Goal: Task Accomplishment & Management: Use online tool/utility

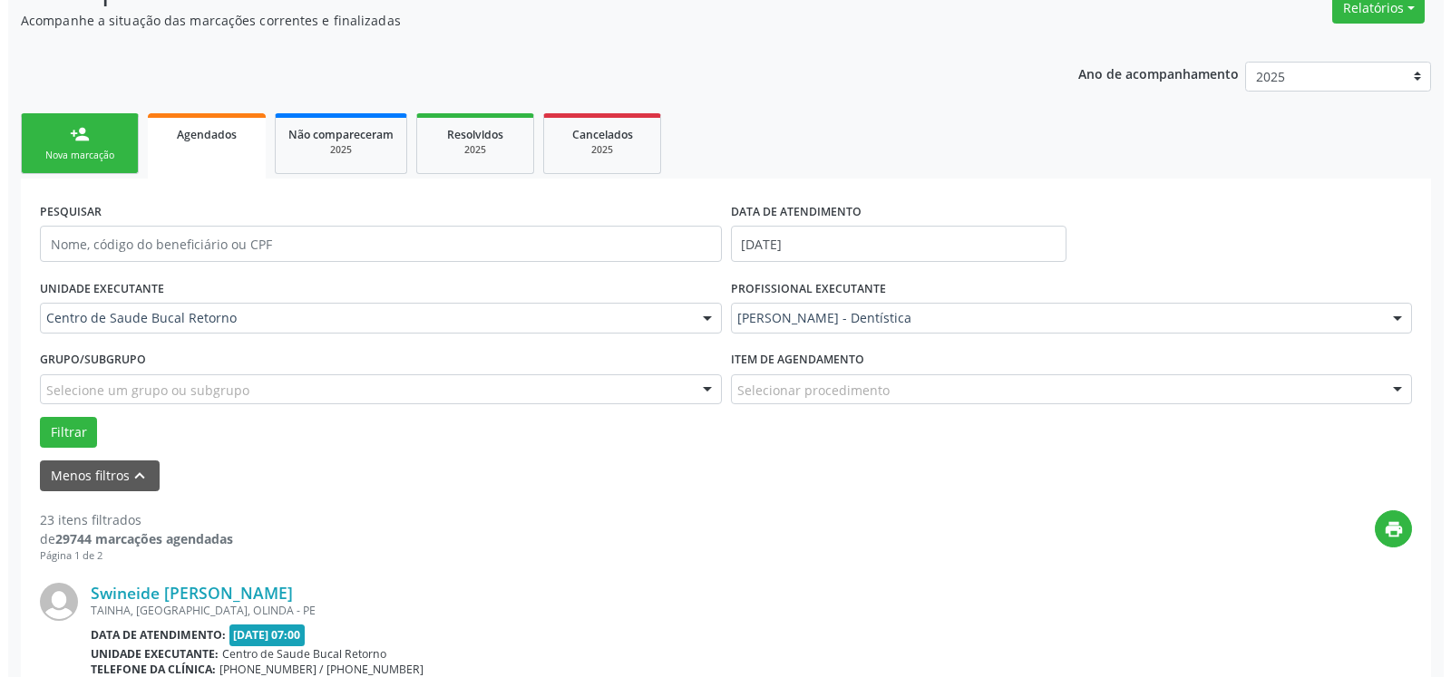
scroll to position [338, 0]
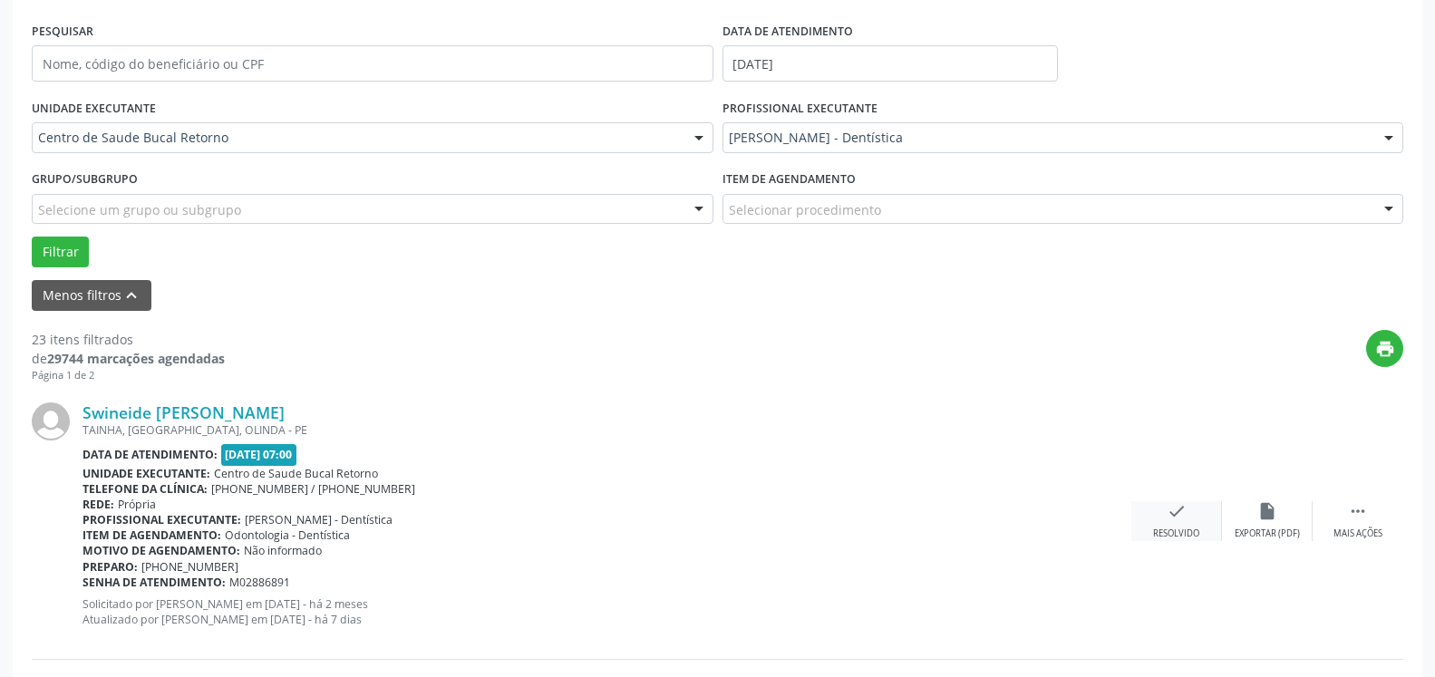
click at [1181, 521] on icon "check" at bounding box center [1177, 511] width 20 height 20
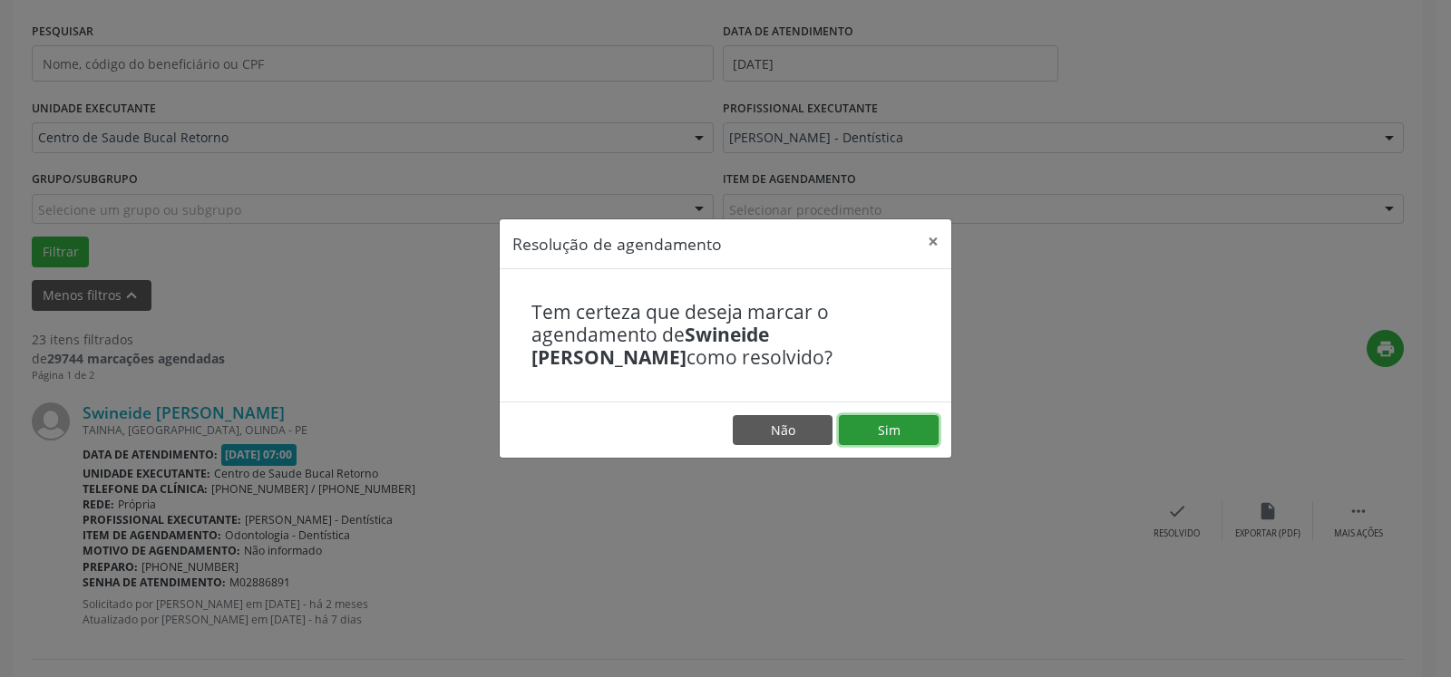
click at [879, 433] on button "Sim" at bounding box center [889, 430] width 100 height 31
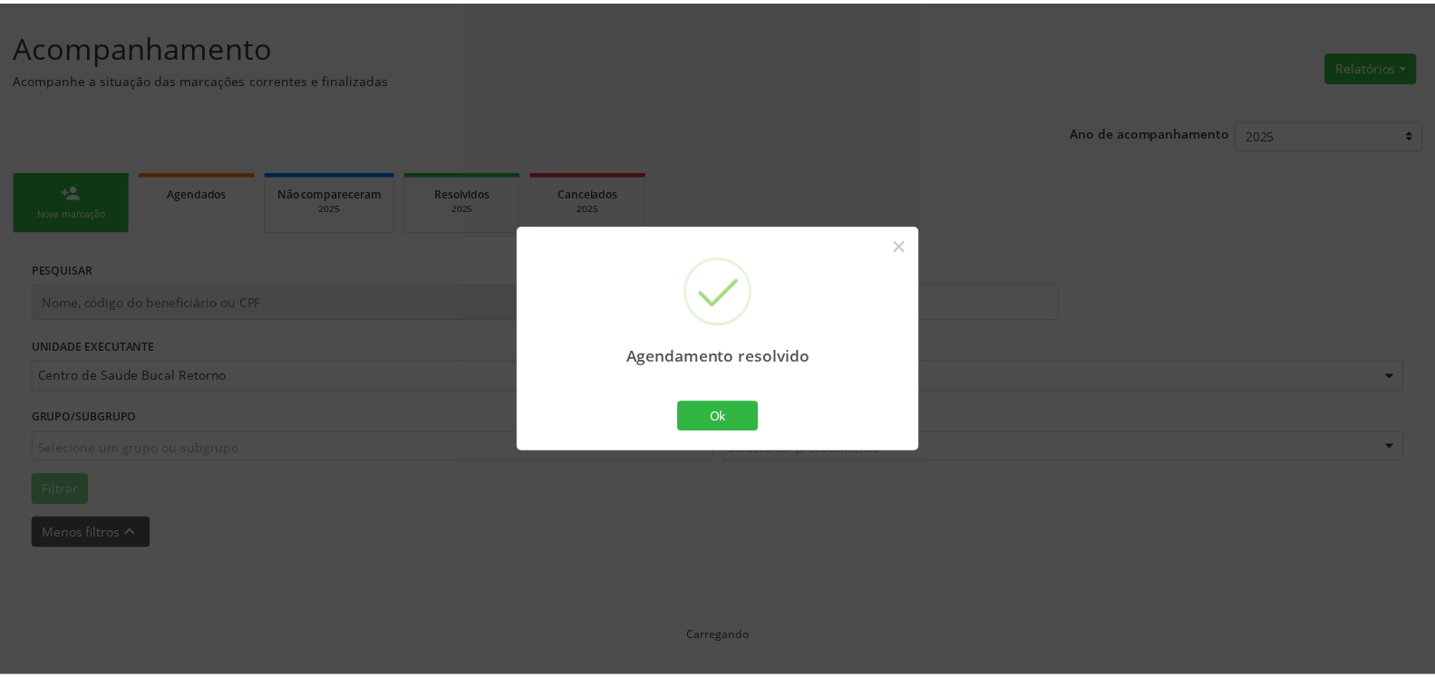
scroll to position [100, 0]
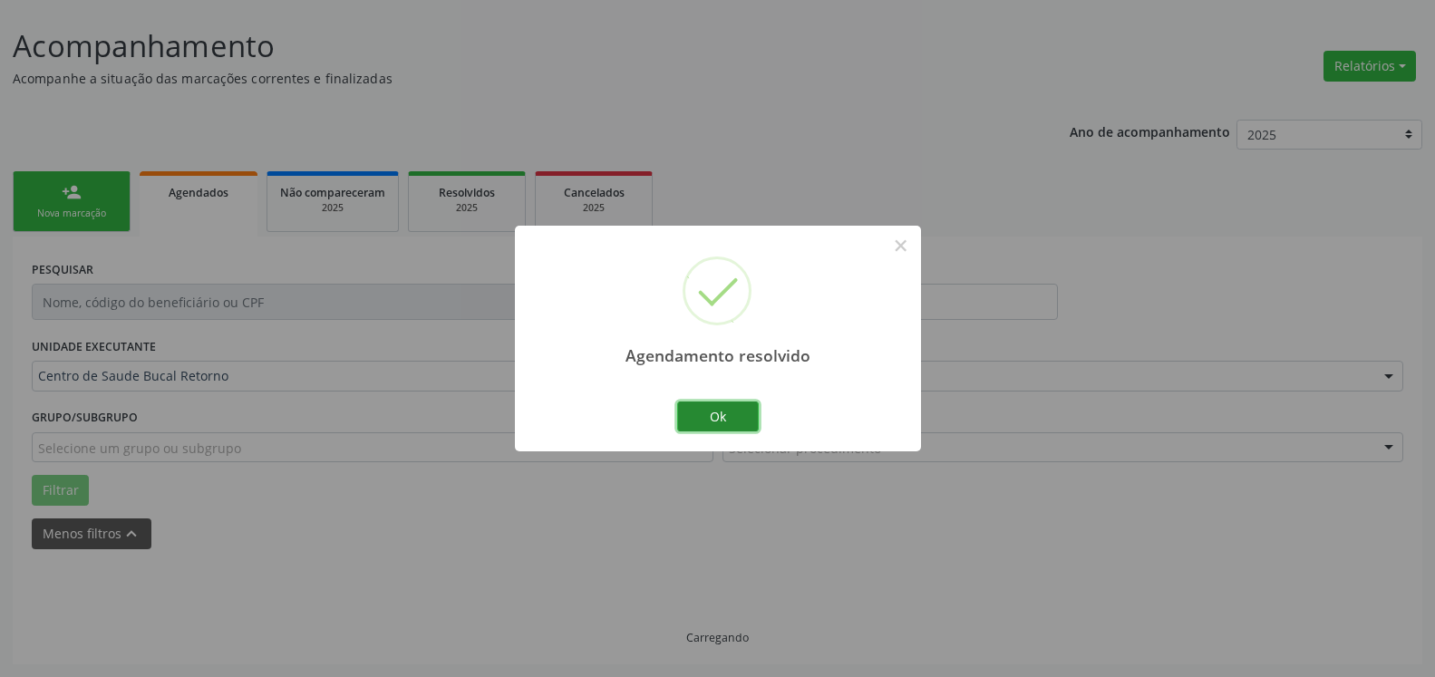
click at [706, 419] on button "Ok" at bounding box center [718, 417] width 82 height 31
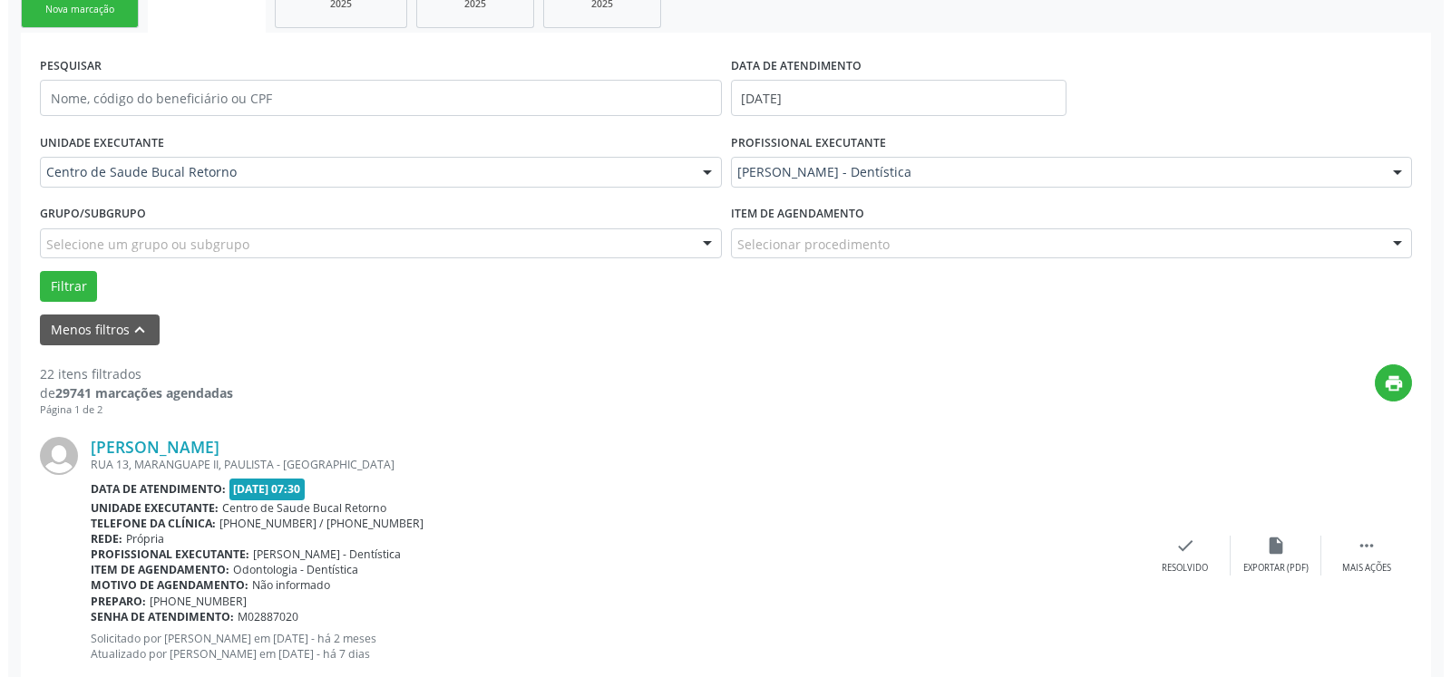
scroll to position [396, 0]
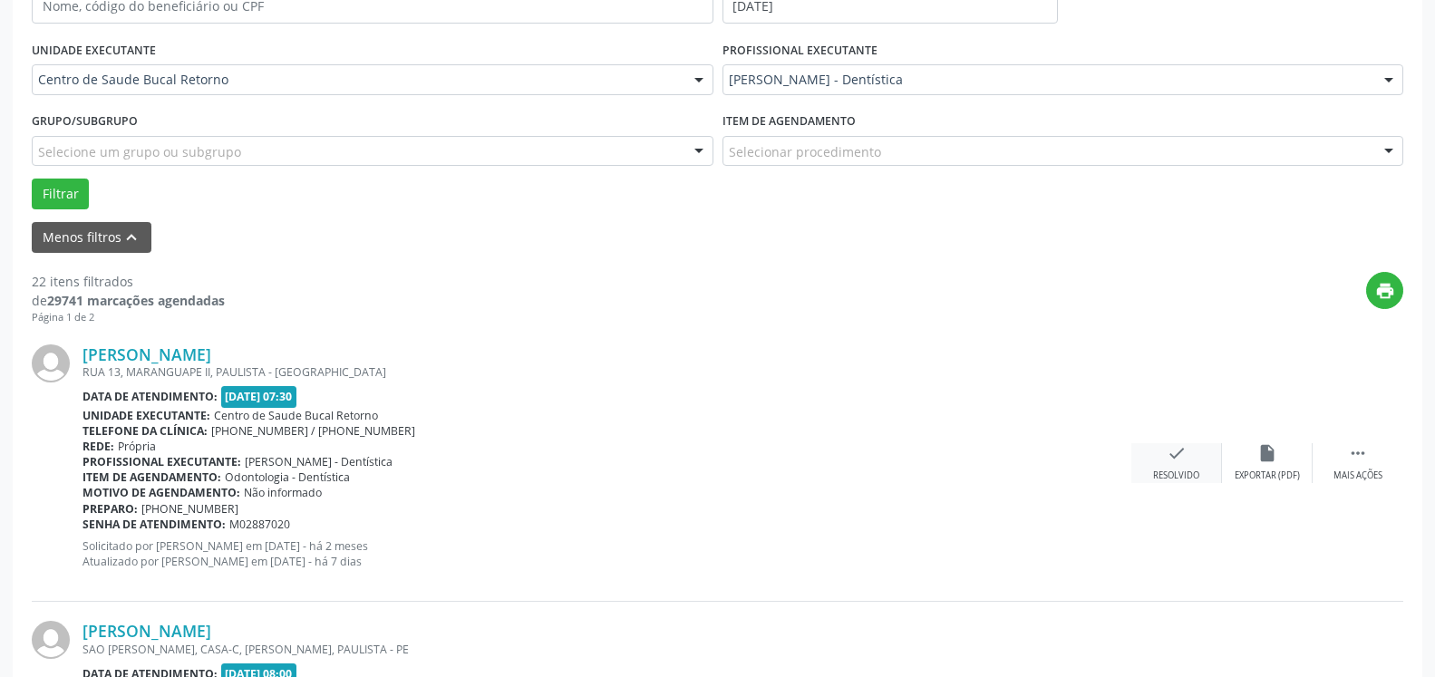
click at [1172, 462] on icon "check" at bounding box center [1177, 453] width 20 height 20
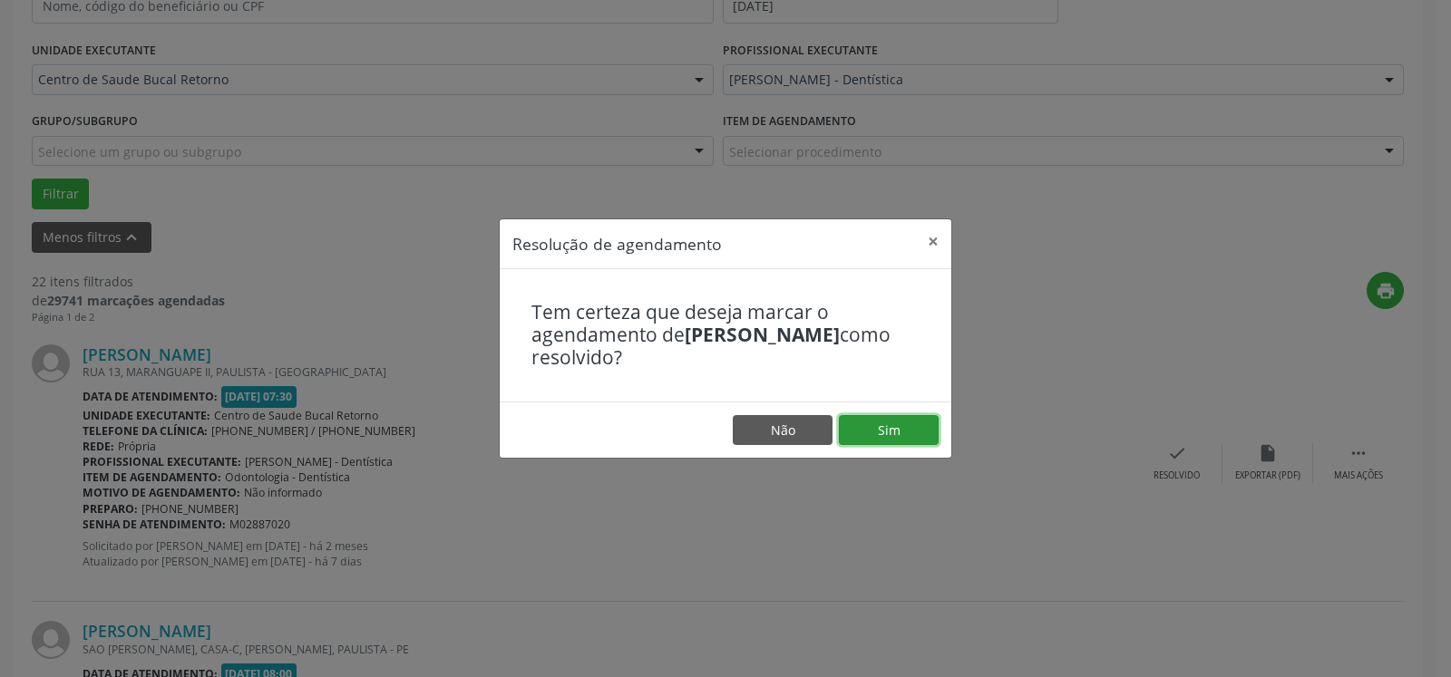
click at [922, 432] on button "Sim" at bounding box center [889, 430] width 100 height 31
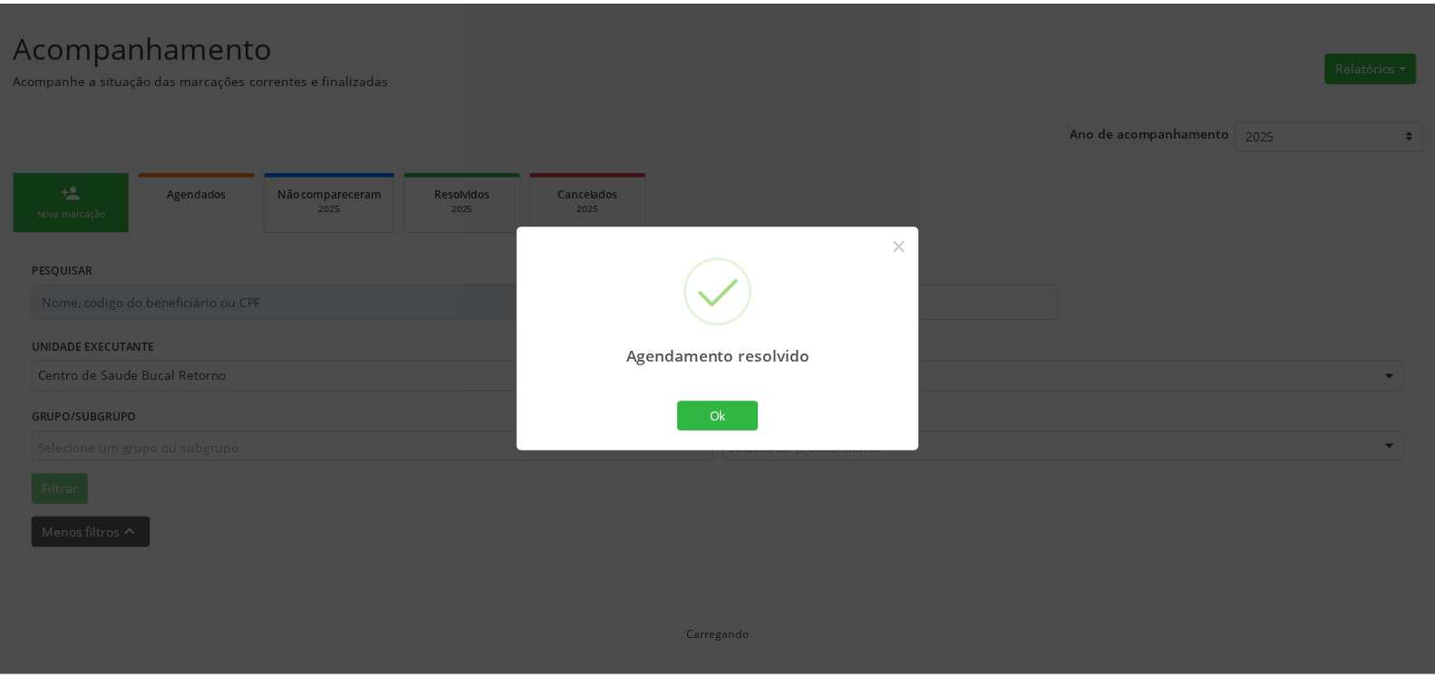
scroll to position [100, 0]
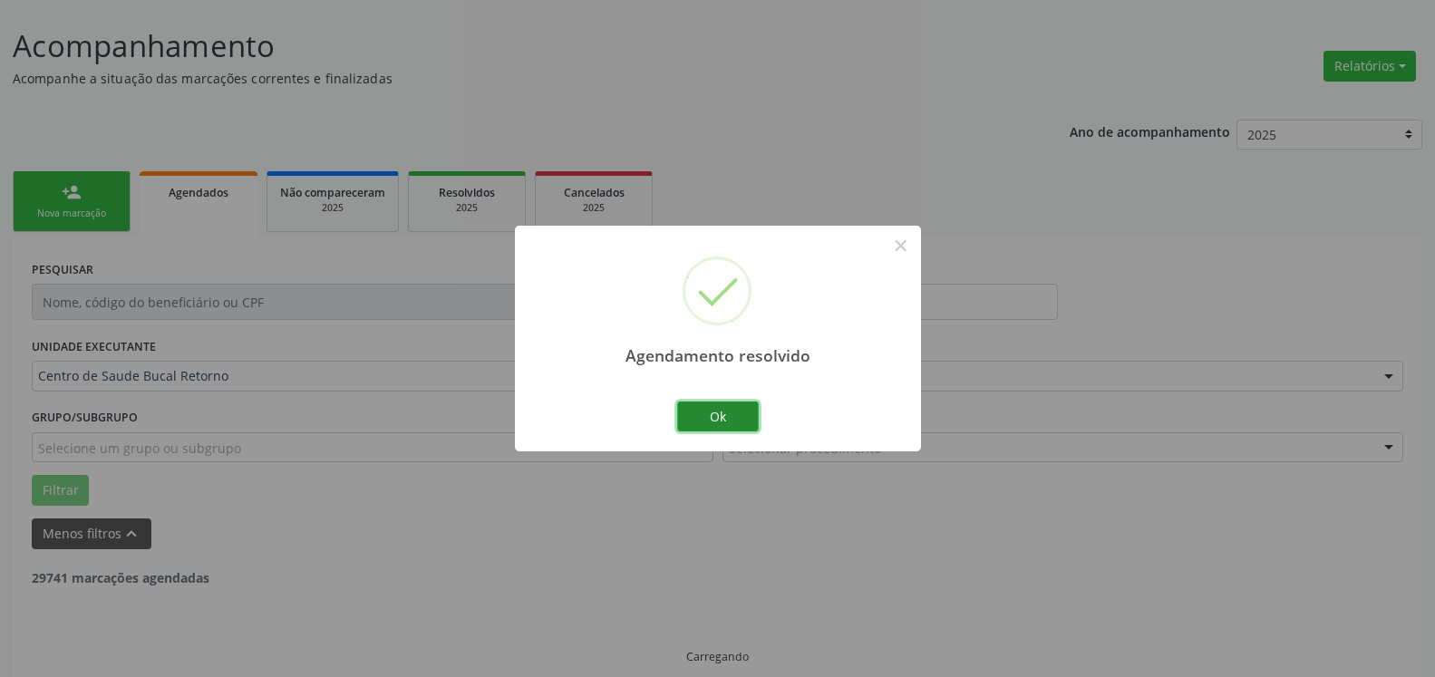
click at [736, 412] on button "Ok" at bounding box center [718, 417] width 82 height 31
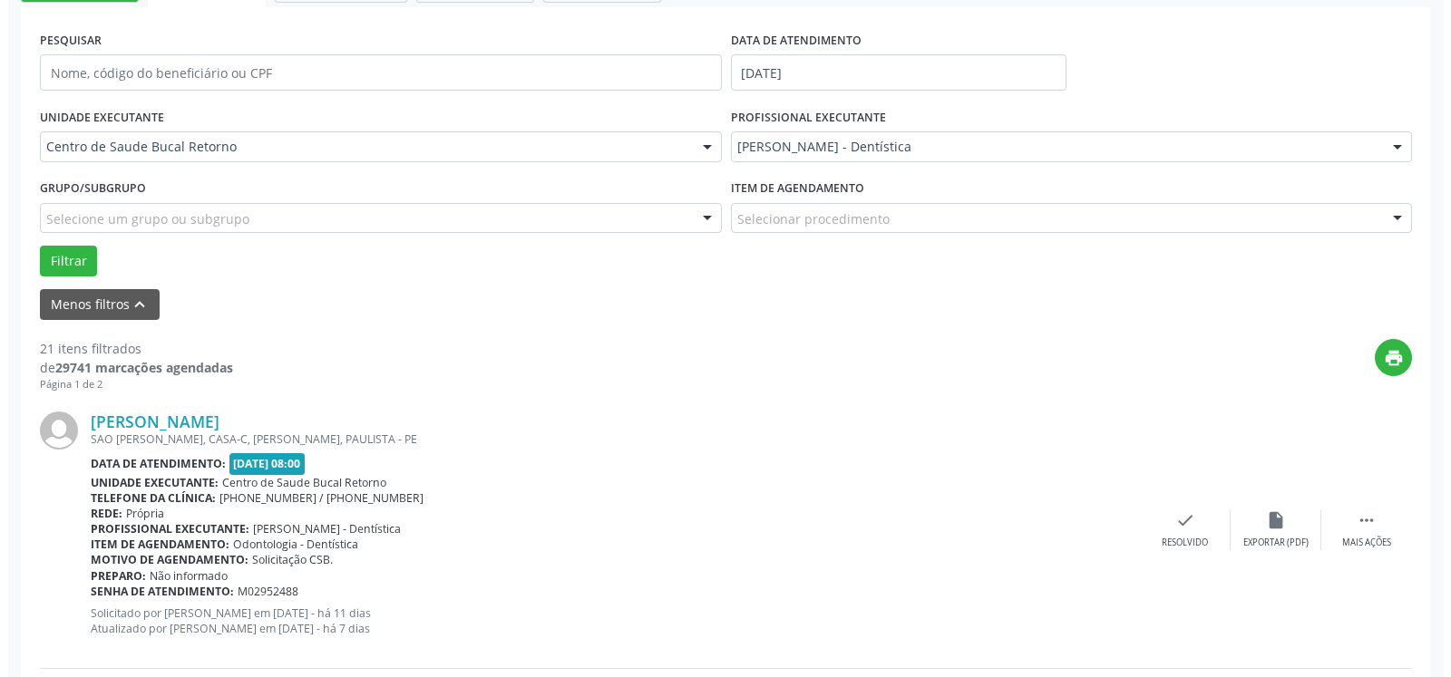
scroll to position [377, 0]
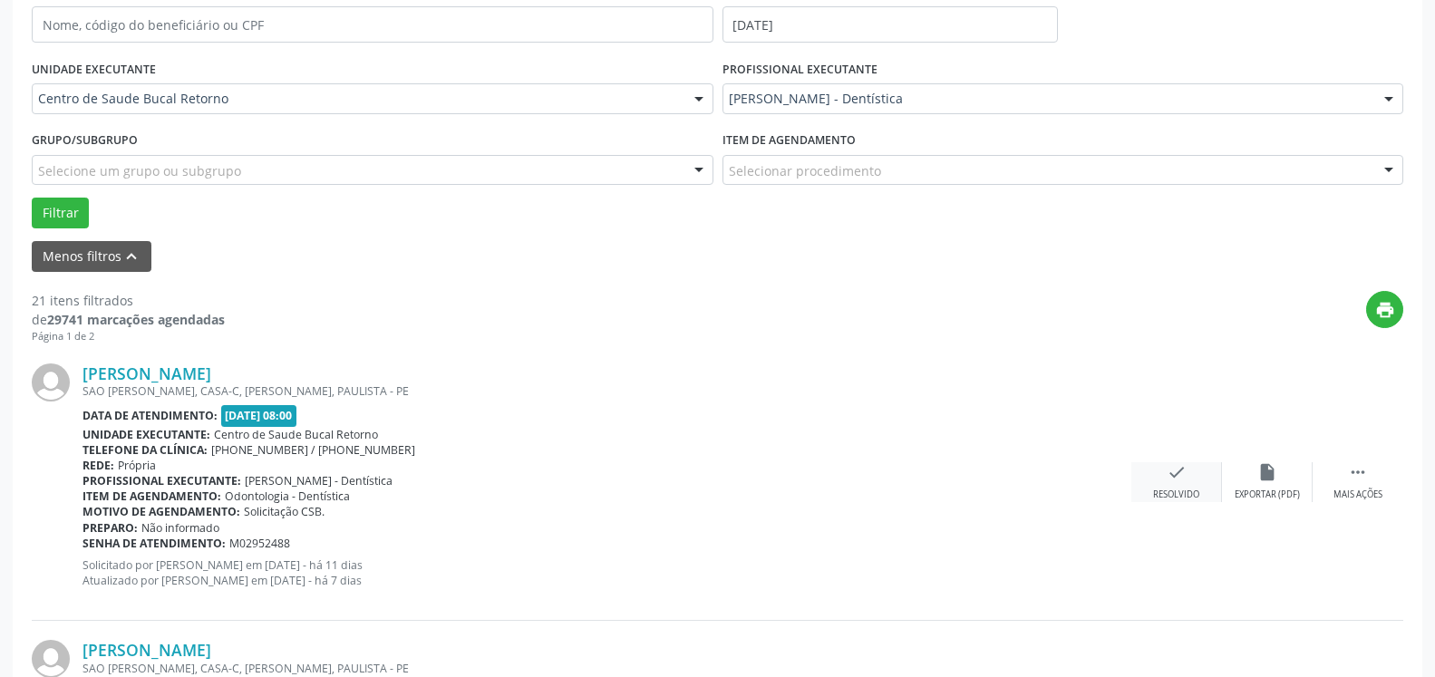
click at [1190, 476] on div "check Resolvido" at bounding box center [1177, 481] width 91 height 39
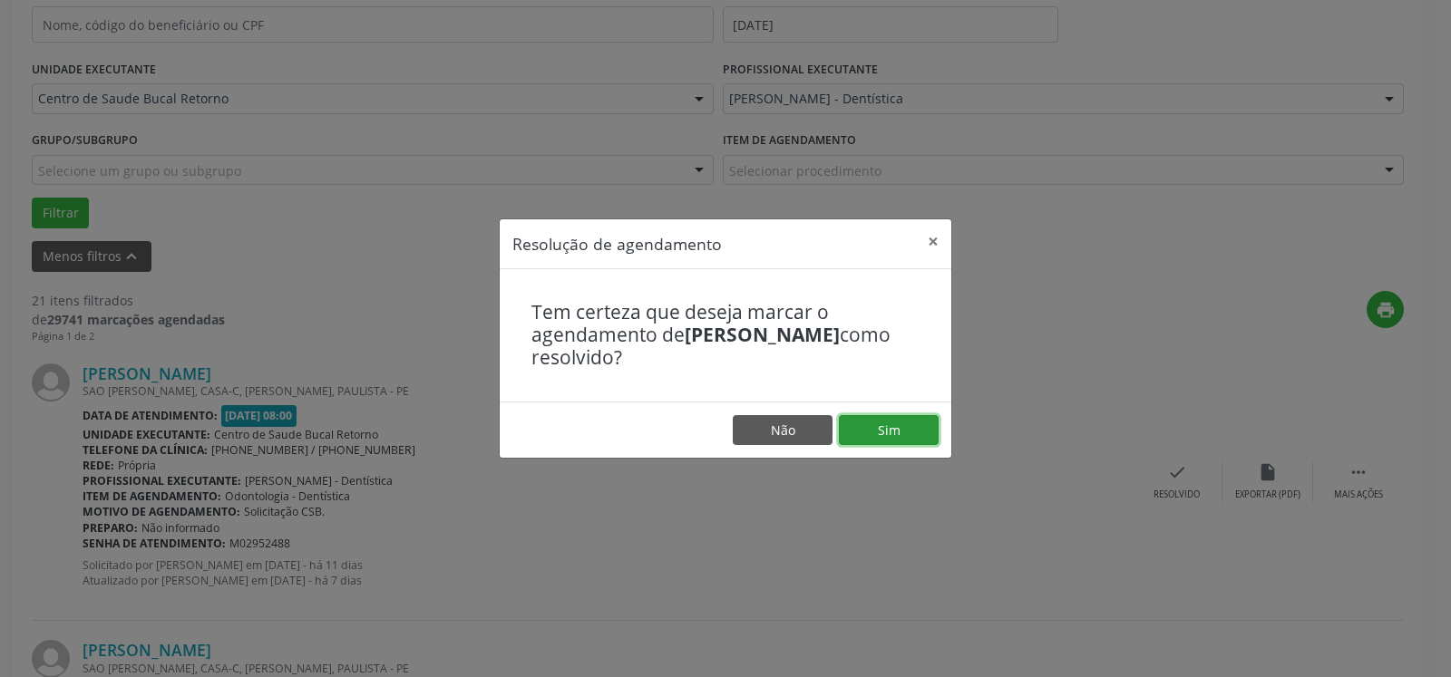
click at [895, 423] on button "Sim" at bounding box center [889, 430] width 100 height 31
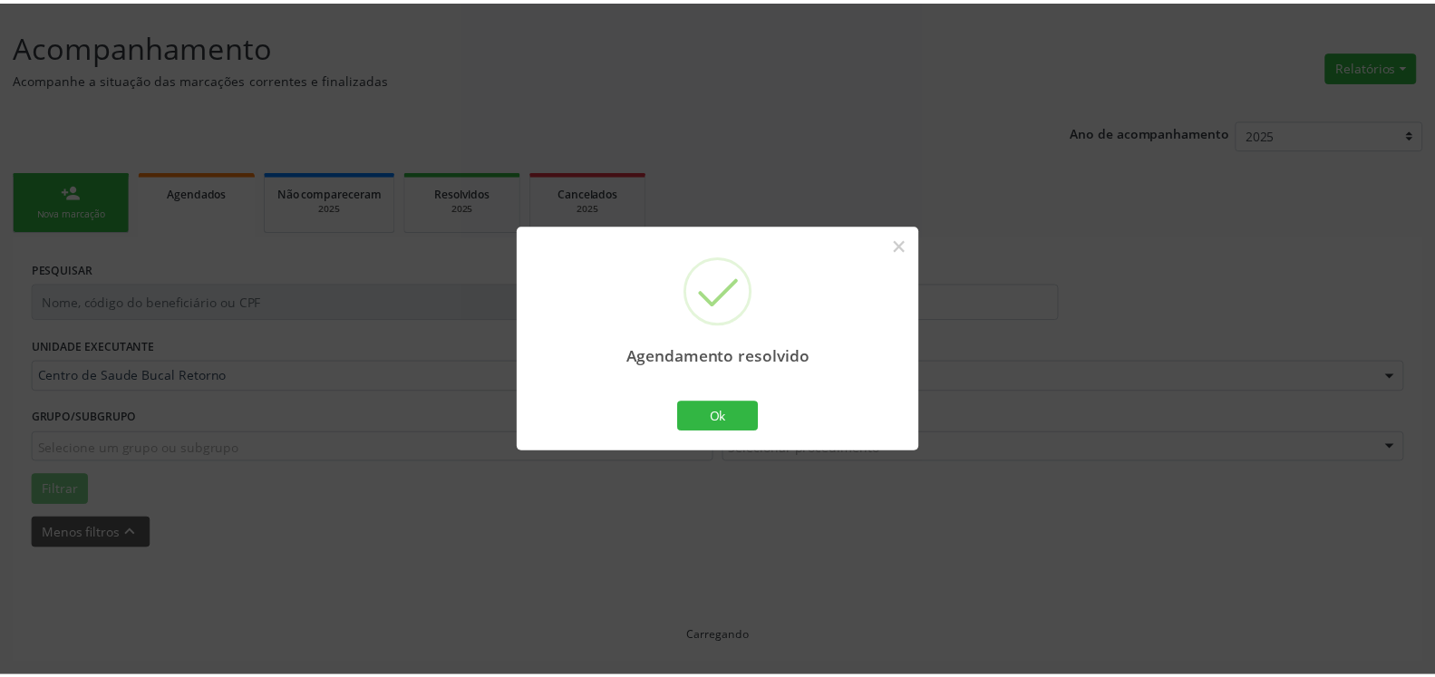
scroll to position [100, 0]
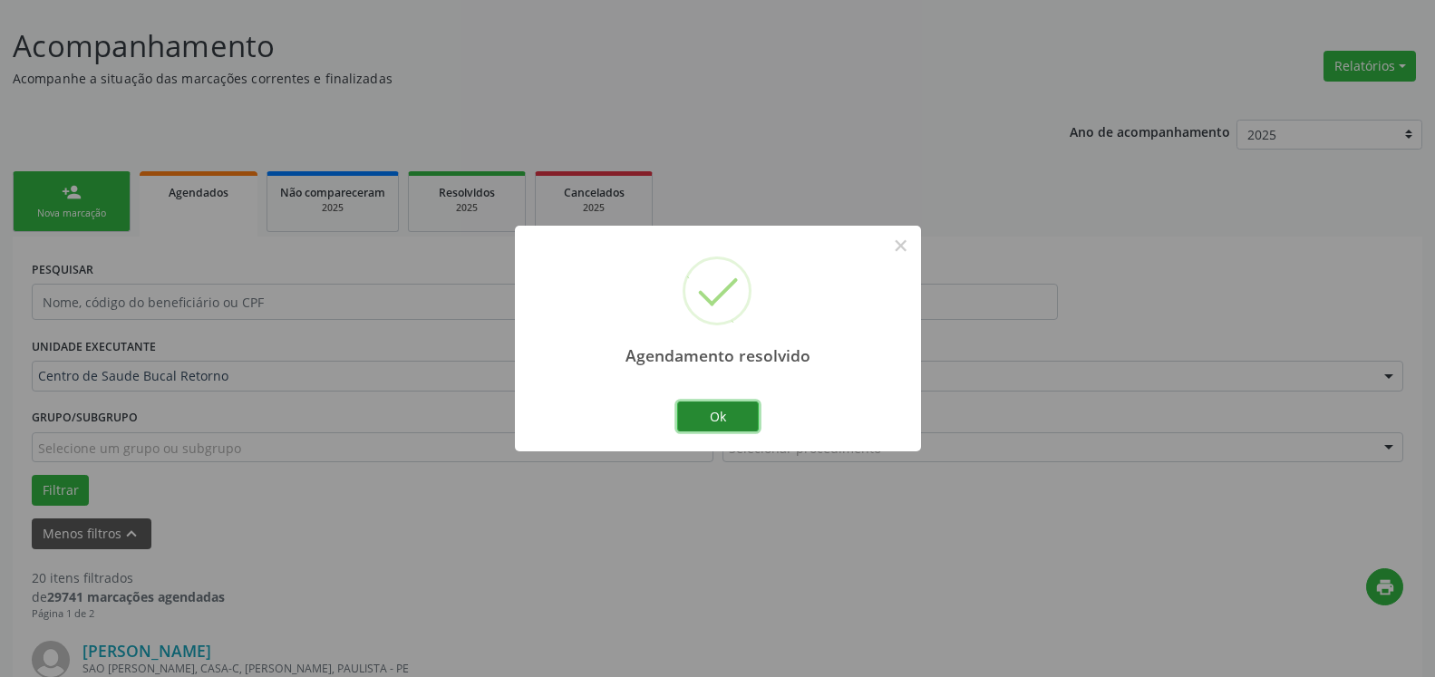
click at [711, 414] on button "Ok" at bounding box center [718, 417] width 82 height 31
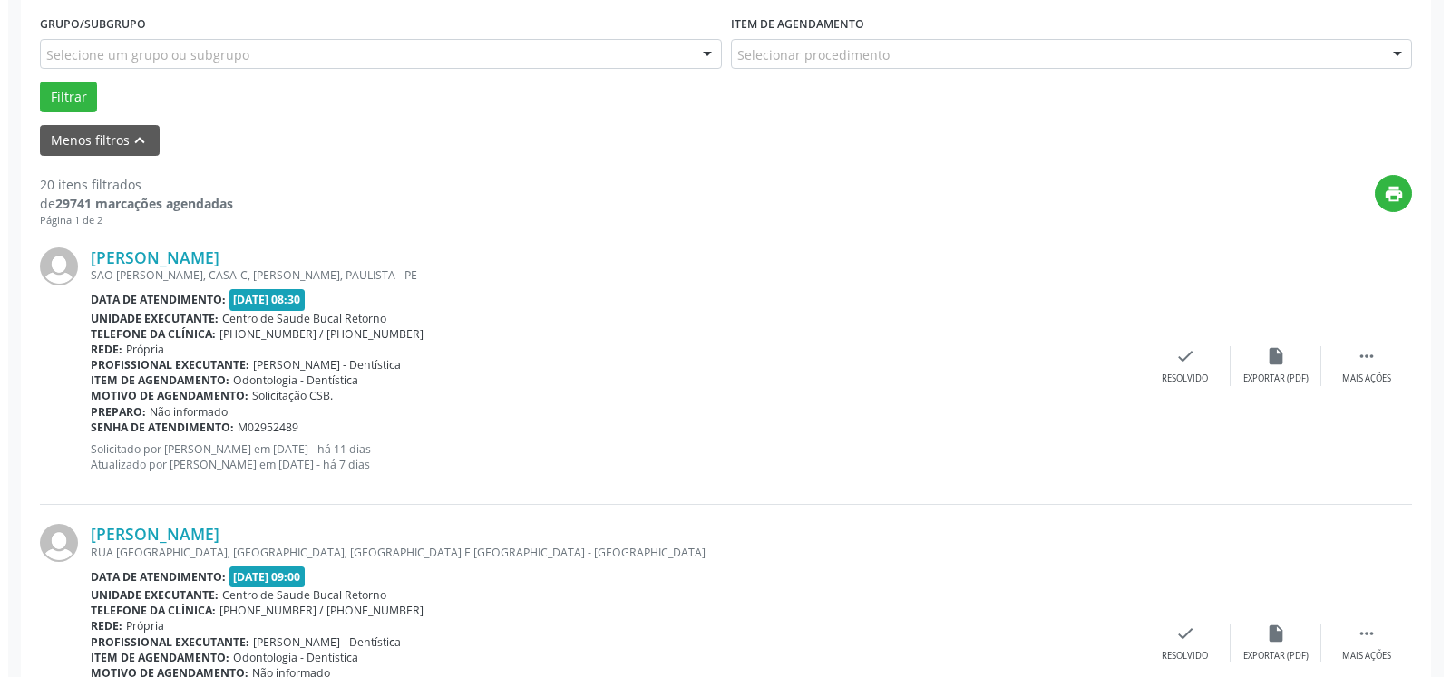
scroll to position [562, 0]
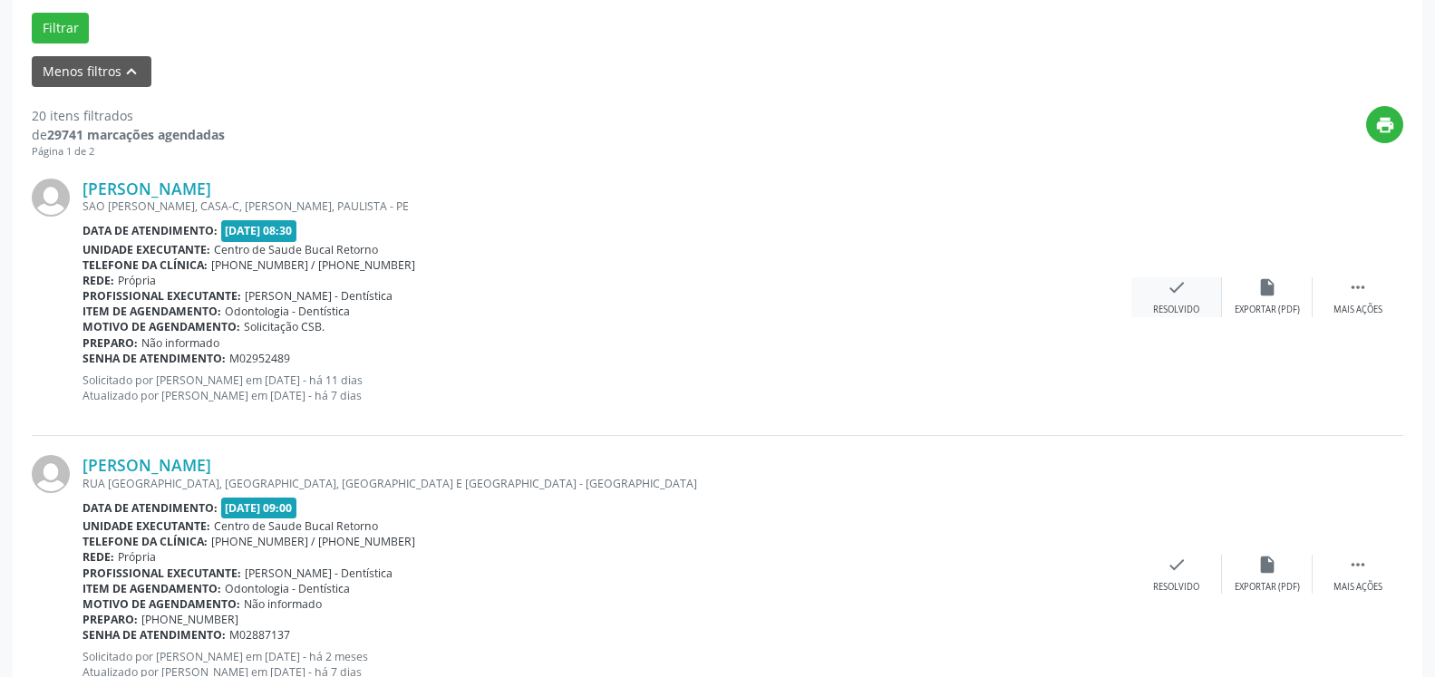
click at [1185, 309] on div "Resolvido" at bounding box center [1176, 310] width 46 height 13
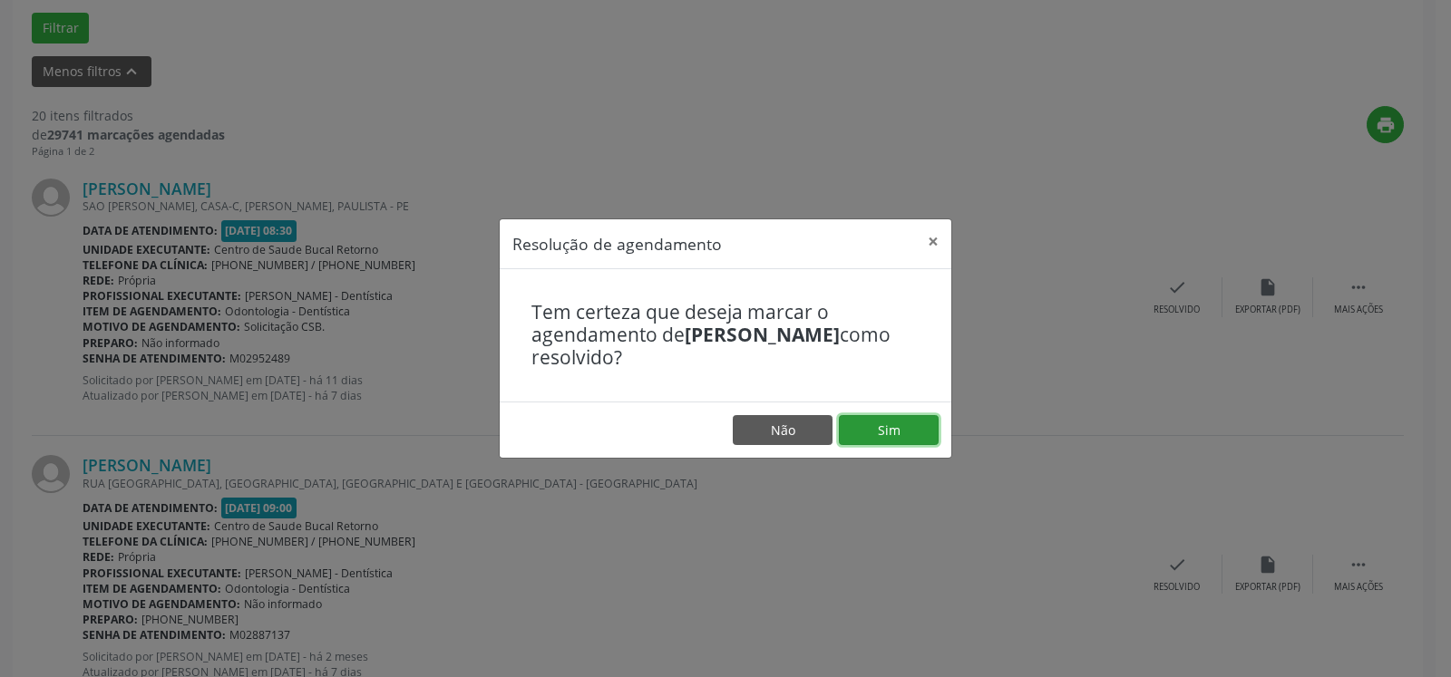
click at [920, 431] on button "Sim" at bounding box center [889, 430] width 100 height 31
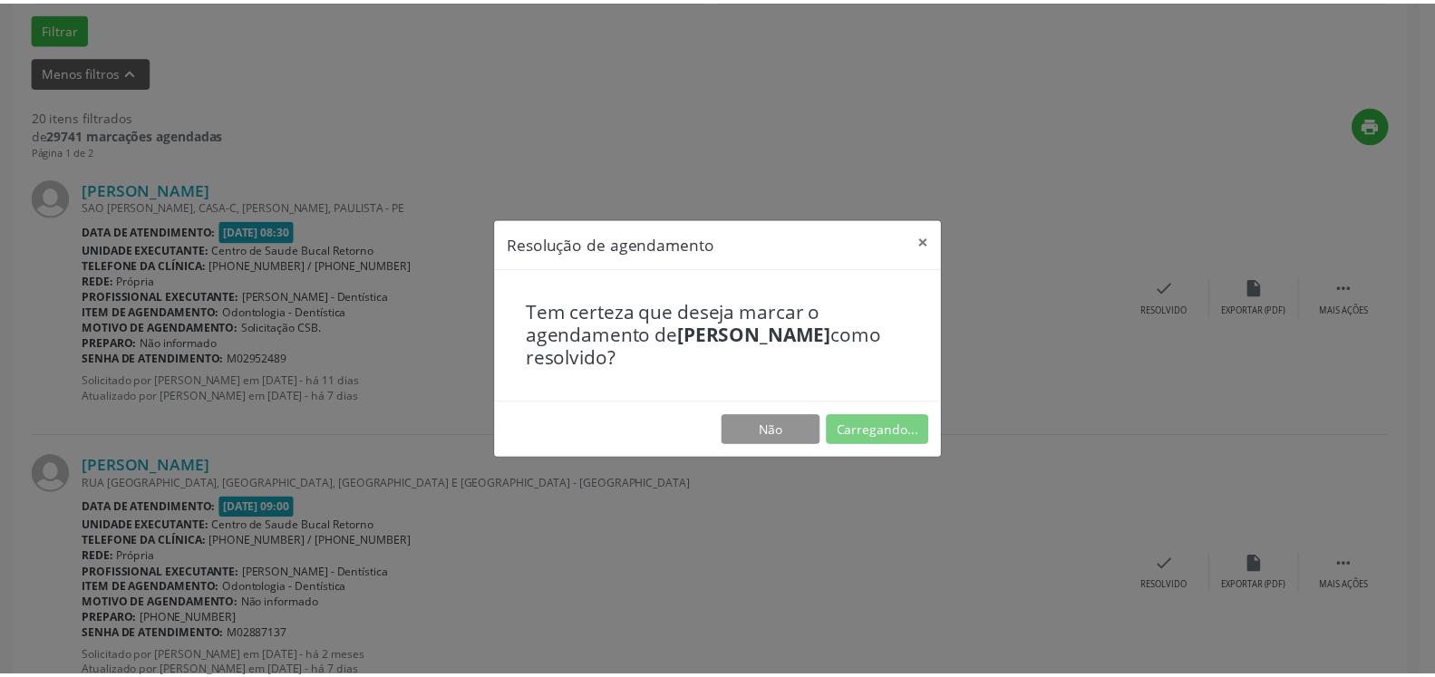
scroll to position [100, 0]
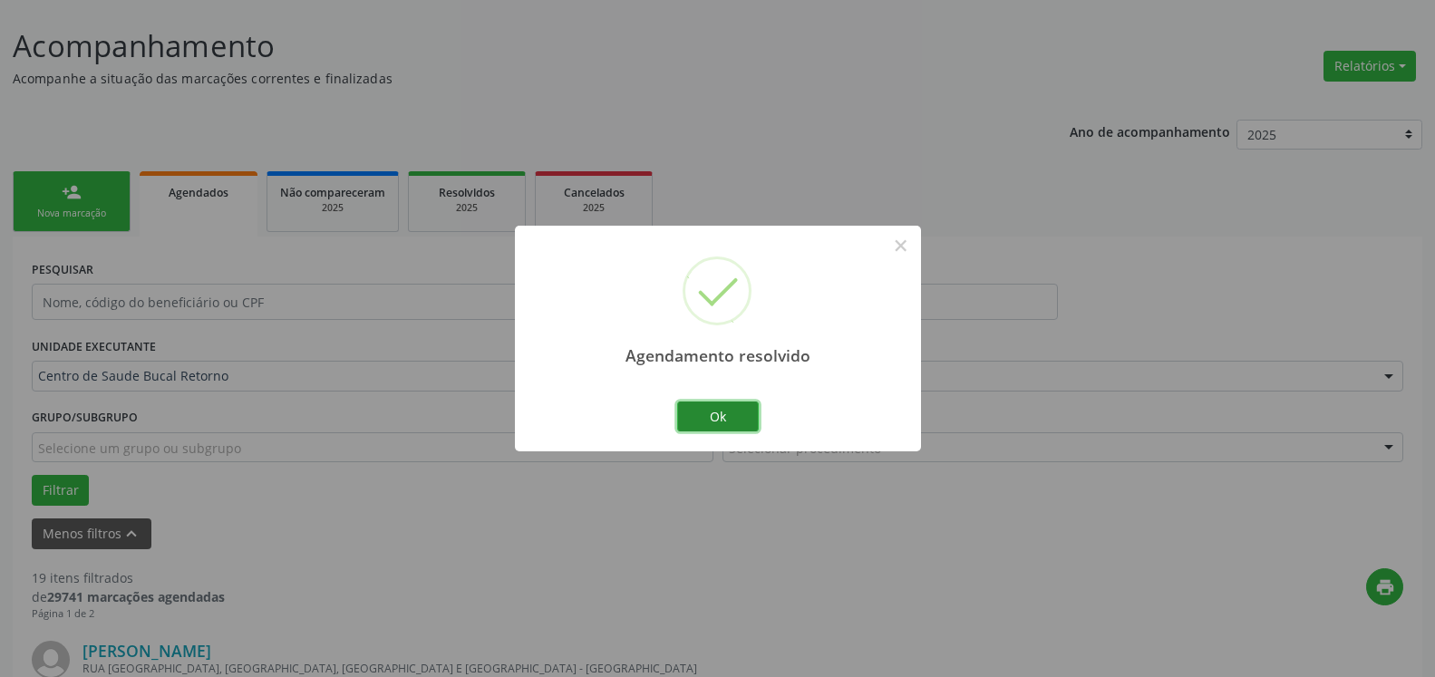
click at [706, 423] on button "Ok" at bounding box center [718, 417] width 82 height 31
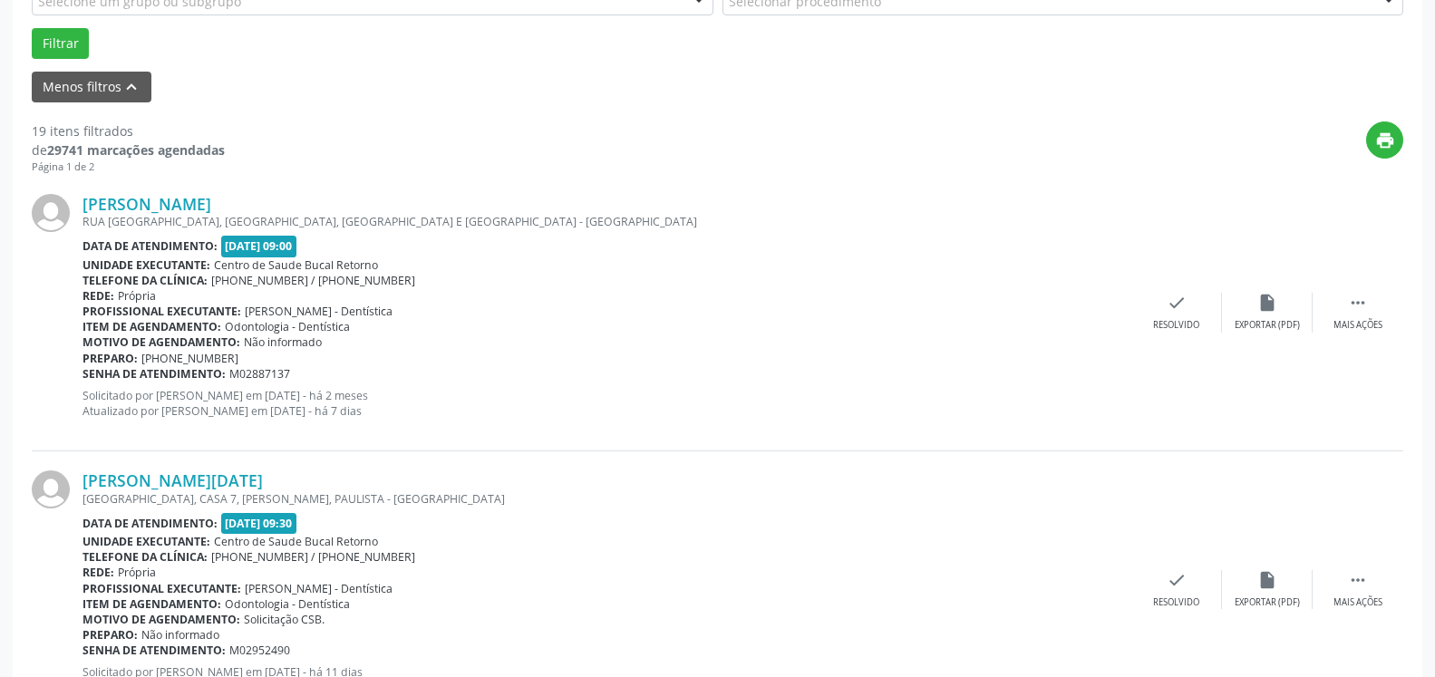
scroll to position [562, 0]
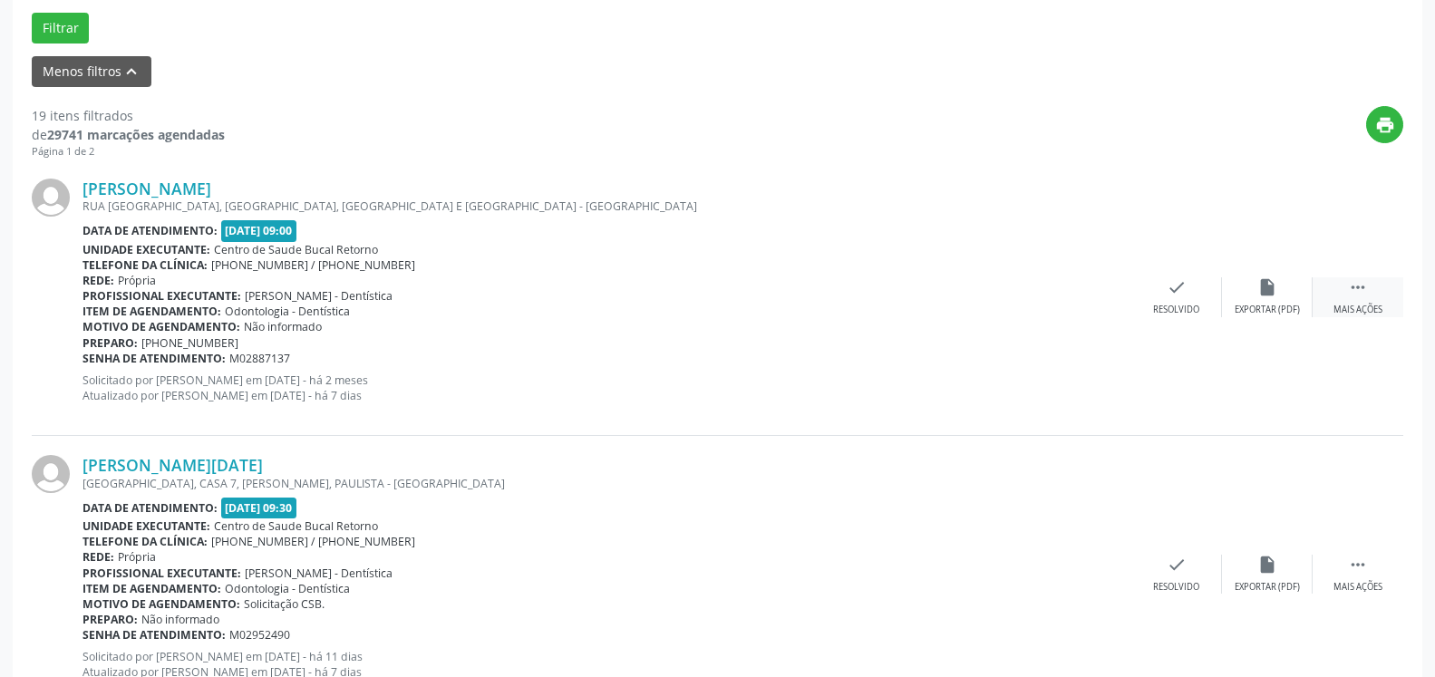
click at [1372, 298] on div " Mais ações" at bounding box center [1358, 296] width 91 height 39
click at [1280, 303] on div "alarm_off Não compareceu" at bounding box center [1267, 296] width 91 height 39
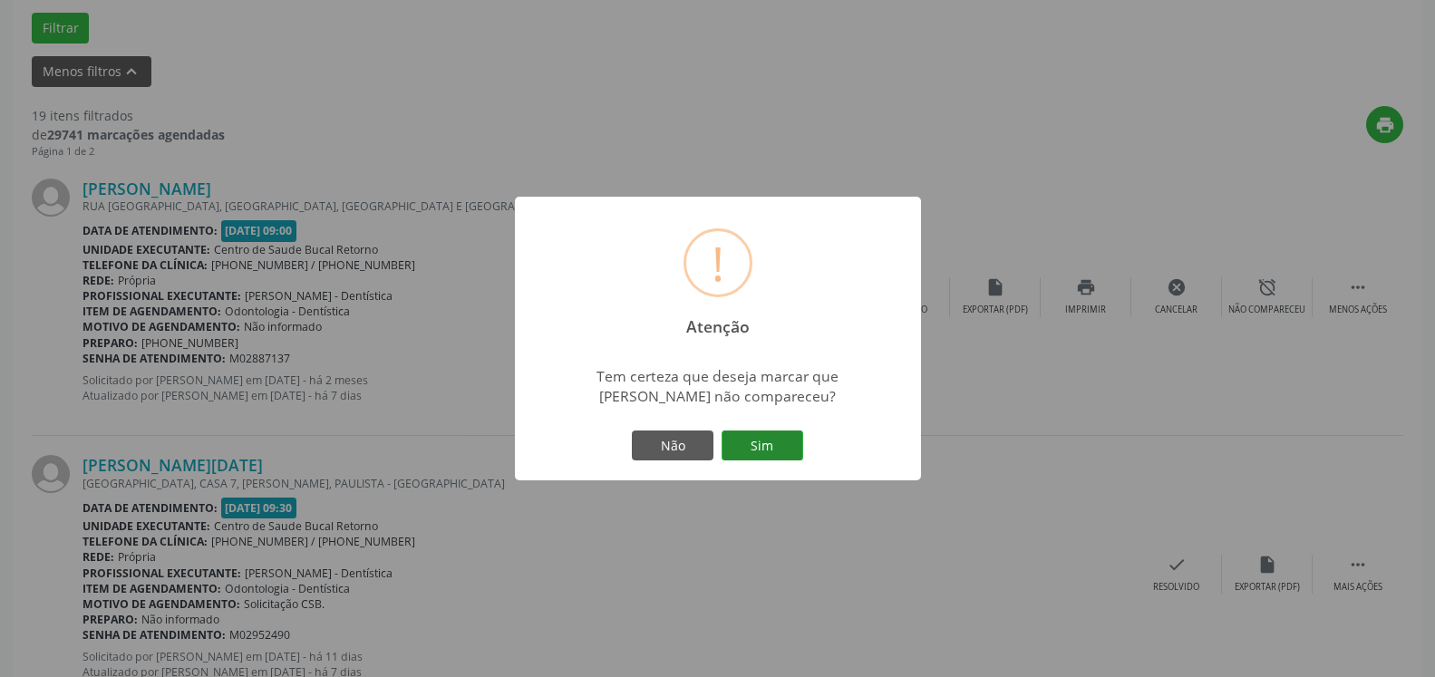
click at [767, 448] on button "Sim" at bounding box center [763, 446] width 82 height 31
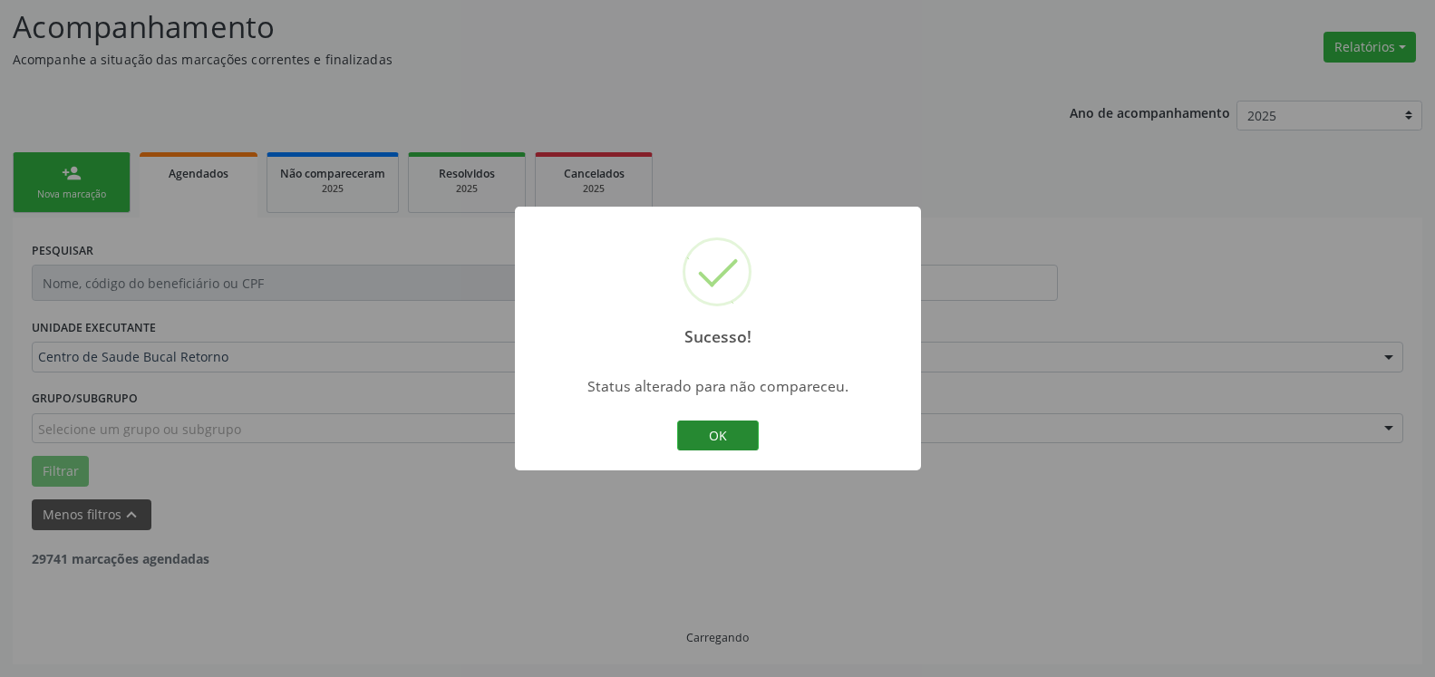
click at [749, 441] on button "OK" at bounding box center [718, 436] width 82 height 31
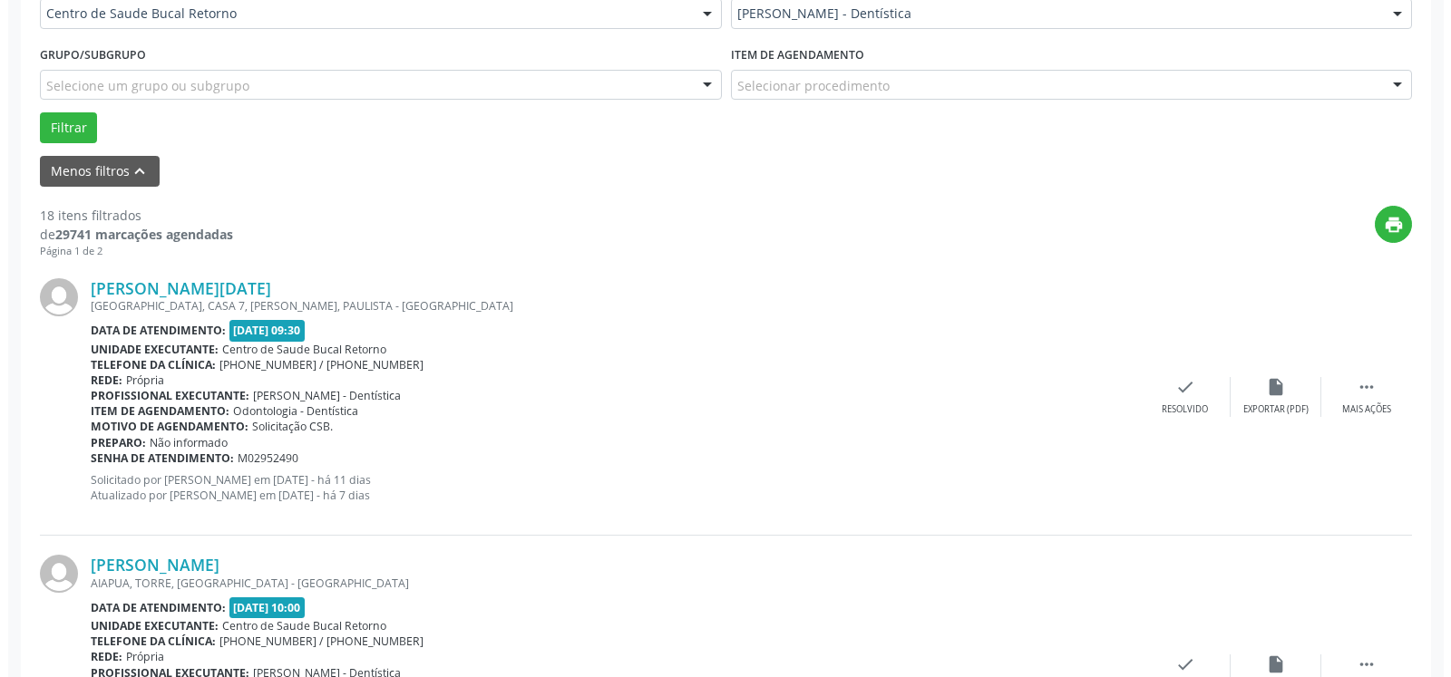
scroll to position [489, 0]
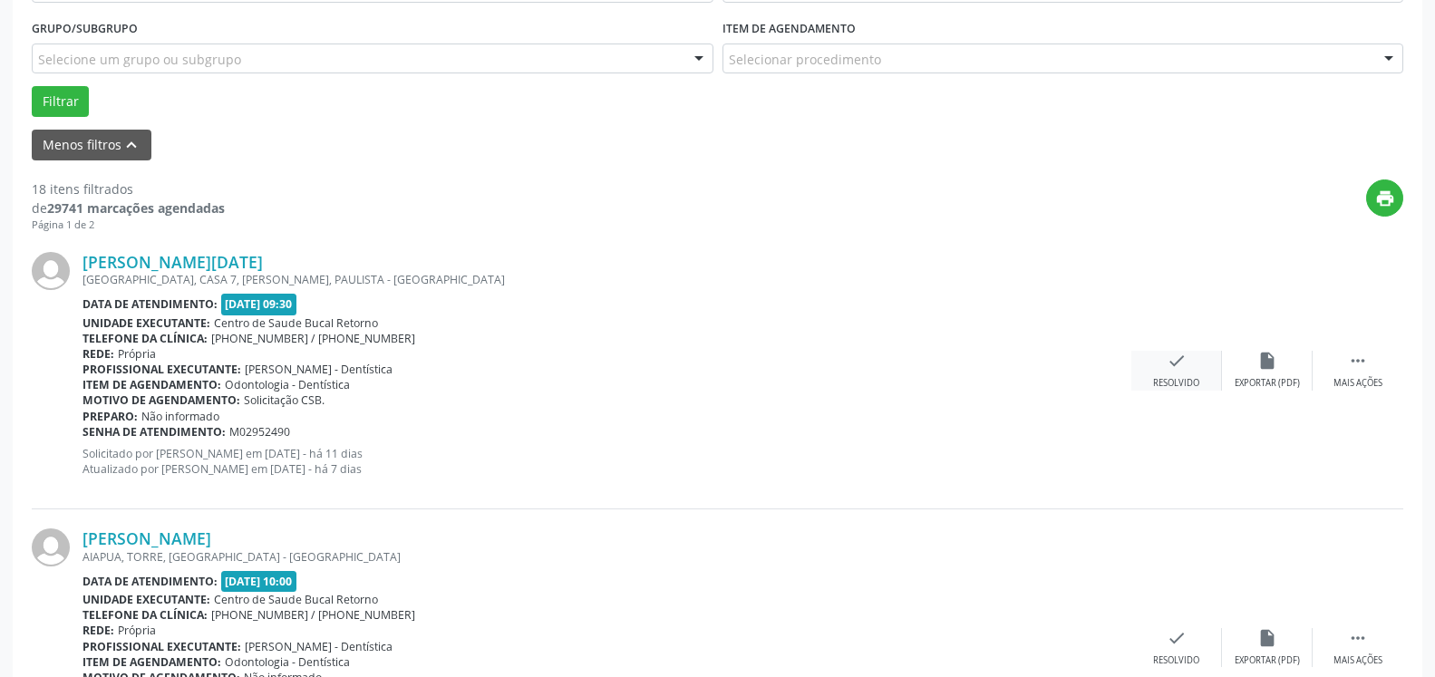
click at [1173, 365] on icon "check" at bounding box center [1177, 361] width 20 height 20
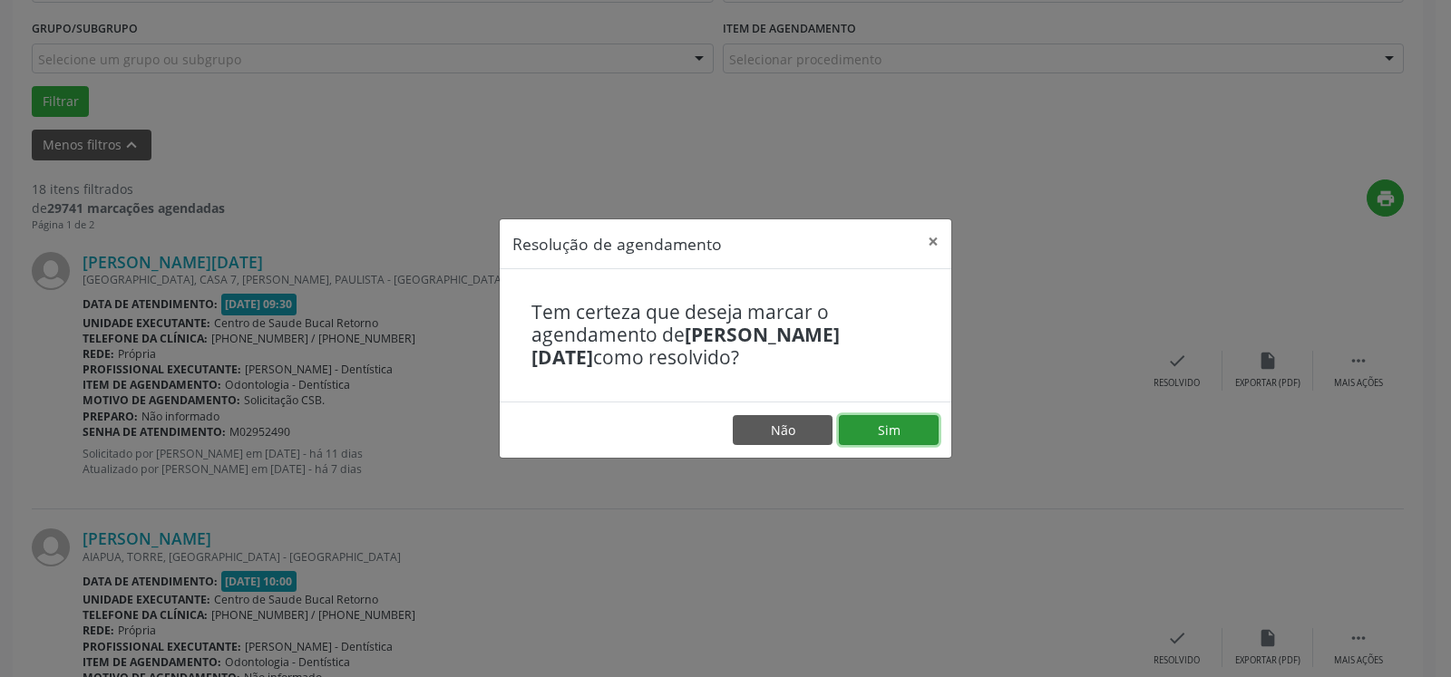
click at [897, 427] on button "Sim" at bounding box center [889, 430] width 100 height 31
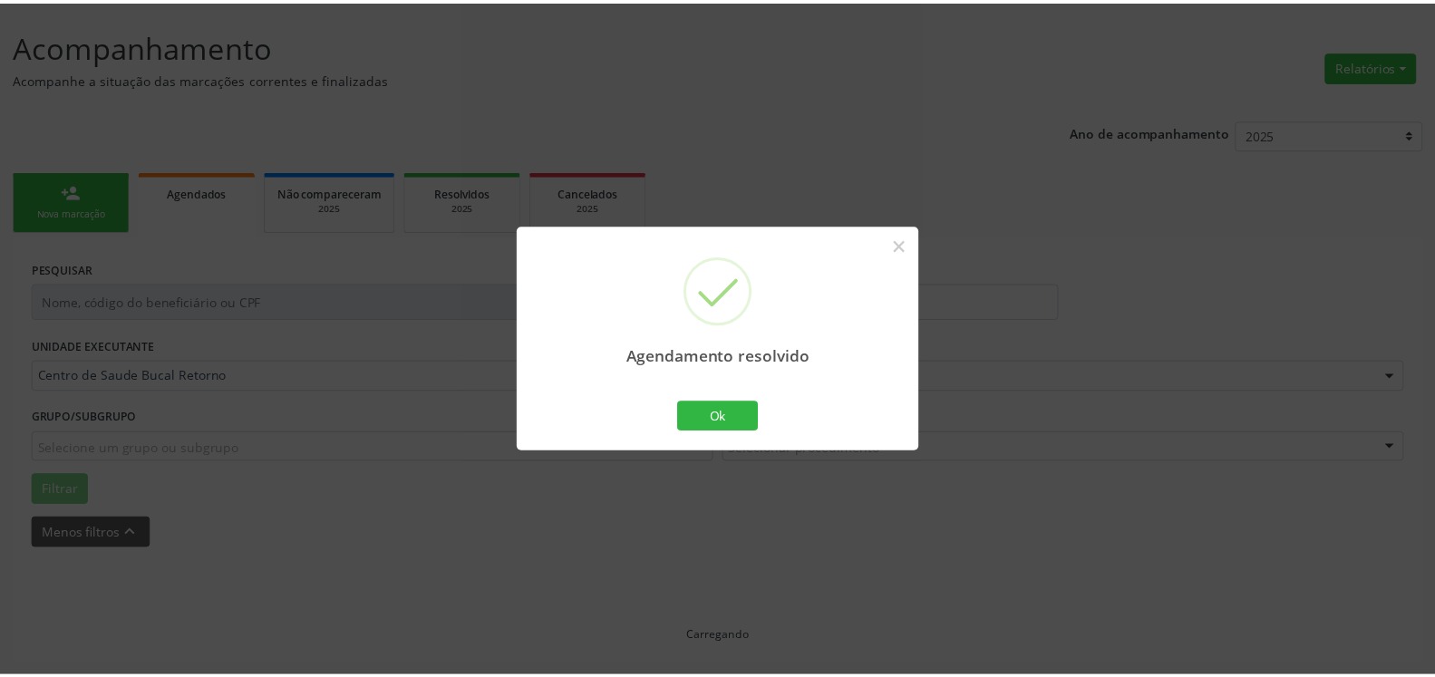
scroll to position [100, 0]
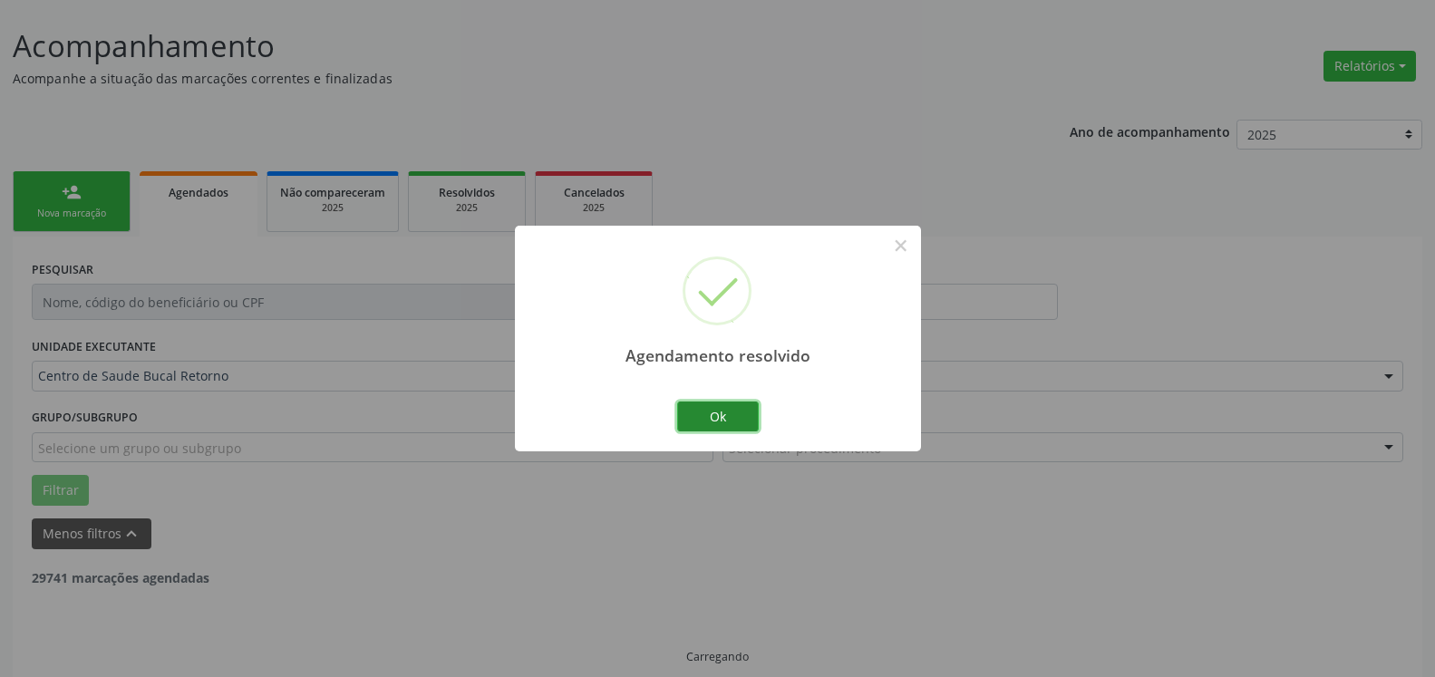
click at [725, 407] on button "Ok" at bounding box center [718, 417] width 82 height 31
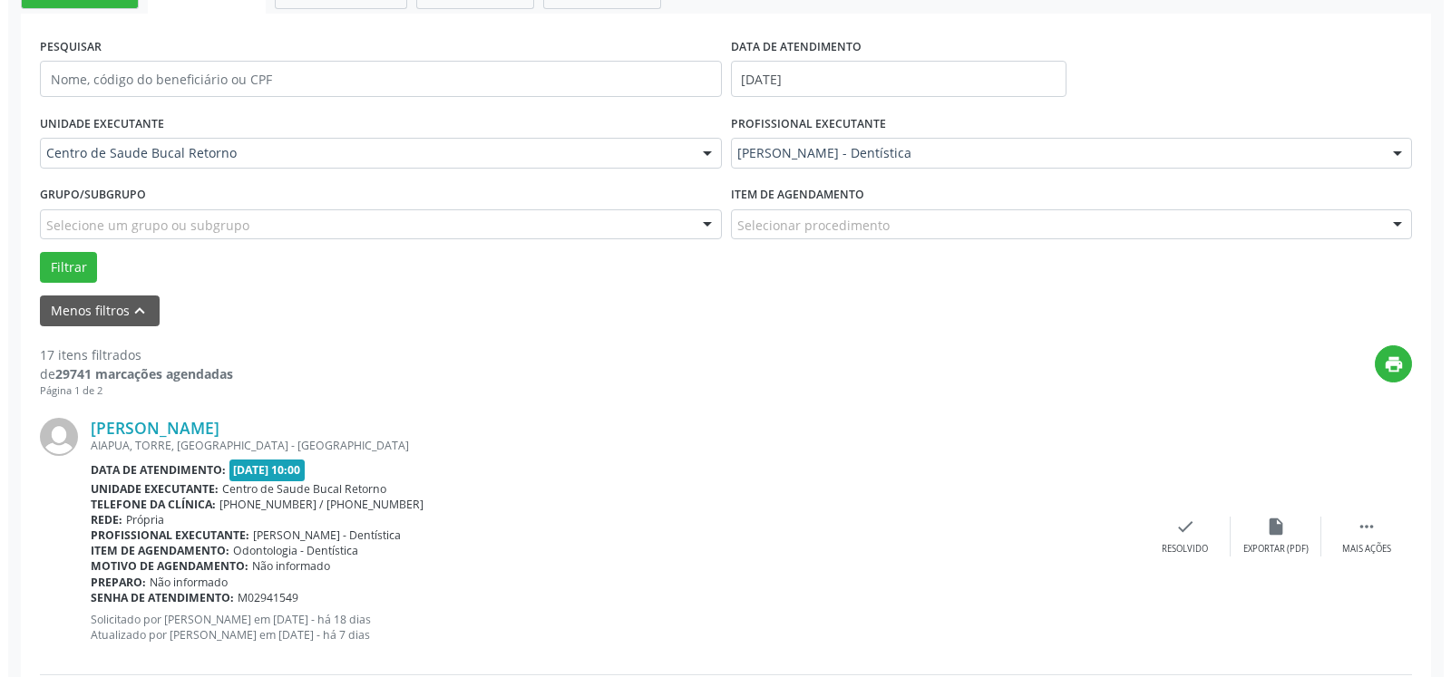
scroll to position [396, 0]
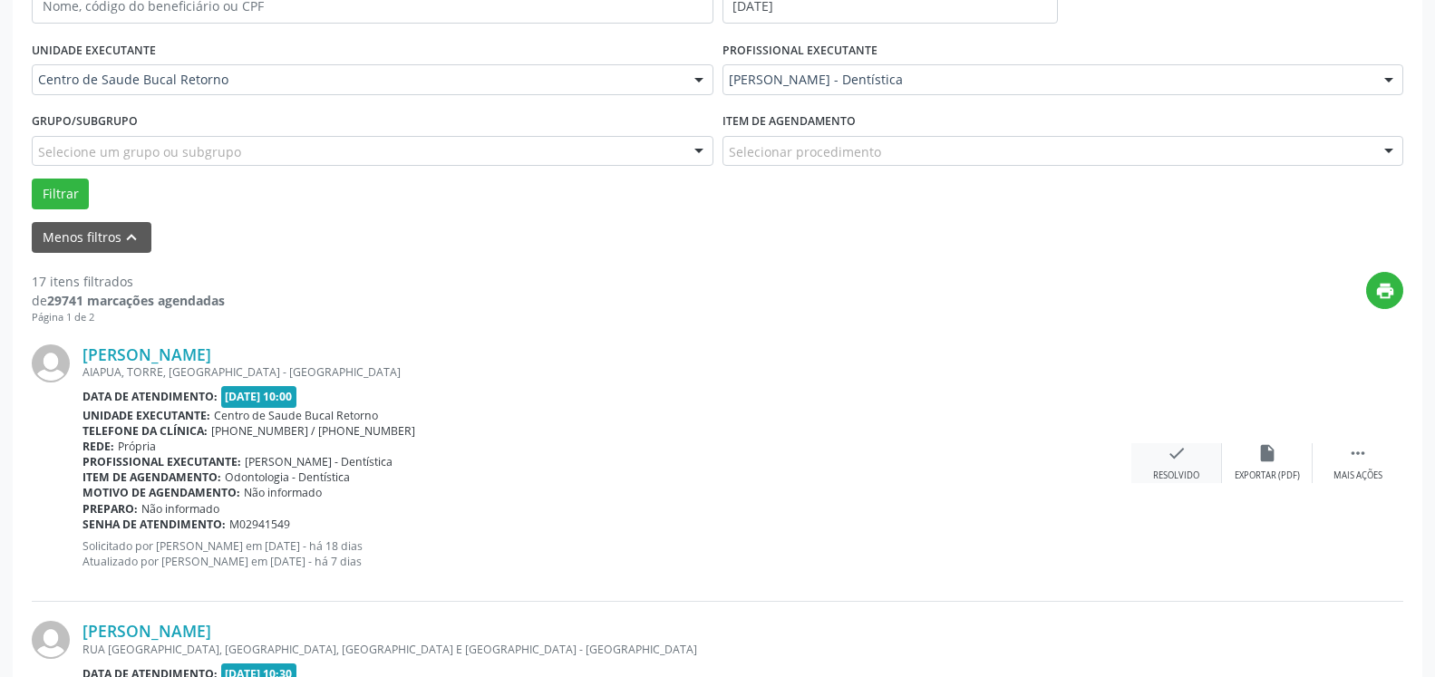
click at [1169, 451] on icon "check" at bounding box center [1177, 453] width 20 height 20
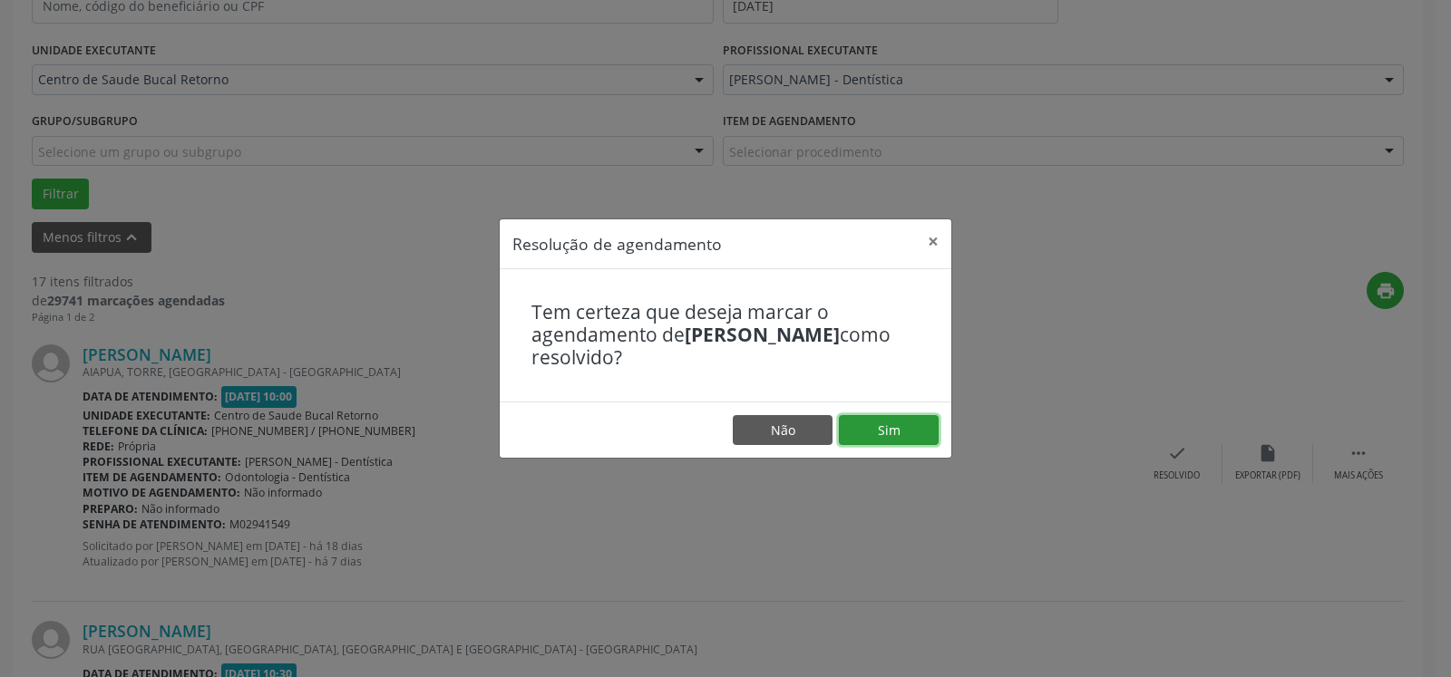
click at [893, 432] on button "Sim" at bounding box center [889, 430] width 100 height 31
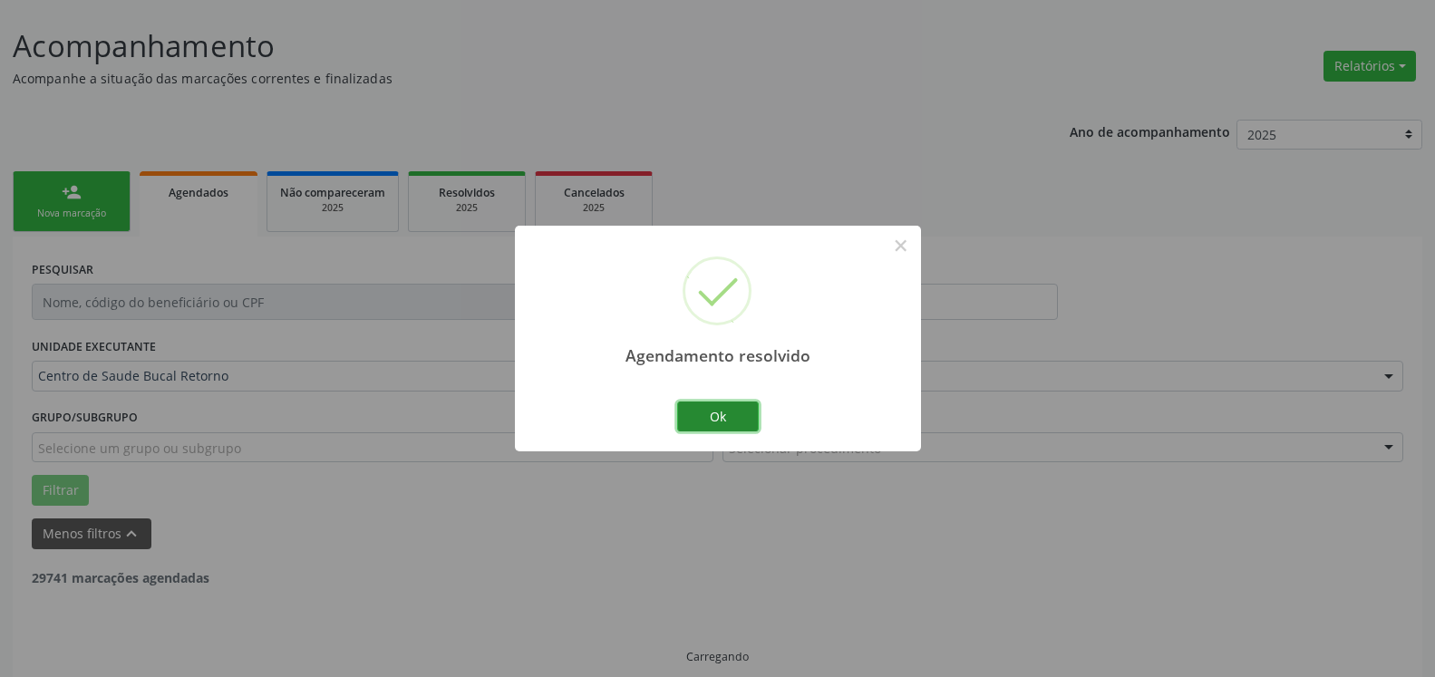
click at [729, 414] on button "Ok" at bounding box center [718, 417] width 82 height 31
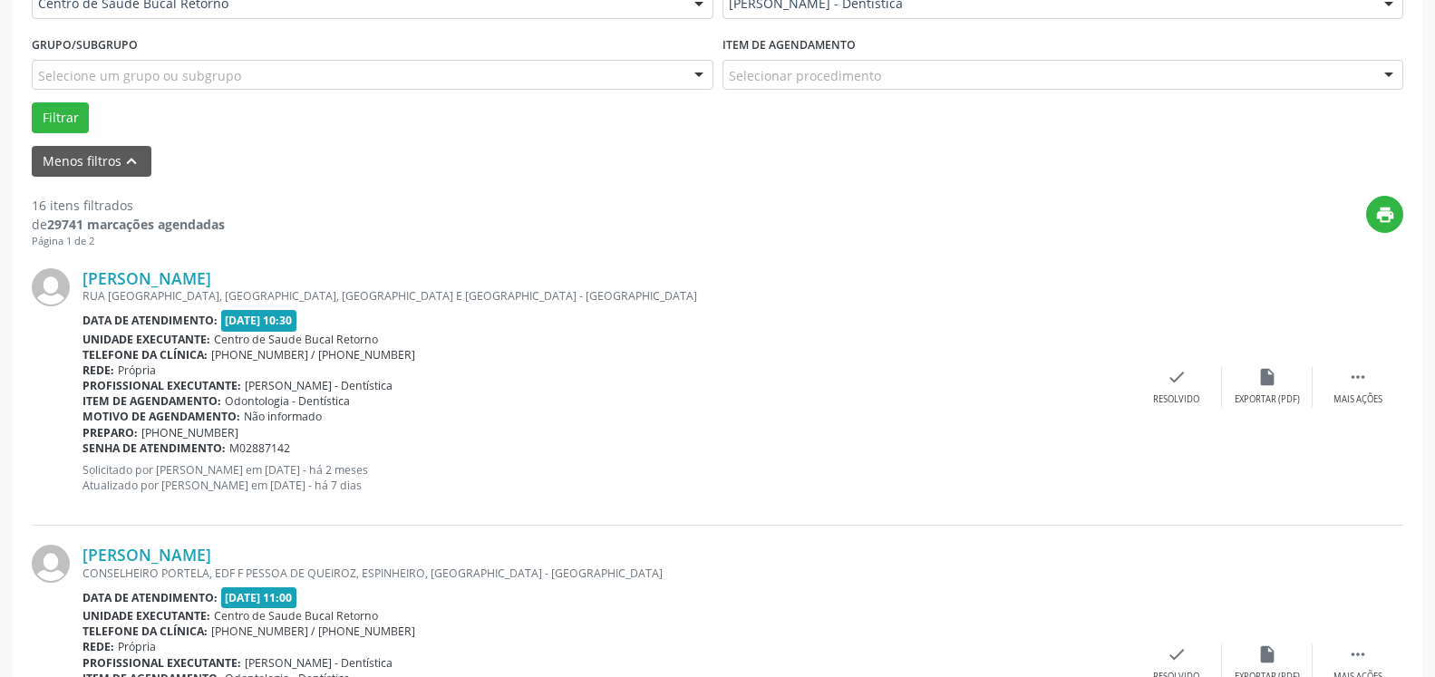
scroll to position [562, 0]
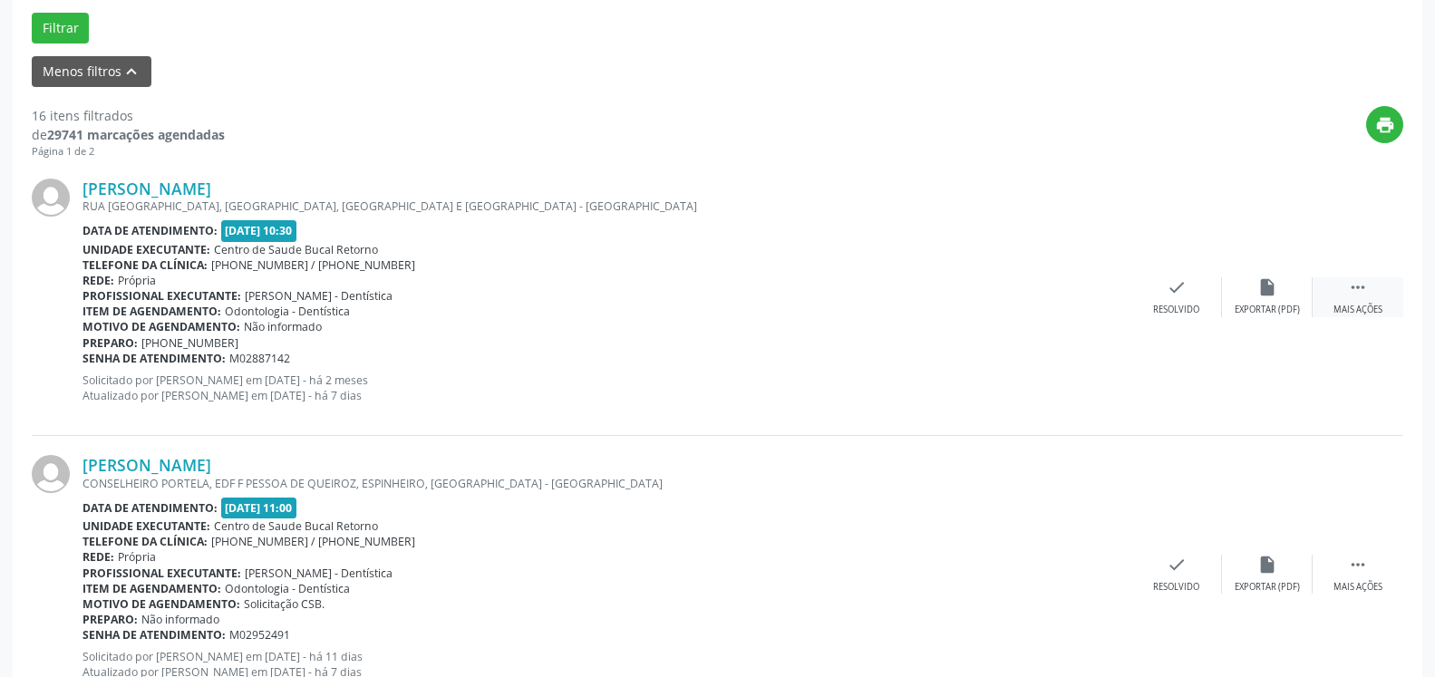
click at [1363, 284] on icon "" at bounding box center [1358, 287] width 20 height 20
click at [1270, 297] on icon "alarm_off" at bounding box center [1268, 287] width 20 height 20
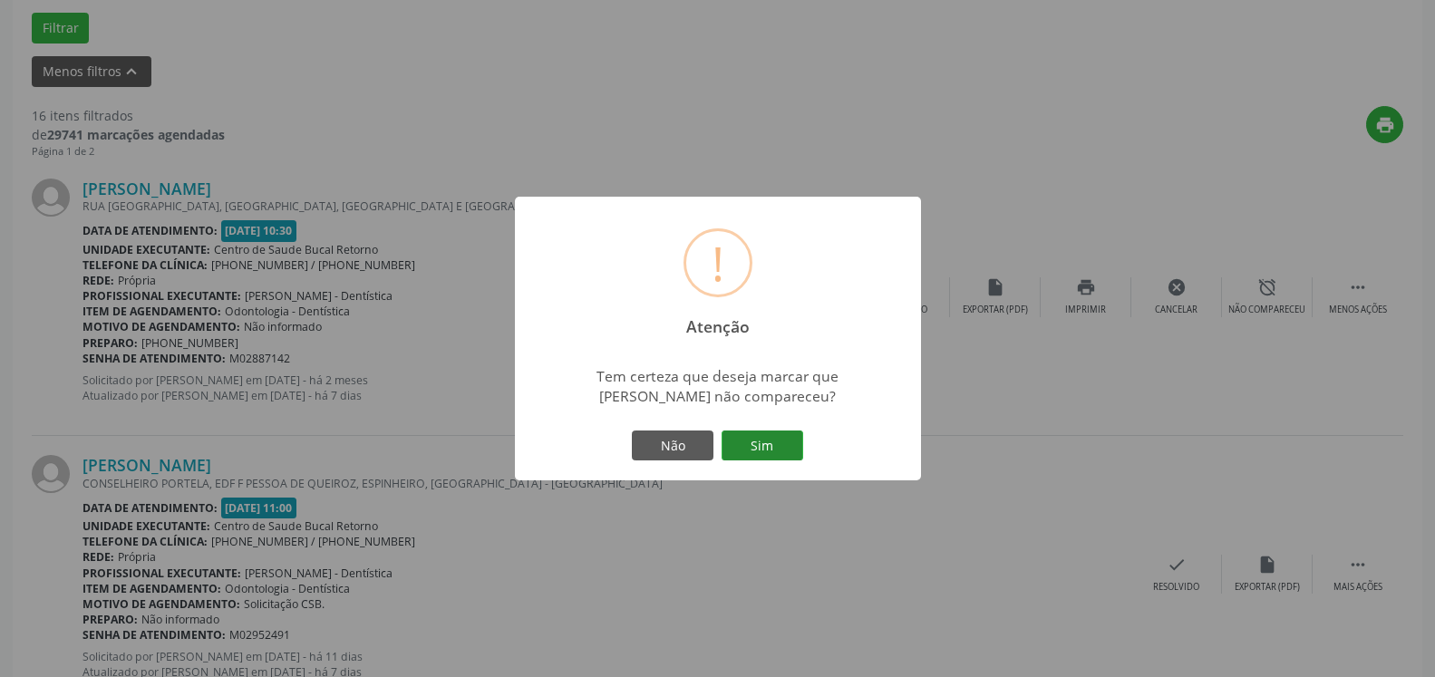
click at [754, 452] on button "Sim" at bounding box center [763, 446] width 82 height 31
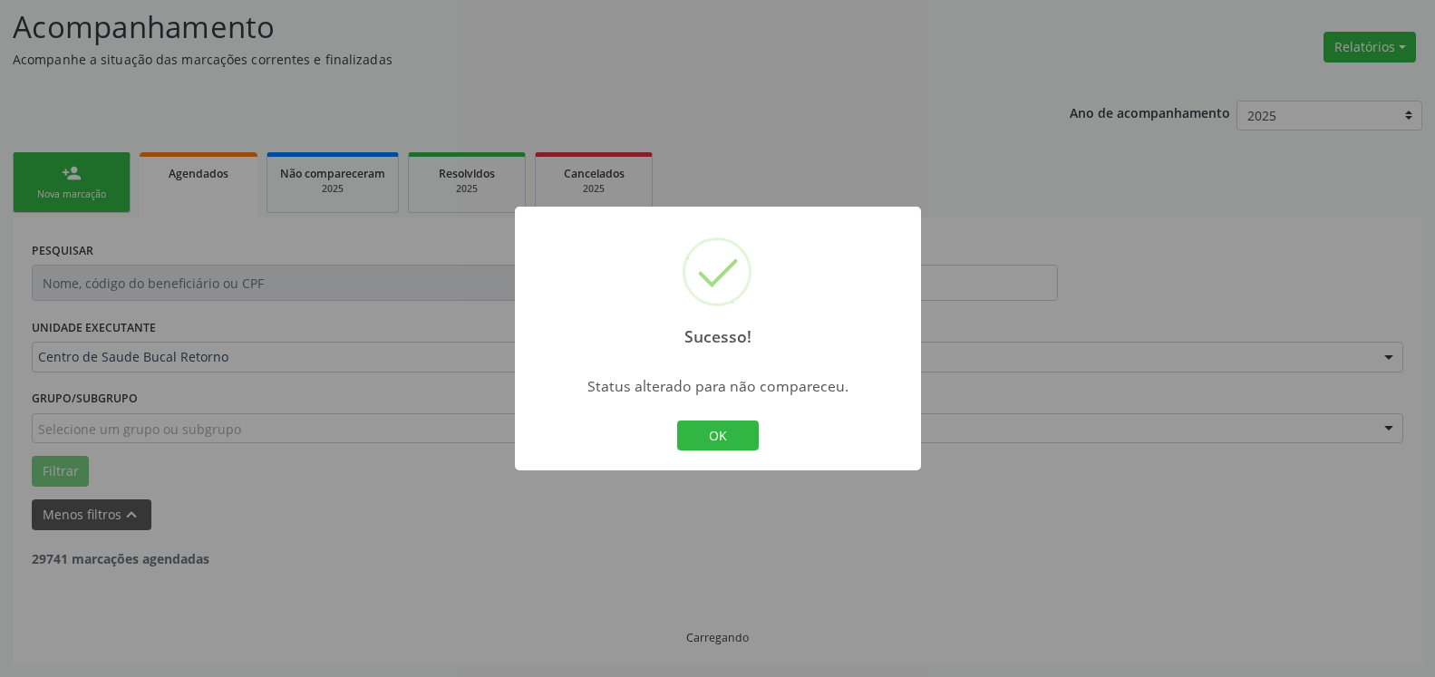
scroll to position [119, 0]
click at [746, 432] on button "OK" at bounding box center [718, 436] width 82 height 31
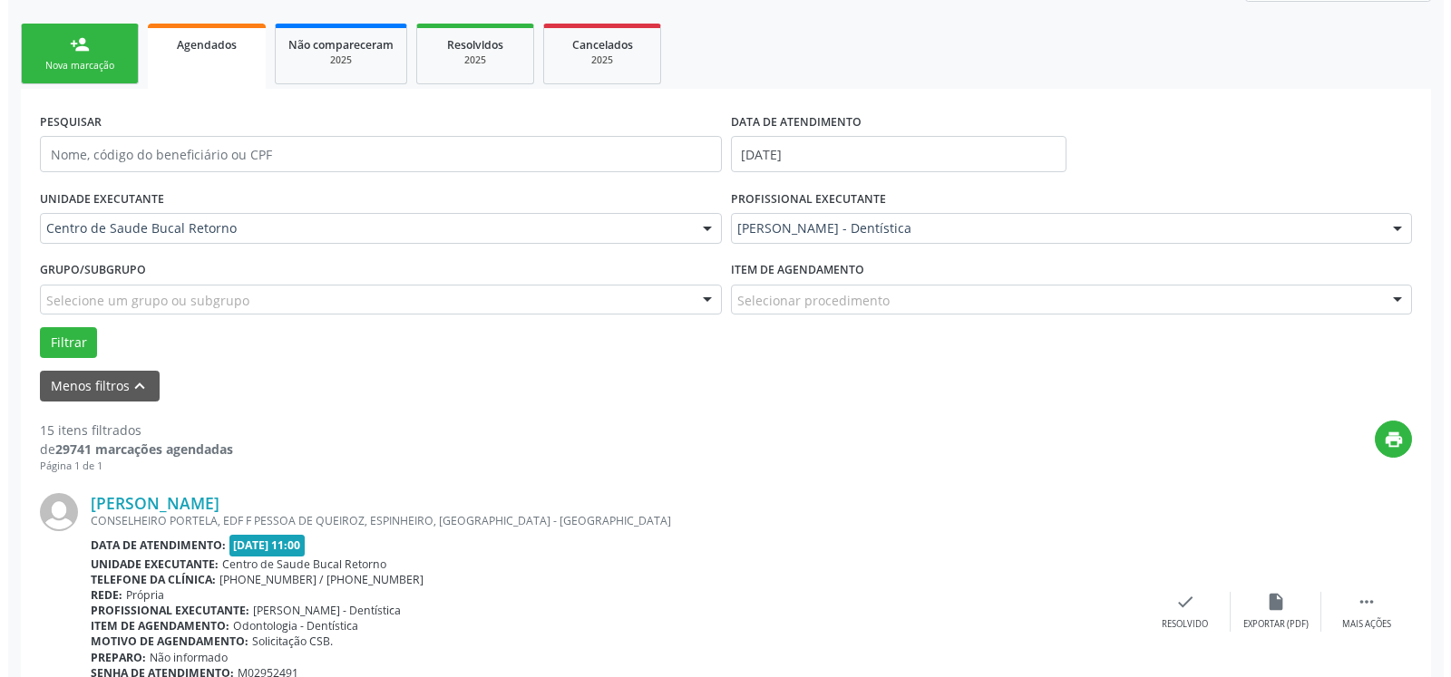
scroll to position [304, 0]
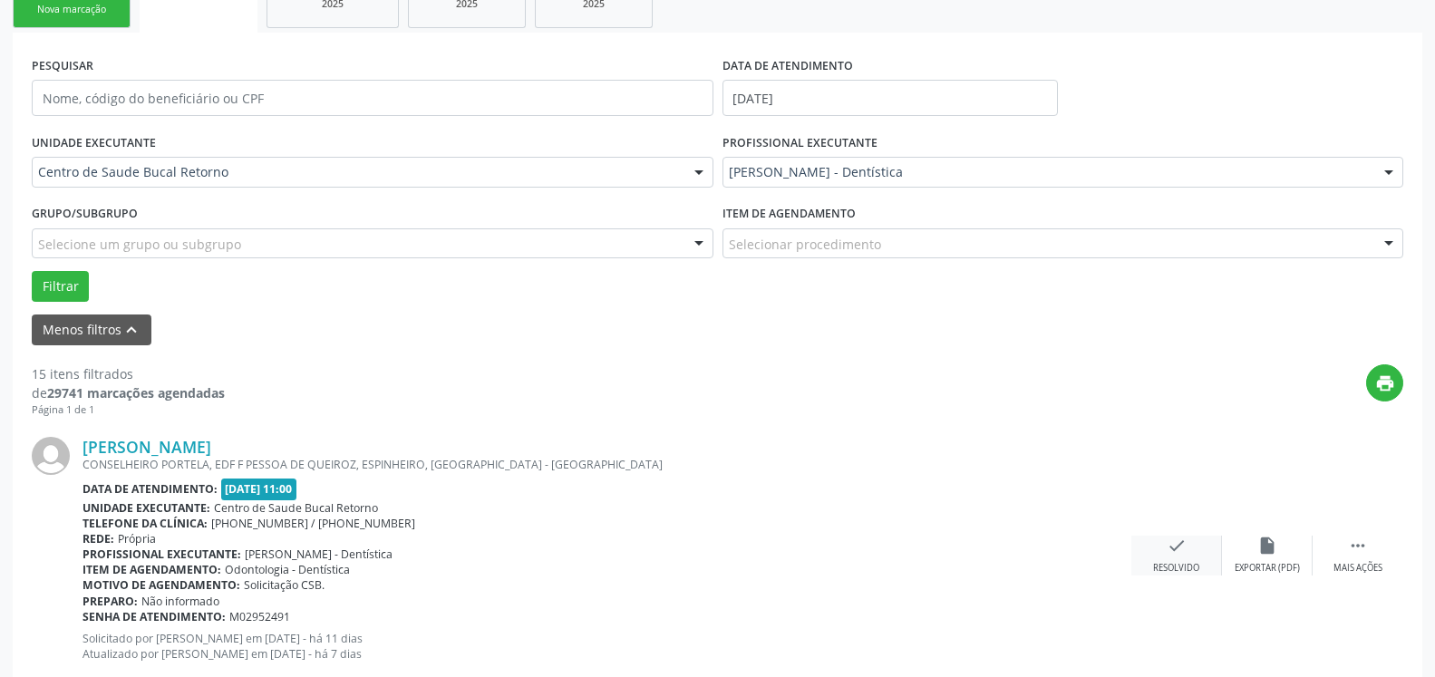
click at [1177, 550] on icon "check" at bounding box center [1177, 546] width 20 height 20
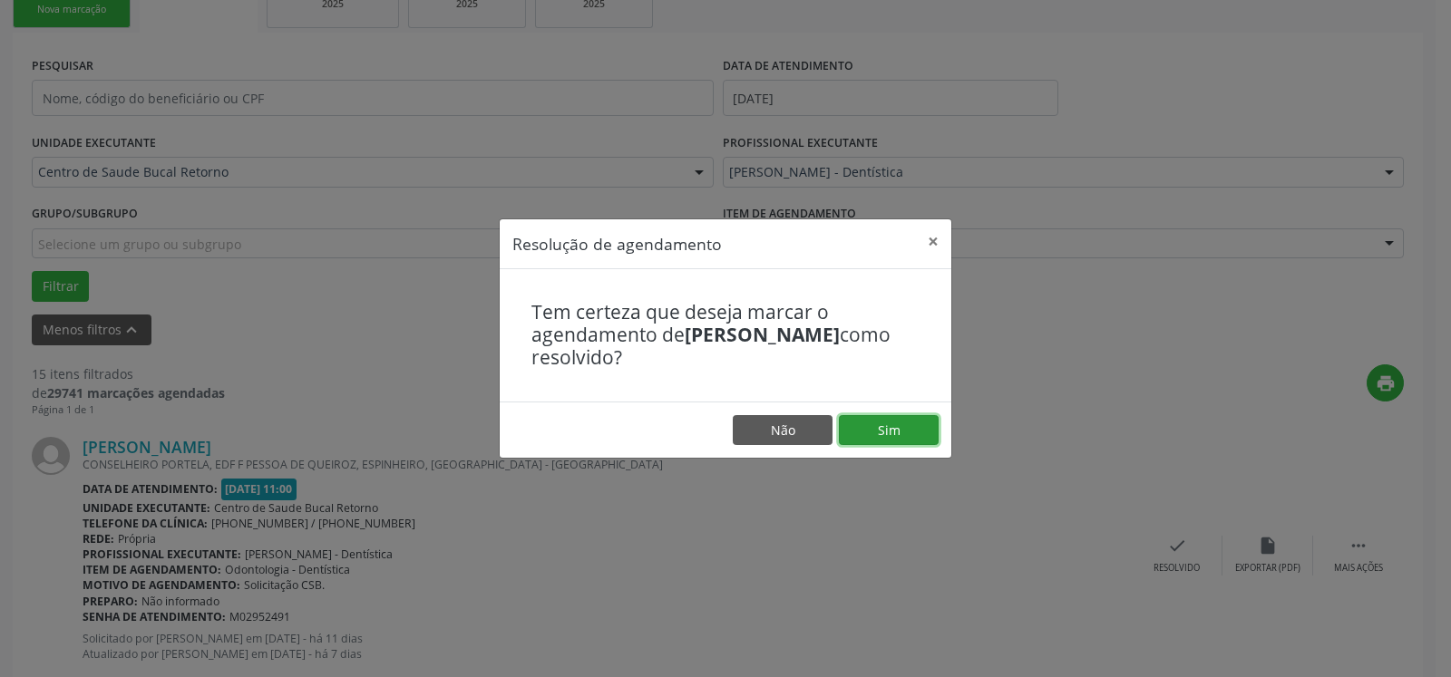
click at [877, 430] on button "Sim" at bounding box center [889, 430] width 100 height 31
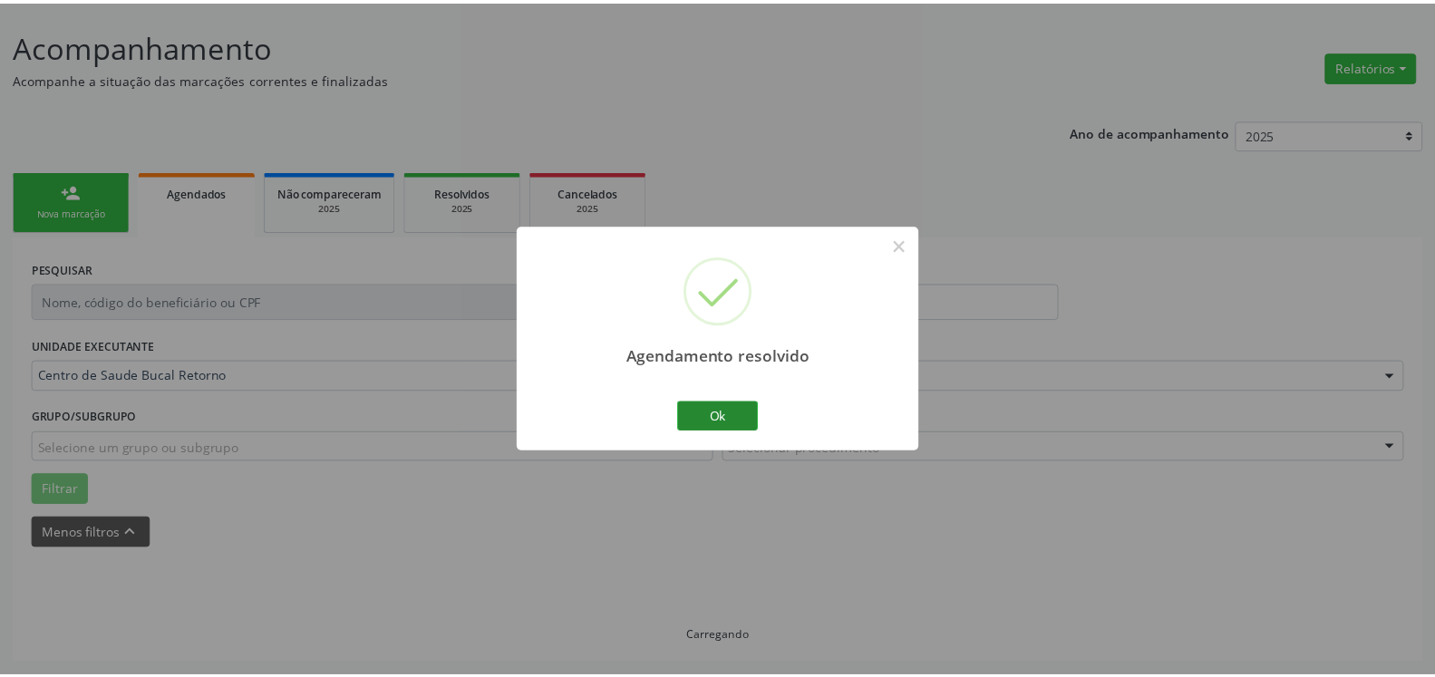
scroll to position [100, 0]
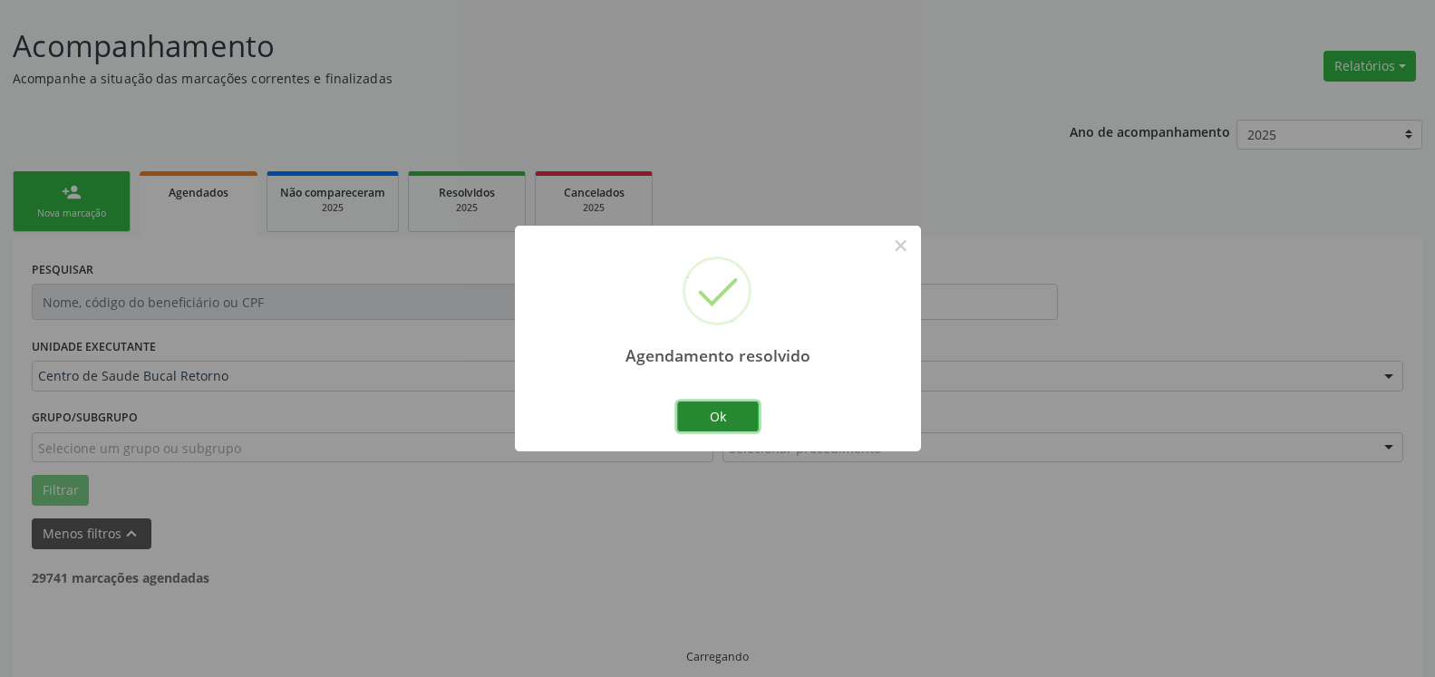
click at [726, 416] on button "Ok" at bounding box center [718, 417] width 82 height 31
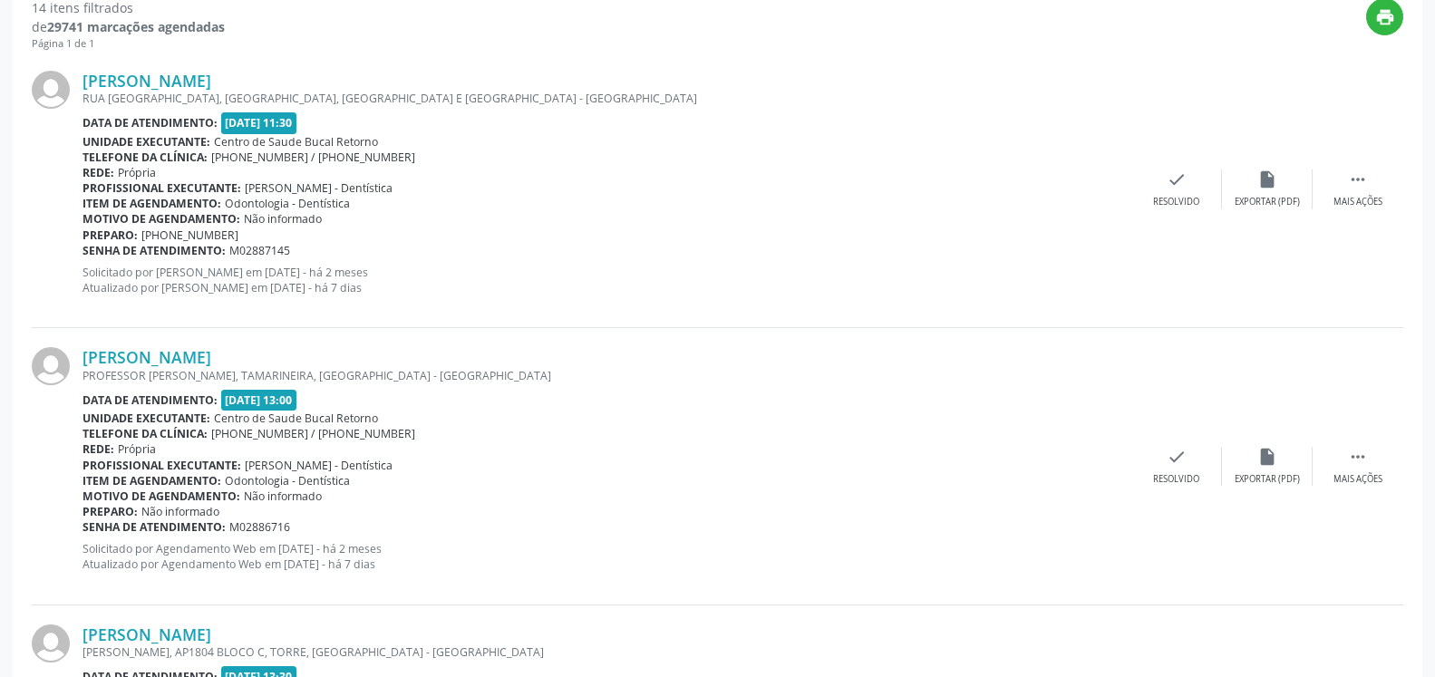
scroll to position [655, 0]
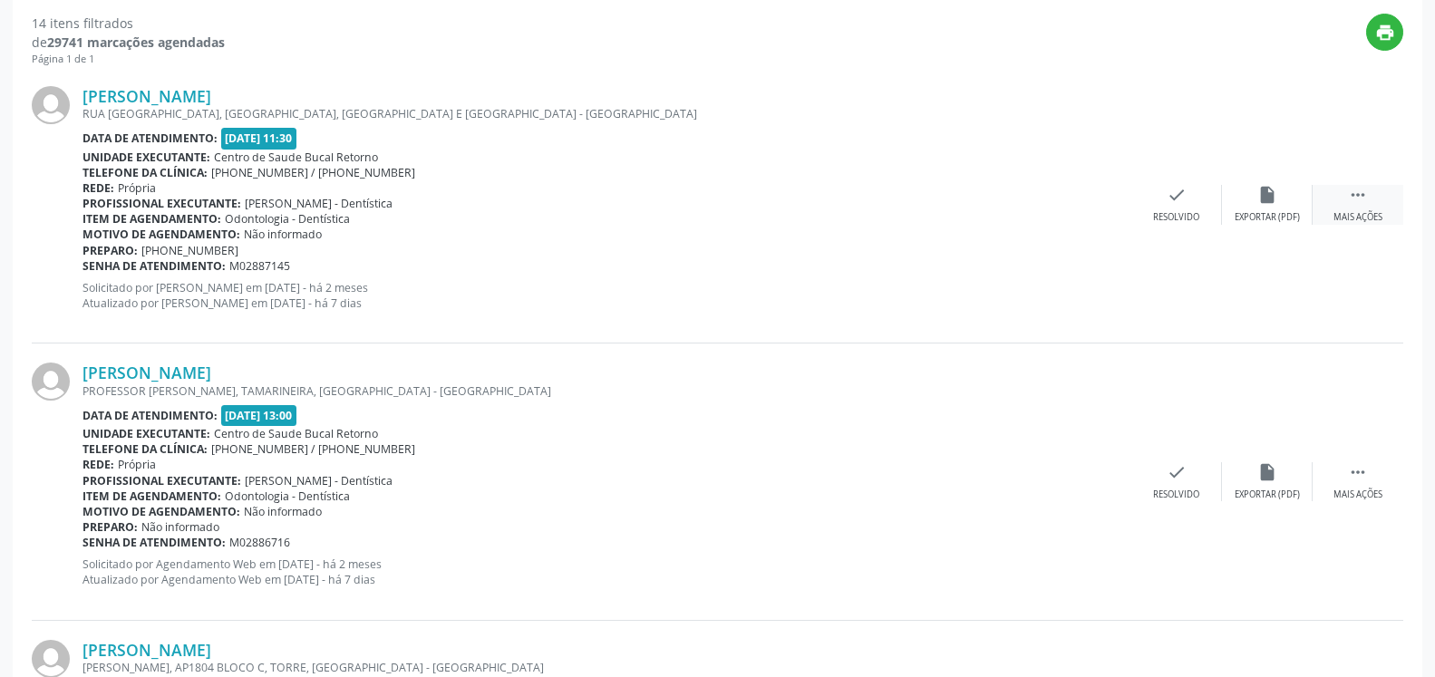
click at [1354, 203] on icon "" at bounding box center [1358, 195] width 20 height 20
click at [1272, 204] on icon "alarm_off" at bounding box center [1268, 195] width 20 height 20
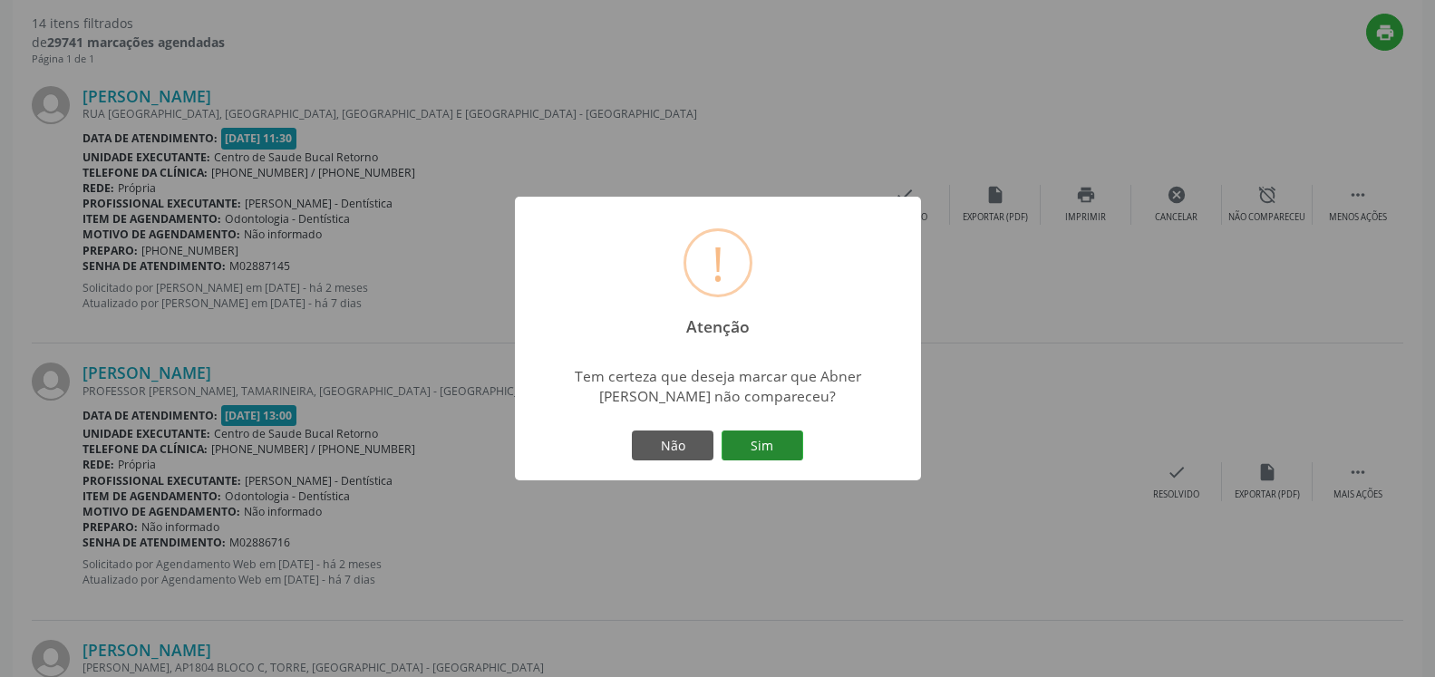
click at [743, 442] on button "Sim" at bounding box center [763, 446] width 82 height 31
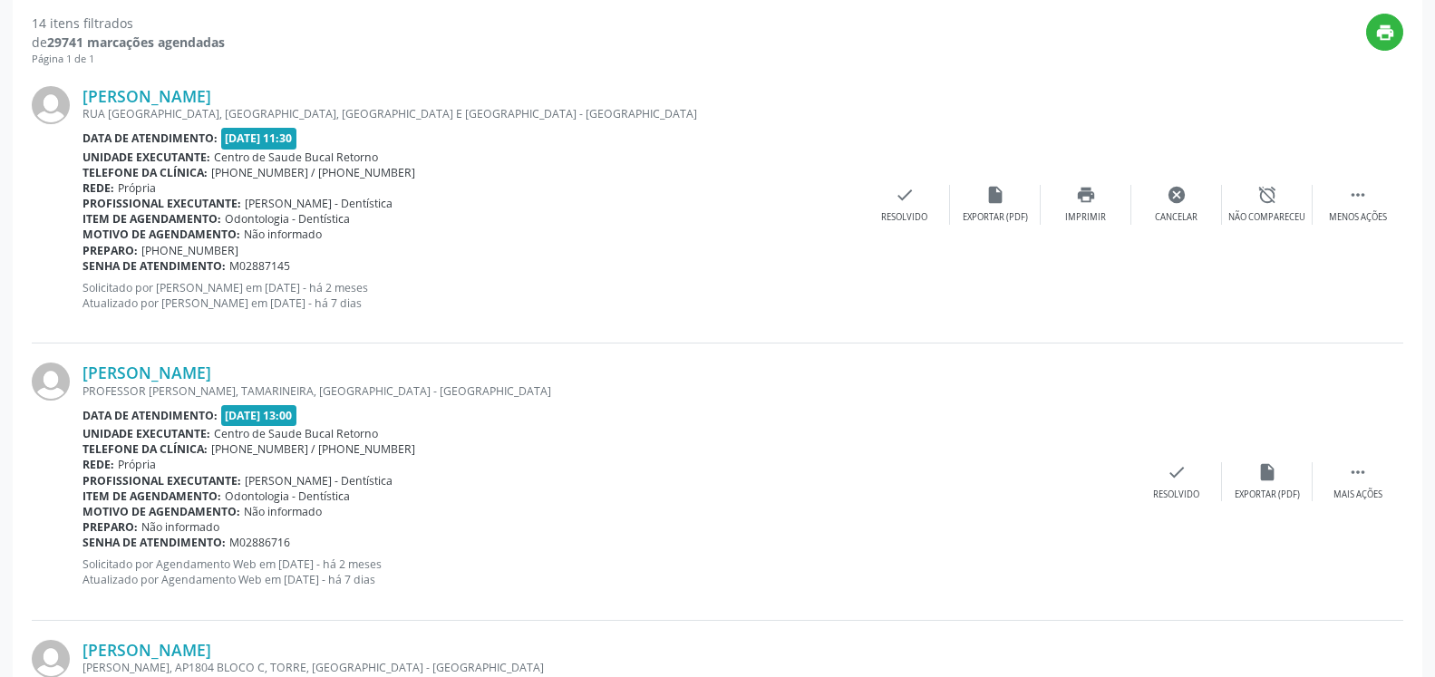
scroll to position [119, 0]
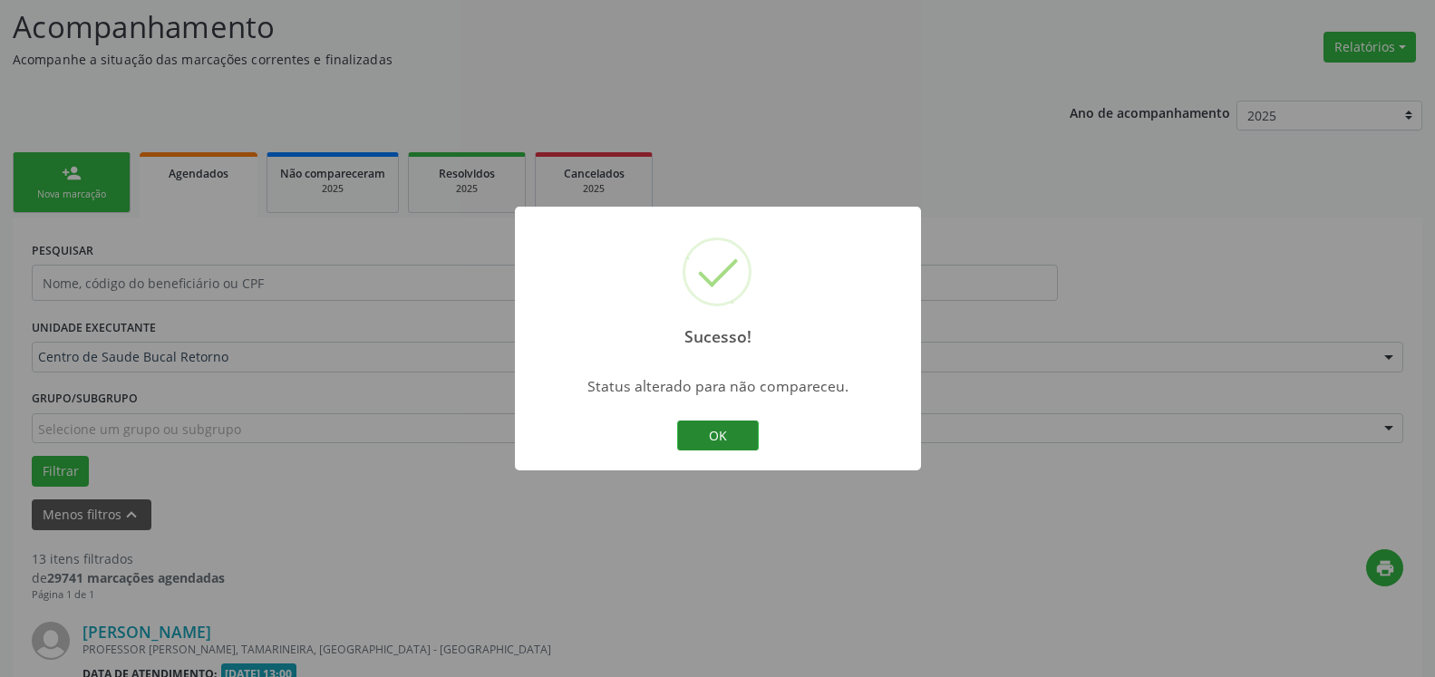
click at [724, 437] on button "OK" at bounding box center [718, 436] width 82 height 31
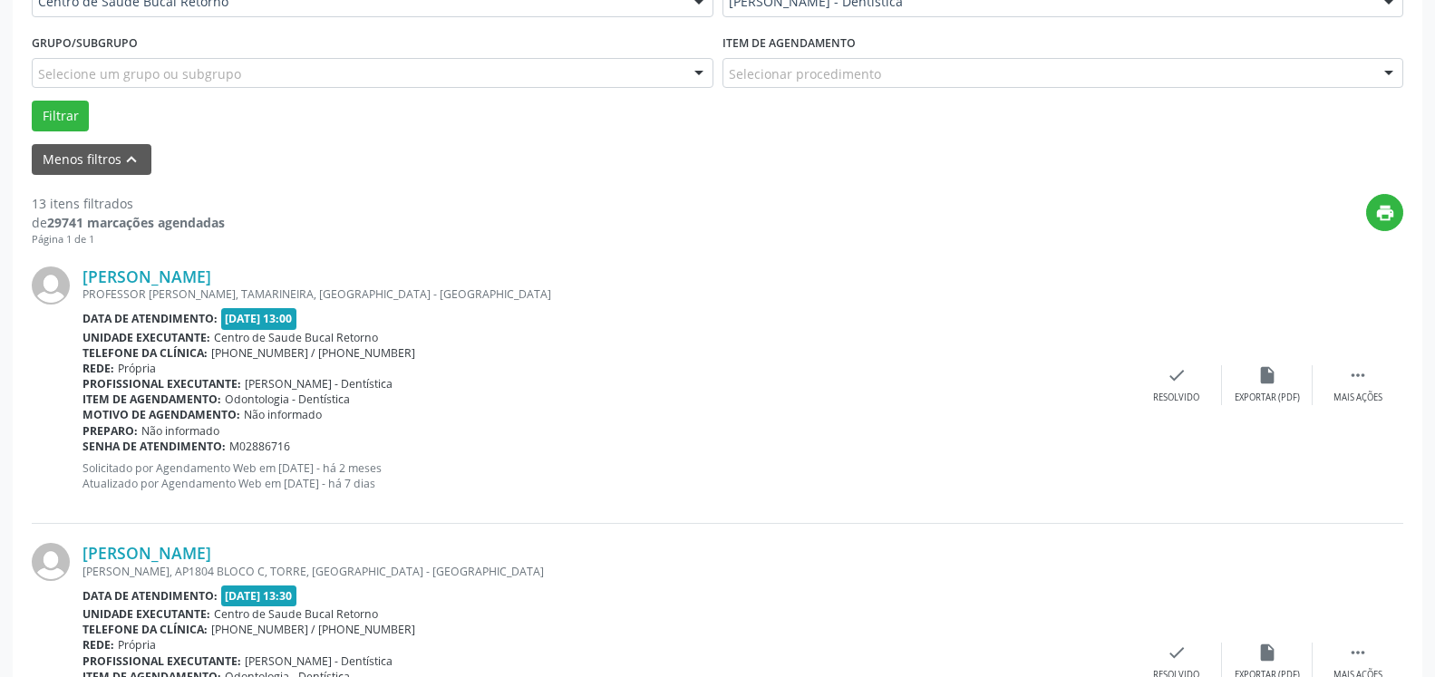
scroll to position [489, 0]
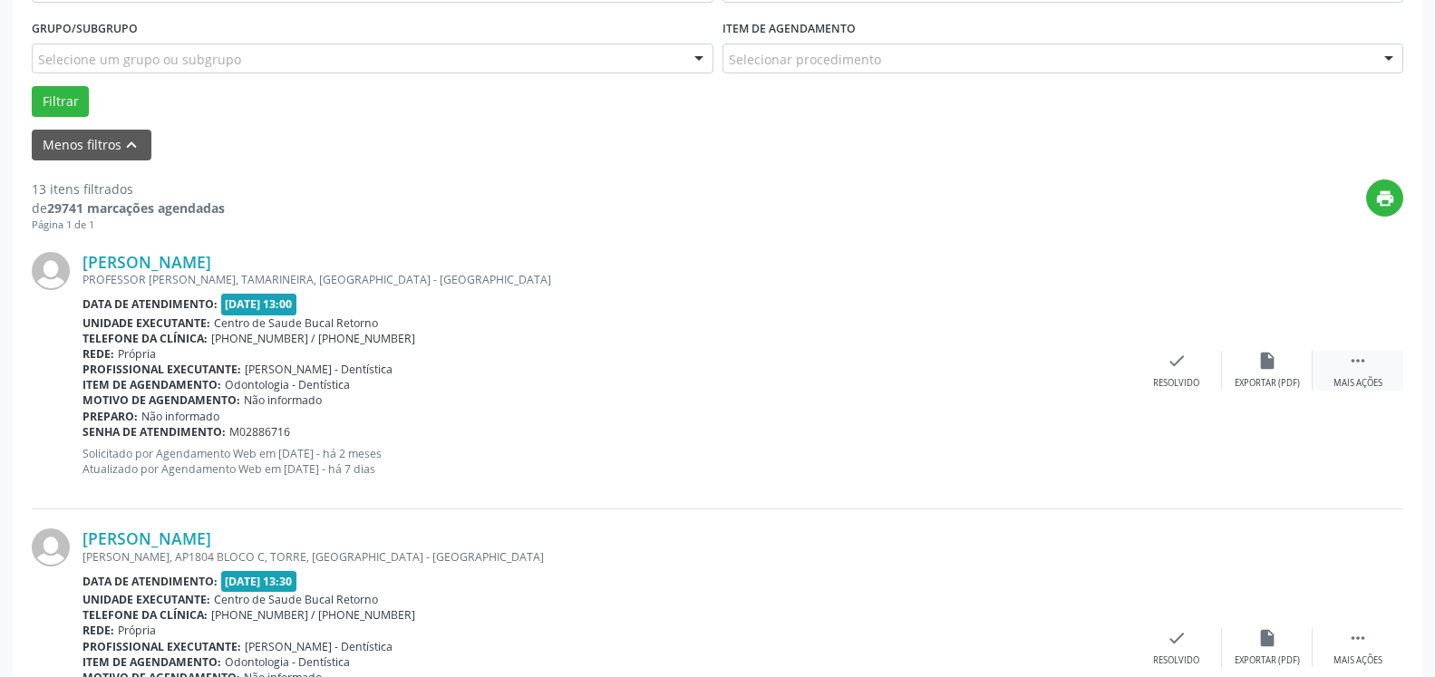
click at [1350, 371] on icon "" at bounding box center [1358, 361] width 20 height 20
click at [1289, 365] on div "alarm_off Não compareceu" at bounding box center [1267, 370] width 91 height 39
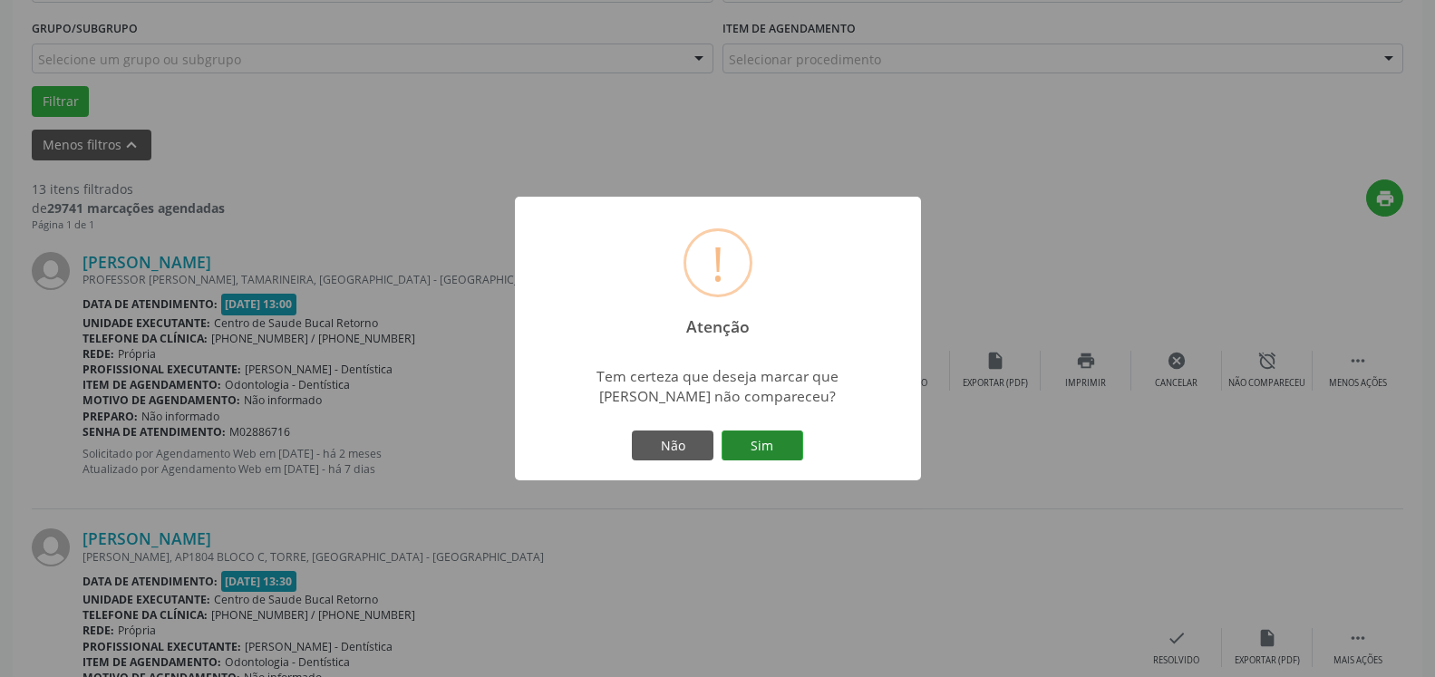
click at [754, 445] on button "Sim" at bounding box center [763, 446] width 82 height 31
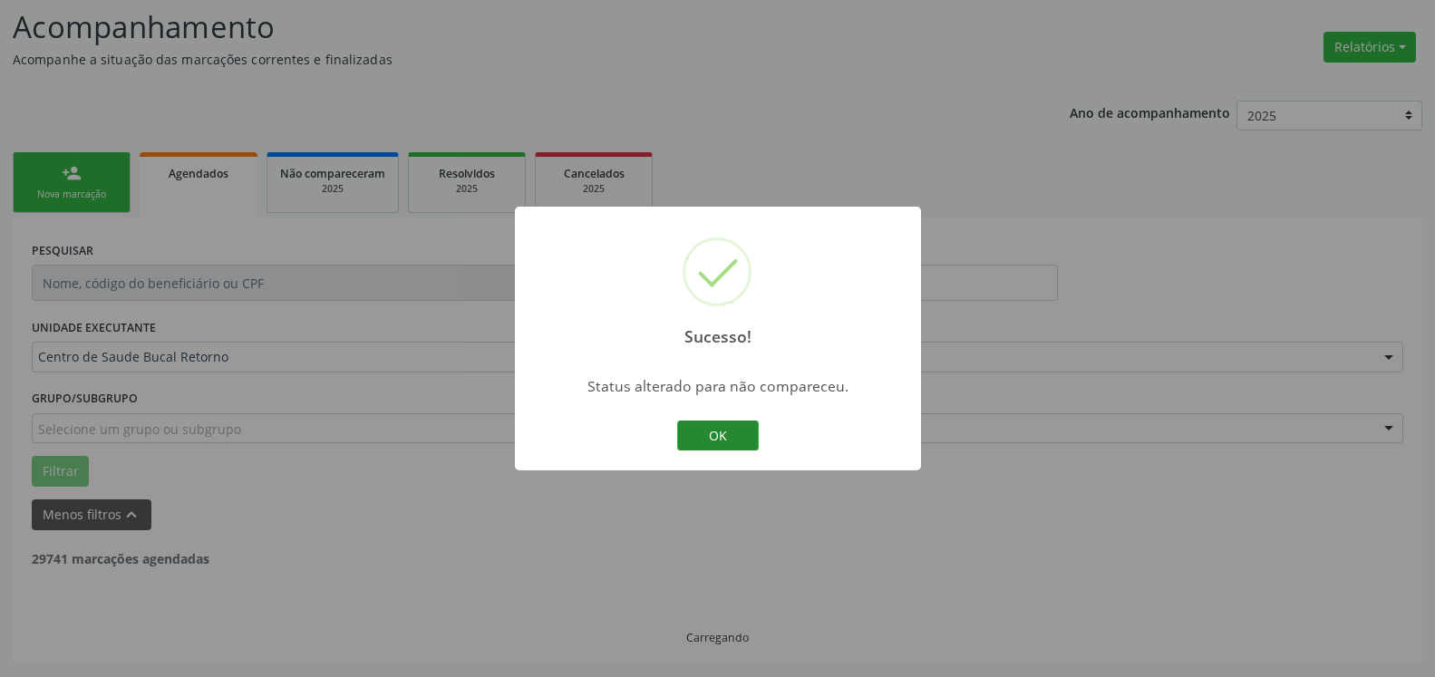
click at [726, 443] on button "OK" at bounding box center [718, 436] width 82 height 31
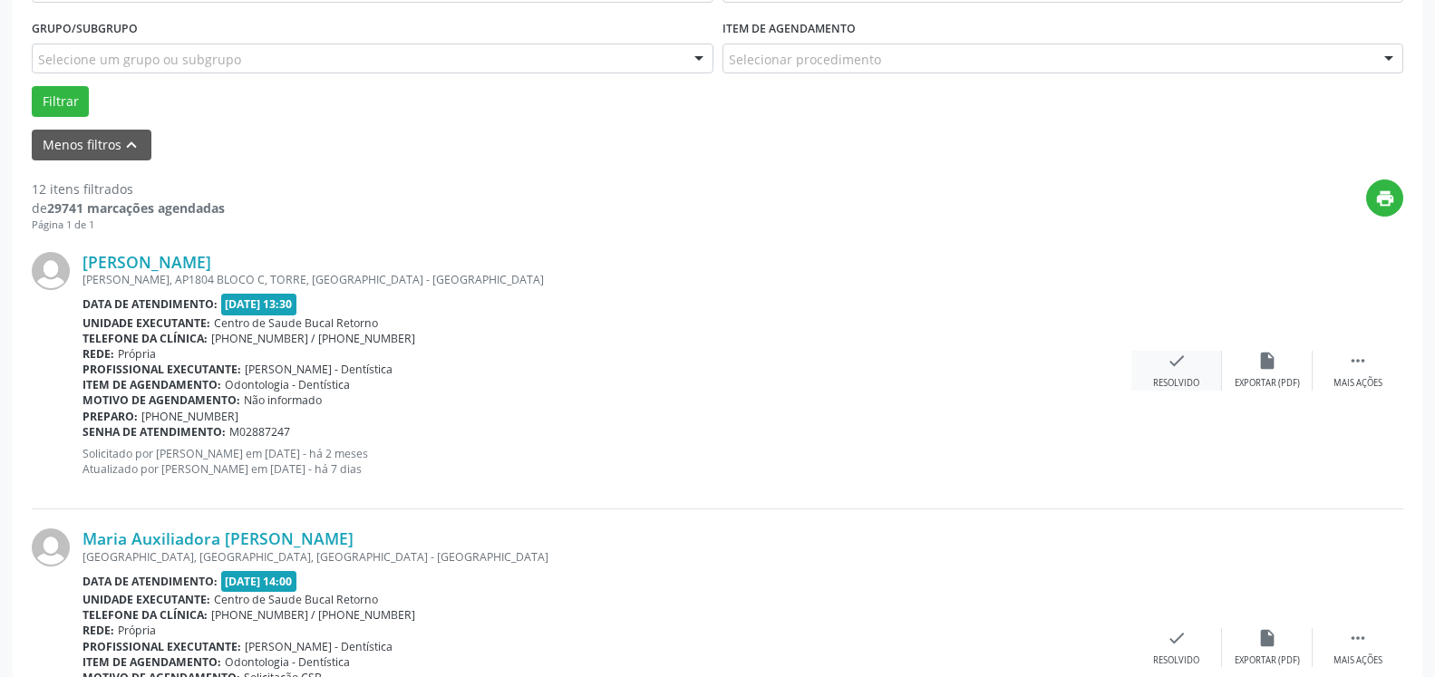
click at [1183, 365] on icon "check" at bounding box center [1177, 361] width 20 height 20
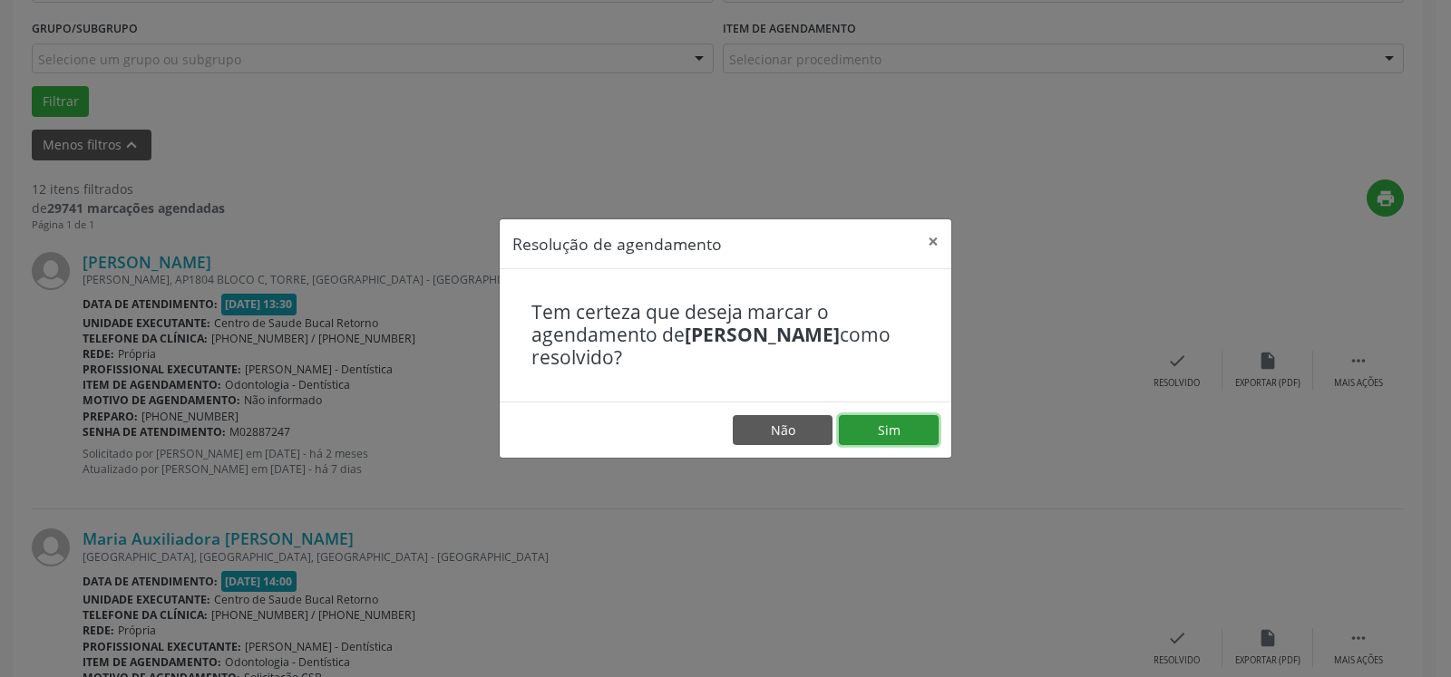
click at [881, 442] on button "Sim" at bounding box center [889, 430] width 100 height 31
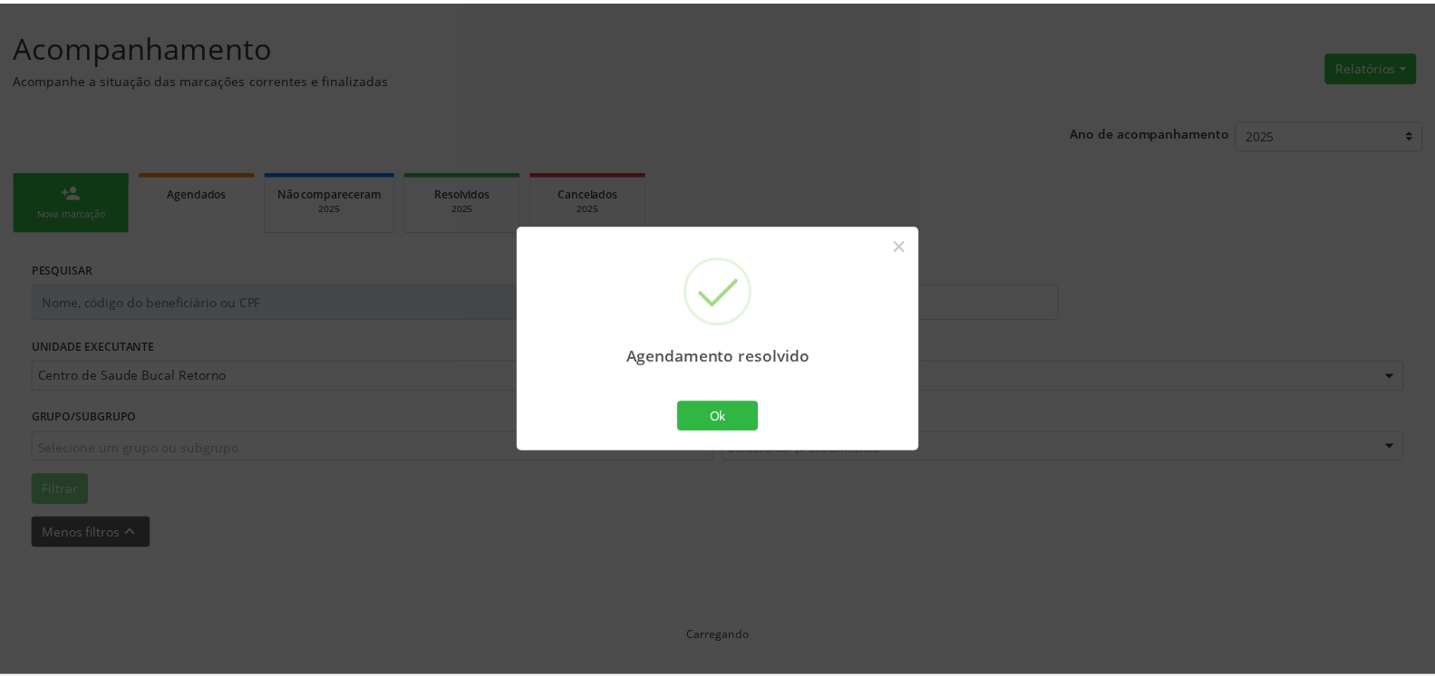
scroll to position [100, 0]
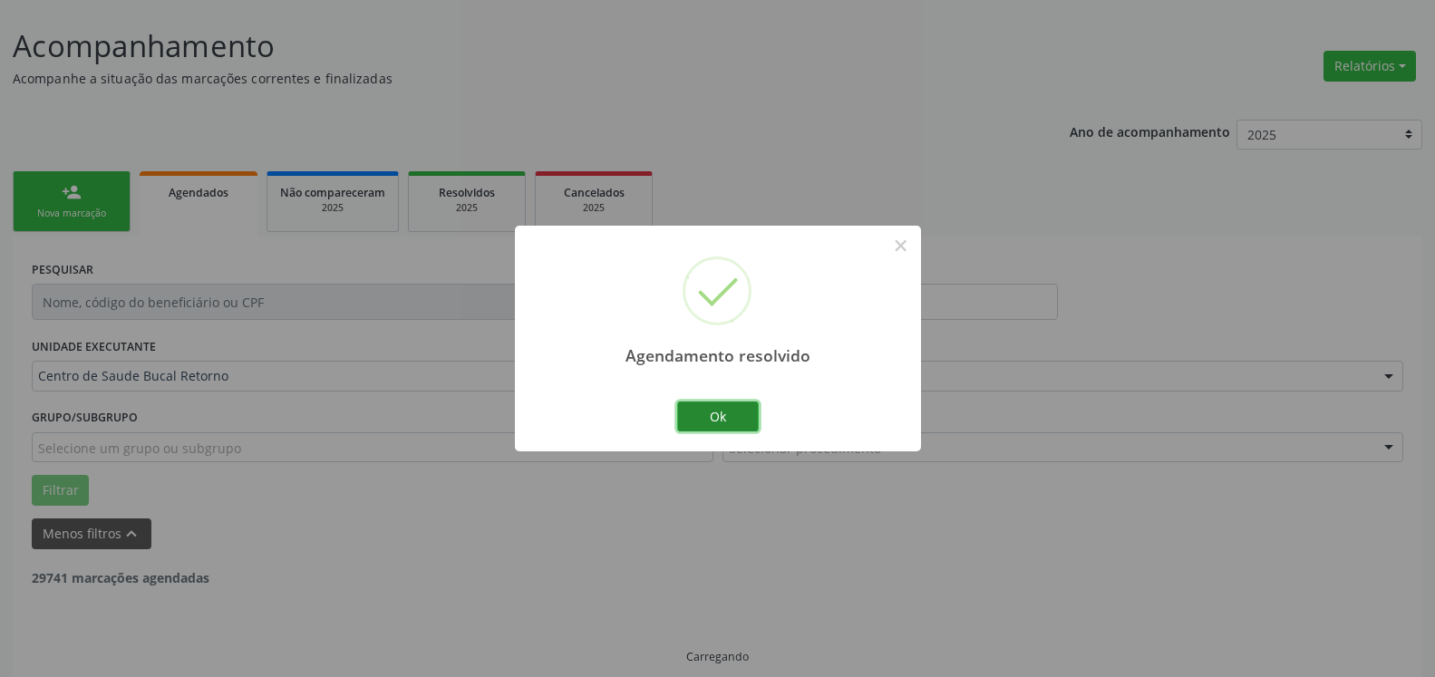
click at [723, 406] on button "Ok" at bounding box center [718, 417] width 82 height 31
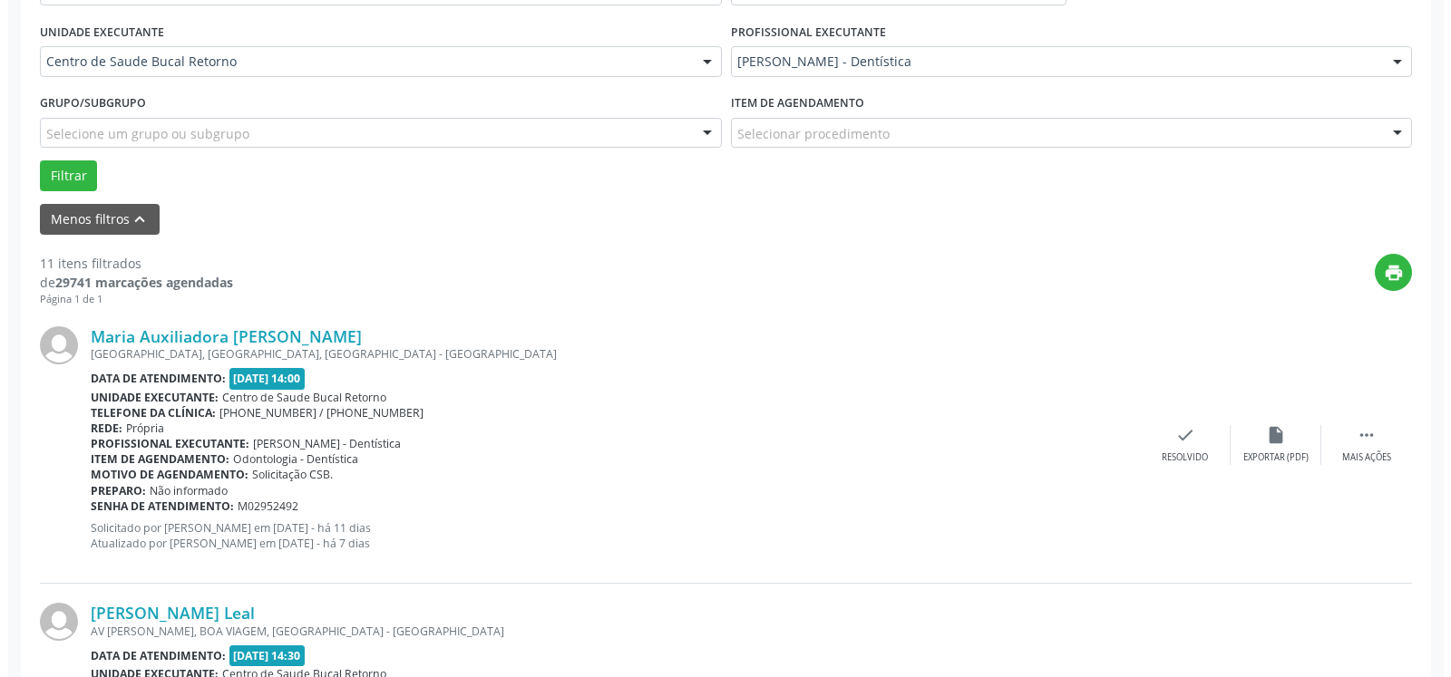
scroll to position [562, 0]
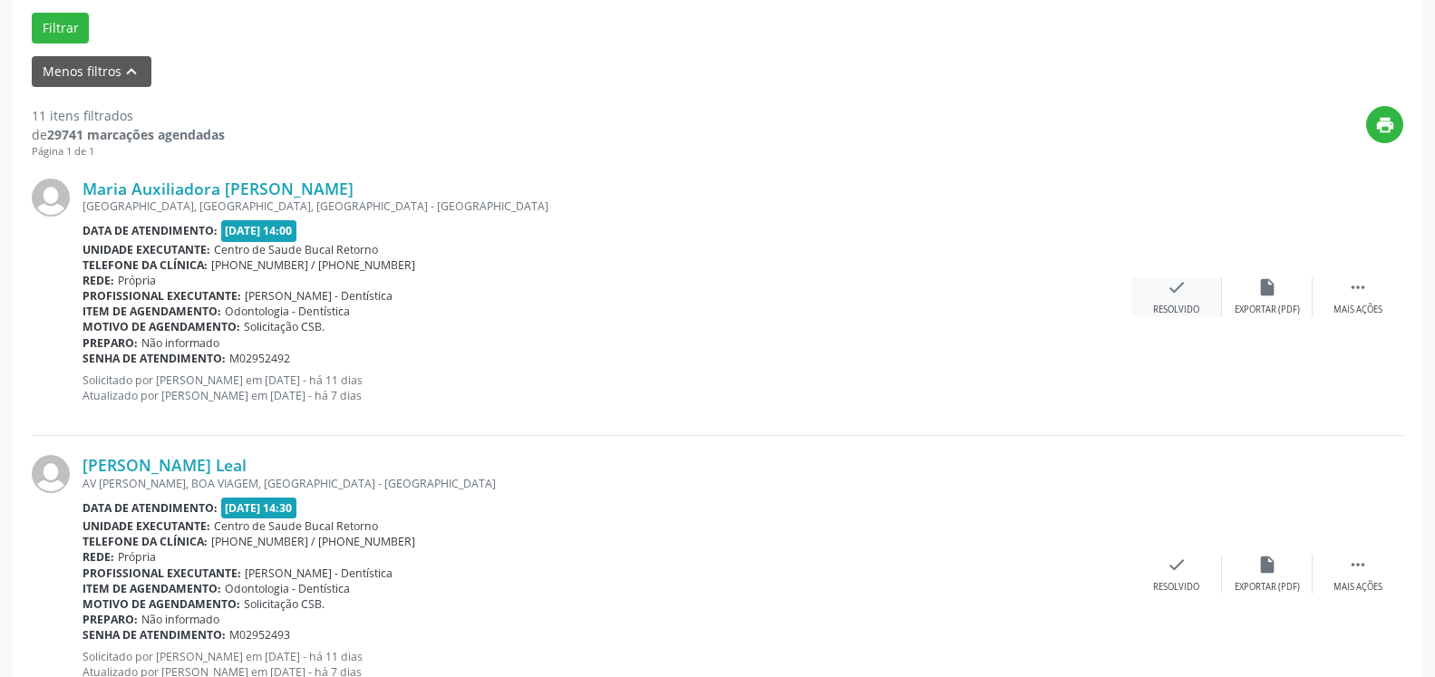
click at [1165, 299] on div "check Resolvido" at bounding box center [1177, 296] width 91 height 39
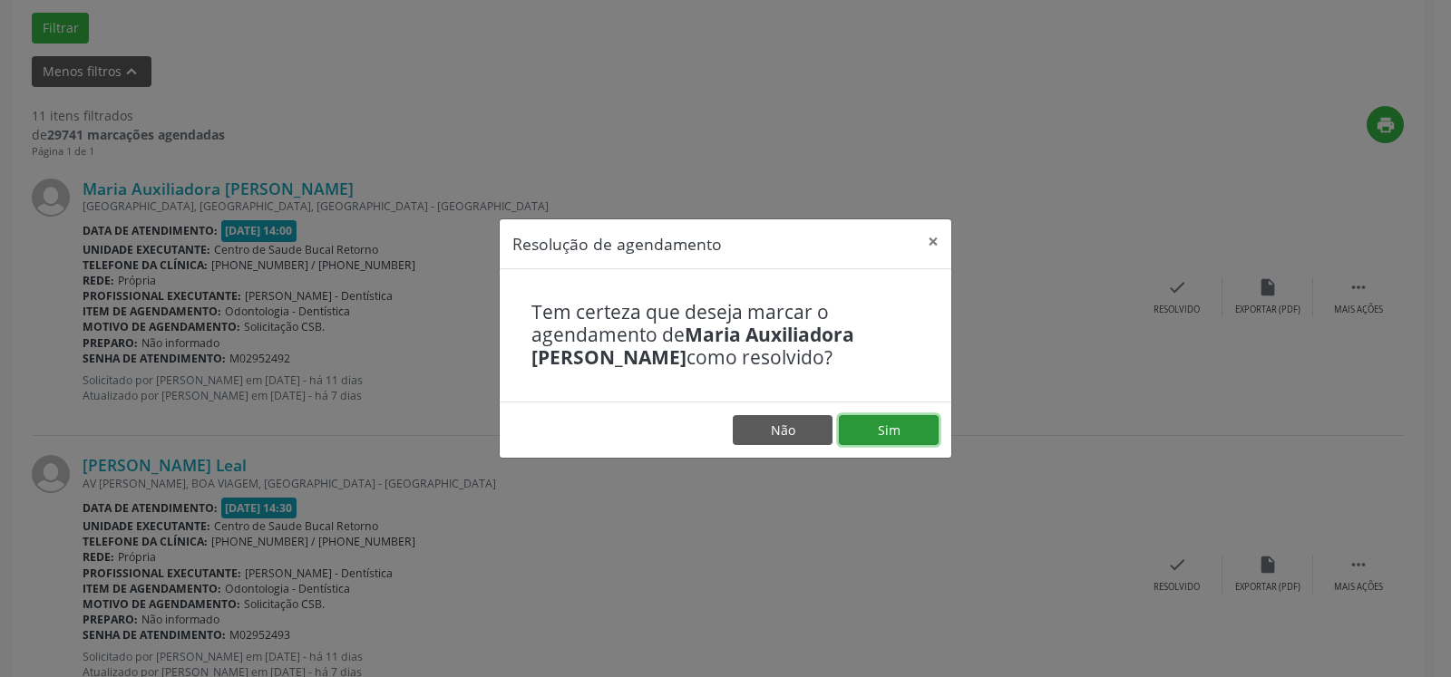
click at [906, 423] on button "Sim" at bounding box center [889, 430] width 100 height 31
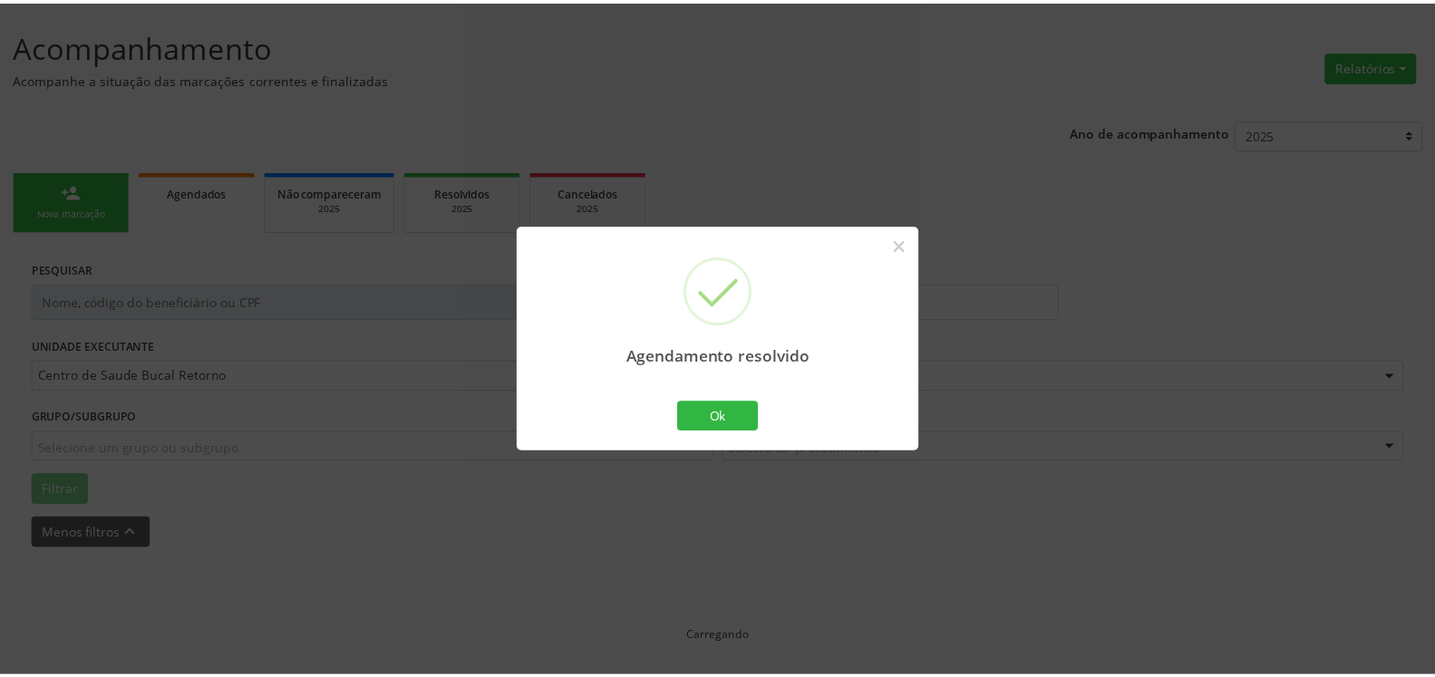
scroll to position [100, 0]
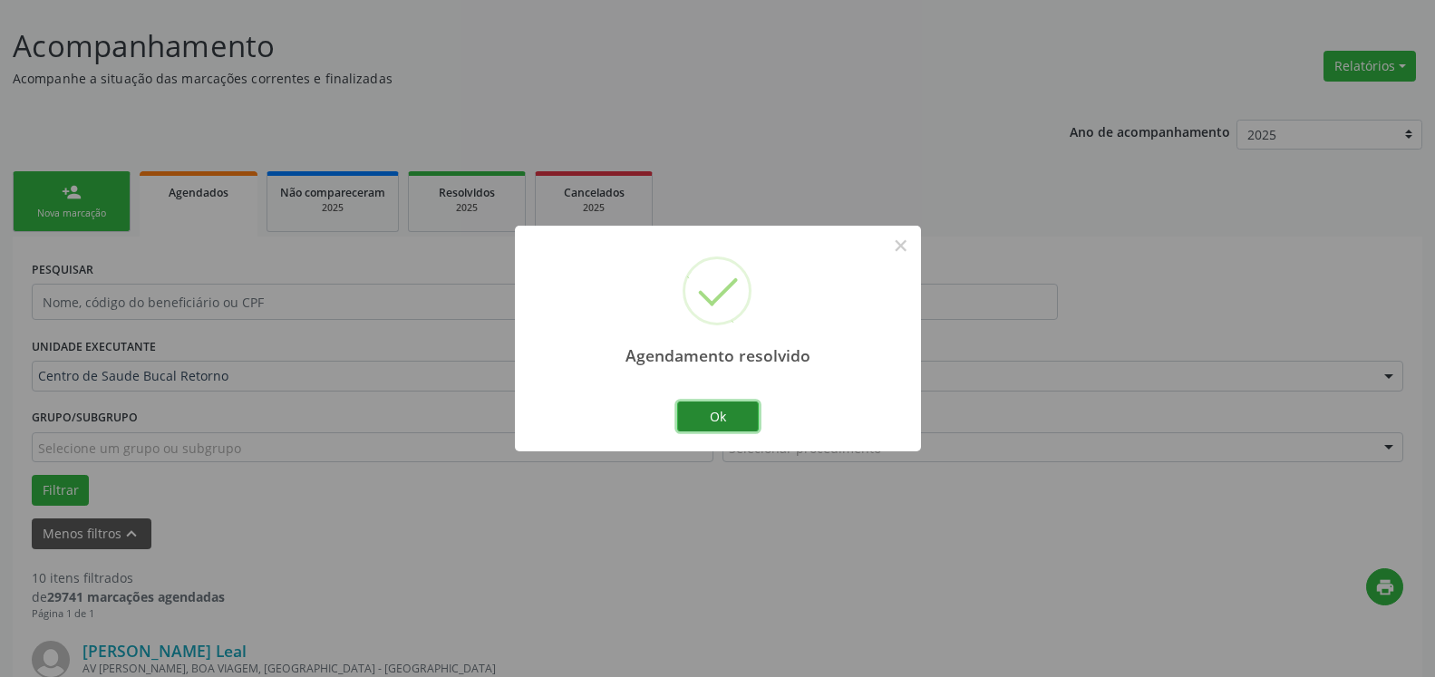
click at [727, 414] on button "Ok" at bounding box center [718, 417] width 82 height 31
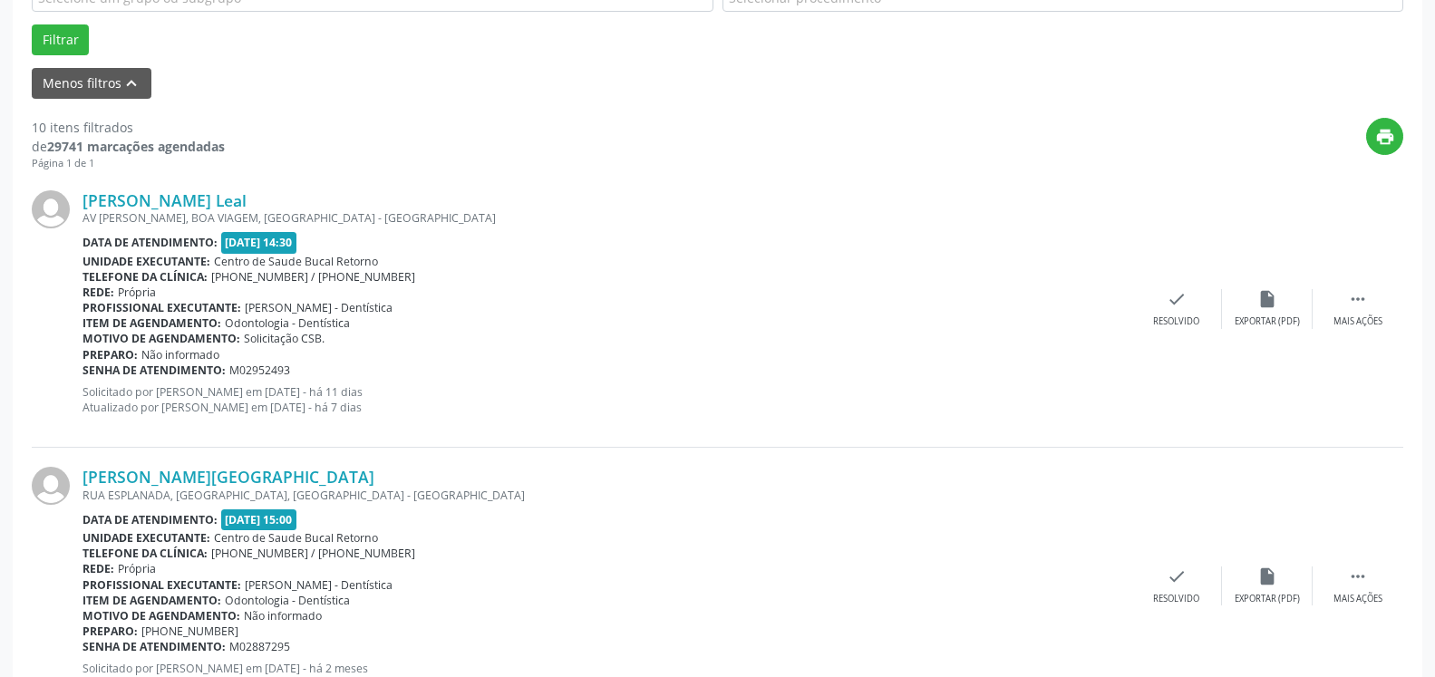
scroll to position [562, 0]
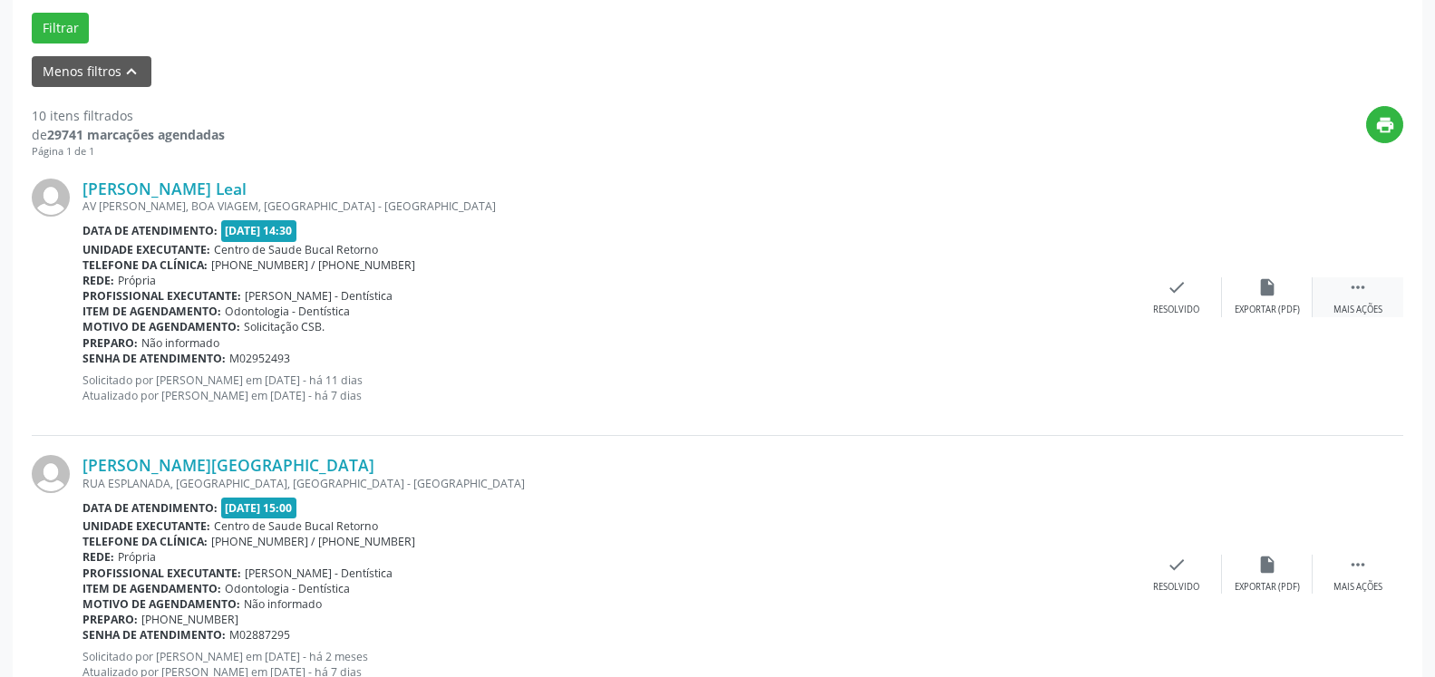
click at [1354, 292] on icon "" at bounding box center [1358, 287] width 20 height 20
click at [1260, 302] on div "alarm_off Não compareceu" at bounding box center [1267, 296] width 91 height 39
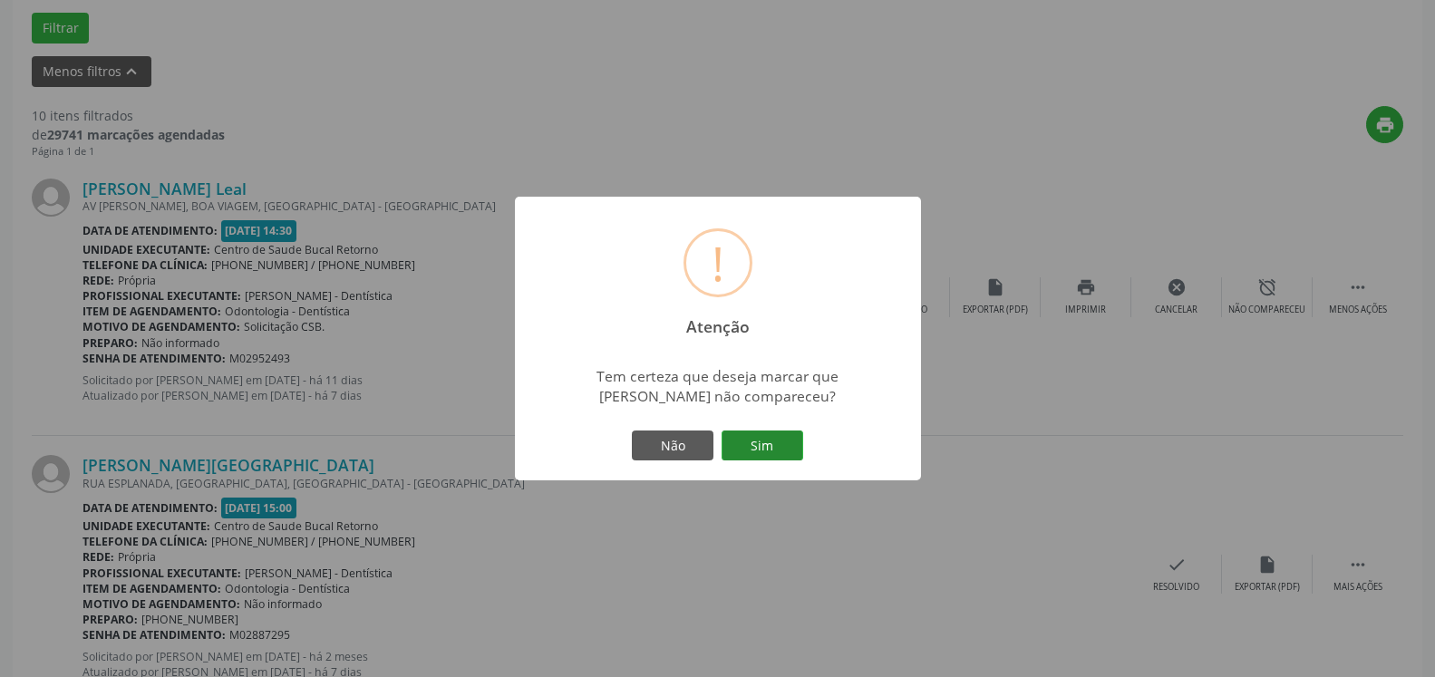
click at [743, 449] on button "Sim" at bounding box center [763, 446] width 82 height 31
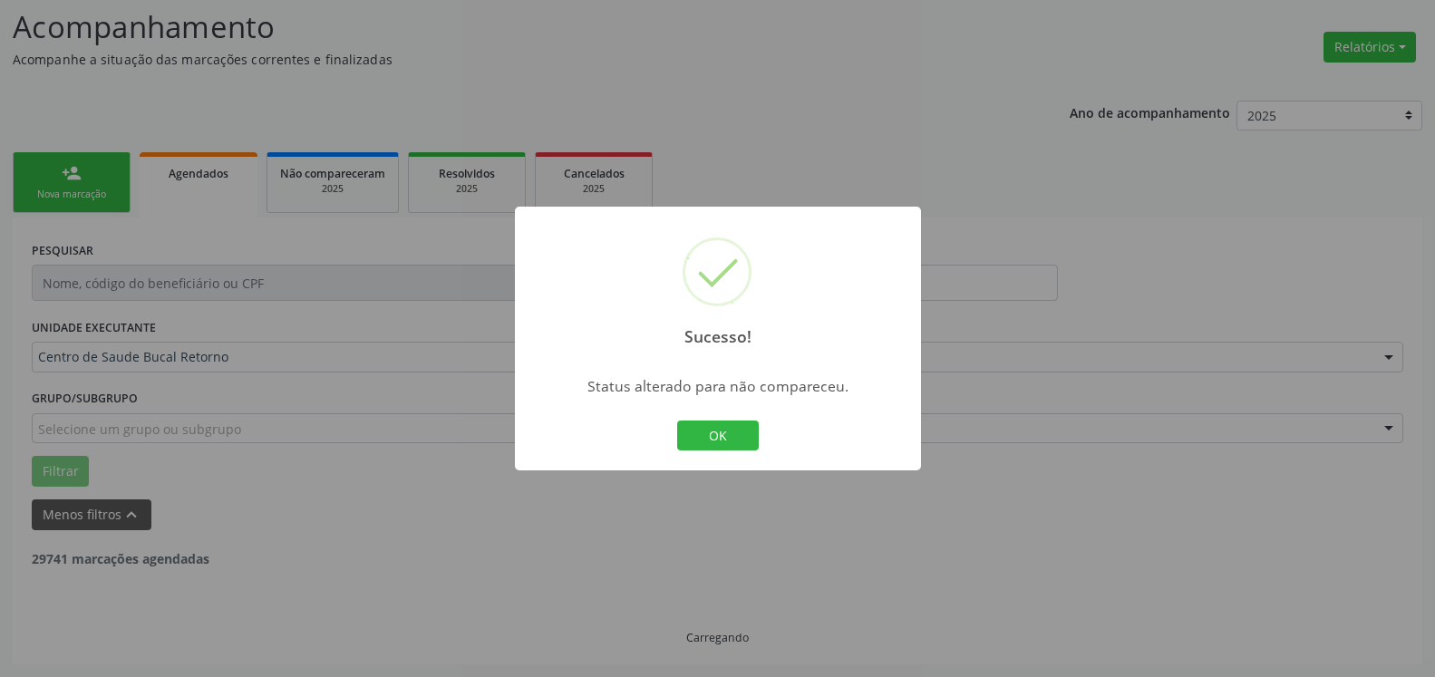
scroll to position [119, 0]
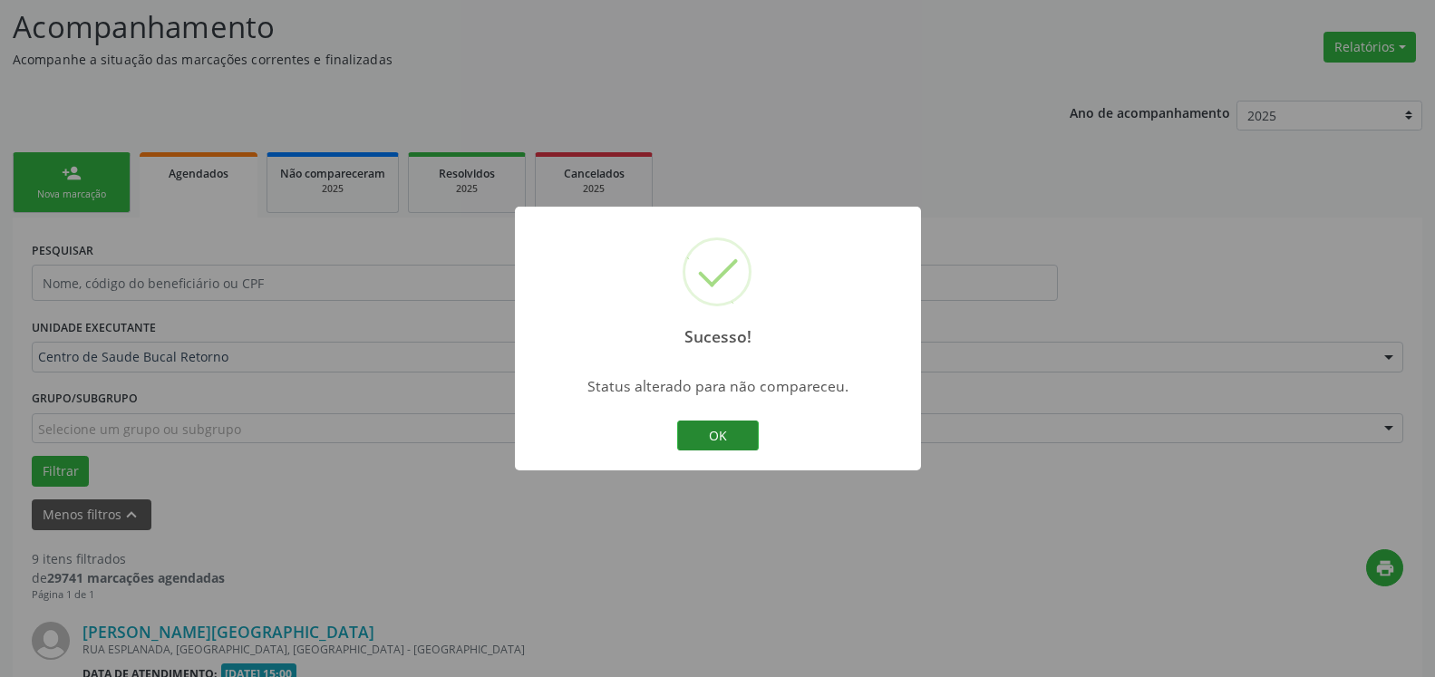
click at [726, 428] on button "OK" at bounding box center [718, 436] width 82 height 31
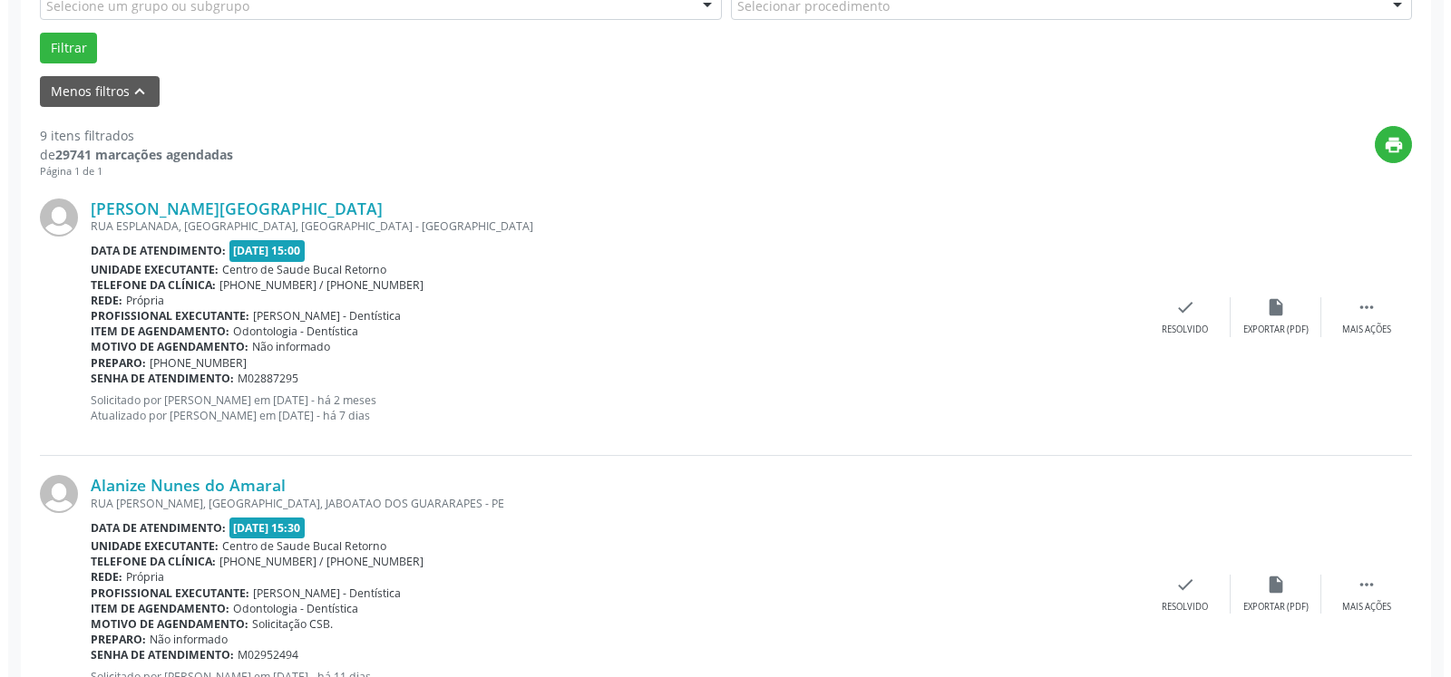
scroll to position [581, 0]
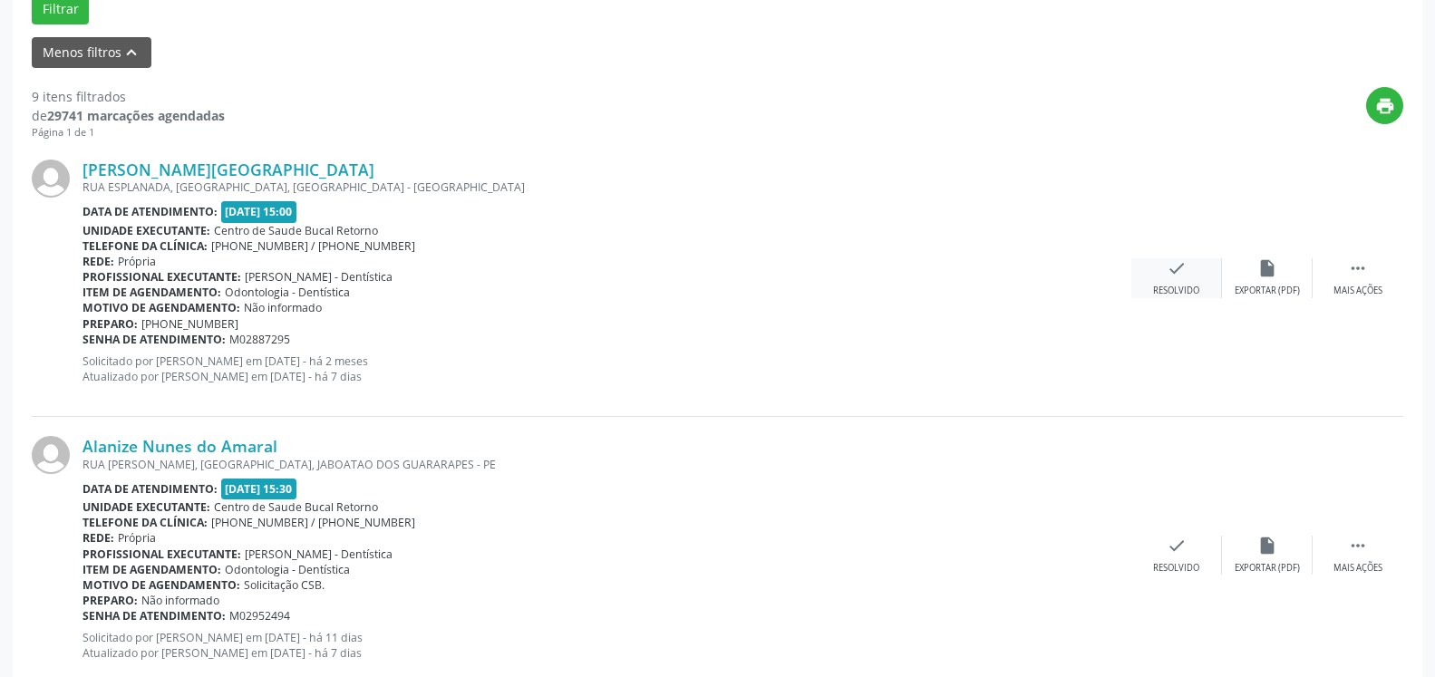
click at [1178, 278] on icon "check" at bounding box center [1177, 268] width 20 height 20
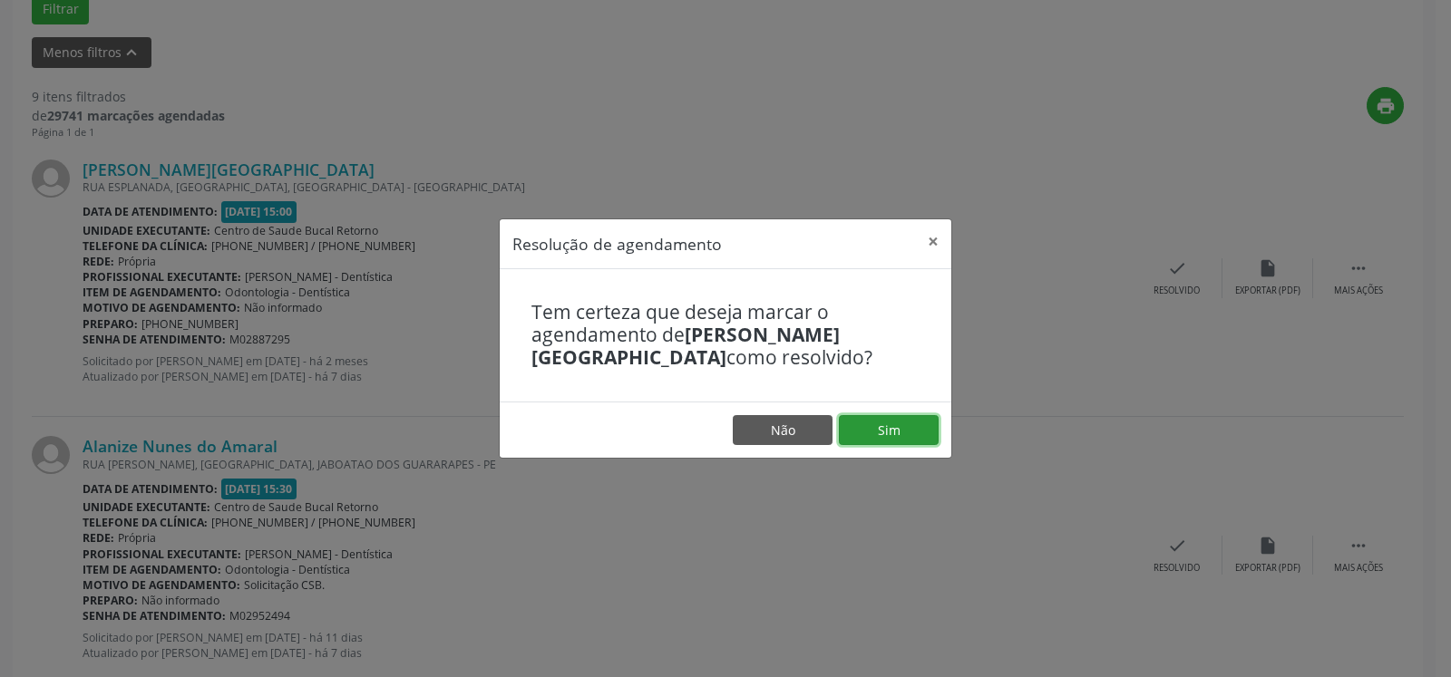
click at [882, 437] on button "Sim" at bounding box center [889, 430] width 100 height 31
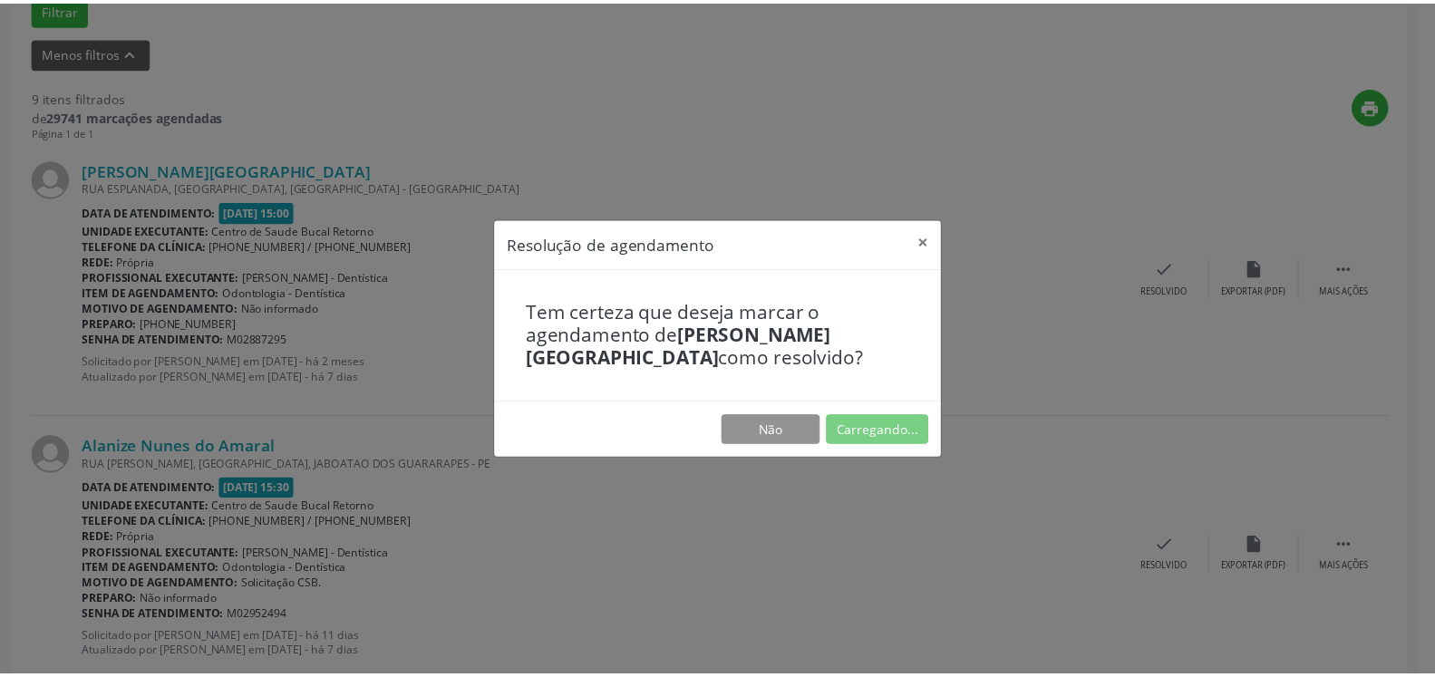
scroll to position [100, 0]
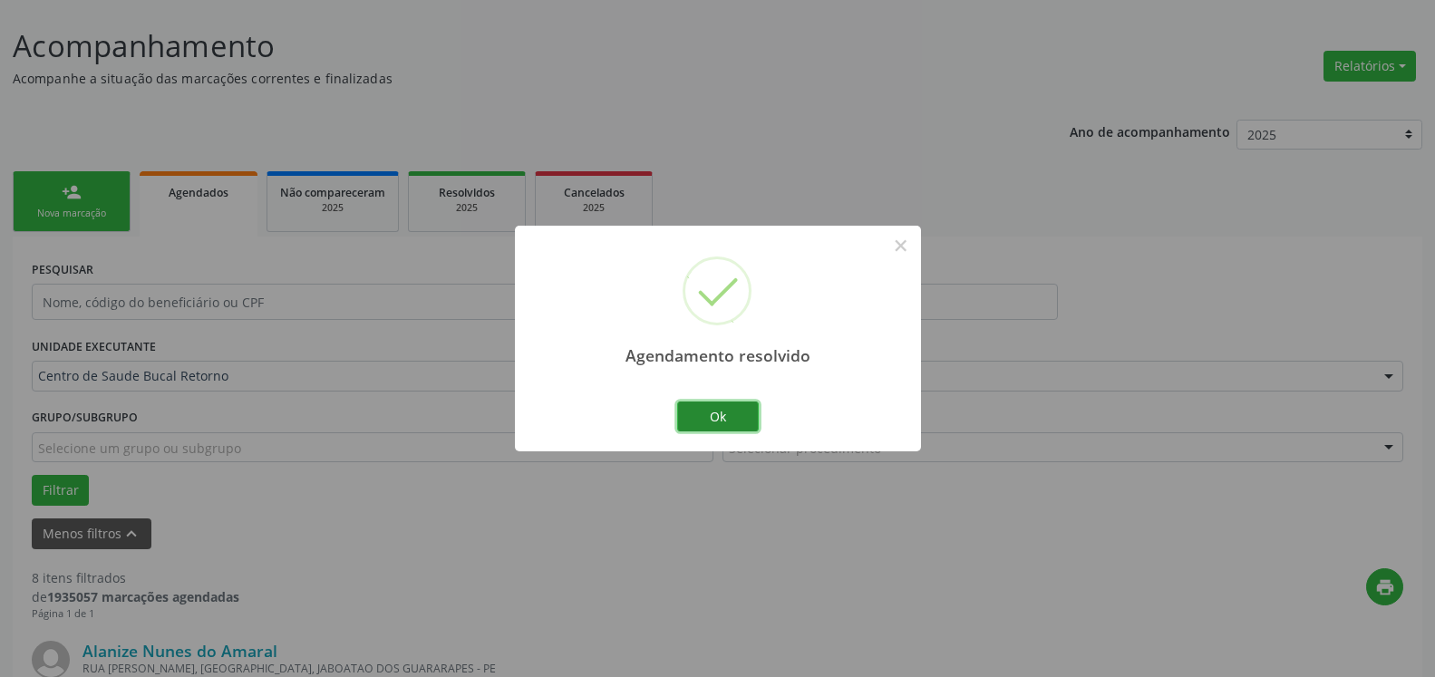
click at [738, 413] on button "Ok" at bounding box center [718, 417] width 82 height 31
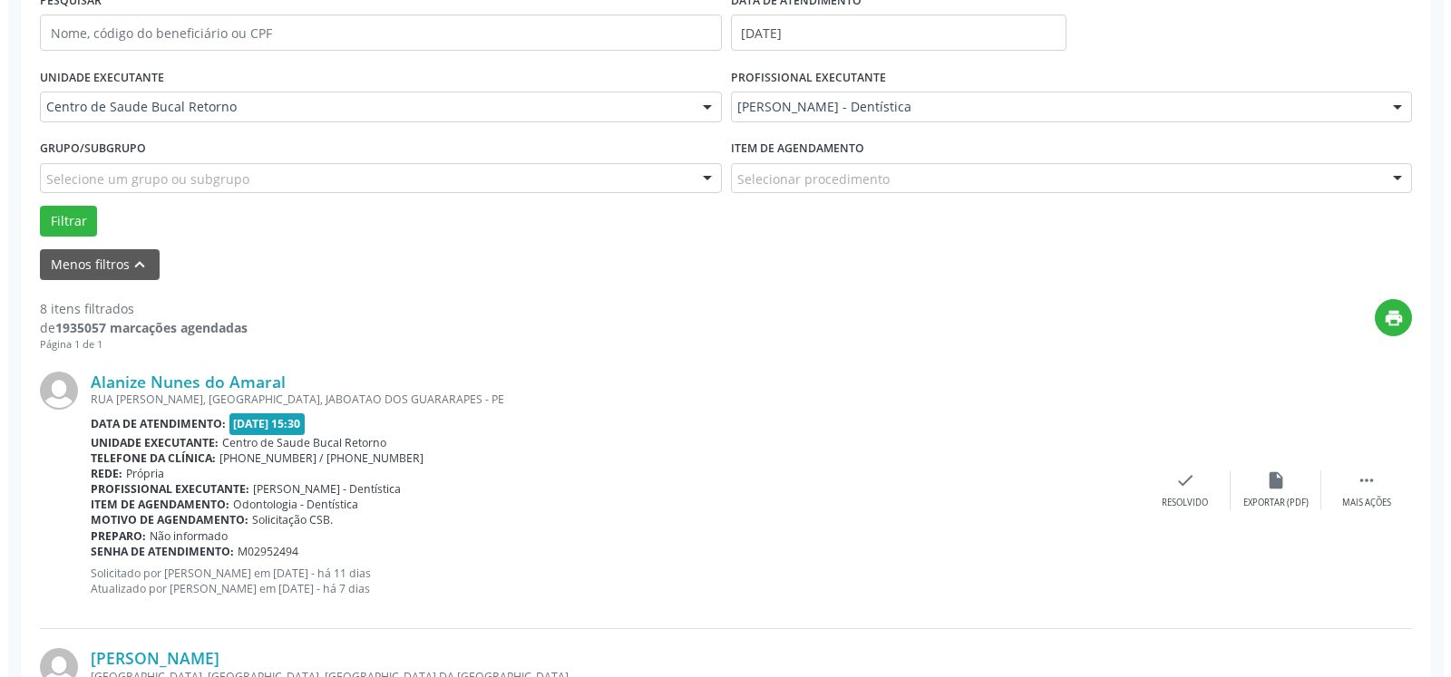
scroll to position [470, 0]
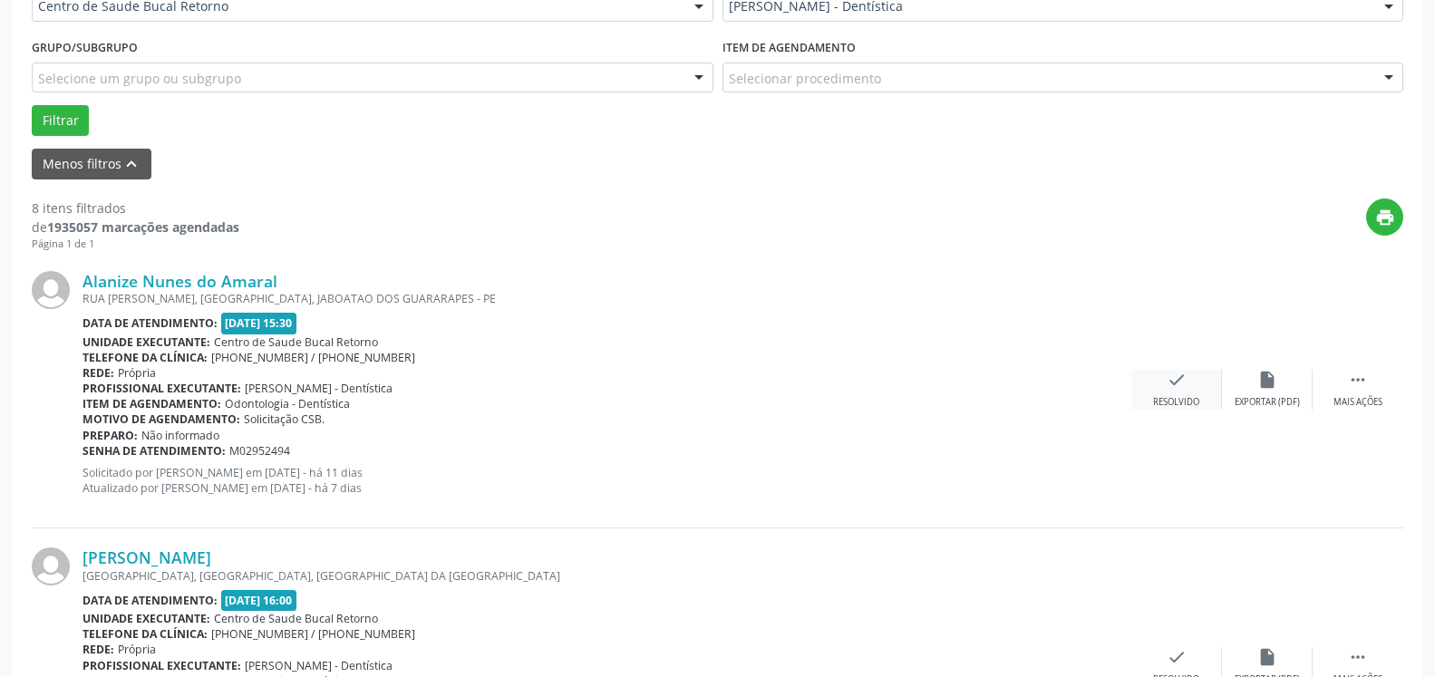
click at [1179, 380] on icon "check" at bounding box center [1177, 380] width 20 height 20
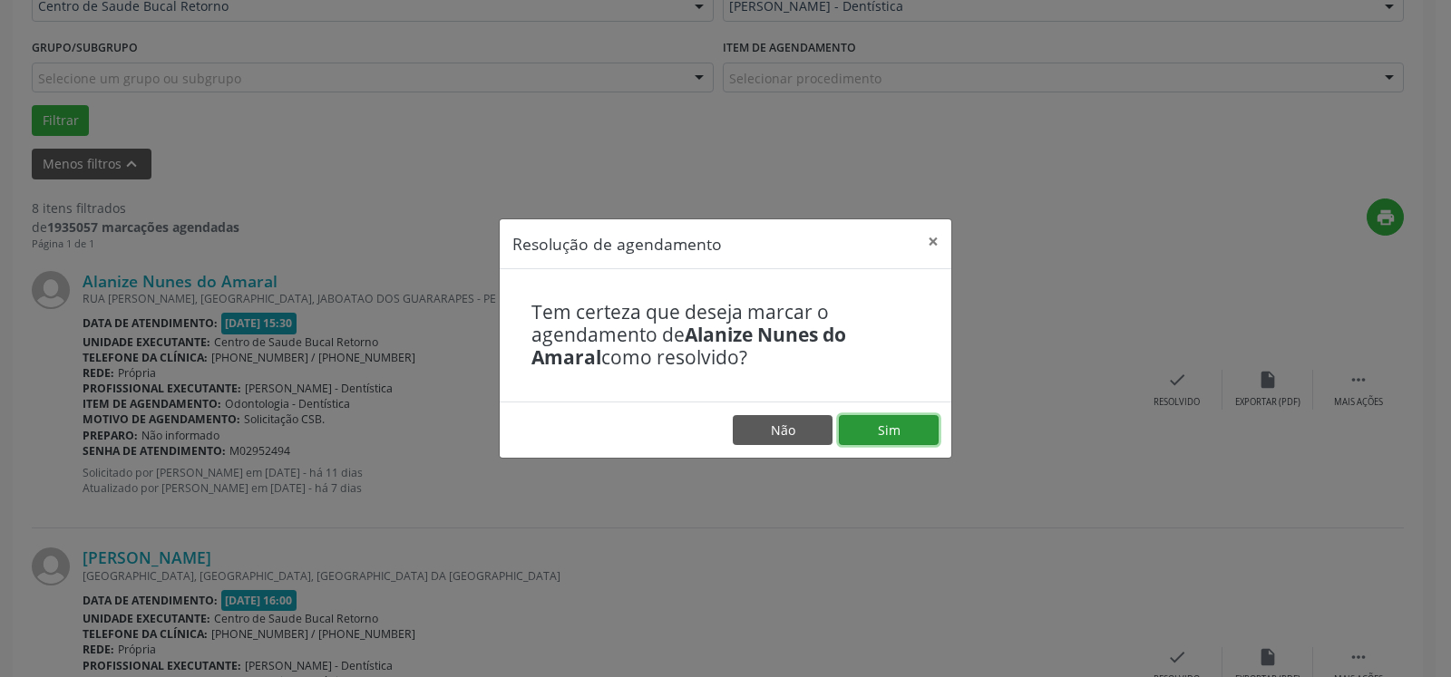
click at [911, 431] on button "Sim" at bounding box center [889, 430] width 100 height 31
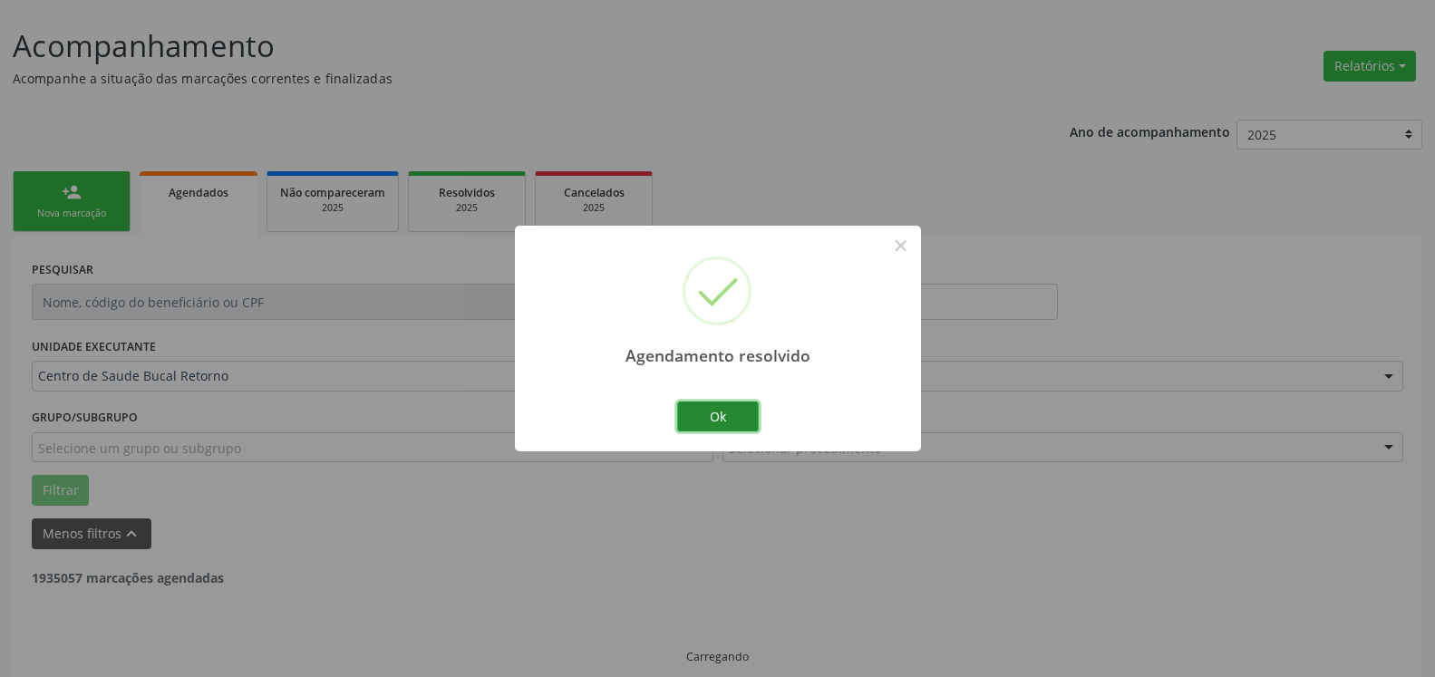
click at [716, 417] on button "Ok" at bounding box center [718, 417] width 82 height 31
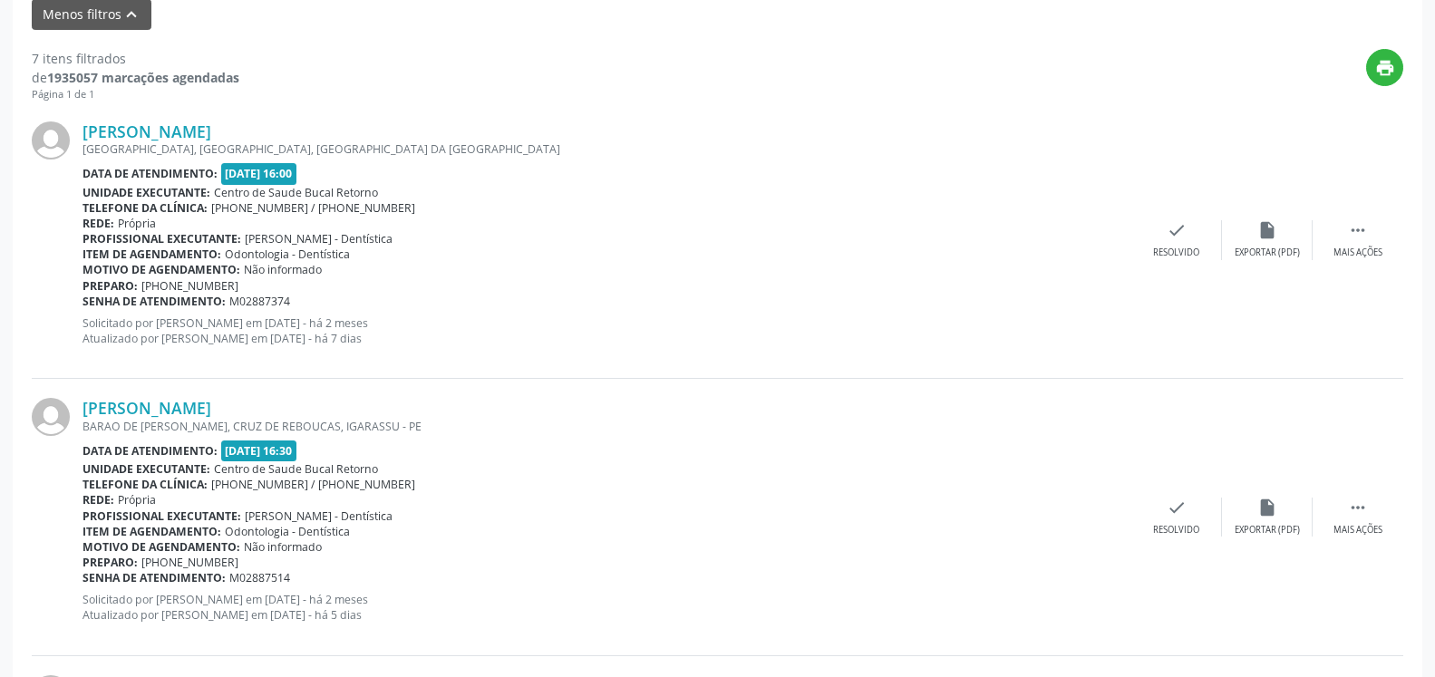
scroll to position [655, 0]
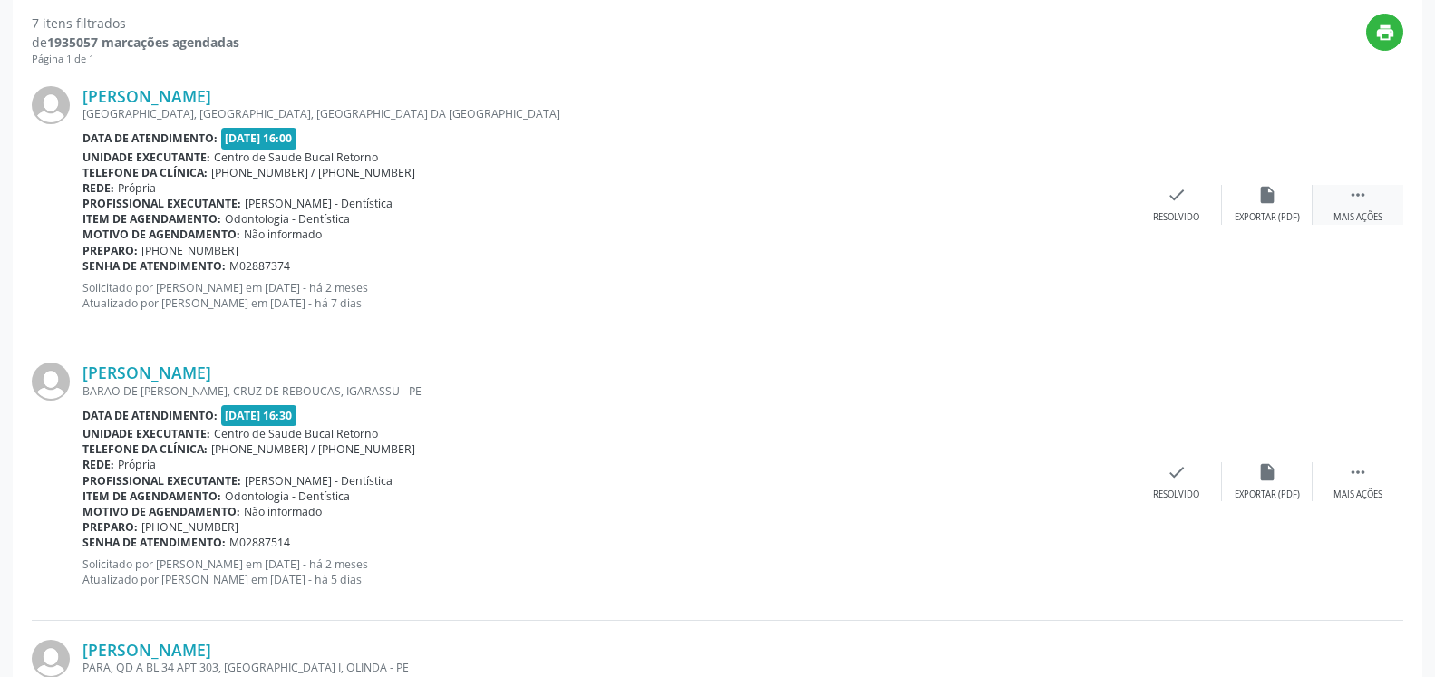
click at [1360, 190] on icon "" at bounding box center [1358, 195] width 20 height 20
click at [1291, 200] on div "alarm_off Não compareceu" at bounding box center [1267, 204] width 91 height 39
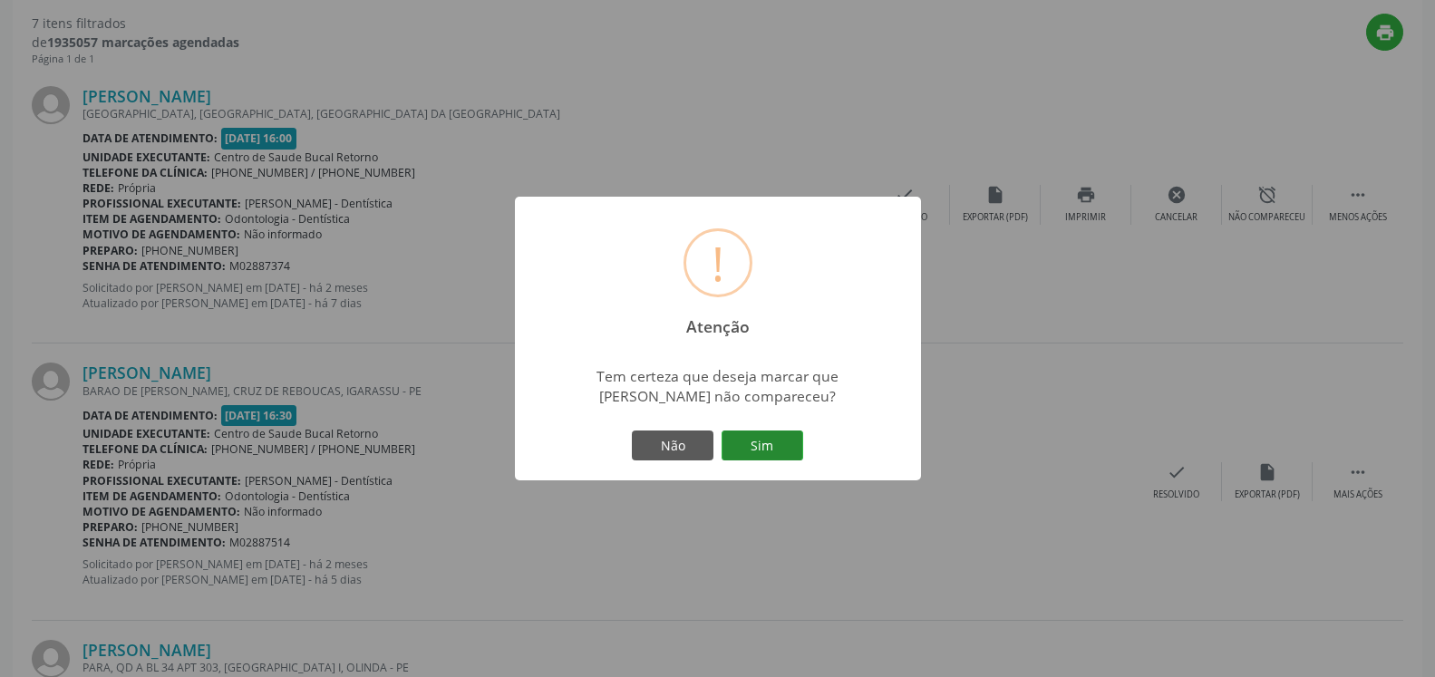
click at [787, 433] on button "Sim" at bounding box center [763, 446] width 82 height 31
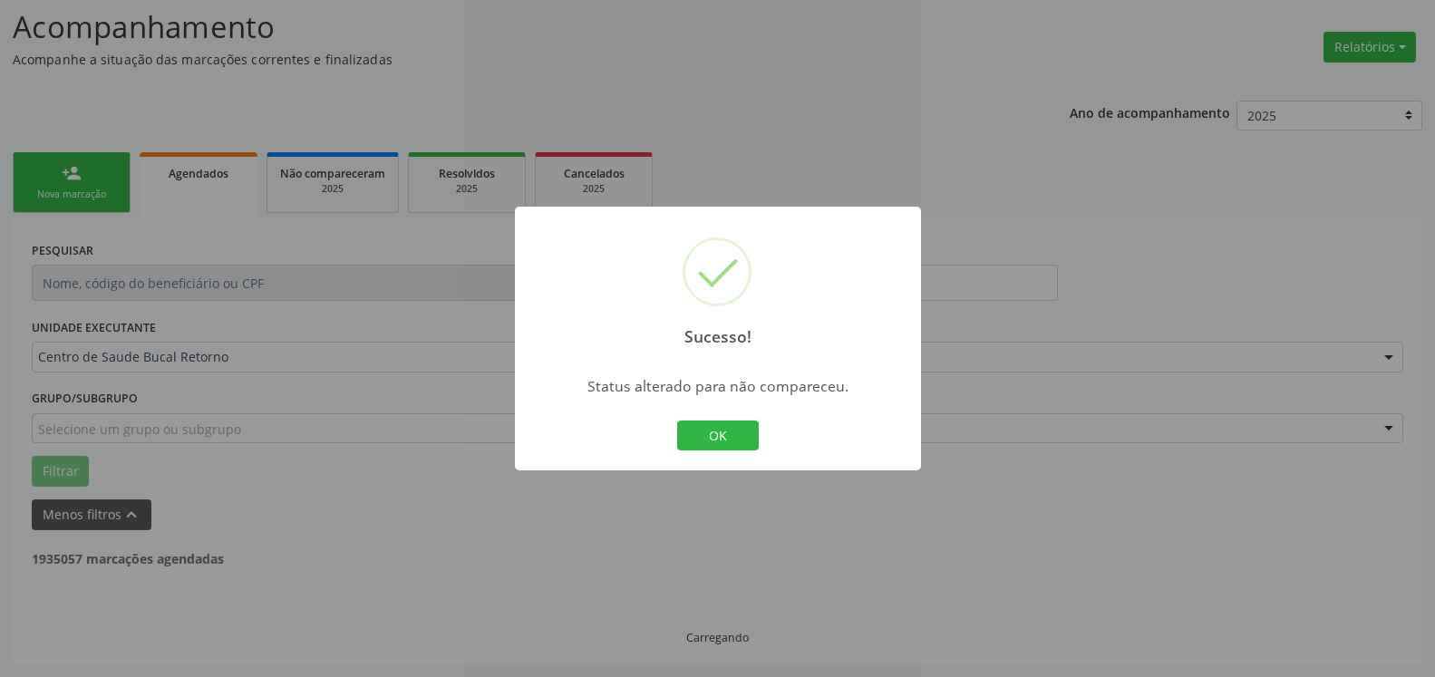
scroll to position [119, 0]
click at [739, 427] on button "OK" at bounding box center [718, 436] width 82 height 31
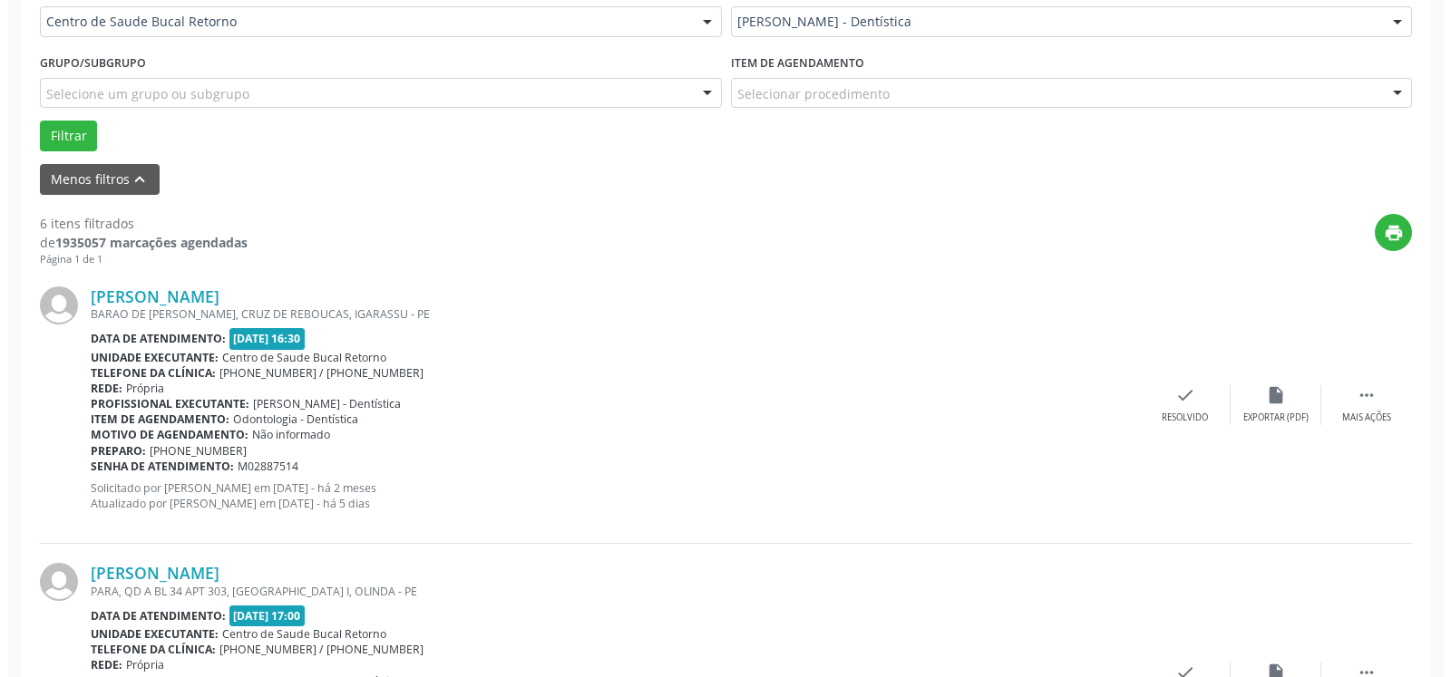
scroll to position [489, 0]
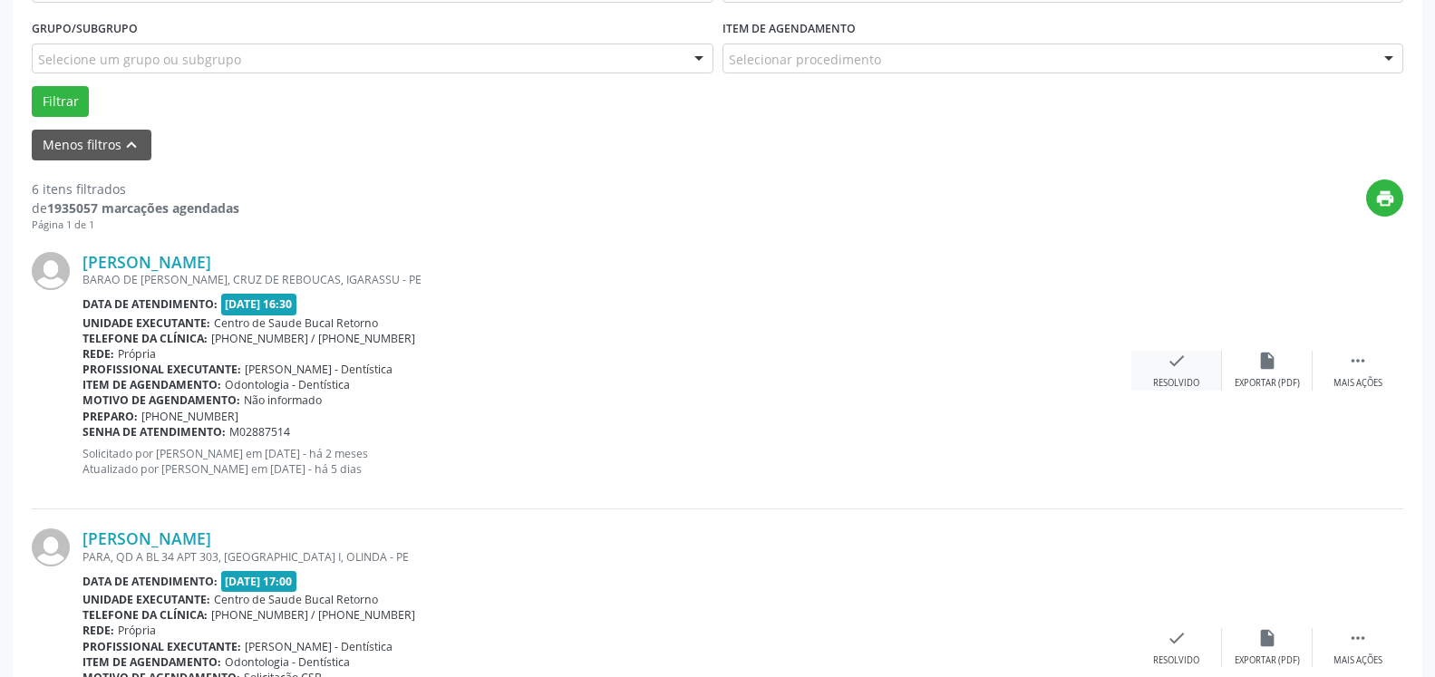
click at [1175, 378] on div "Resolvido" at bounding box center [1176, 383] width 46 height 13
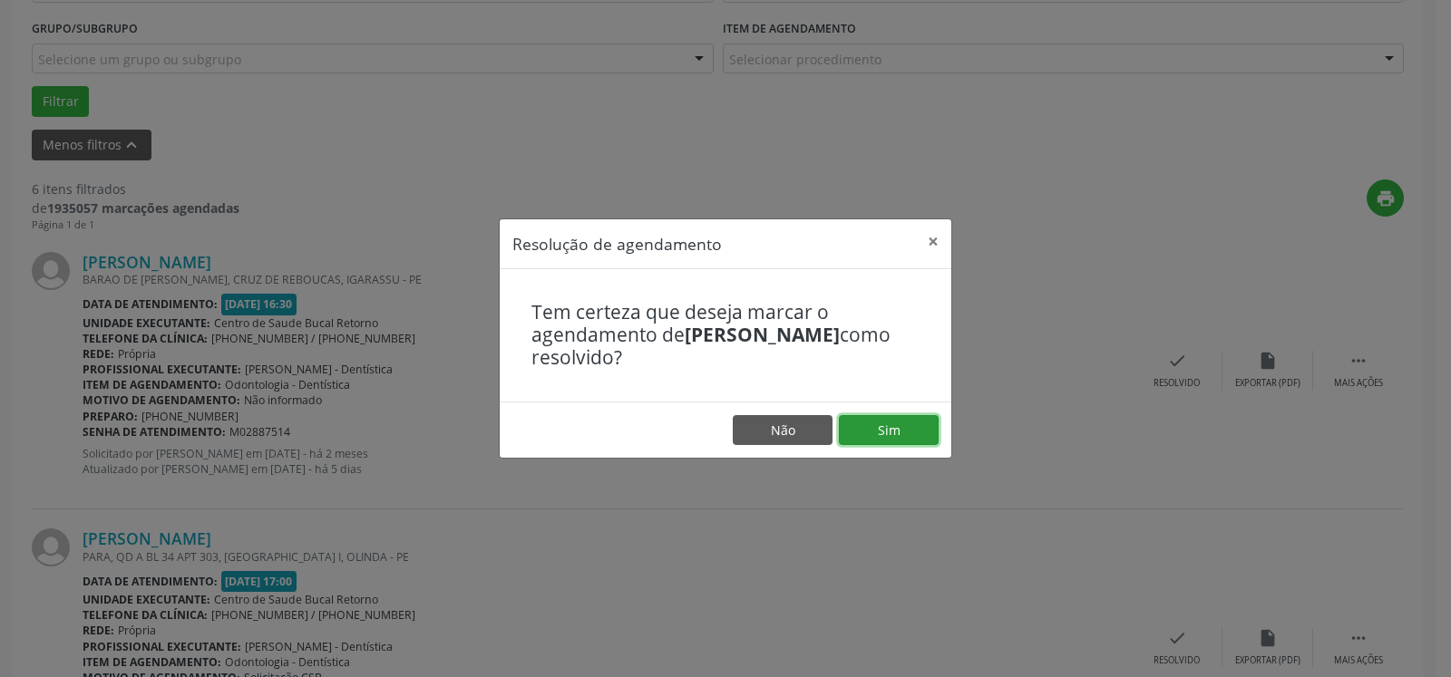
click at [884, 431] on button "Sim" at bounding box center [889, 430] width 100 height 31
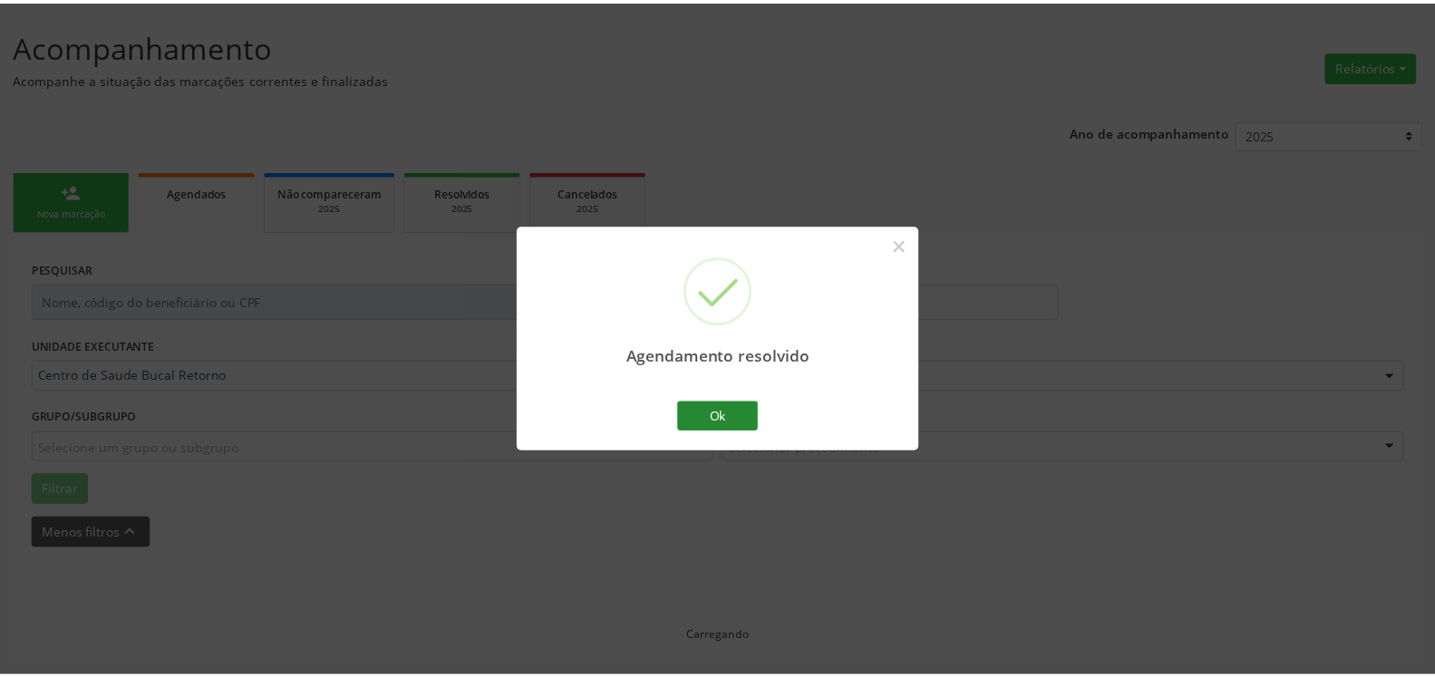
scroll to position [100, 0]
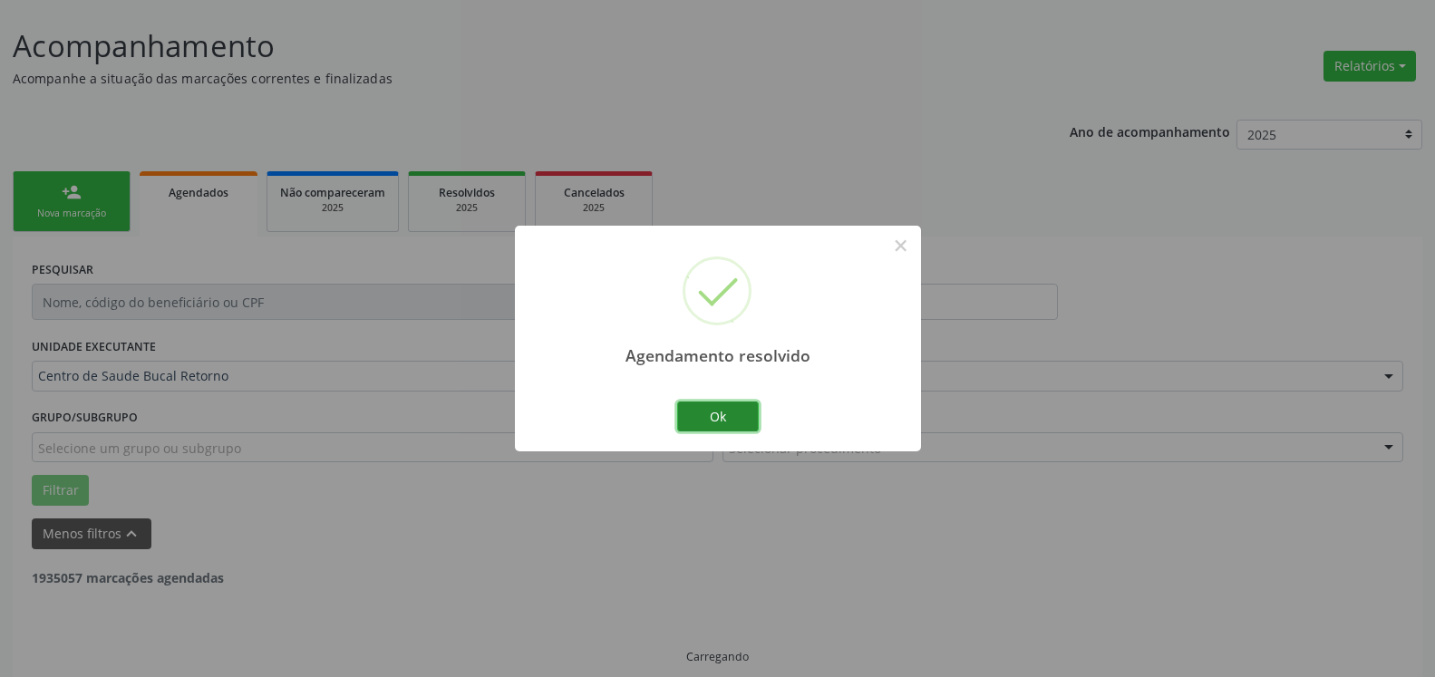
click at [730, 414] on button "Ok" at bounding box center [718, 417] width 82 height 31
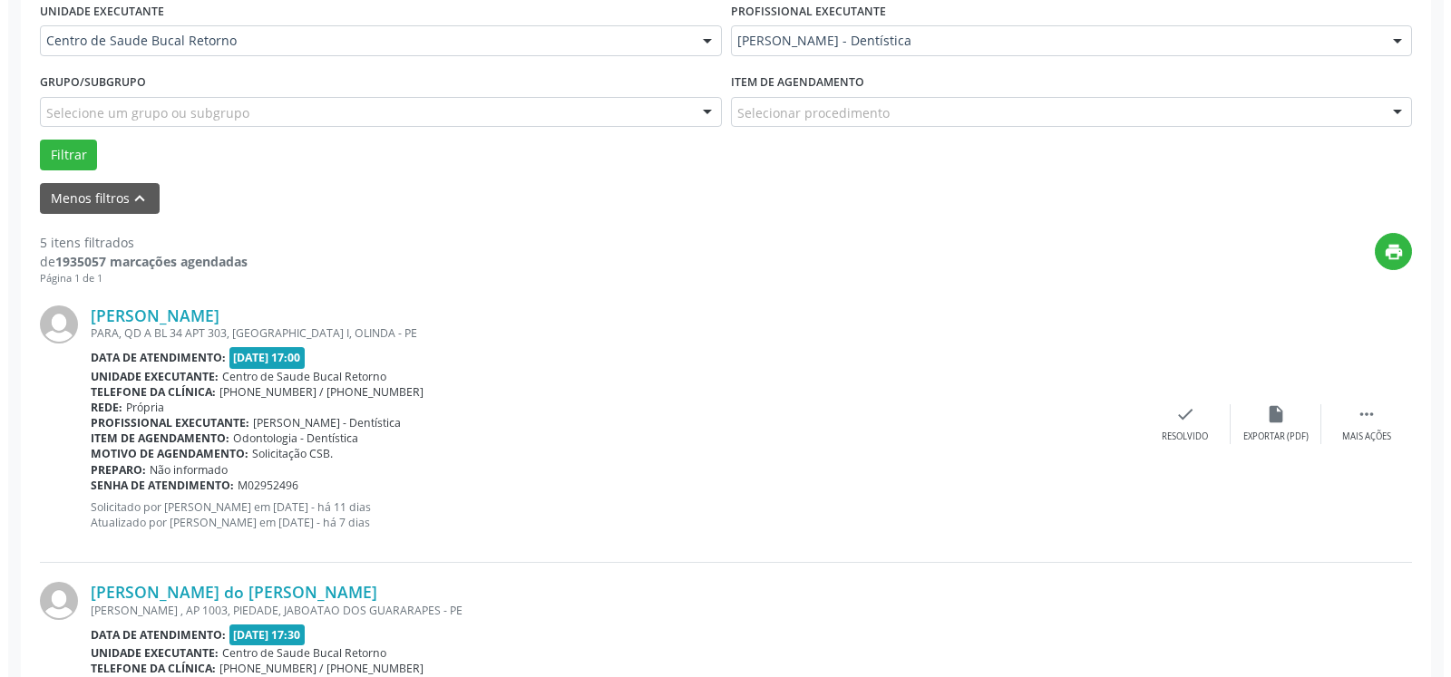
scroll to position [562, 0]
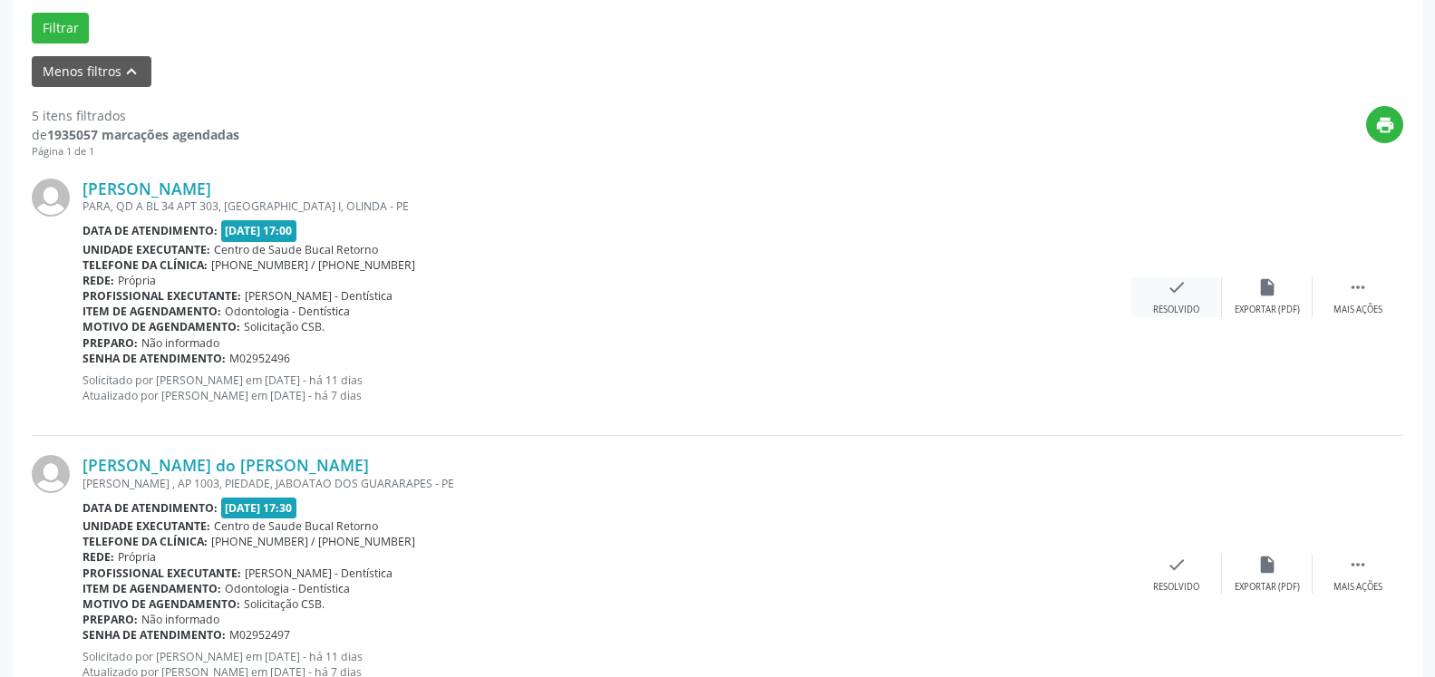
click at [1174, 289] on icon "check" at bounding box center [1177, 287] width 20 height 20
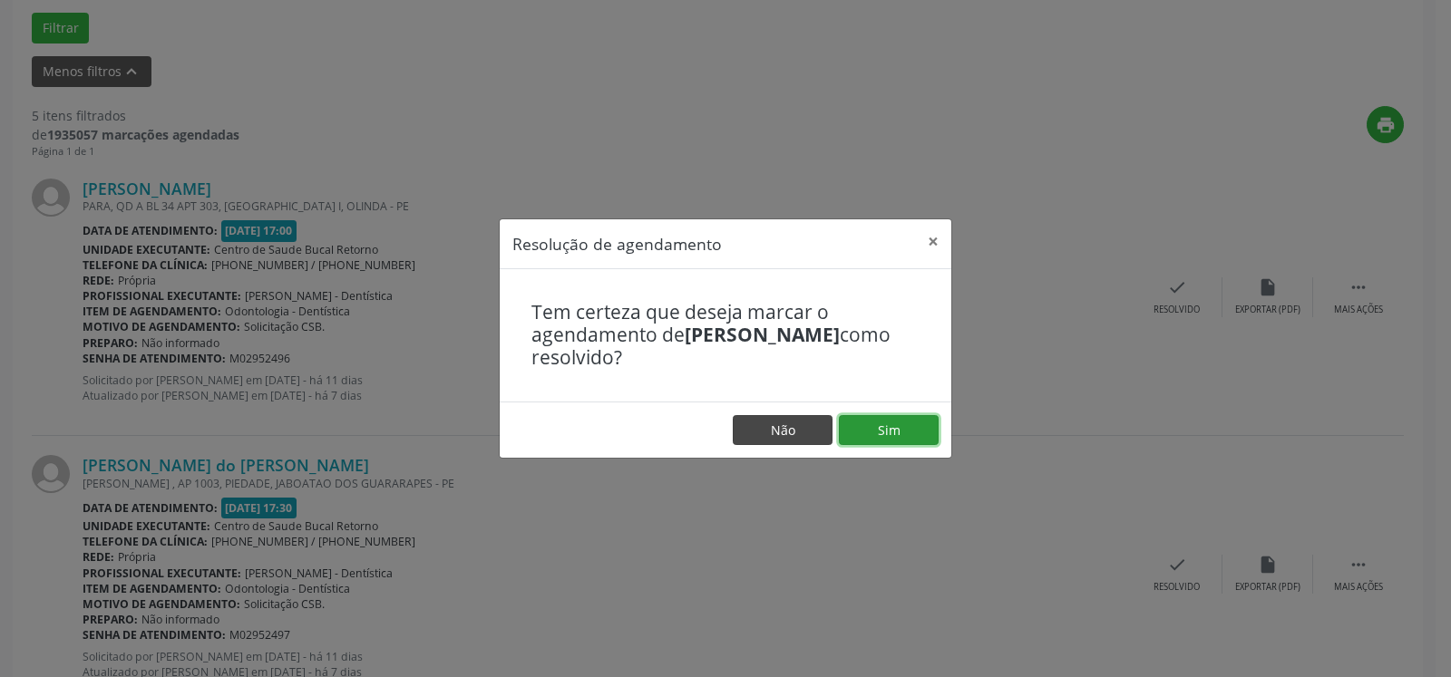
drag, startPoint x: 918, startPoint y: 420, endPoint x: 803, endPoint y: 442, distance: 117.2
click at [915, 421] on button "Sim" at bounding box center [889, 430] width 100 height 31
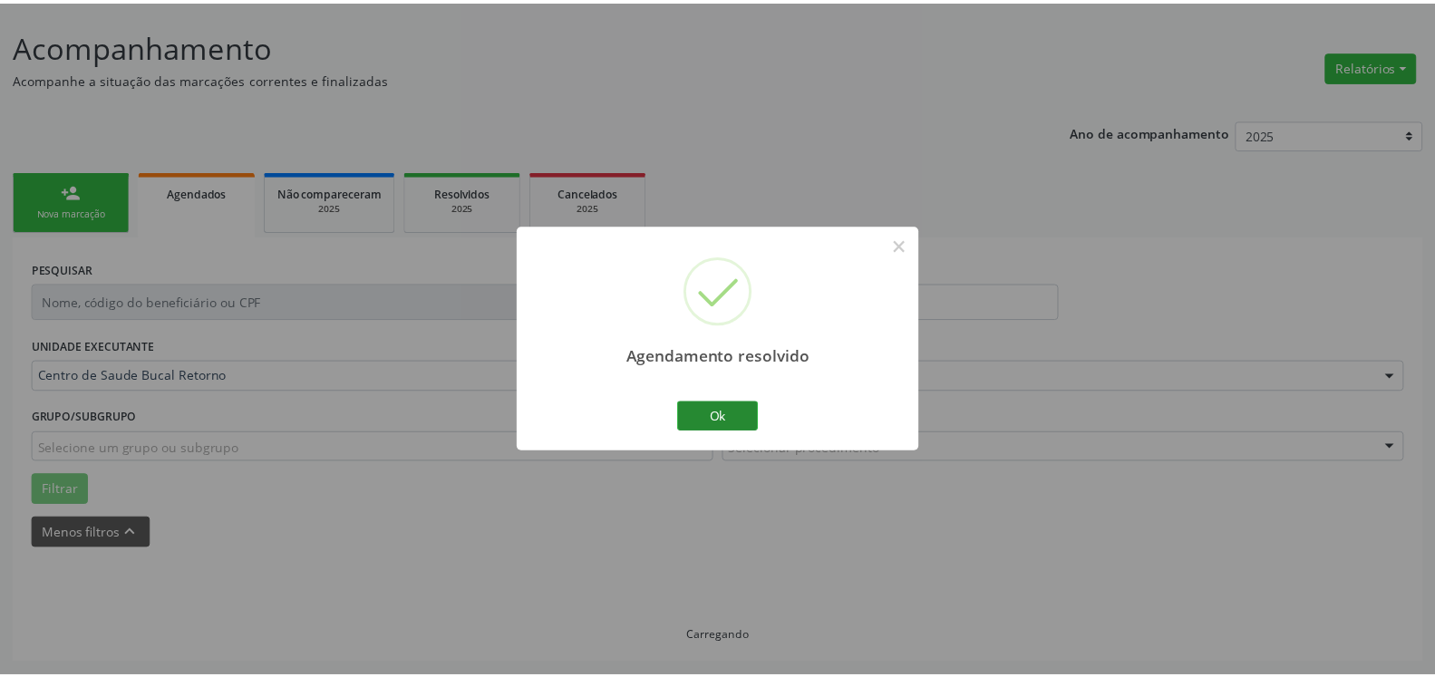
scroll to position [100, 0]
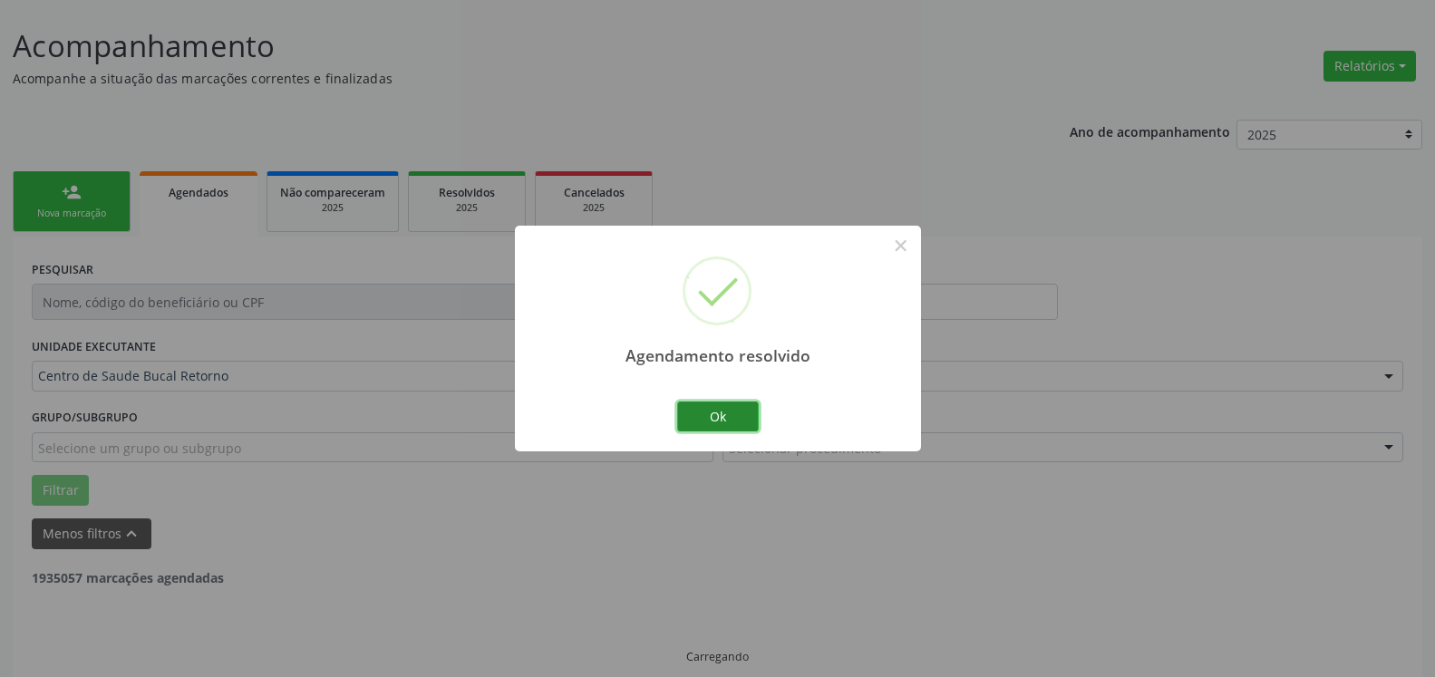
click at [731, 416] on button "Ok" at bounding box center [718, 417] width 82 height 31
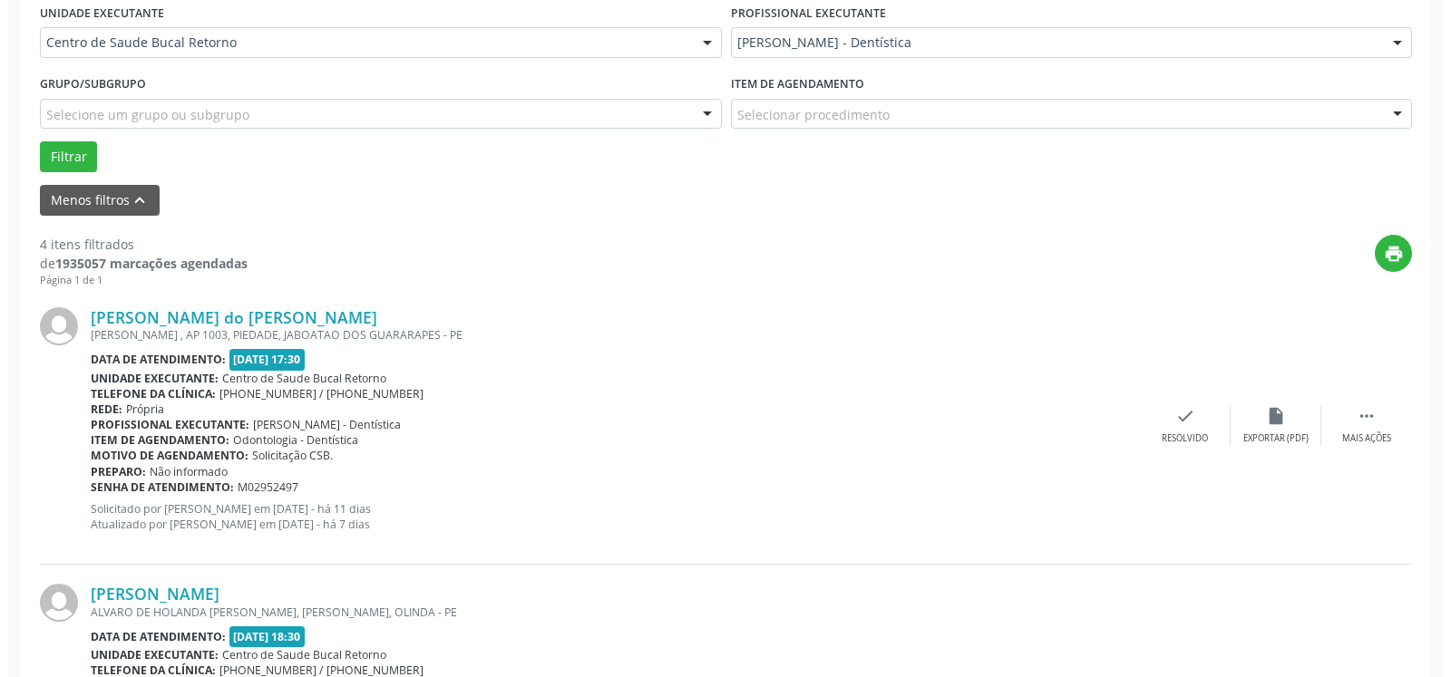
scroll to position [470, 0]
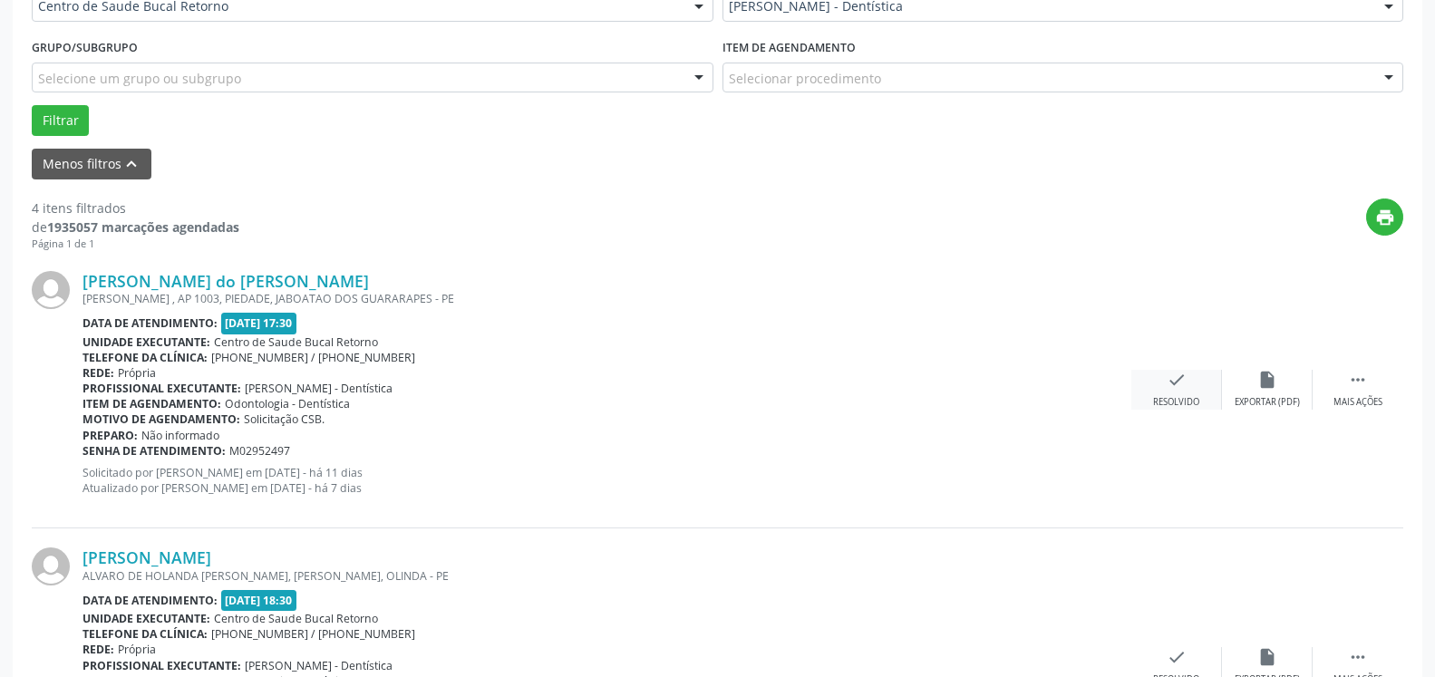
click at [1185, 402] on div "Resolvido" at bounding box center [1176, 402] width 46 height 13
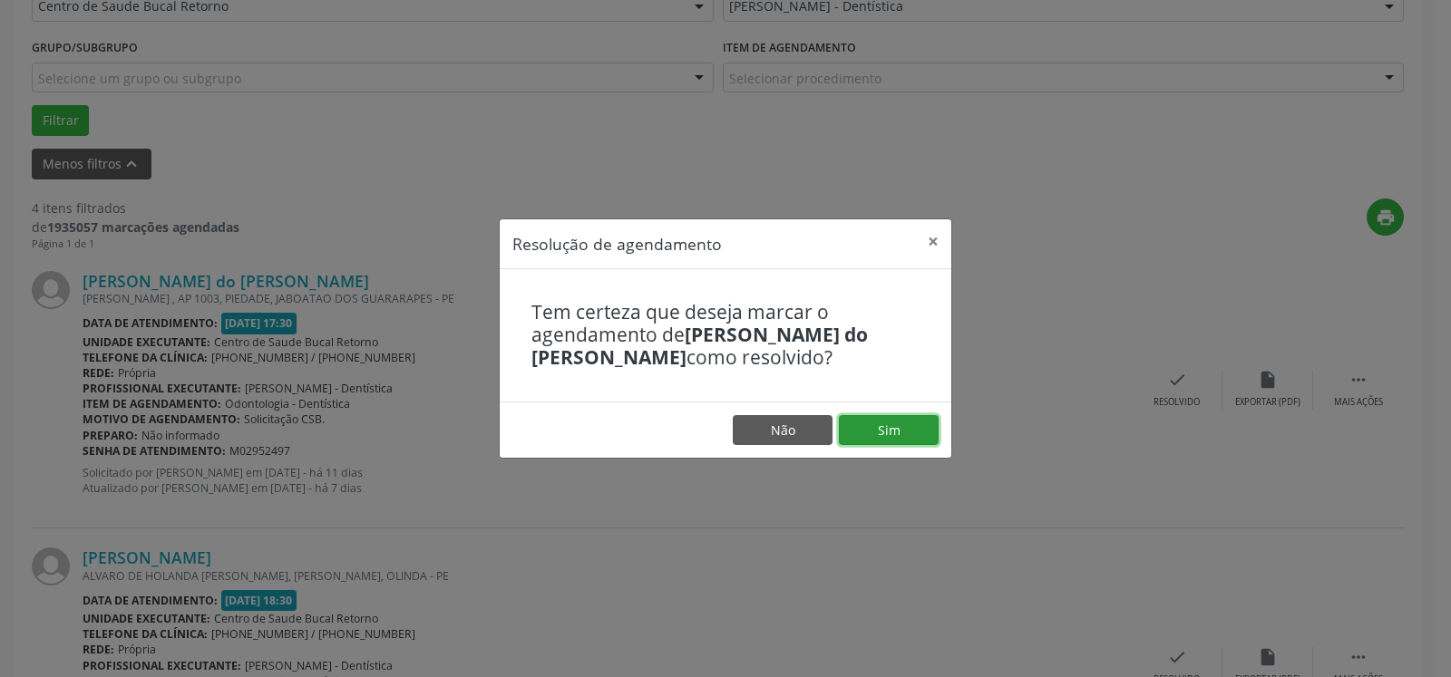
click at [919, 424] on button "Sim" at bounding box center [889, 430] width 100 height 31
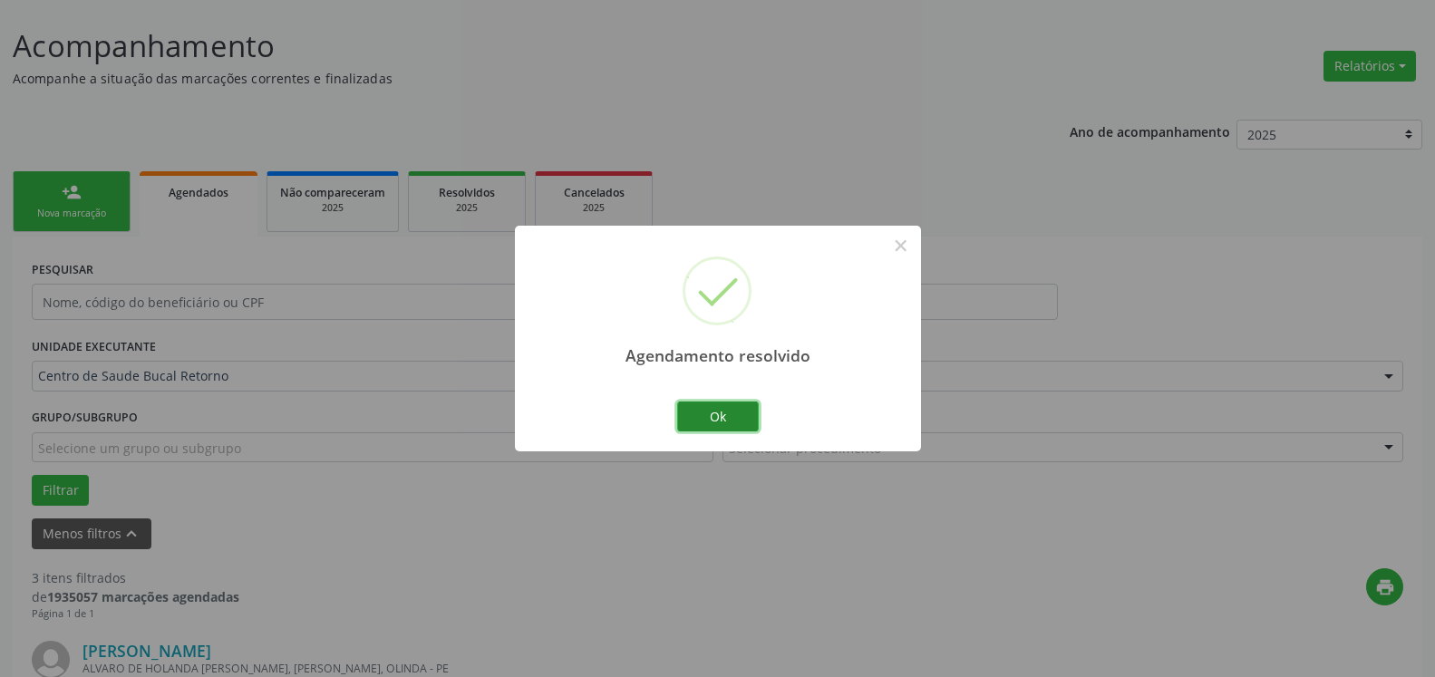
click at [717, 409] on button "Ok" at bounding box center [718, 417] width 82 height 31
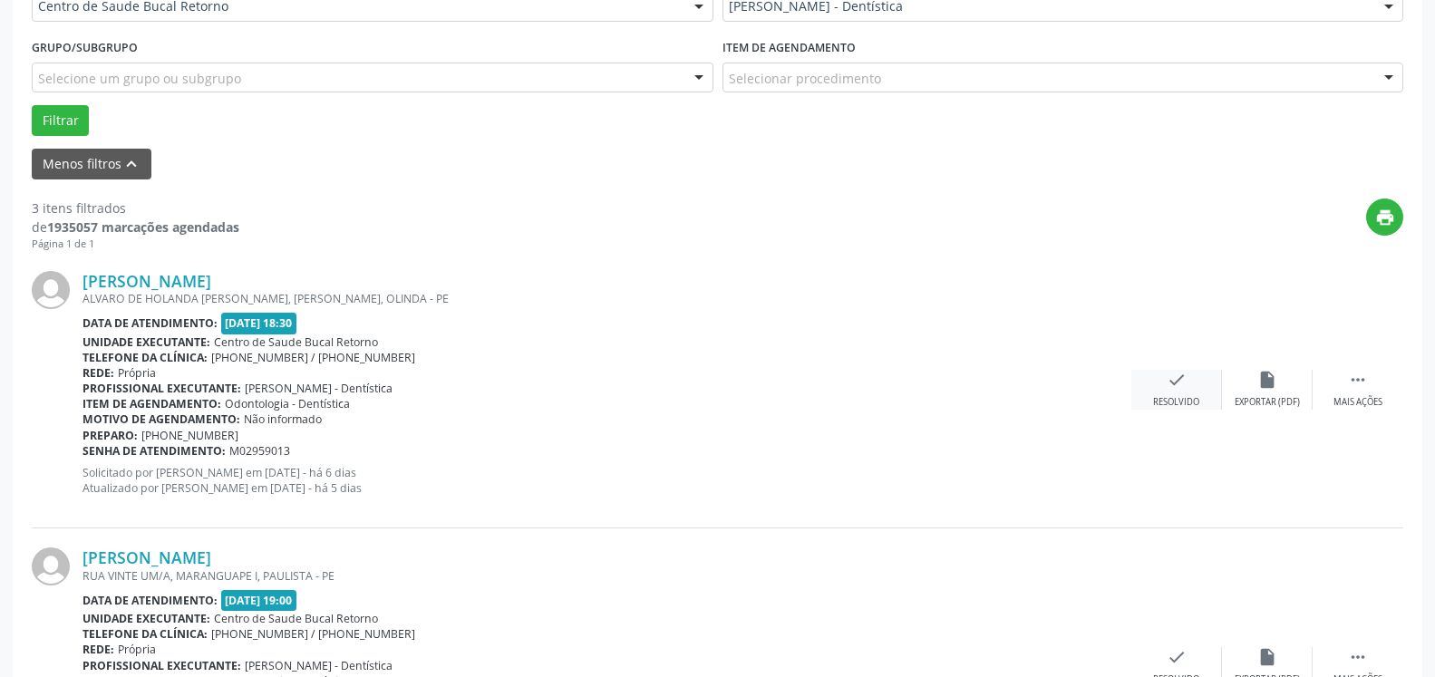
click at [1177, 390] on icon "check" at bounding box center [1177, 380] width 20 height 20
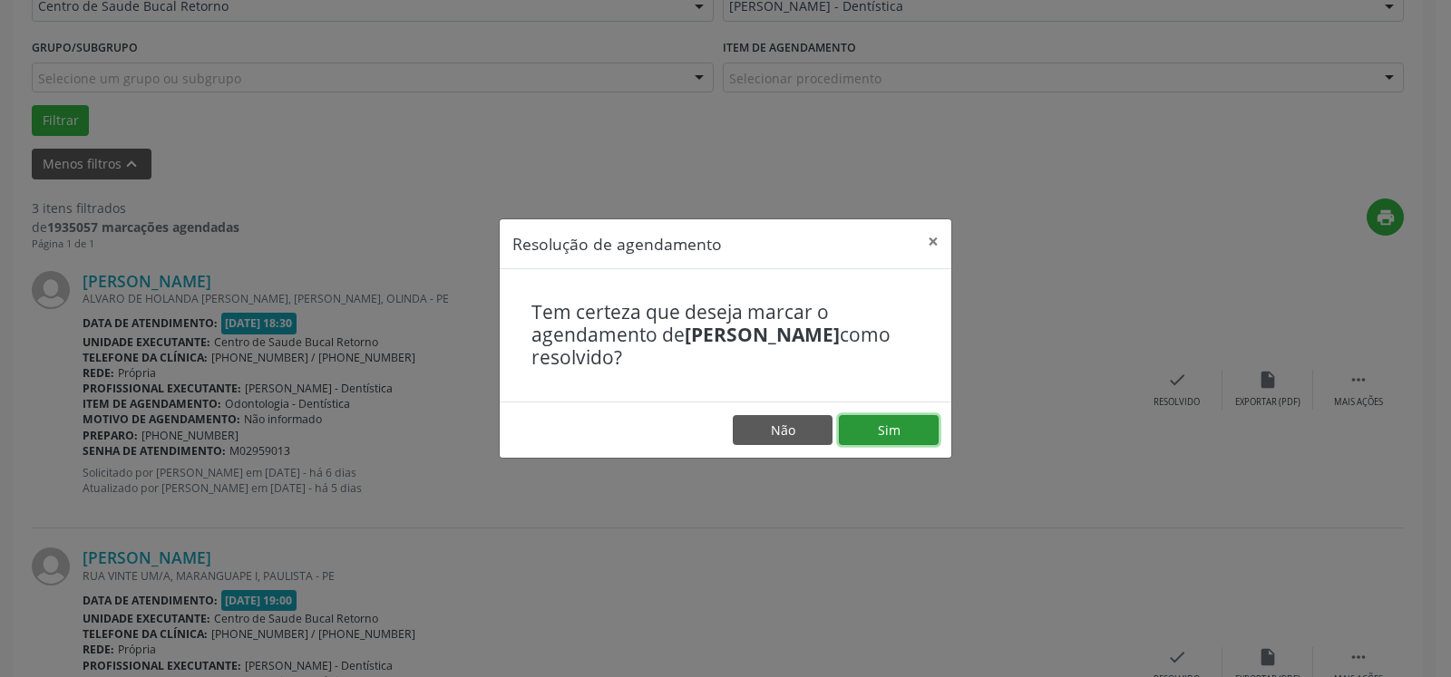
click at [880, 430] on button "Sim" at bounding box center [889, 430] width 100 height 31
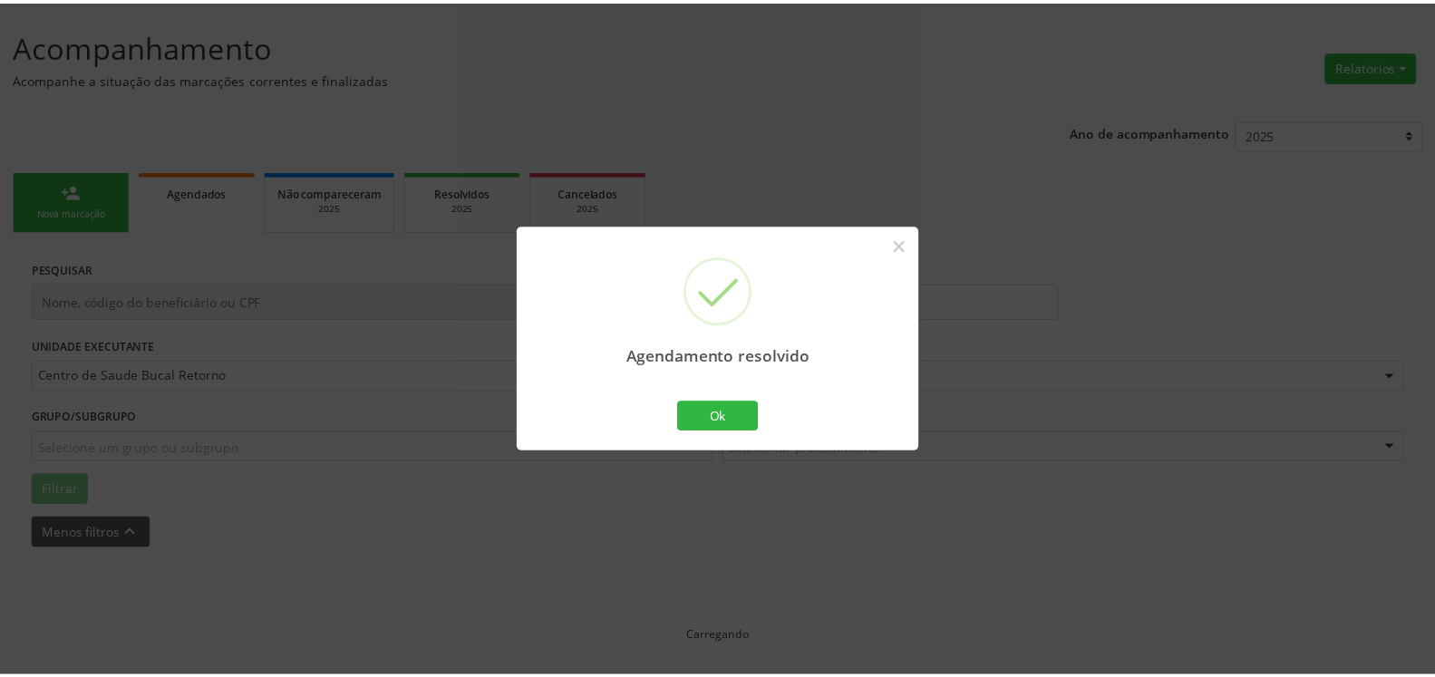
scroll to position [100, 0]
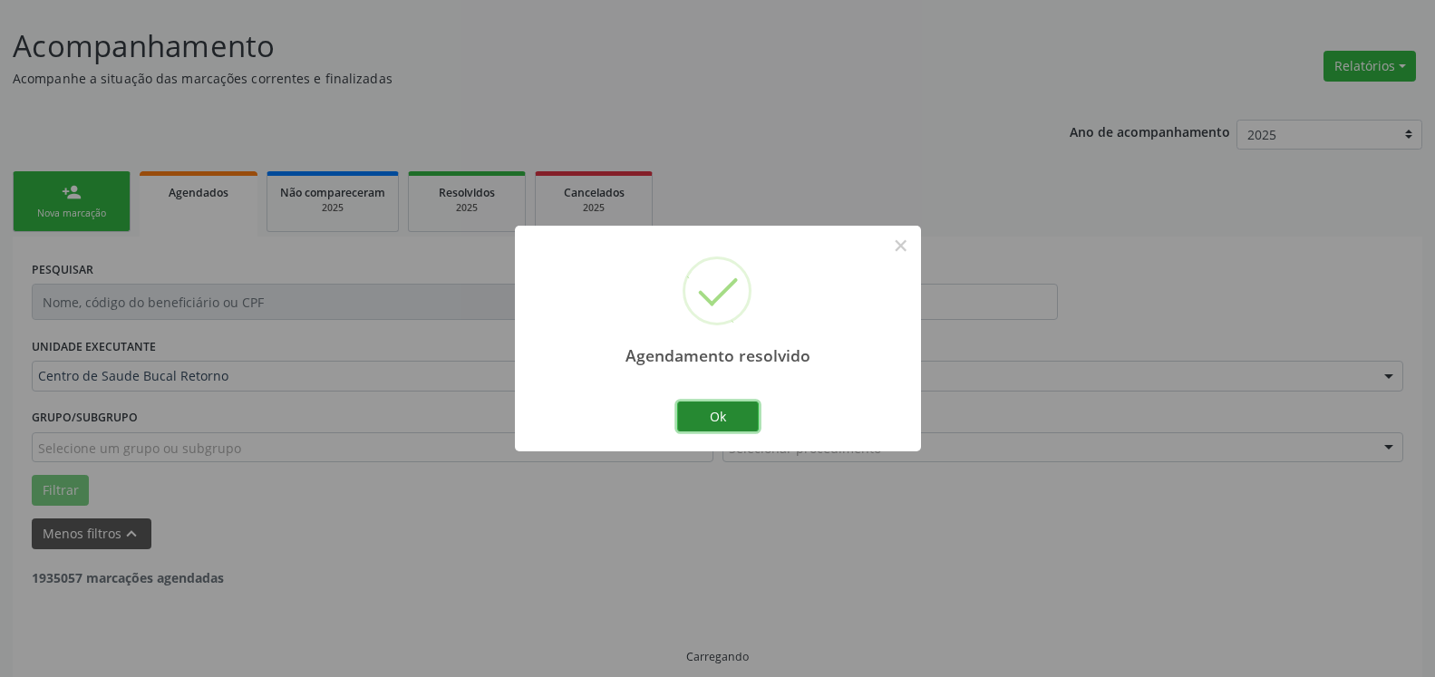
click at [707, 416] on button "Ok" at bounding box center [718, 417] width 82 height 31
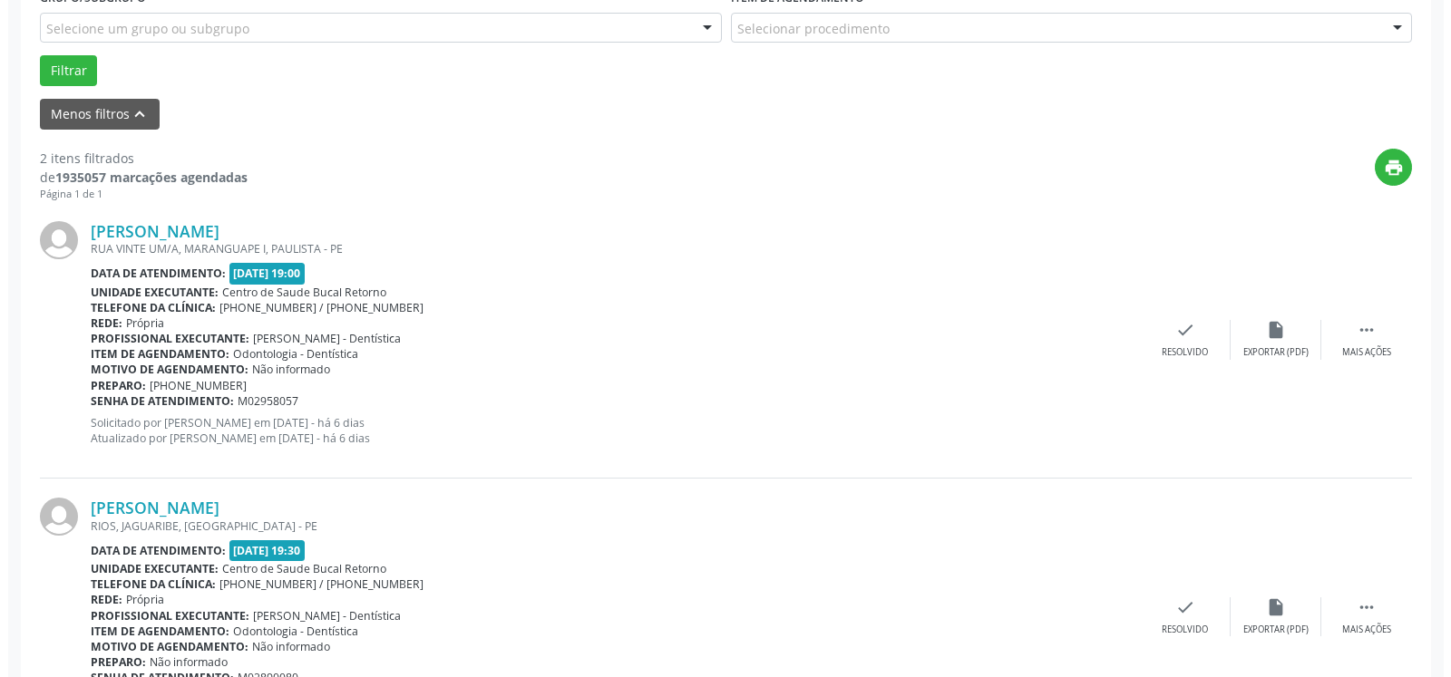
scroll to position [562, 0]
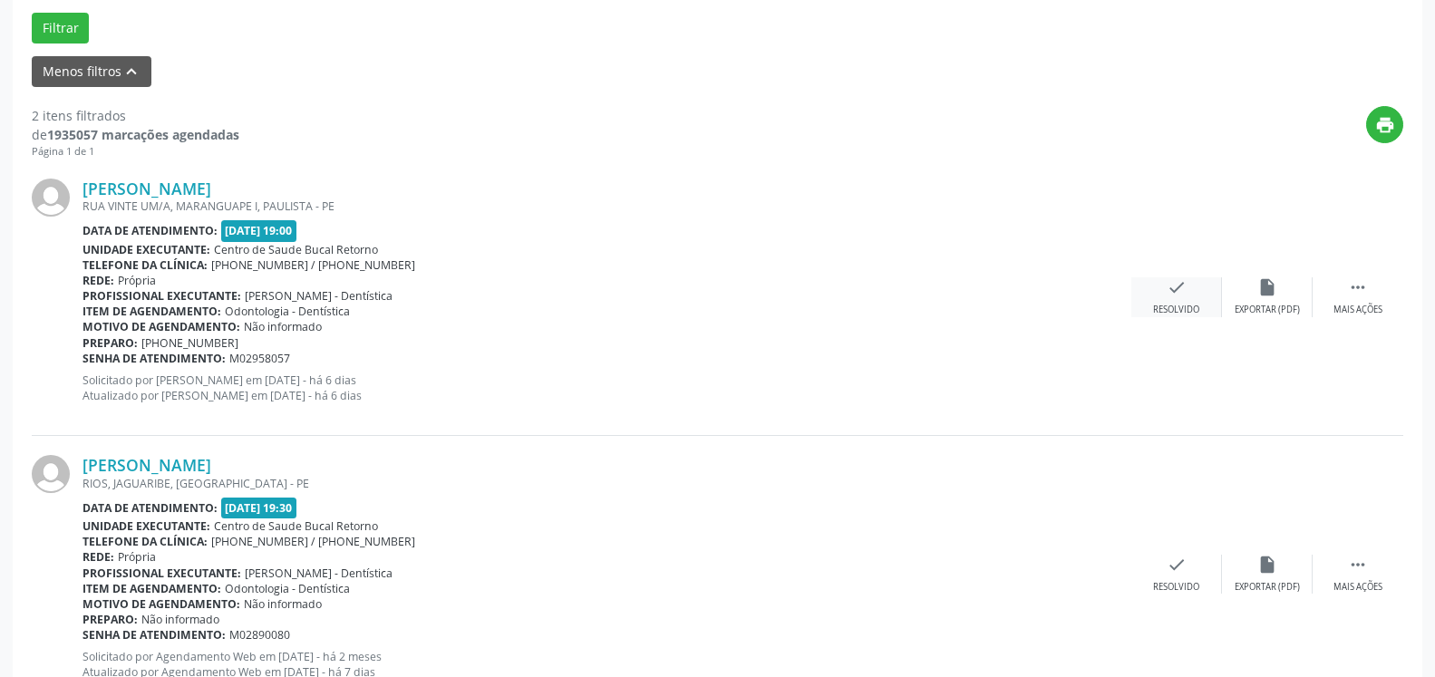
click at [1174, 297] on icon "check" at bounding box center [1177, 287] width 20 height 20
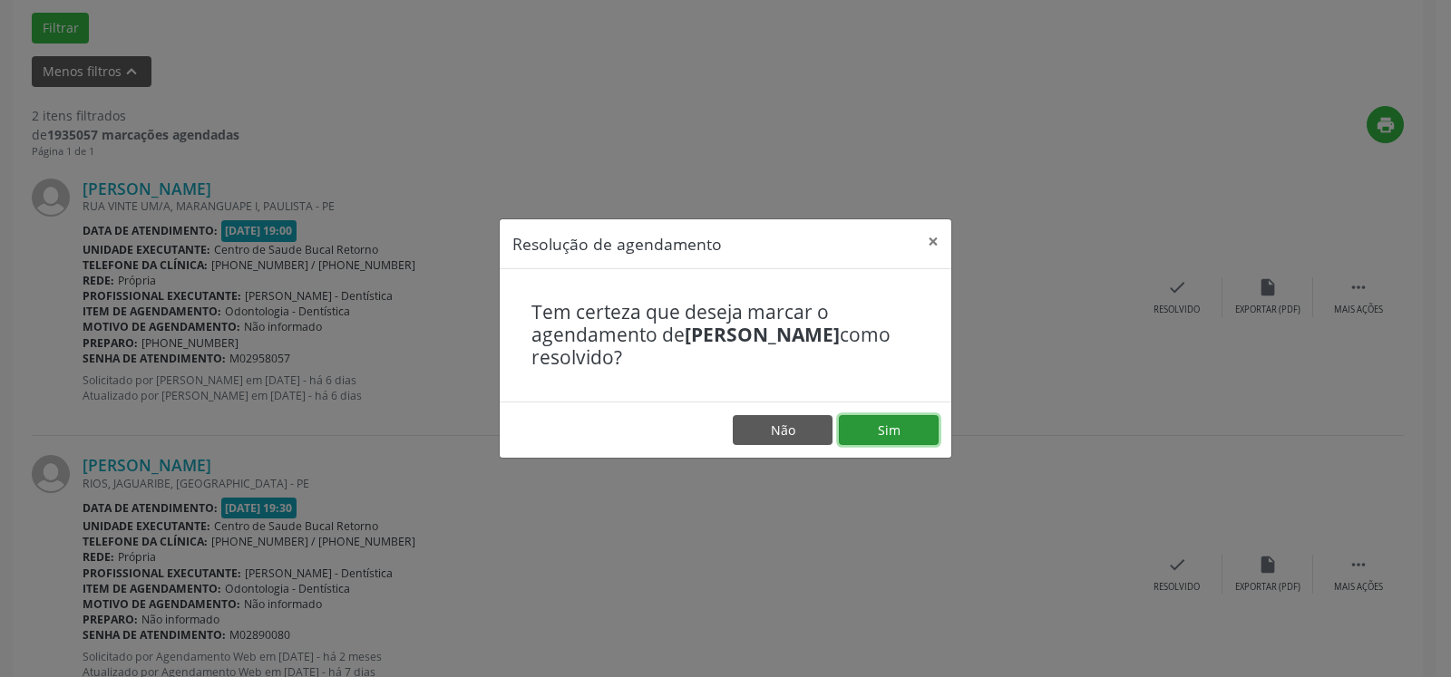
click at [904, 423] on button "Sim" at bounding box center [889, 430] width 100 height 31
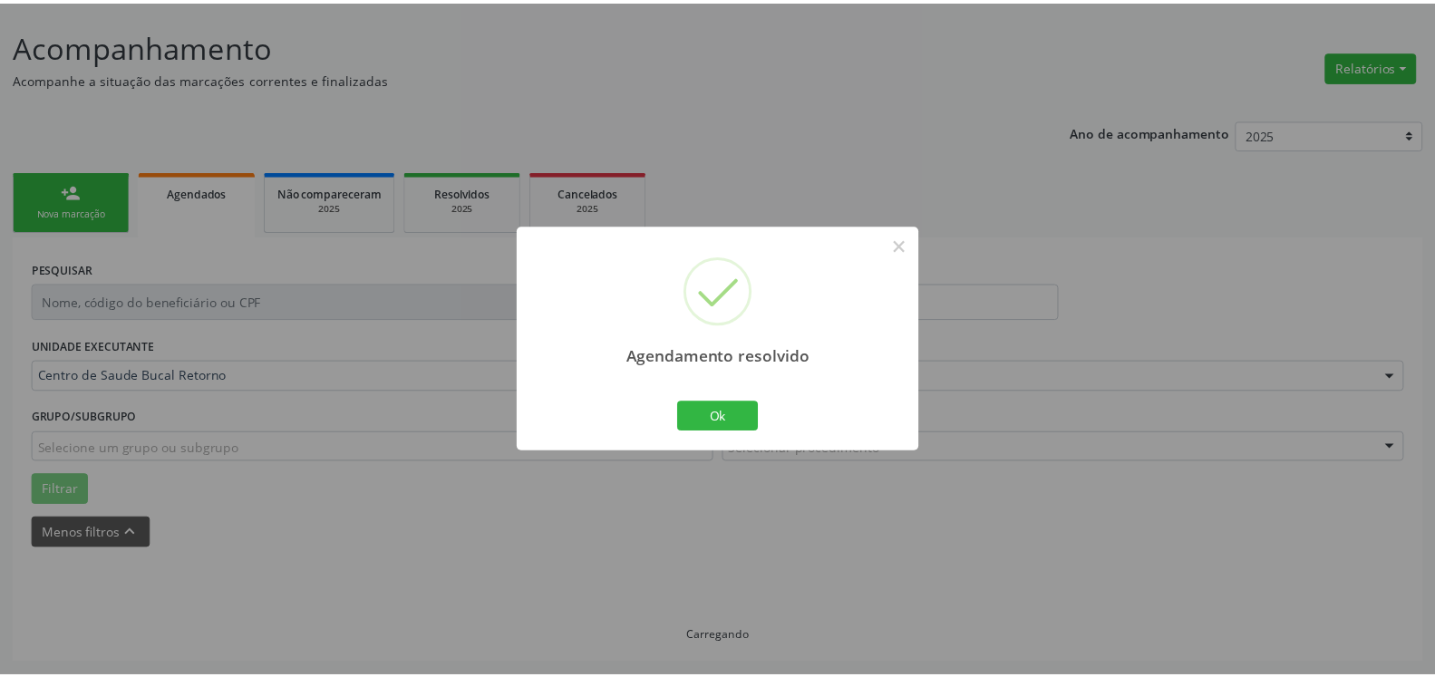
scroll to position [100, 0]
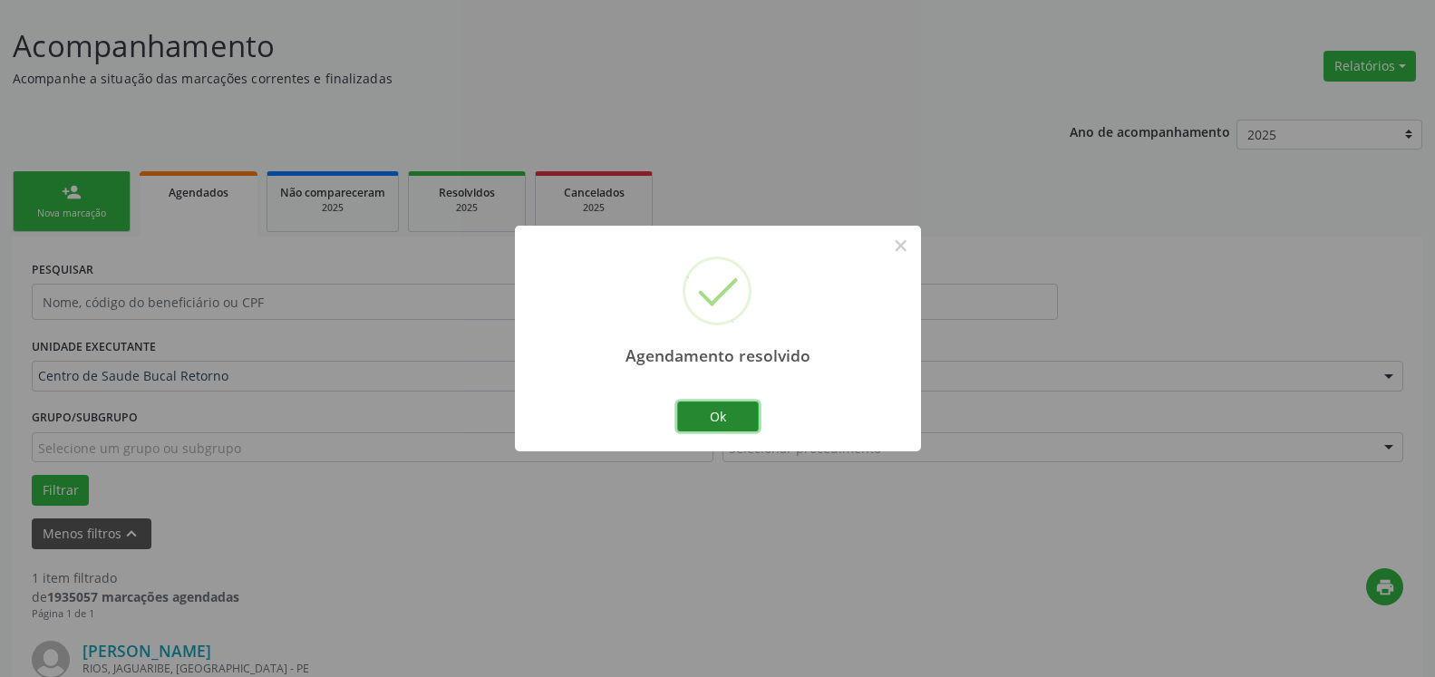
click at [706, 406] on button "Ok" at bounding box center [718, 417] width 82 height 31
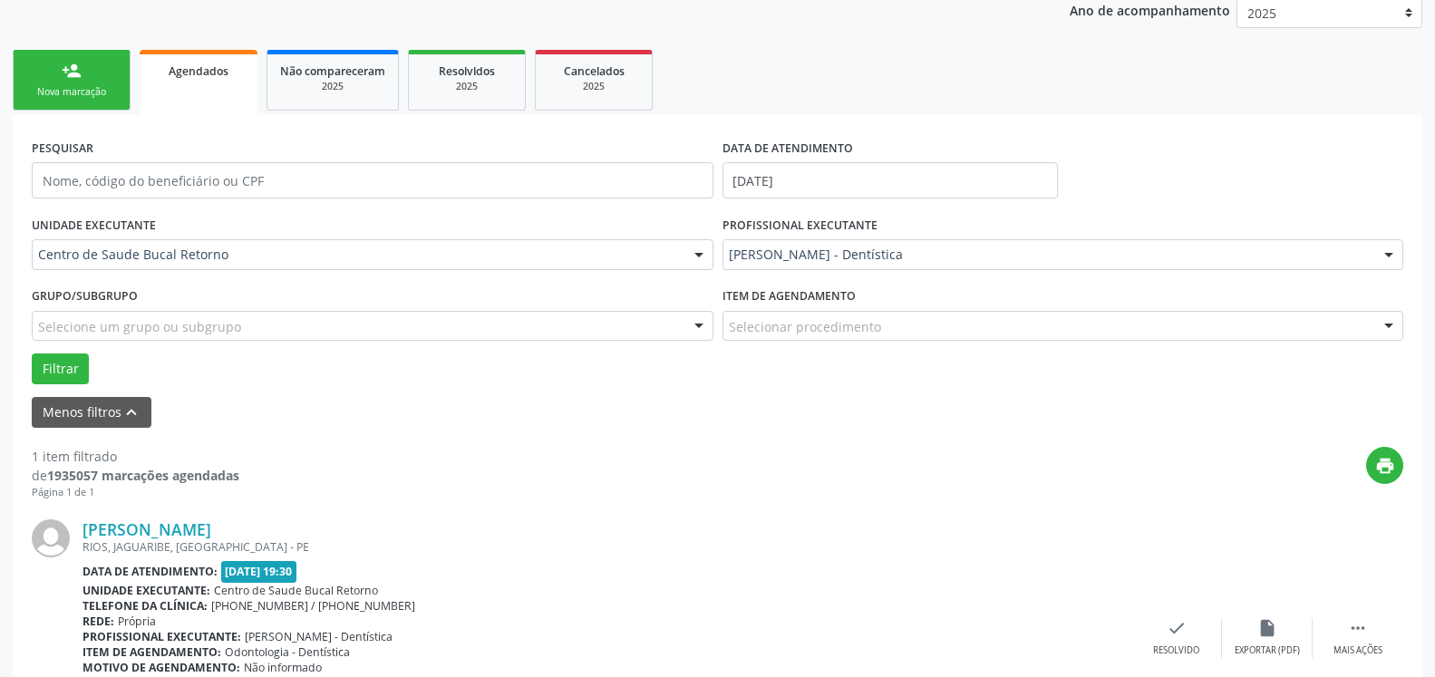
scroll to position [352, 0]
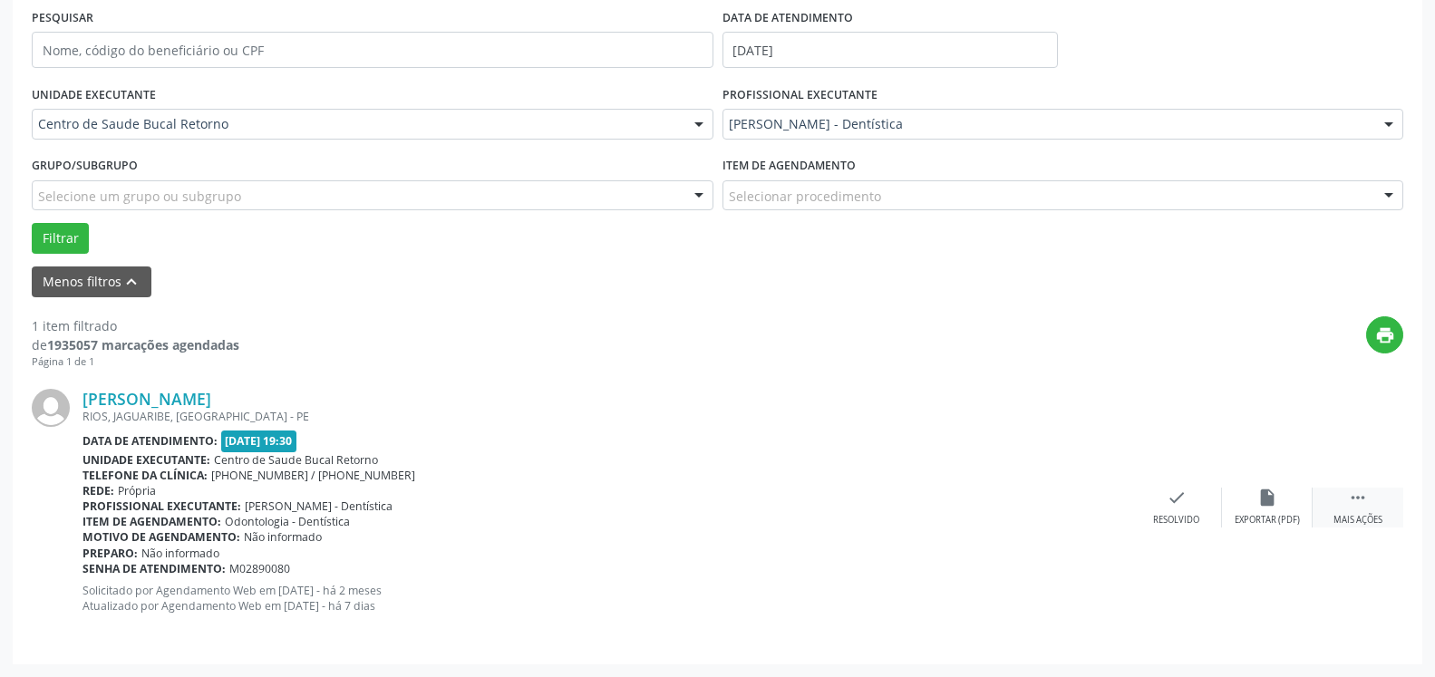
click at [1364, 496] on icon "" at bounding box center [1358, 498] width 20 height 20
click at [1270, 501] on div "alarm_off Não compareceu" at bounding box center [1267, 507] width 91 height 39
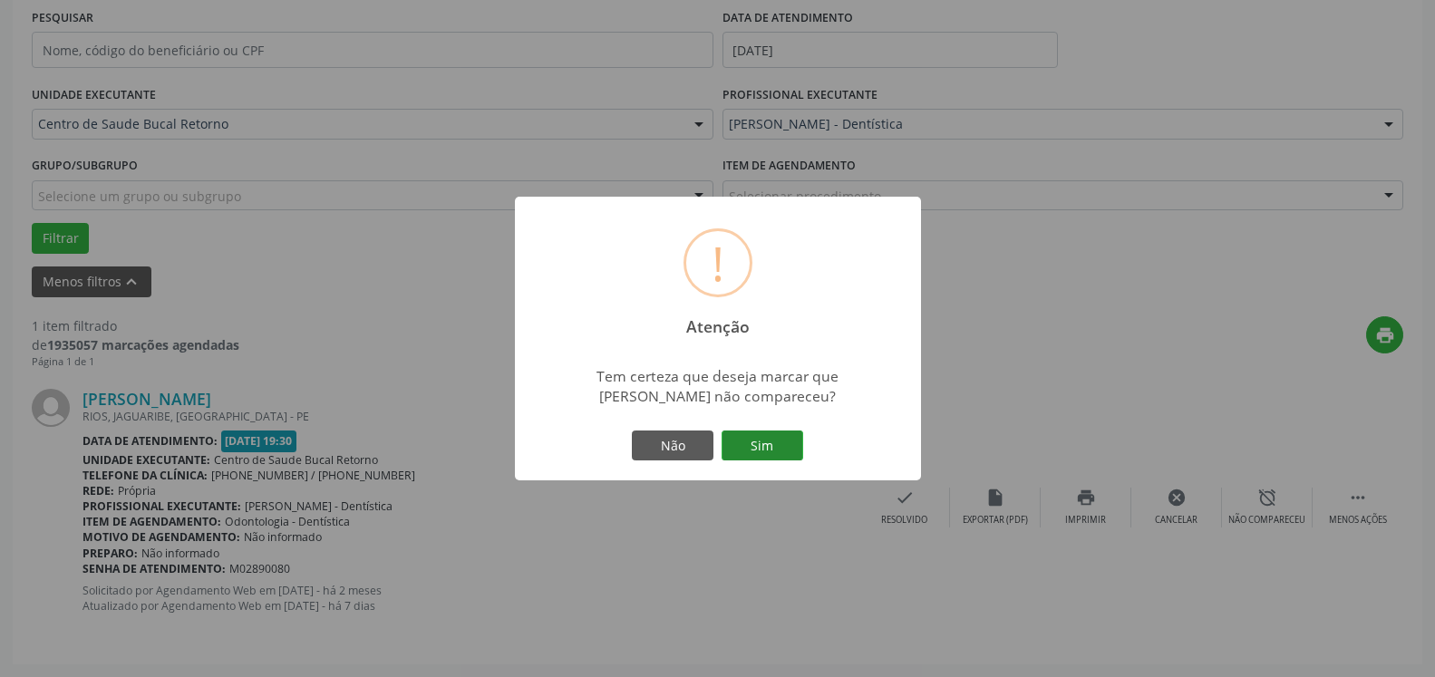
click at [767, 452] on button "Sim" at bounding box center [763, 446] width 82 height 31
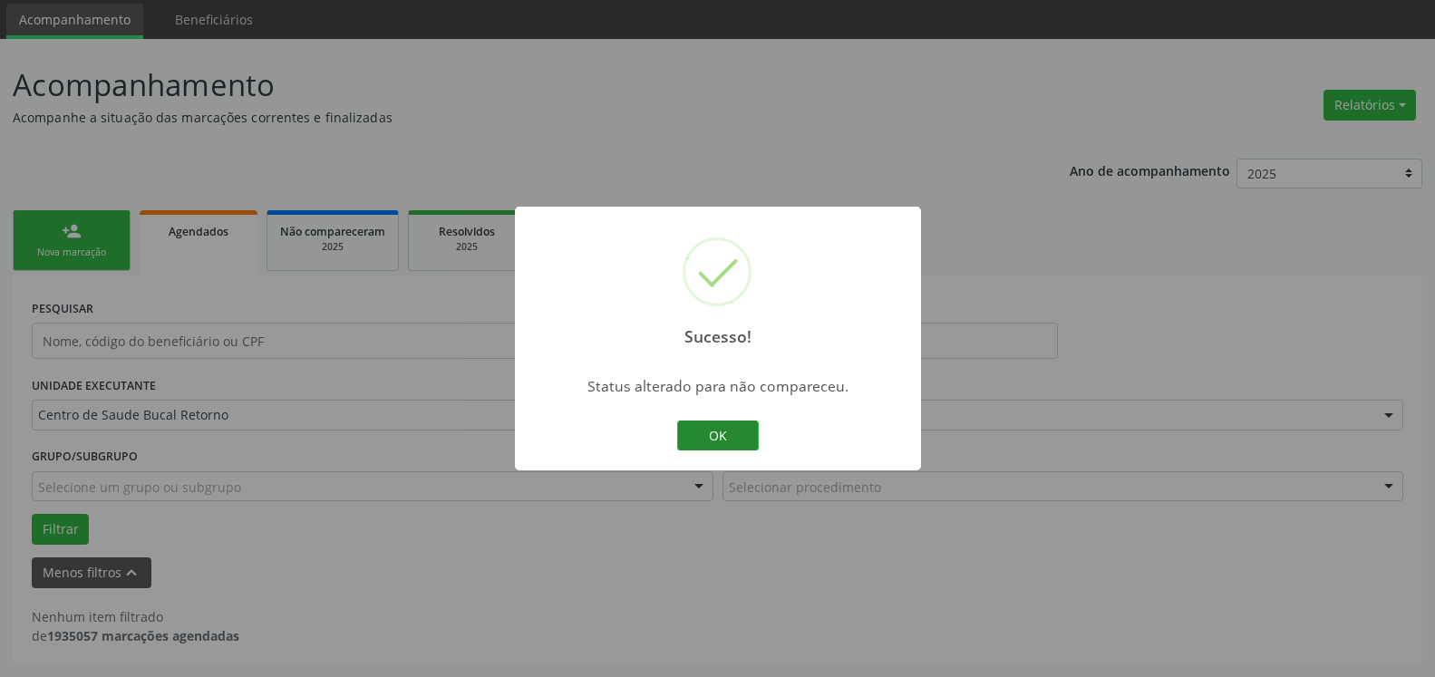
scroll to position [61, 0]
click at [703, 443] on button "OK" at bounding box center [718, 436] width 82 height 31
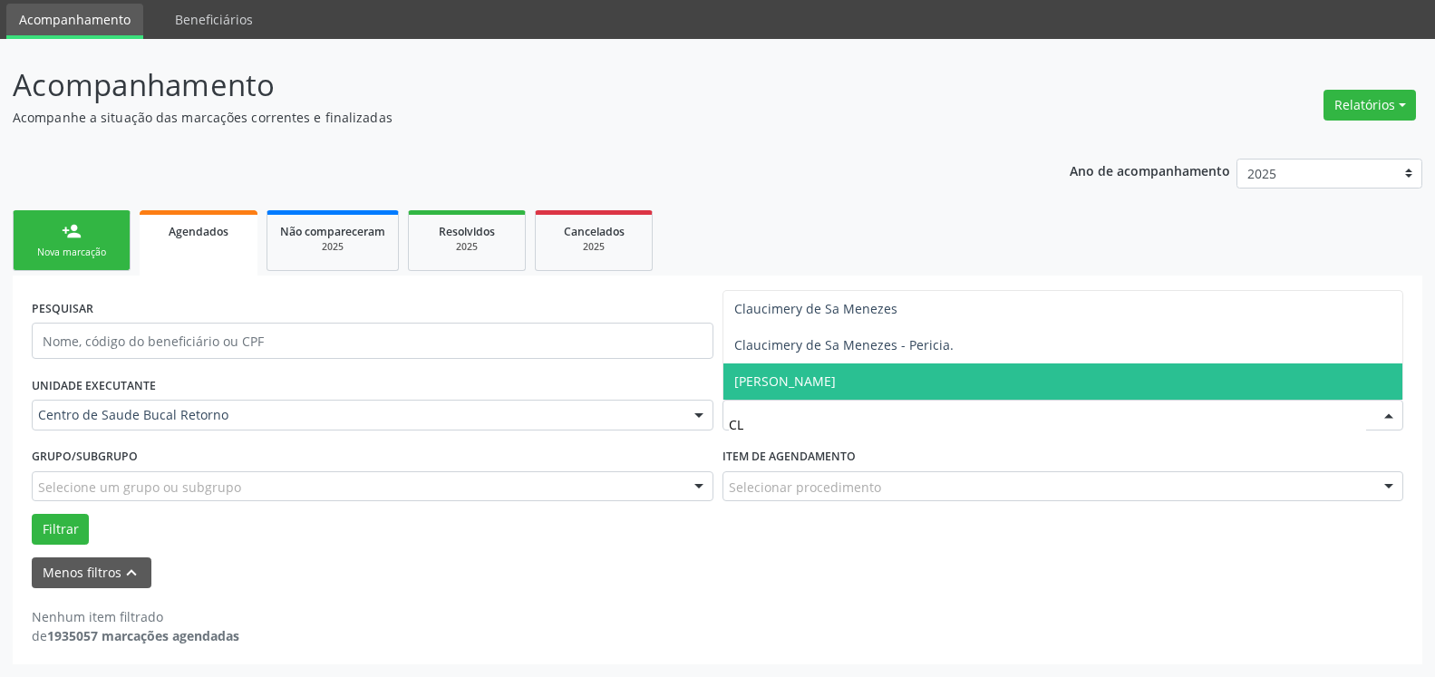
type input "CLA"
click at [922, 382] on span "Claucimery de Sa Menezes - Pericia." at bounding box center [844, 381] width 219 height 17
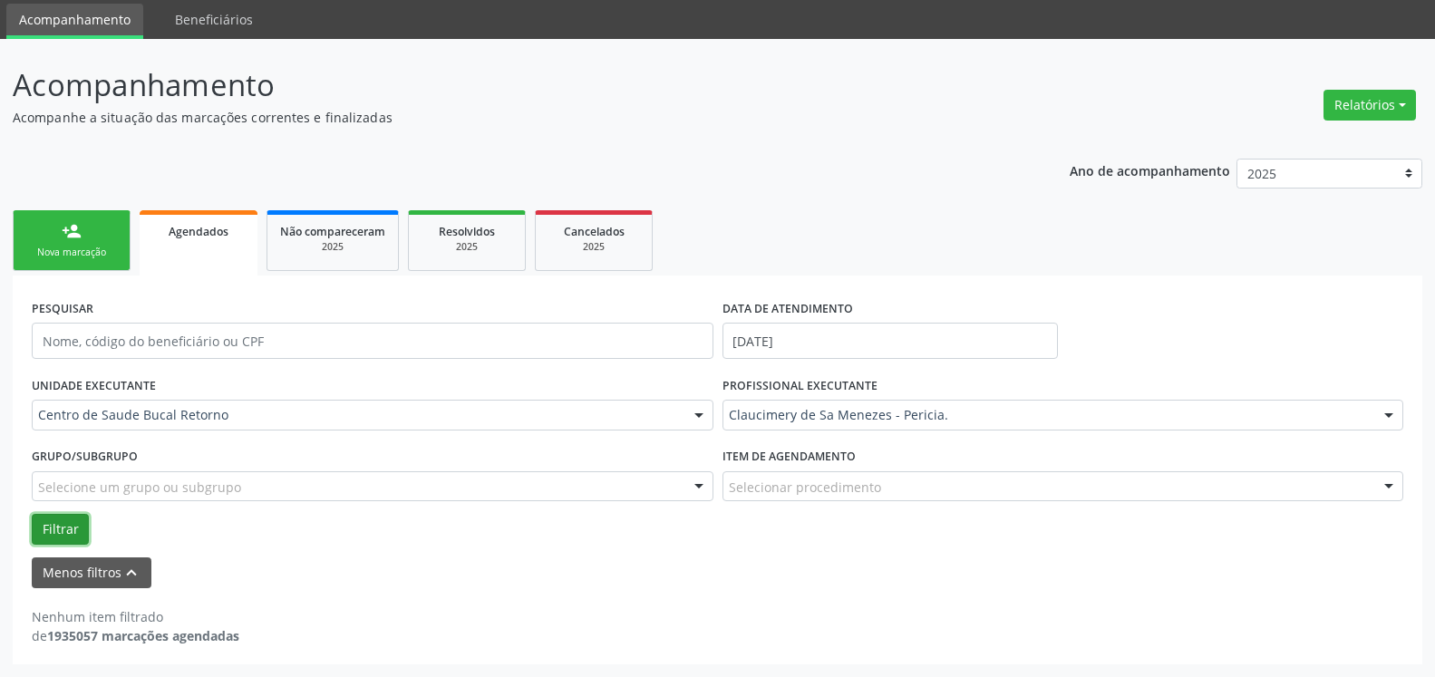
click at [59, 529] on button "Filtrar" at bounding box center [60, 529] width 57 height 31
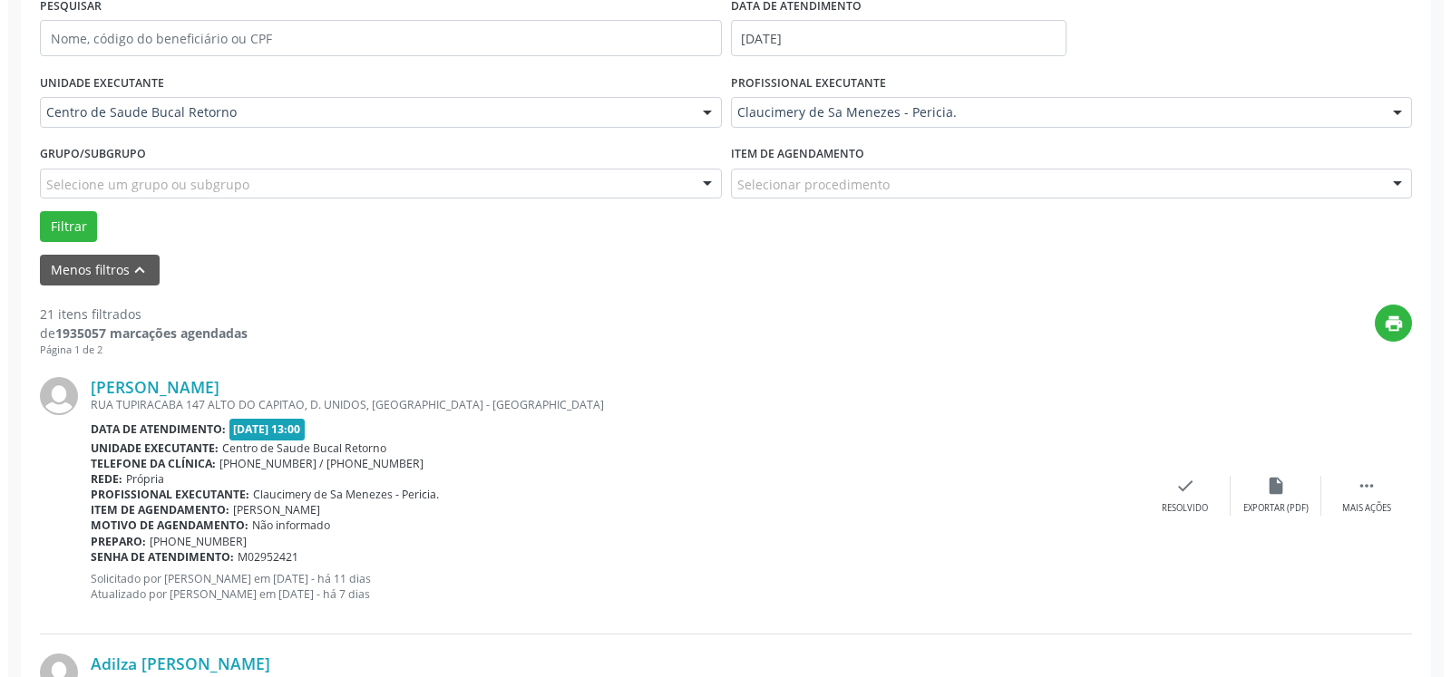
scroll to position [431, 0]
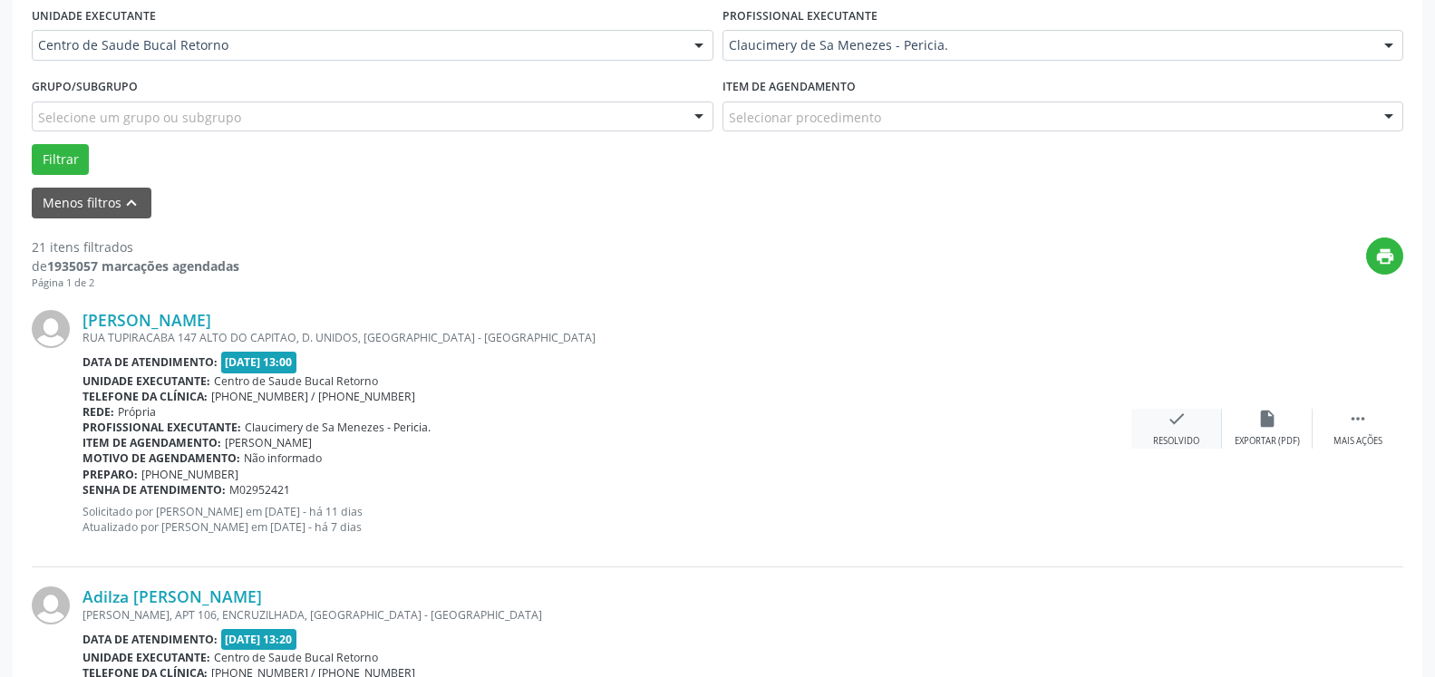
click at [1179, 423] on icon "check" at bounding box center [1177, 419] width 20 height 20
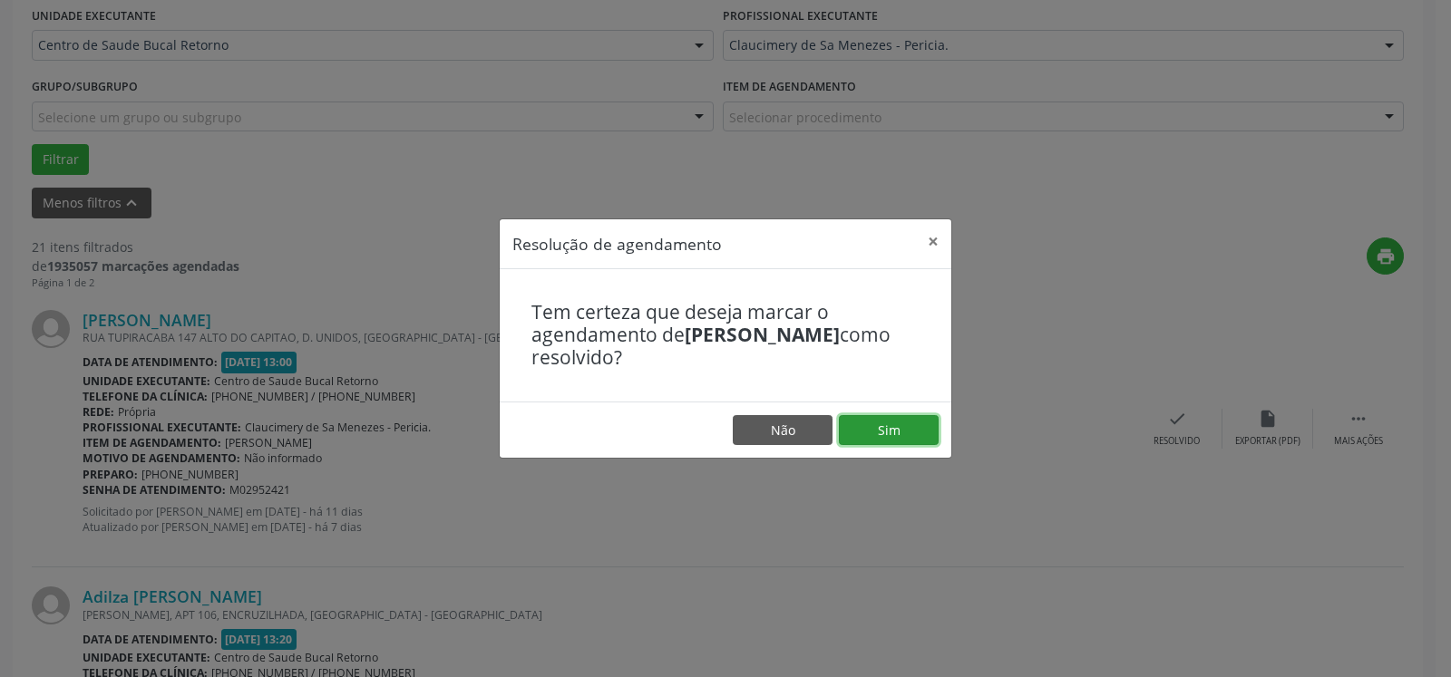
click at [870, 433] on button "Sim" at bounding box center [889, 430] width 100 height 31
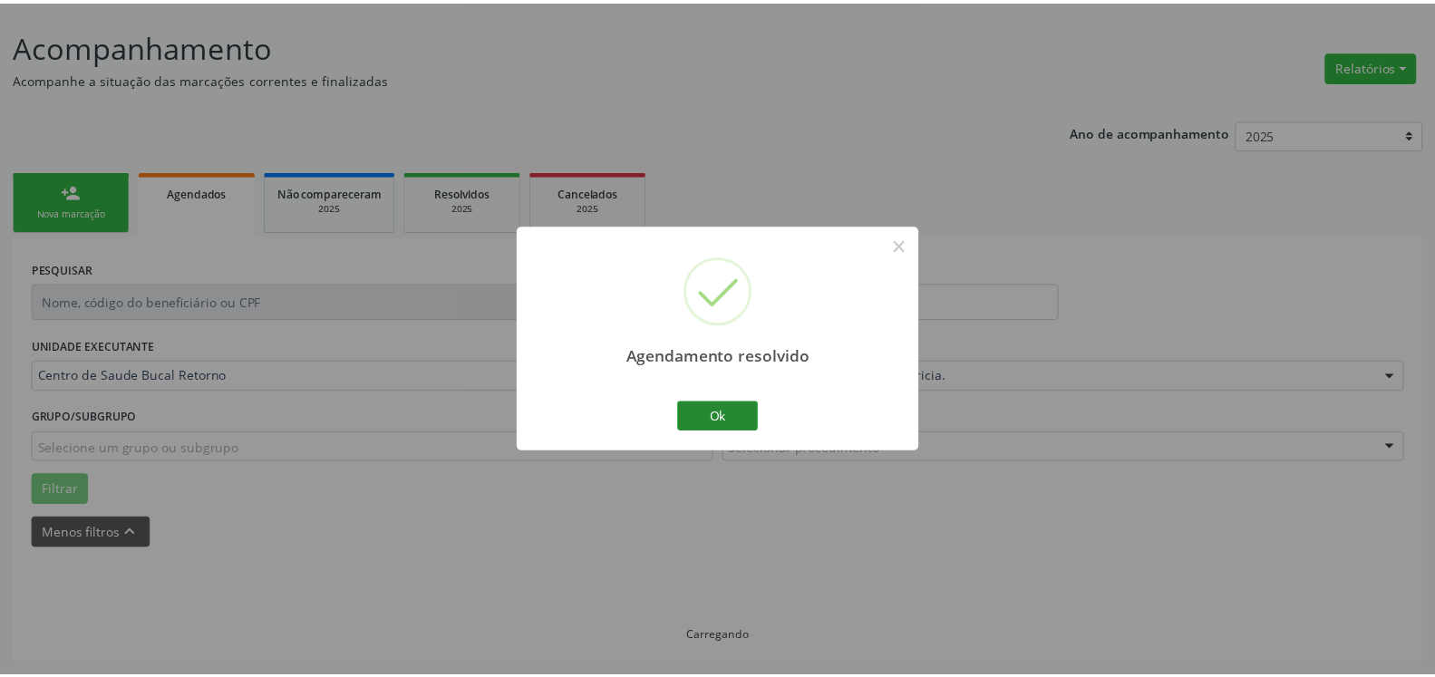
scroll to position [100, 0]
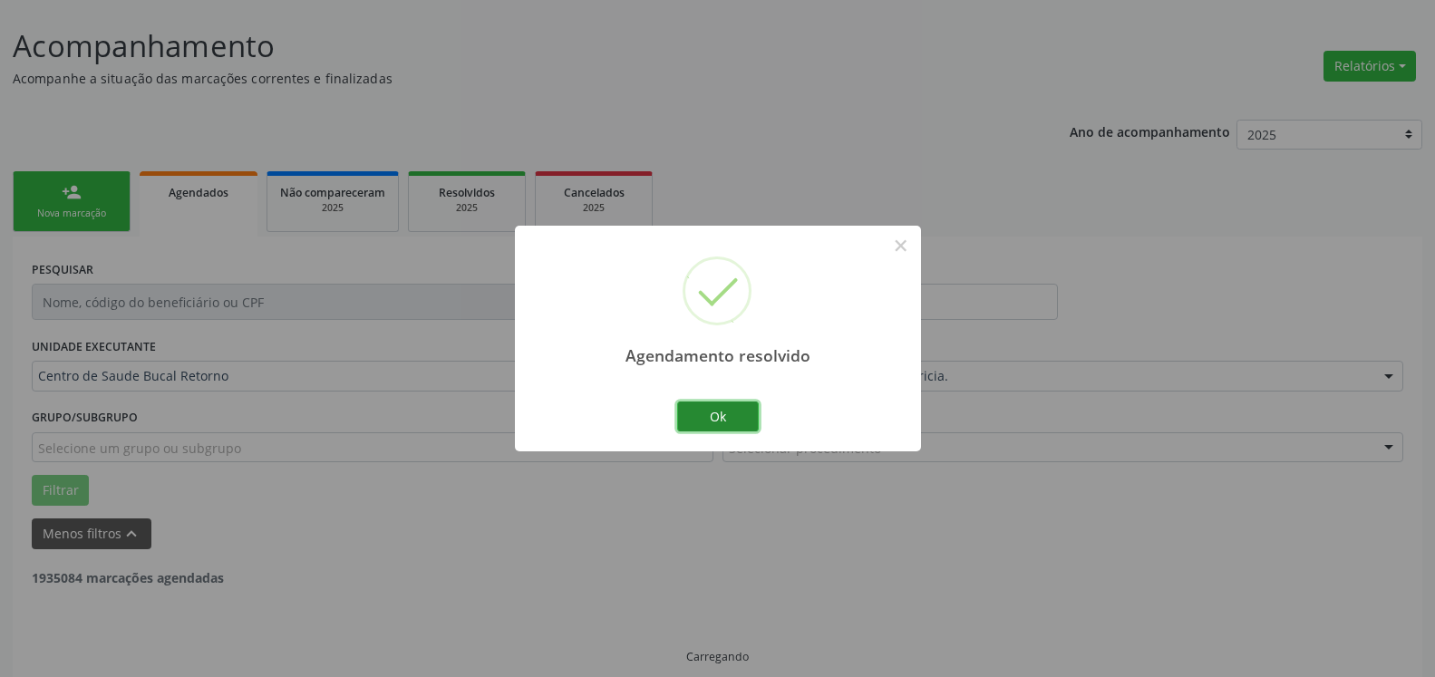
click at [738, 412] on button "Ok" at bounding box center [718, 417] width 82 height 31
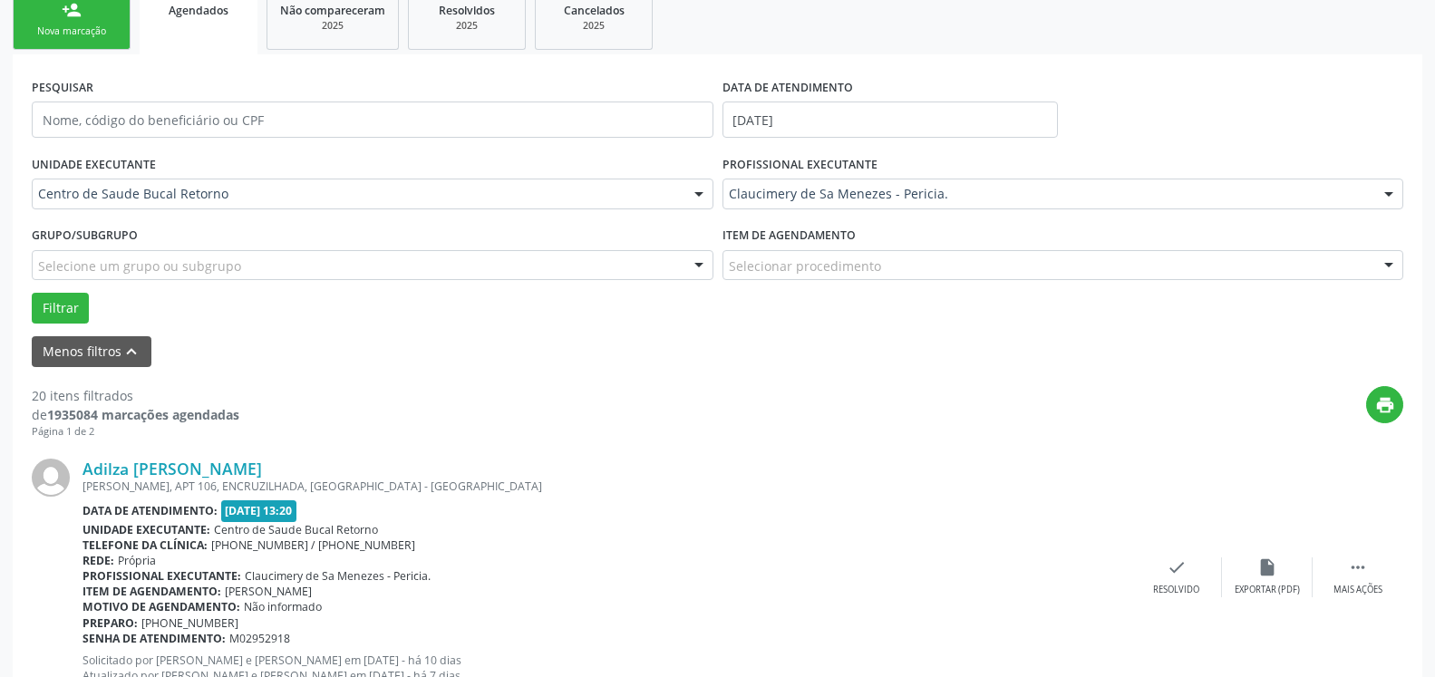
scroll to position [377, 0]
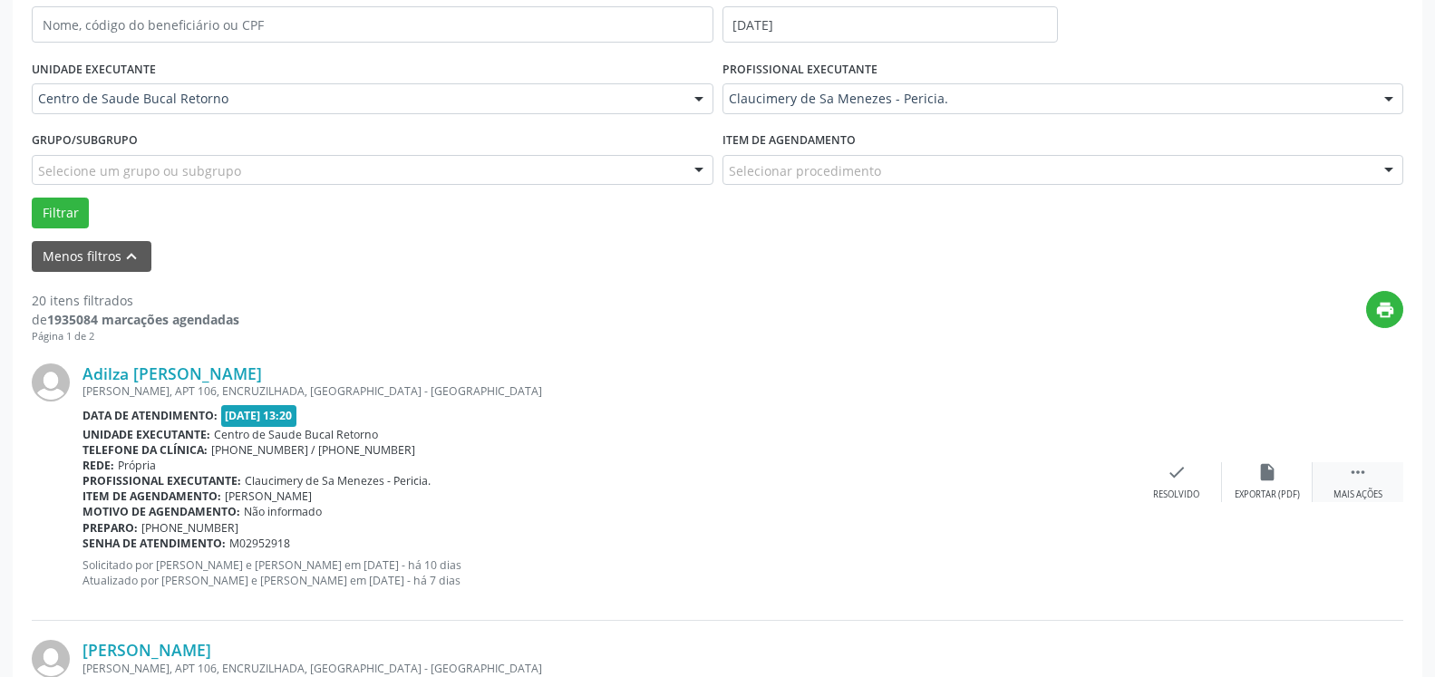
click at [1348, 473] on div " Mais ações" at bounding box center [1358, 481] width 91 height 39
click at [1267, 469] on icon "alarm_off" at bounding box center [1268, 472] width 20 height 20
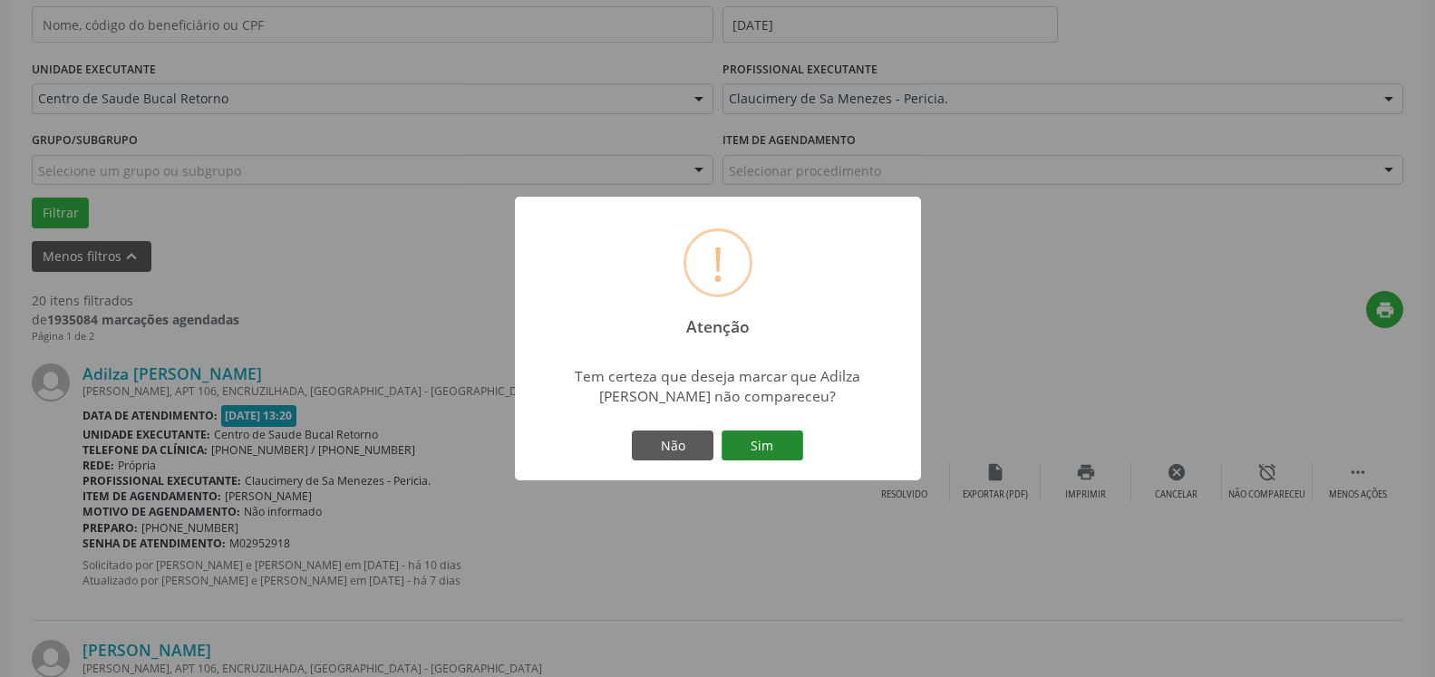
click at [789, 433] on button "Sim" at bounding box center [763, 446] width 82 height 31
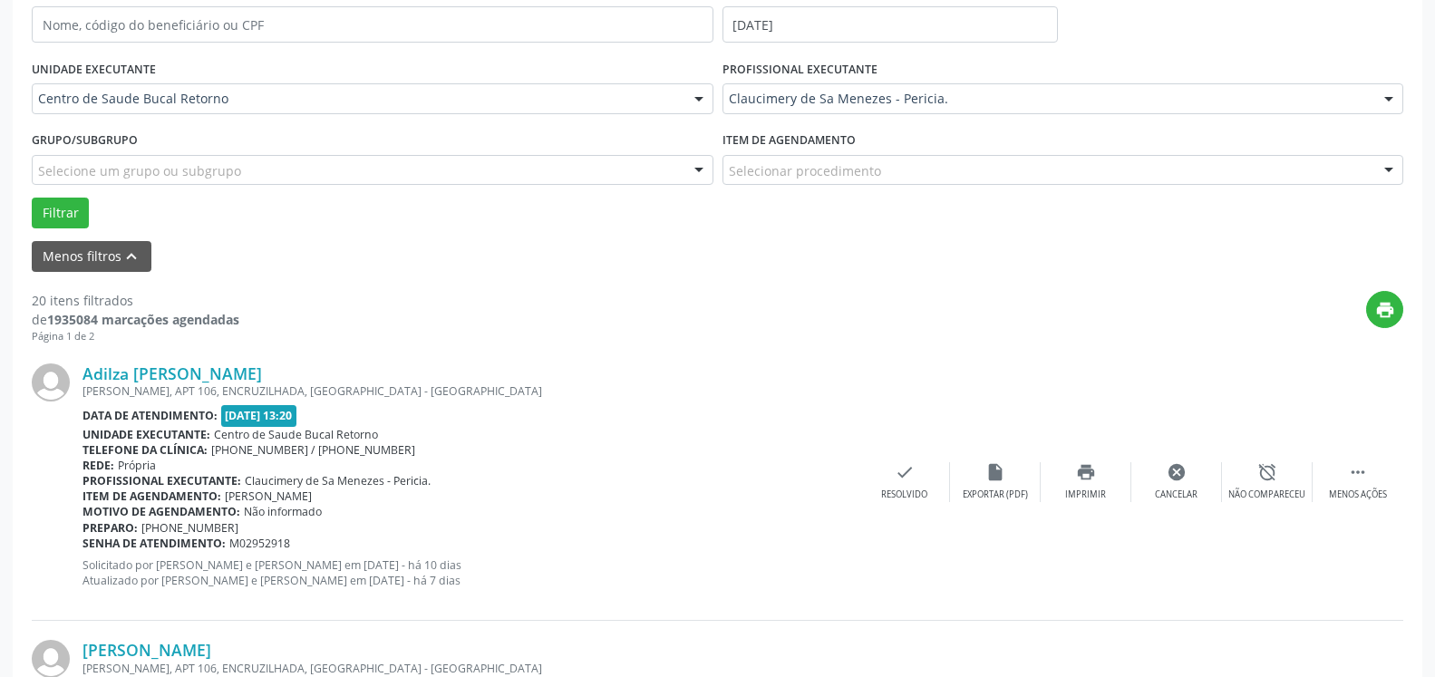
scroll to position [119, 0]
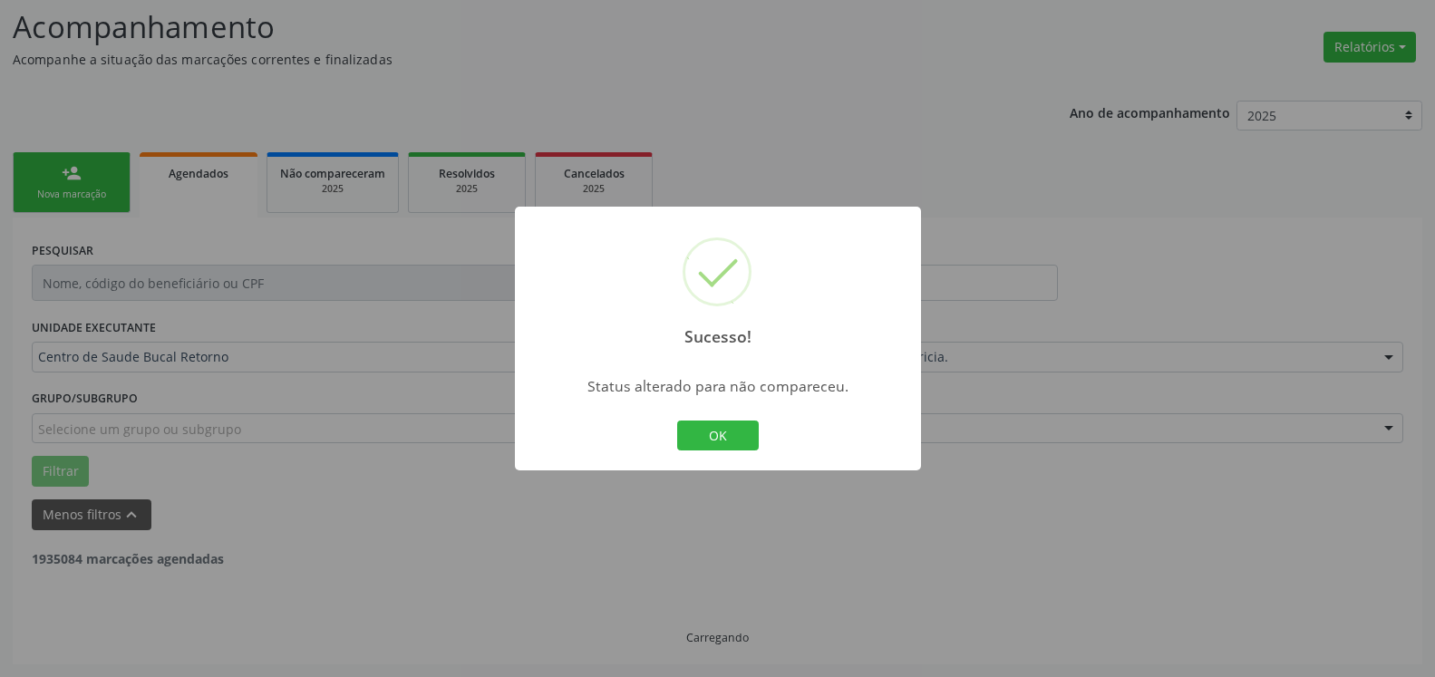
click at [740, 437] on button "OK" at bounding box center [718, 436] width 82 height 31
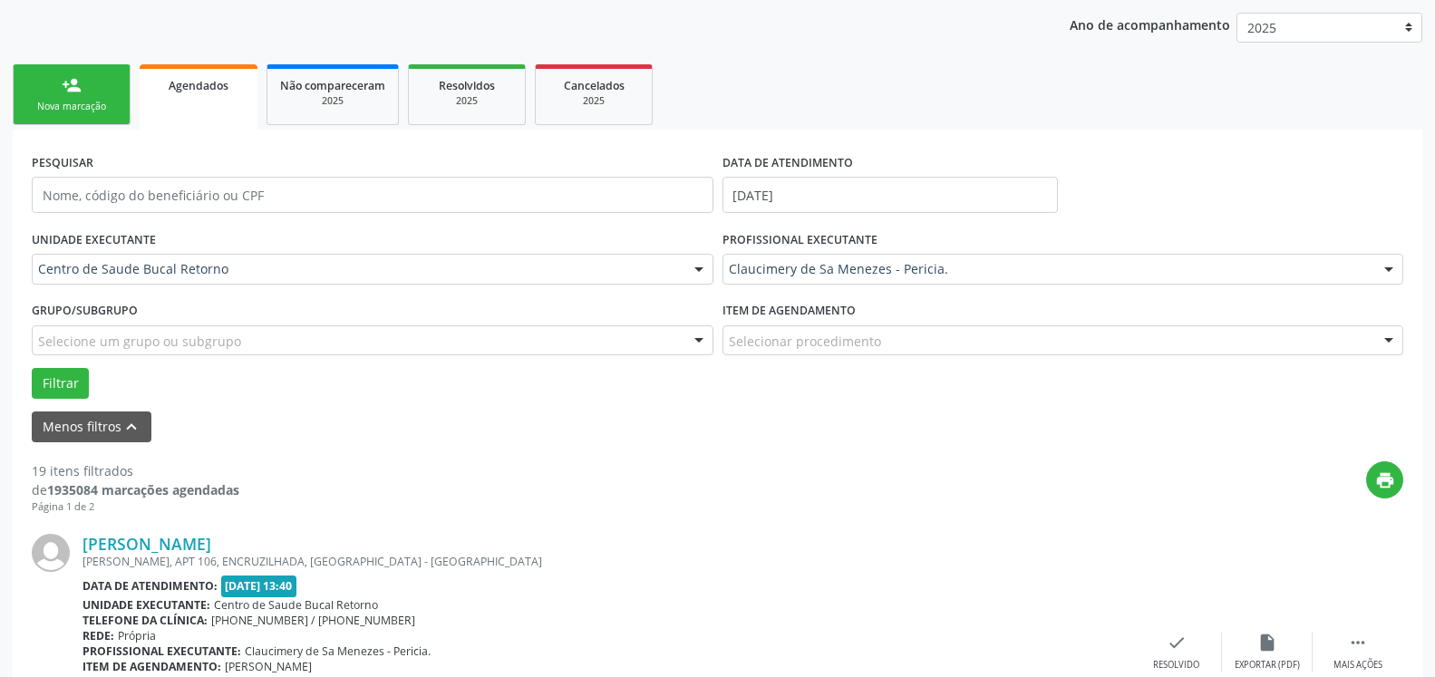
scroll to position [396, 0]
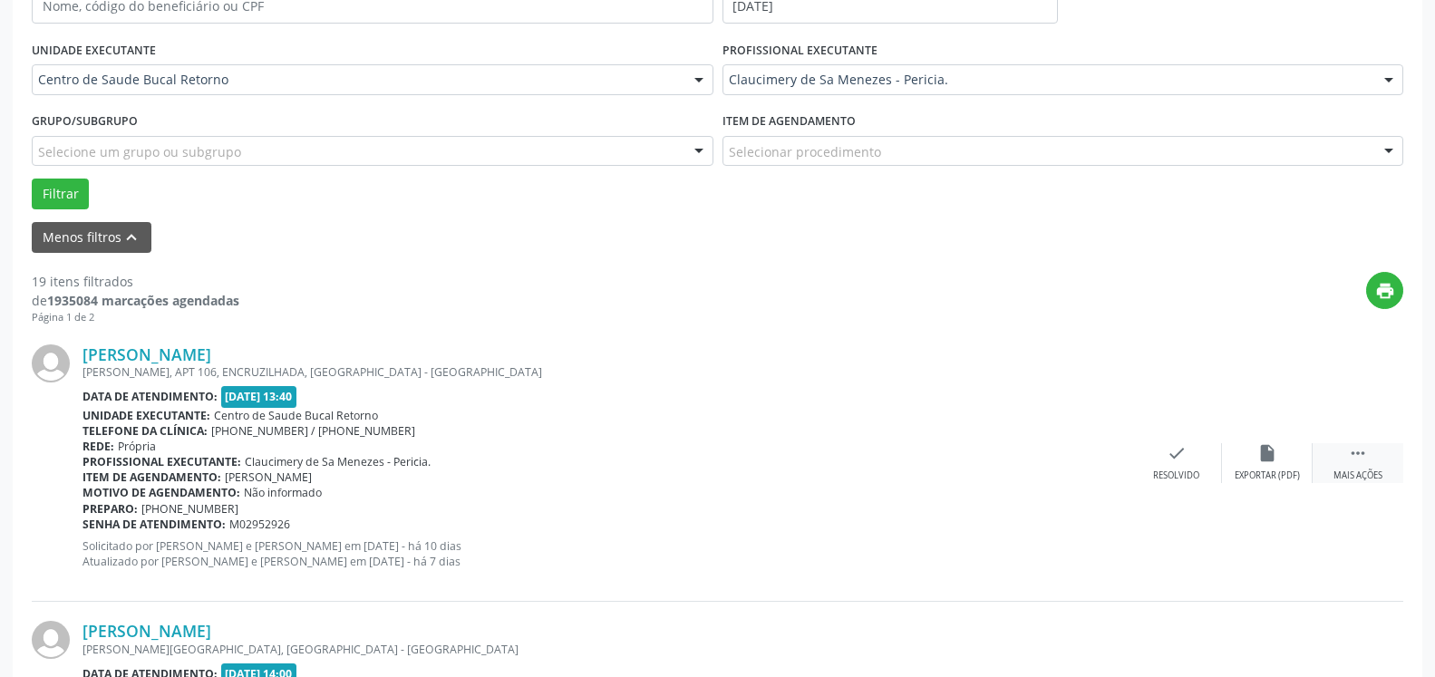
click at [1366, 463] on icon "" at bounding box center [1358, 453] width 20 height 20
click at [1277, 462] on icon "alarm_off" at bounding box center [1268, 453] width 20 height 20
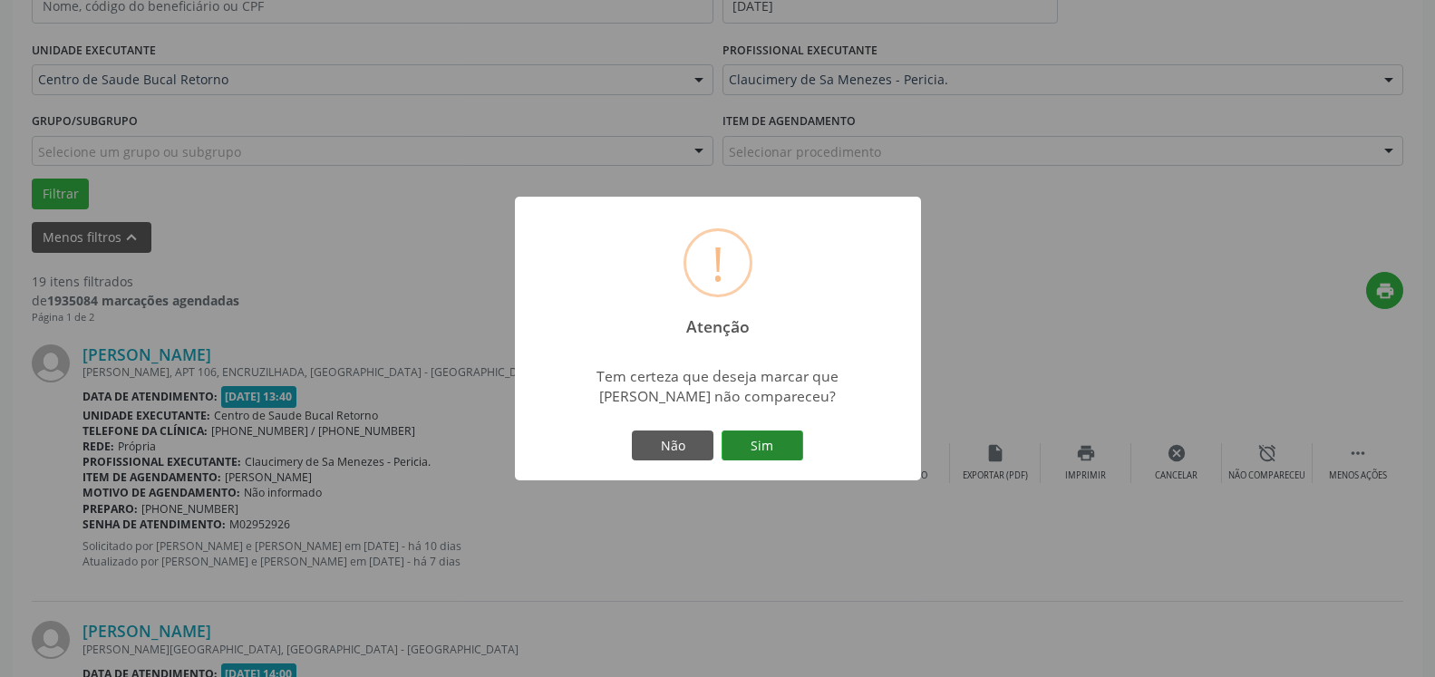
click at [777, 436] on button "Sim" at bounding box center [763, 446] width 82 height 31
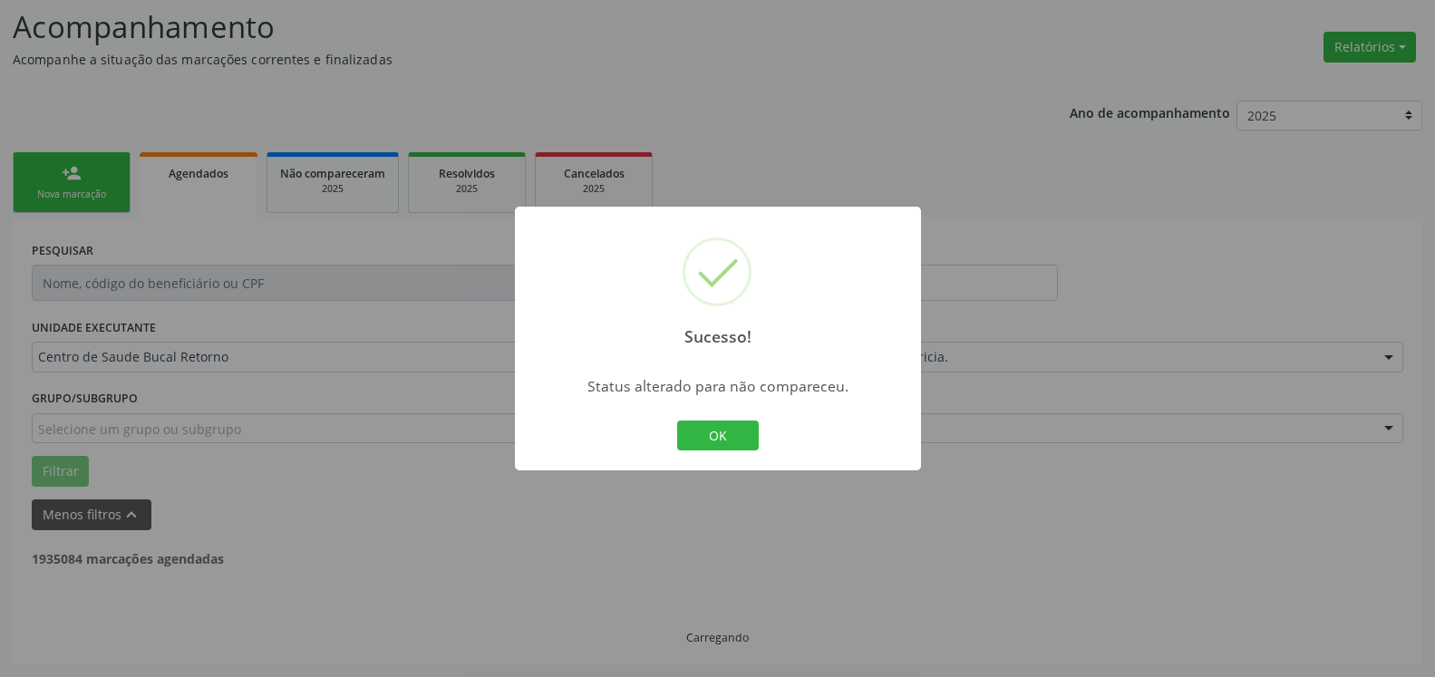
scroll to position [119, 0]
click at [744, 433] on button "OK" at bounding box center [718, 436] width 82 height 31
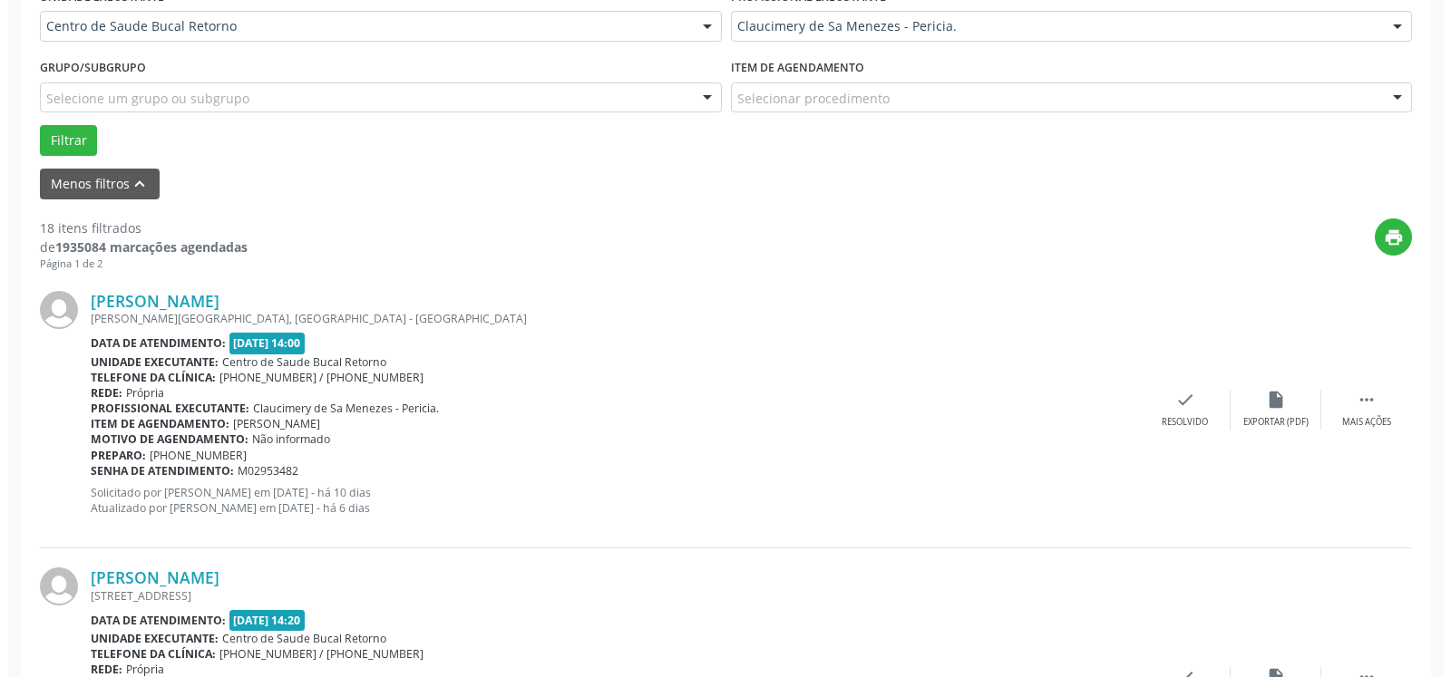
scroll to position [581, 0]
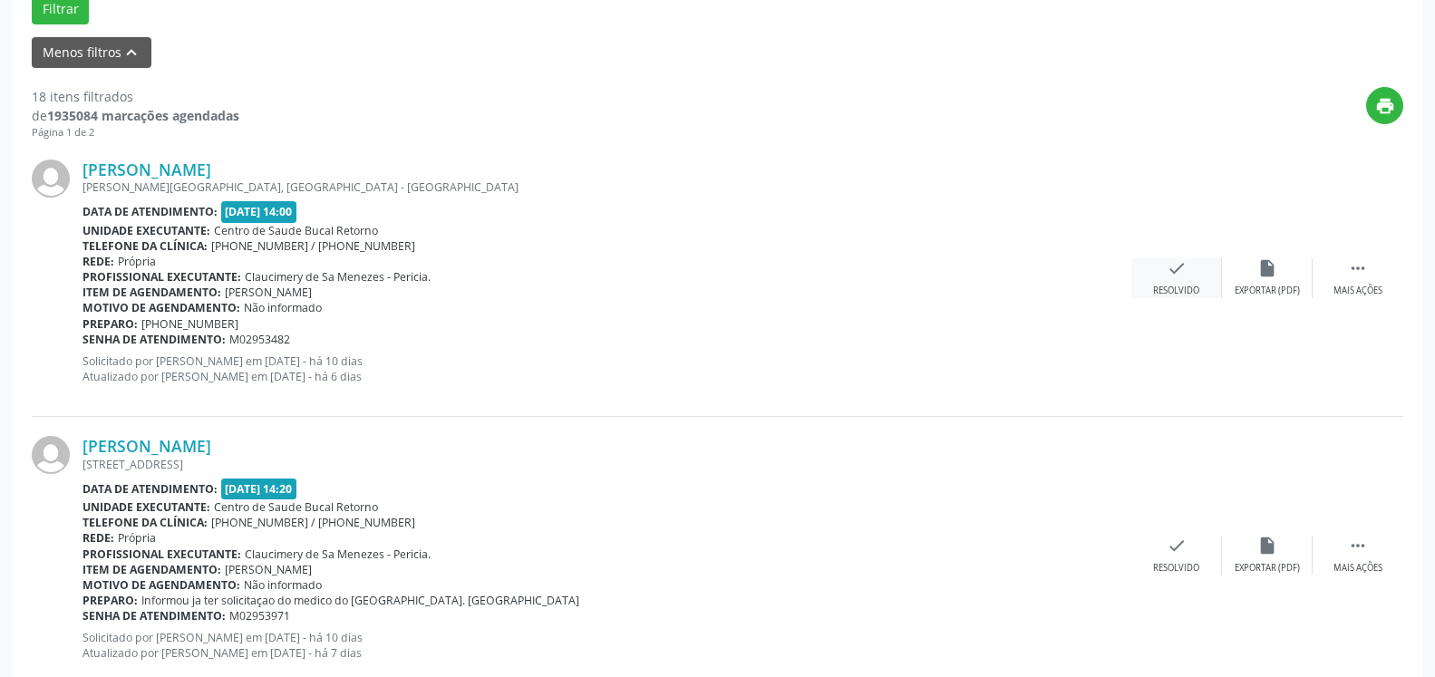
click at [1185, 278] on icon "check" at bounding box center [1177, 268] width 20 height 20
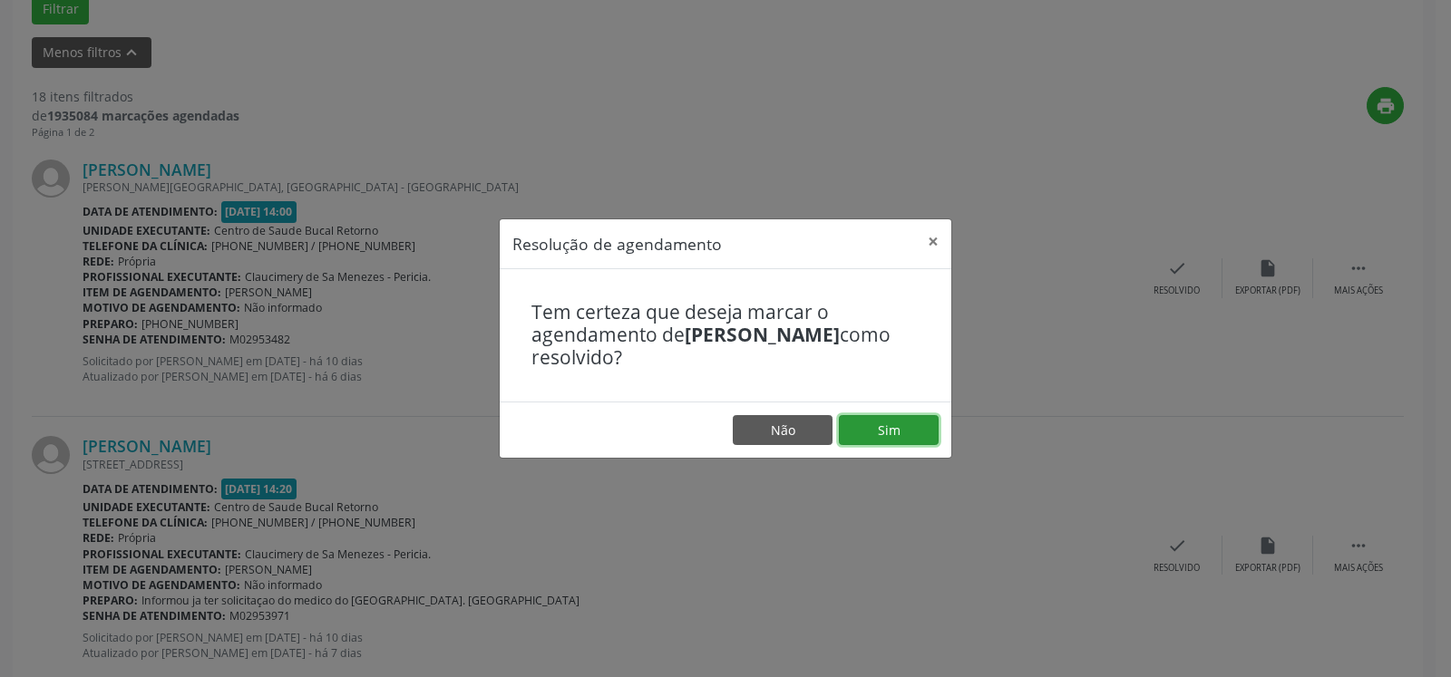
click at [927, 424] on button "Sim" at bounding box center [889, 430] width 100 height 31
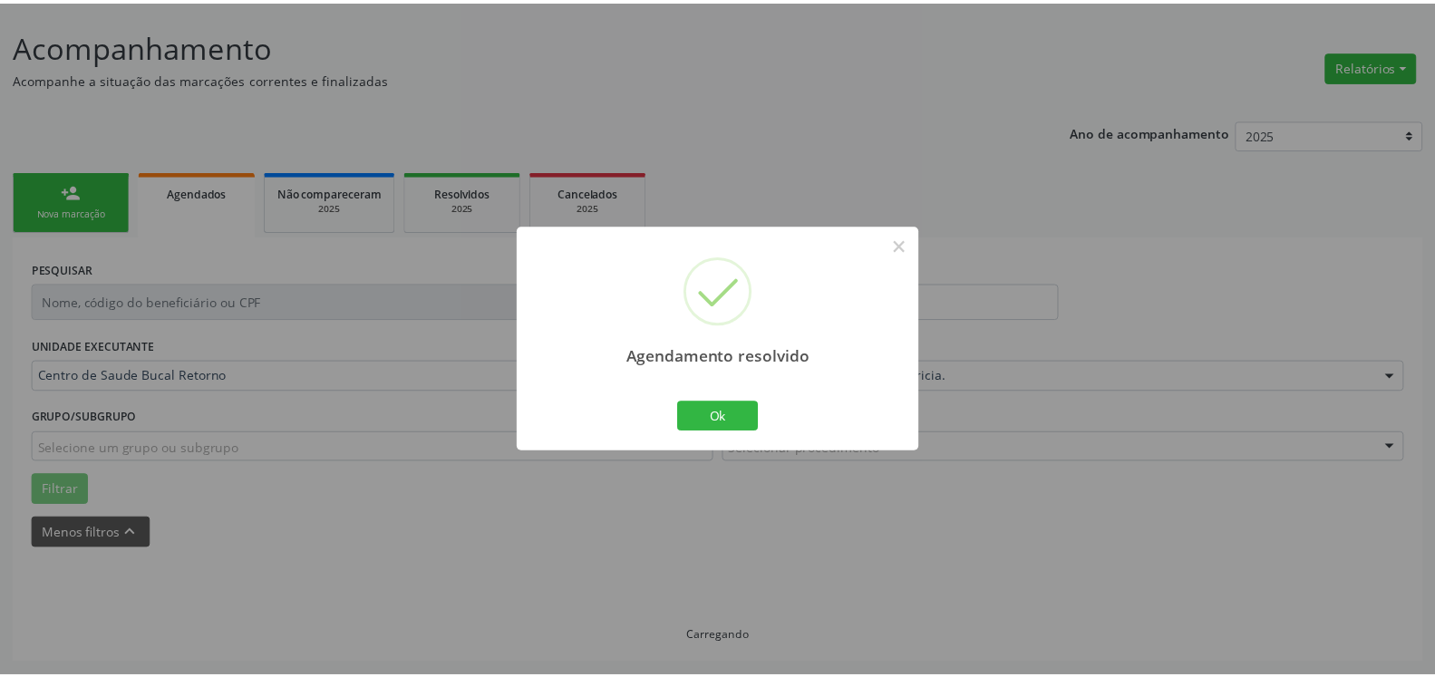
scroll to position [100, 0]
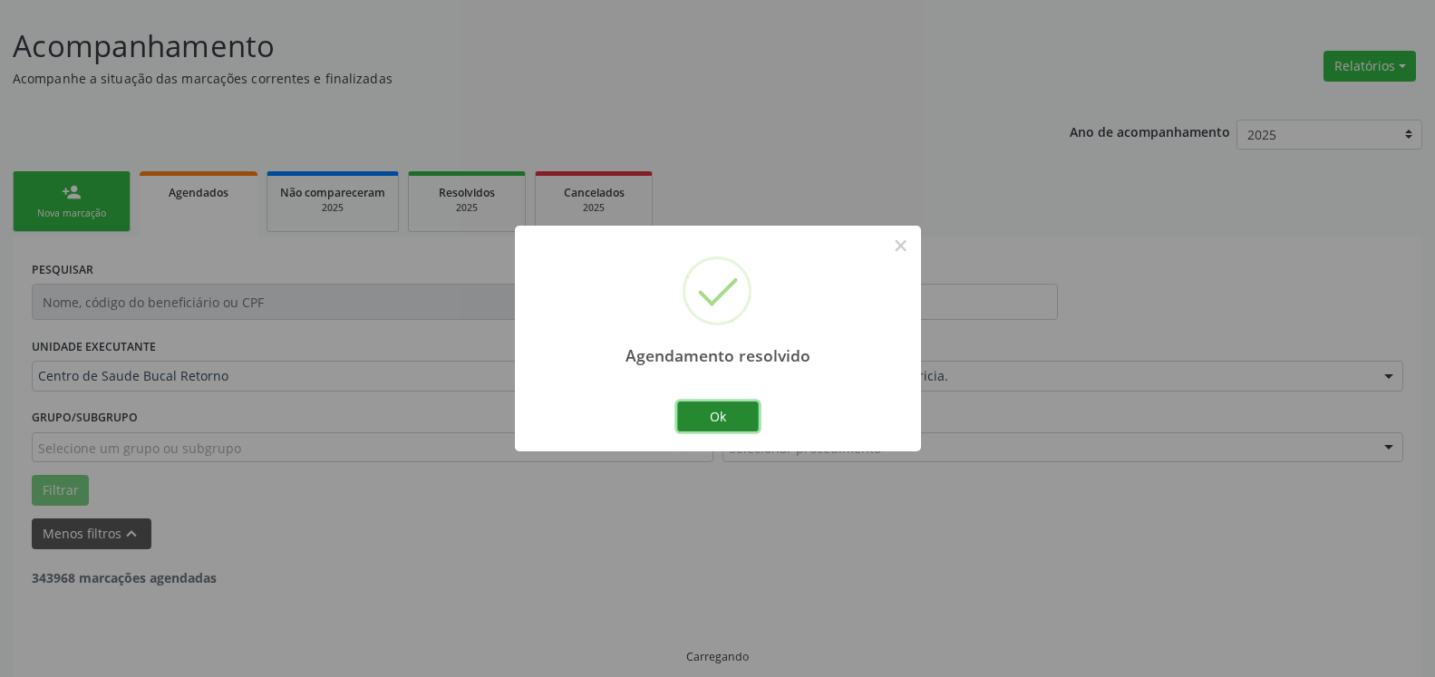
click at [700, 420] on button "Ok" at bounding box center [718, 417] width 82 height 31
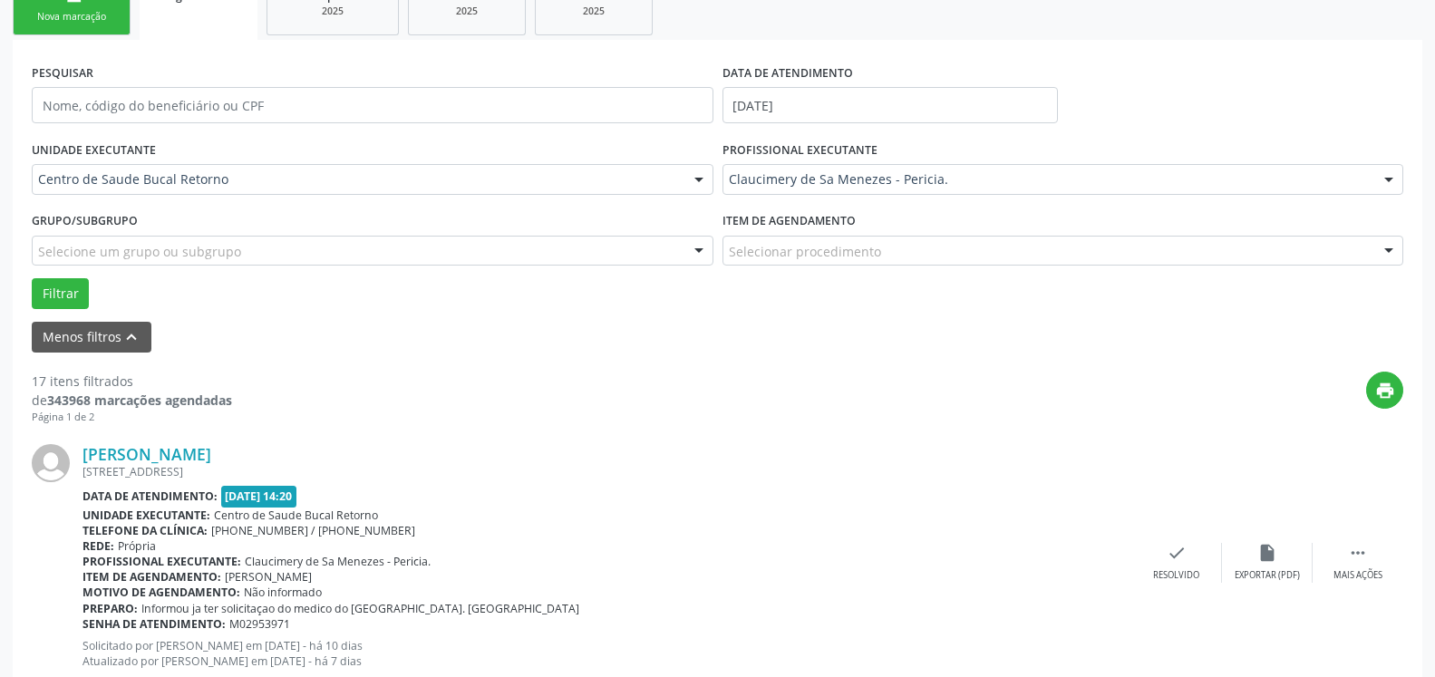
scroll to position [377, 0]
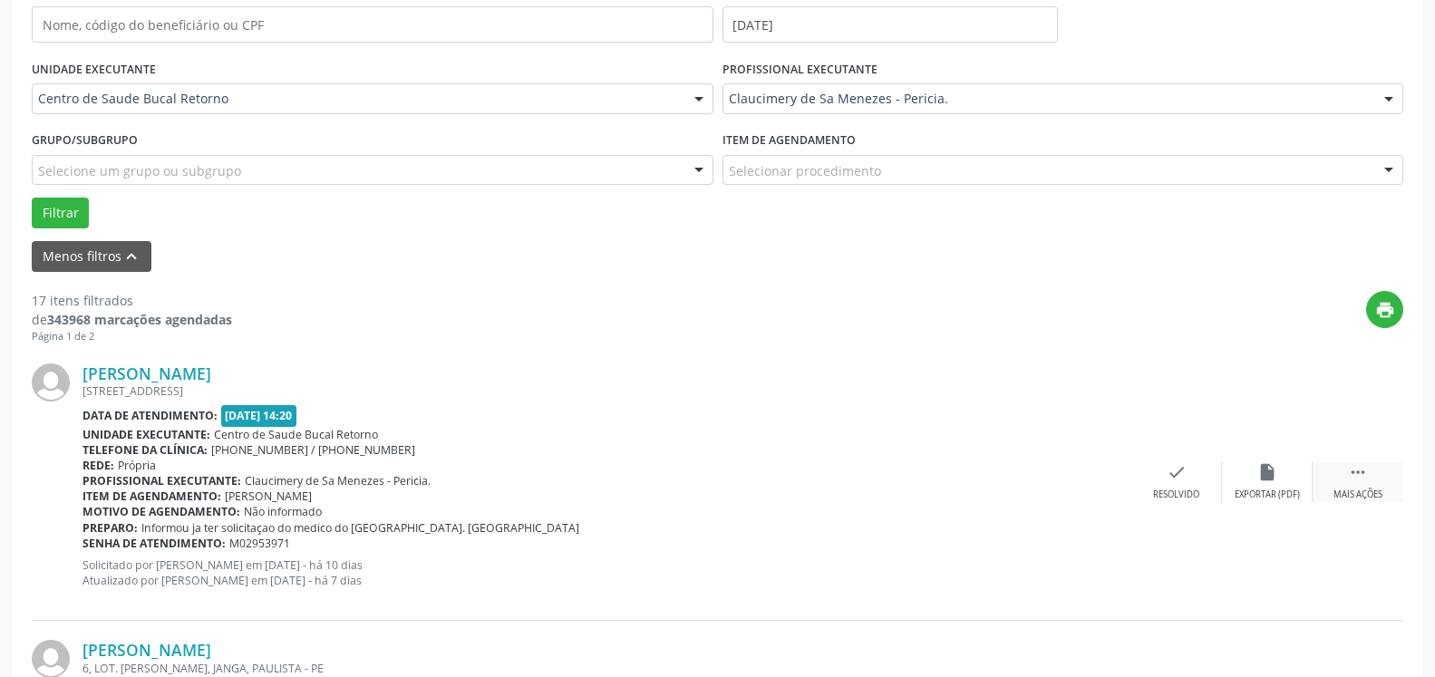
drag, startPoint x: 1359, startPoint y: 472, endPoint x: 1322, endPoint y: 470, distance: 37.3
click at [1358, 472] on icon "" at bounding box center [1358, 472] width 20 height 20
click at [1292, 472] on div "alarm_off Não compareceu" at bounding box center [1267, 481] width 91 height 39
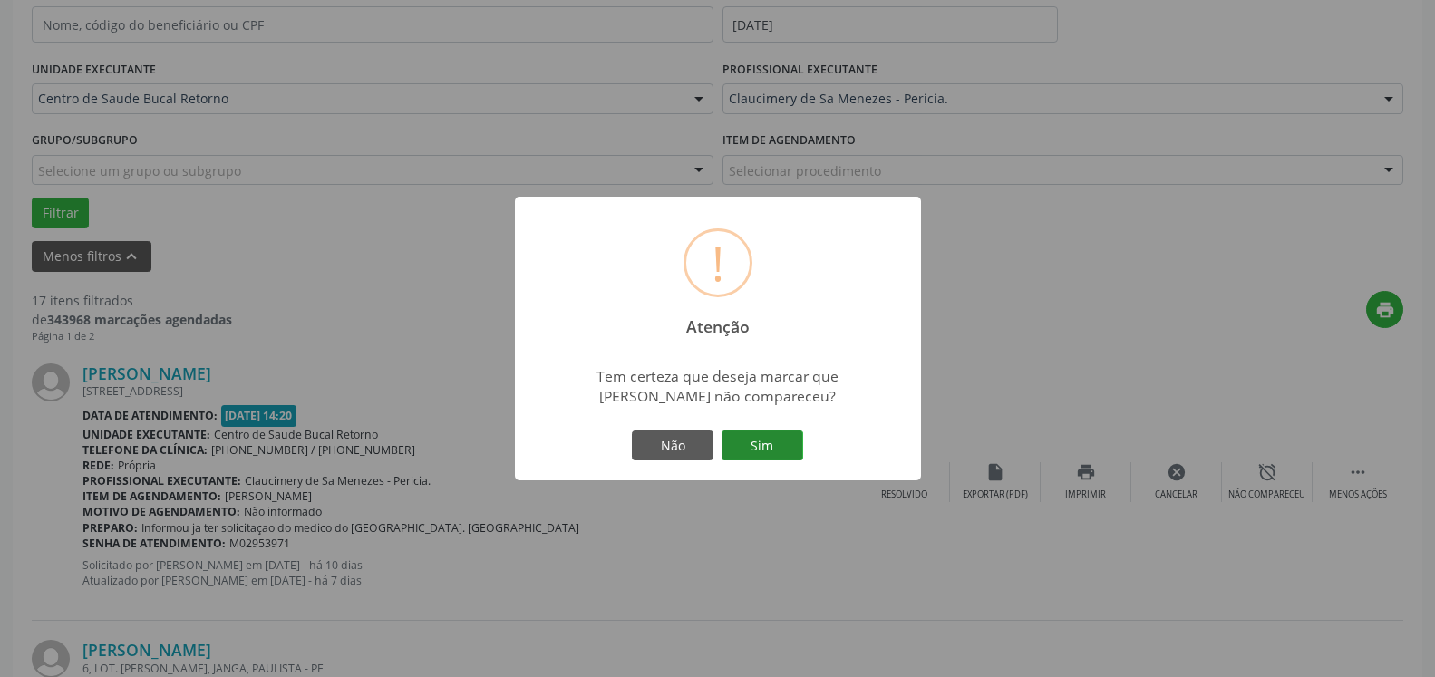
click at [794, 448] on button "Sim" at bounding box center [763, 446] width 82 height 31
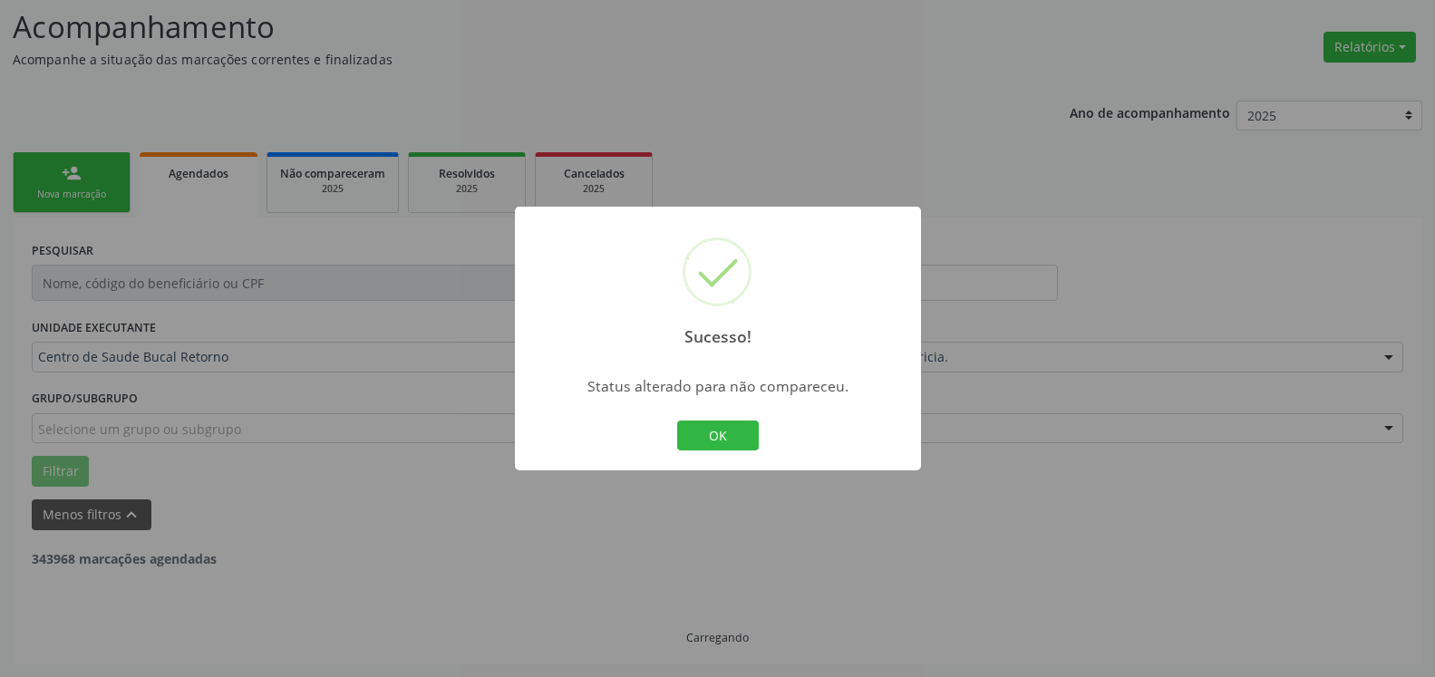
scroll to position [119, 0]
click at [694, 436] on button "OK" at bounding box center [718, 436] width 82 height 31
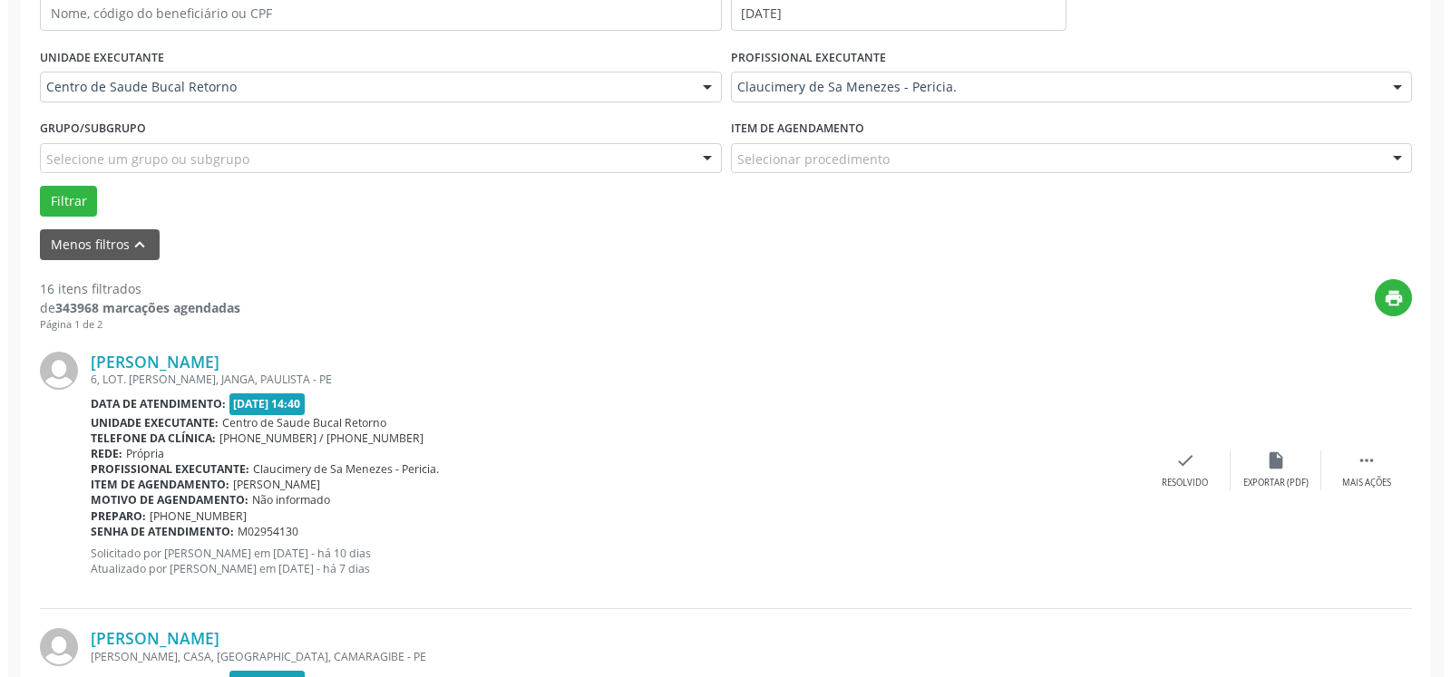
scroll to position [396, 0]
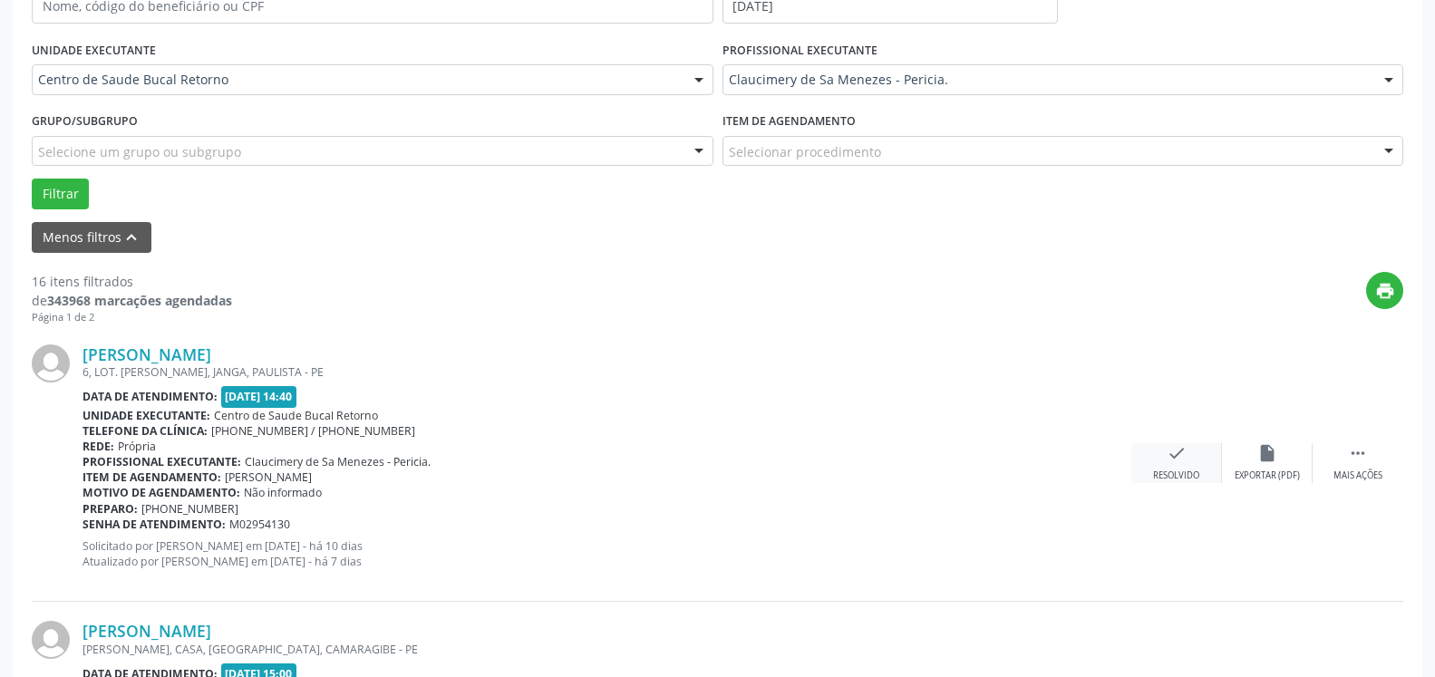
click at [1186, 464] on div "check Resolvido" at bounding box center [1177, 462] width 91 height 39
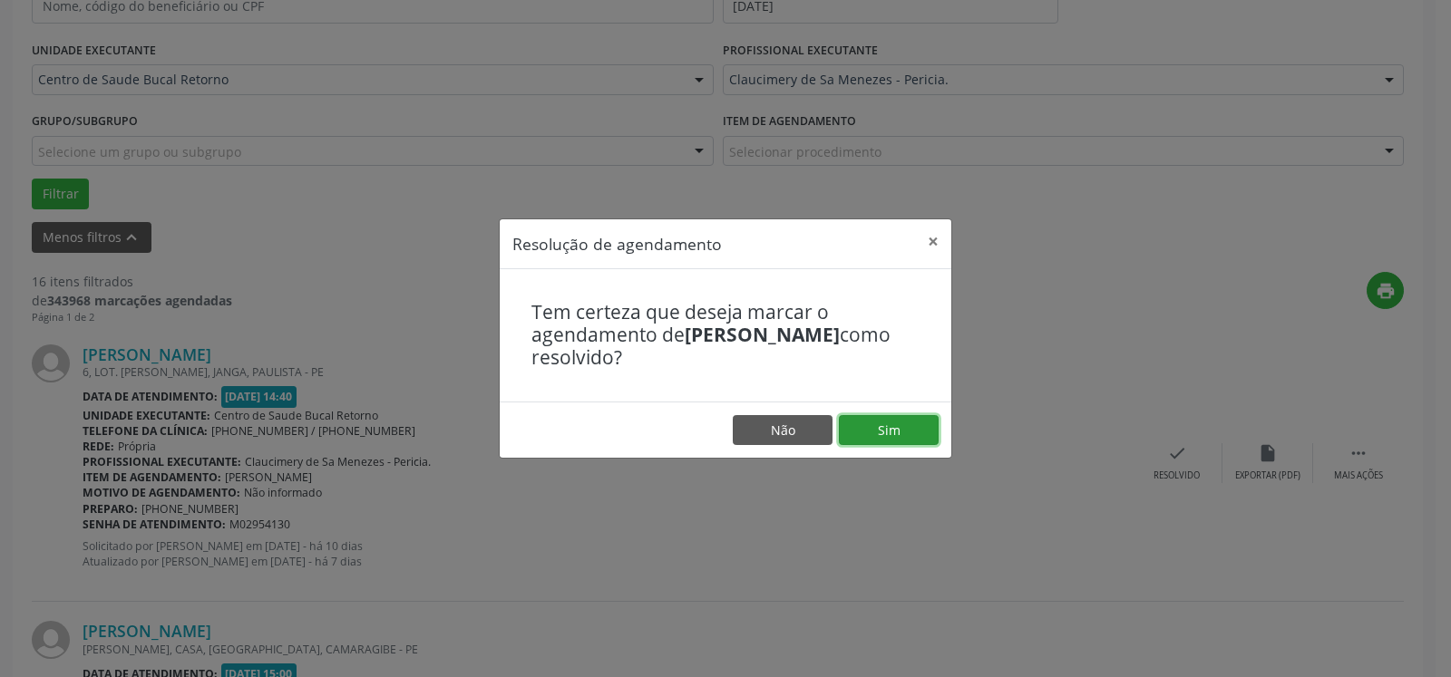
click at [905, 429] on button "Sim" at bounding box center [889, 430] width 100 height 31
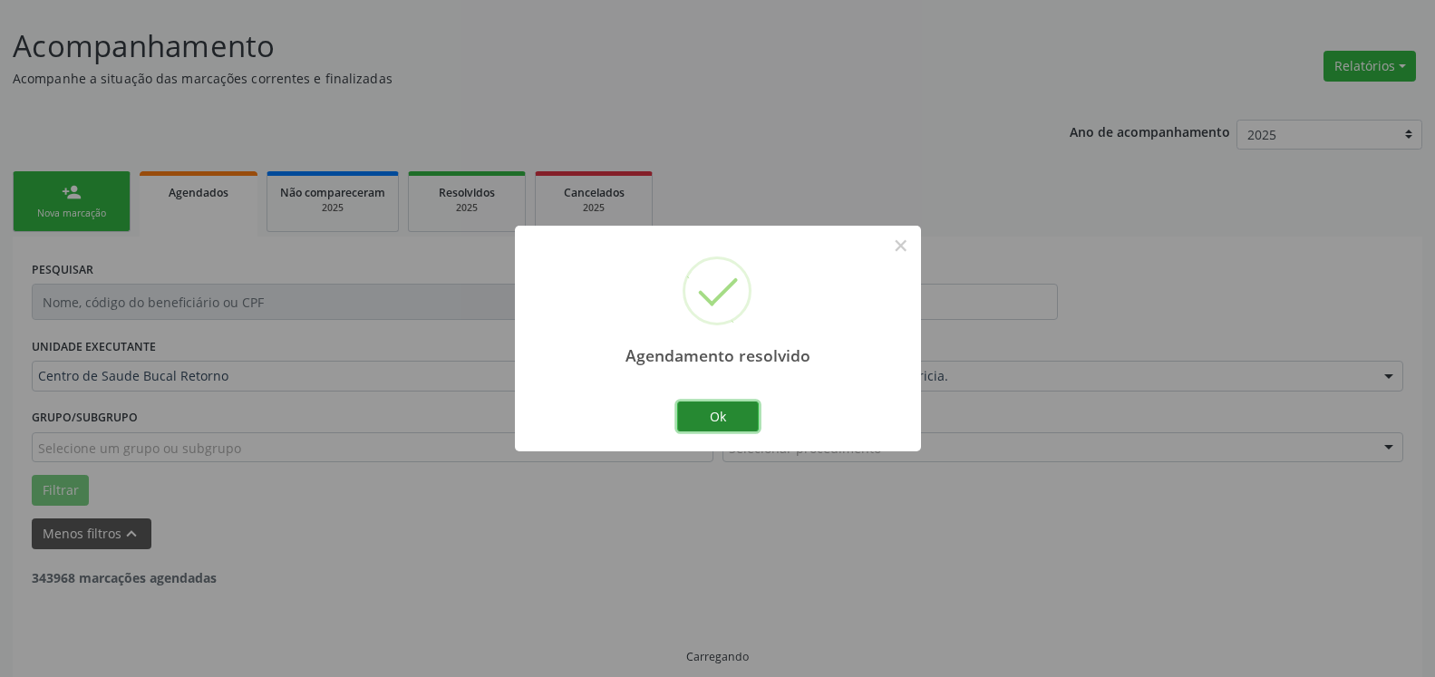
click at [710, 405] on button "Ok" at bounding box center [718, 417] width 82 height 31
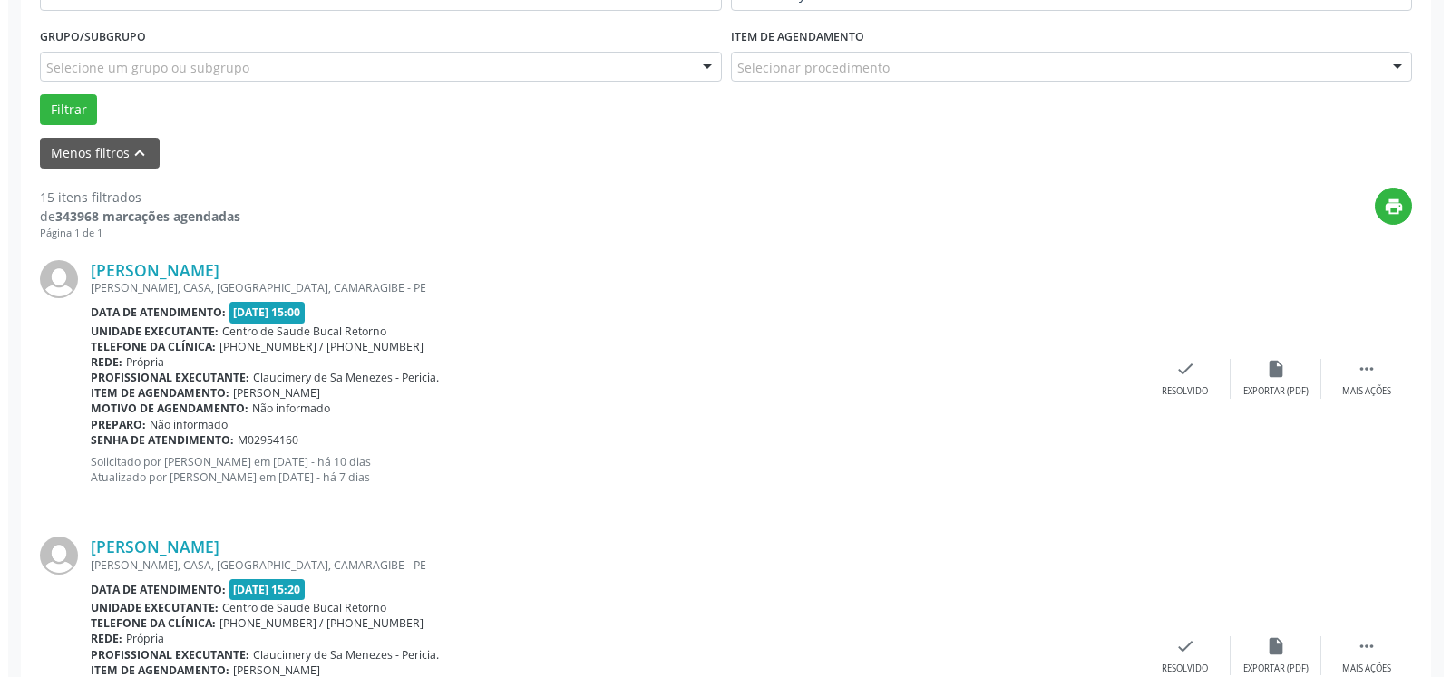
scroll to position [489, 0]
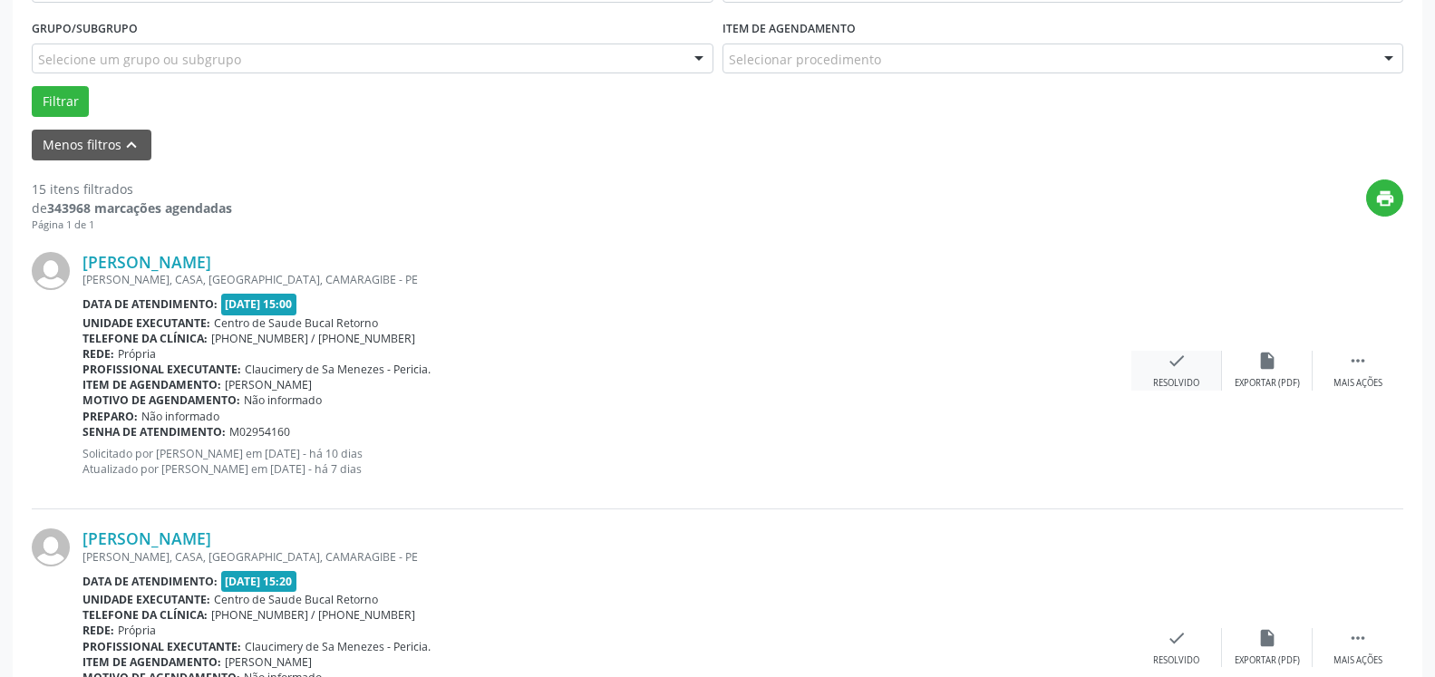
click at [1174, 371] on icon "check" at bounding box center [1177, 361] width 20 height 20
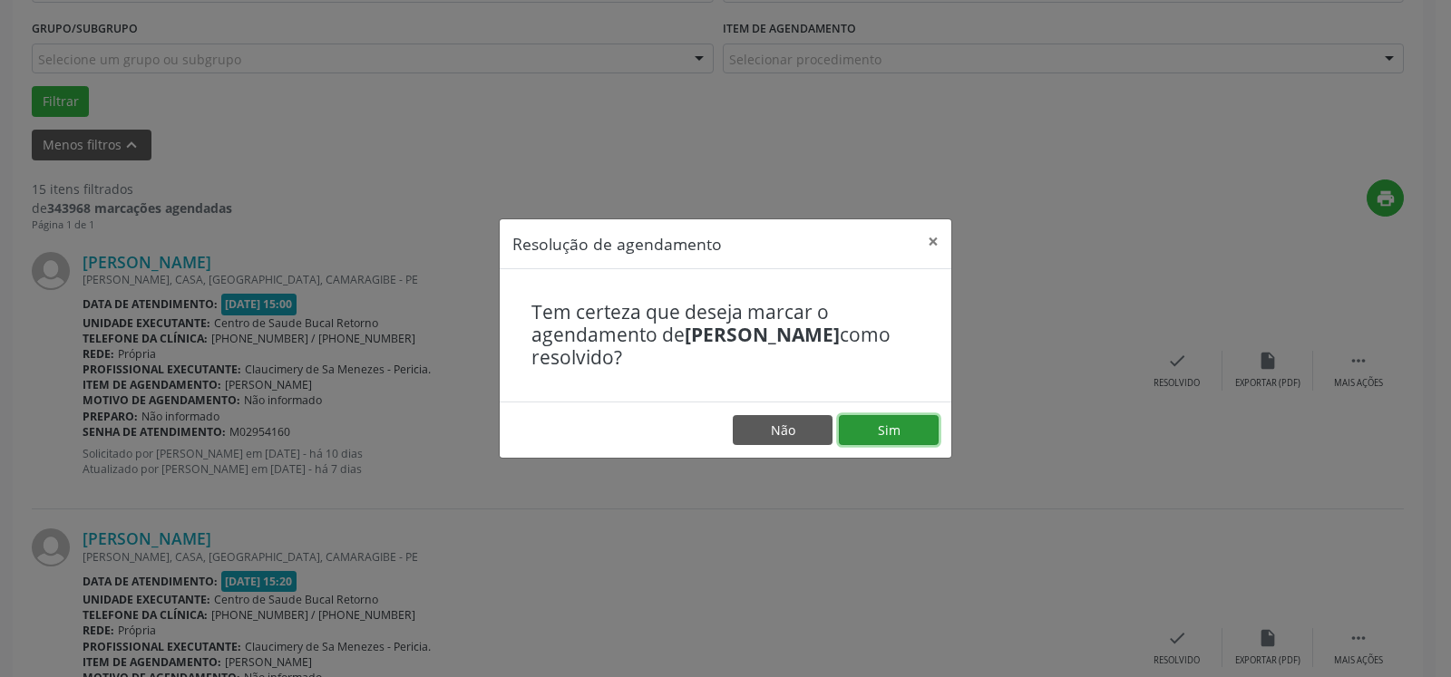
click at [883, 431] on button "Sim" at bounding box center [889, 430] width 100 height 31
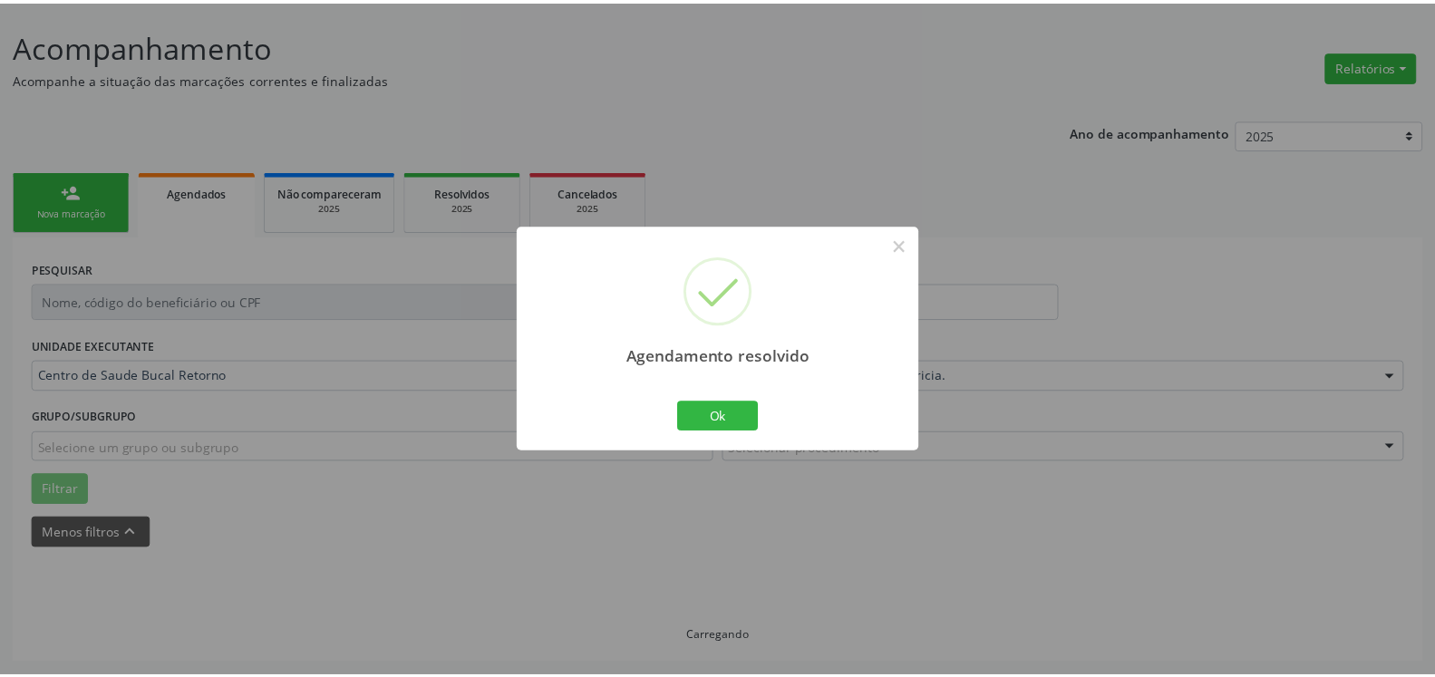
scroll to position [100, 0]
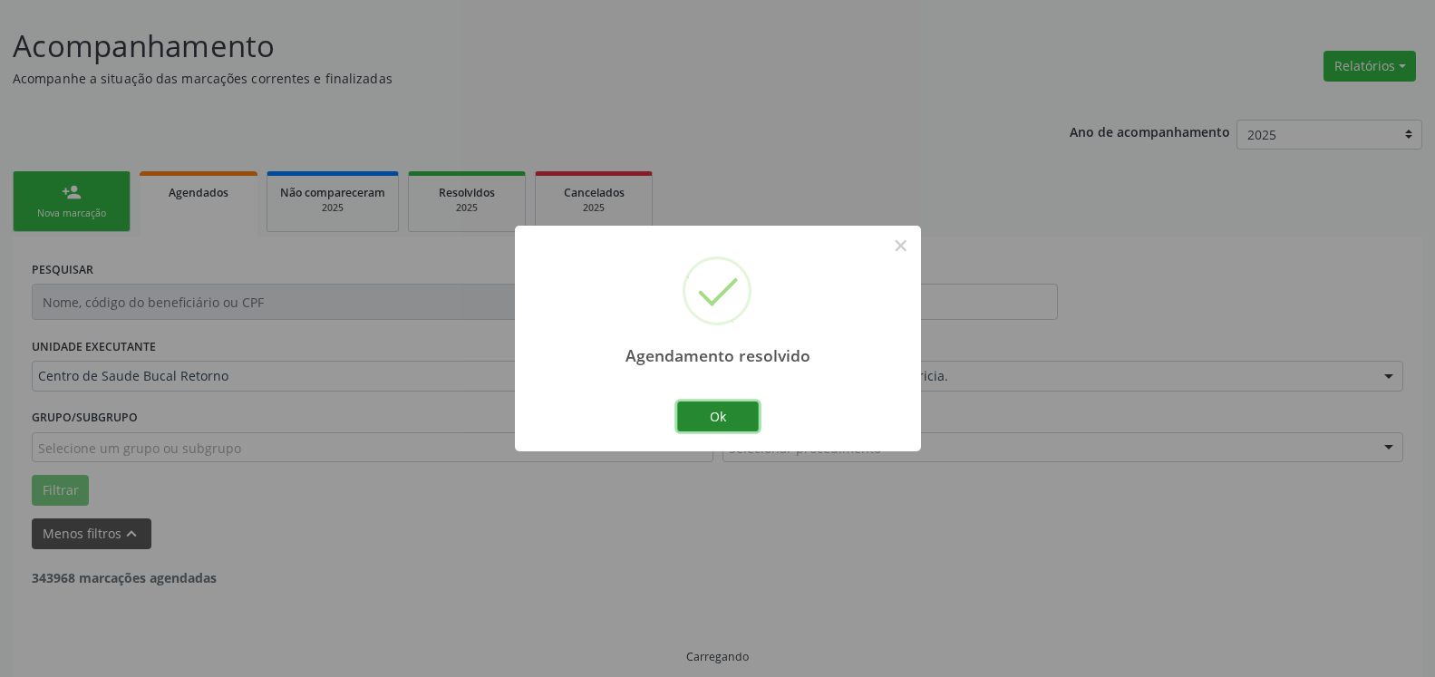
click at [713, 417] on button "Ok" at bounding box center [718, 417] width 82 height 31
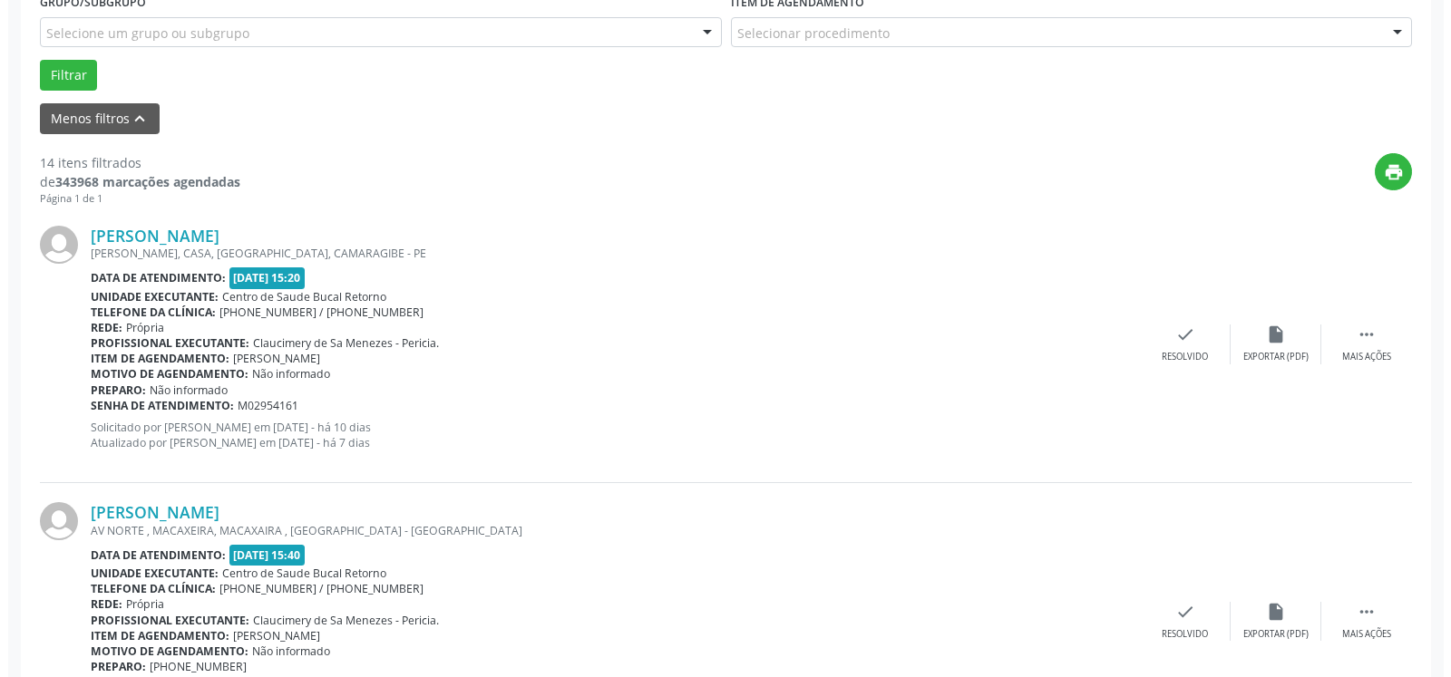
scroll to position [562, 0]
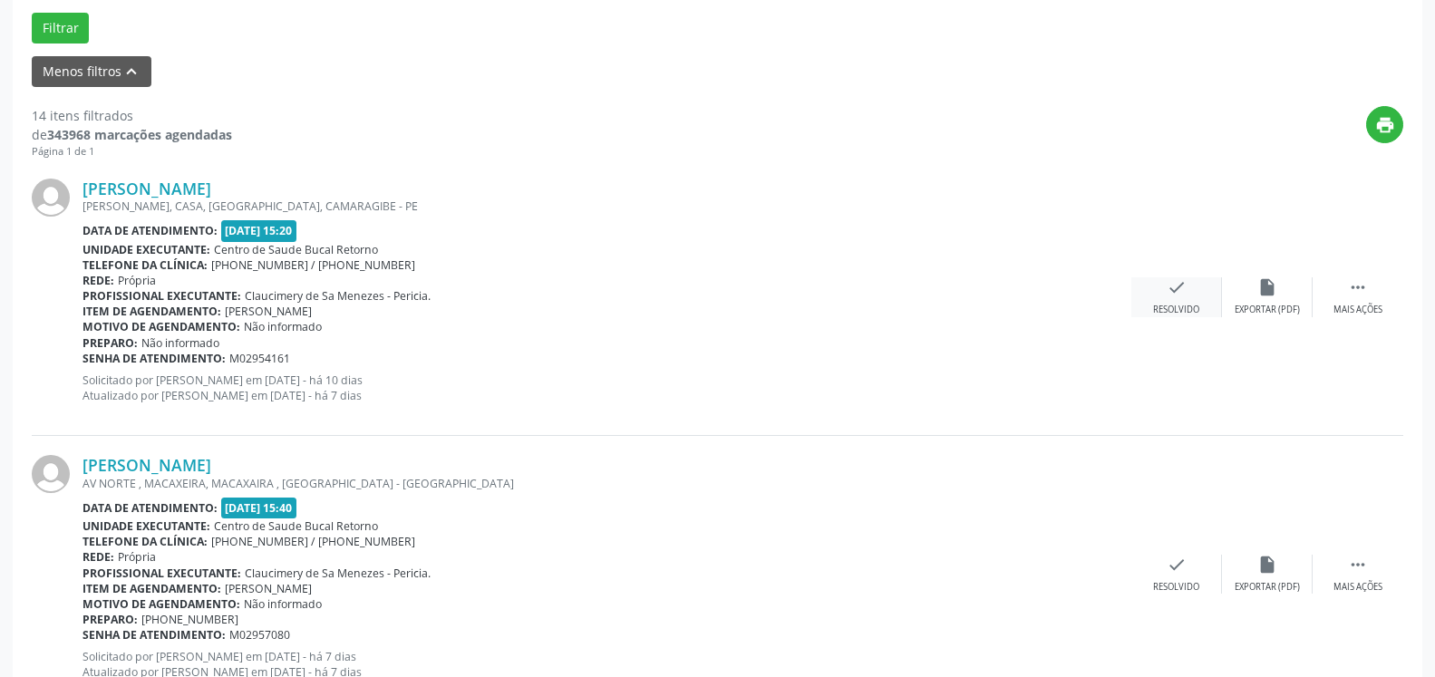
click at [1172, 294] on icon "check" at bounding box center [1177, 287] width 20 height 20
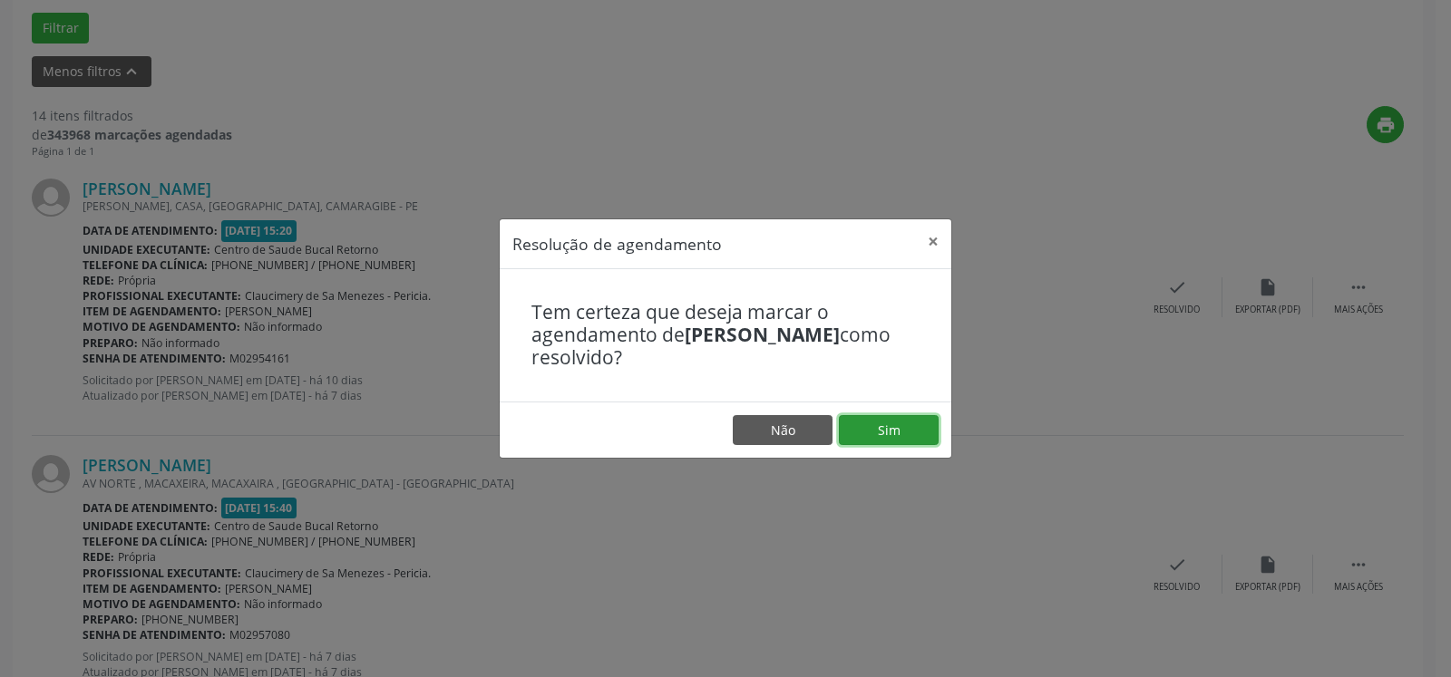
click at [912, 430] on button "Sim" at bounding box center [889, 430] width 100 height 31
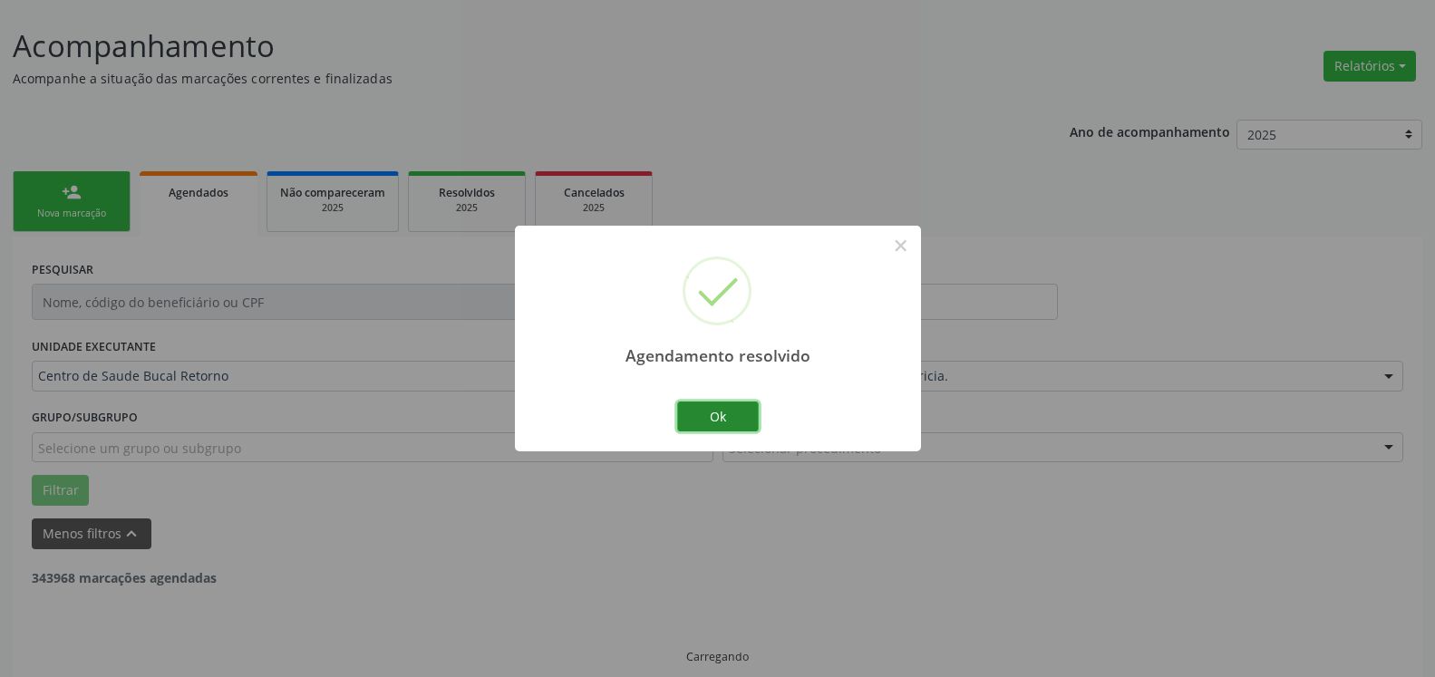
click at [735, 409] on button "Ok" at bounding box center [718, 417] width 82 height 31
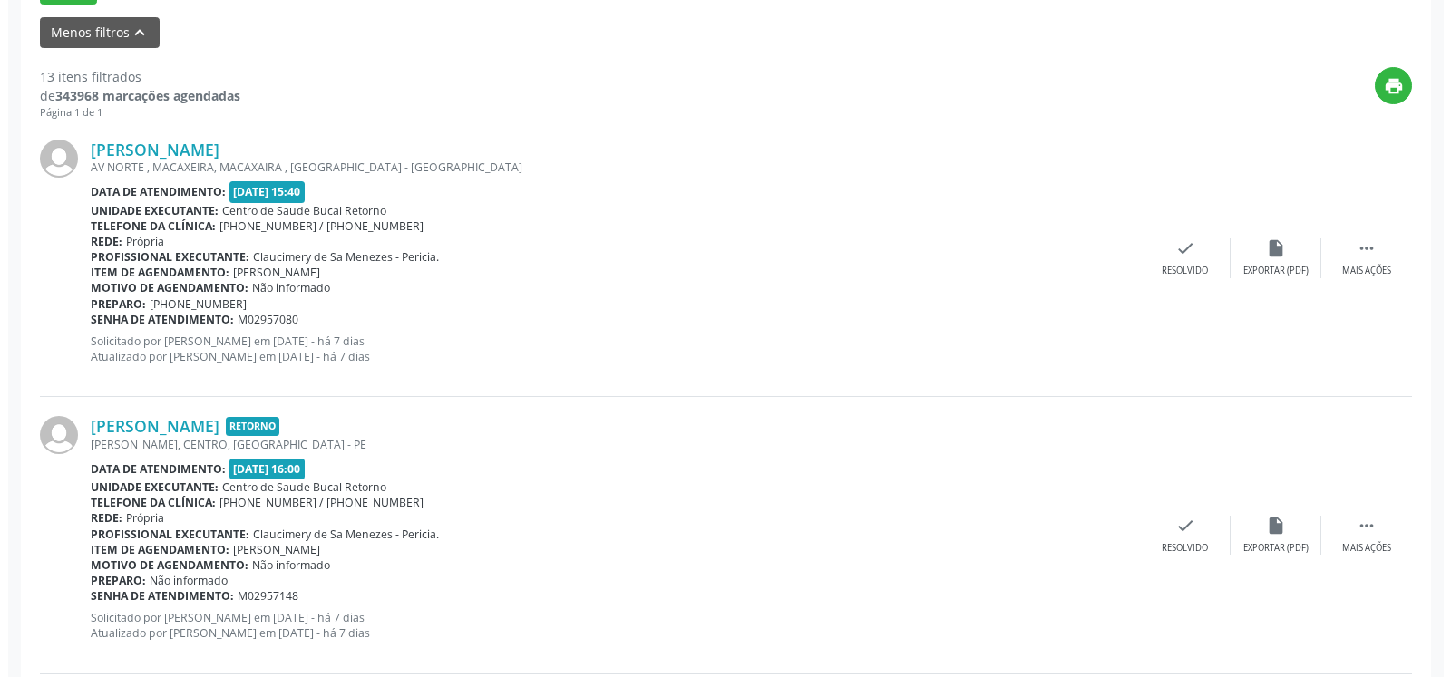
scroll to position [655, 0]
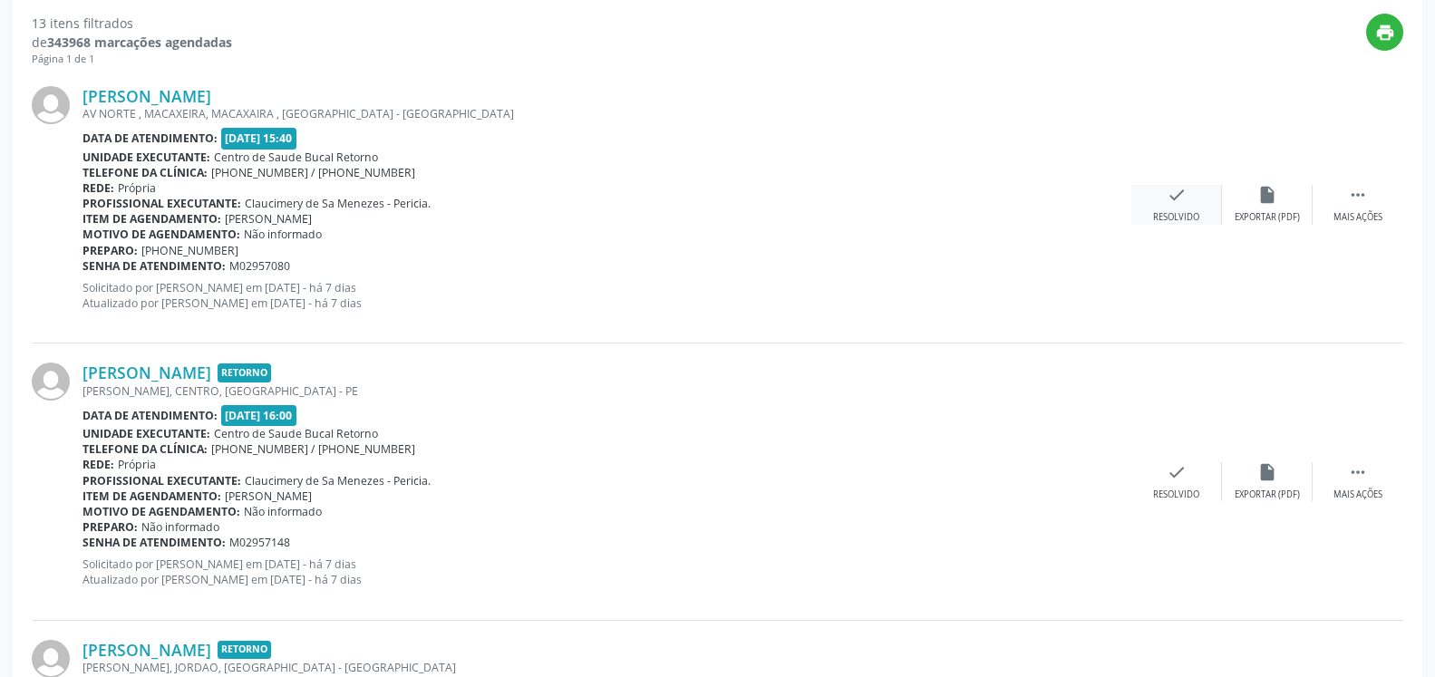
click at [1163, 204] on div "check Resolvido" at bounding box center [1177, 204] width 91 height 39
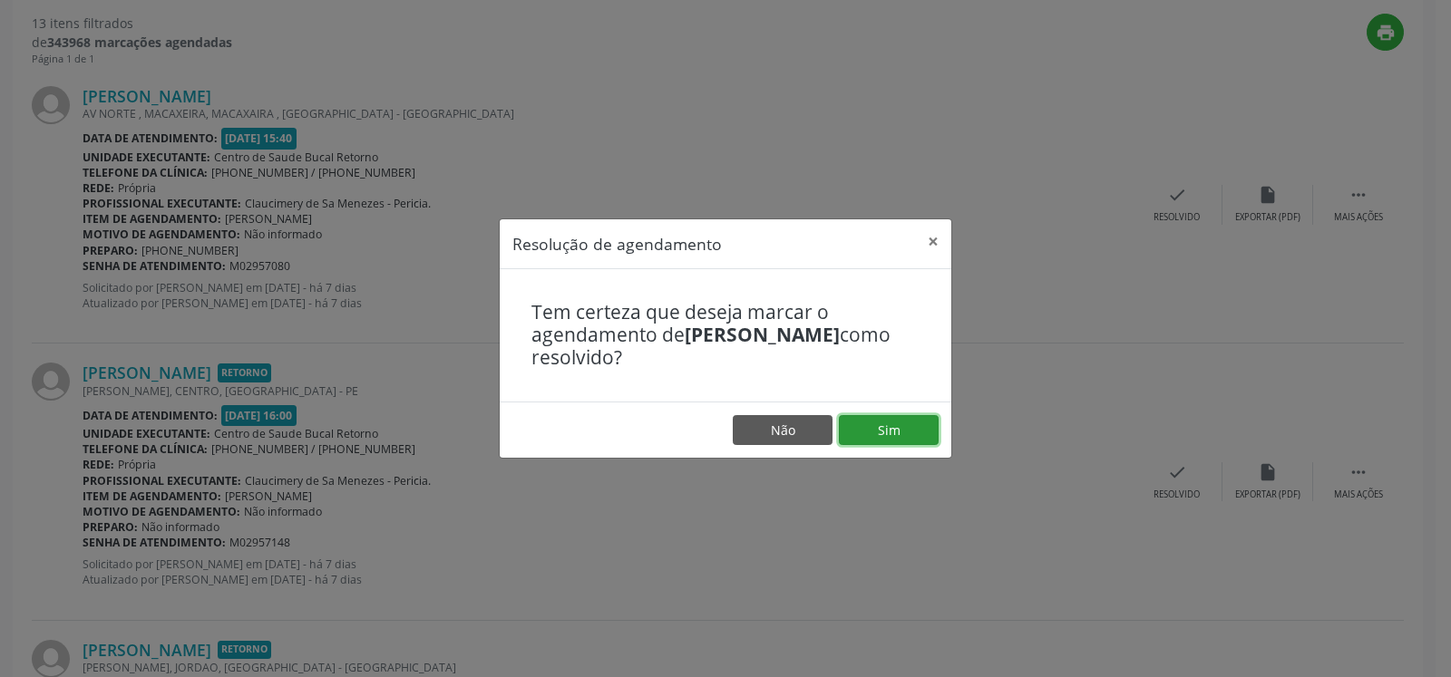
click at [916, 430] on button "Sim" at bounding box center [889, 430] width 100 height 31
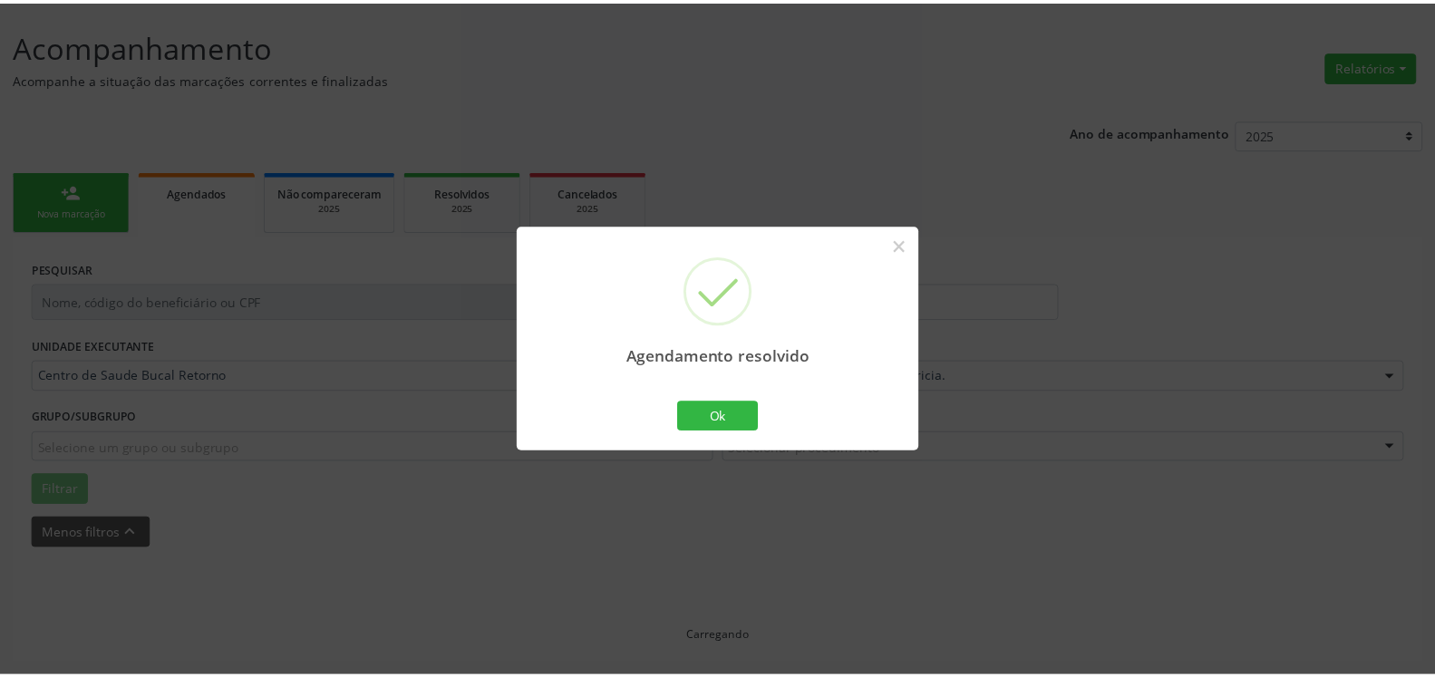
scroll to position [100, 0]
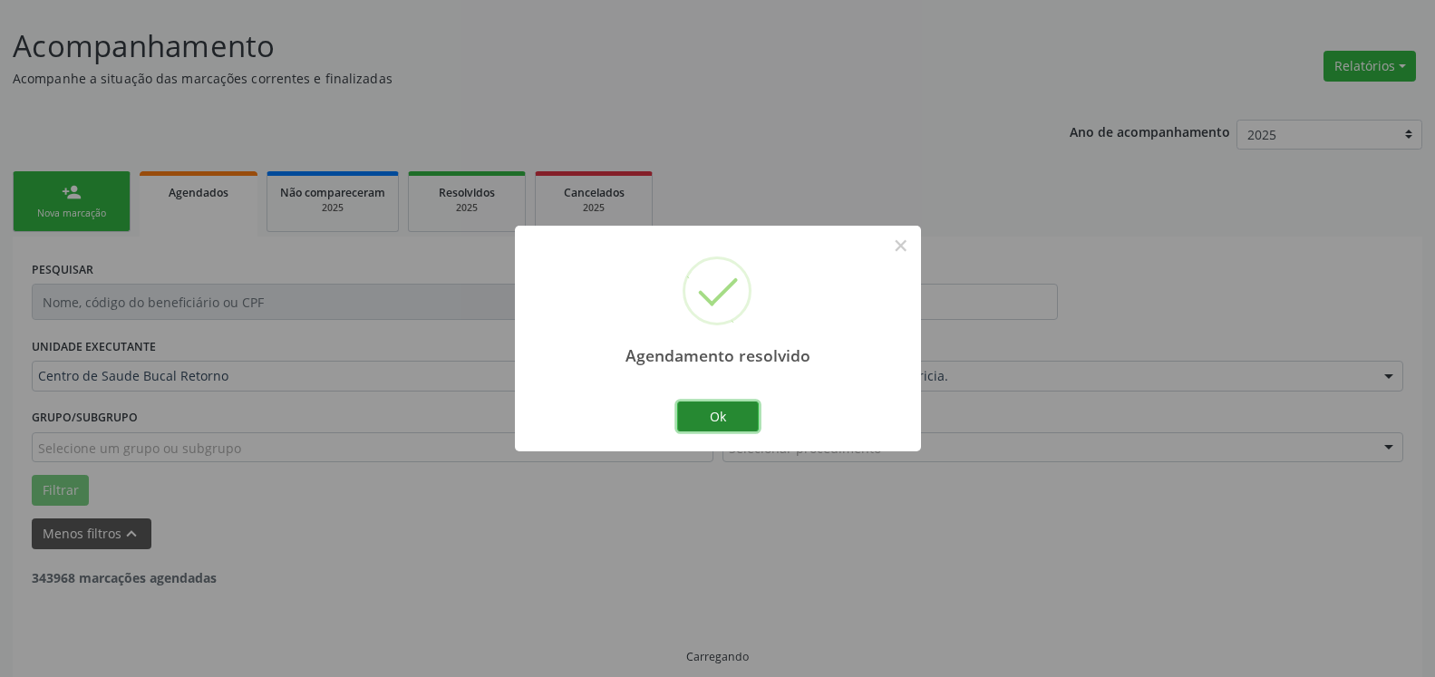
click at [745, 417] on button "Ok" at bounding box center [718, 417] width 82 height 31
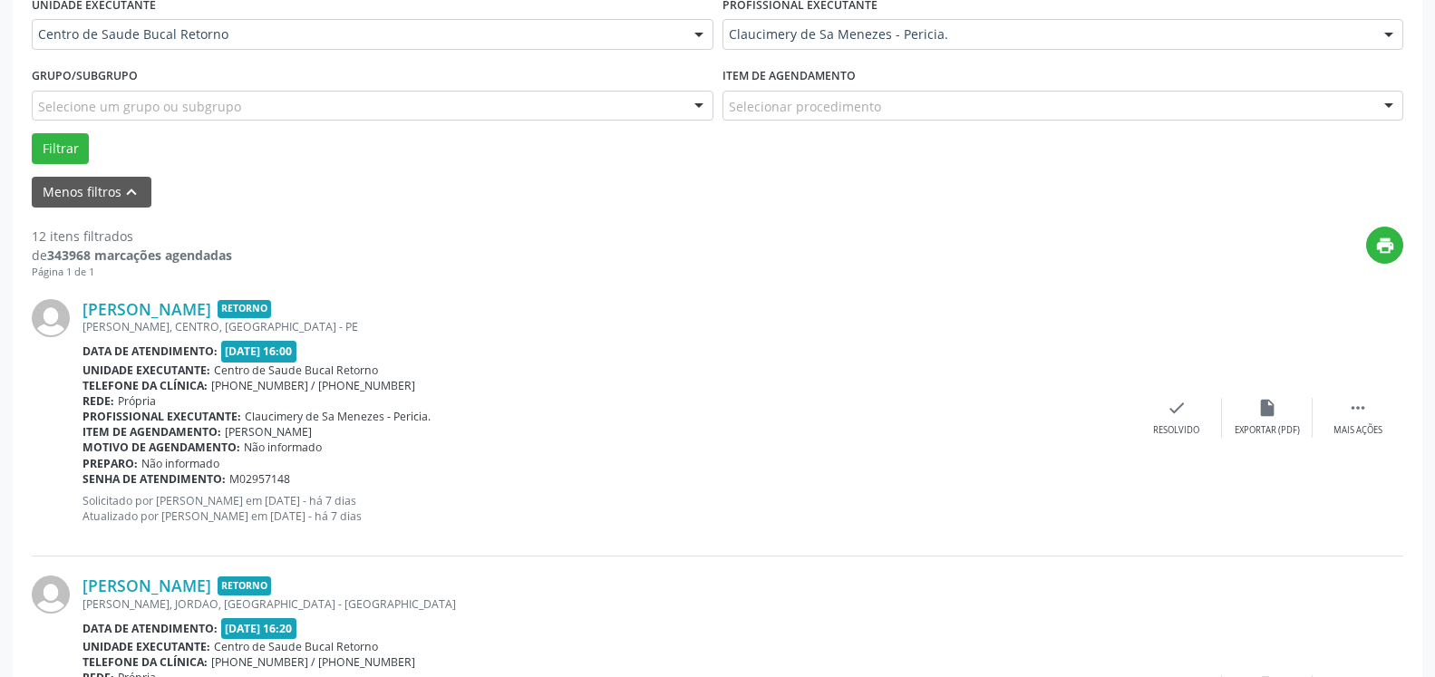
scroll to position [470, 0]
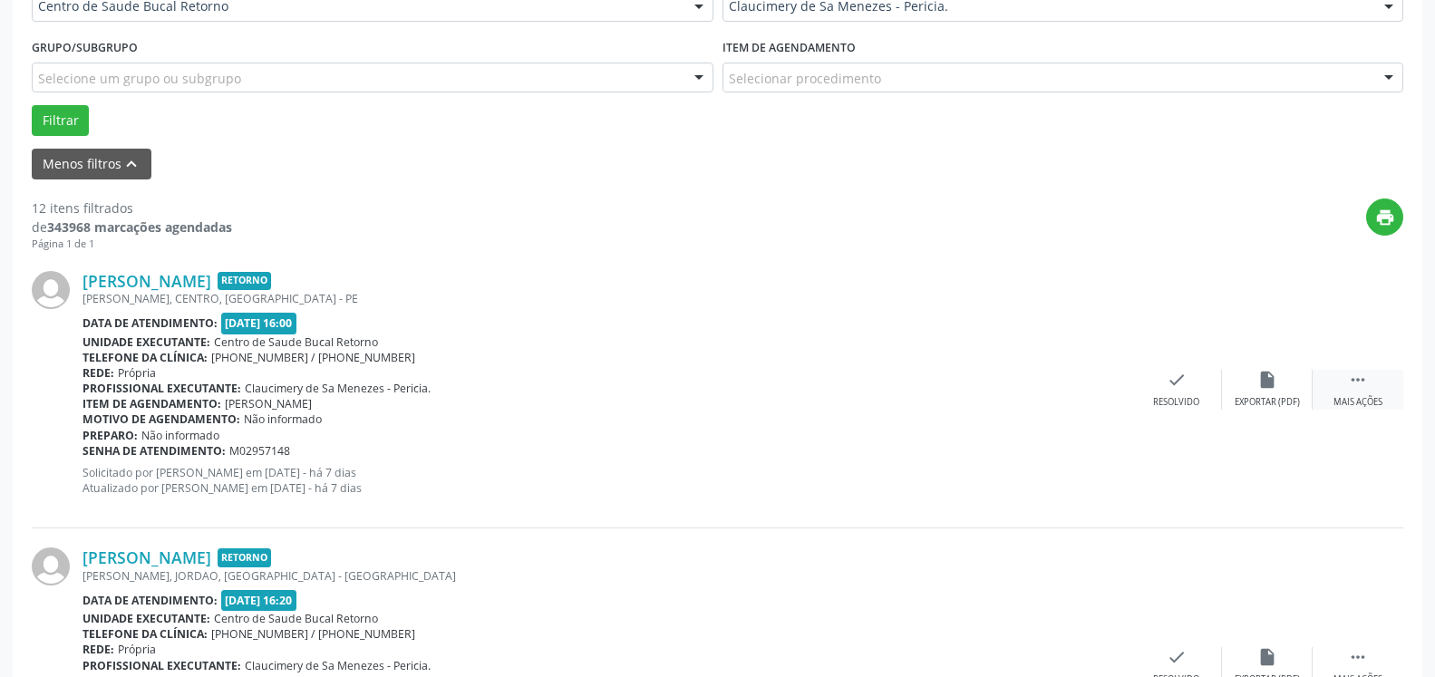
click at [1363, 382] on icon "" at bounding box center [1358, 380] width 20 height 20
click at [1266, 372] on icon "alarm_off" at bounding box center [1268, 380] width 20 height 20
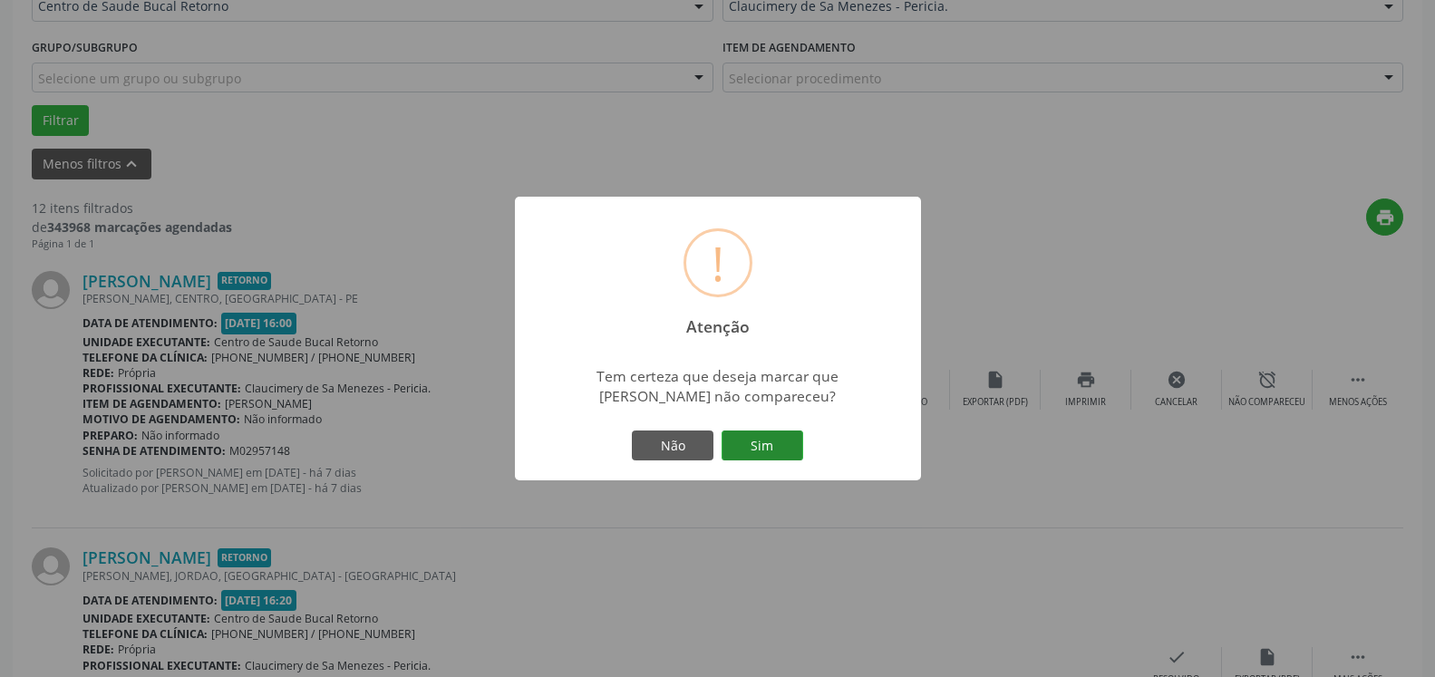
click at [744, 443] on button "Sim" at bounding box center [763, 446] width 82 height 31
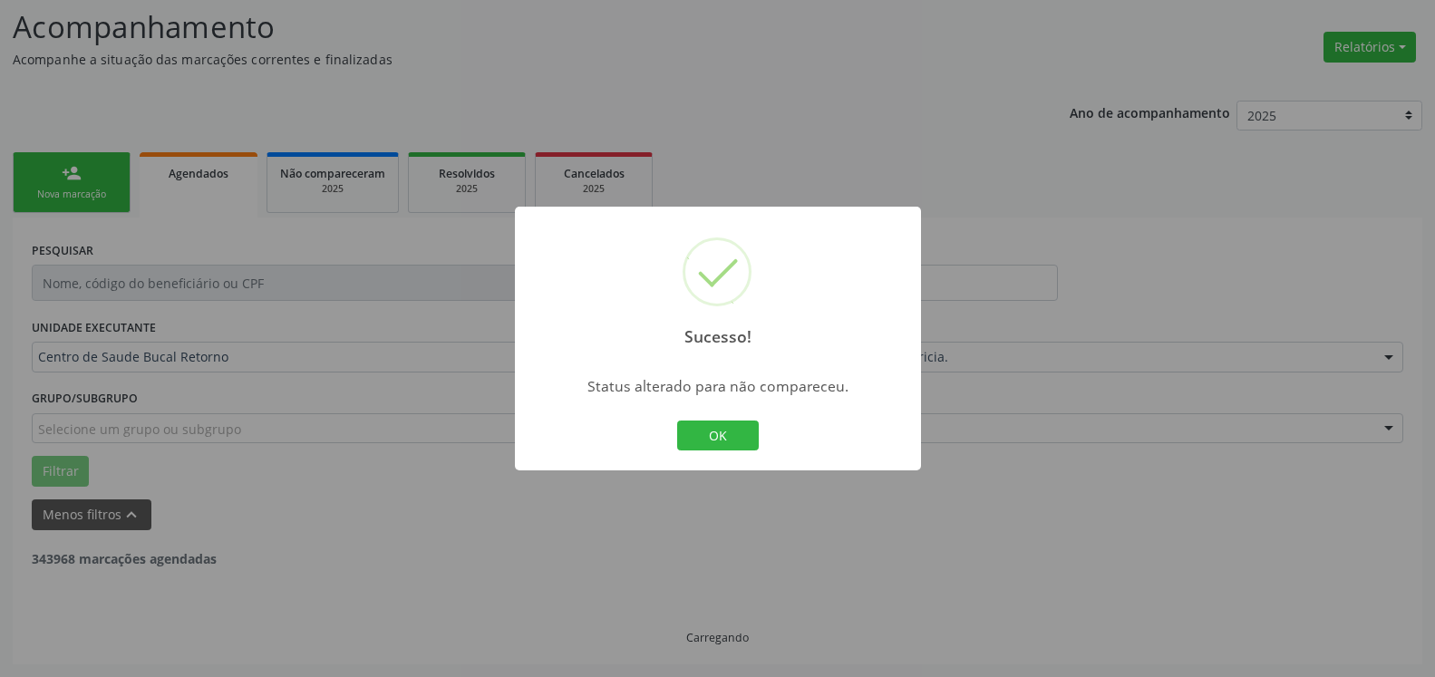
scroll to position [119, 0]
click at [713, 434] on button "OK" at bounding box center [718, 436] width 82 height 31
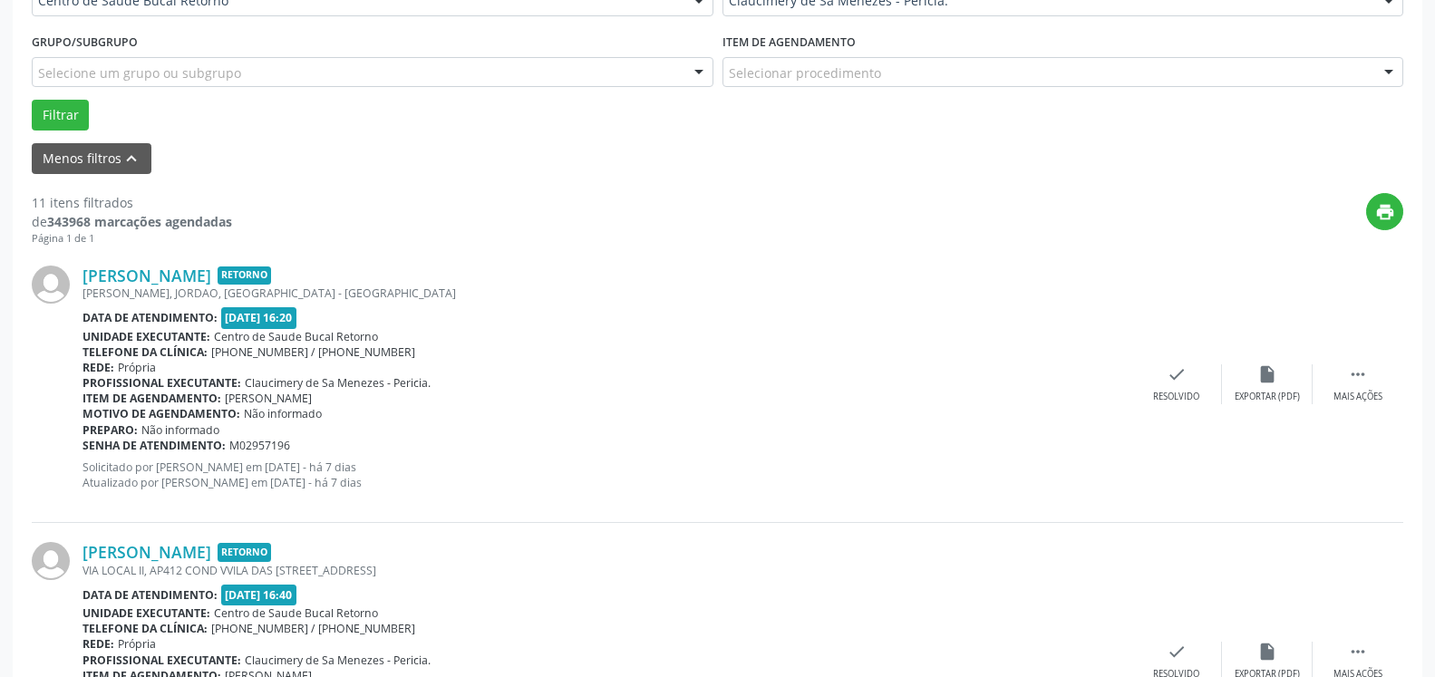
scroll to position [581, 0]
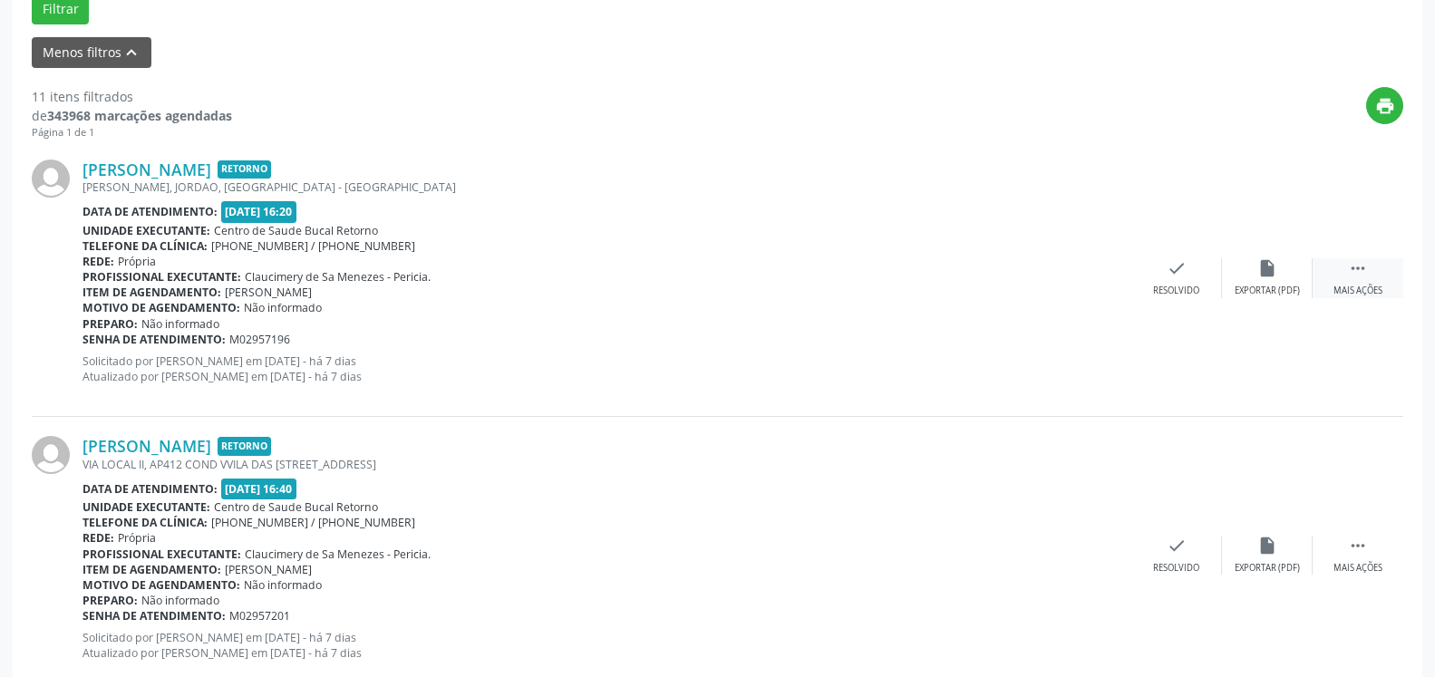
click at [1362, 273] on icon "" at bounding box center [1358, 268] width 20 height 20
click at [1273, 275] on icon "alarm_off" at bounding box center [1268, 268] width 20 height 20
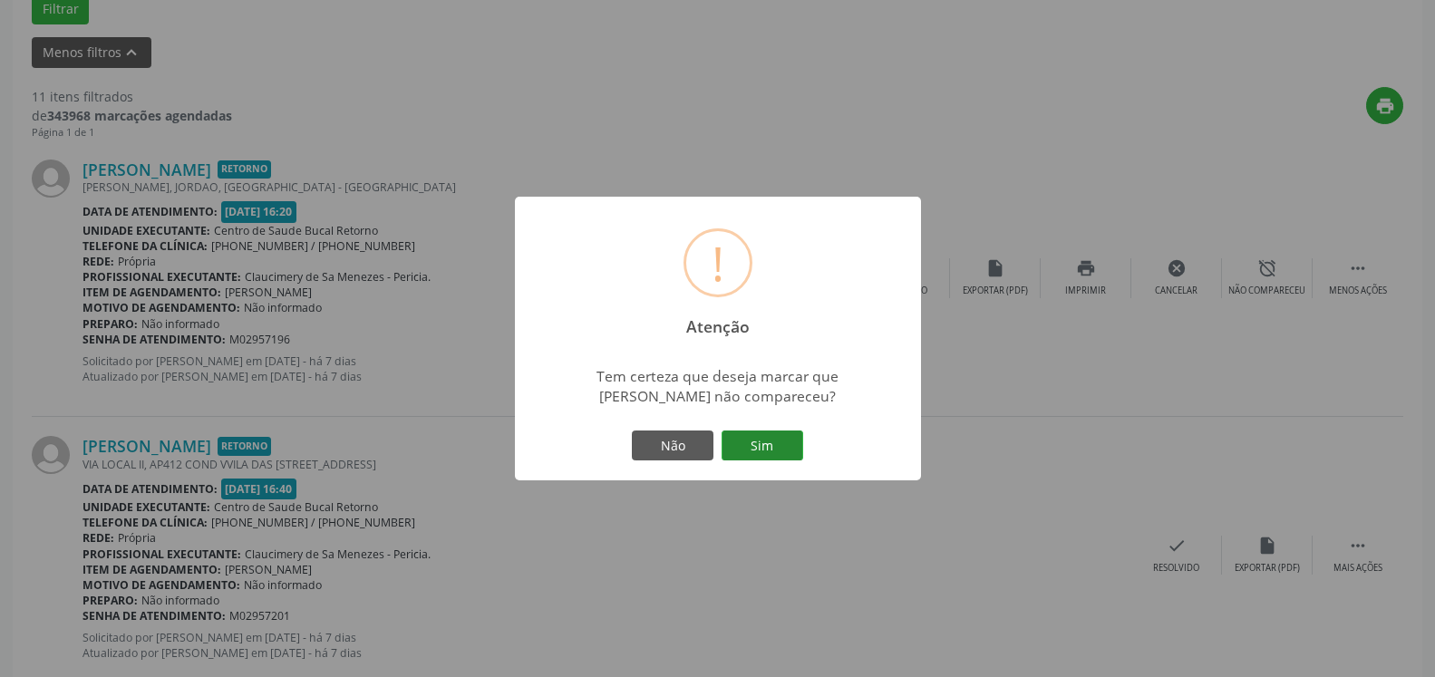
click at [770, 440] on button "Sim" at bounding box center [763, 446] width 82 height 31
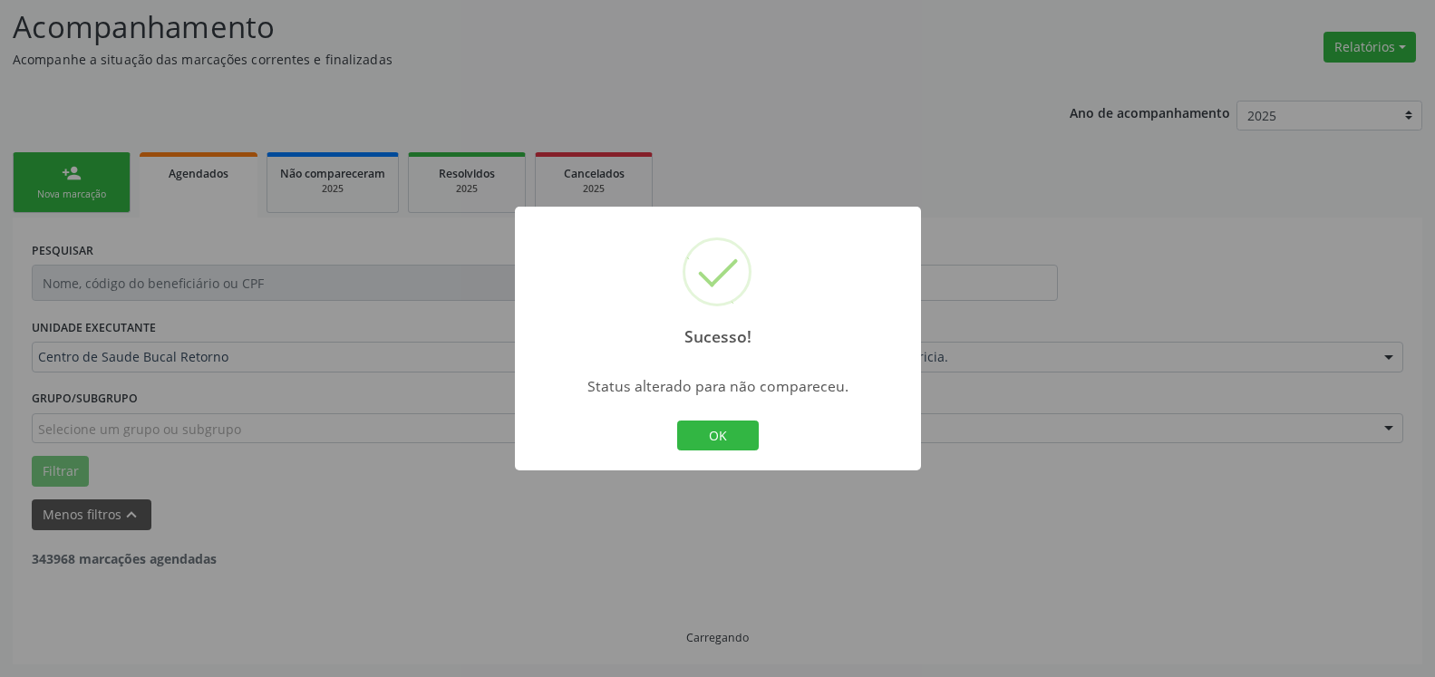
scroll to position [119, 0]
click at [723, 437] on button "OK" at bounding box center [718, 436] width 82 height 31
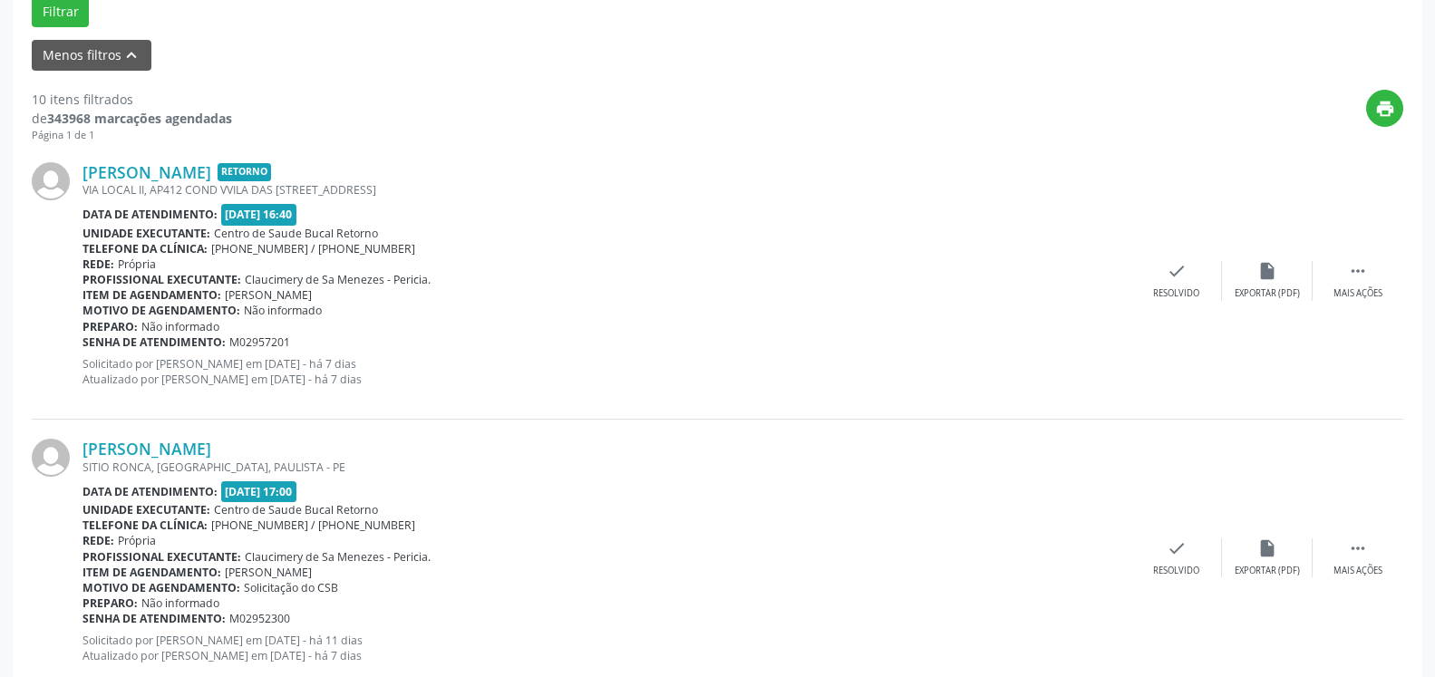
scroll to position [581, 0]
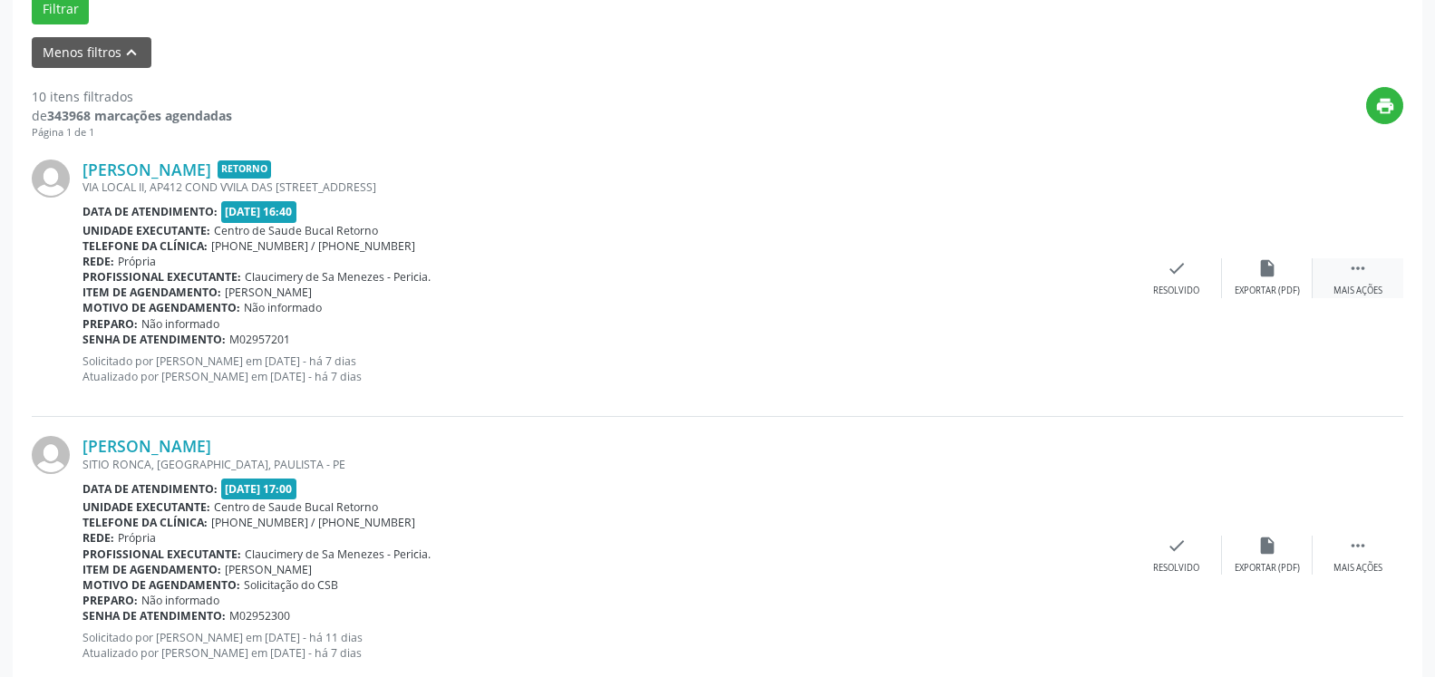
click at [1354, 269] on icon "" at bounding box center [1358, 268] width 20 height 20
click at [1271, 278] on icon "alarm_off" at bounding box center [1268, 268] width 20 height 20
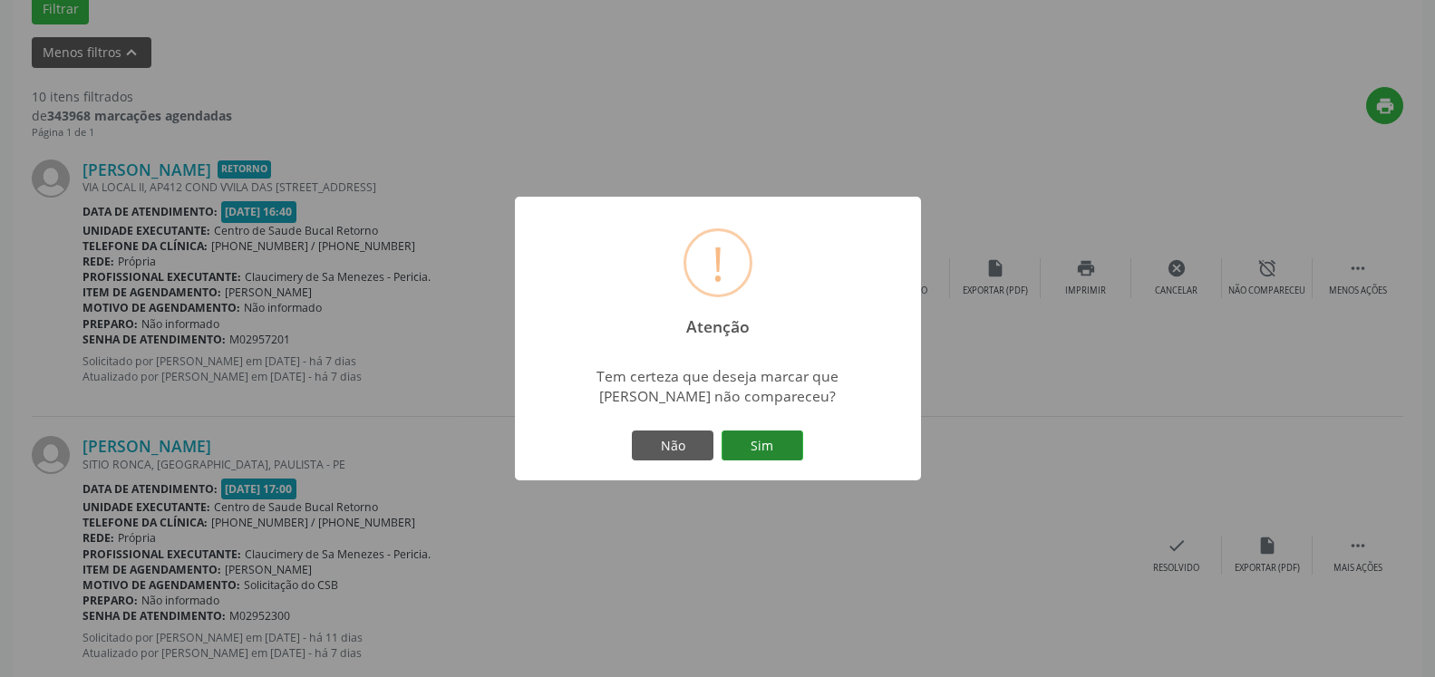
click at [763, 438] on button "Sim" at bounding box center [763, 446] width 82 height 31
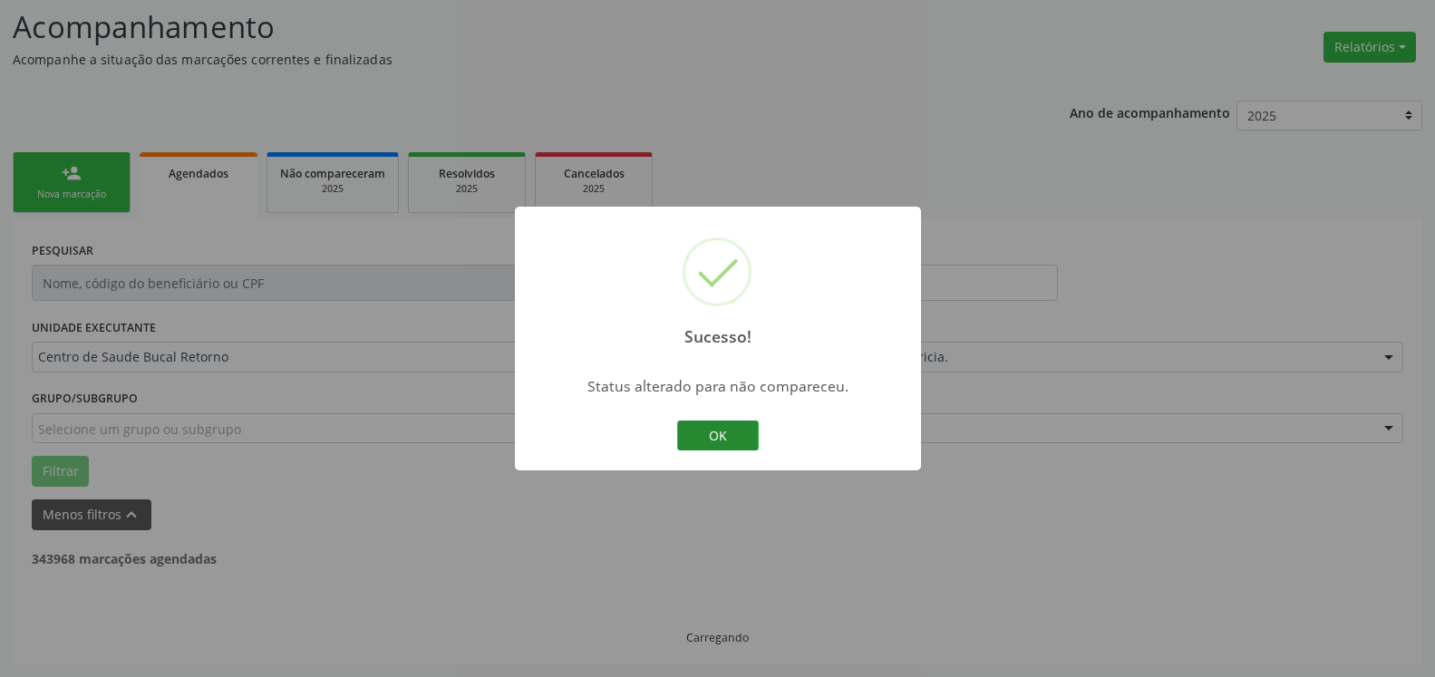
scroll to position [119, 0]
click at [714, 438] on button "OK" at bounding box center [718, 436] width 82 height 31
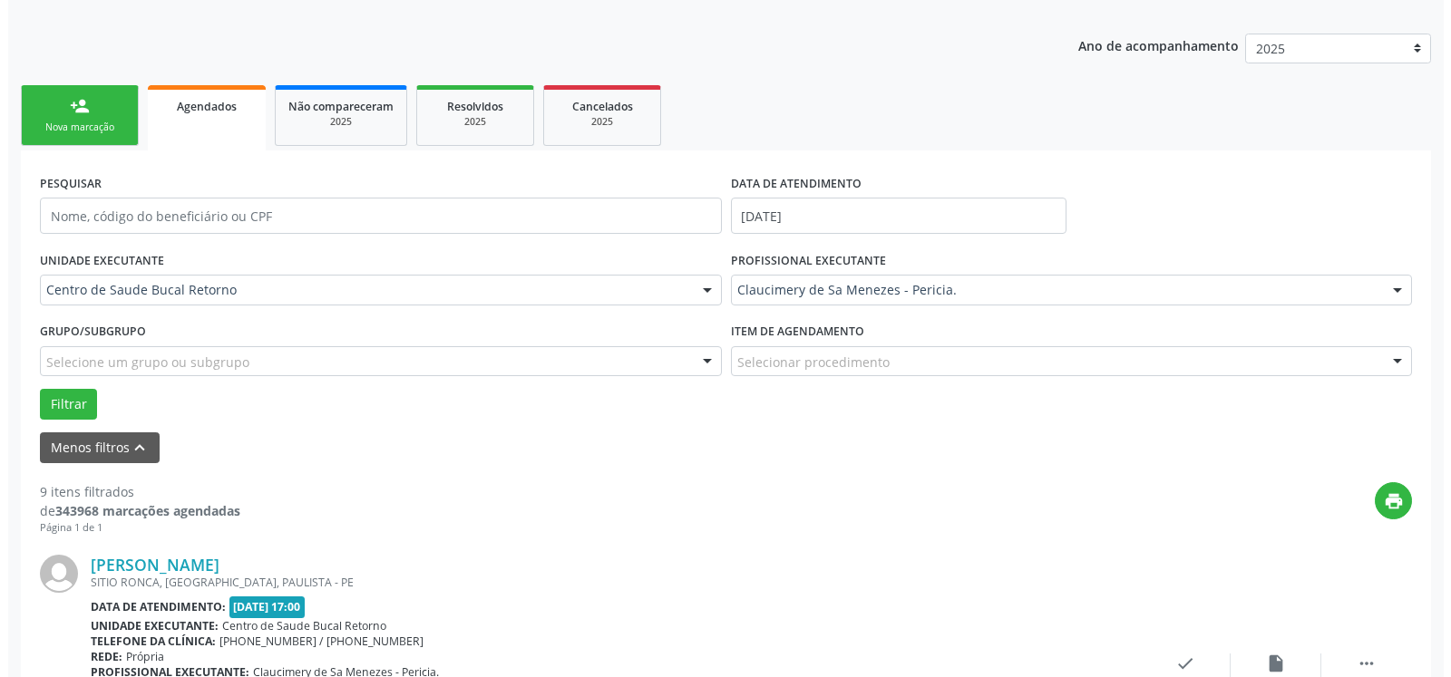
scroll to position [396, 0]
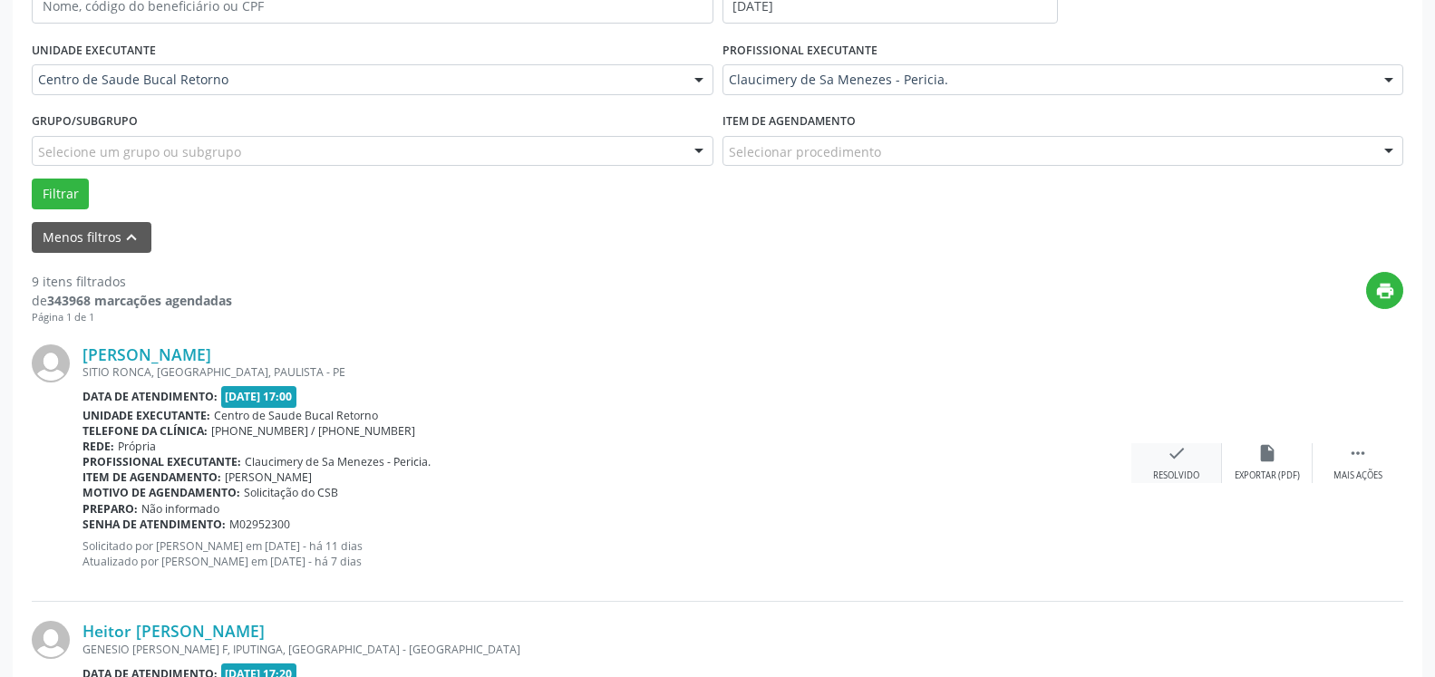
click at [1173, 450] on icon "check" at bounding box center [1177, 453] width 20 height 20
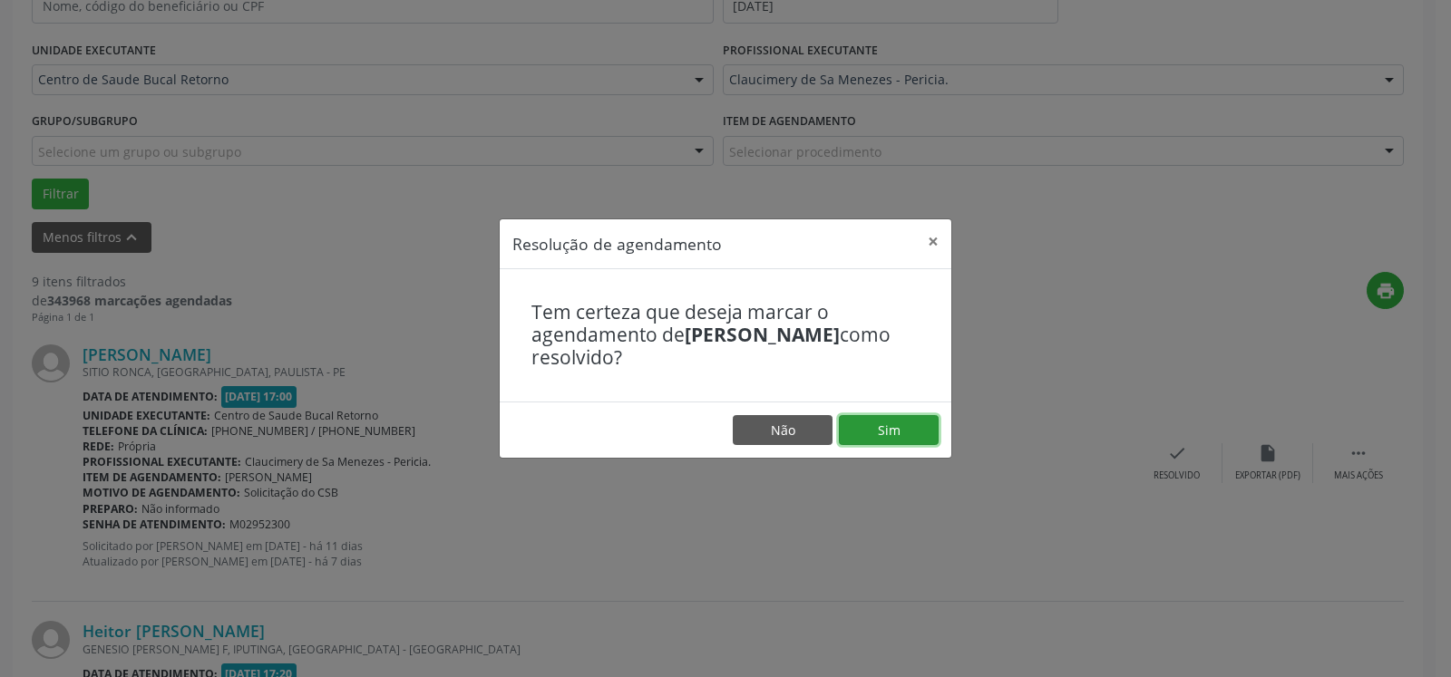
click at [873, 427] on button "Sim" at bounding box center [889, 430] width 100 height 31
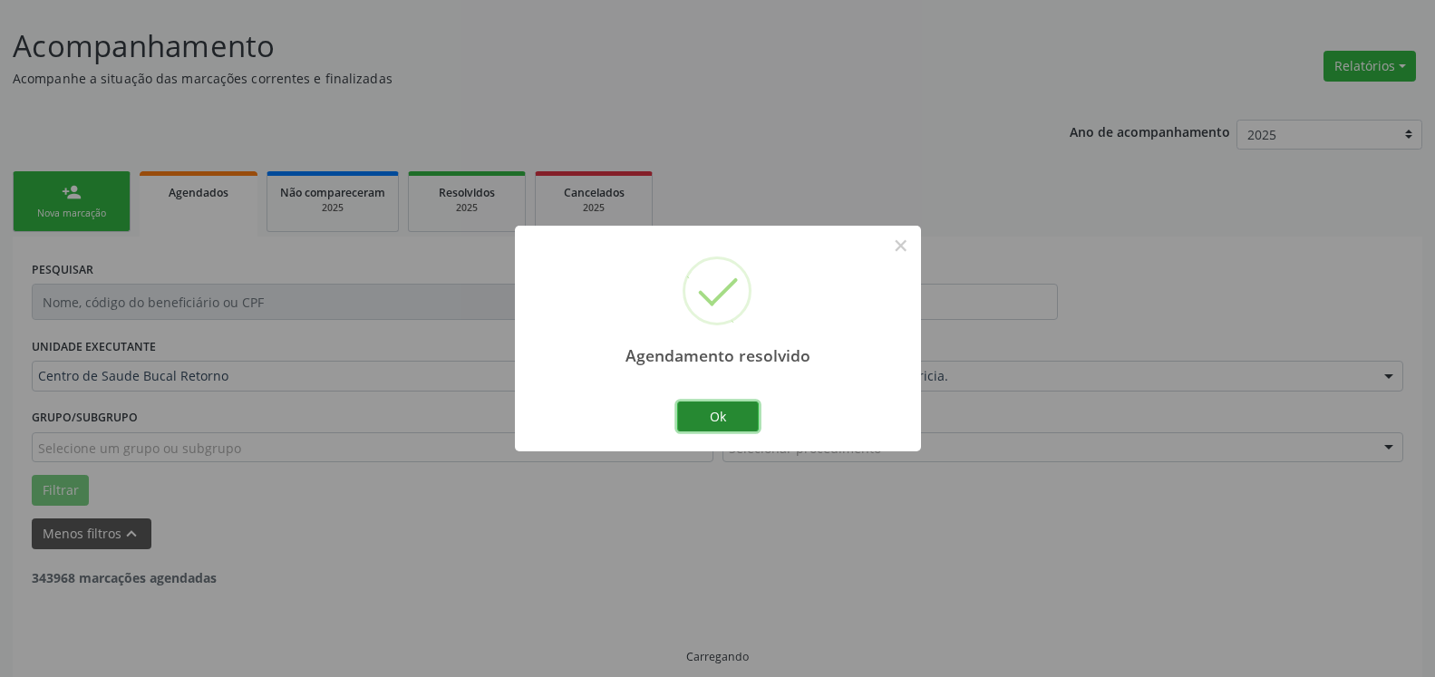
click at [697, 422] on button "Ok" at bounding box center [718, 417] width 82 height 31
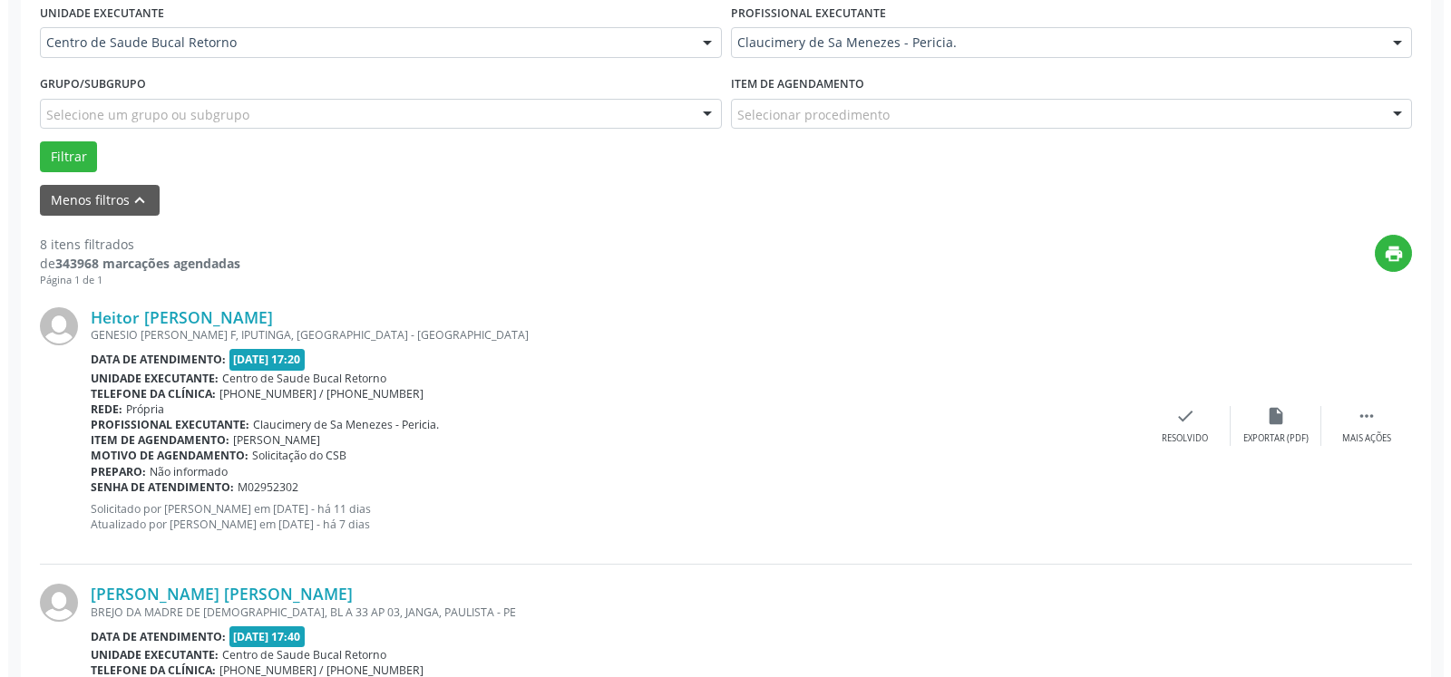
scroll to position [489, 0]
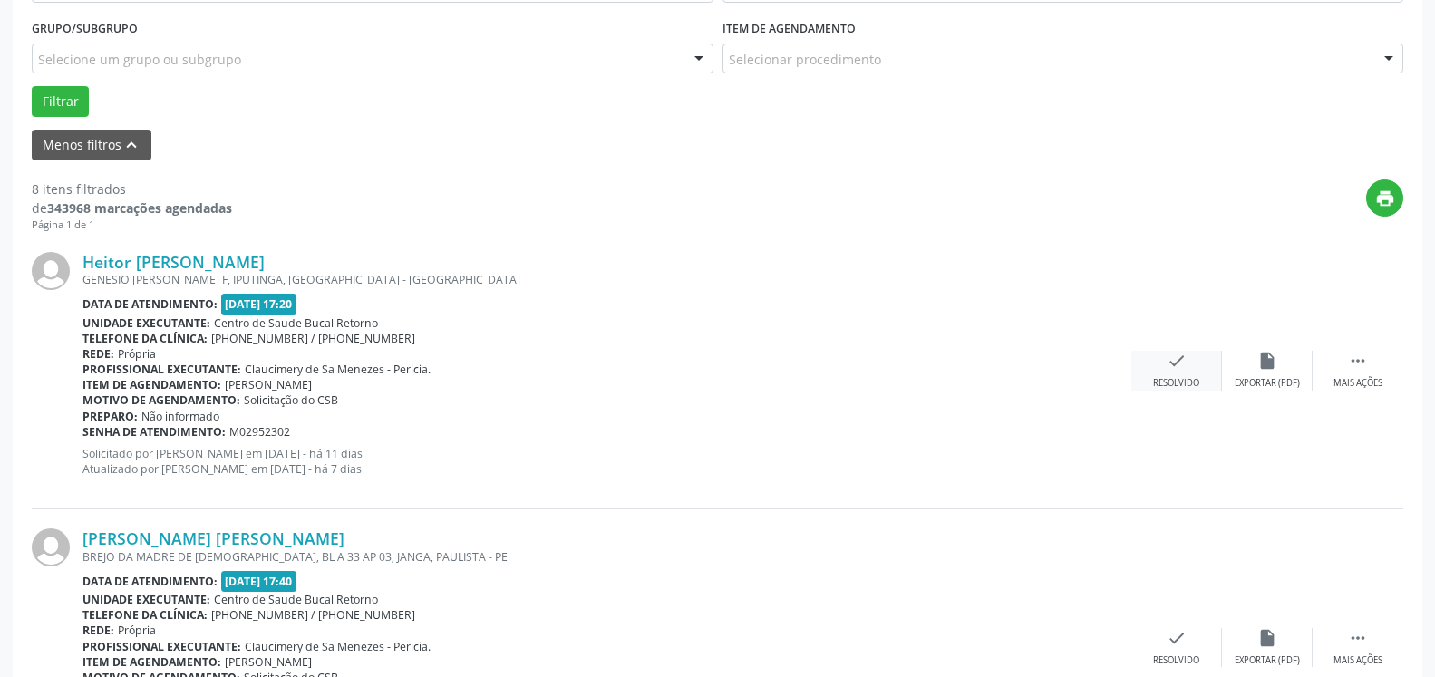
click at [1181, 365] on icon "check" at bounding box center [1177, 361] width 20 height 20
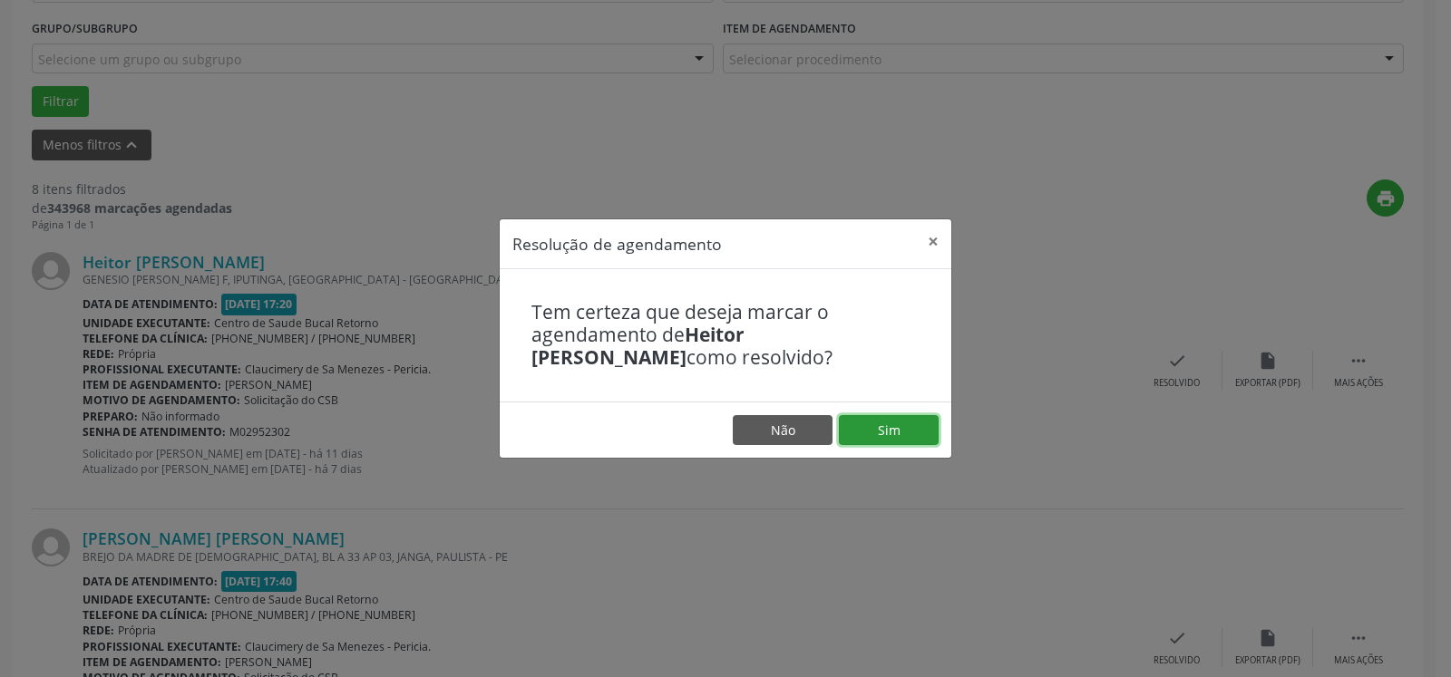
click at [909, 423] on button "Sim" at bounding box center [889, 430] width 100 height 31
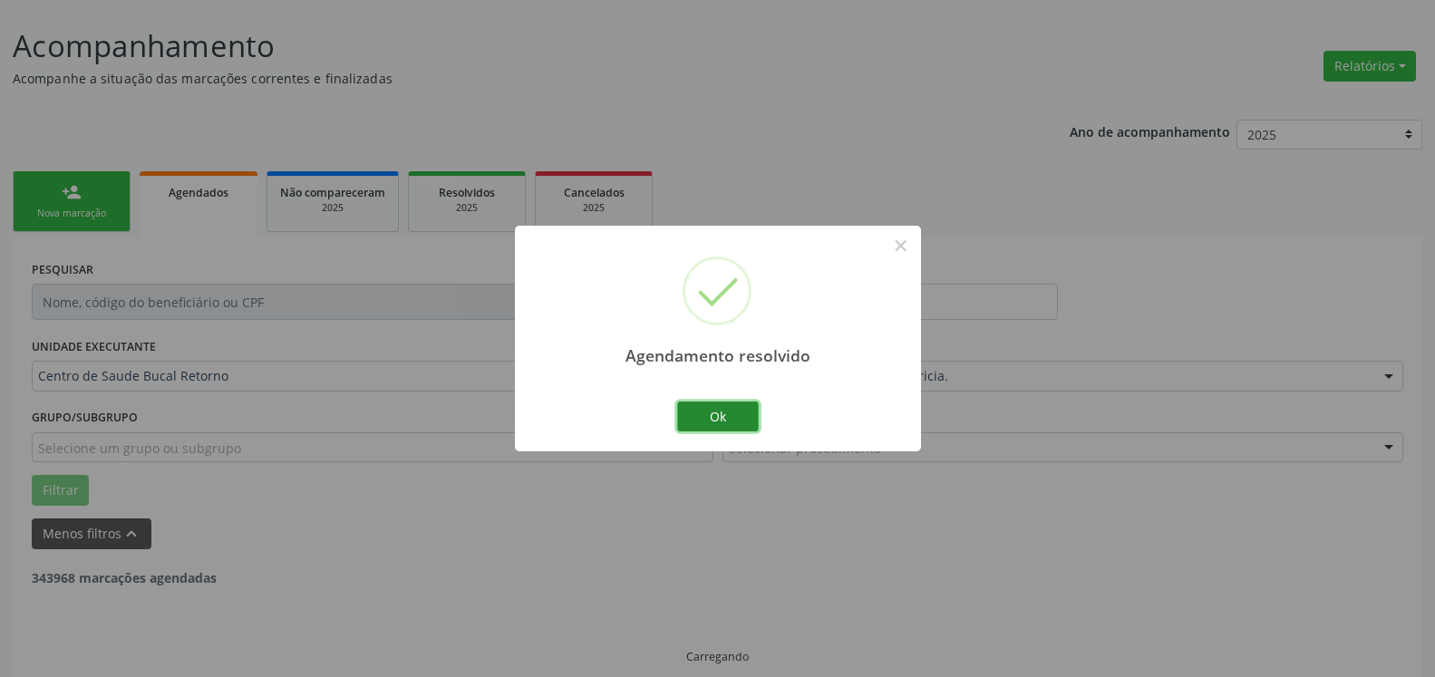
click at [731, 412] on button "Ok" at bounding box center [718, 417] width 82 height 31
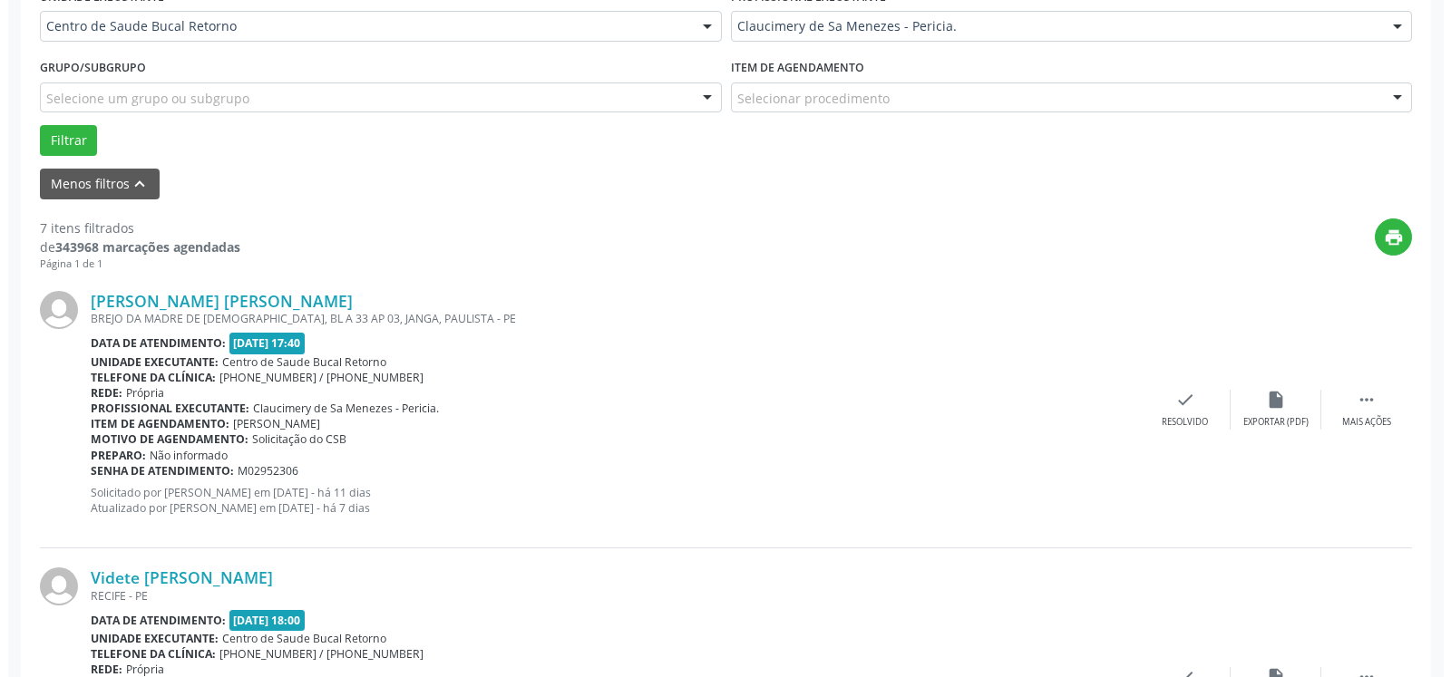
scroll to position [562, 0]
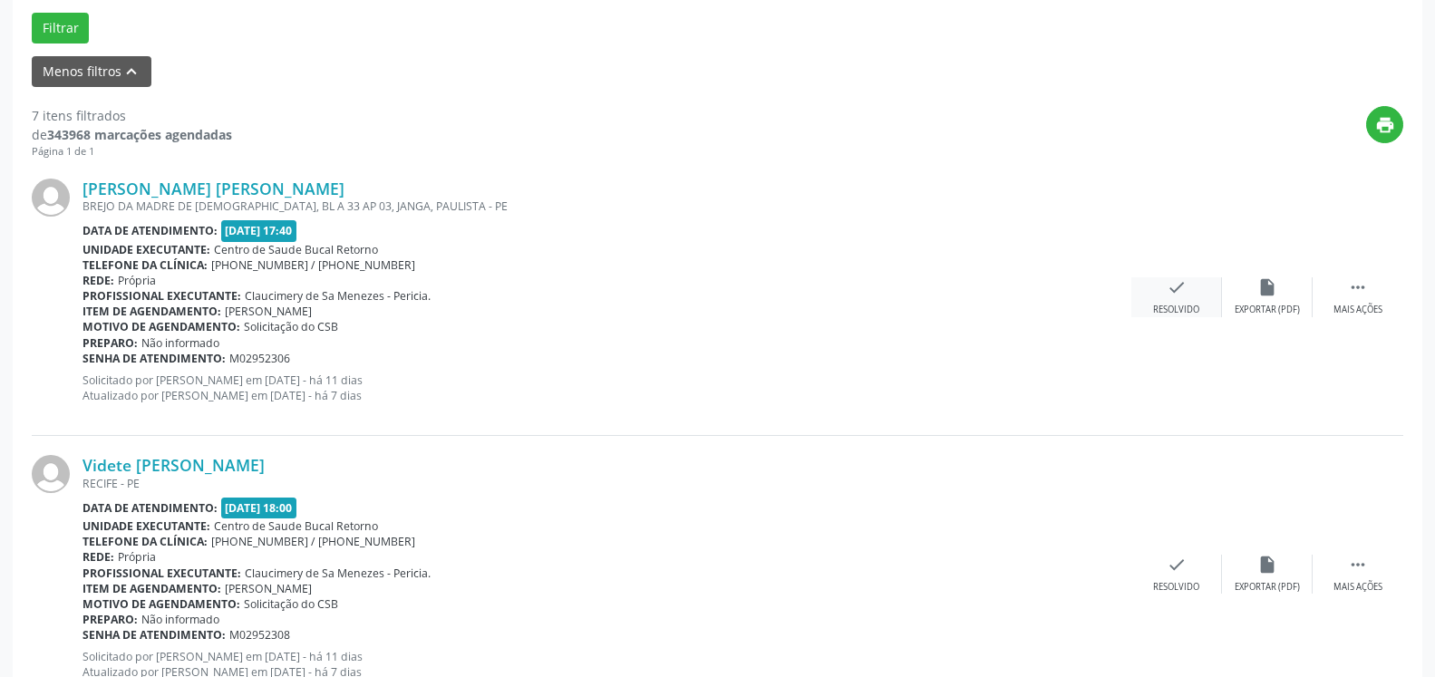
click at [1180, 316] on div "Resolvido" at bounding box center [1176, 310] width 46 height 13
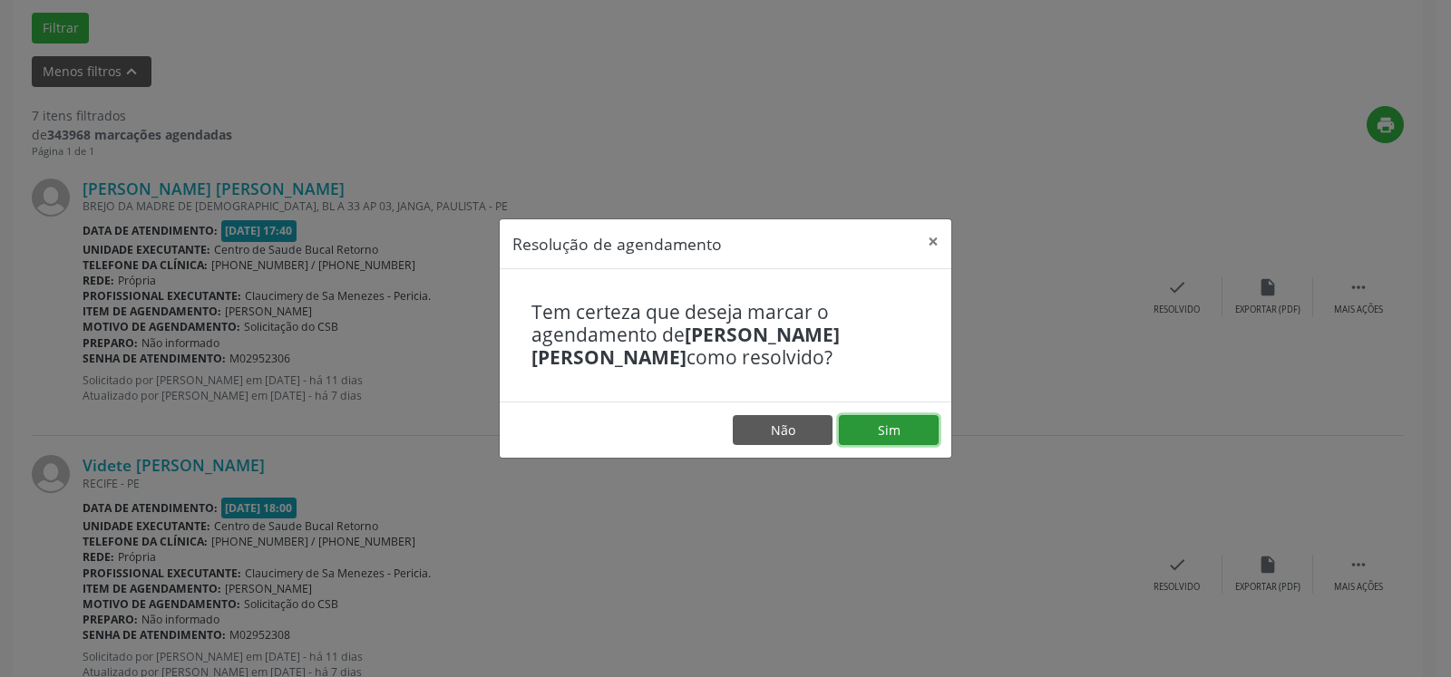
click at [888, 420] on button "Sim" at bounding box center [889, 430] width 100 height 31
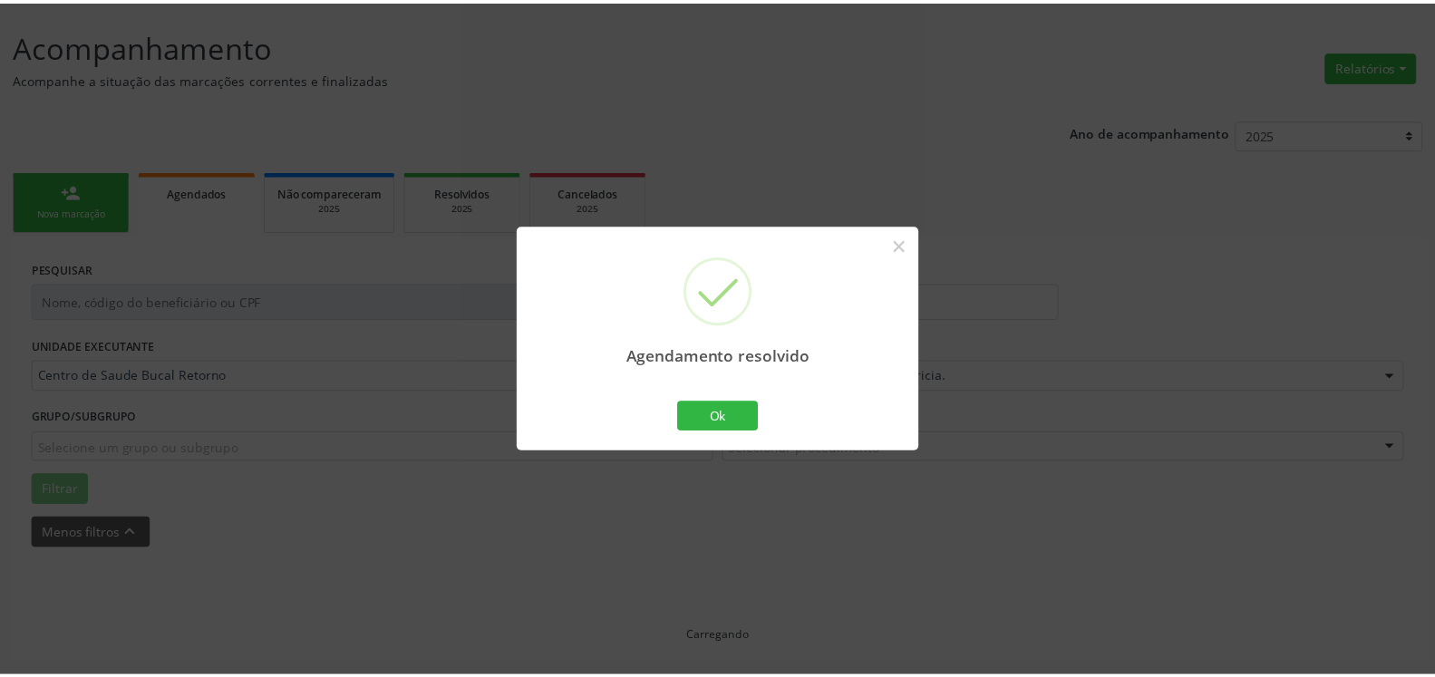
scroll to position [100, 0]
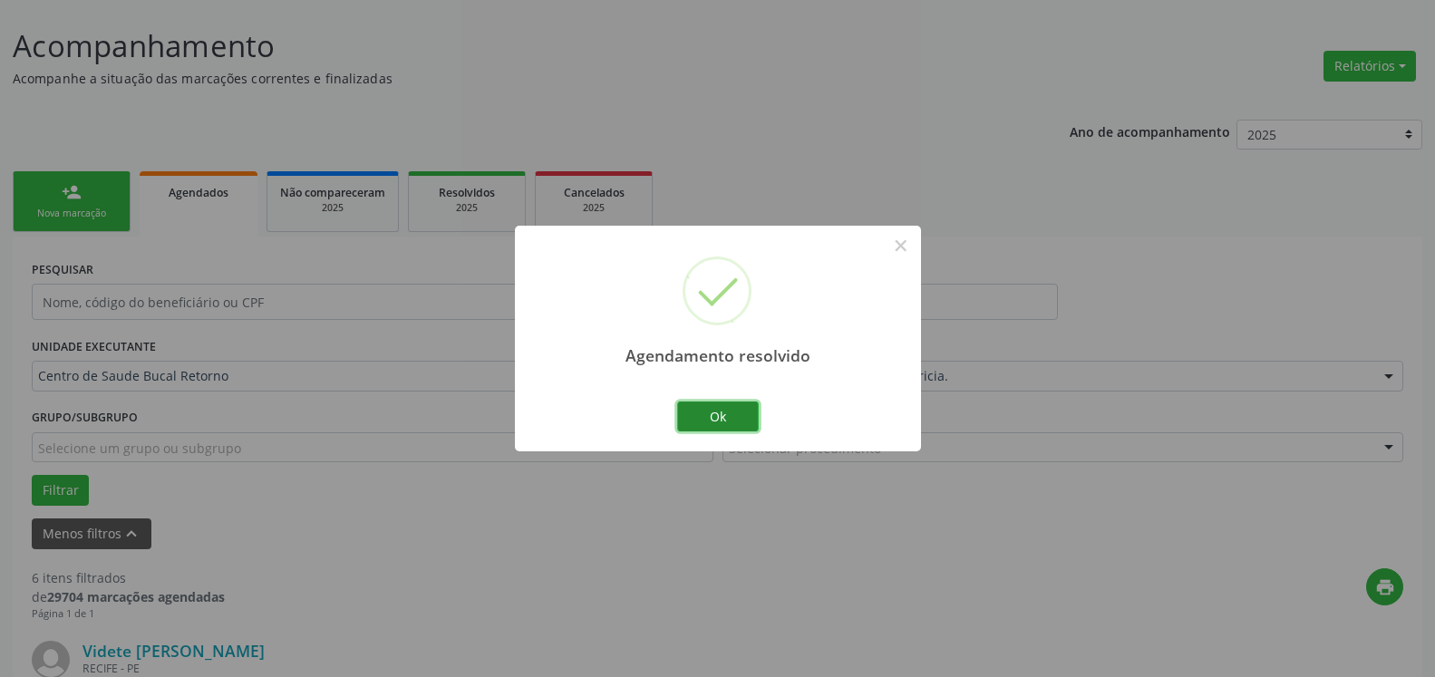
click at [730, 413] on button "Ok" at bounding box center [718, 417] width 82 height 31
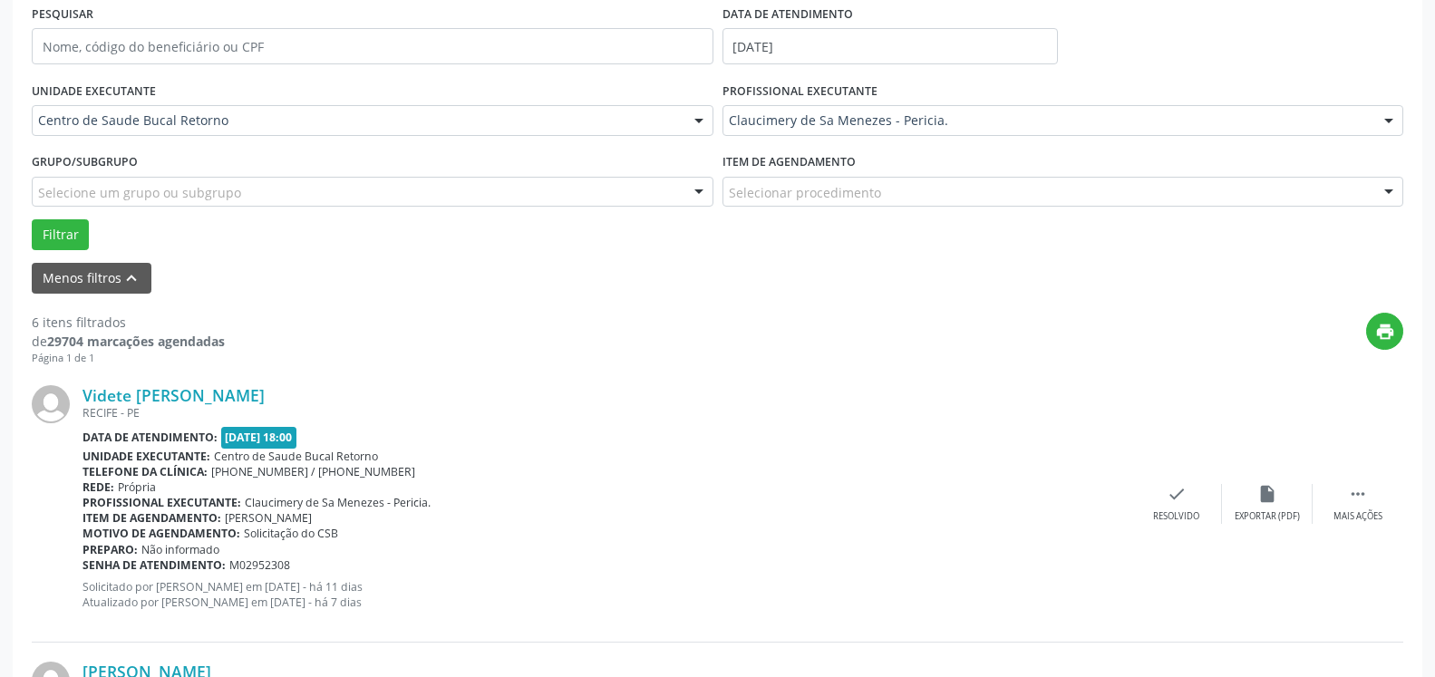
scroll to position [377, 0]
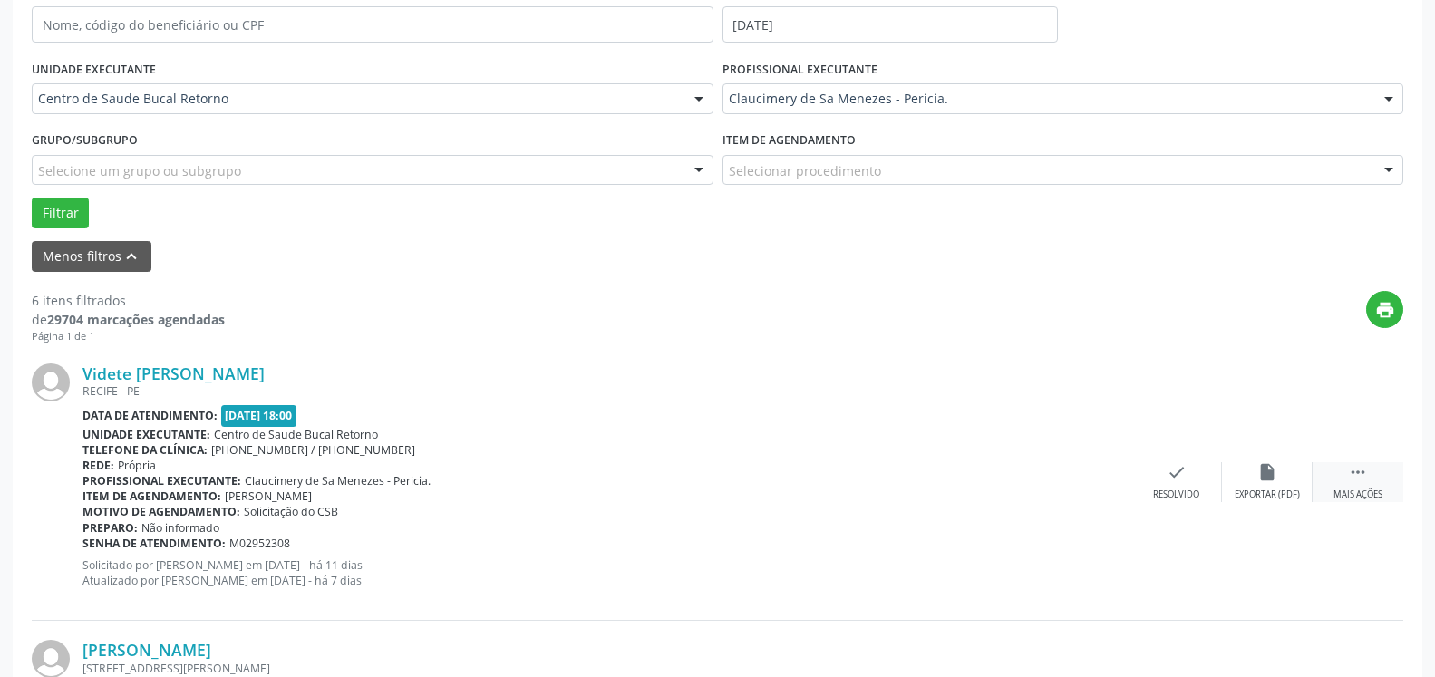
click at [1354, 474] on icon "" at bounding box center [1358, 472] width 20 height 20
click at [1252, 475] on div "alarm_off Não compareceu" at bounding box center [1267, 481] width 91 height 39
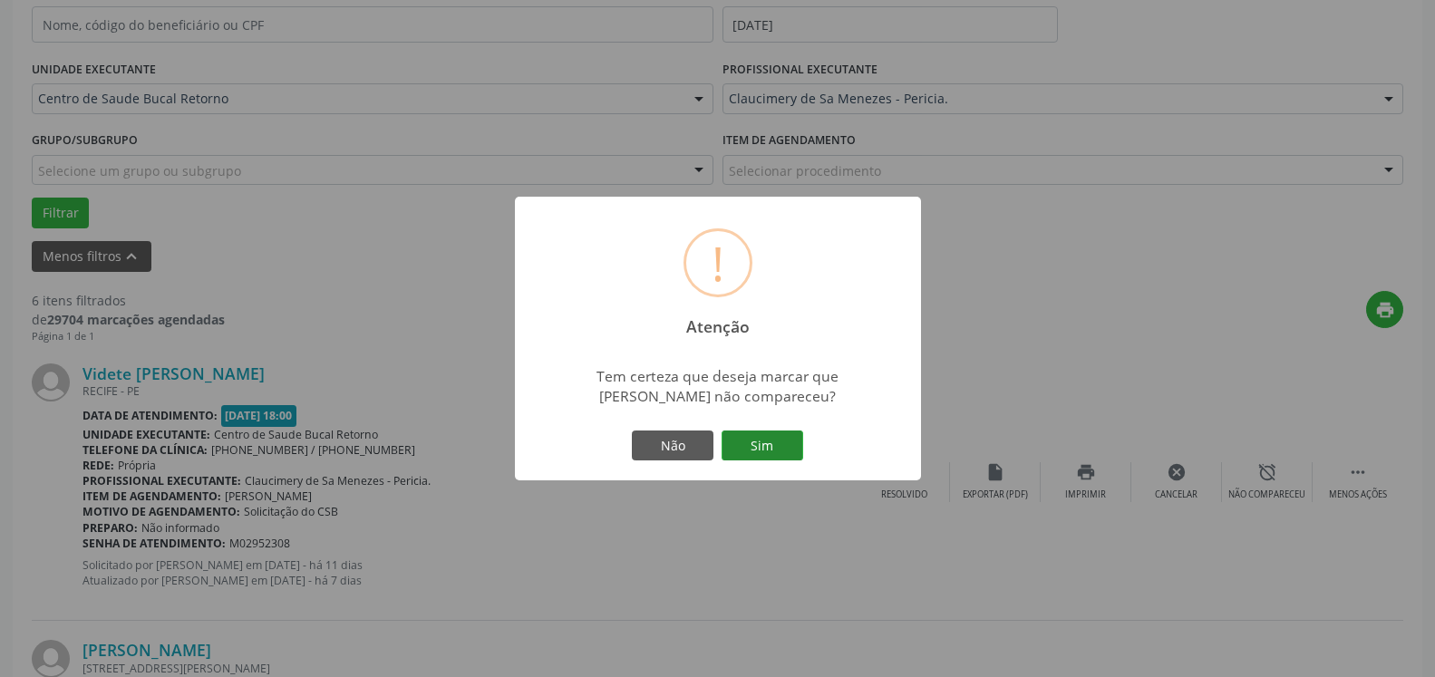
click at [788, 441] on button "Sim" at bounding box center [763, 446] width 82 height 31
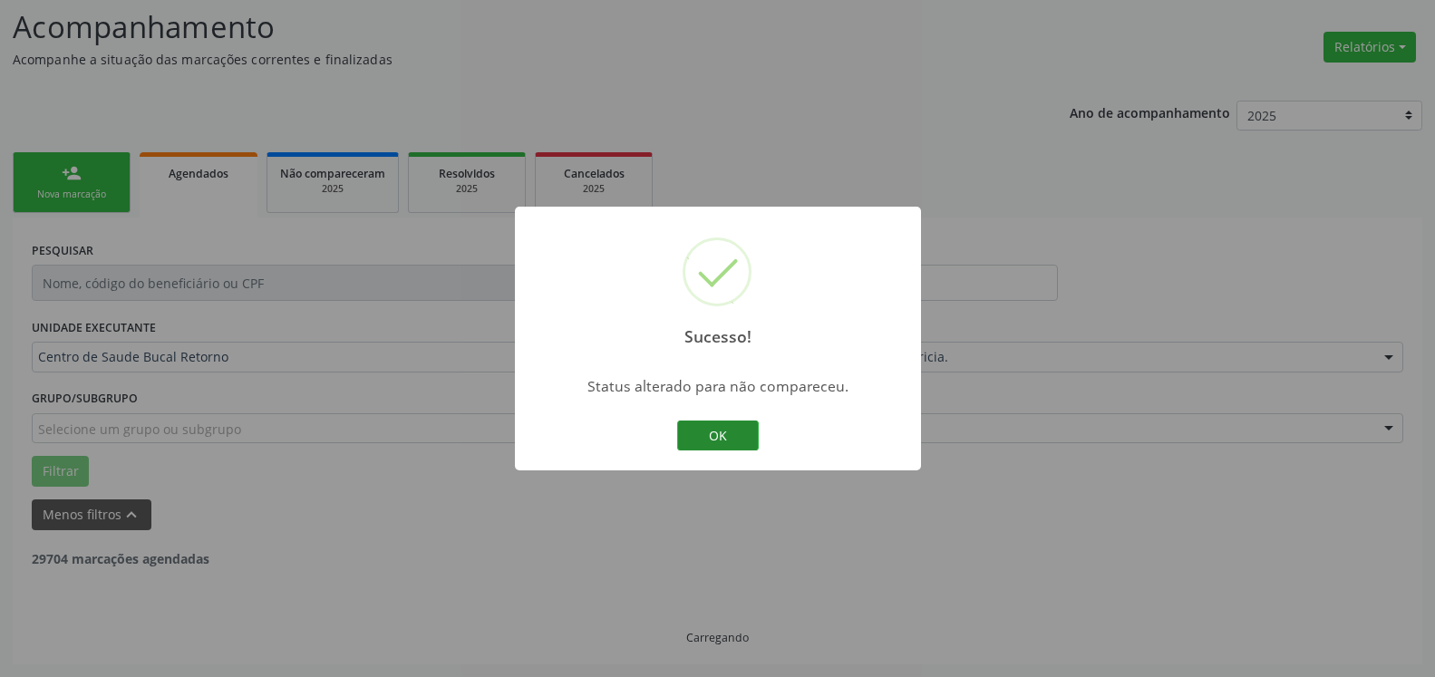
scroll to position [119, 0]
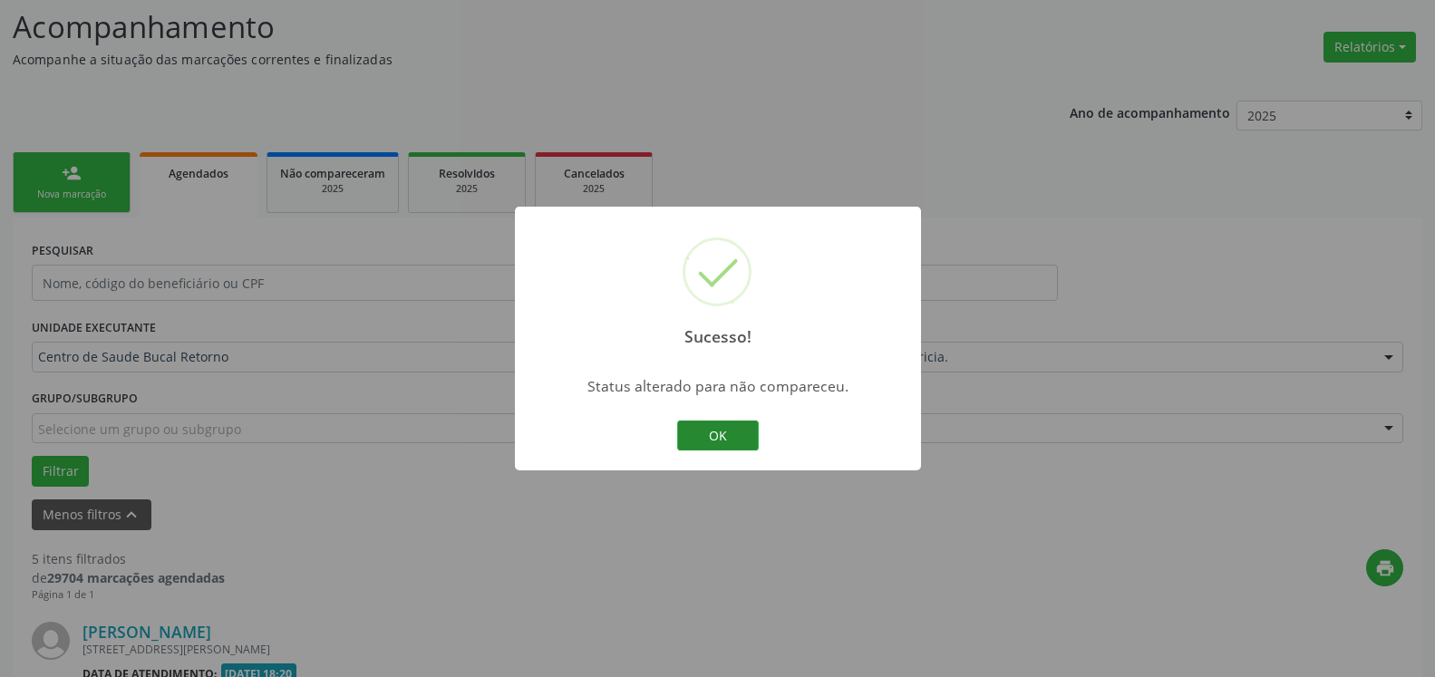
click at [715, 433] on button "OK" at bounding box center [718, 436] width 82 height 31
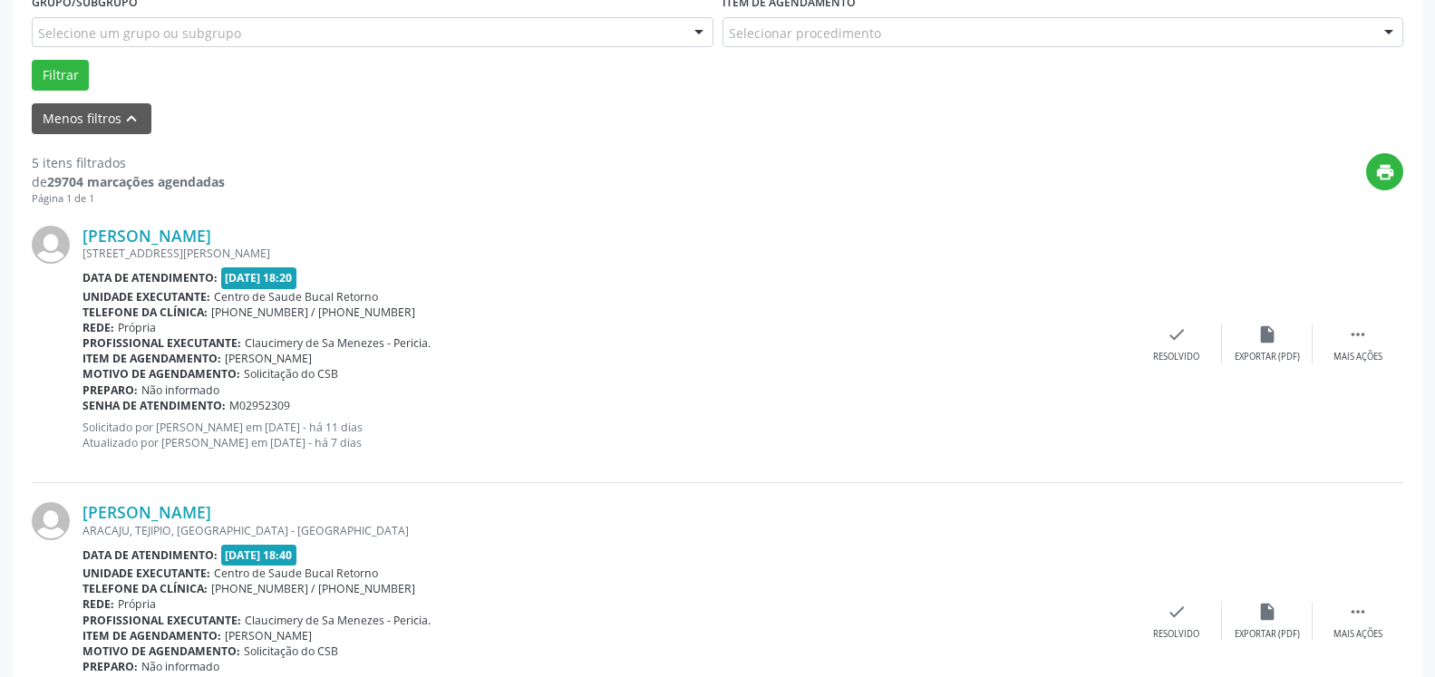
scroll to position [581, 0]
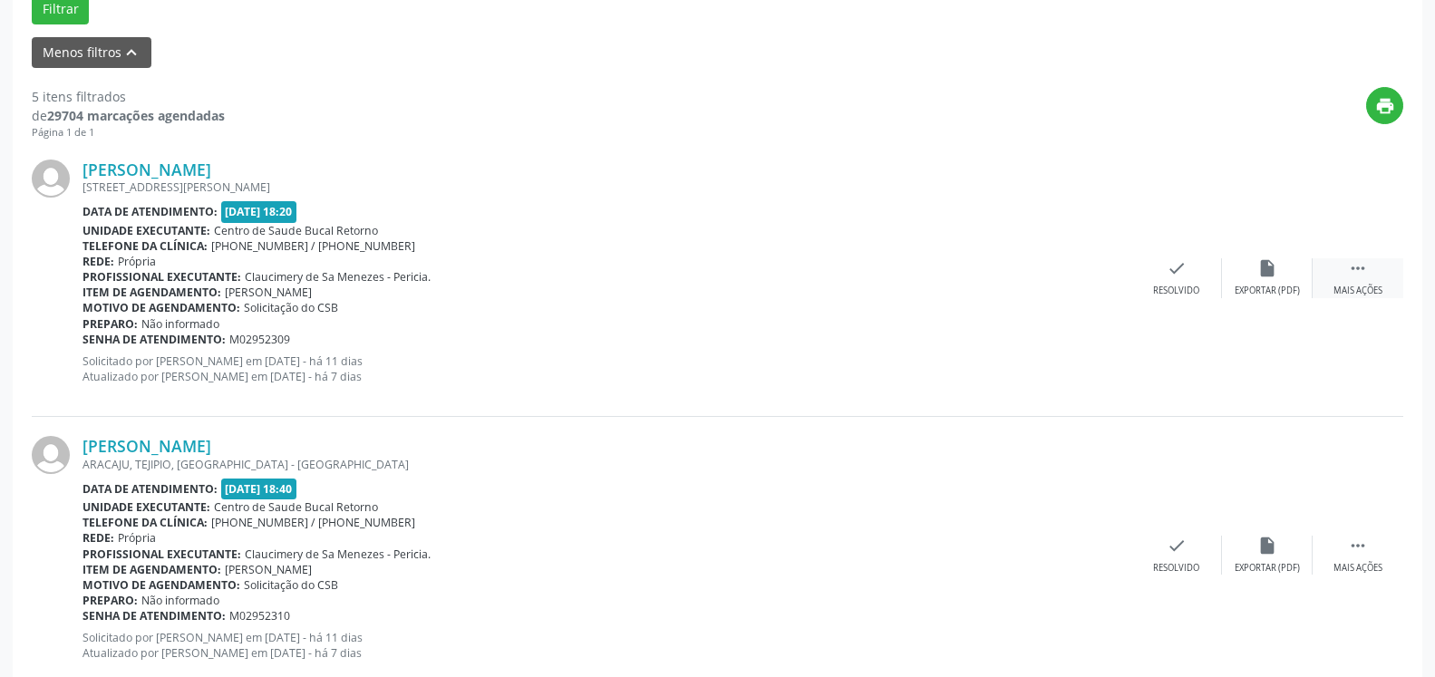
drag, startPoint x: 1360, startPoint y: 276, endPoint x: 1334, endPoint y: 283, distance: 27.3
click at [1361, 276] on icon "" at bounding box center [1358, 268] width 20 height 20
click at [1307, 282] on div "alarm_off Não compareceu" at bounding box center [1267, 277] width 91 height 39
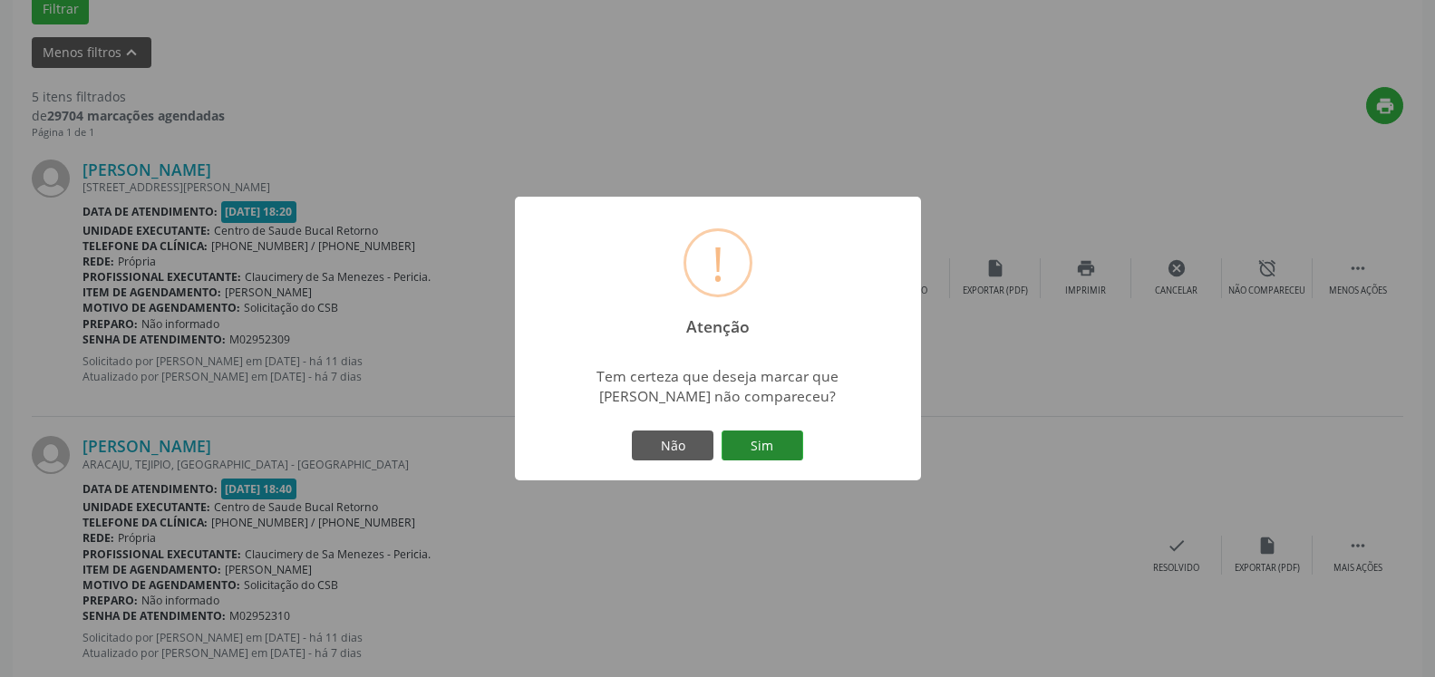
click at [778, 439] on button "Sim" at bounding box center [763, 446] width 82 height 31
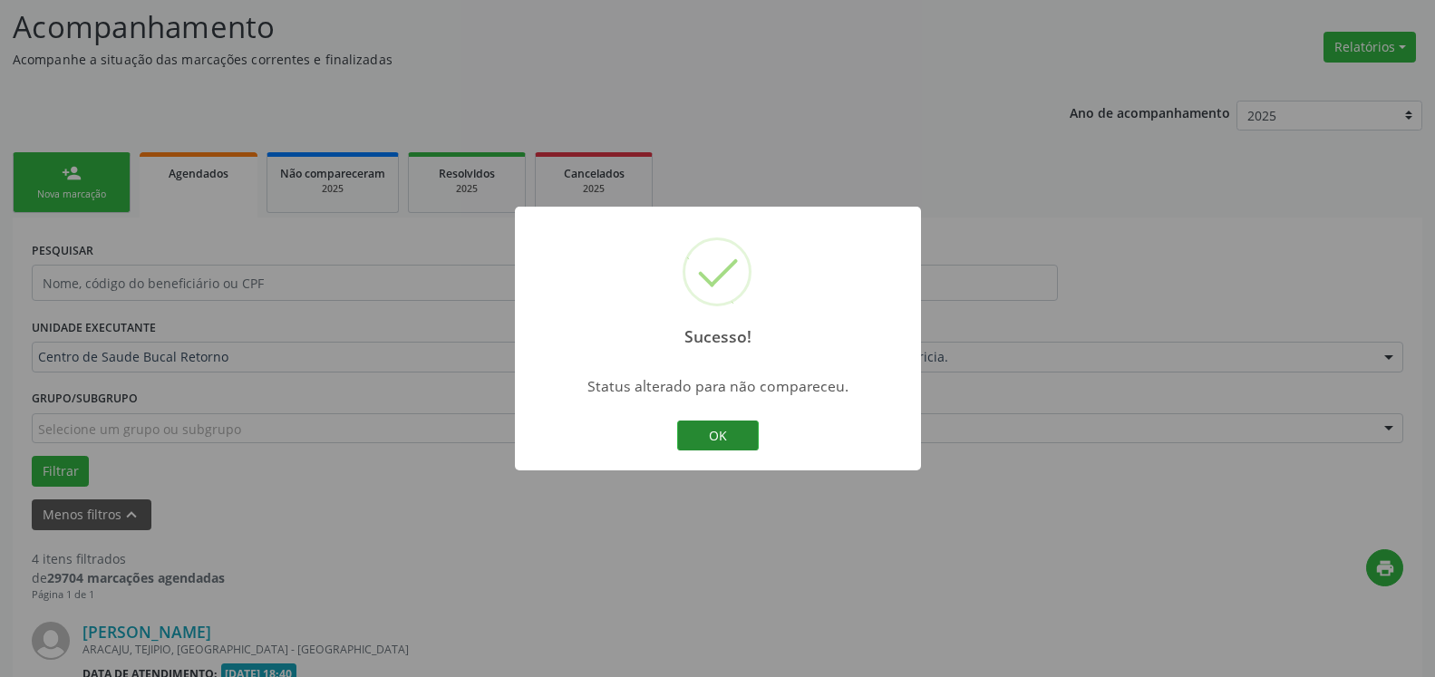
click at [696, 431] on button "OK" at bounding box center [718, 436] width 82 height 31
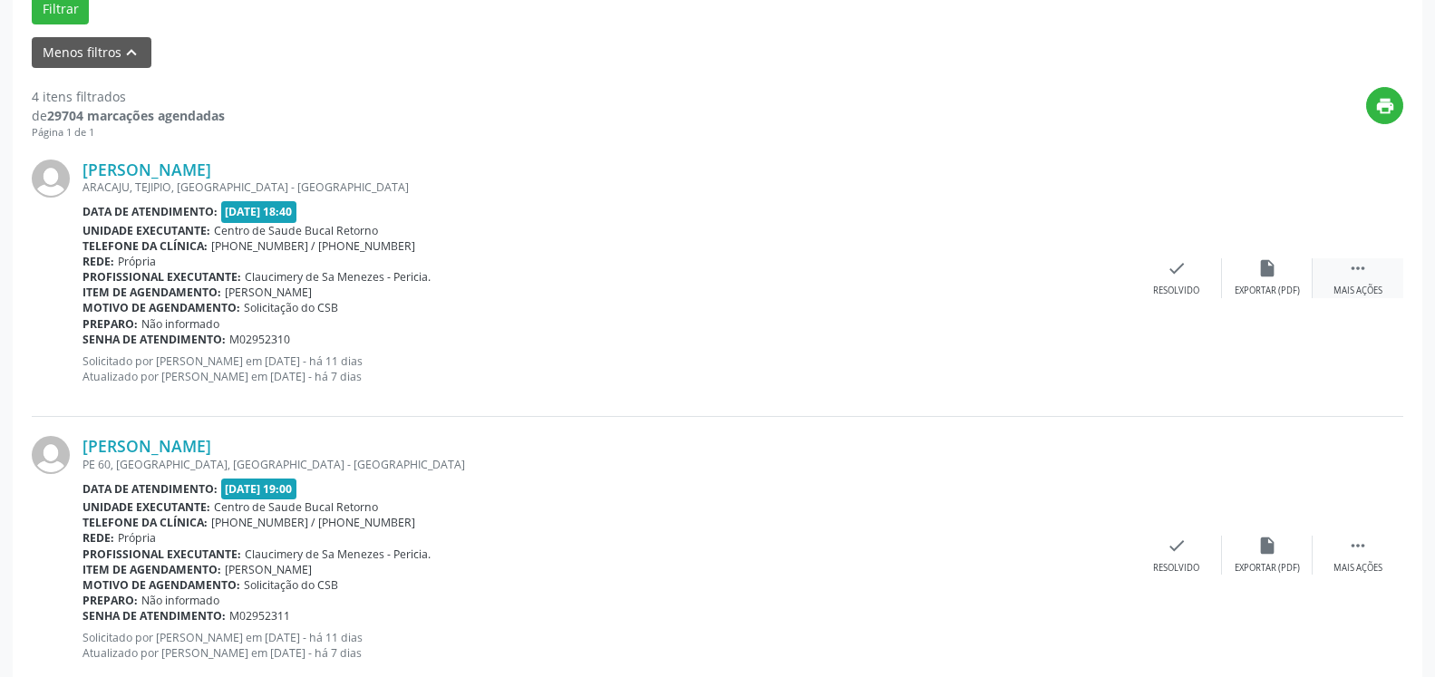
drag, startPoint x: 1360, startPoint y: 276, endPoint x: 1347, endPoint y: 277, distance: 13.7
click at [1359, 276] on icon "" at bounding box center [1358, 268] width 20 height 20
click at [1271, 275] on icon "alarm_off" at bounding box center [1268, 268] width 20 height 20
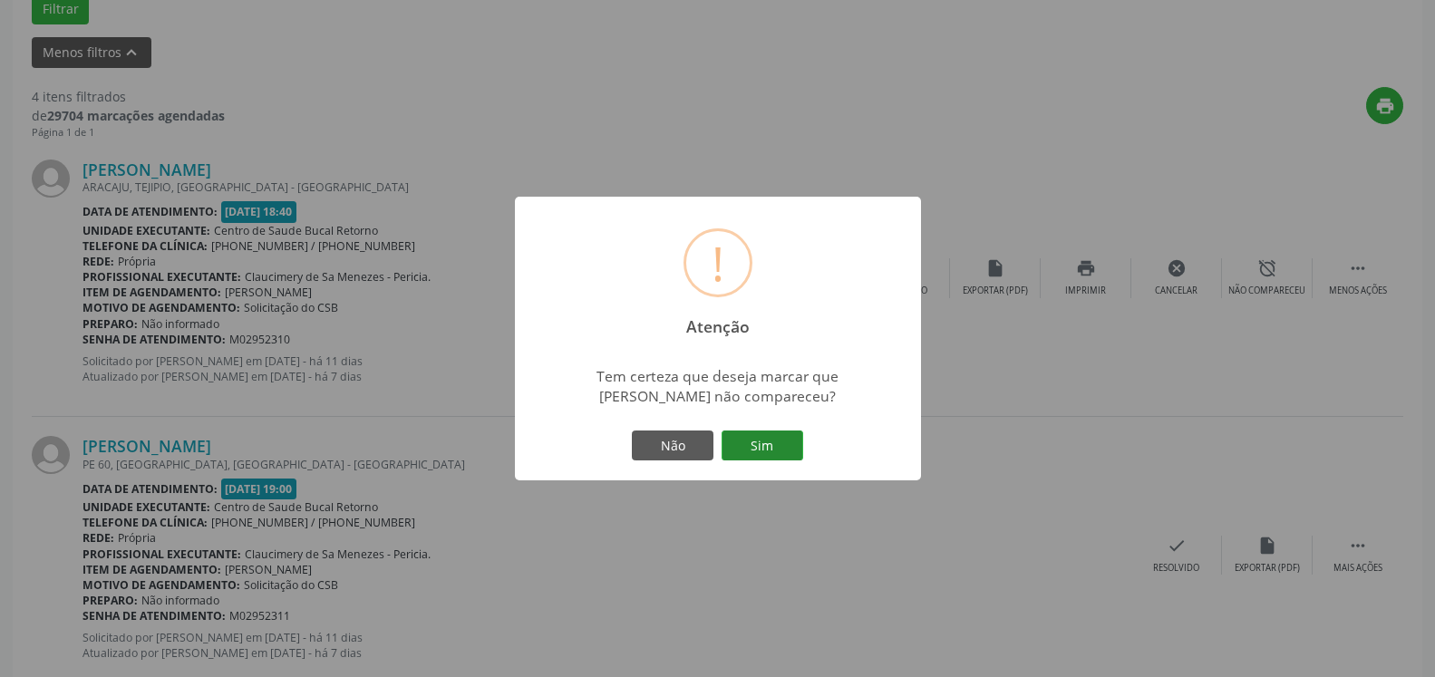
click at [751, 450] on button "Sim" at bounding box center [763, 446] width 82 height 31
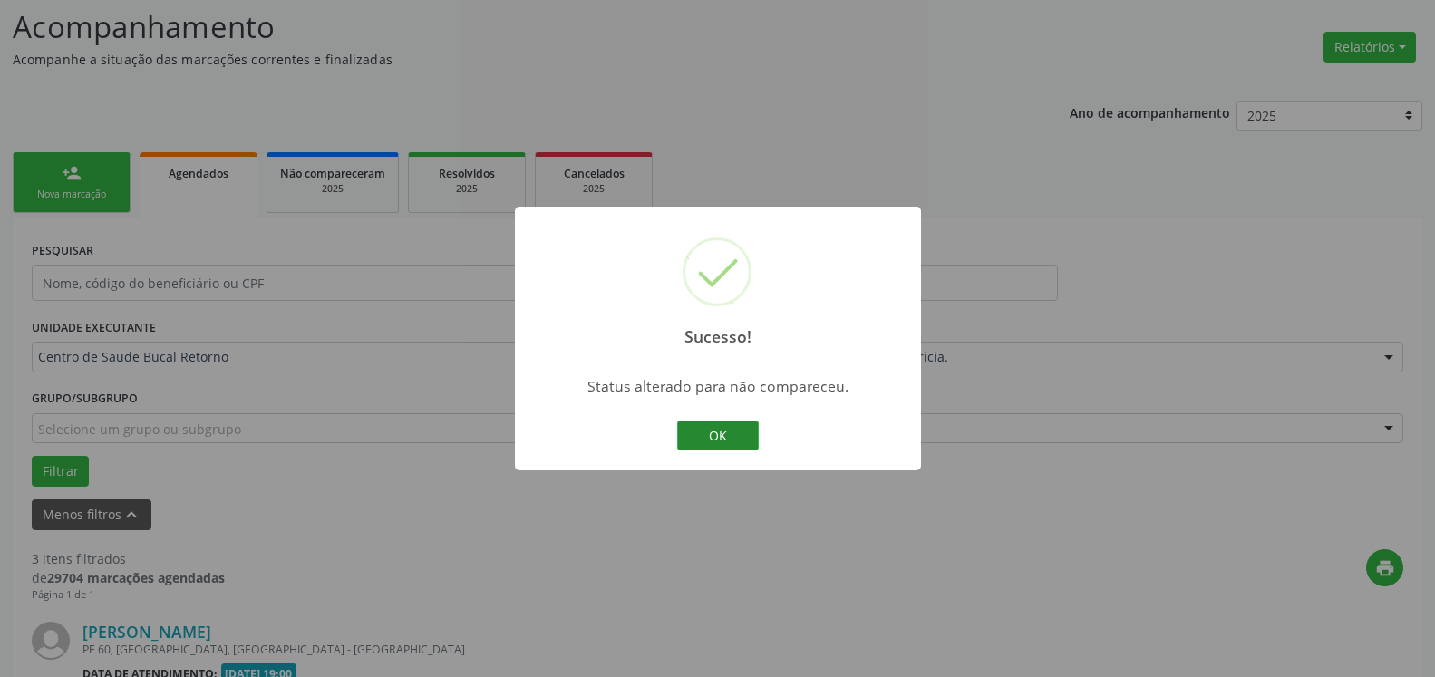
click at [714, 434] on button "OK" at bounding box center [718, 436] width 82 height 31
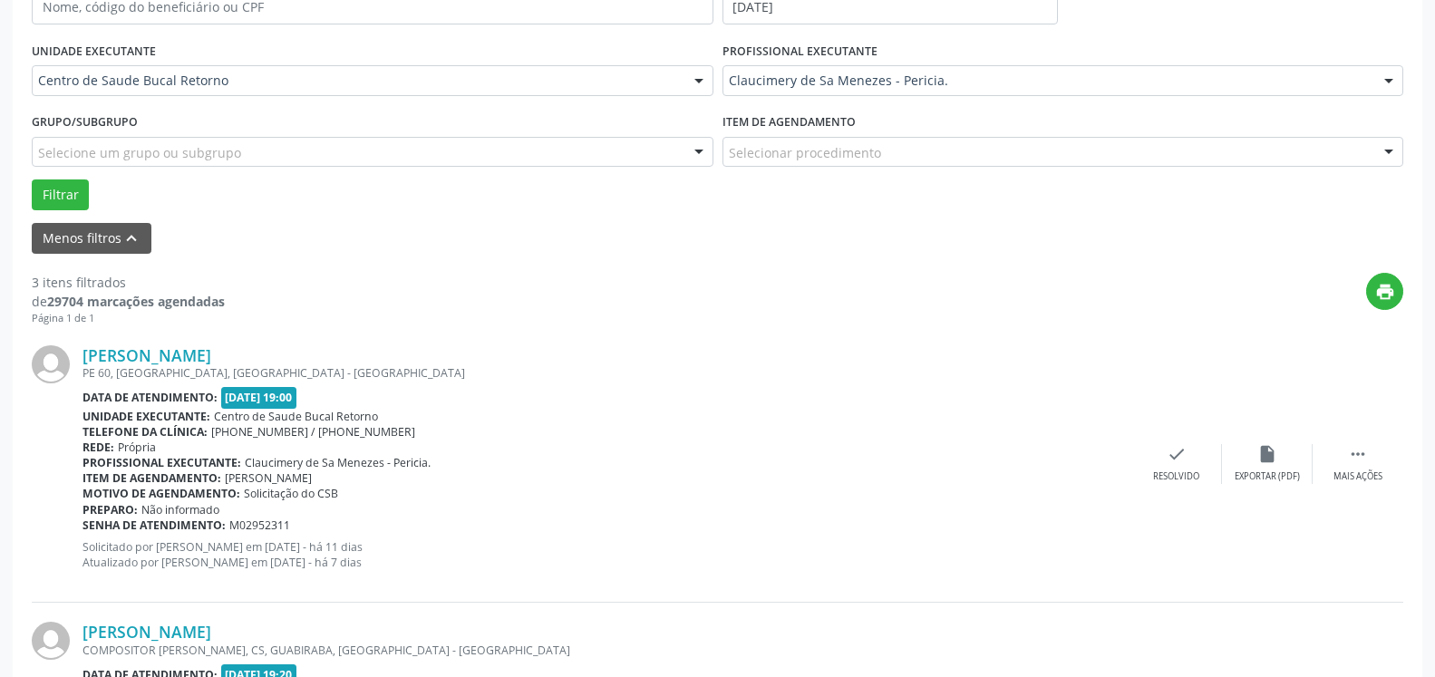
scroll to position [396, 0]
click at [1367, 463] on icon "" at bounding box center [1358, 453] width 20 height 20
click at [1285, 447] on div "alarm_off Não compareceu" at bounding box center [1267, 462] width 91 height 39
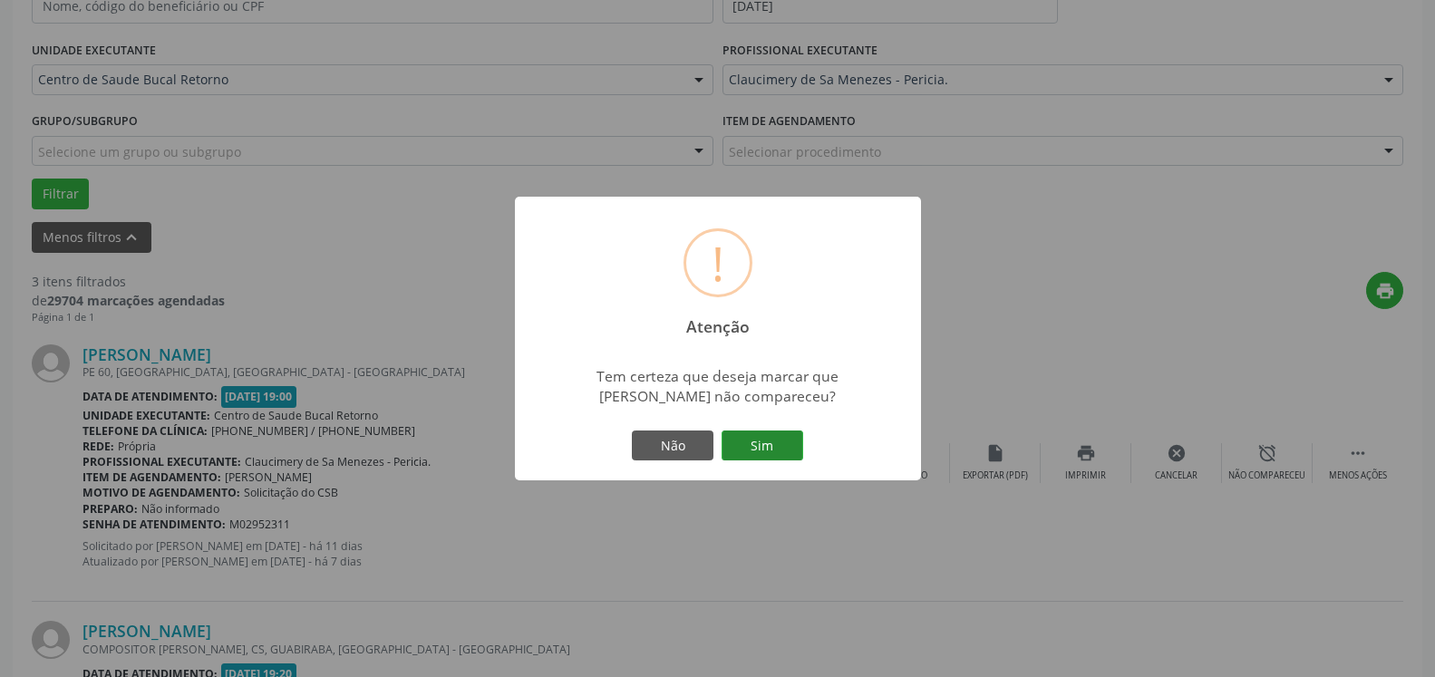
click at [784, 439] on button "Sim" at bounding box center [763, 446] width 82 height 31
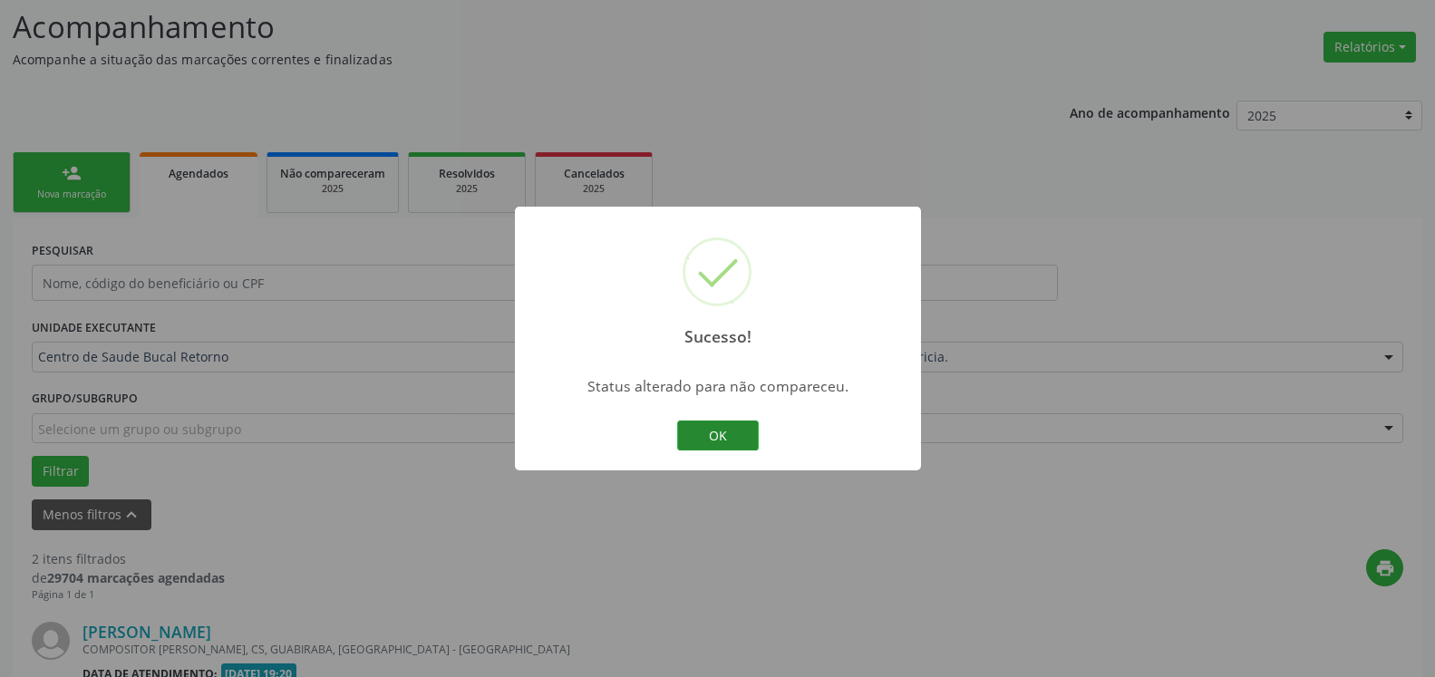
click at [723, 443] on button "OK" at bounding box center [718, 436] width 82 height 31
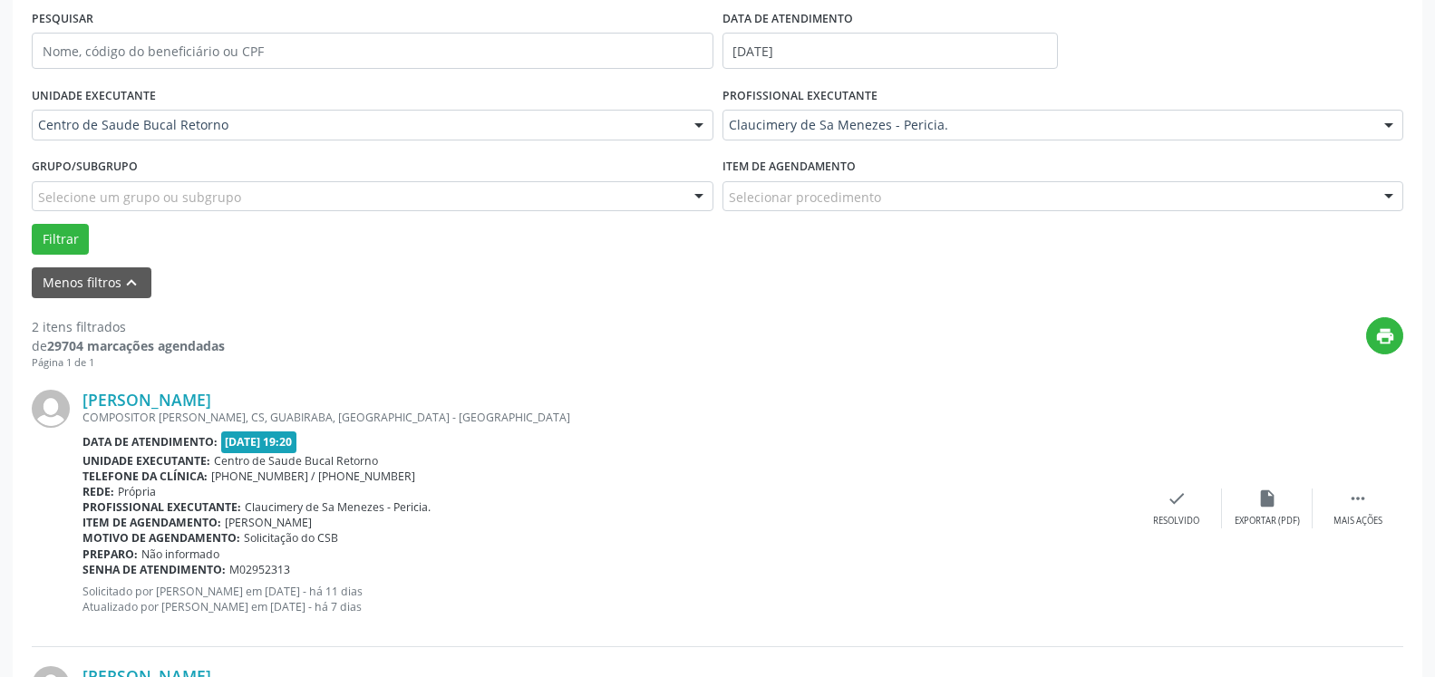
scroll to position [489, 0]
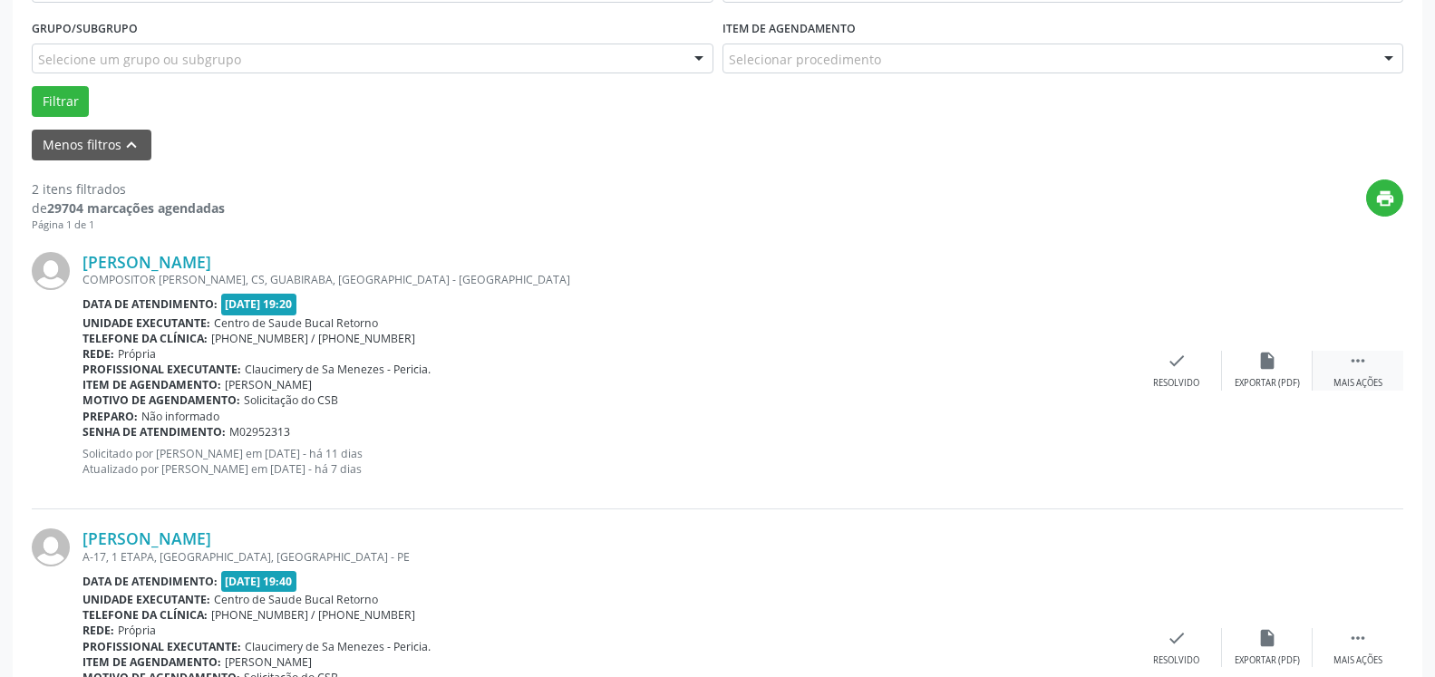
click at [1357, 371] on icon "" at bounding box center [1358, 361] width 20 height 20
click at [1280, 373] on div "alarm_off Não compareceu" at bounding box center [1267, 370] width 91 height 39
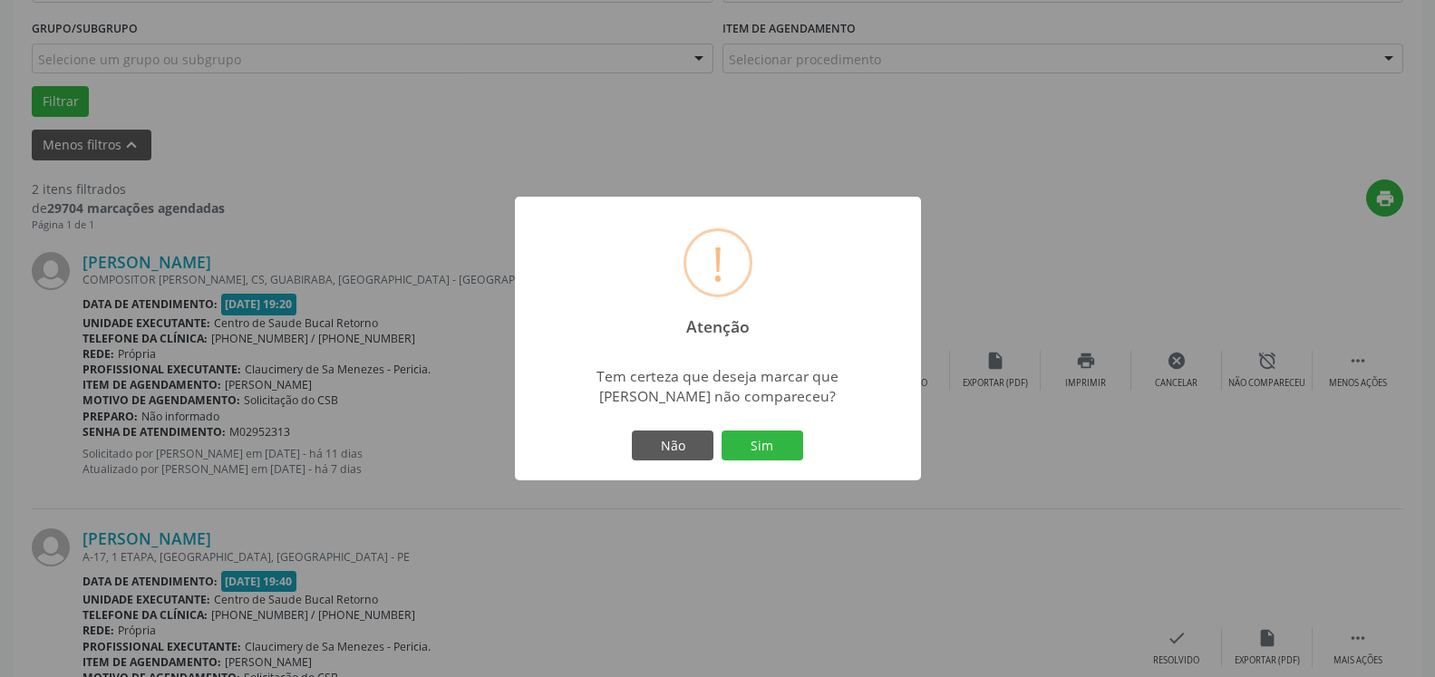
click at [793, 441] on button "Sim" at bounding box center [763, 446] width 82 height 31
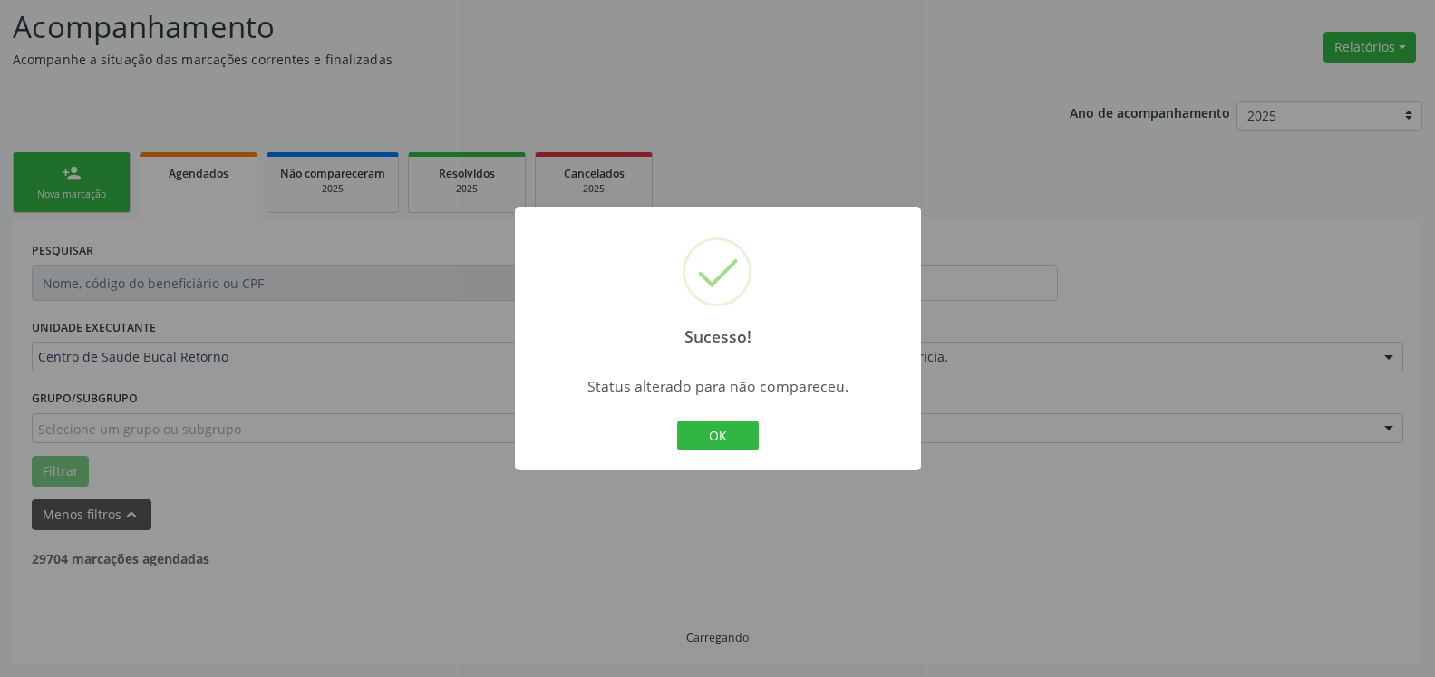
click at [727, 443] on button "OK" at bounding box center [718, 436] width 82 height 31
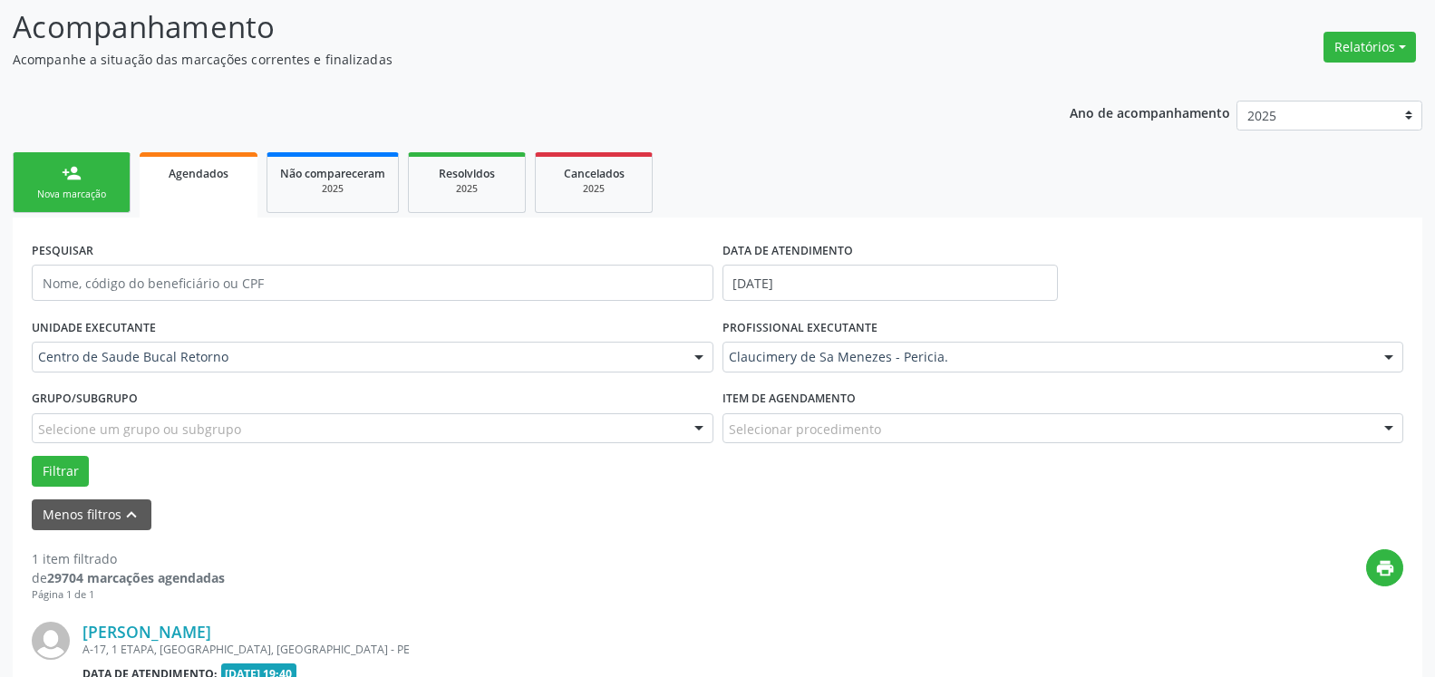
scroll to position [352, 0]
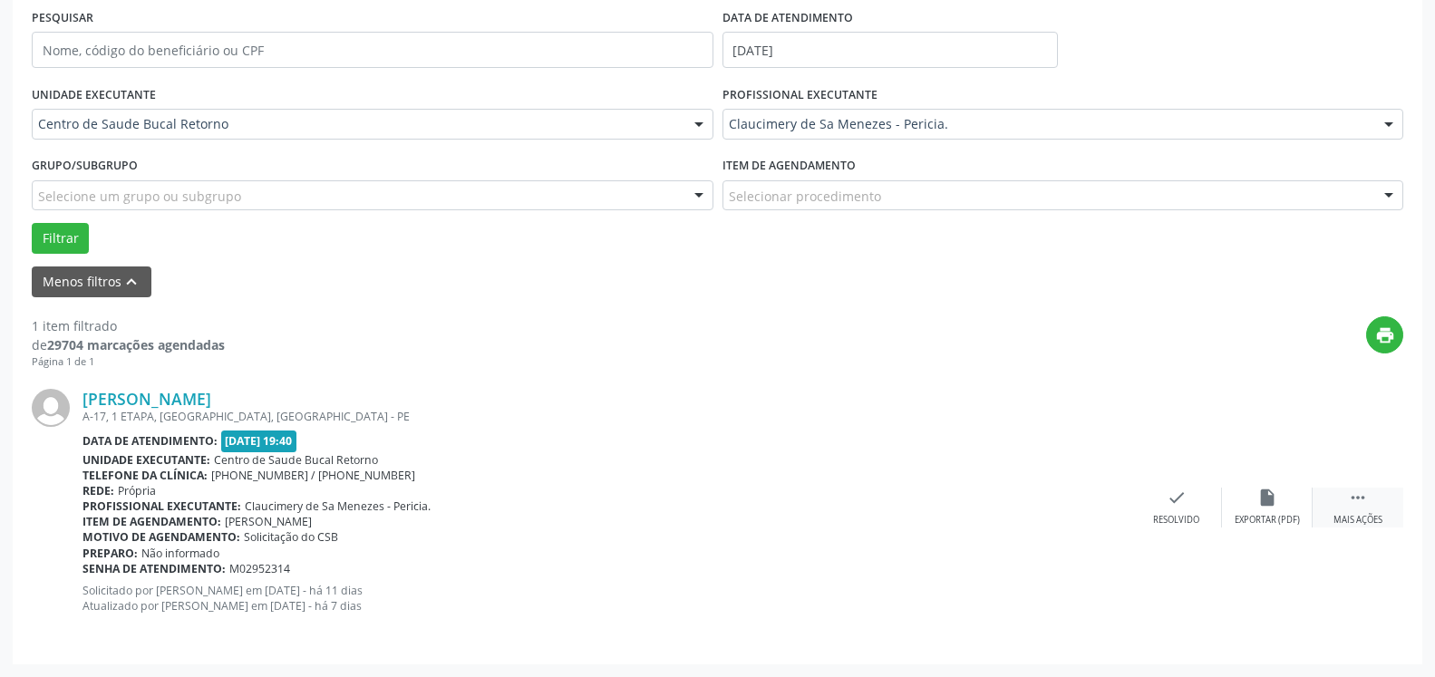
click at [1342, 499] on div " Mais ações" at bounding box center [1358, 507] width 91 height 39
click at [1241, 494] on div "alarm_off Não compareceu" at bounding box center [1267, 507] width 91 height 39
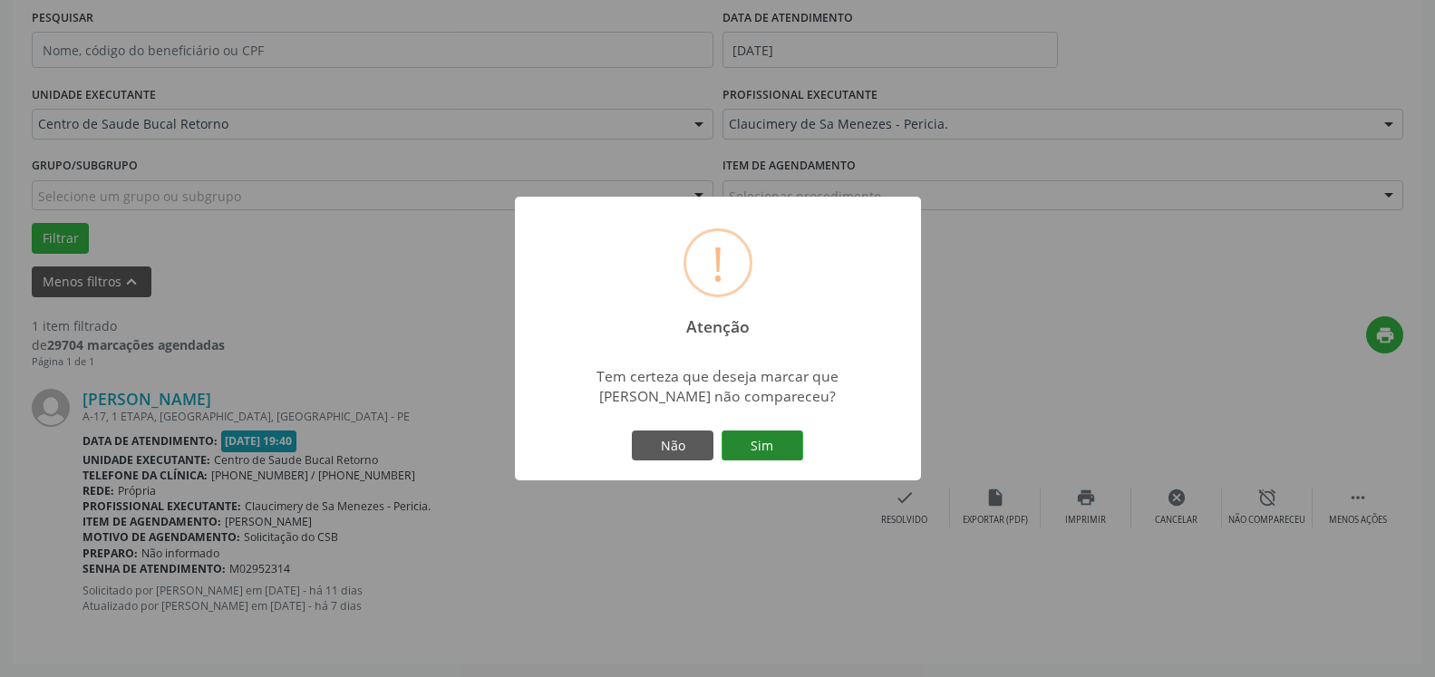
click at [765, 455] on button "Sim" at bounding box center [763, 446] width 82 height 31
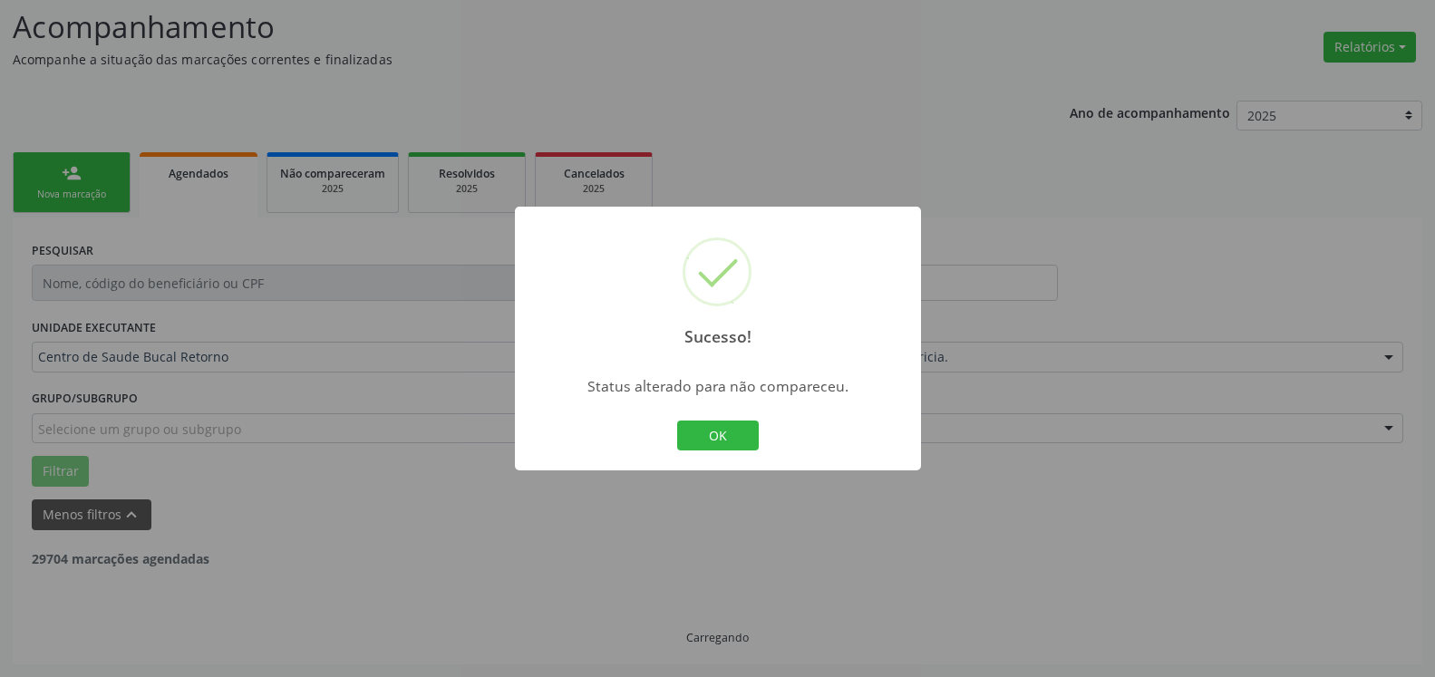
scroll to position [61, 0]
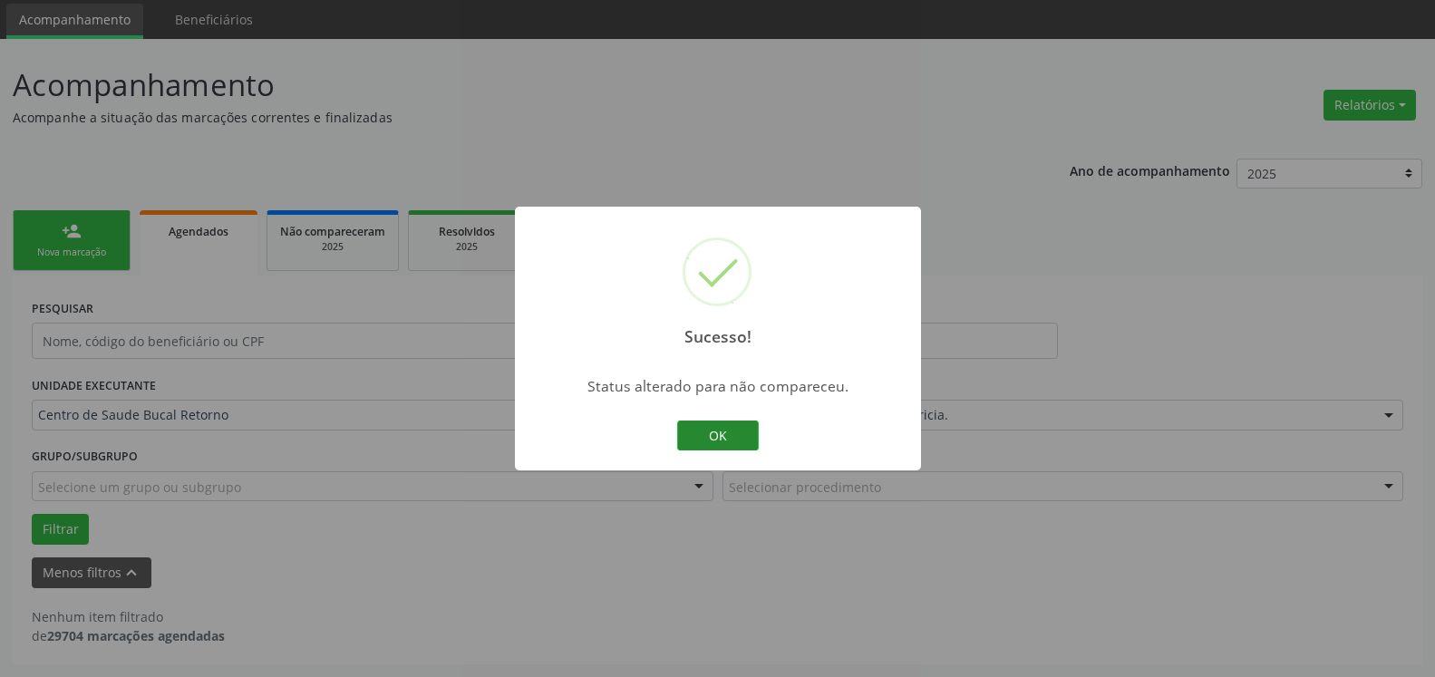
click at [721, 430] on button "OK" at bounding box center [718, 436] width 82 height 31
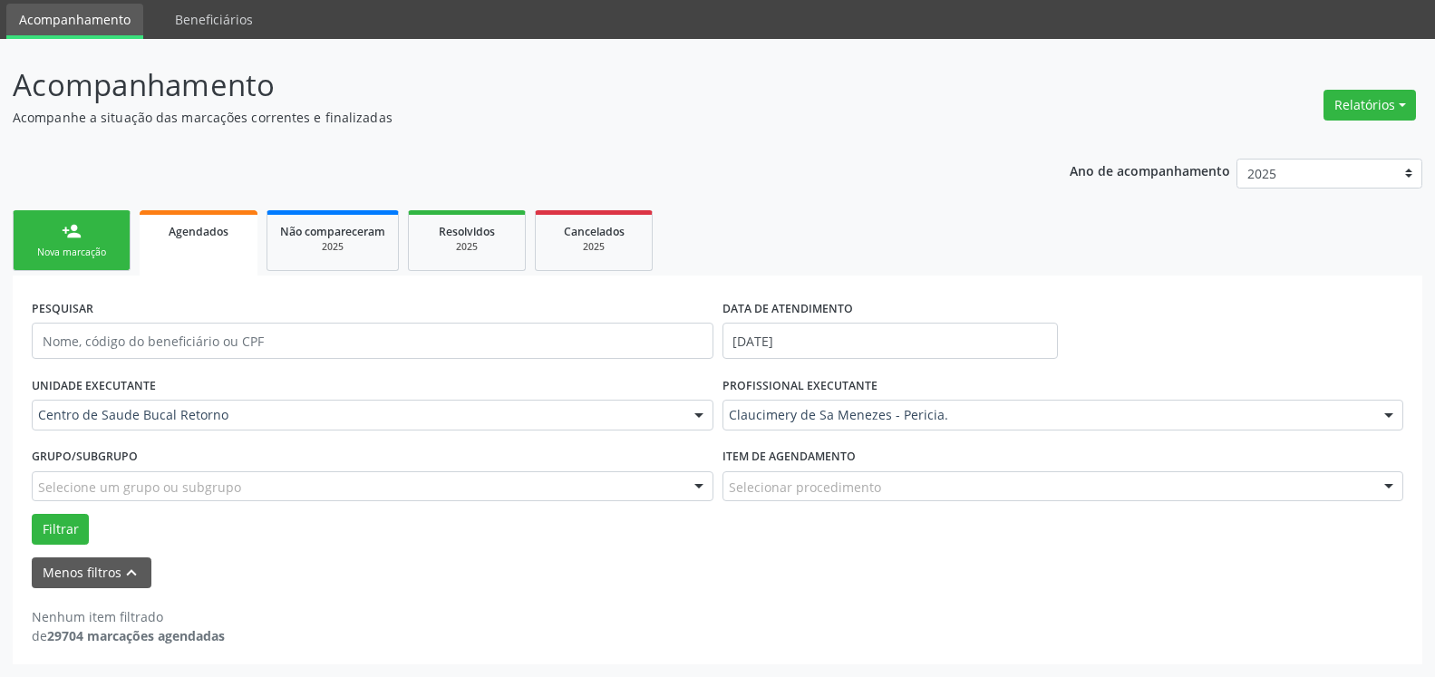
click at [858, 405] on div "Claucimery de Sa Menezes - Pericia." at bounding box center [1064, 415] width 682 height 31
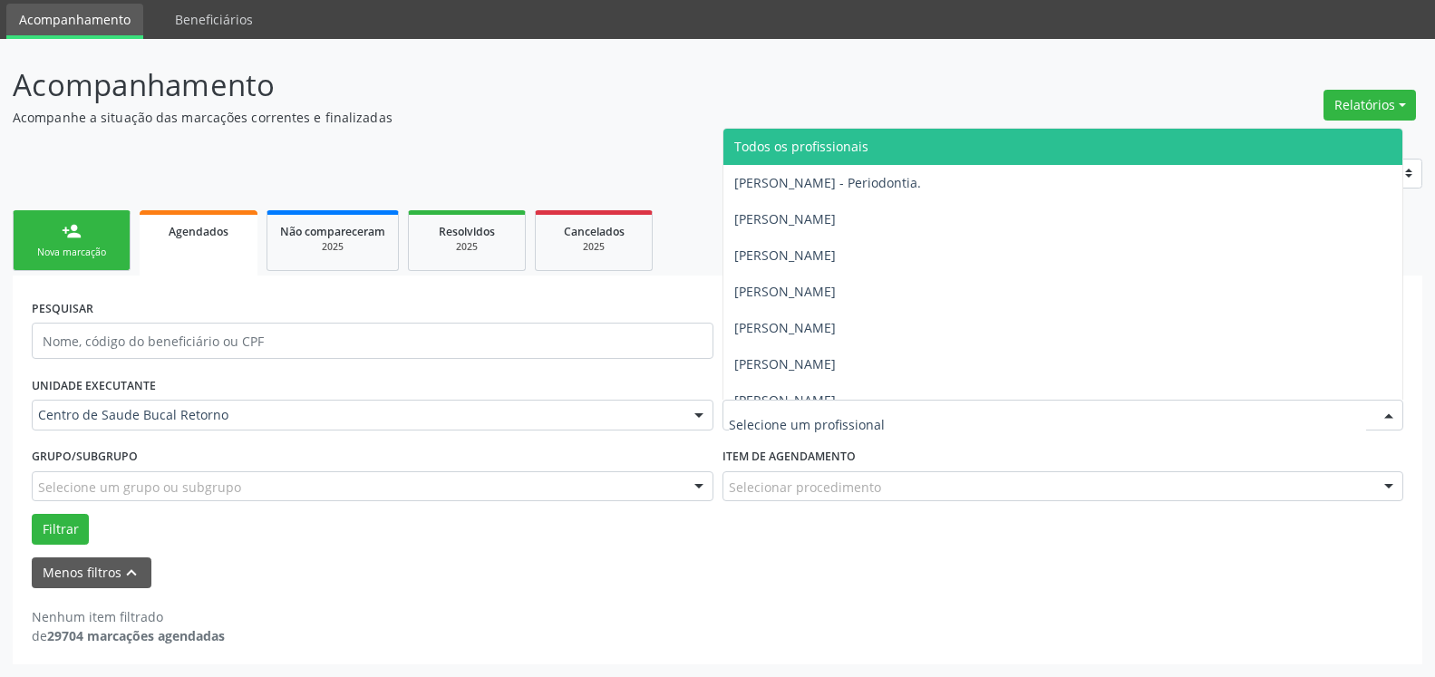
click at [836, 151] on span "Todos os profissionais" at bounding box center [802, 146] width 134 height 17
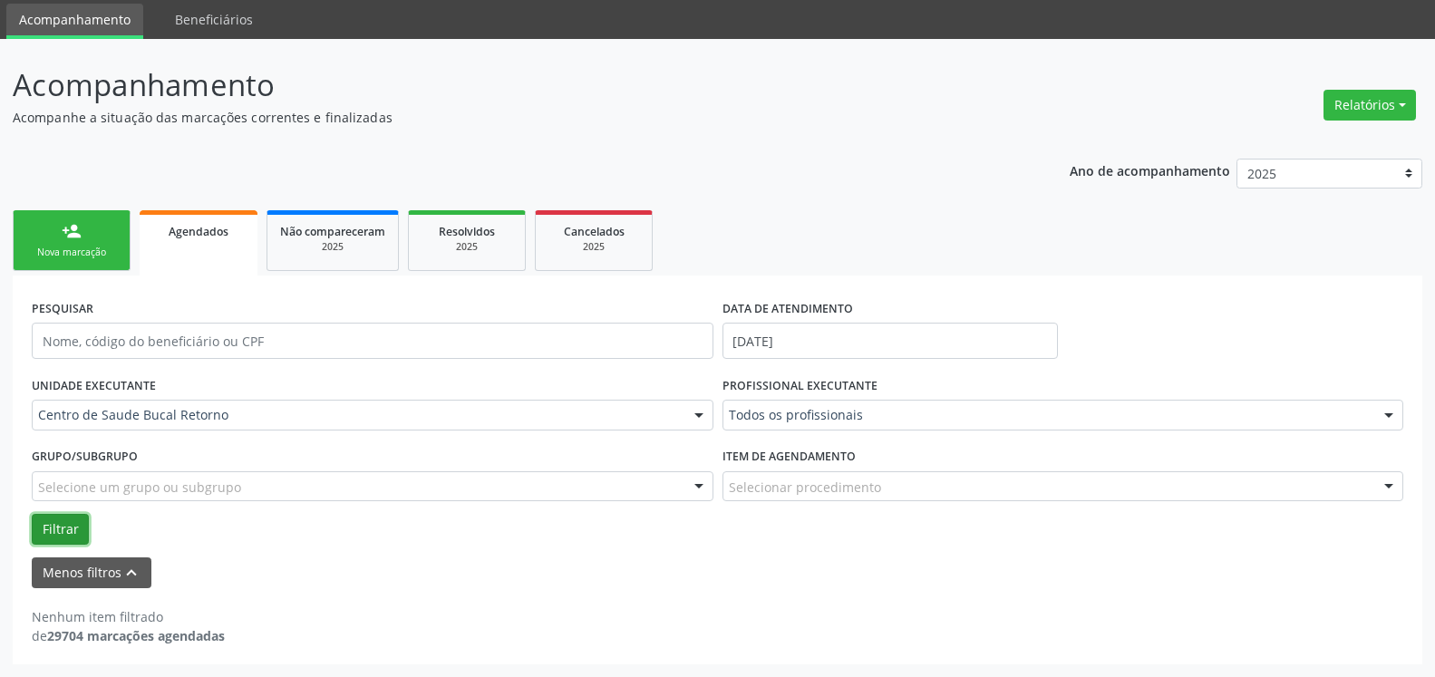
click at [73, 525] on button "Filtrar" at bounding box center [60, 529] width 57 height 31
click at [873, 343] on input "[DATE]" at bounding box center [891, 341] width 336 height 36
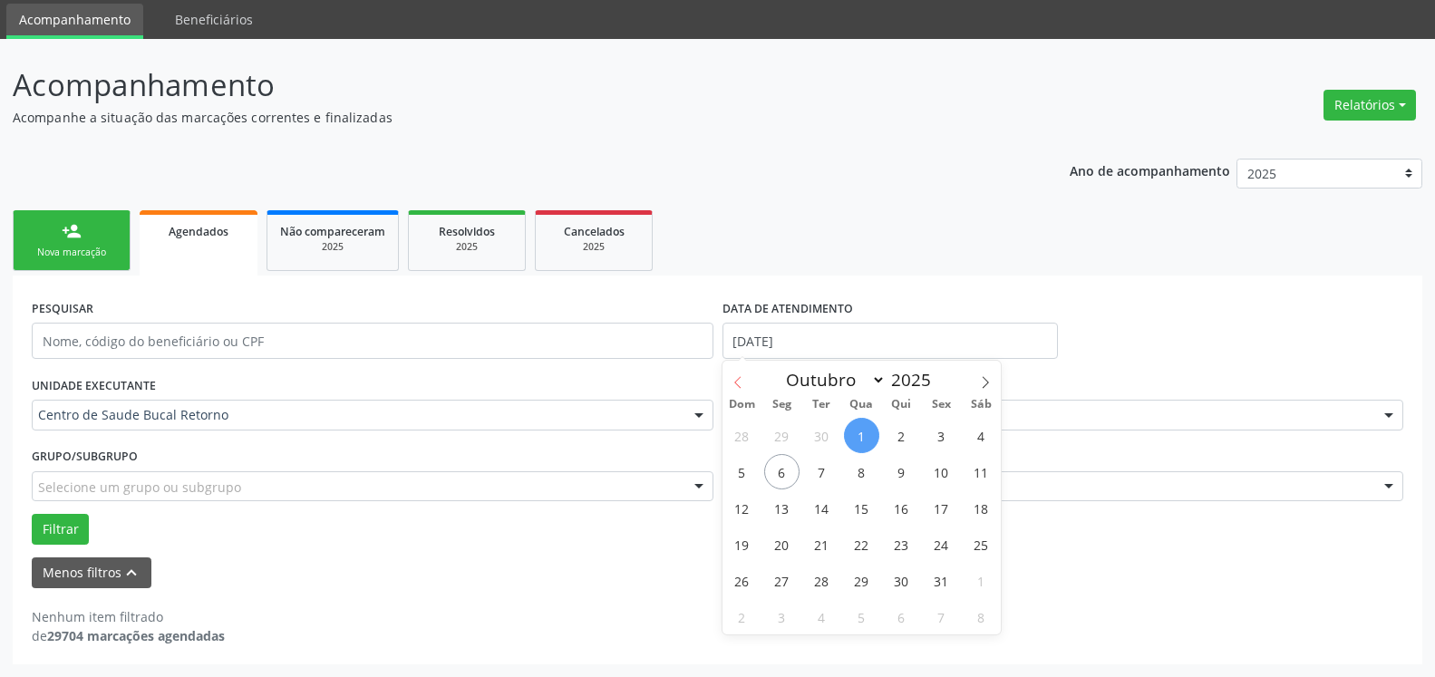
click at [733, 376] on span at bounding box center [738, 376] width 31 height 31
select select "8"
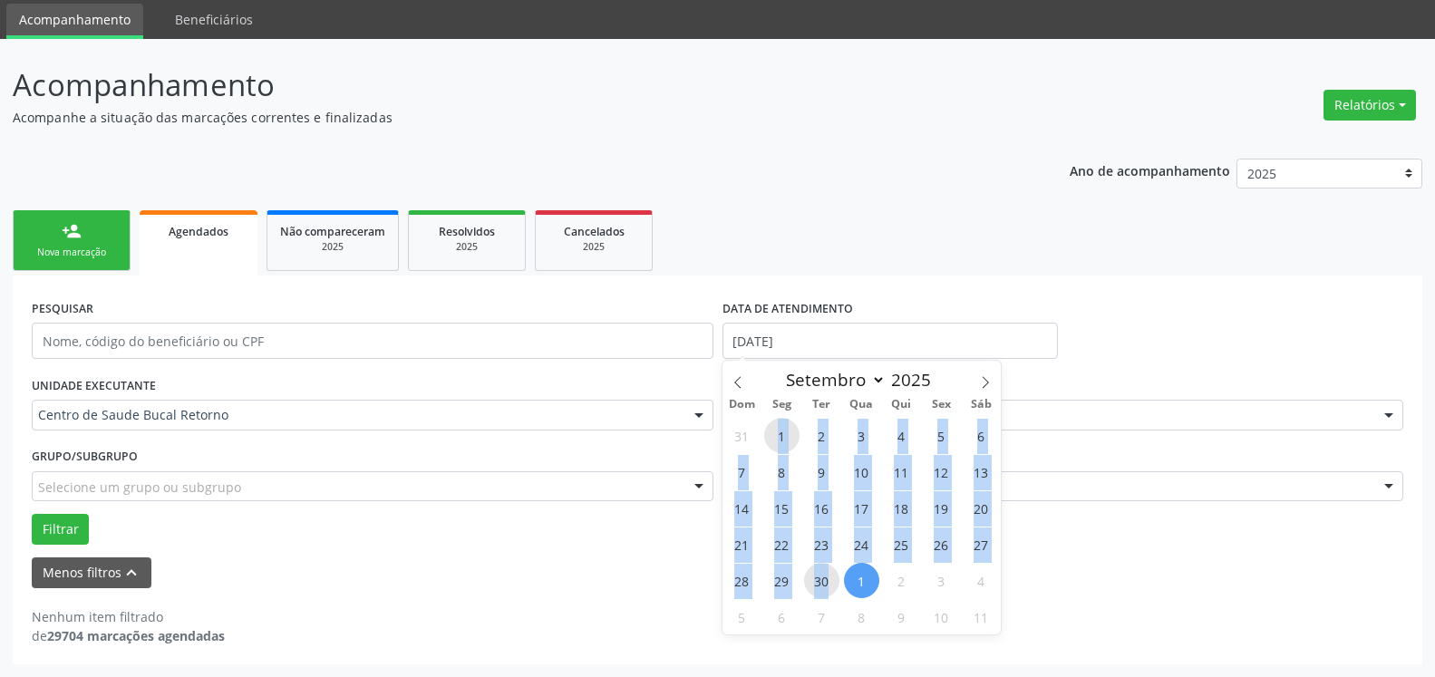
drag, startPoint x: 778, startPoint y: 433, endPoint x: 828, endPoint y: 576, distance: 150.9
click at [828, 576] on div "31 1 2 3 4 5 6 7 8 9 10 11 12 13 14 15 16 17 18 19 20 21 22 23 24 25 26 27 28 2…" at bounding box center [862, 526] width 279 height 218
click at [828, 576] on span "30" at bounding box center [821, 580] width 35 height 35
type input "[DATE]"
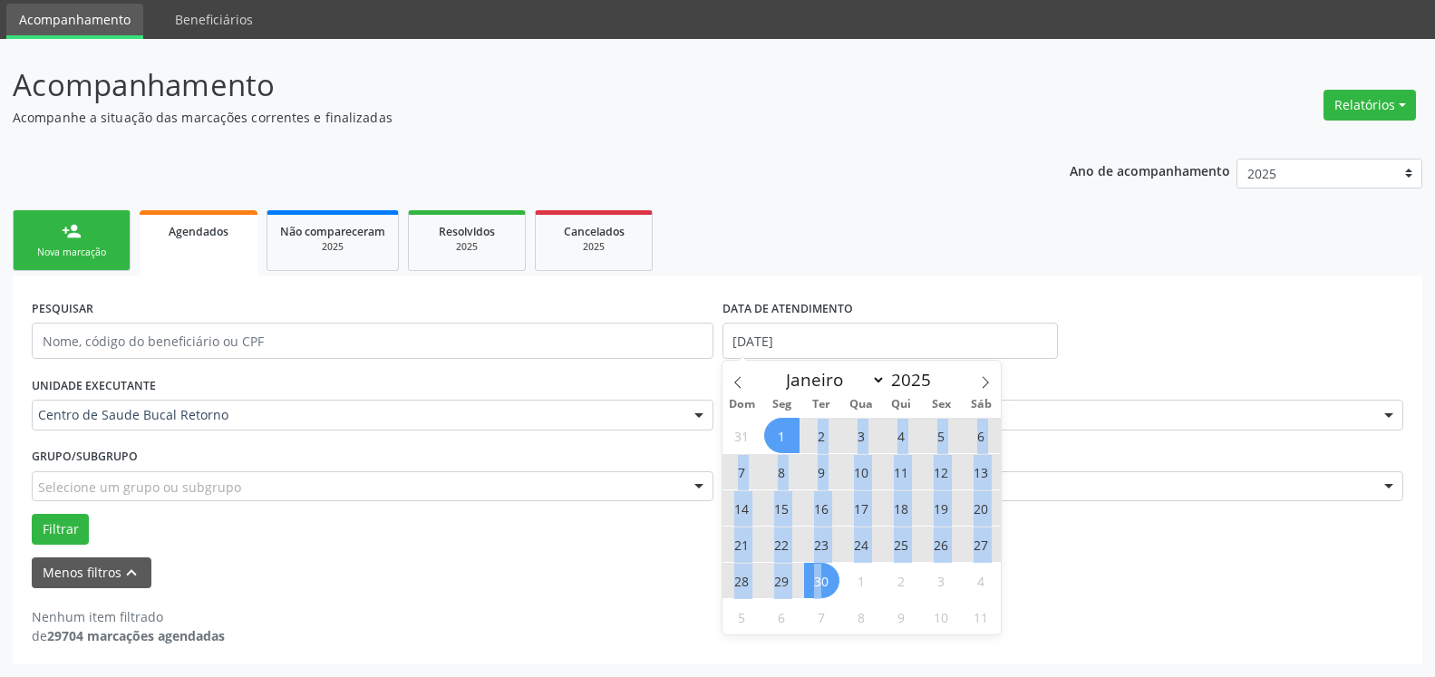
drag, startPoint x: 823, startPoint y: 585, endPoint x: 786, endPoint y: 443, distance: 147.1
click at [786, 443] on div "31 1 2 3 4 5 6 7 8 9 10 11 12 13 14 15 16 17 18 19 20 21 22 23 24 25 26 27 28 2…" at bounding box center [862, 526] width 279 height 218
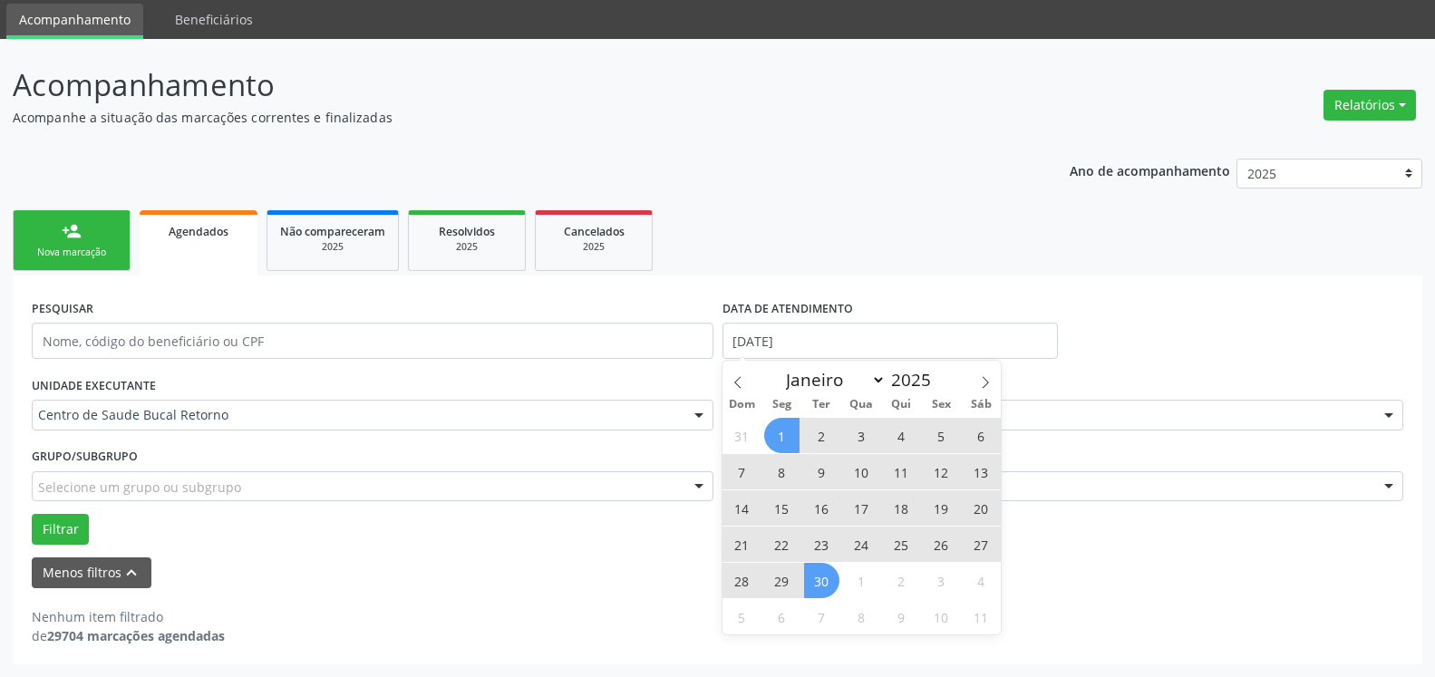
click at [786, 443] on span "1" at bounding box center [781, 435] width 35 height 35
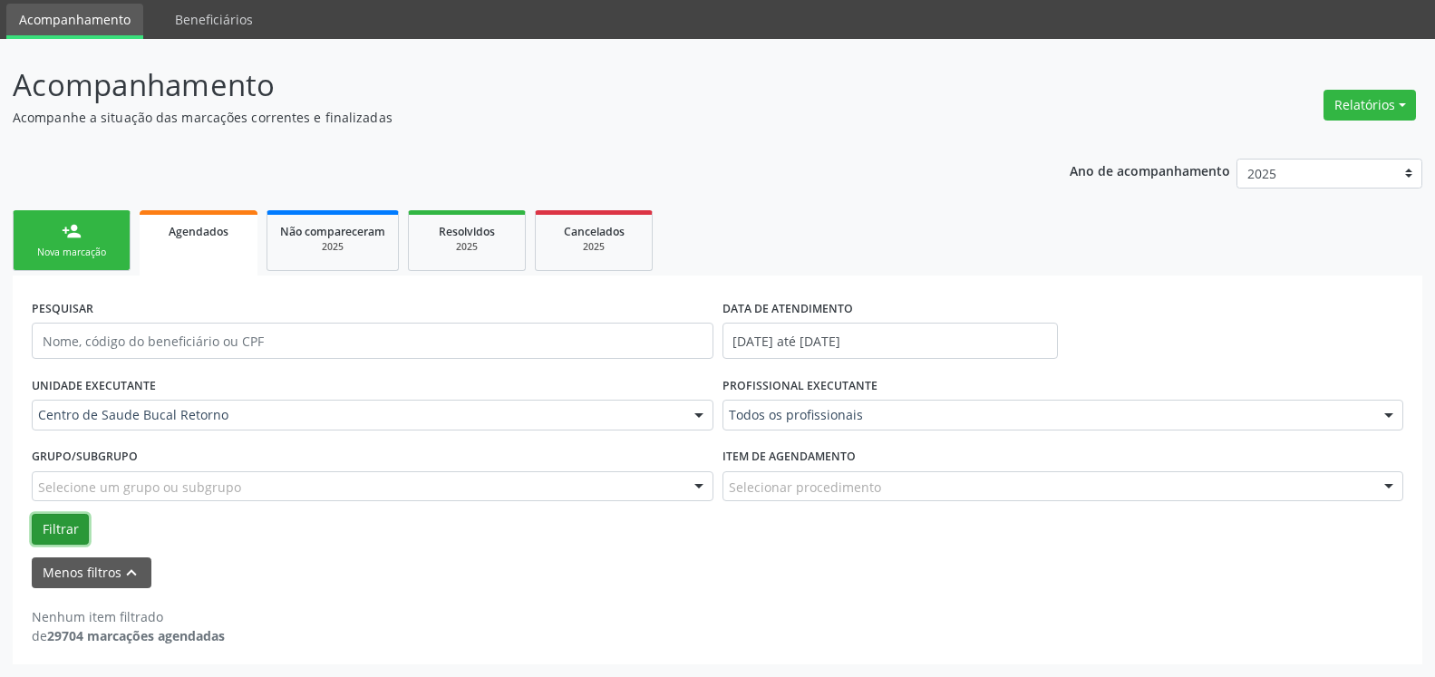
click at [62, 528] on button "Filtrar" at bounding box center [60, 529] width 57 height 31
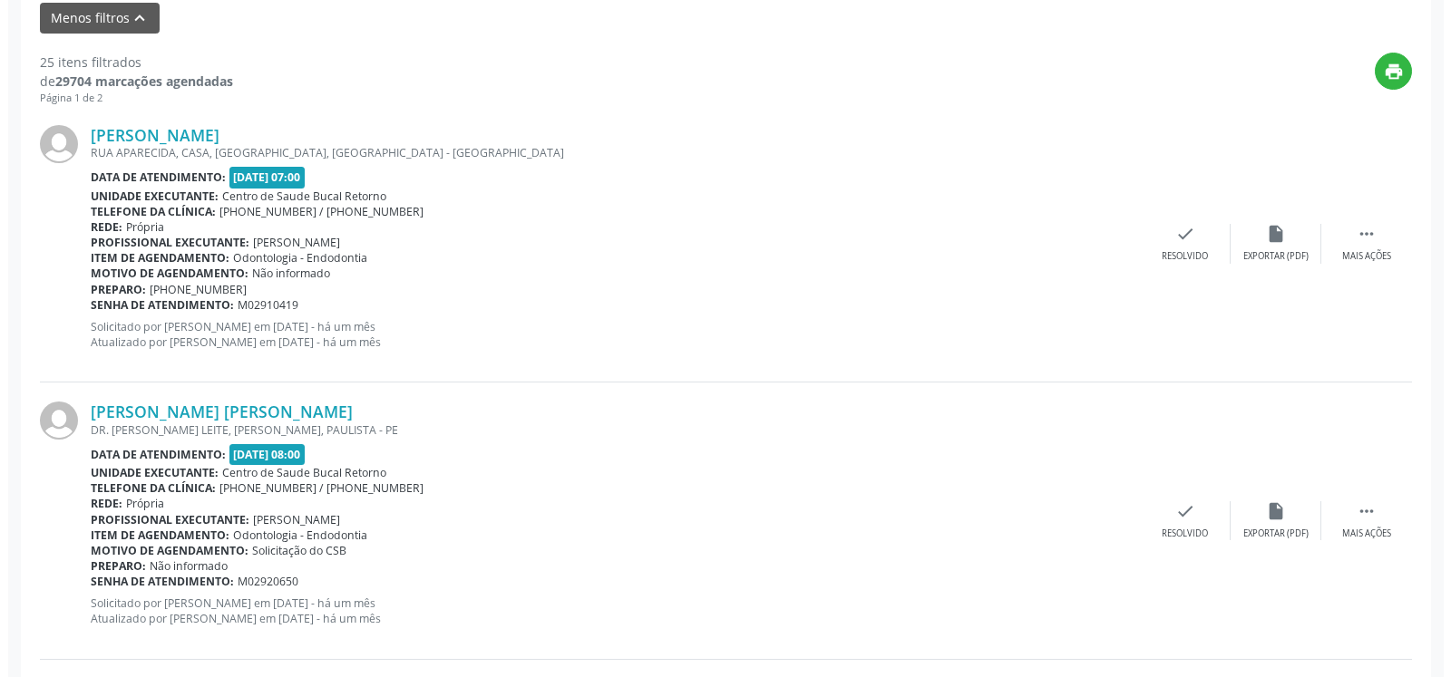
scroll to position [431, 0]
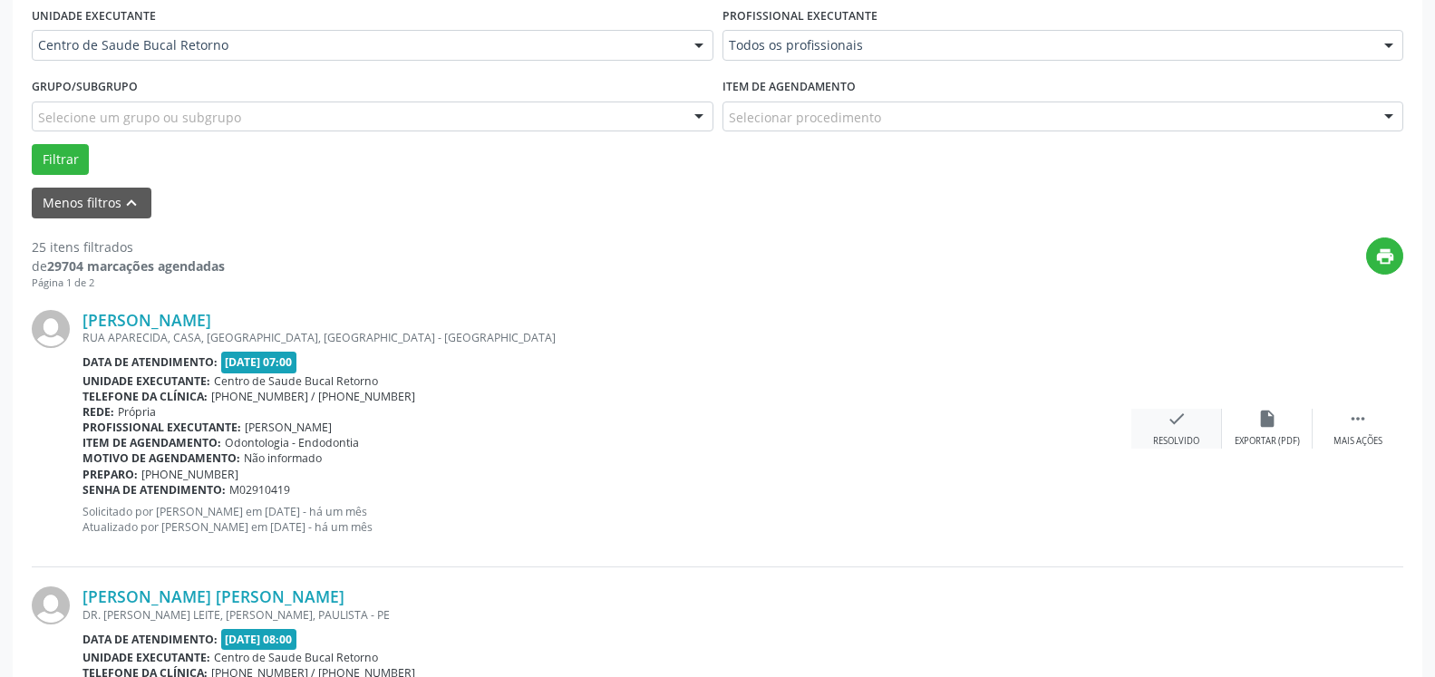
click at [1182, 425] on icon "check" at bounding box center [1177, 419] width 20 height 20
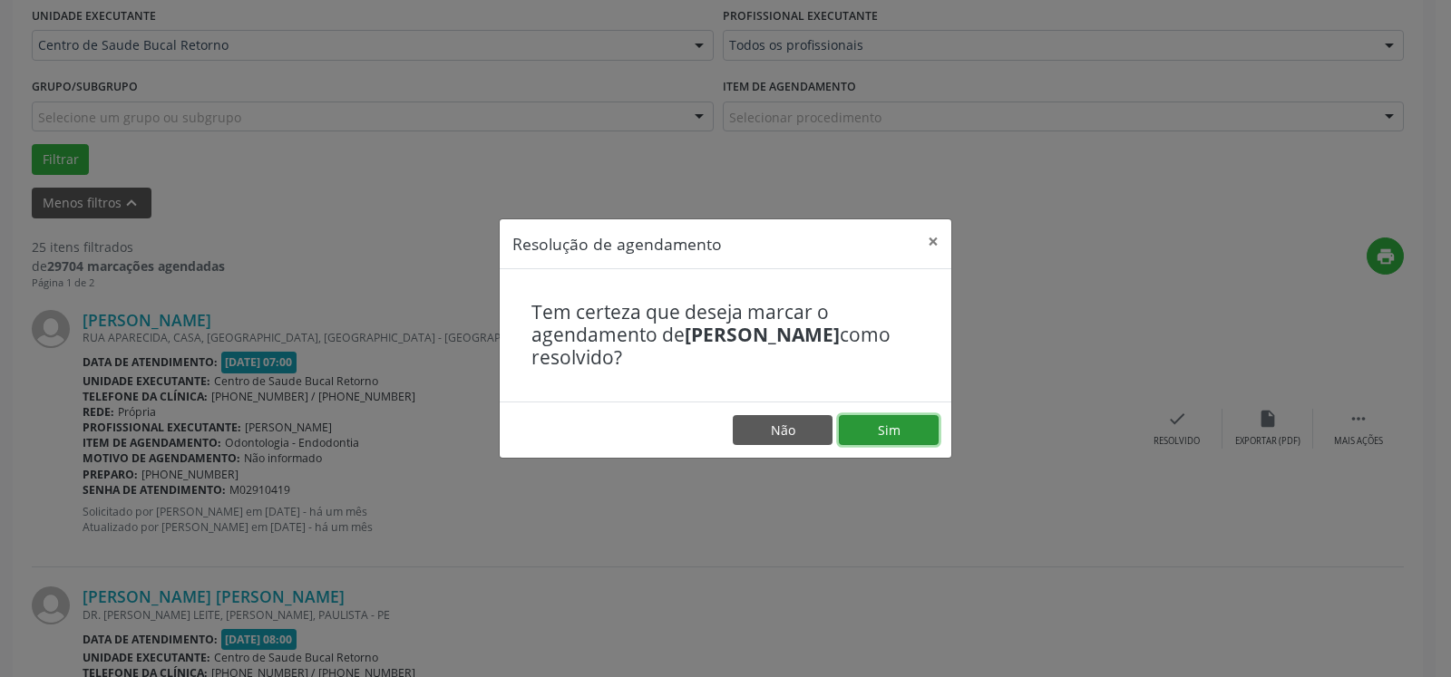
click at [910, 433] on button "Sim" at bounding box center [889, 430] width 100 height 31
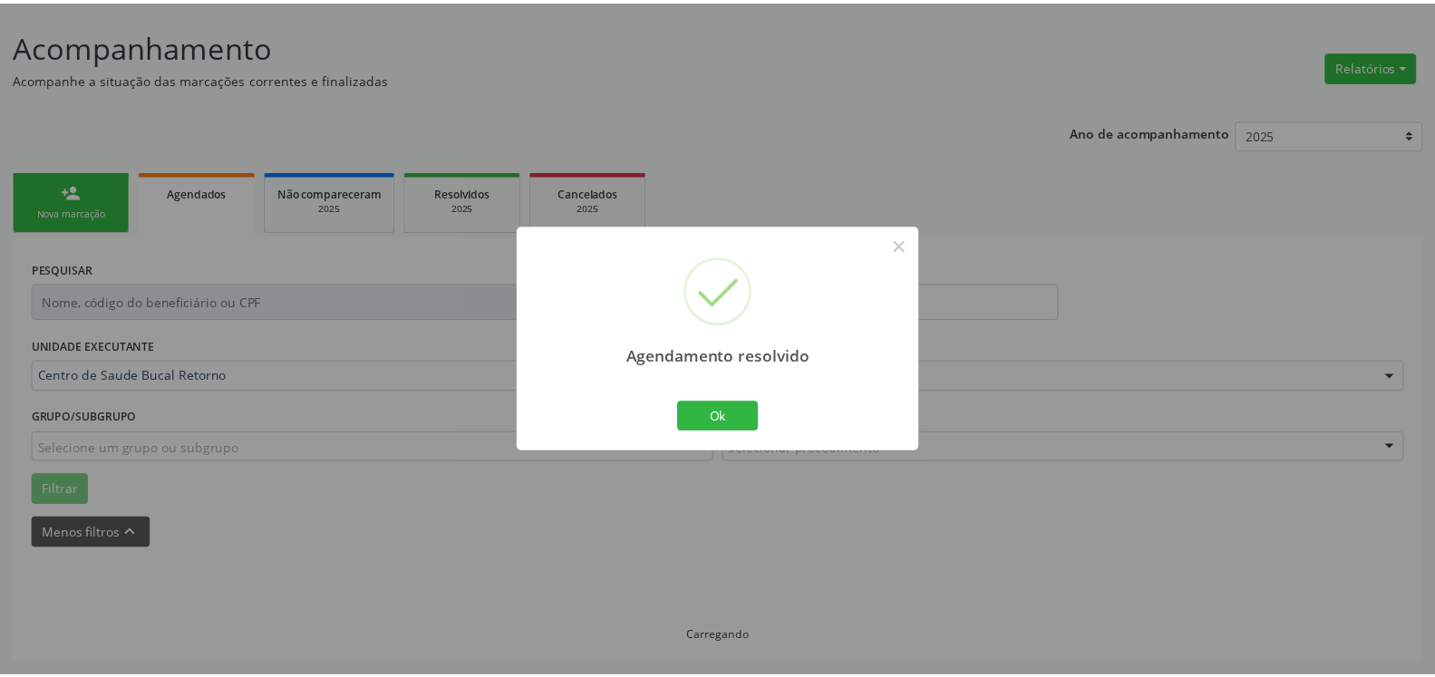
scroll to position [100, 0]
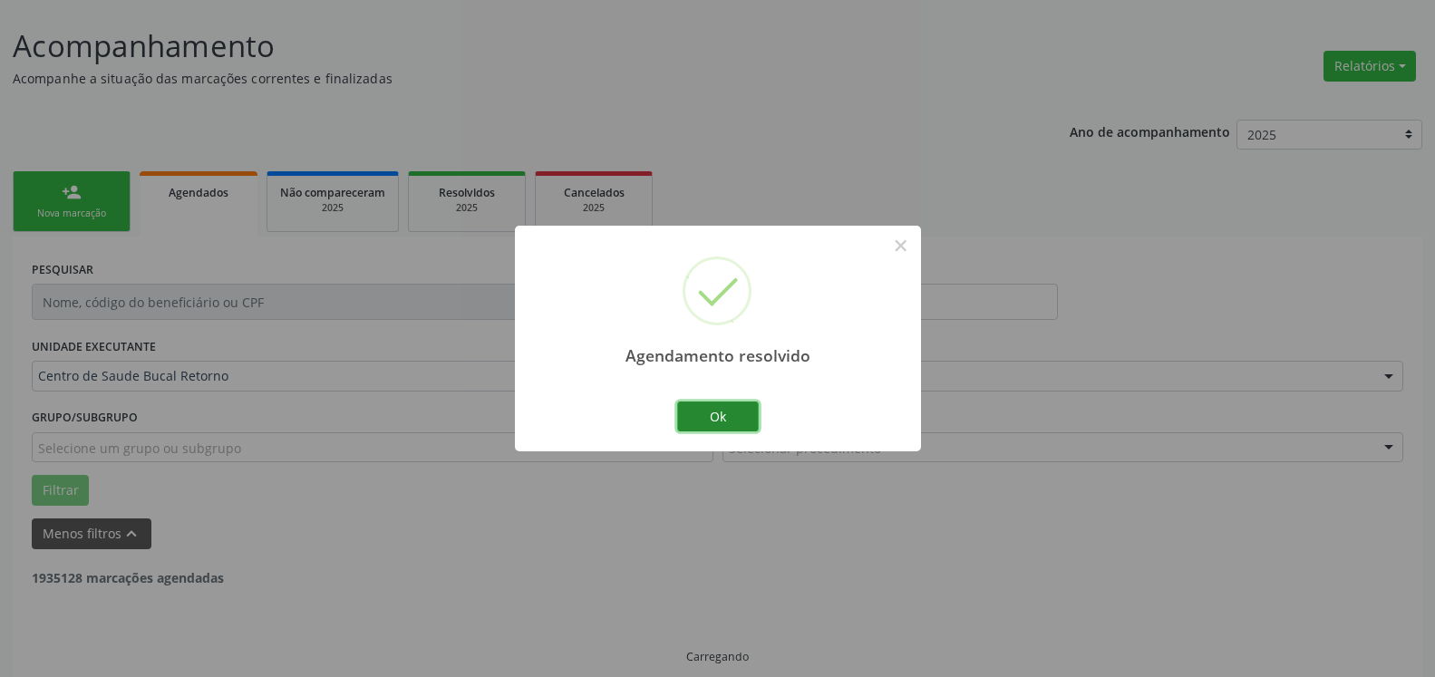
click at [749, 413] on button "Ok" at bounding box center [718, 417] width 82 height 31
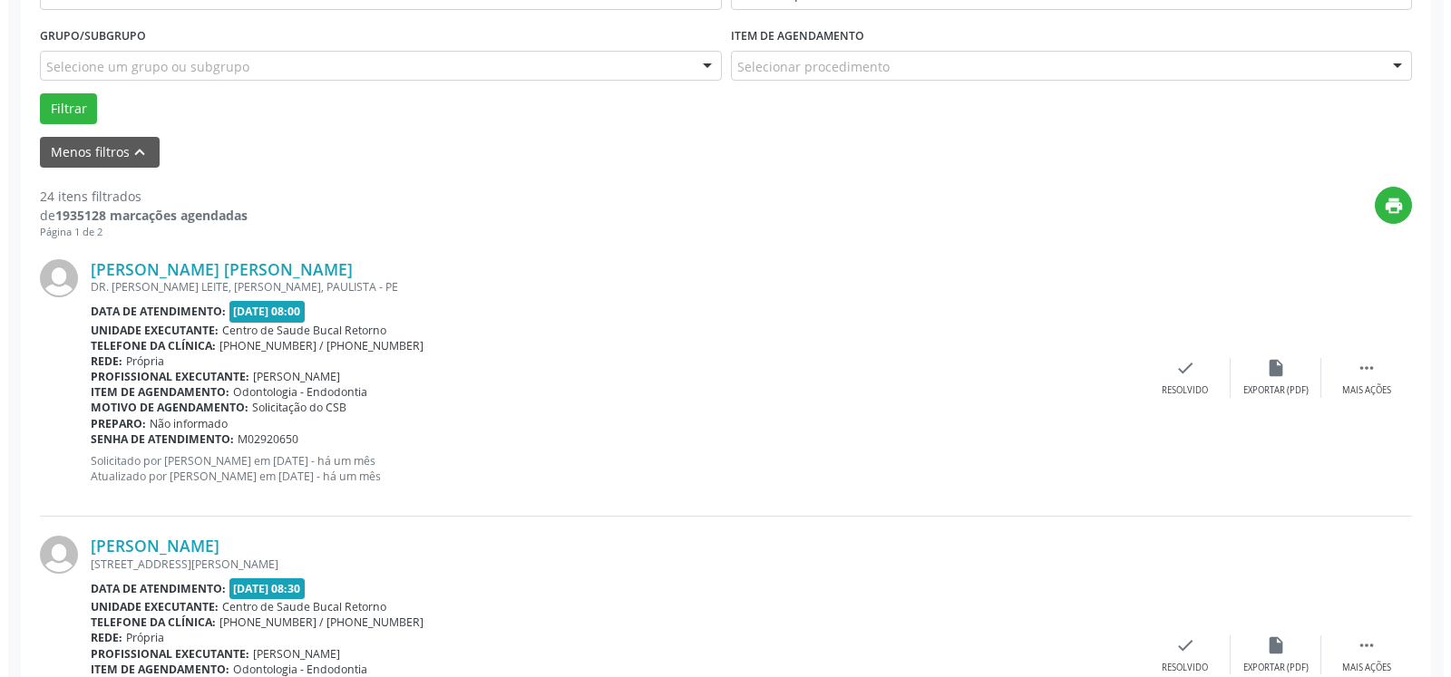
scroll to position [489, 0]
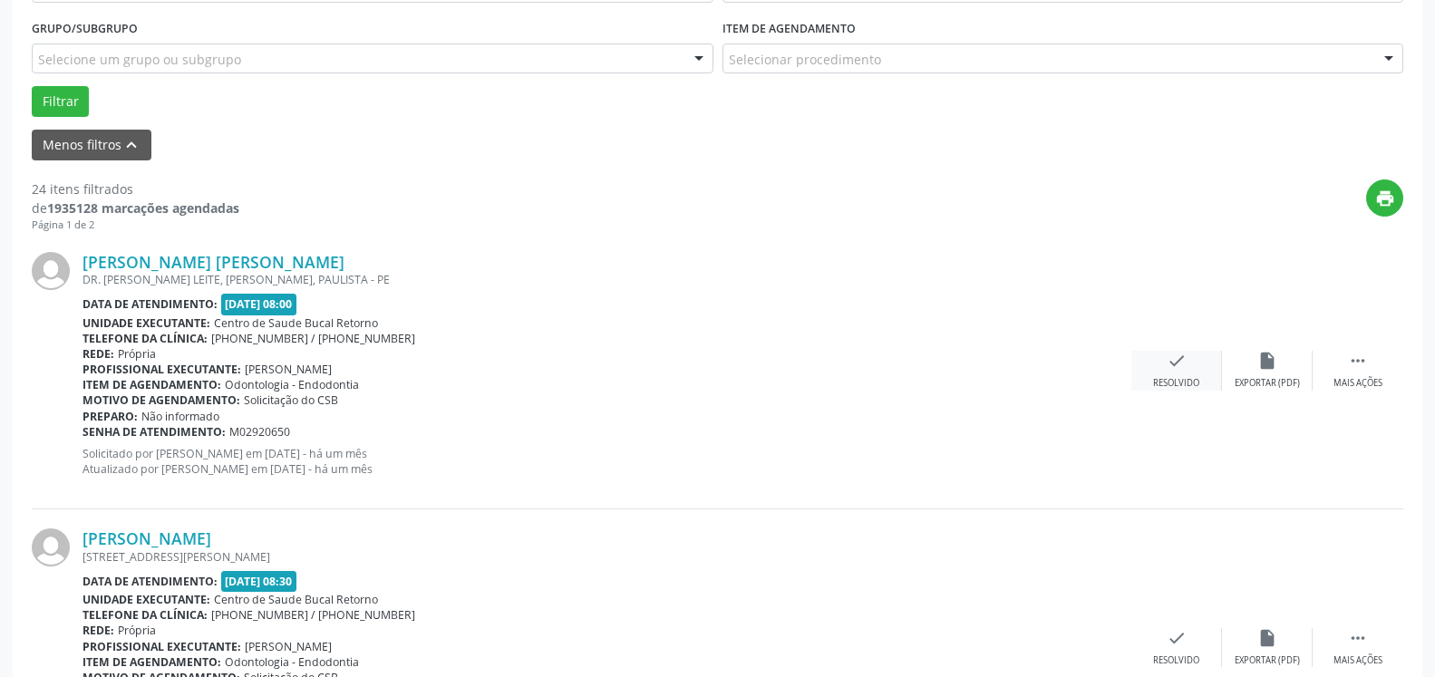
click at [1172, 359] on icon "check" at bounding box center [1177, 361] width 20 height 20
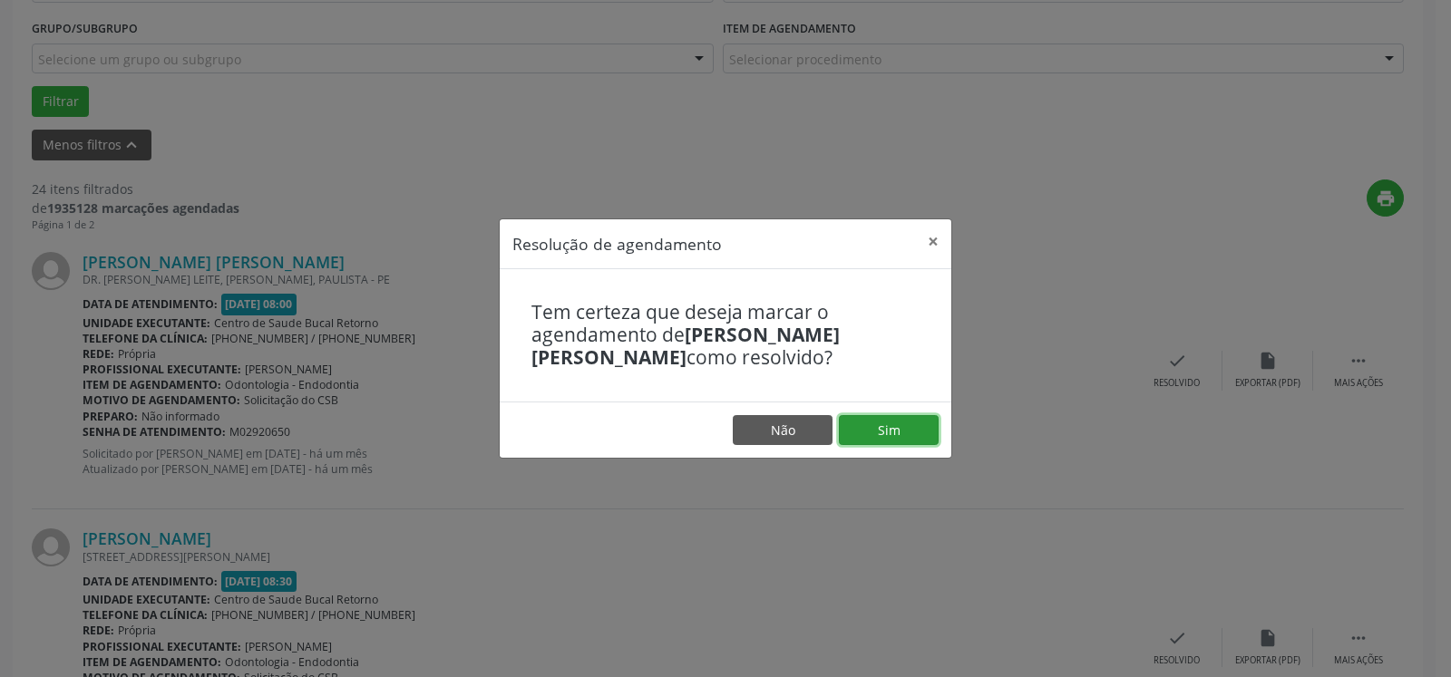
click at [879, 437] on button "Sim" at bounding box center [889, 430] width 100 height 31
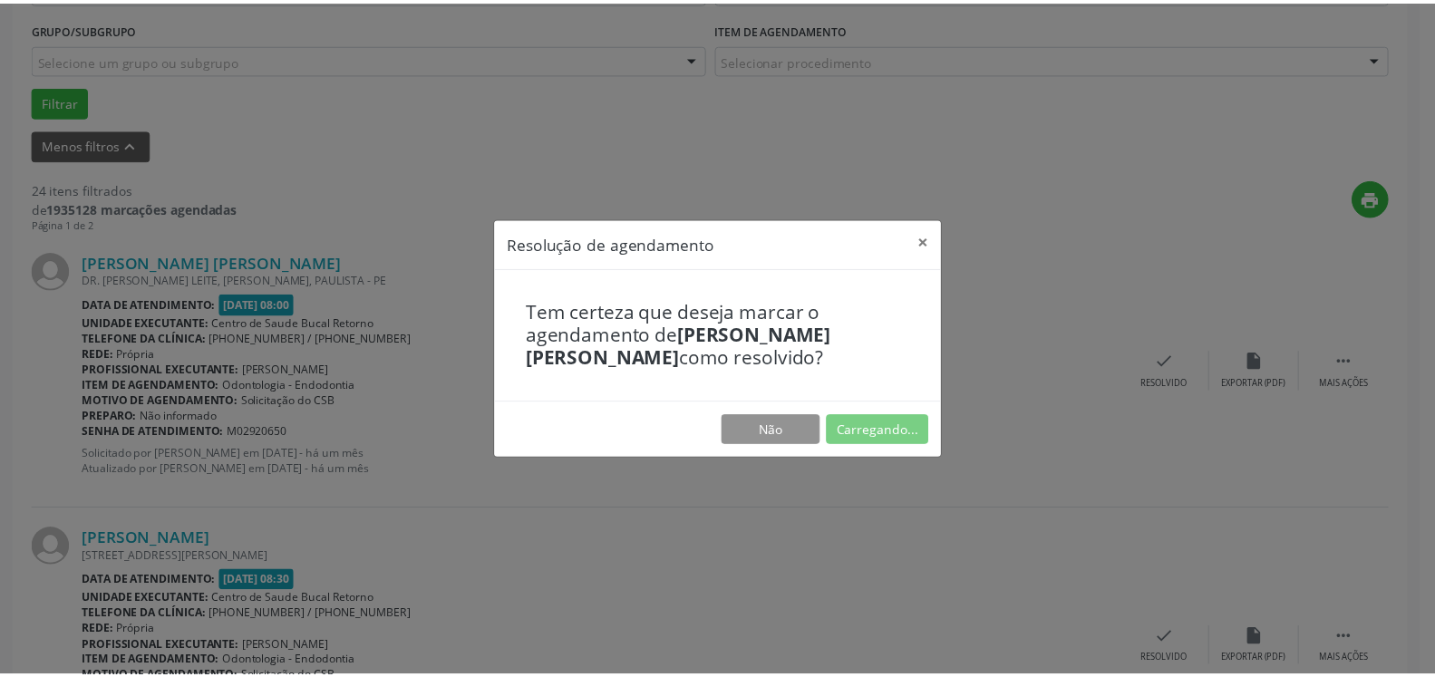
scroll to position [100, 0]
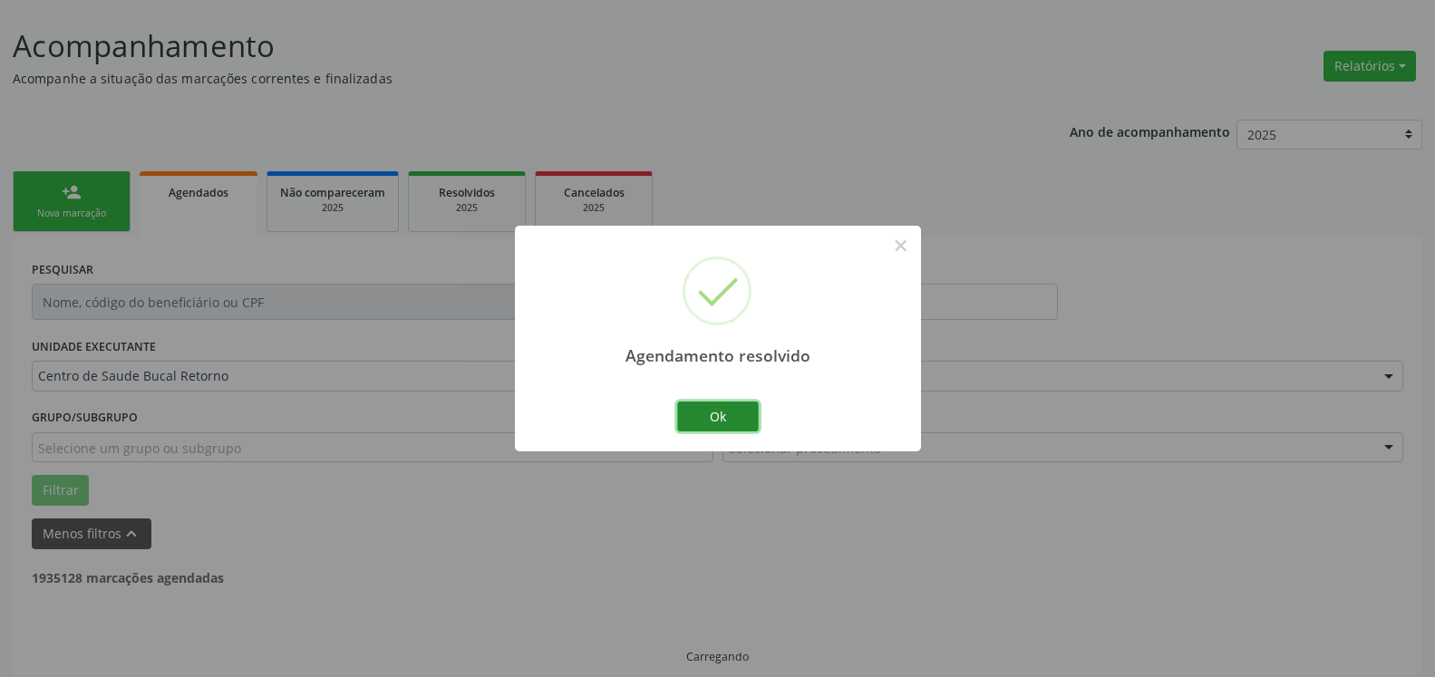
click at [691, 423] on button "Ok" at bounding box center [718, 417] width 82 height 31
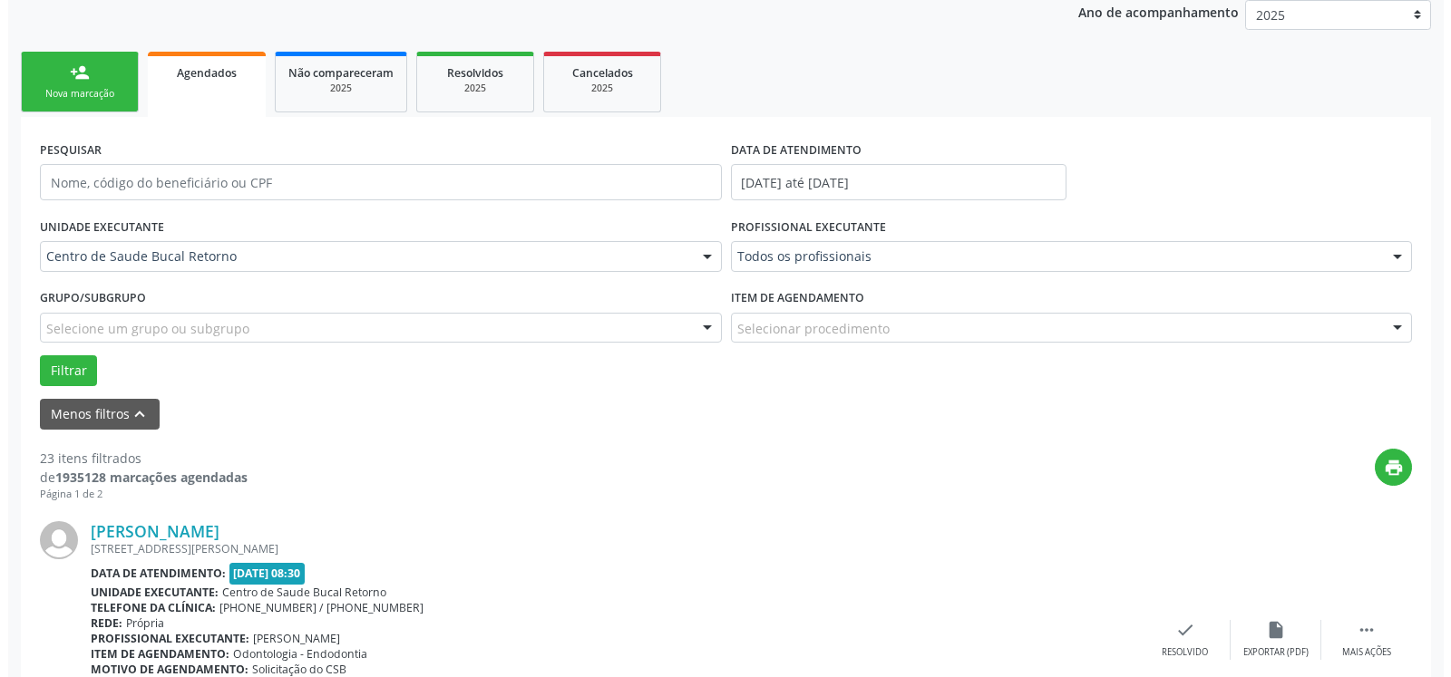
scroll to position [470, 0]
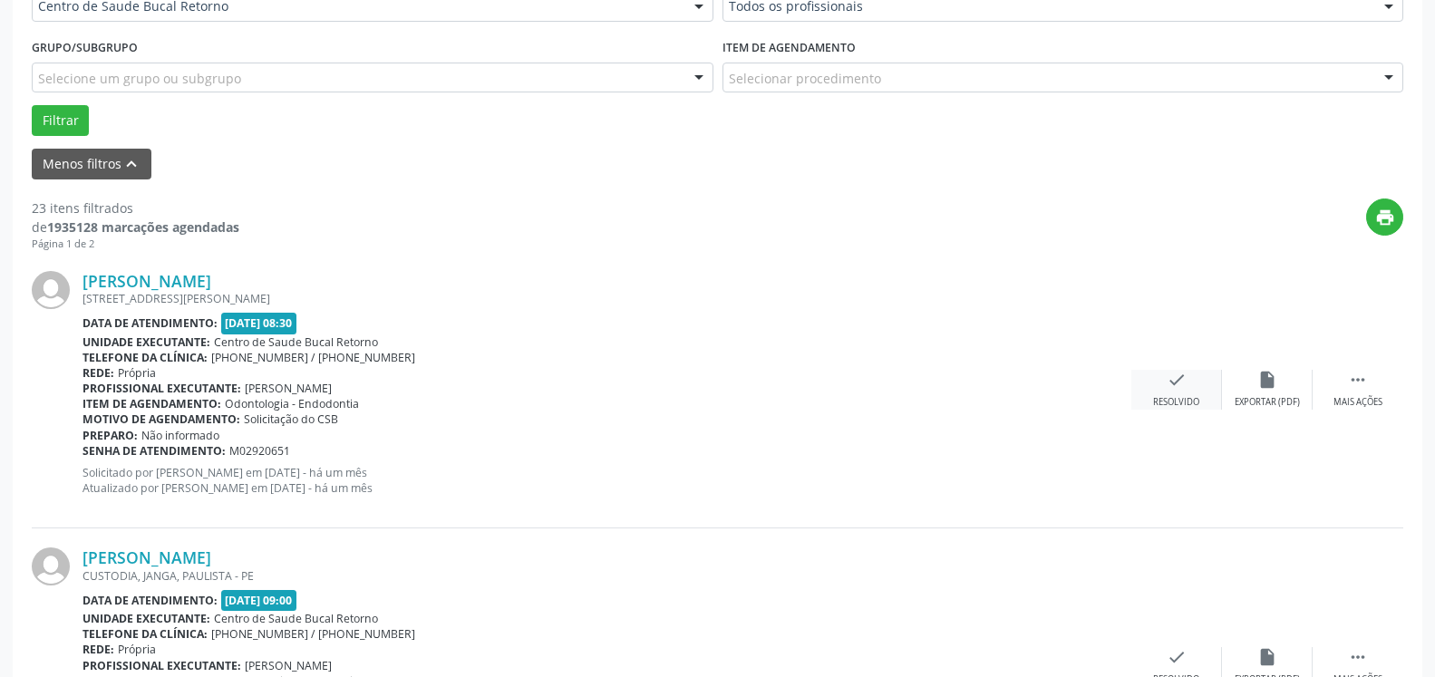
click at [1172, 386] on icon "check" at bounding box center [1177, 380] width 20 height 20
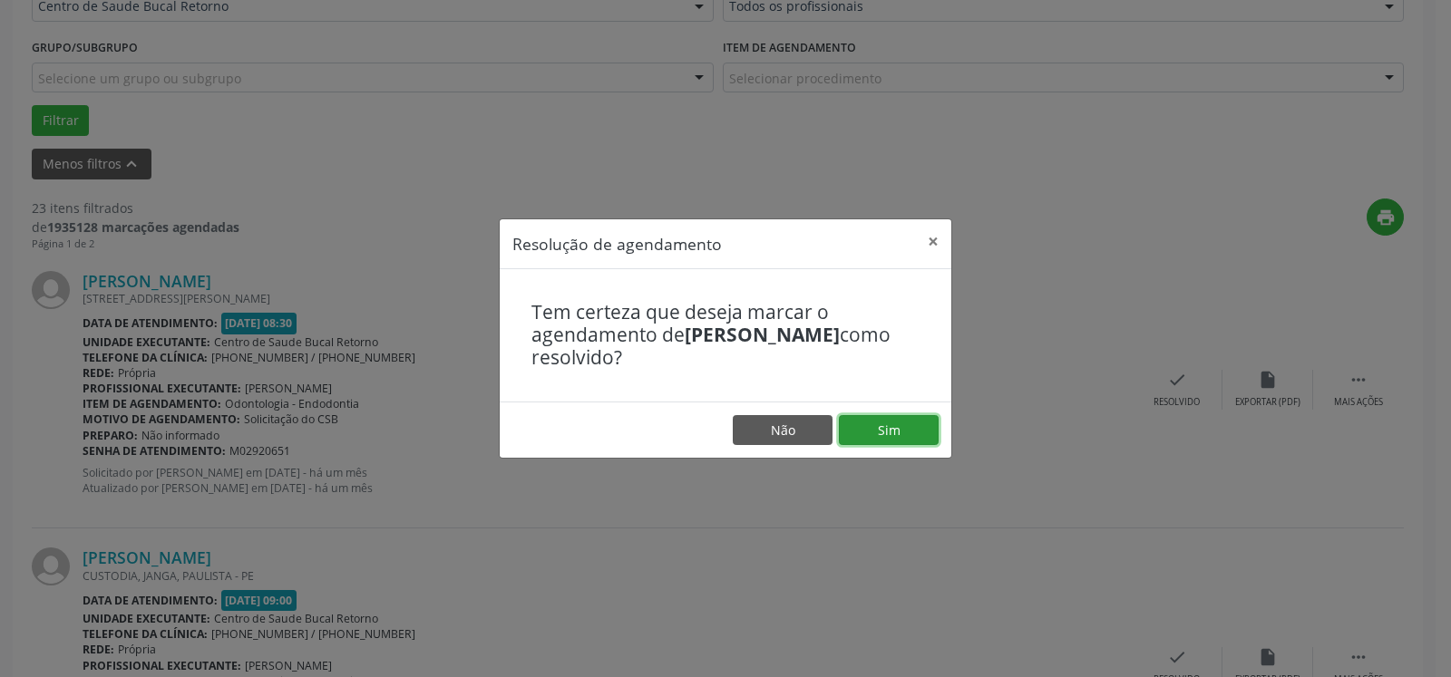
click at [920, 432] on button "Sim" at bounding box center [889, 430] width 100 height 31
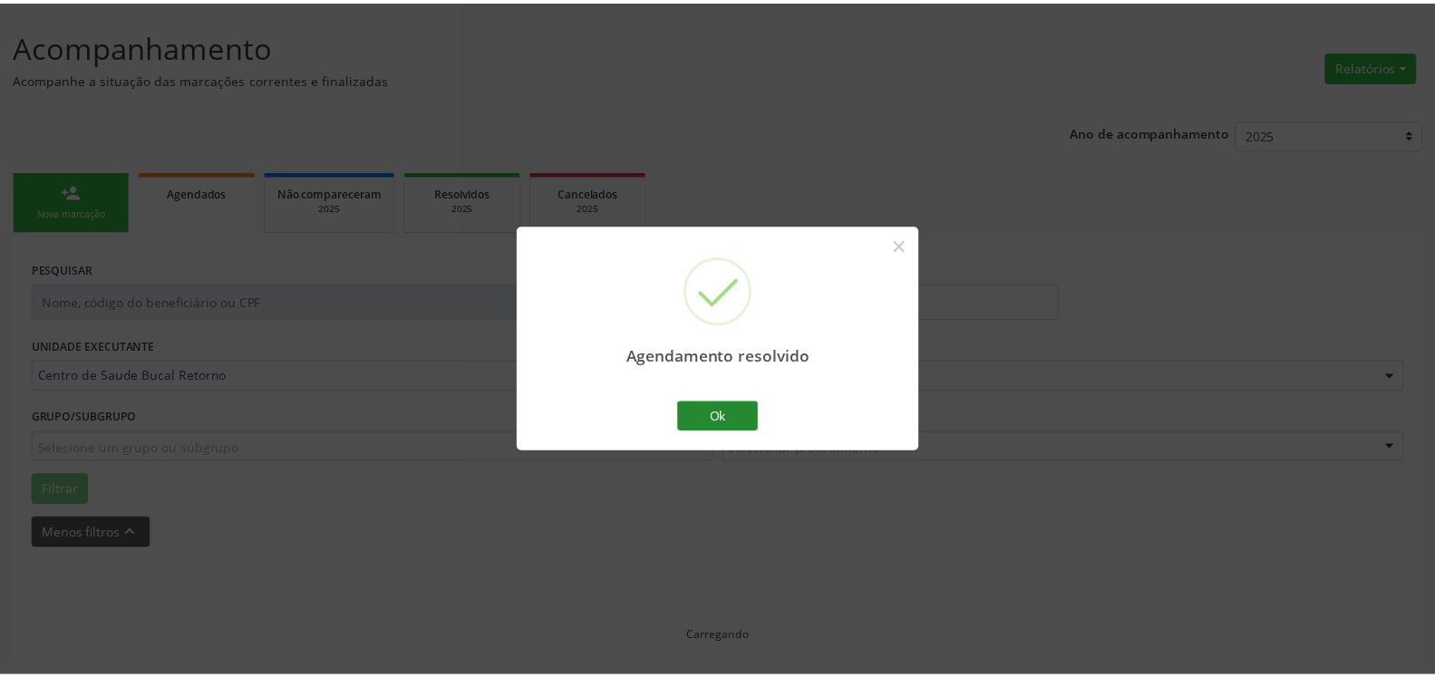
scroll to position [100, 0]
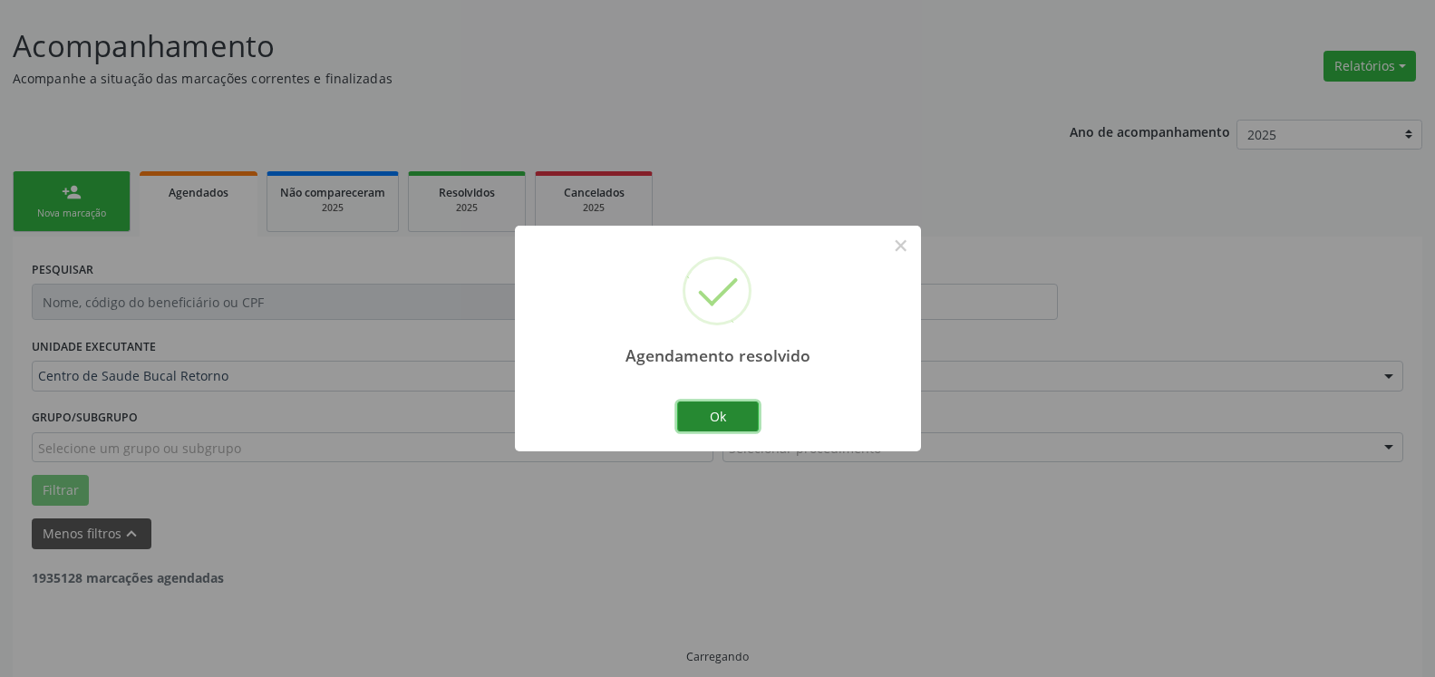
click at [723, 416] on button "Ok" at bounding box center [718, 417] width 82 height 31
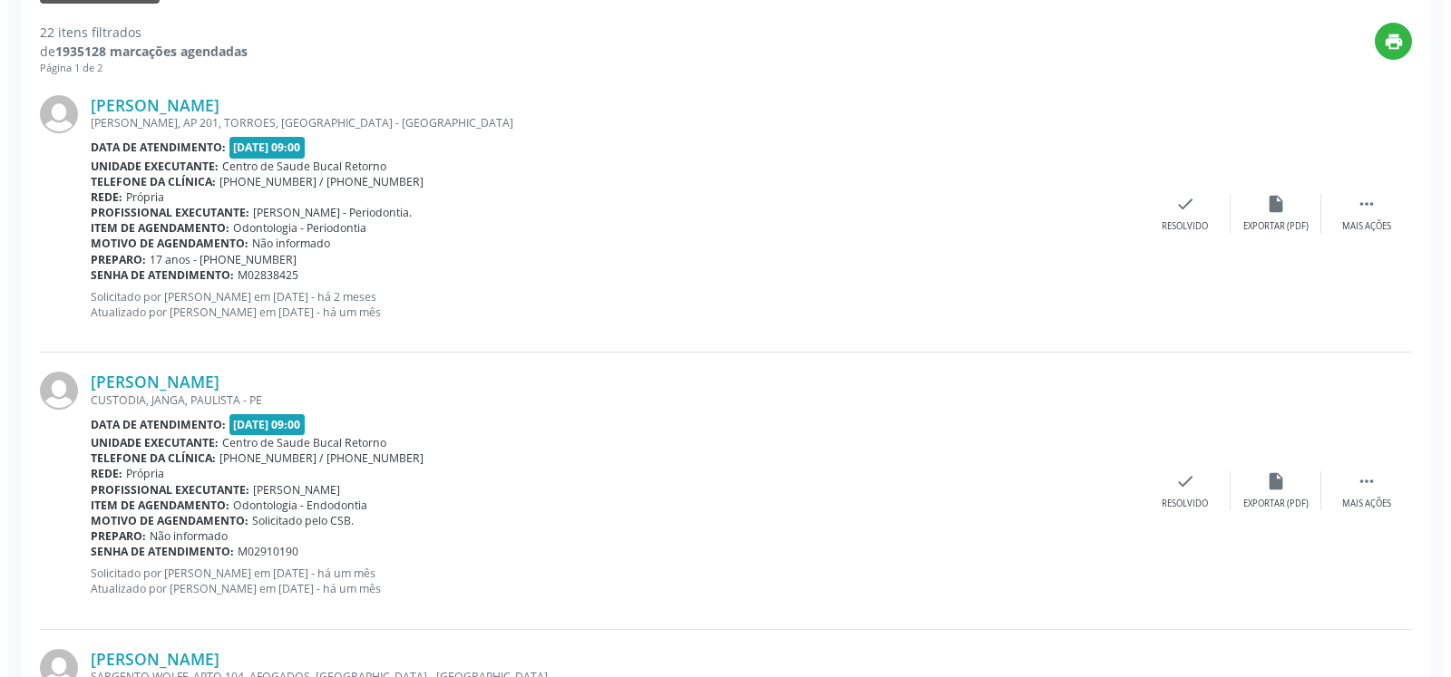
scroll to position [674, 0]
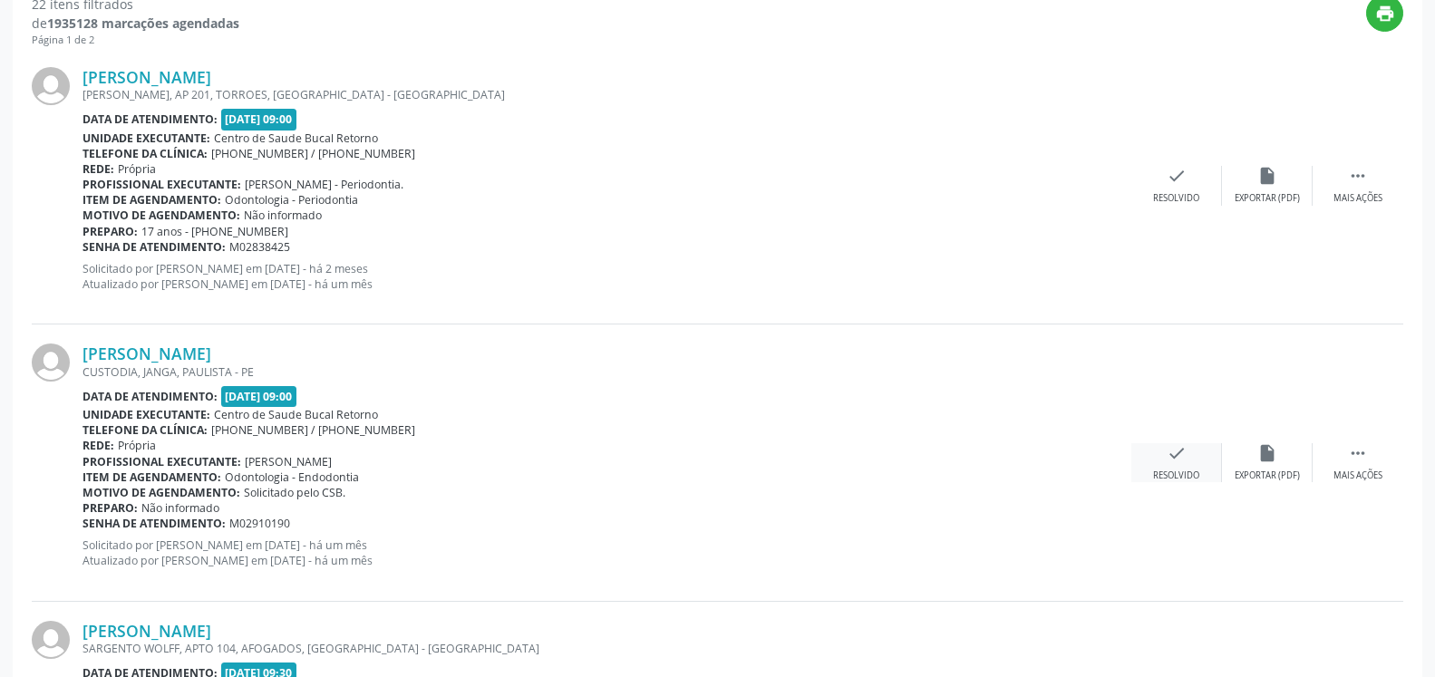
click at [1181, 470] on div "Resolvido" at bounding box center [1176, 476] width 46 height 13
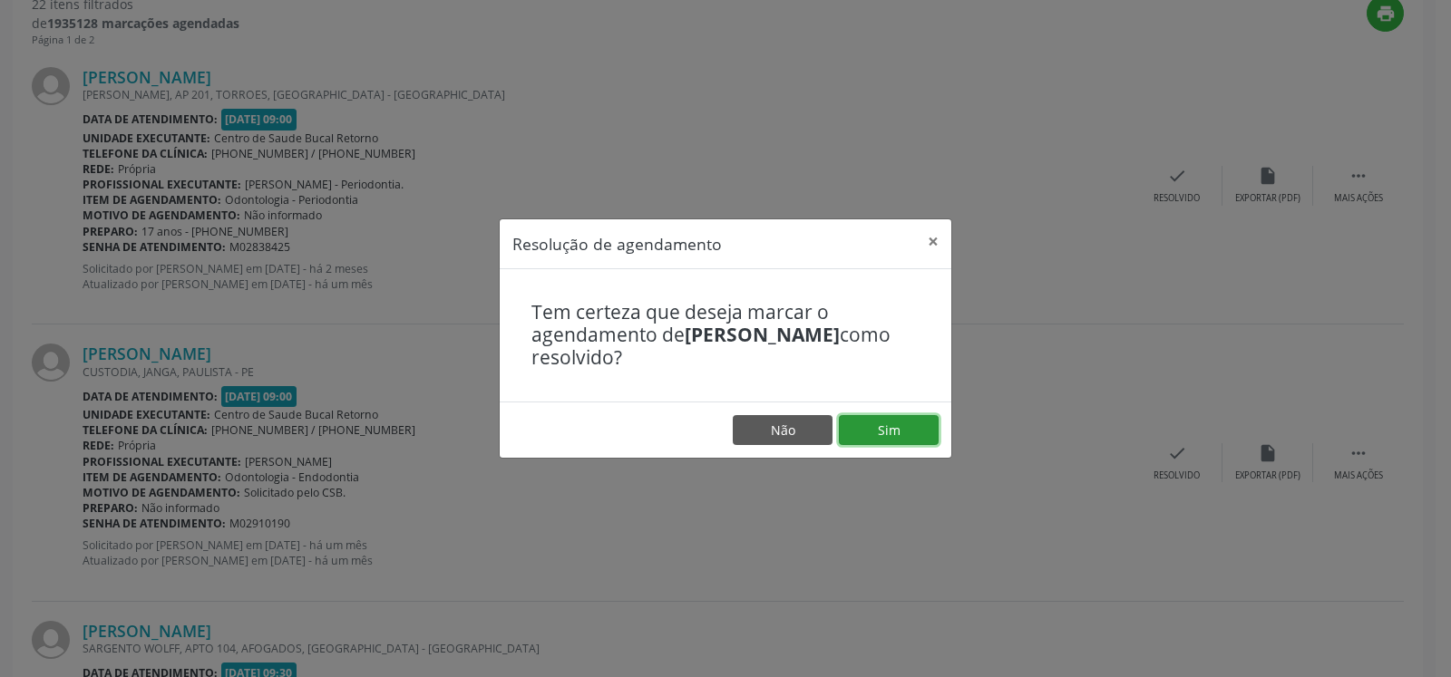
click at [881, 440] on button "Sim" at bounding box center [889, 430] width 100 height 31
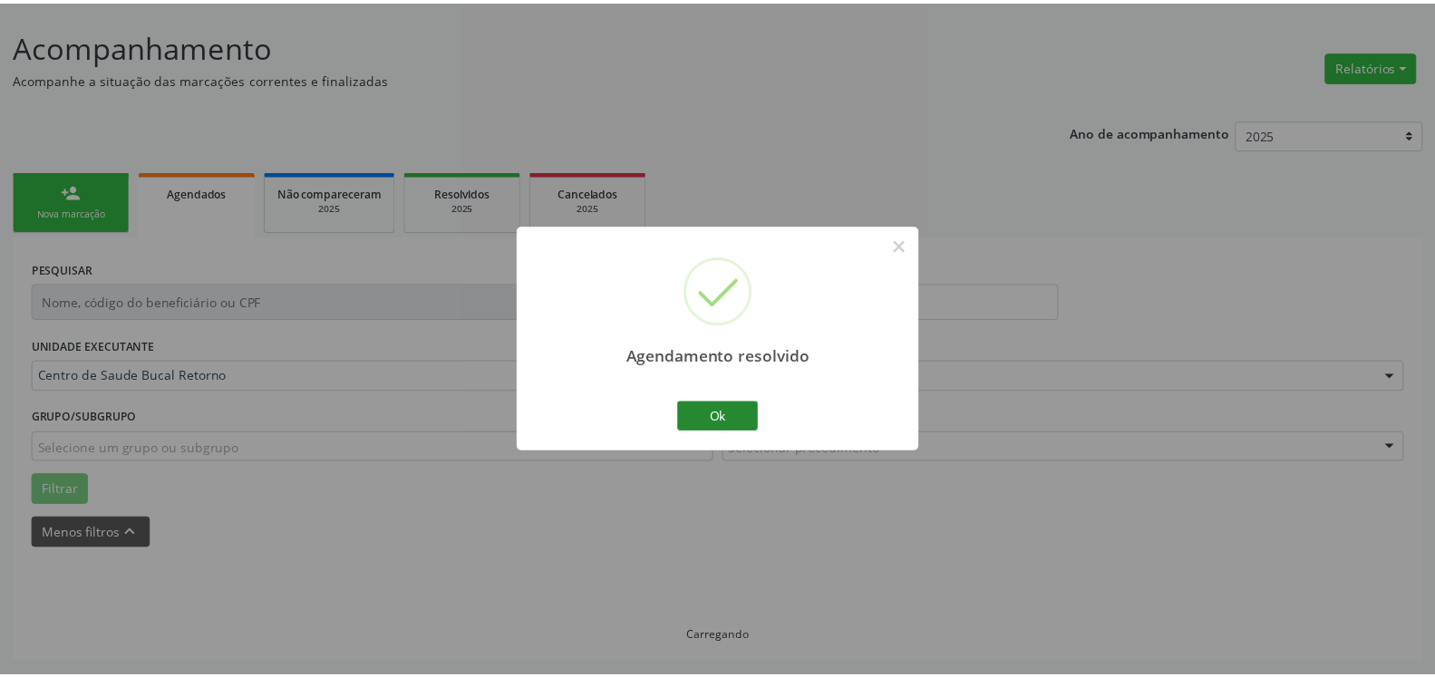
scroll to position [100, 0]
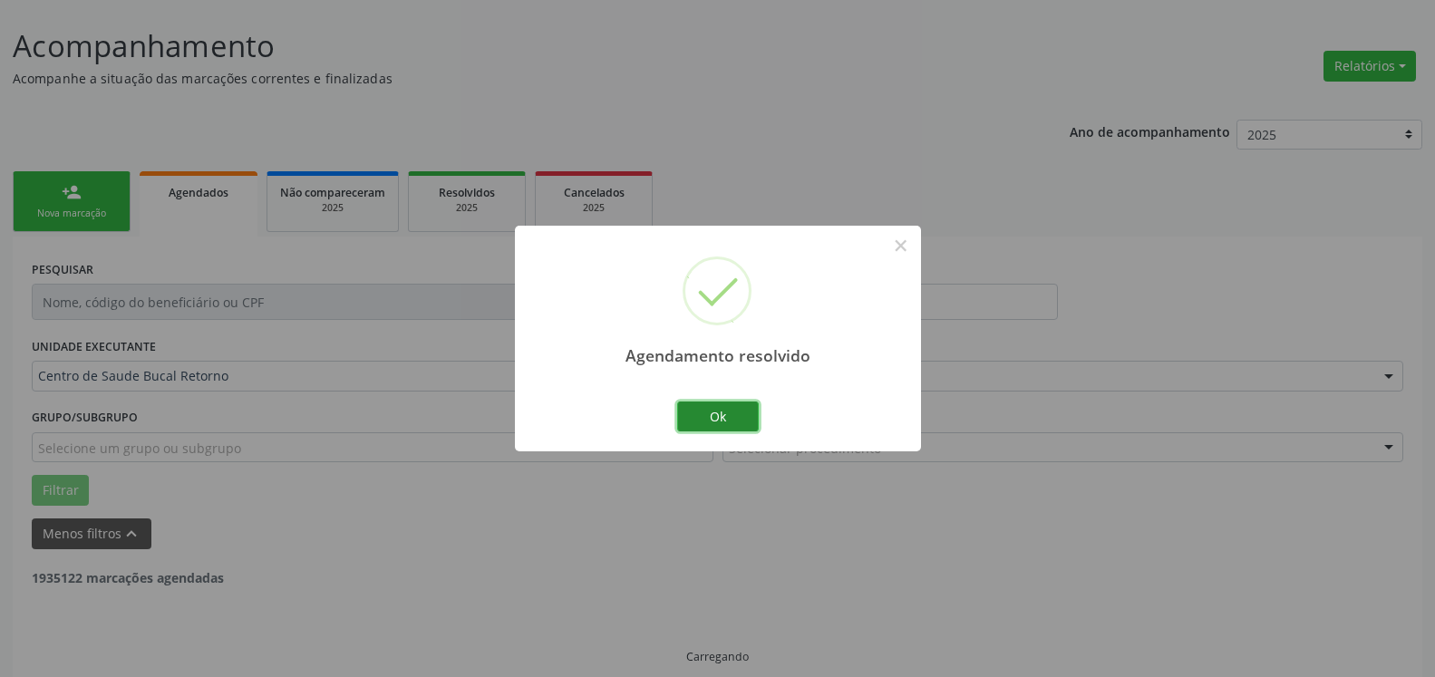
click at [700, 419] on button "Ok" at bounding box center [718, 417] width 82 height 31
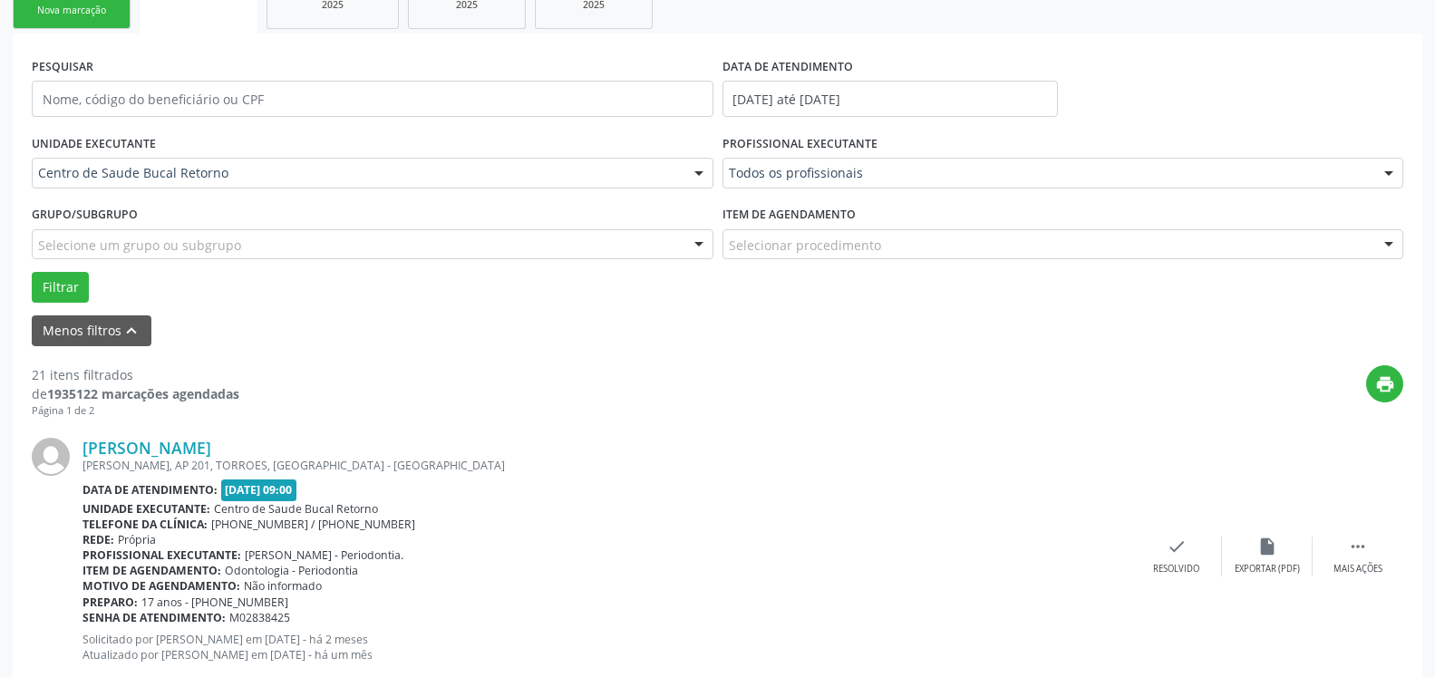
scroll to position [377, 0]
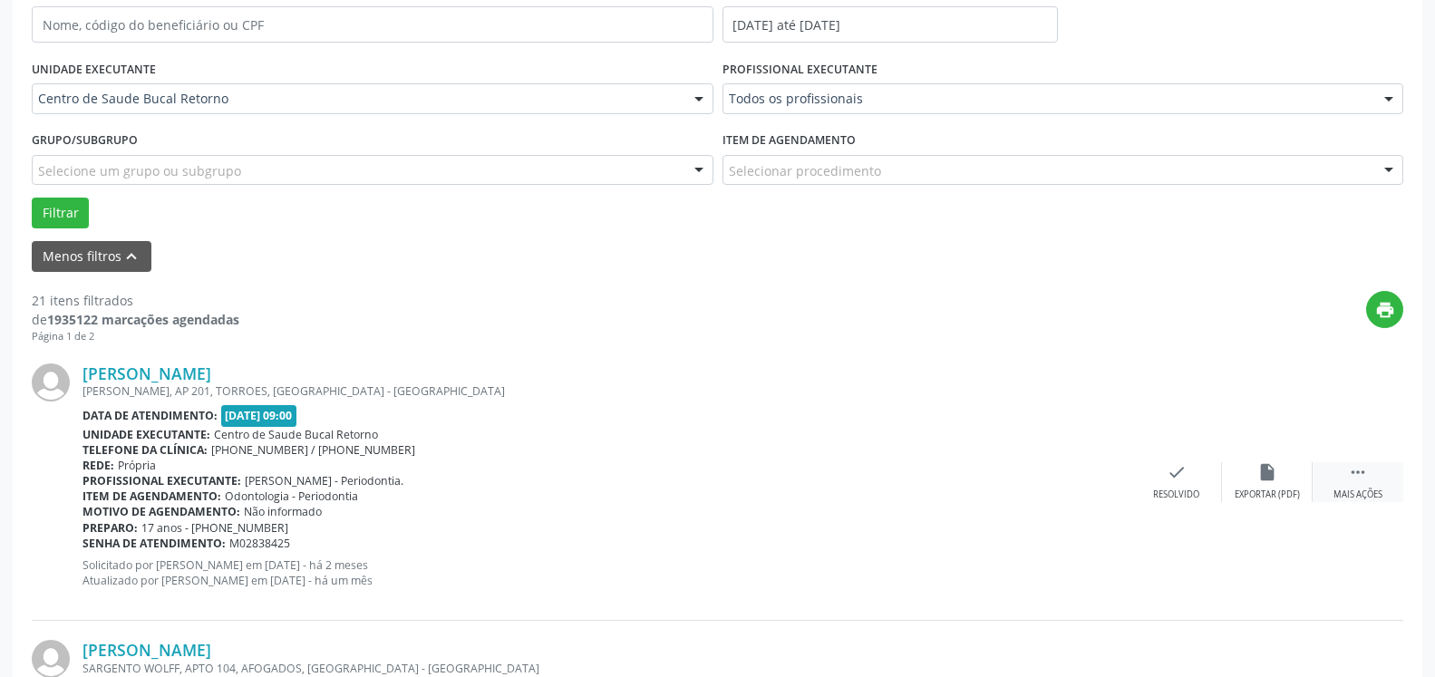
drag, startPoint x: 1371, startPoint y: 472, endPoint x: 1330, endPoint y: 480, distance: 41.4
click at [1358, 475] on div " Mais ações" at bounding box center [1358, 481] width 91 height 39
click at [1276, 479] on icon "alarm_off" at bounding box center [1268, 472] width 20 height 20
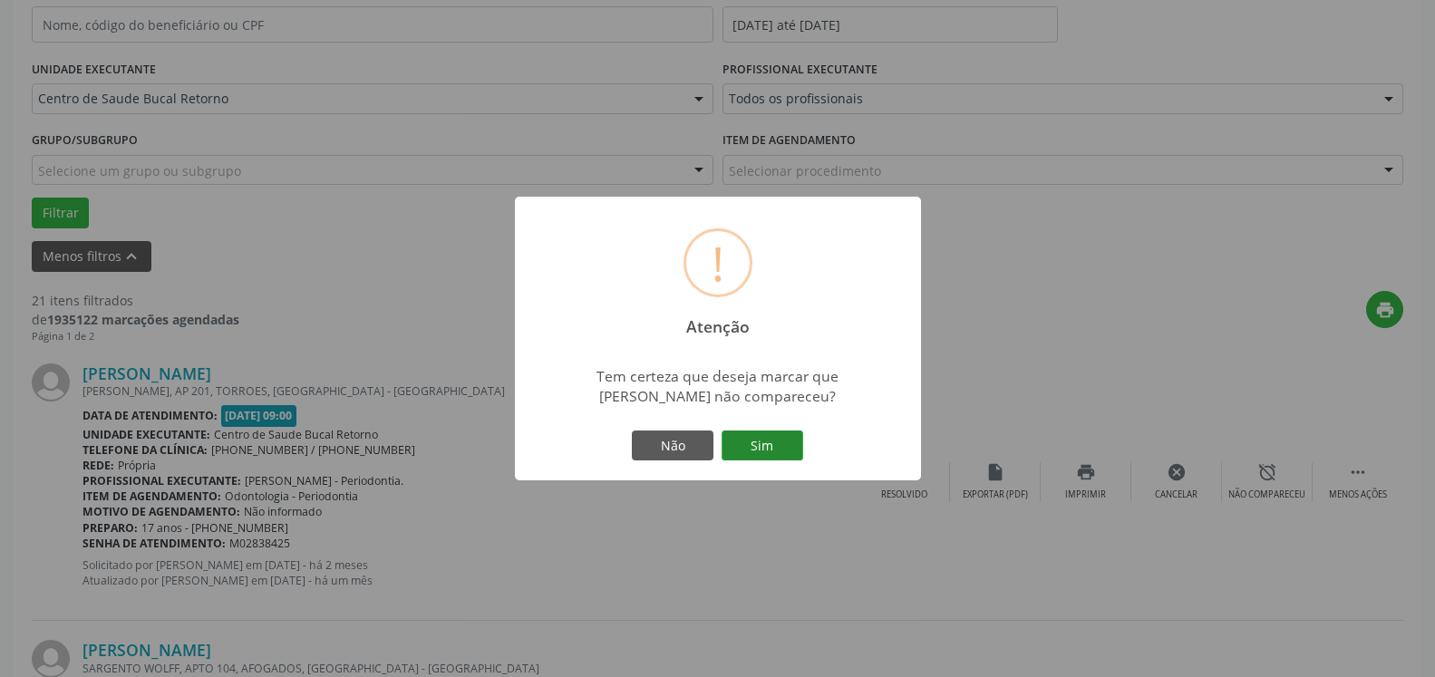
click at [750, 448] on button "Sim" at bounding box center [763, 446] width 82 height 31
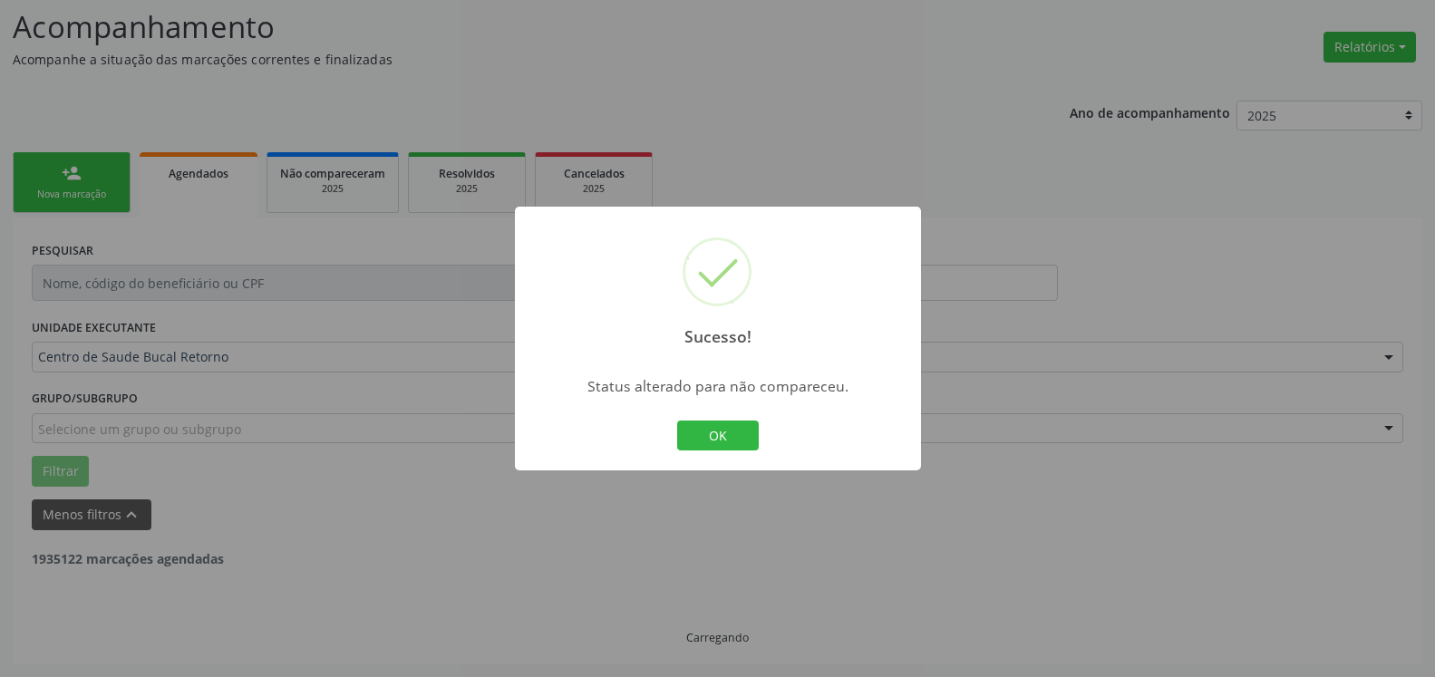
scroll to position [119, 0]
click at [729, 439] on button "OK" at bounding box center [718, 436] width 82 height 31
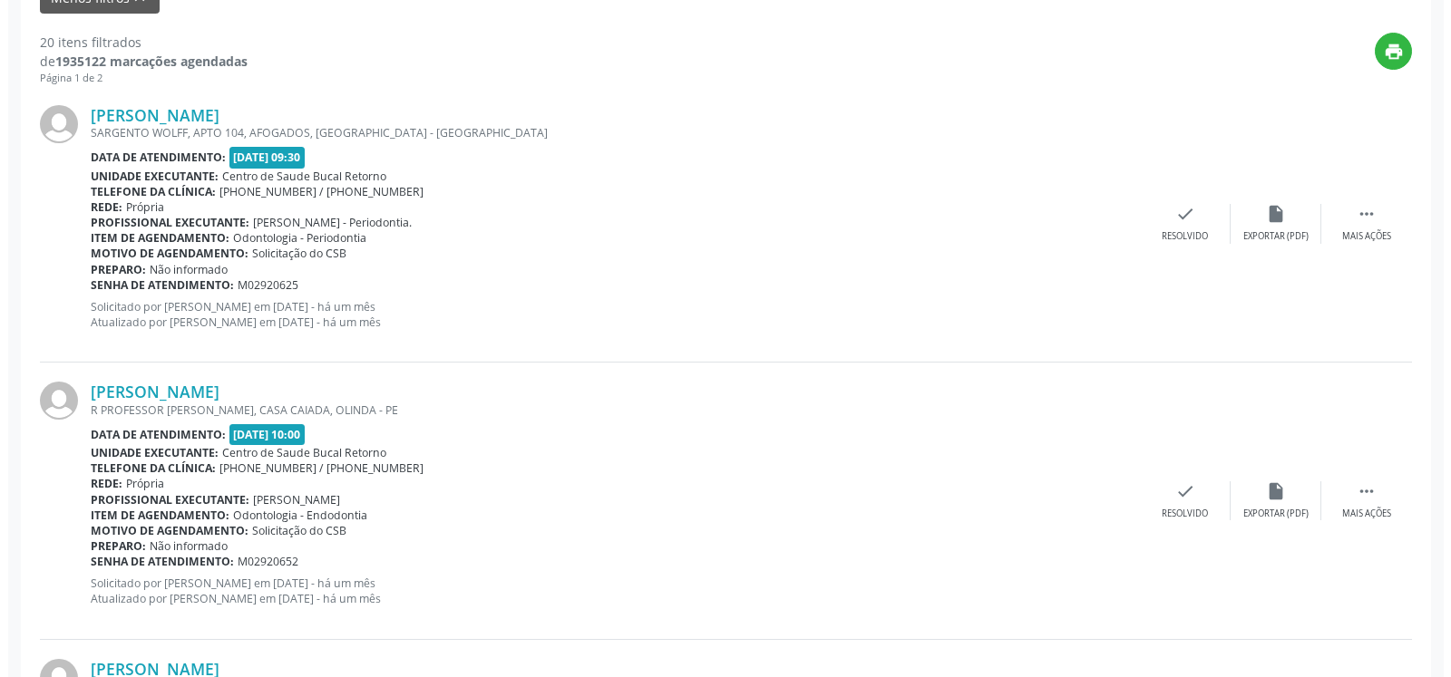
scroll to position [674, 0]
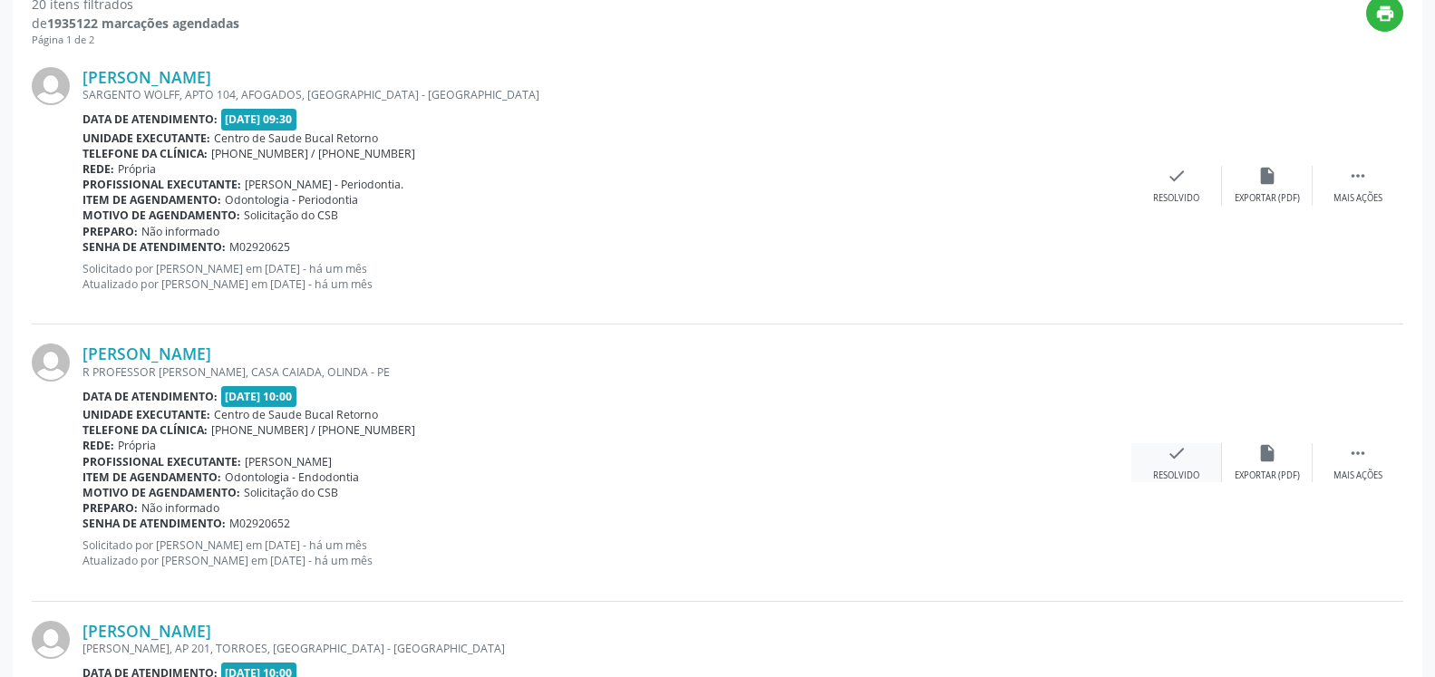
click at [1187, 467] on div "check Resolvido" at bounding box center [1177, 462] width 91 height 39
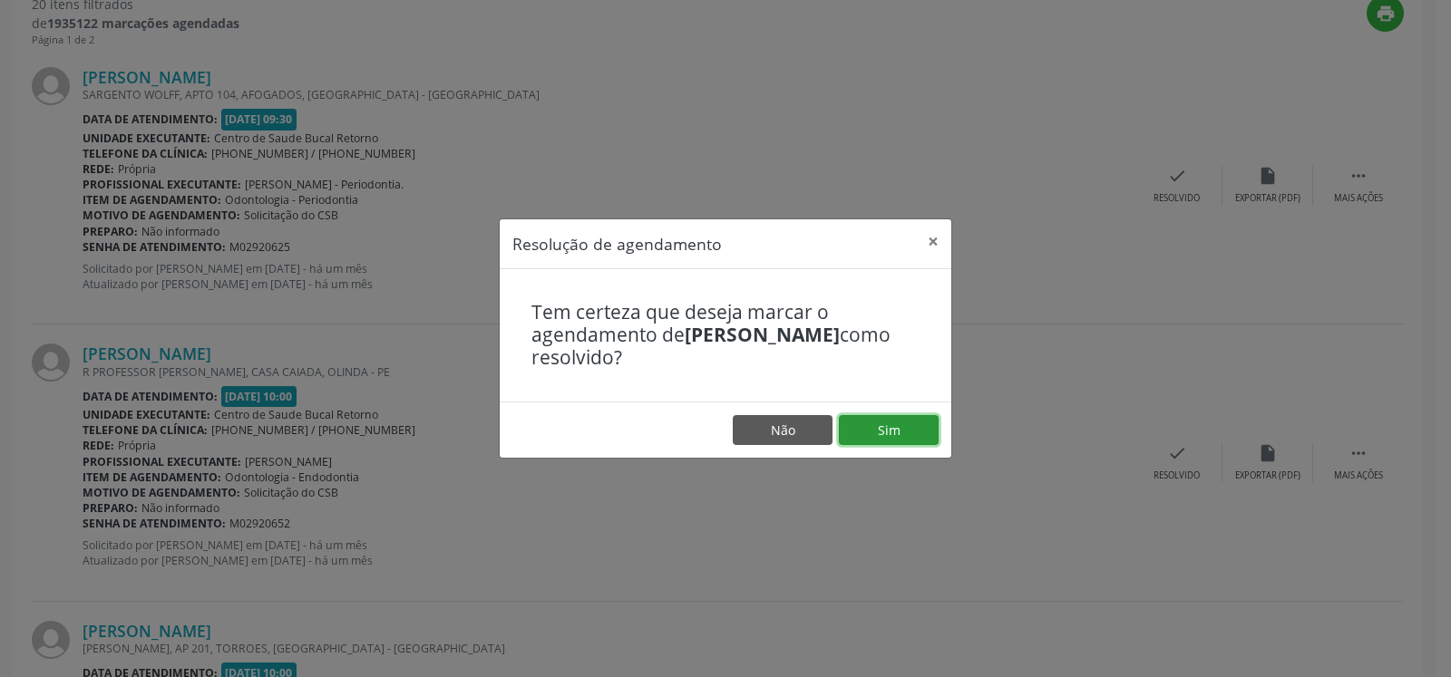
click at [929, 429] on button "Sim" at bounding box center [889, 430] width 100 height 31
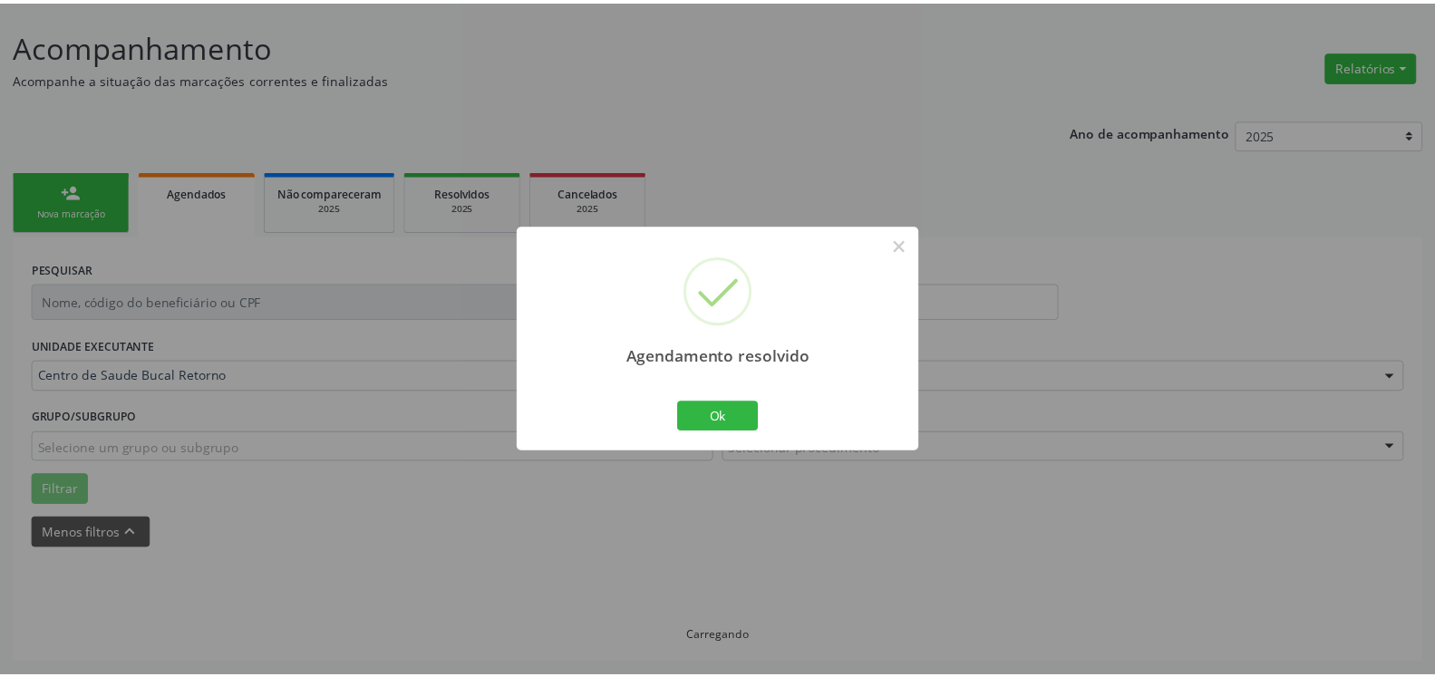
scroll to position [100, 0]
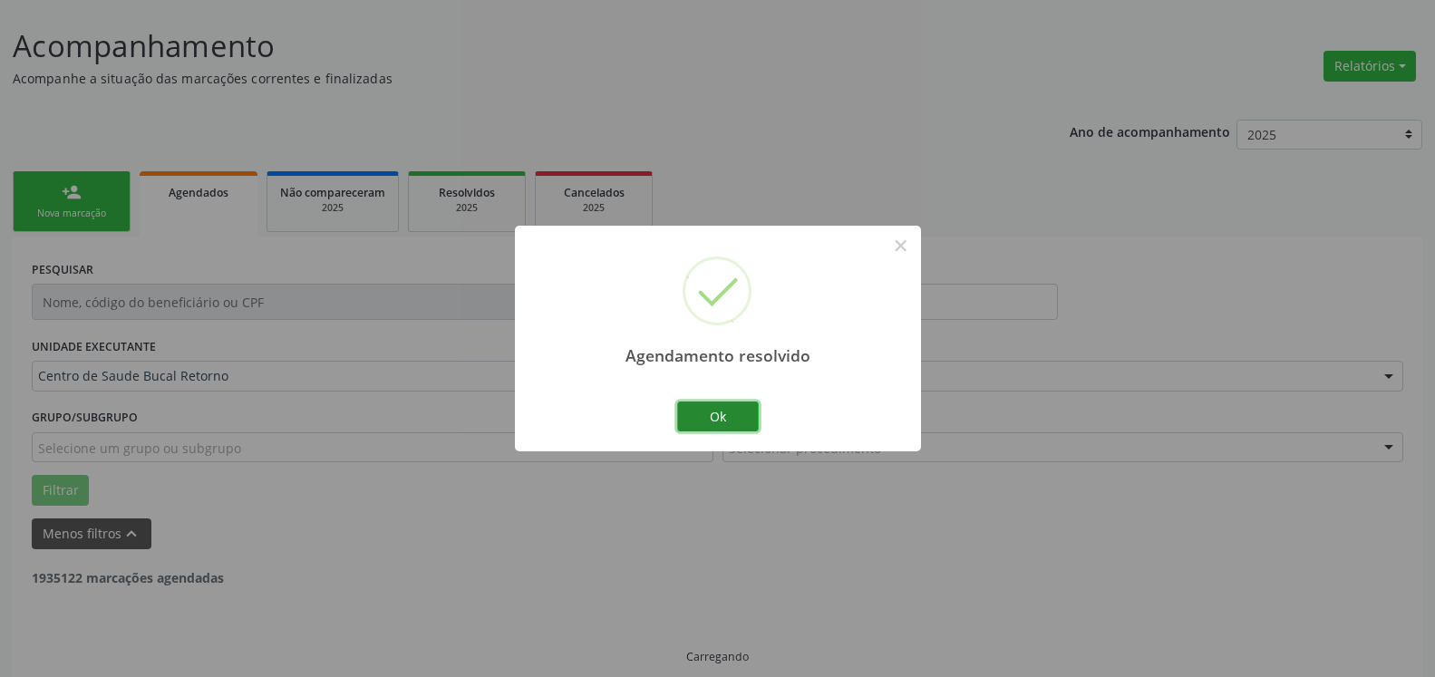
click at [711, 414] on button "Ok" at bounding box center [718, 417] width 82 height 31
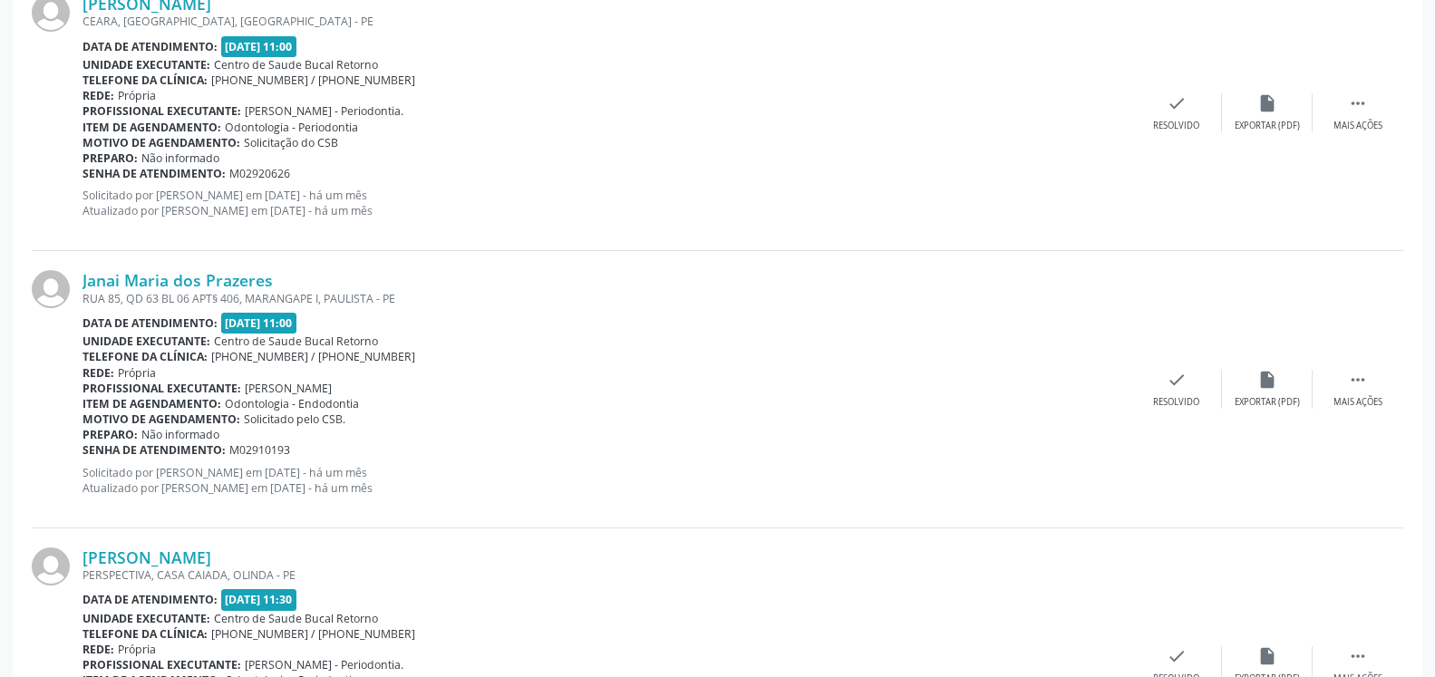
scroll to position [1580, 0]
click at [1367, 378] on icon "" at bounding box center [1358, 378] width 20 height 20
click at [1266, 379] on icon "alarm_off" at bounding box center [1268, 378] width 20 height 20
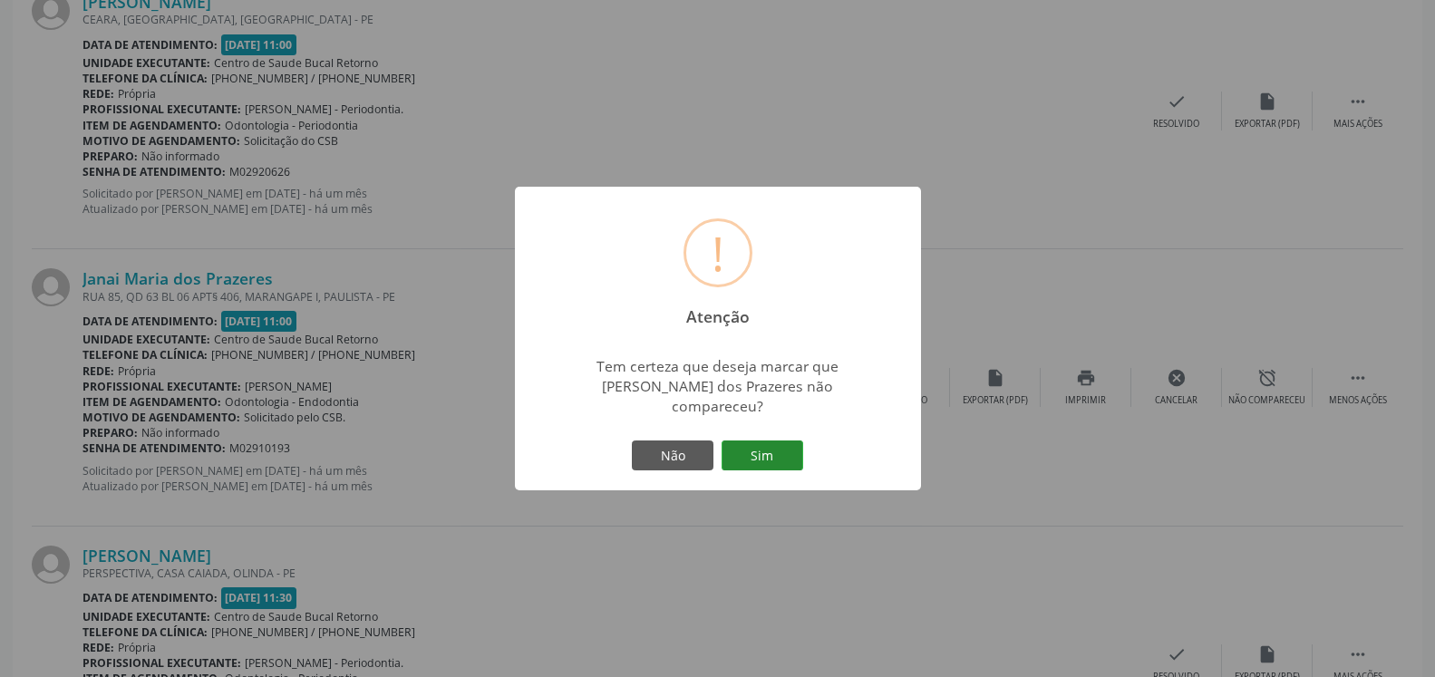
click at [789, 443] on button "Sim" at bounding box center [763, 456] width 82 height 31
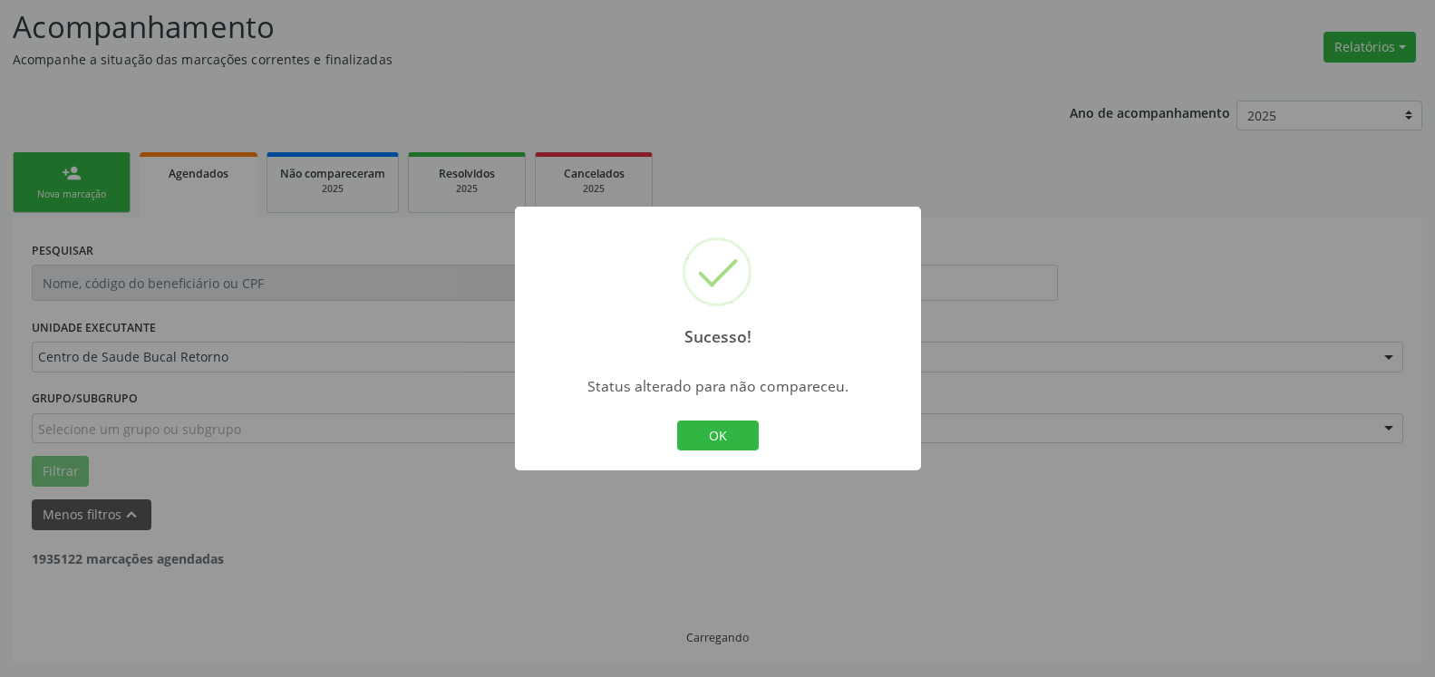
scroll to position [119, 0]
click at [716, 432] on button "OK" at bounding box center [718, 436] width 82 height 31
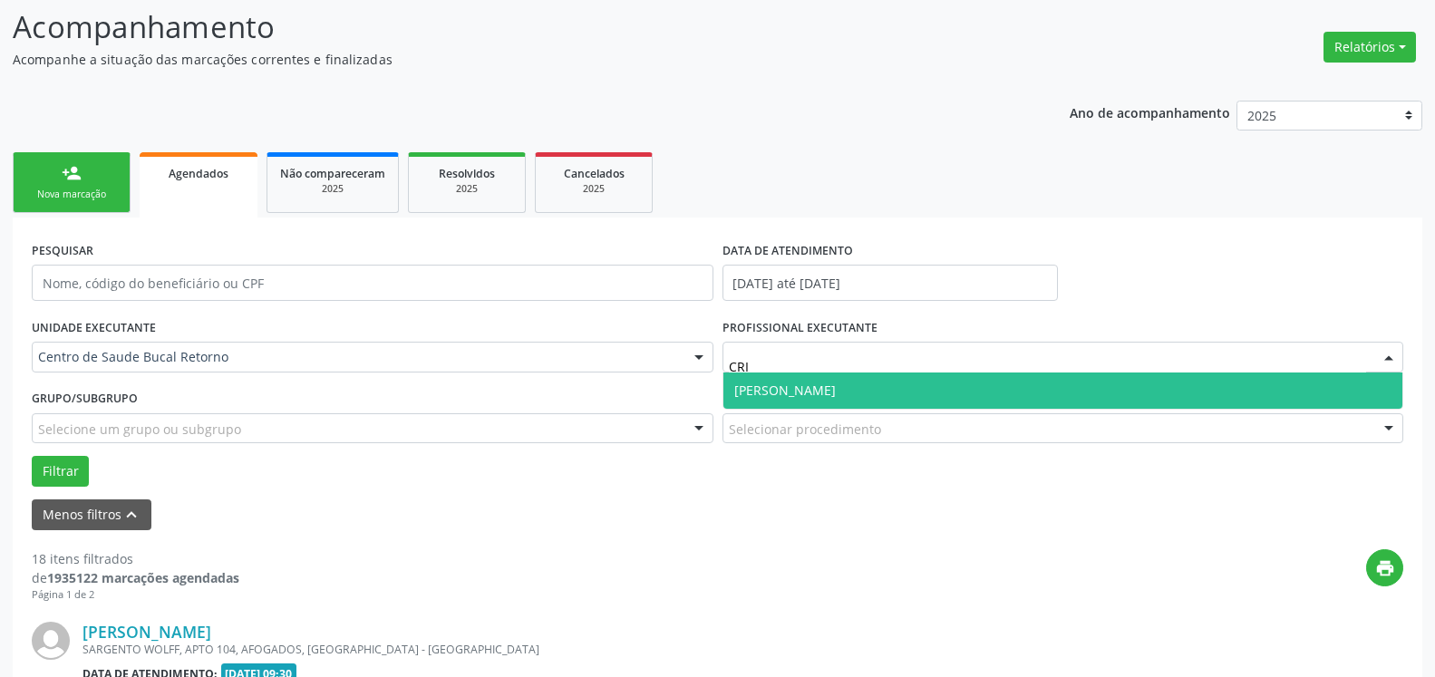
click at [864, 382] on span "[PERSON_NAME]" at bounding box center [1064, 391] width 680 height 36
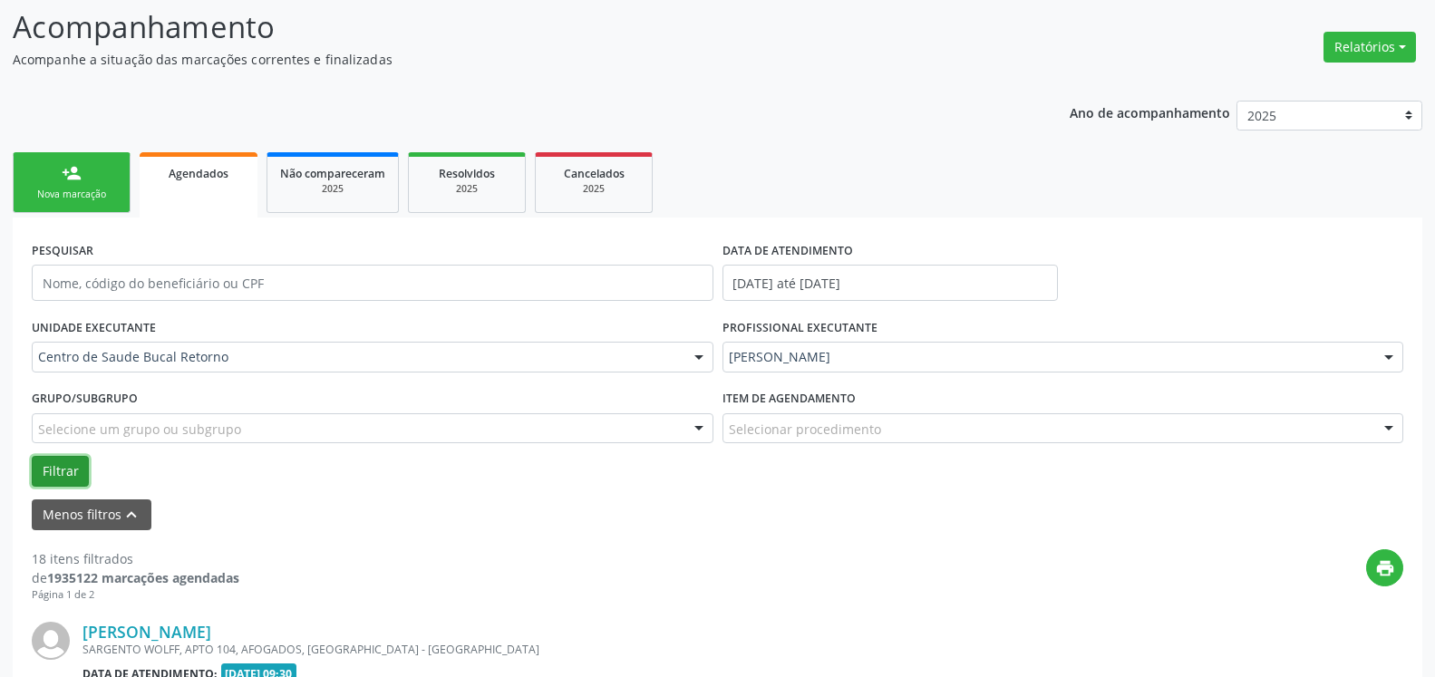
click at [63, 461] on button "Filtrar" at bounding box center [60, 471] width 57 height 31
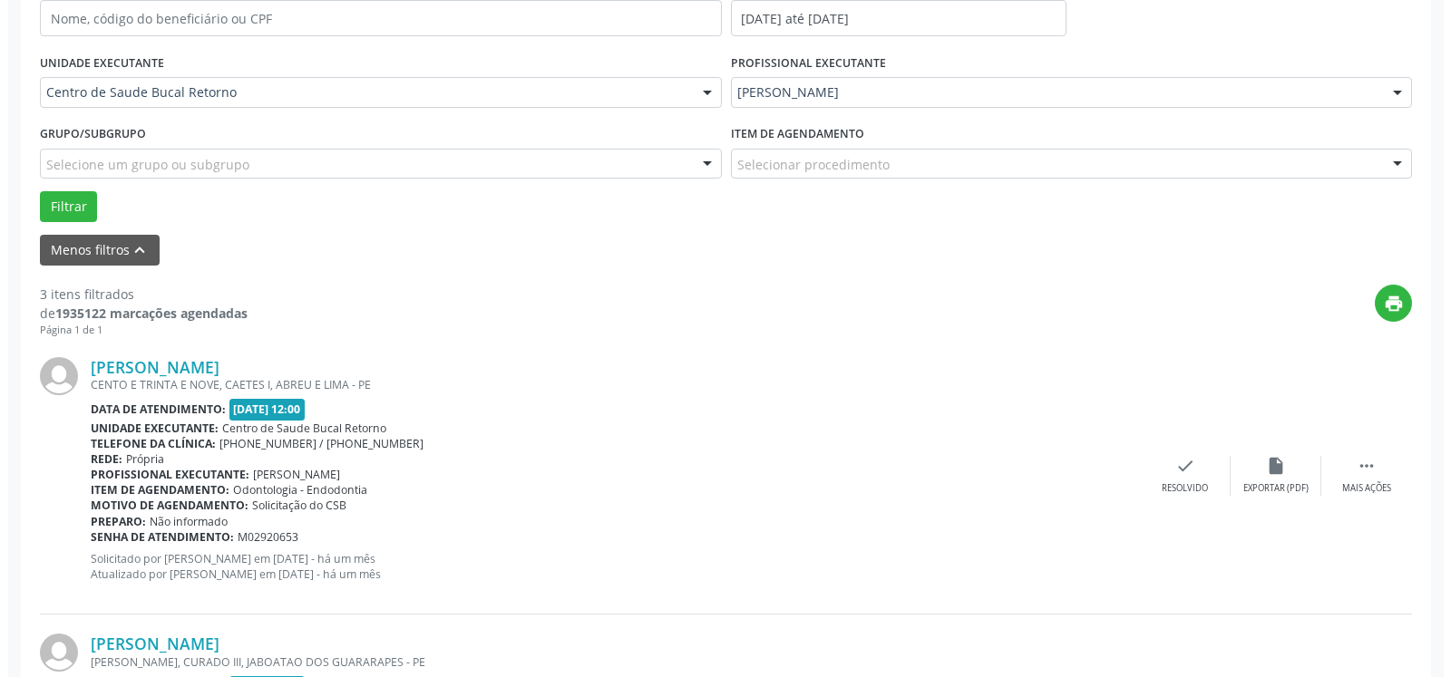
scroll to position [396, 0]
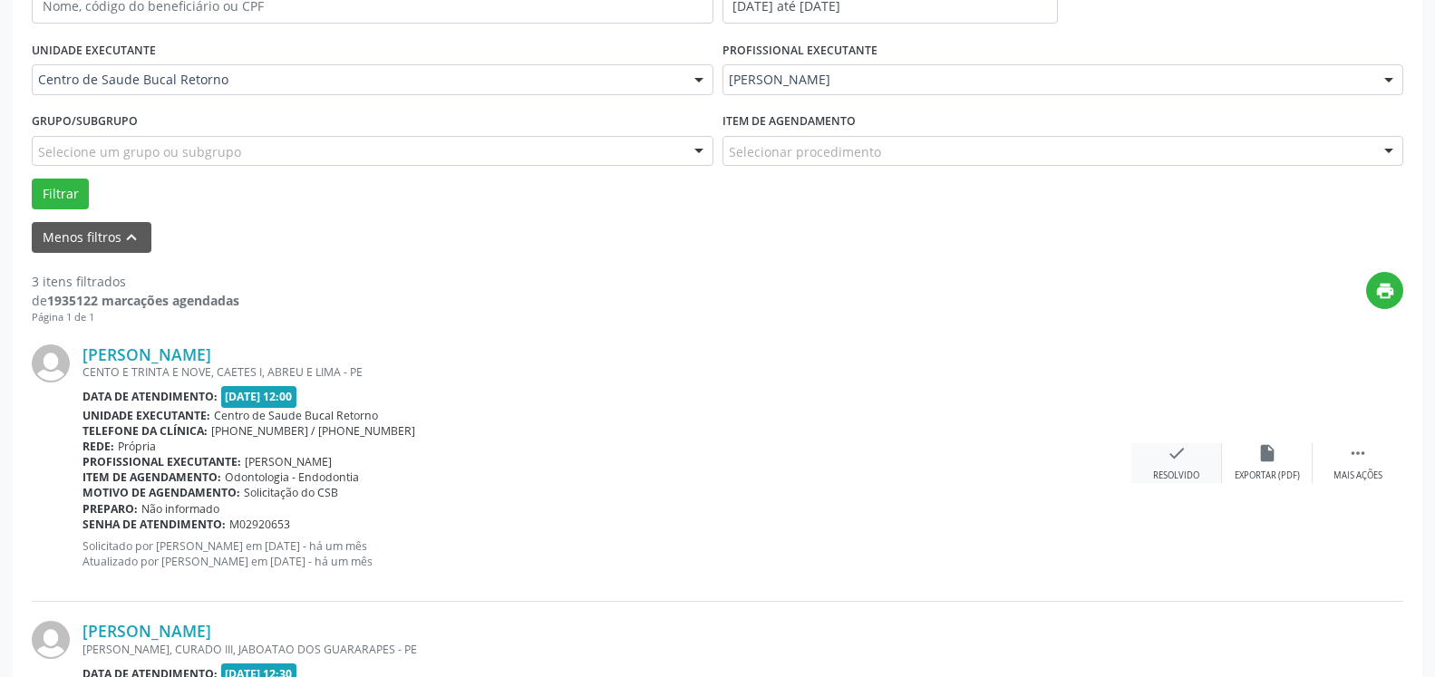
click at [1180, 463] on icon "check" at bounding box center [1177, 453] width 20 height 20
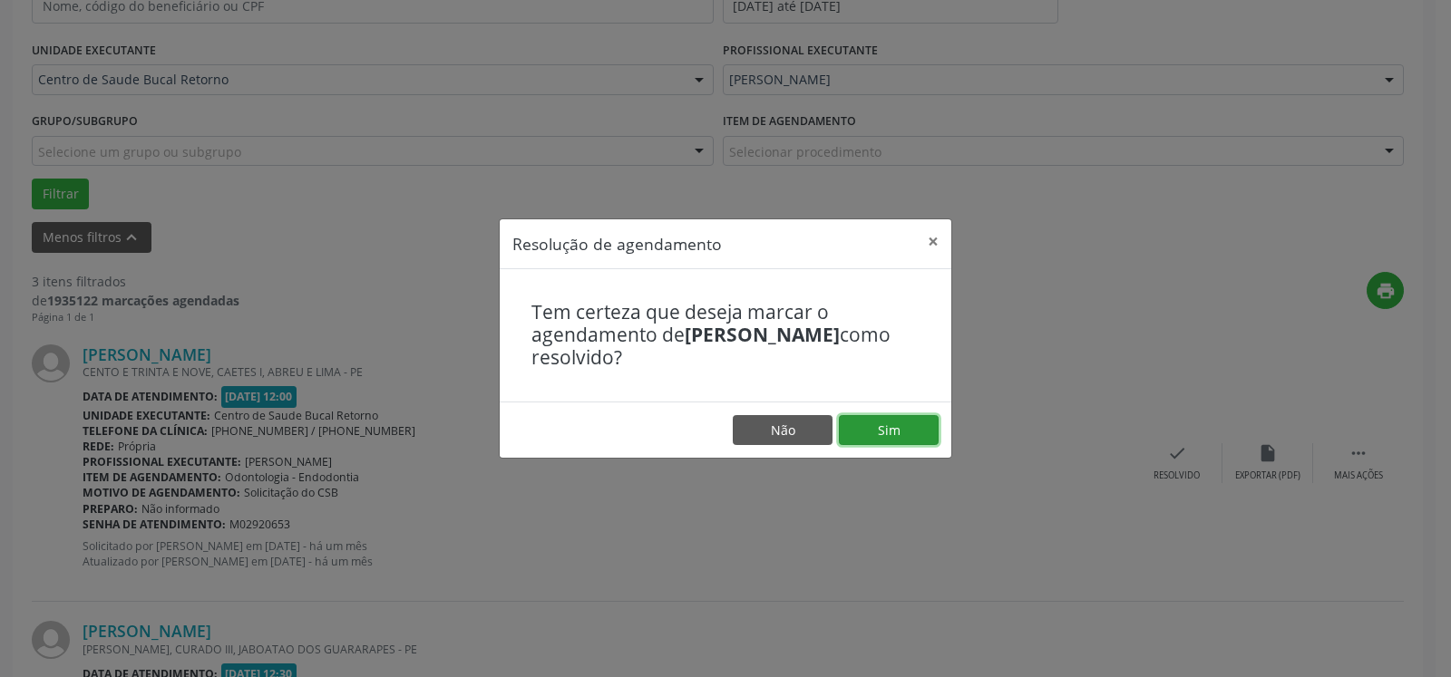
click at [901, 427] on button "Sim" at bounding box center [889, 430] width 100 height 31
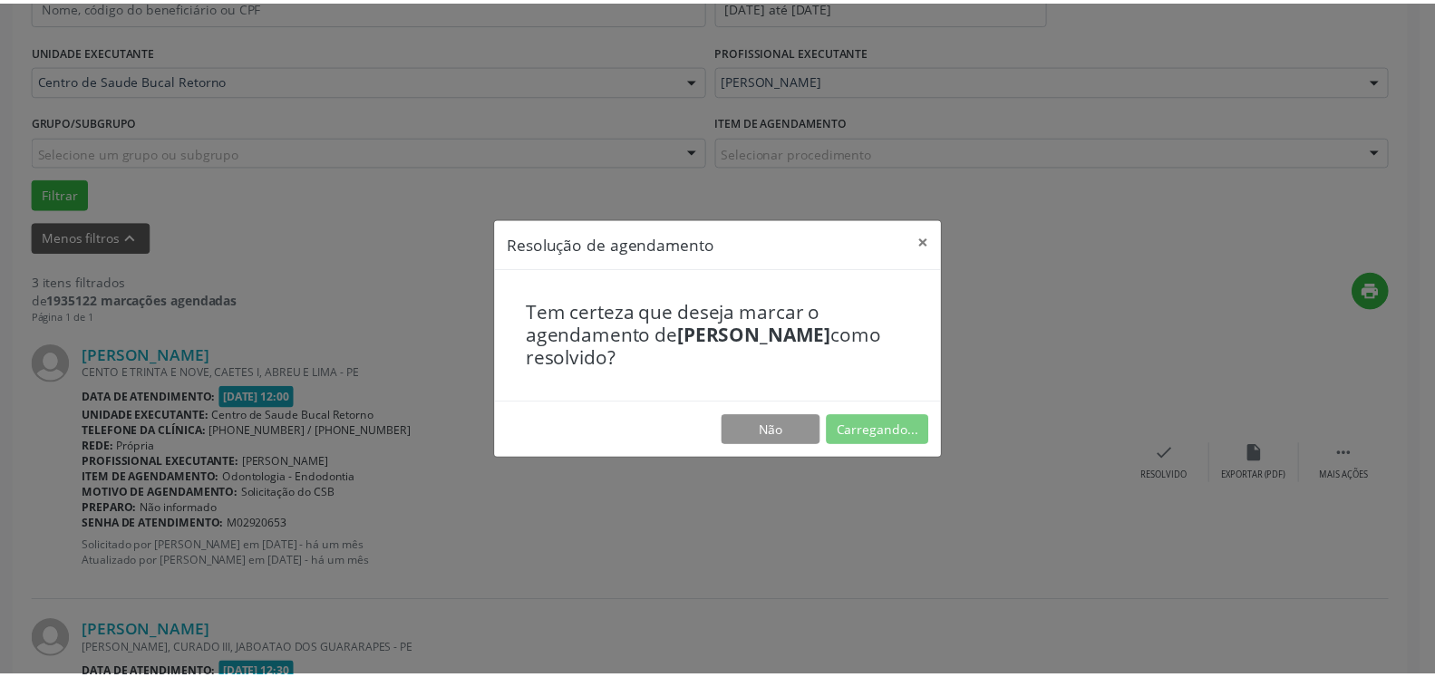
scroll to position [100, 0]
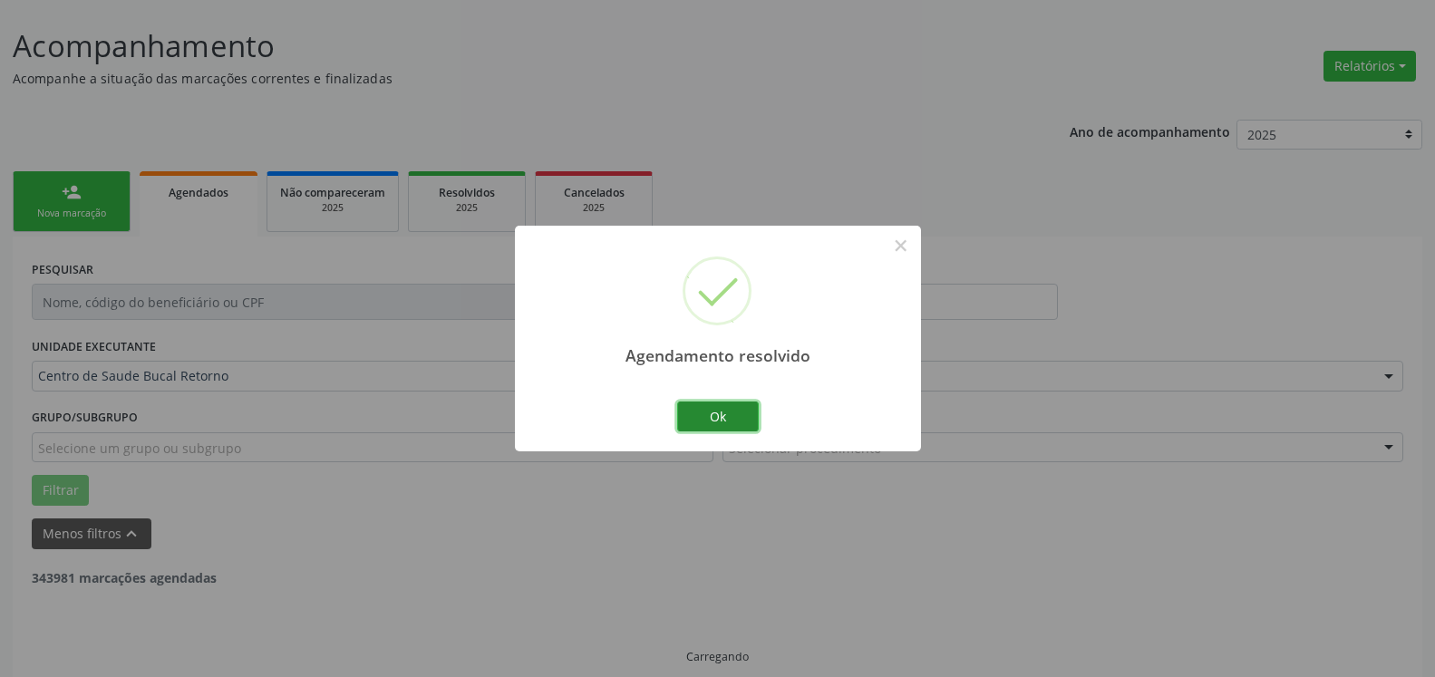
click at [715, 405] on button "Ok" at bounding box center [718, 417] width 82 height 31
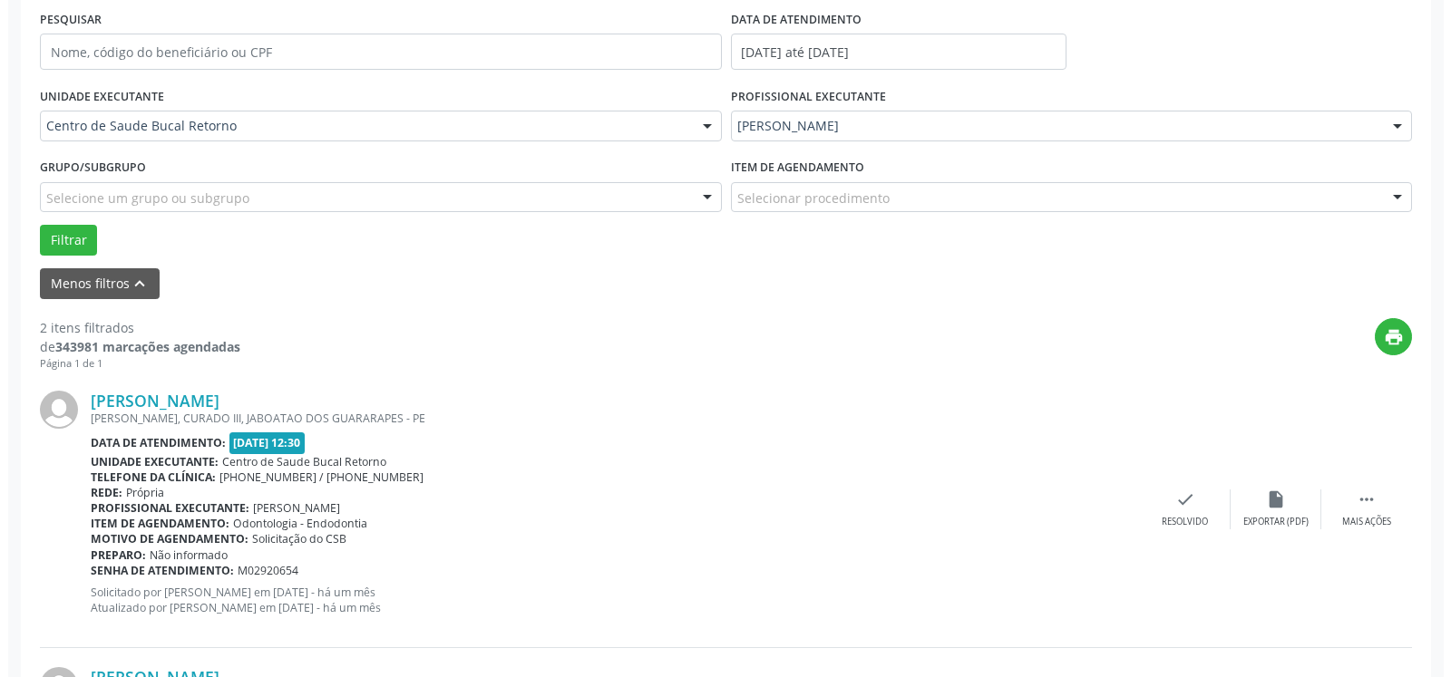
scroll to position [396, 0]
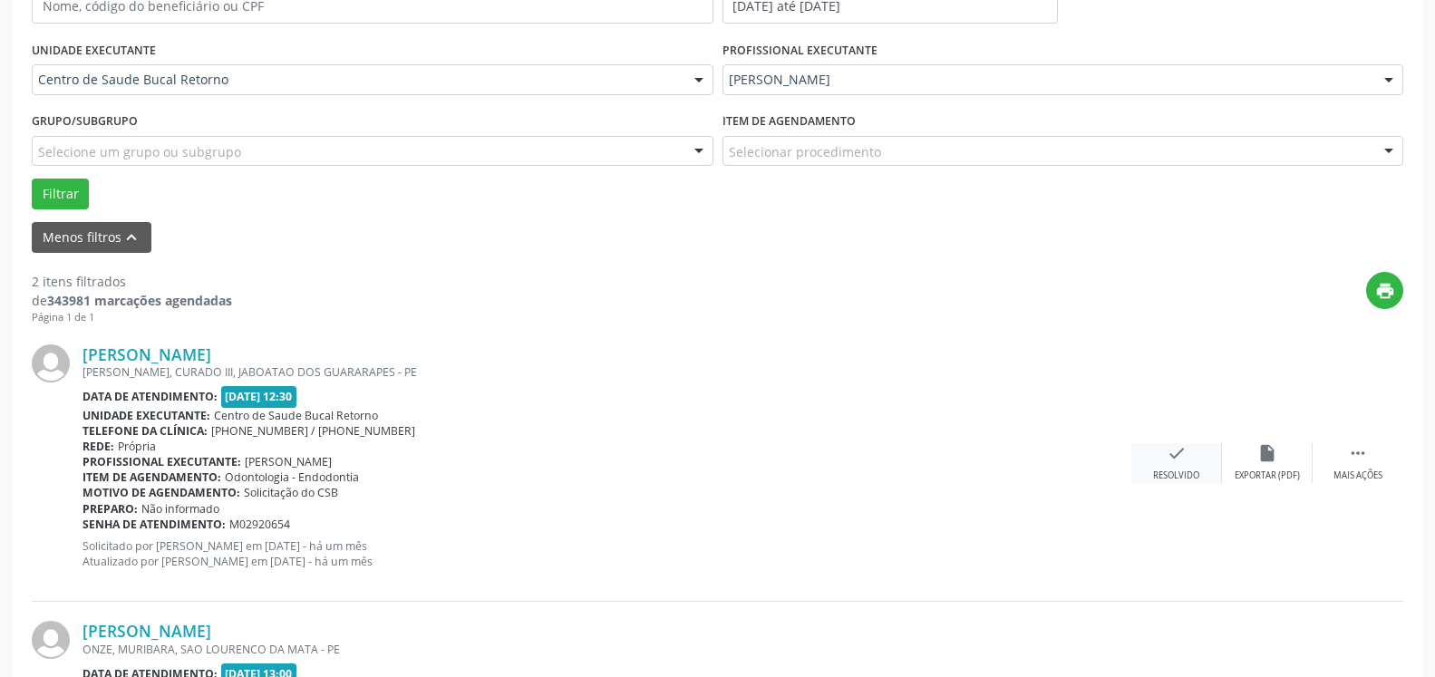
click at [1180, 463] on icon "check" at bounding box center [1177, 453] width 20 height 20
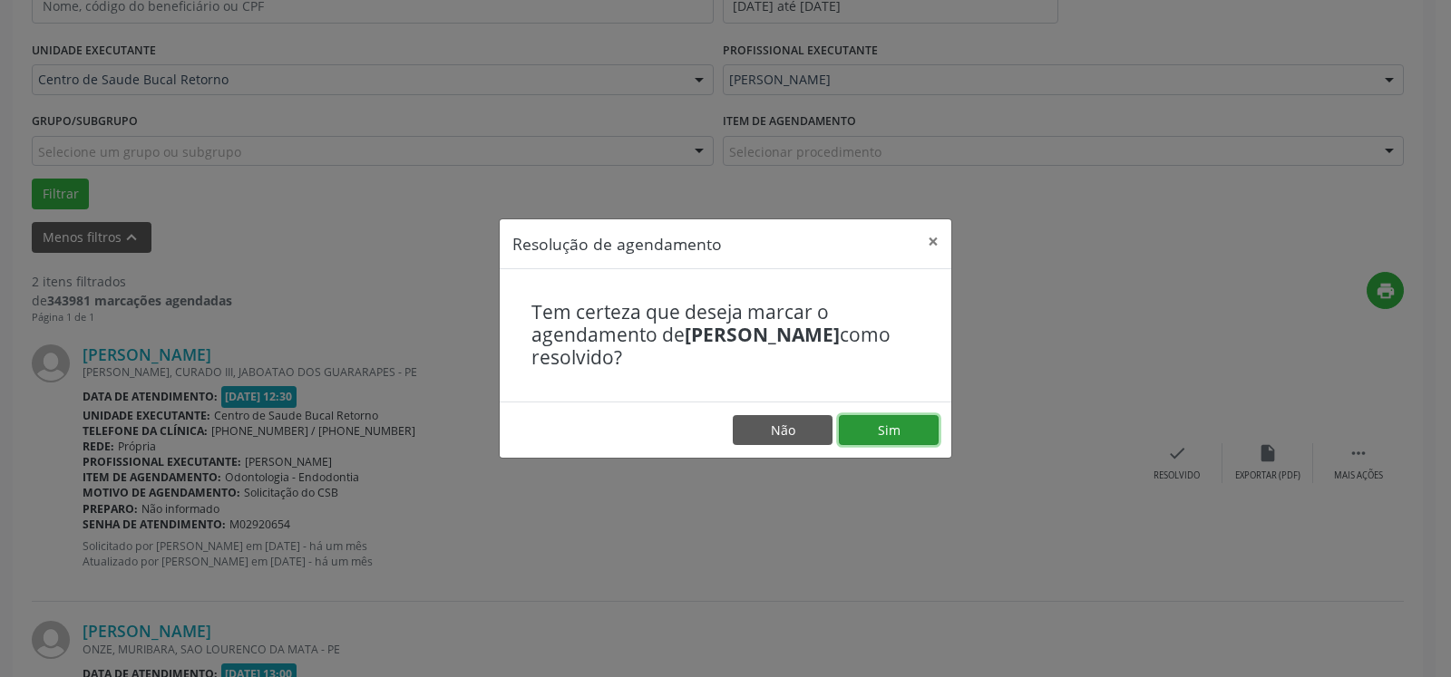
click at [867, 430] on button "Sim" at bounding box center [889, 430] width 100 height 31
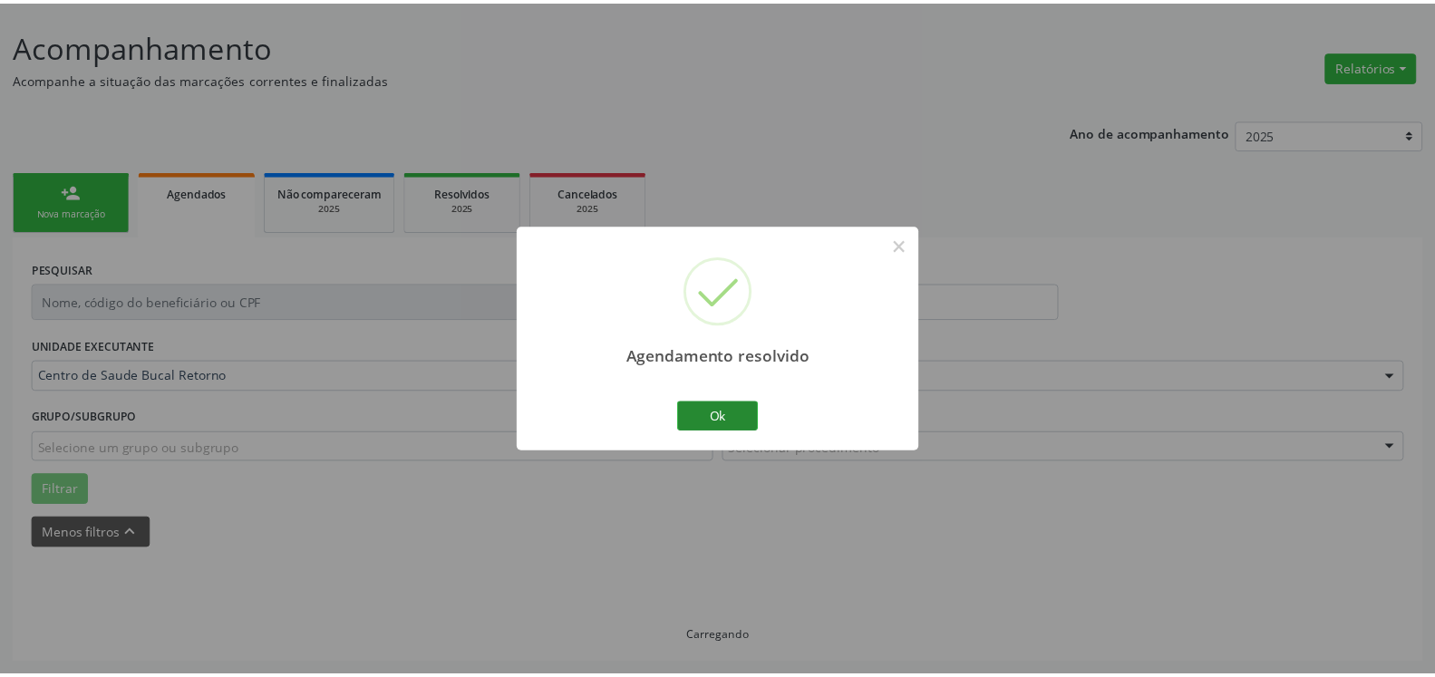
scroll to position [100, 0]
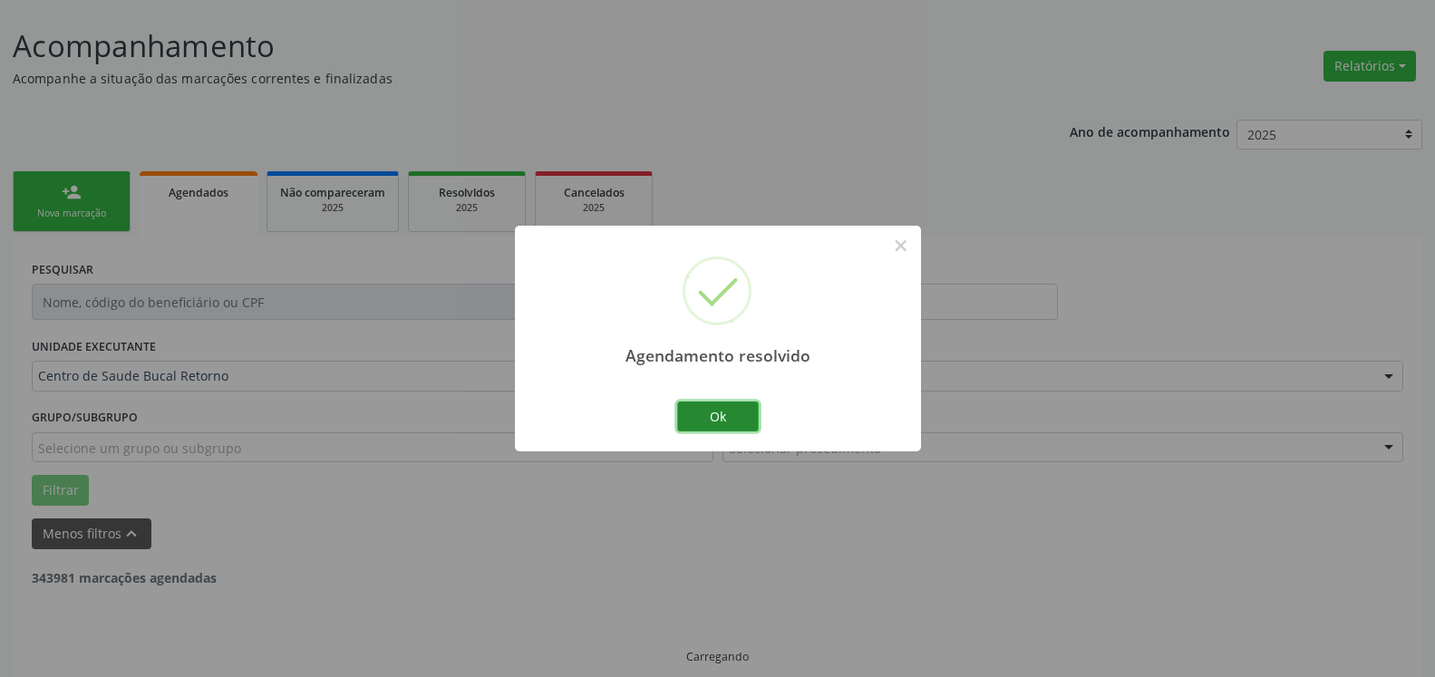
click at [723, 413] on button "Ok" at bounding box center [718, 417] width 82 height 31
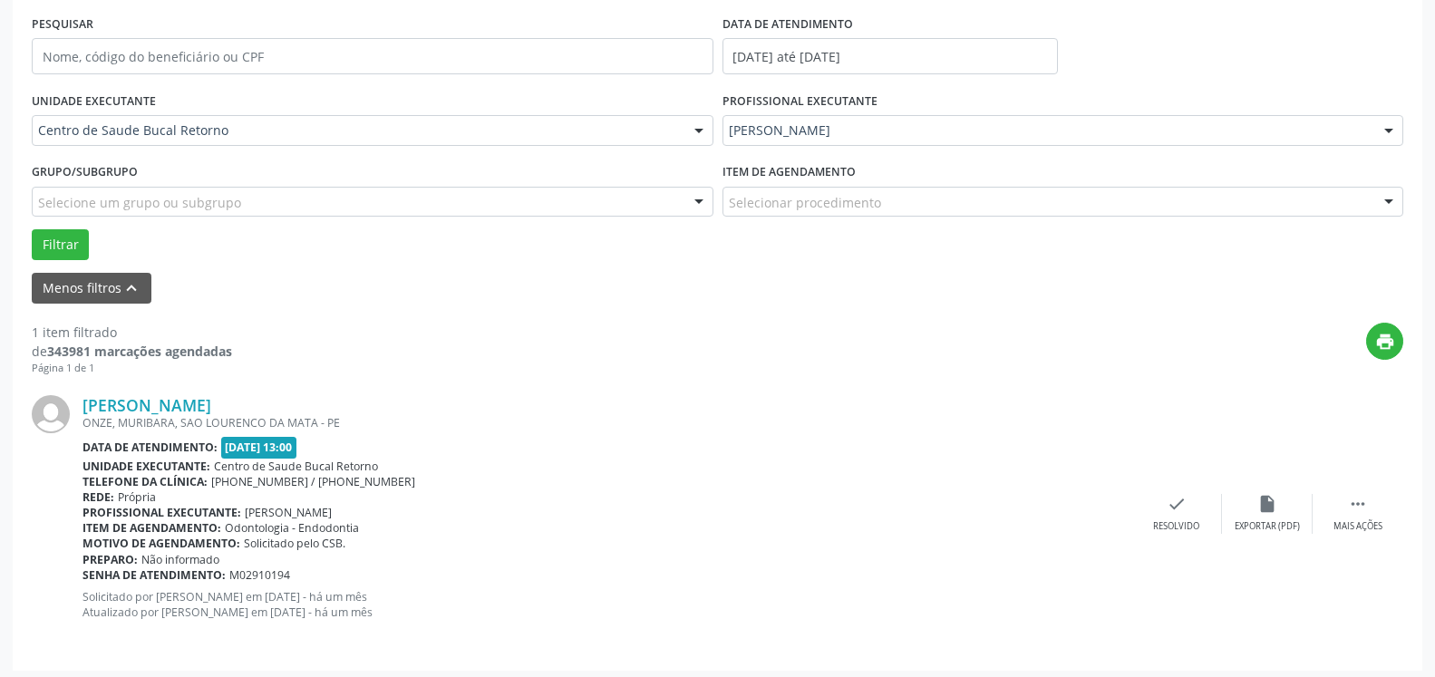
scroll to position [352, 0]
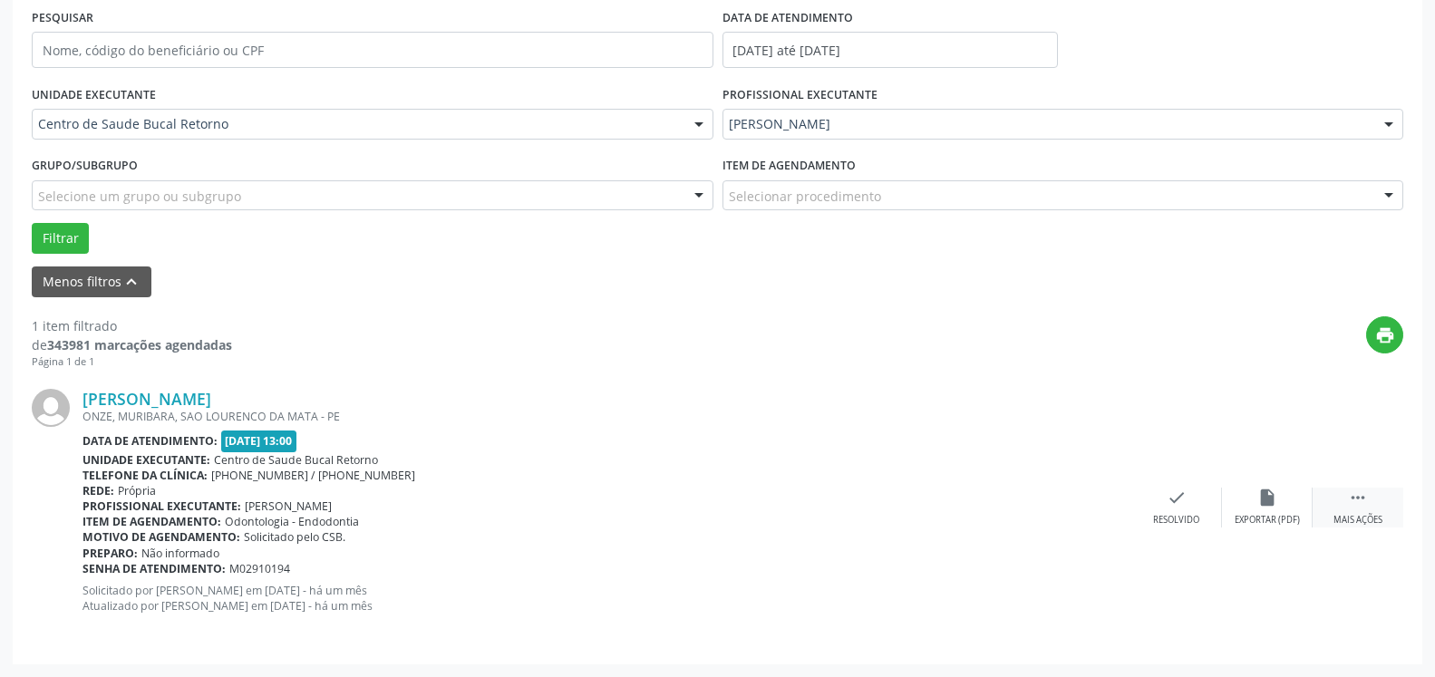
click at [1354, 508] on icon "" at bounding box center [1358, 498] width 20 height 20
click at [1244, 492] on div "alarm_off Não compareceu" at bounding box center [1267, 507] width 91 height 39
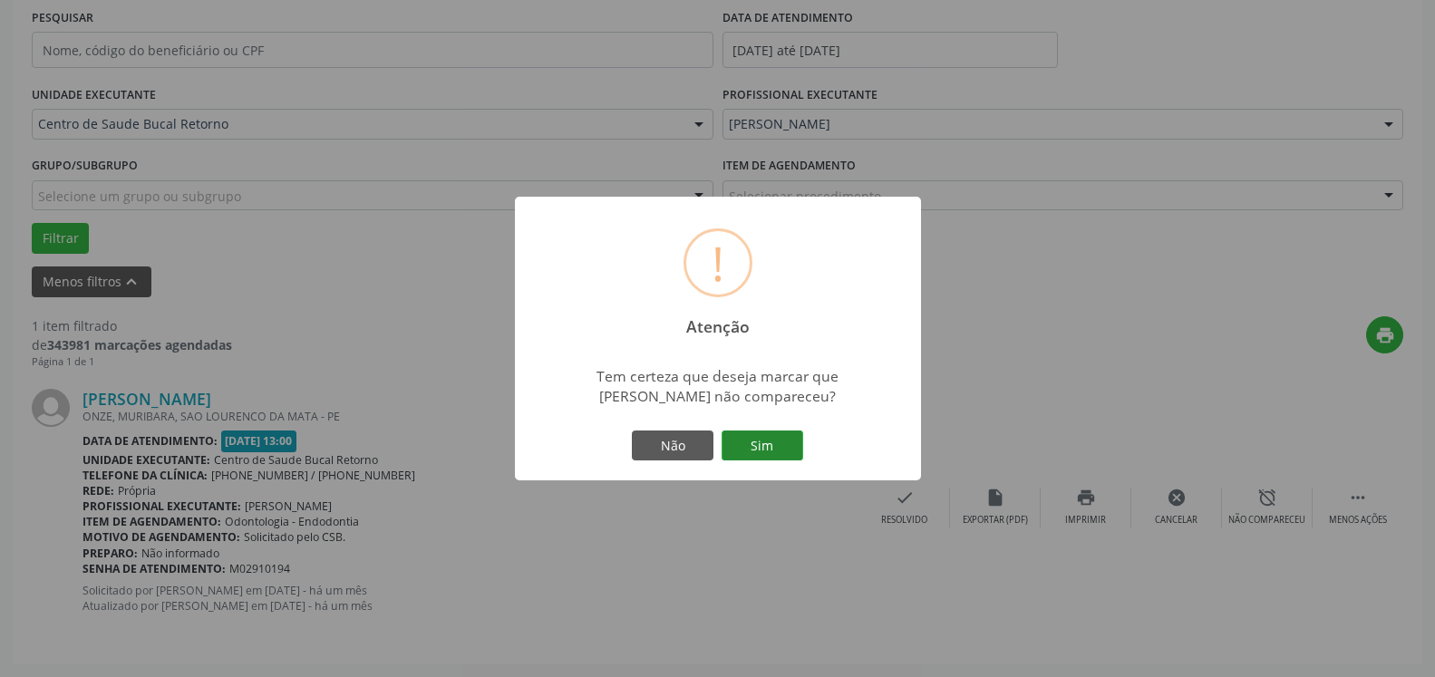
click at [747, 454] on button "Sim" at bounding box center [763, 446] width 82 height 31
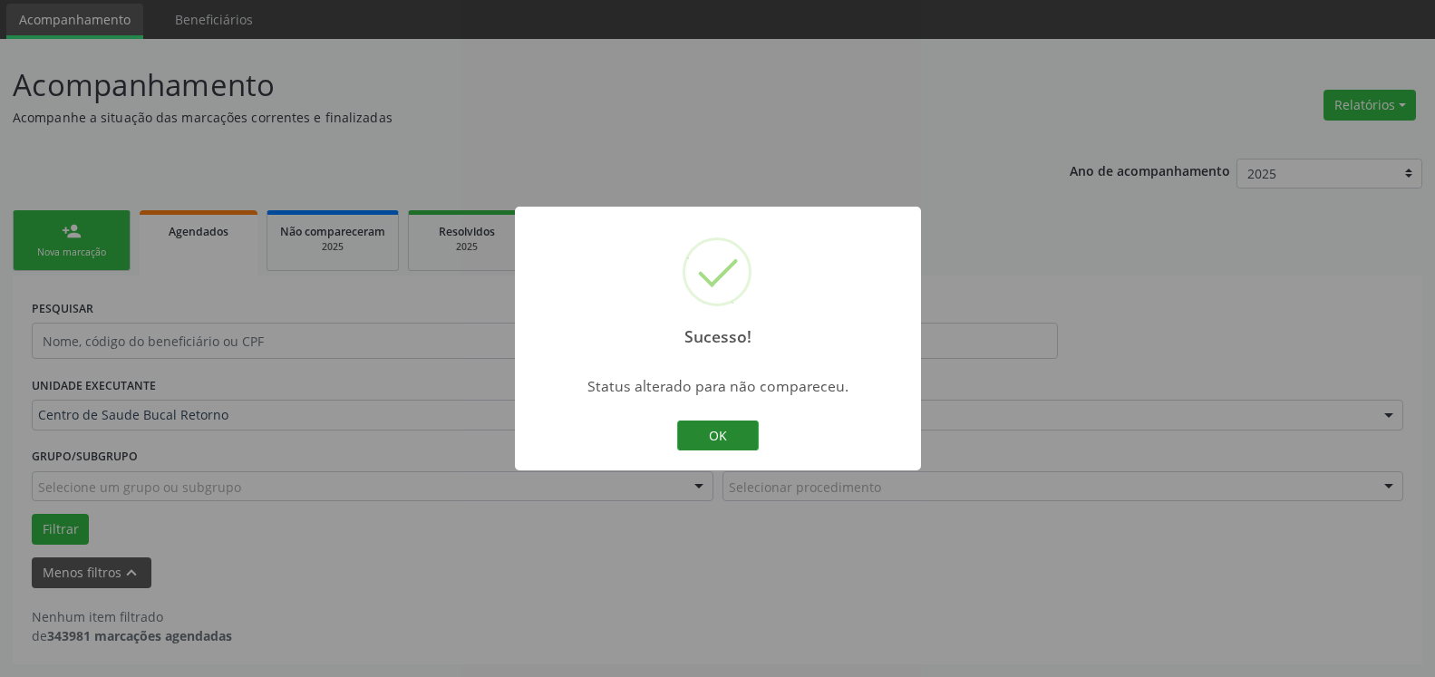
scroll to position [61, 0]
click at [743, 443] on button "OK" at bounding box center [718, 436] width 82 height 31
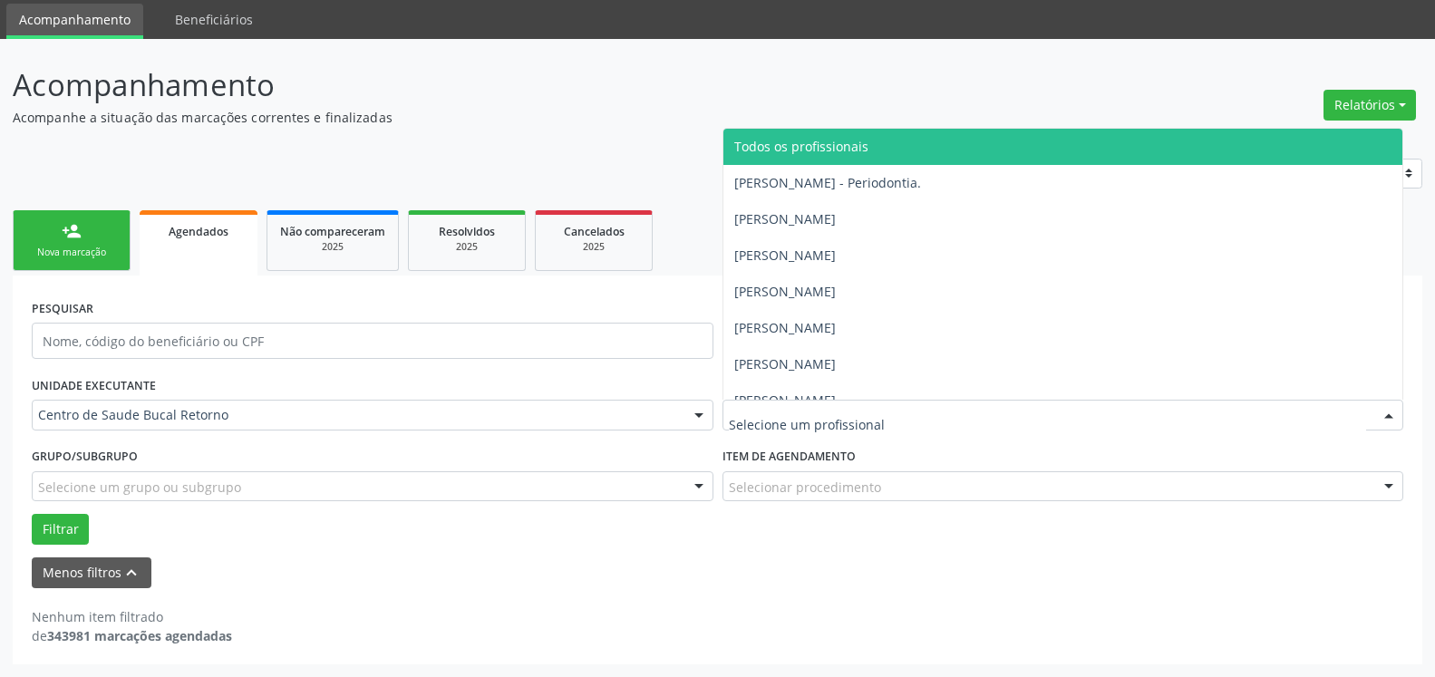
click at [861, 157] on span "Todos os profissionais" at bounding box center [1064, 147] width 680 height 36
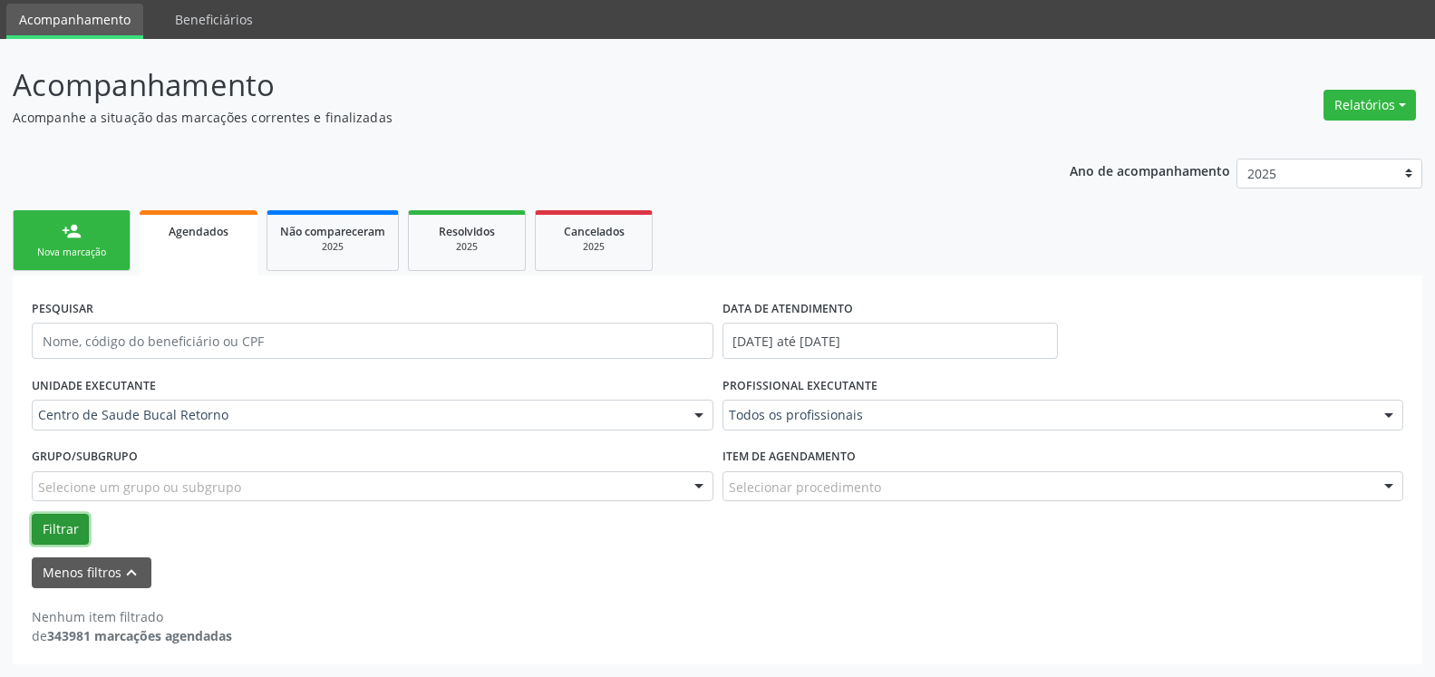
click at [57, 525] on button "Filtrar" at bounding box center [60, 529] width 57 height 31
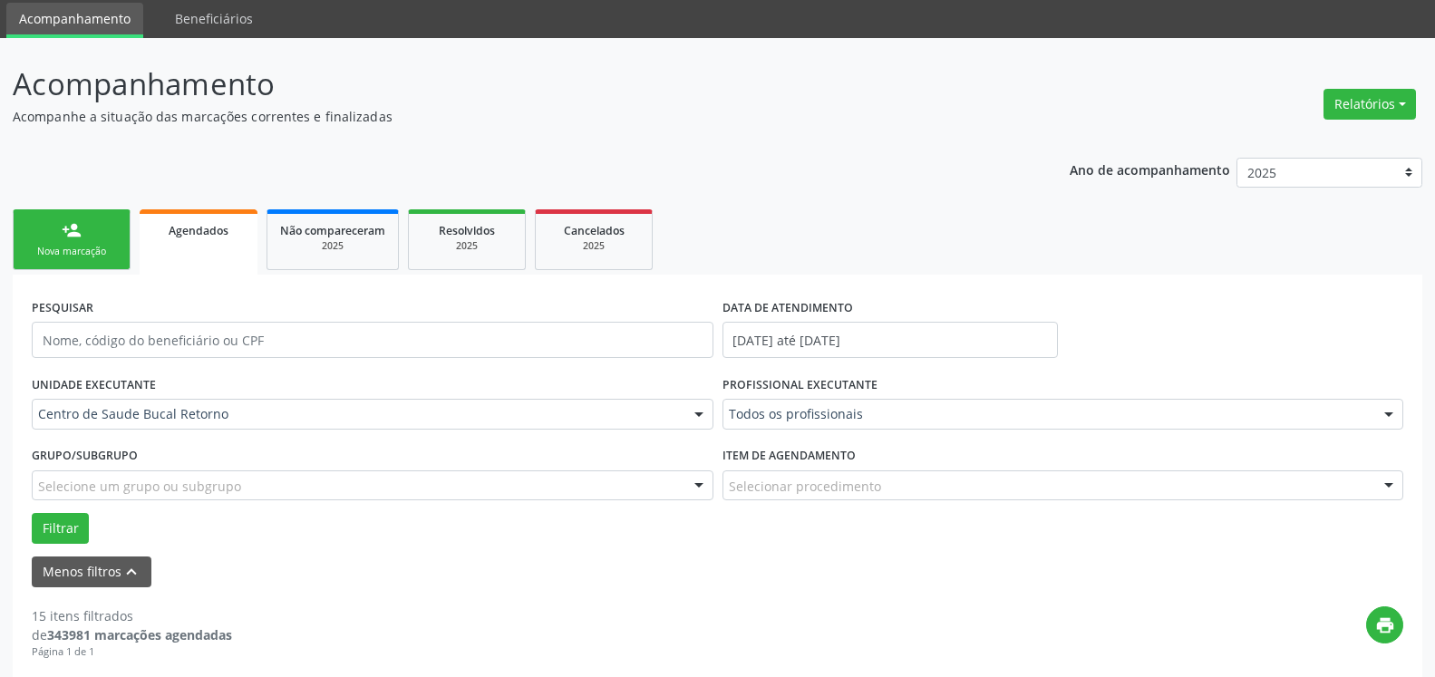
scroll to position [431, 0]
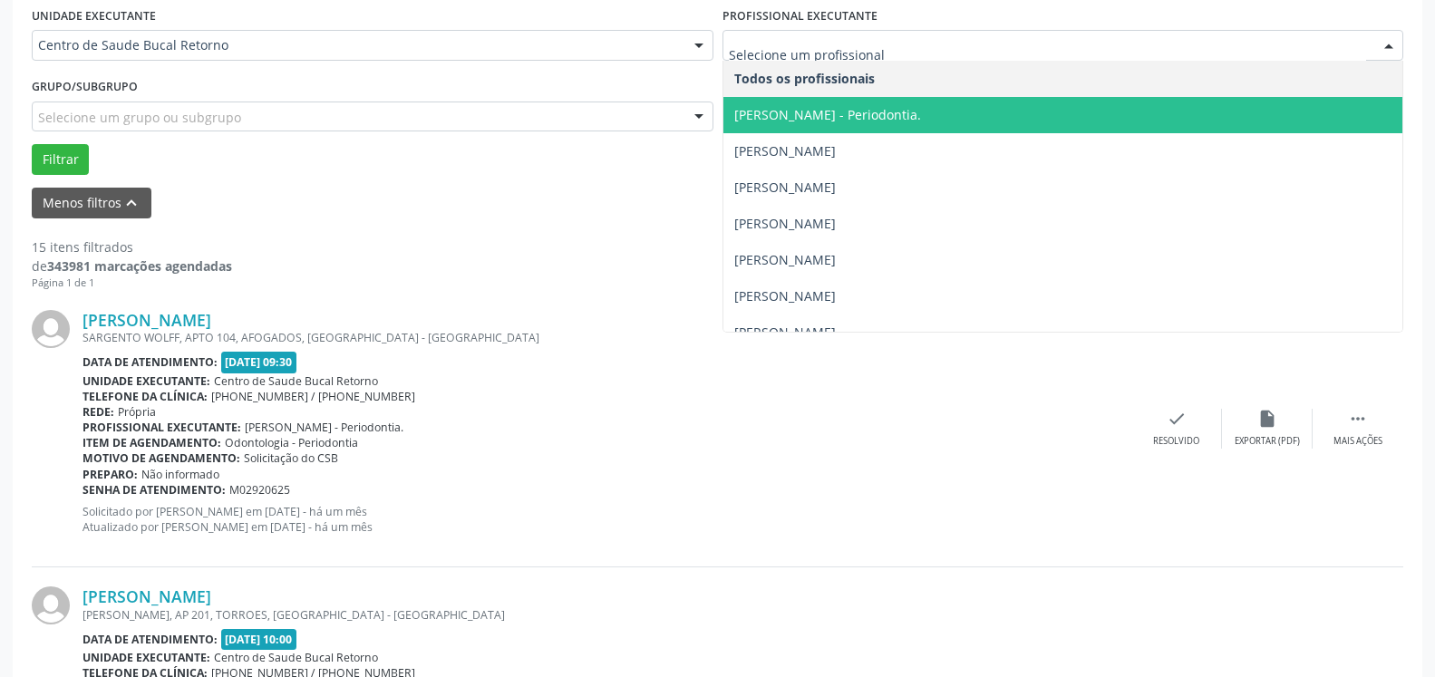
click at [903, 34] on div at bounding box center [1064, 45] width 682 height 31
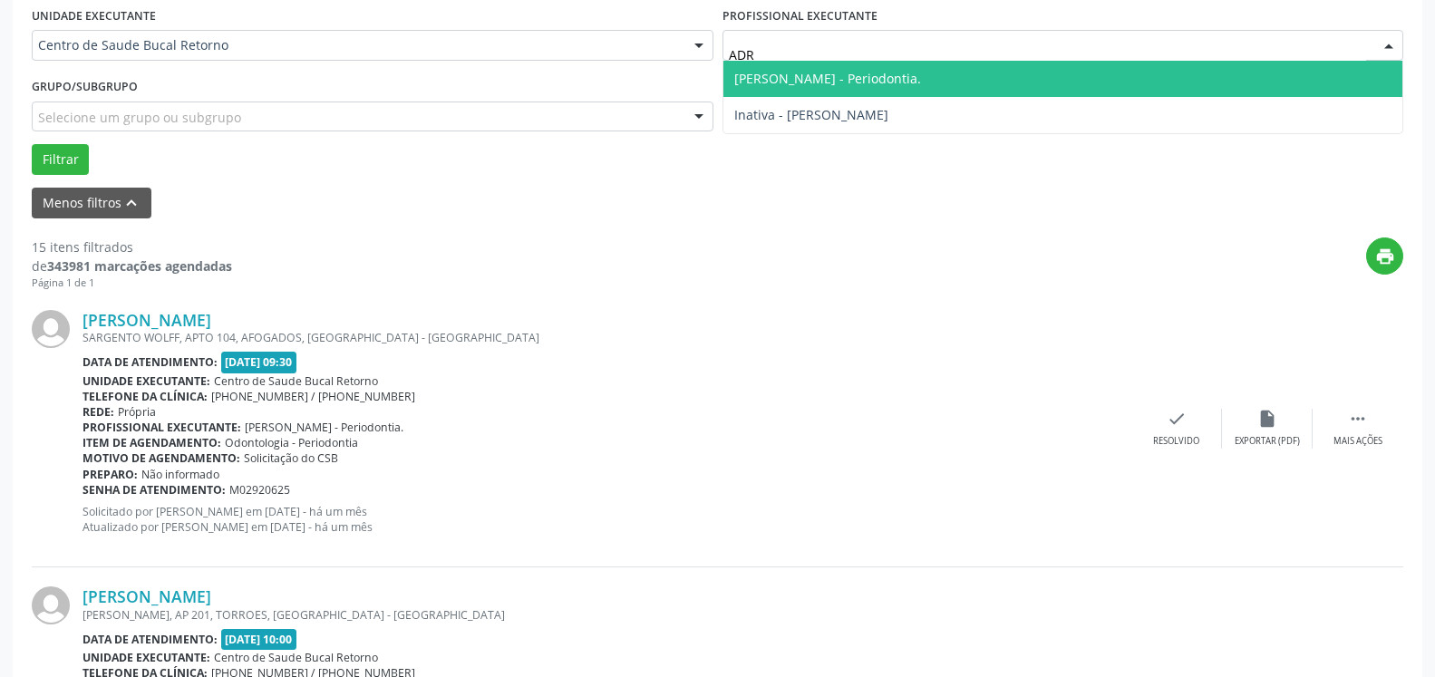
click at [824, 82] on span "[PERSON_NAME] - Periodontia." at bounding box center [828, 78] width 187 height 17
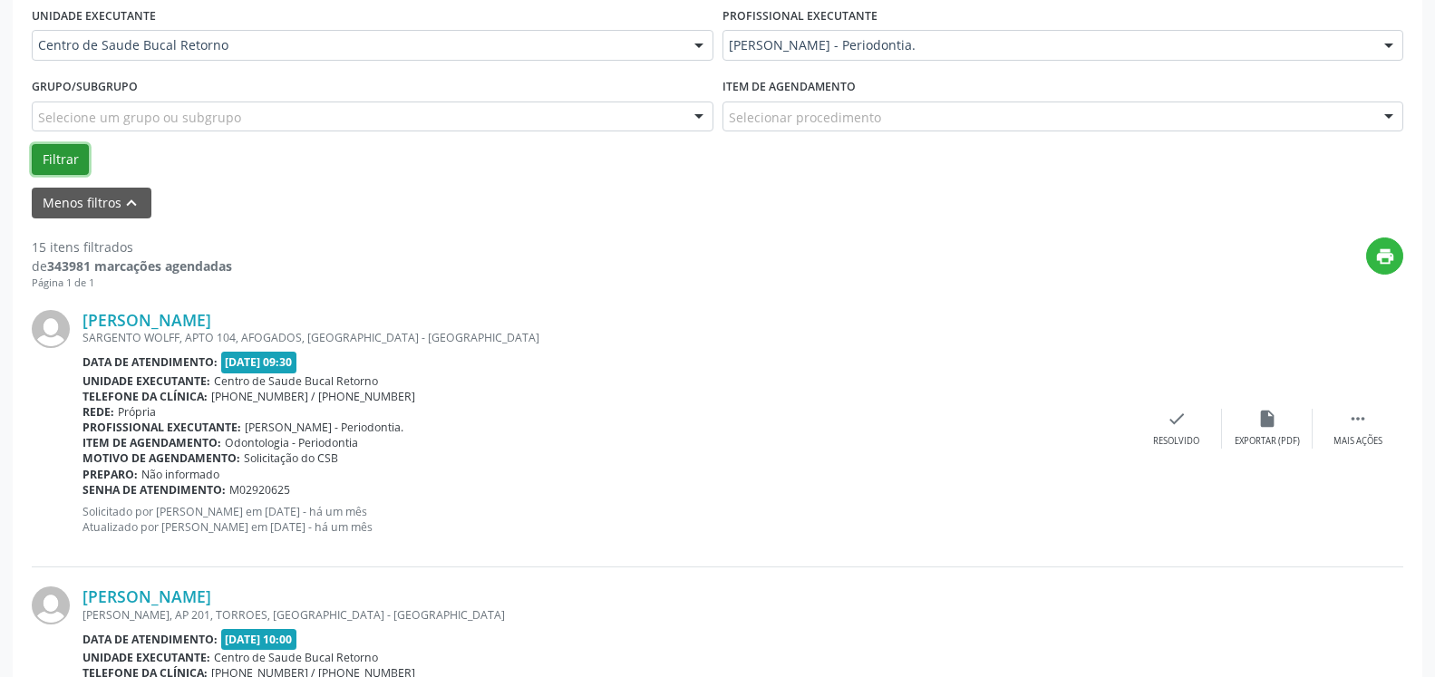
click at [60, 167] on button "Filtrar" at bounding box center [60, 159] width 57 height 31
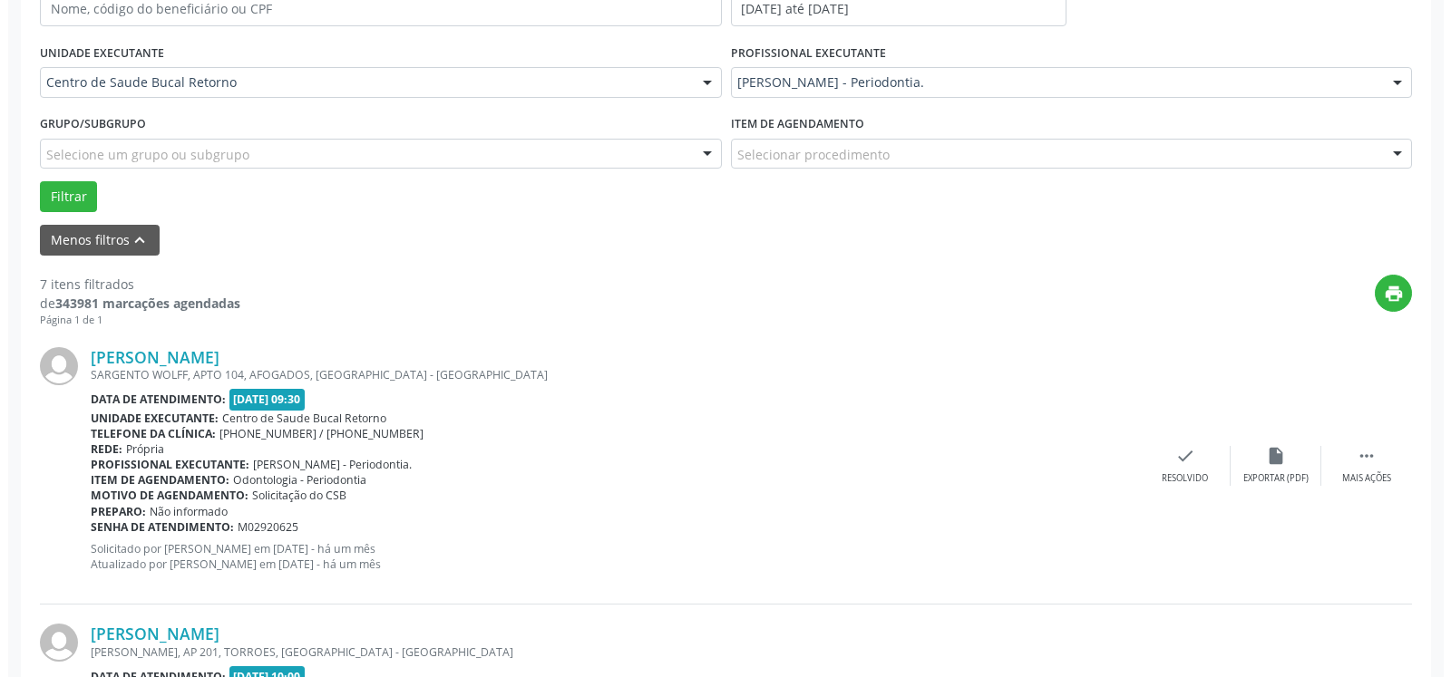
scroll to position [396, 0]
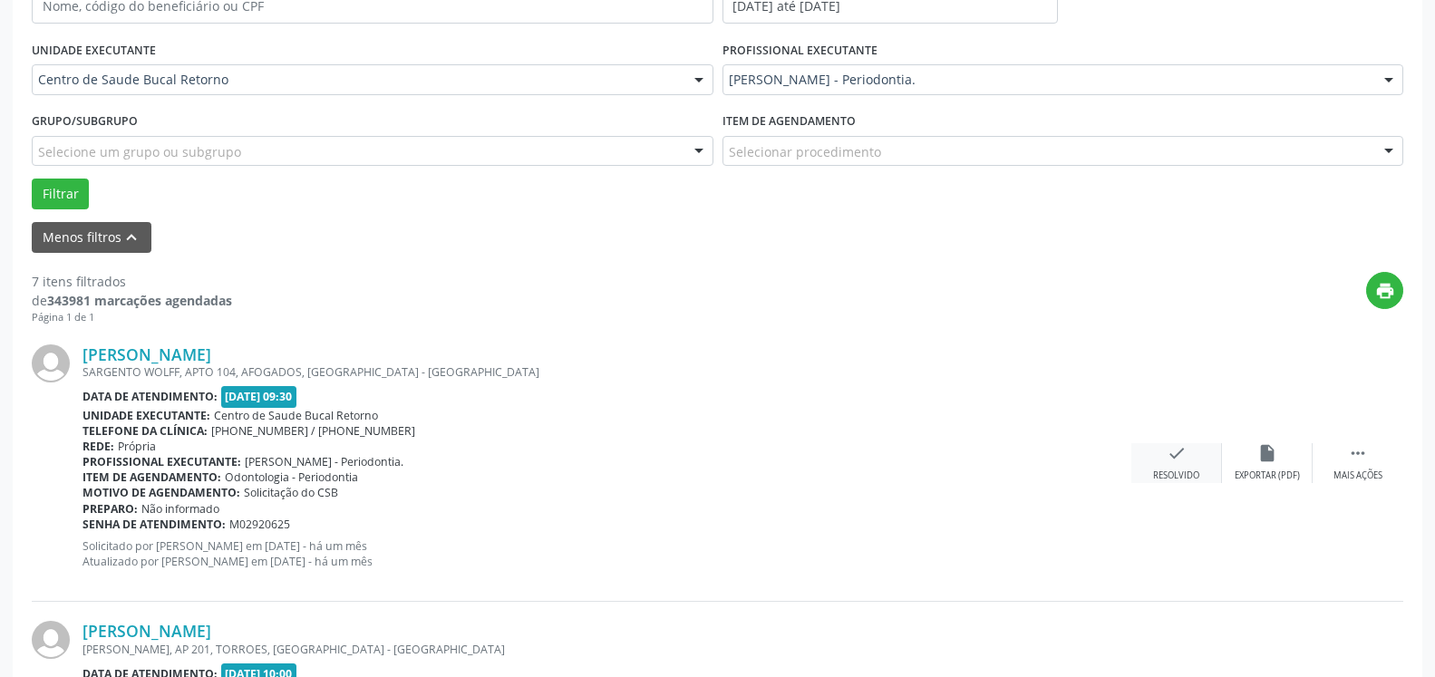
click at [1167, 460] on icon "check" at bounding box center [1177, 453] width 20 height 20
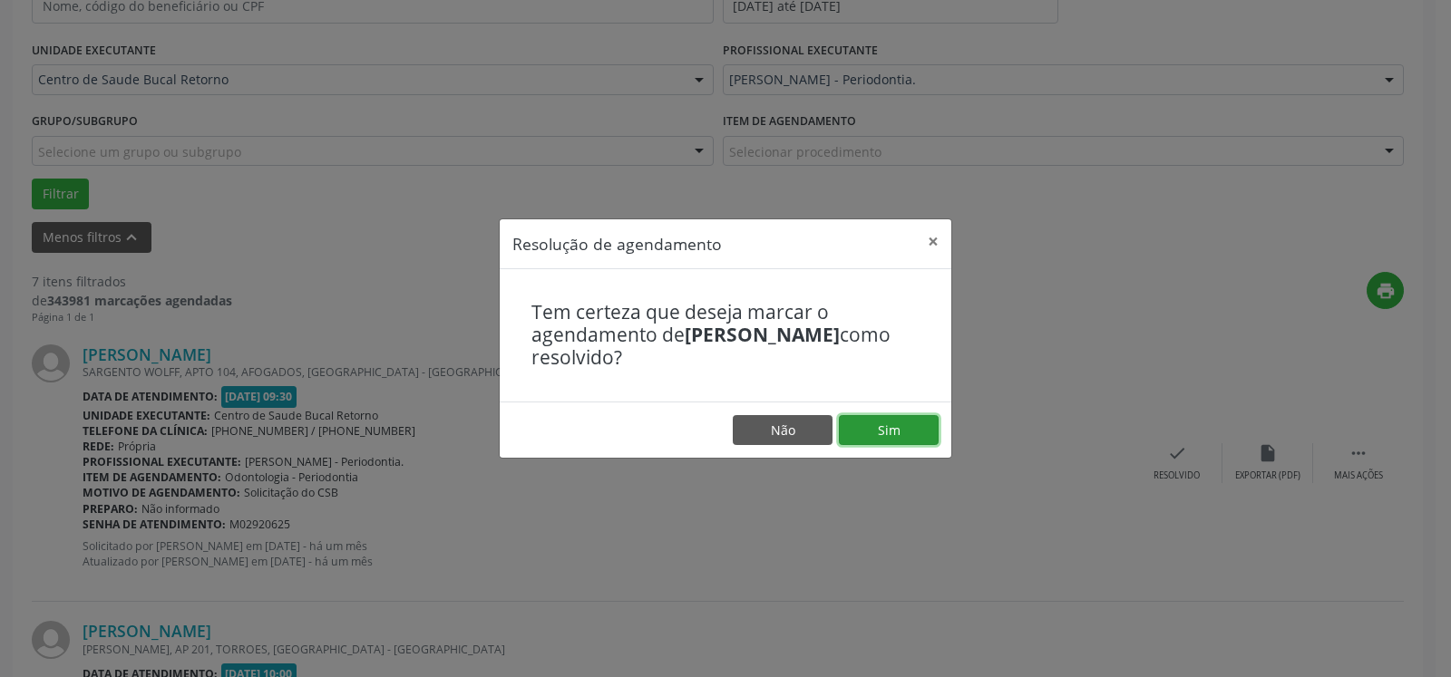
drag, startPoint x: 923, startPoint y: 422, endPoint x: 913, endPoint y: 421, distance: 10.0
click at [922, 422] on button "Sim" at bounding box center [889, 430] width 100 height 31
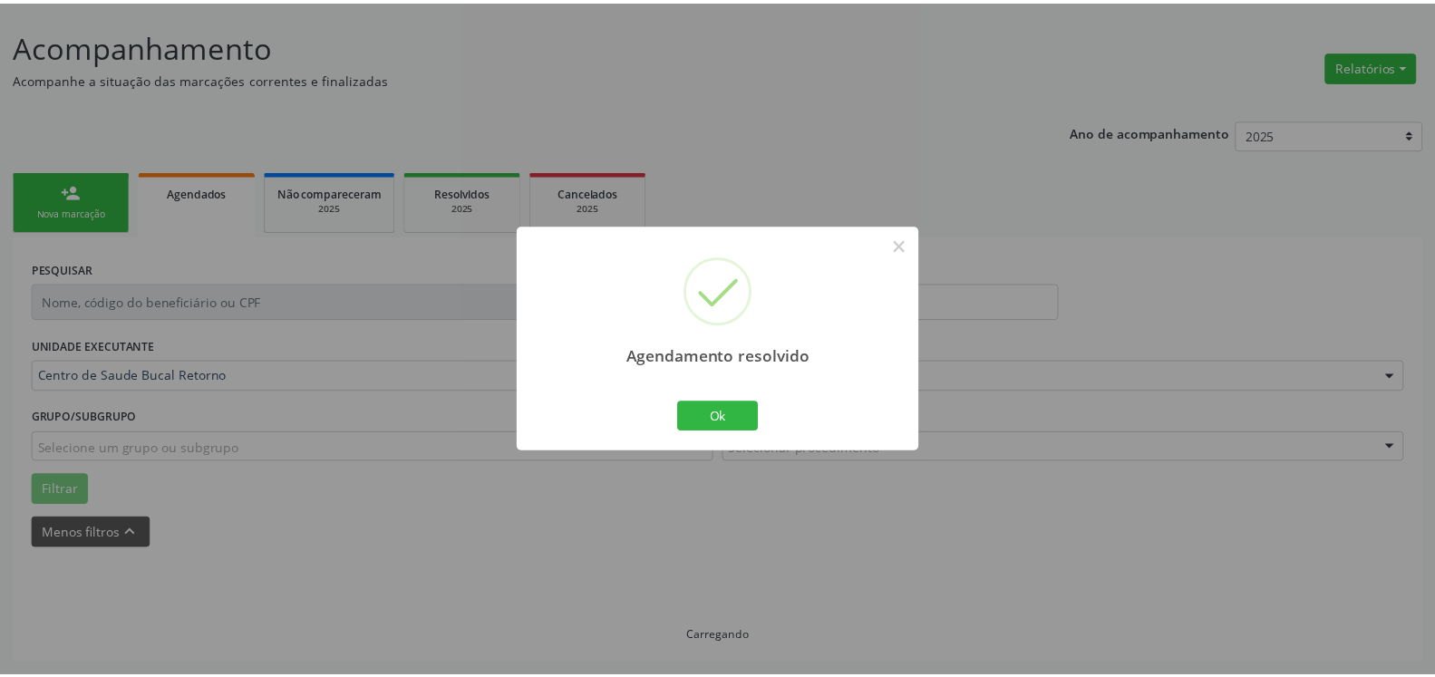
scroll to position [100, 0]
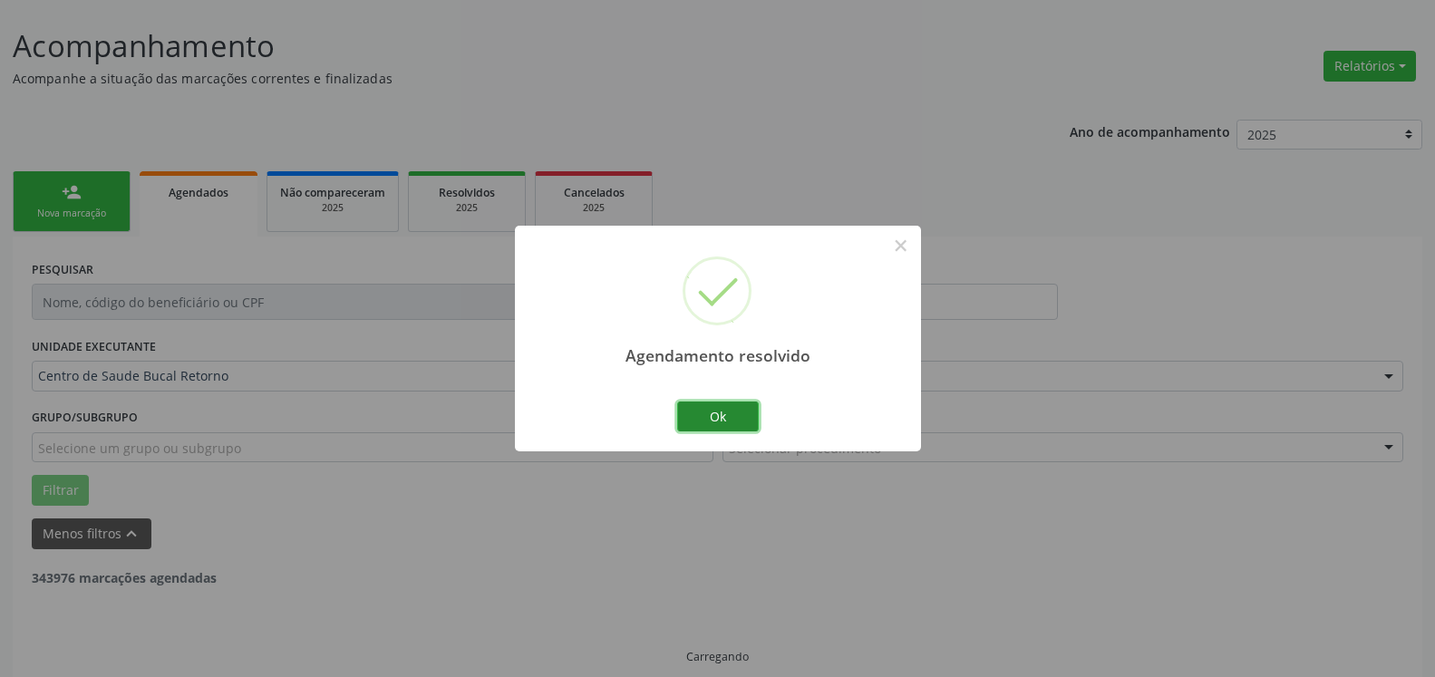
click at [724, 409] on button "Ok" at bounding box center [718, 417] width 82 height 31
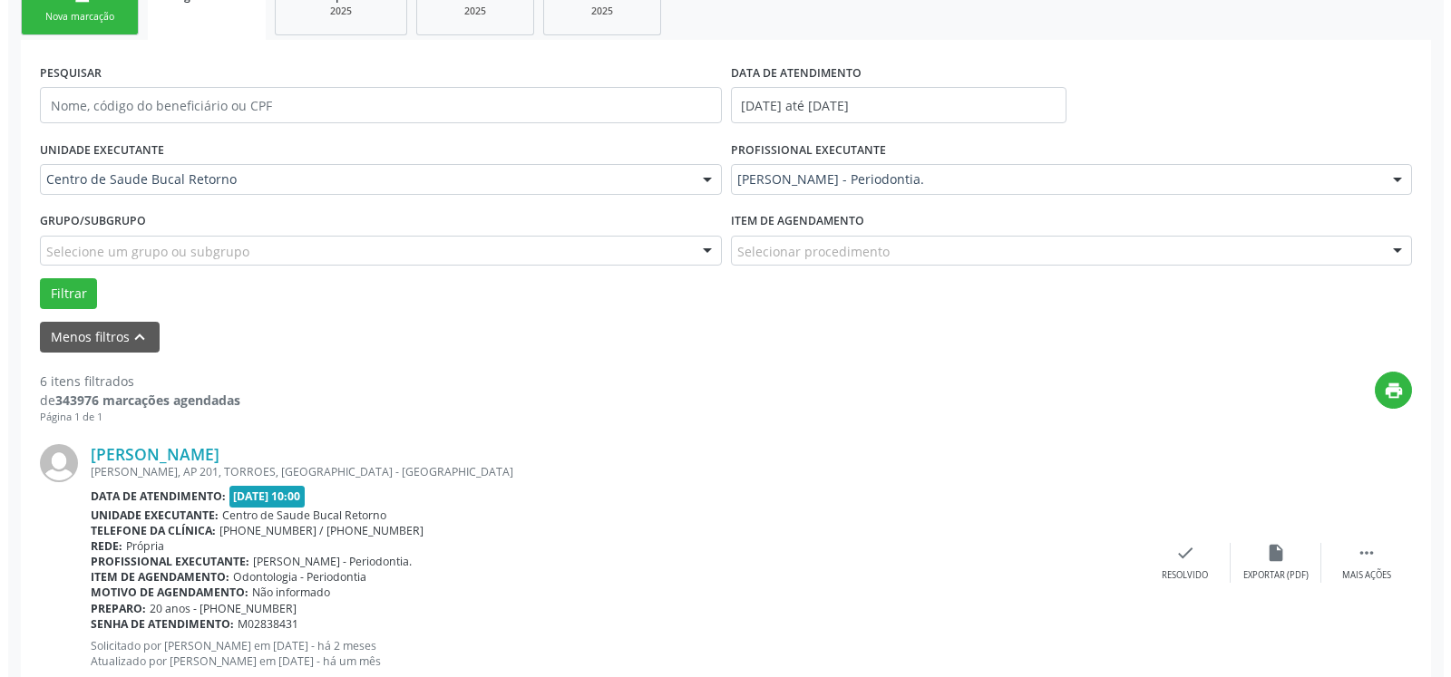
scroll to position [396, 0]
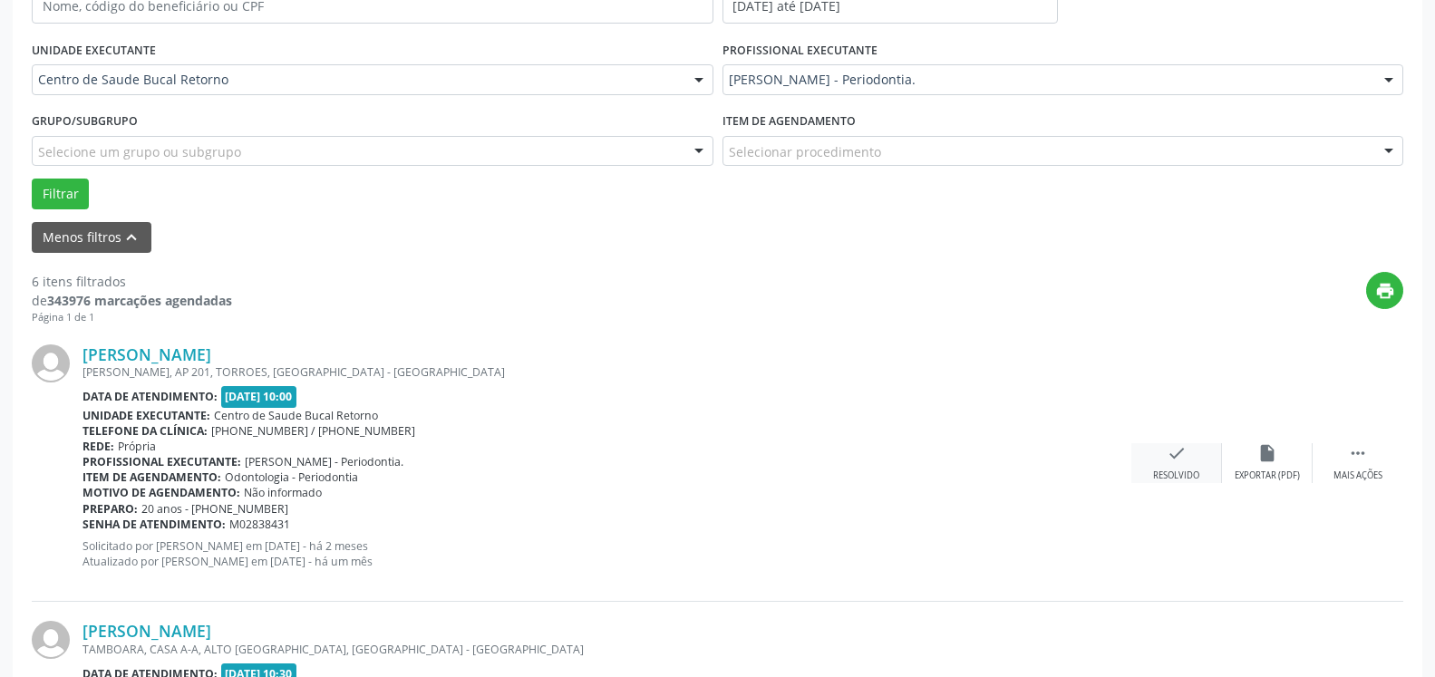
click at [1169, 463] on icon "check" at bounding box center [1177, 453] width 20 height 20
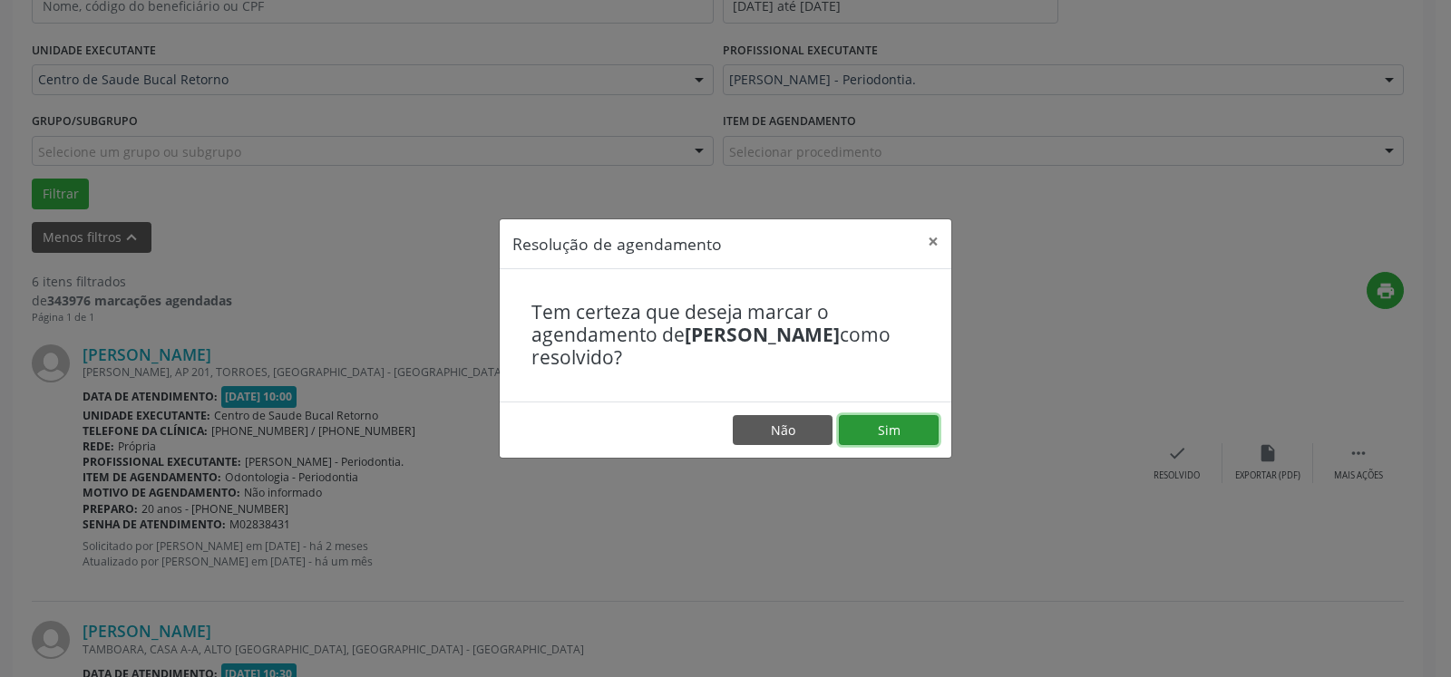
click at [929, 431] on button "Sim" at bounding box center [889, 430] width 100 height 31
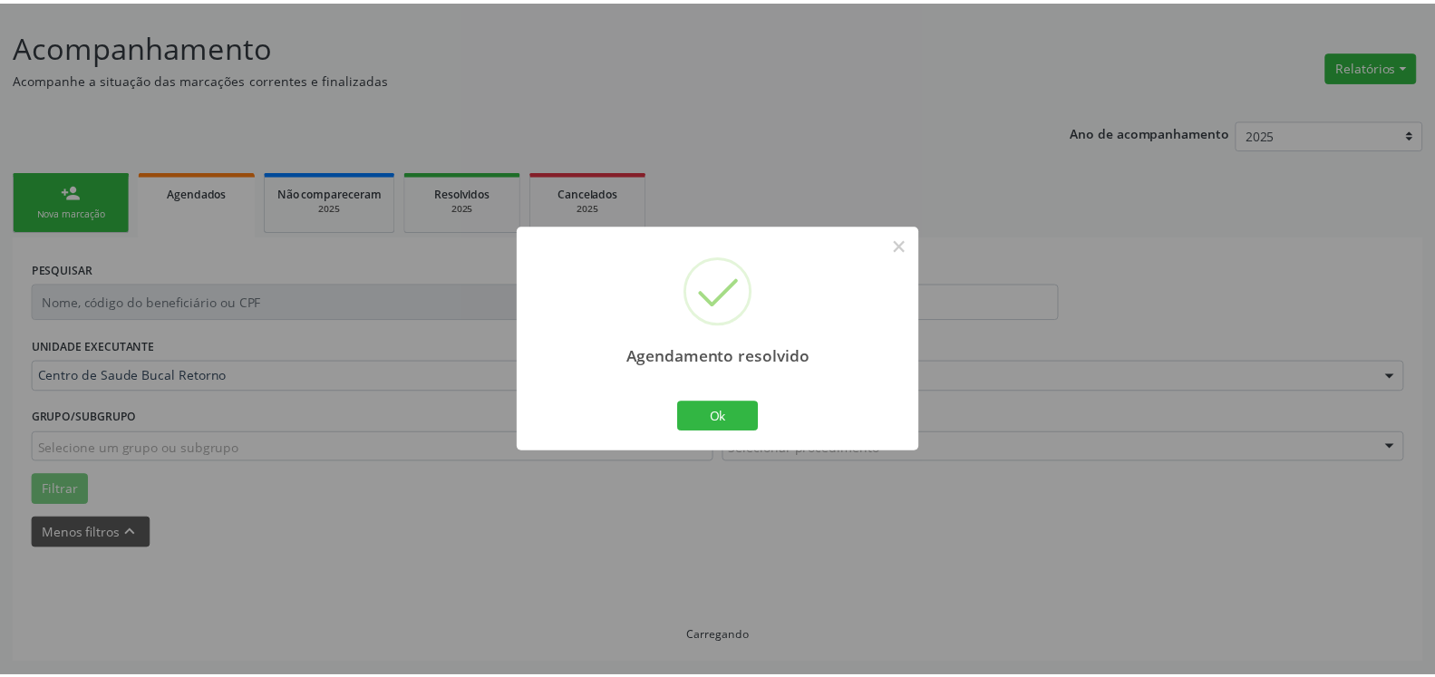
scroll to position [100, 0]
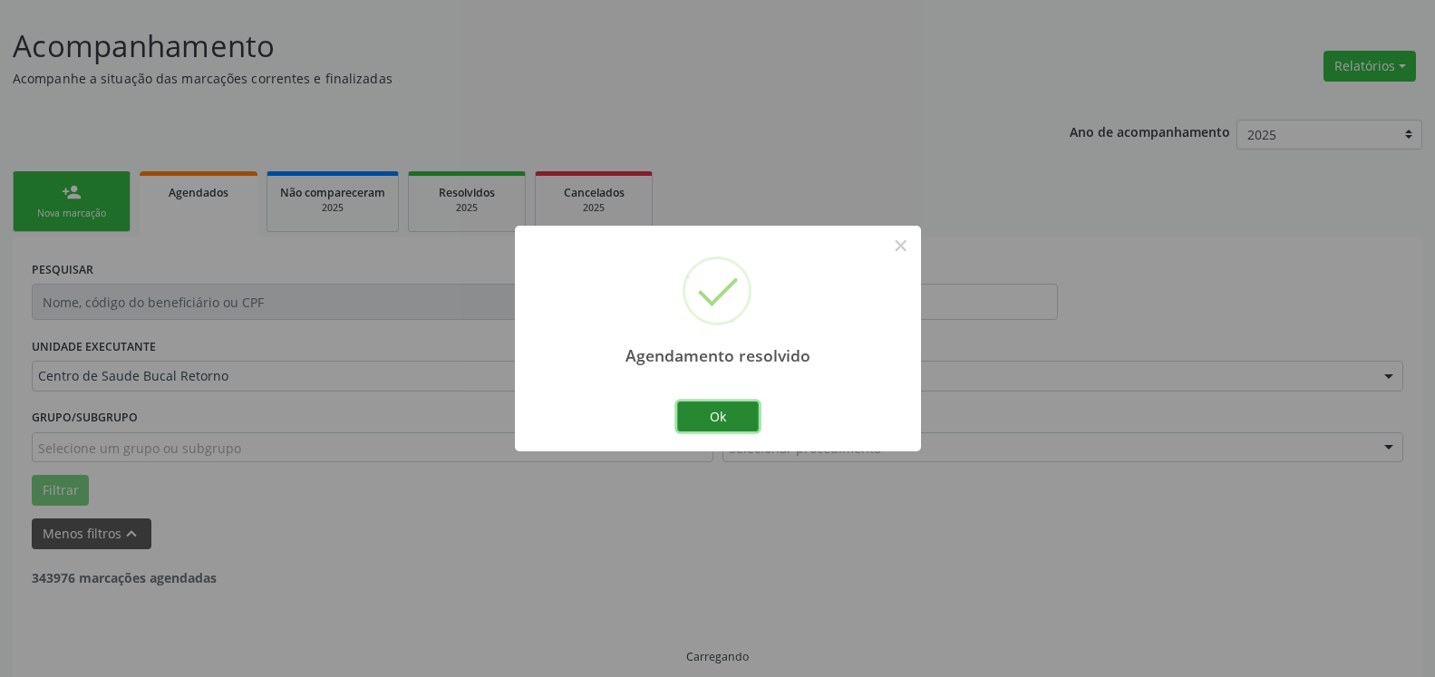
click at [725, 415] on button "Ok" at bounding box center [718, 417] width 82 height 31
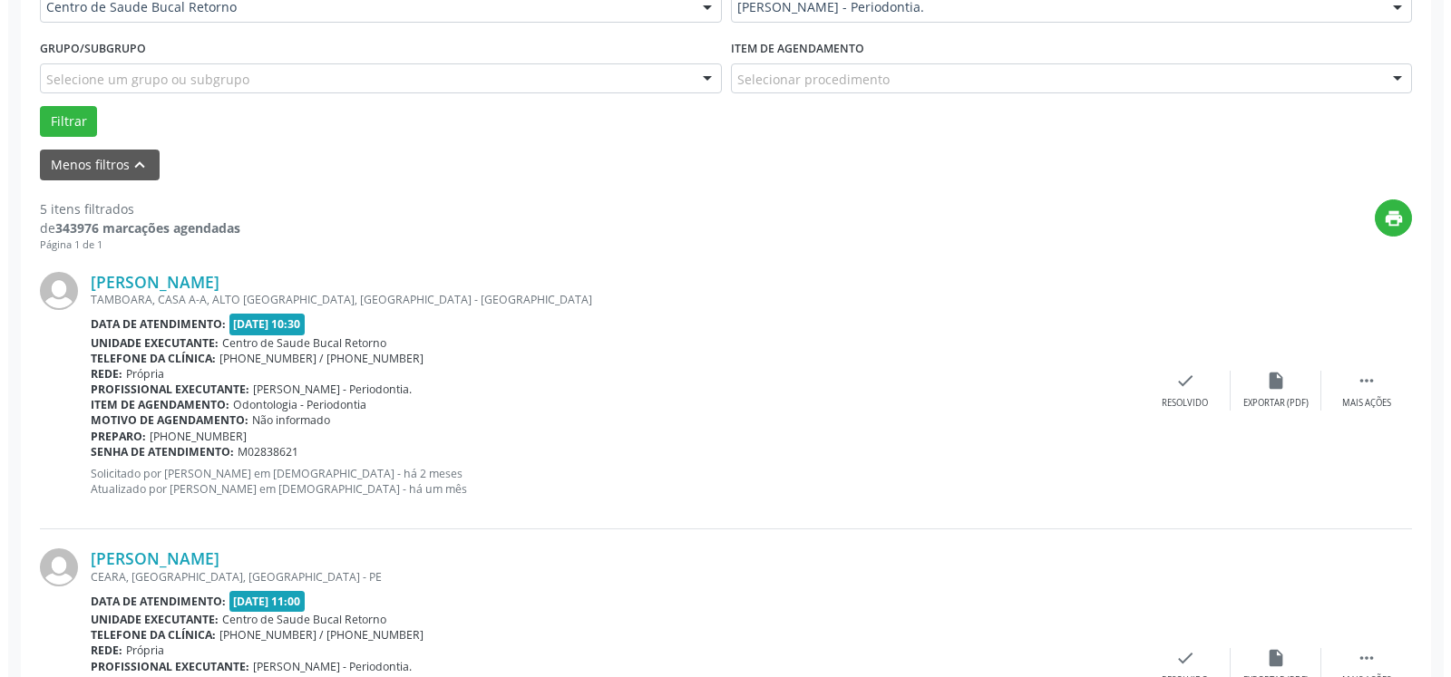
scroll to position [489, 0]
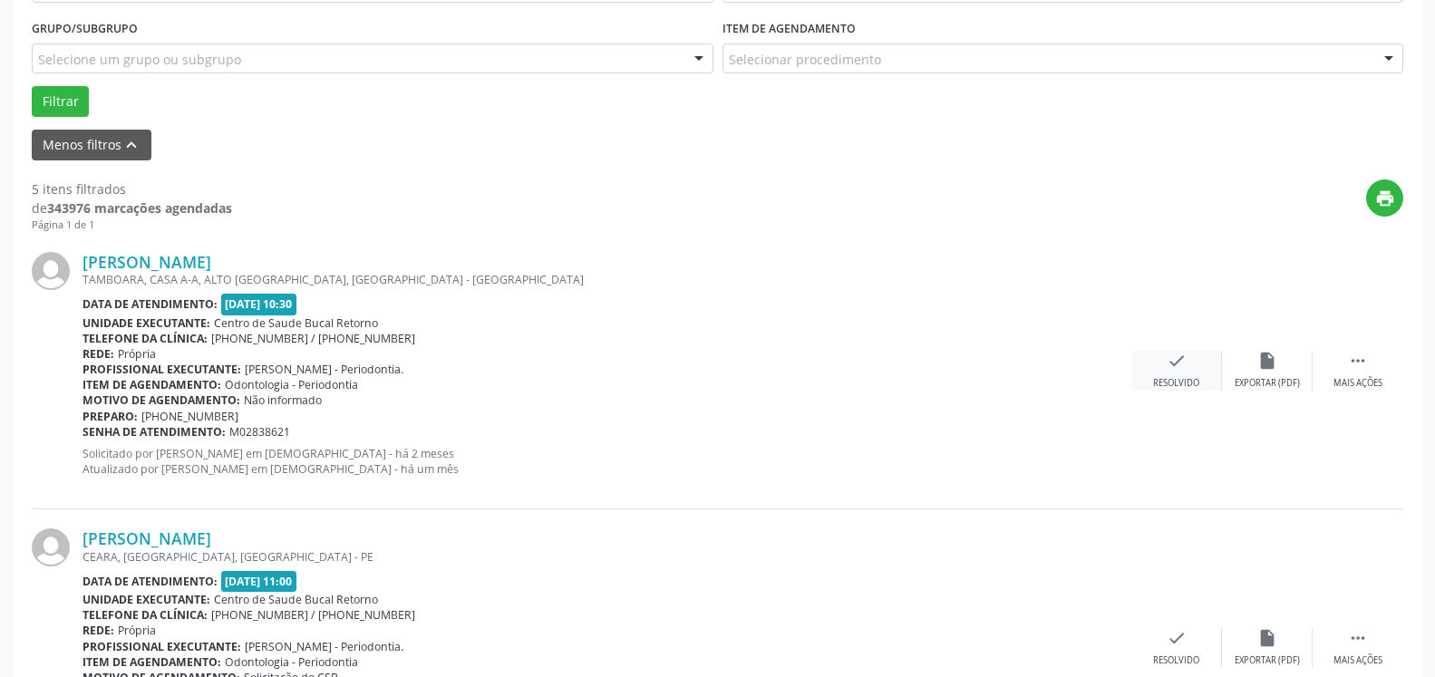
click at [1187, 365] on div "check Resolvido" at bounding box center [1177, 370] width 91 height 39
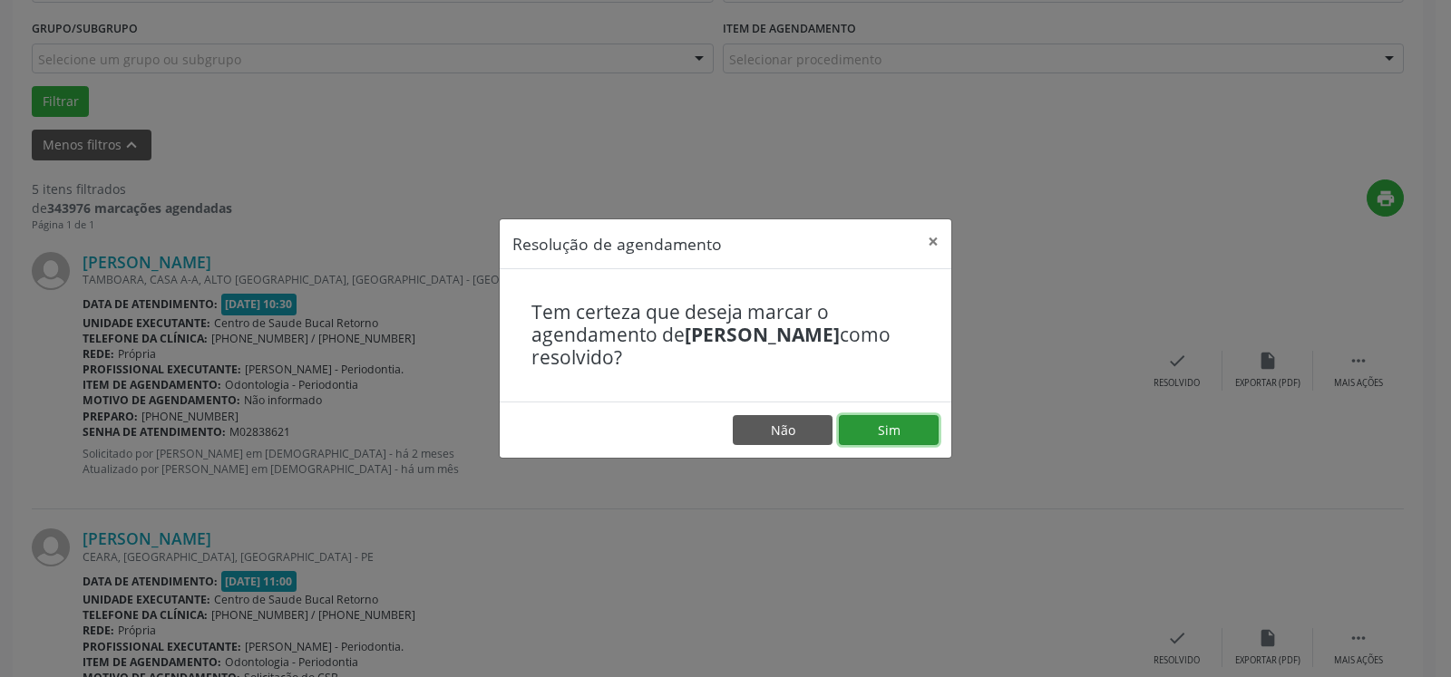
click at [900, 424] on button "Sim" at bounding box center [889, 430] width 100 height 31
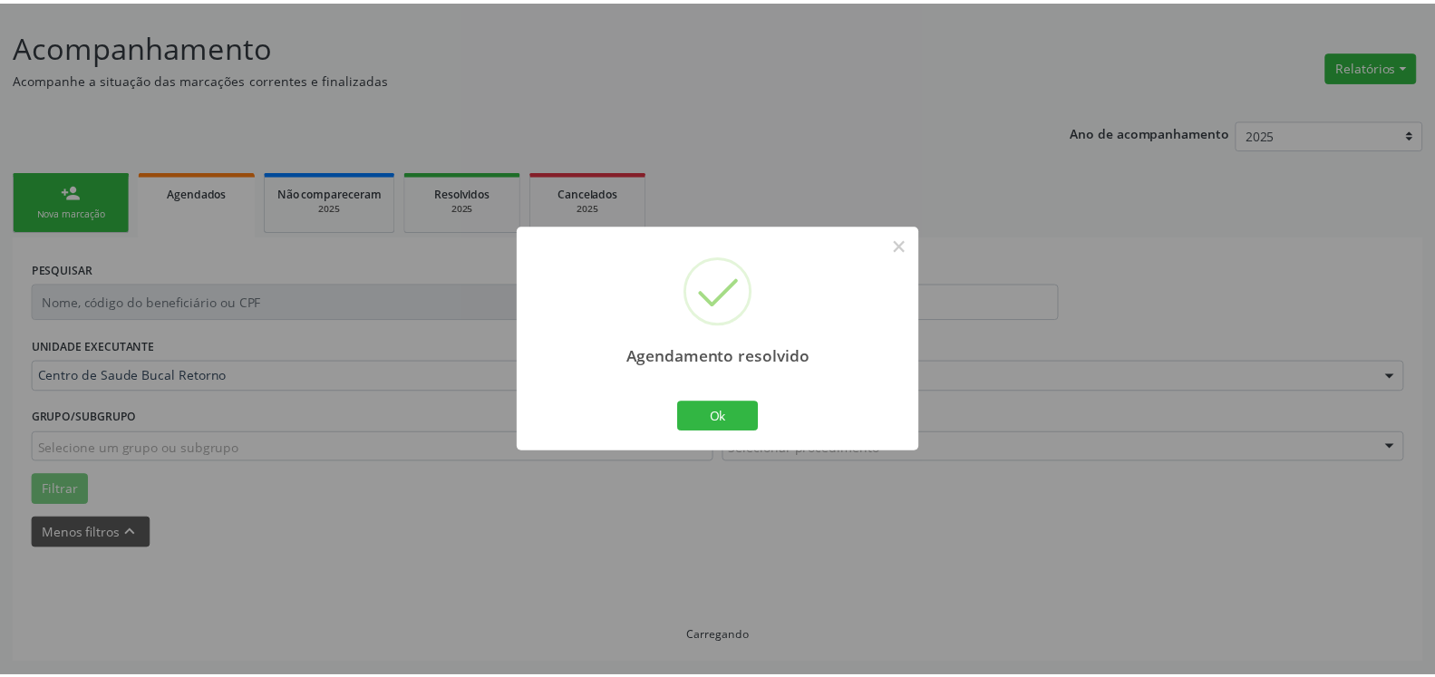
scroll to position [100, 0]
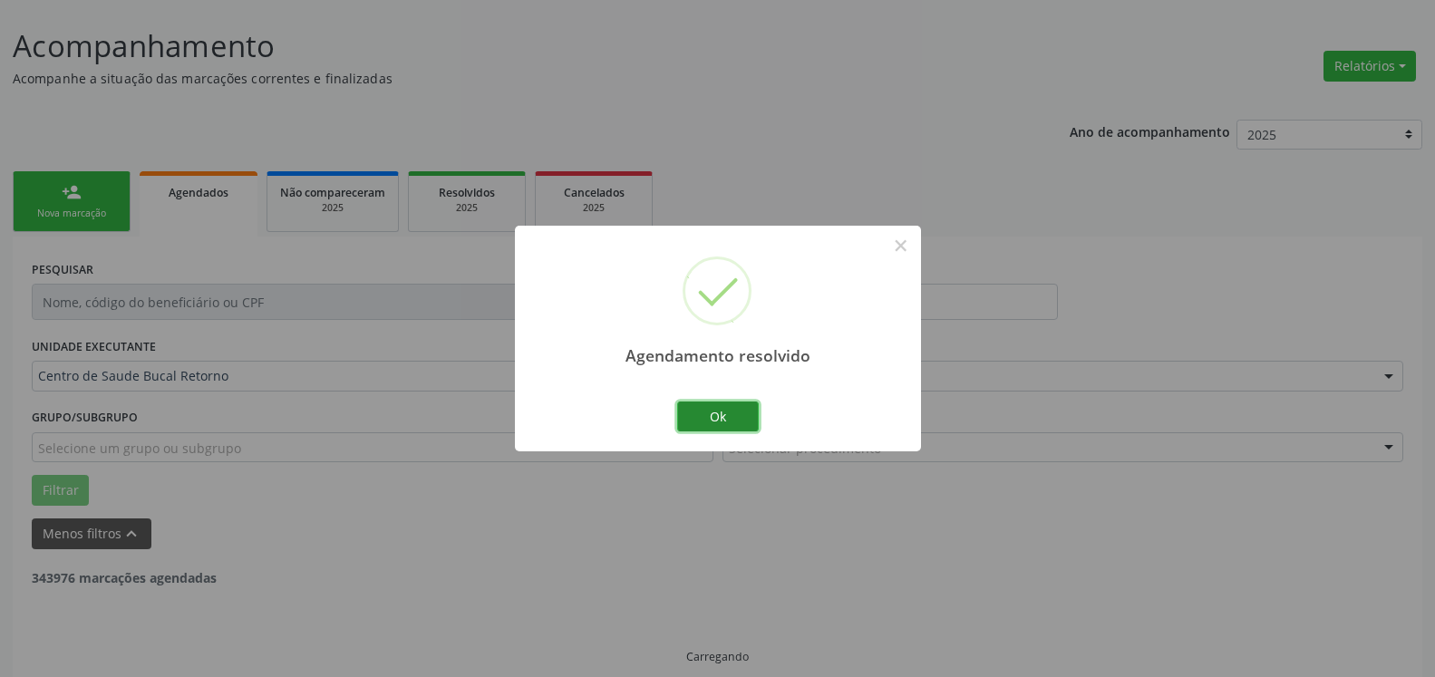
click at [742, 414] on button "Ok" at bounding box center [718, 417] width 82 height 31
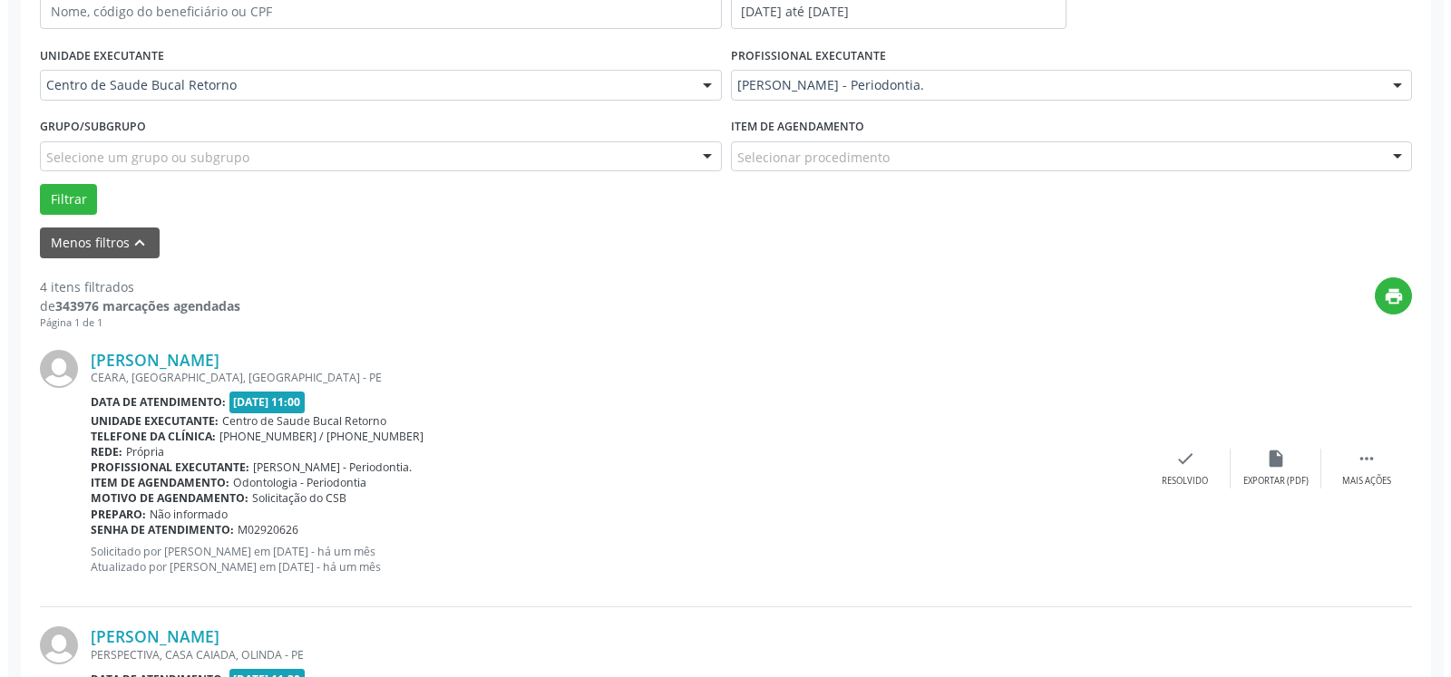
scroll to position [396, 0]
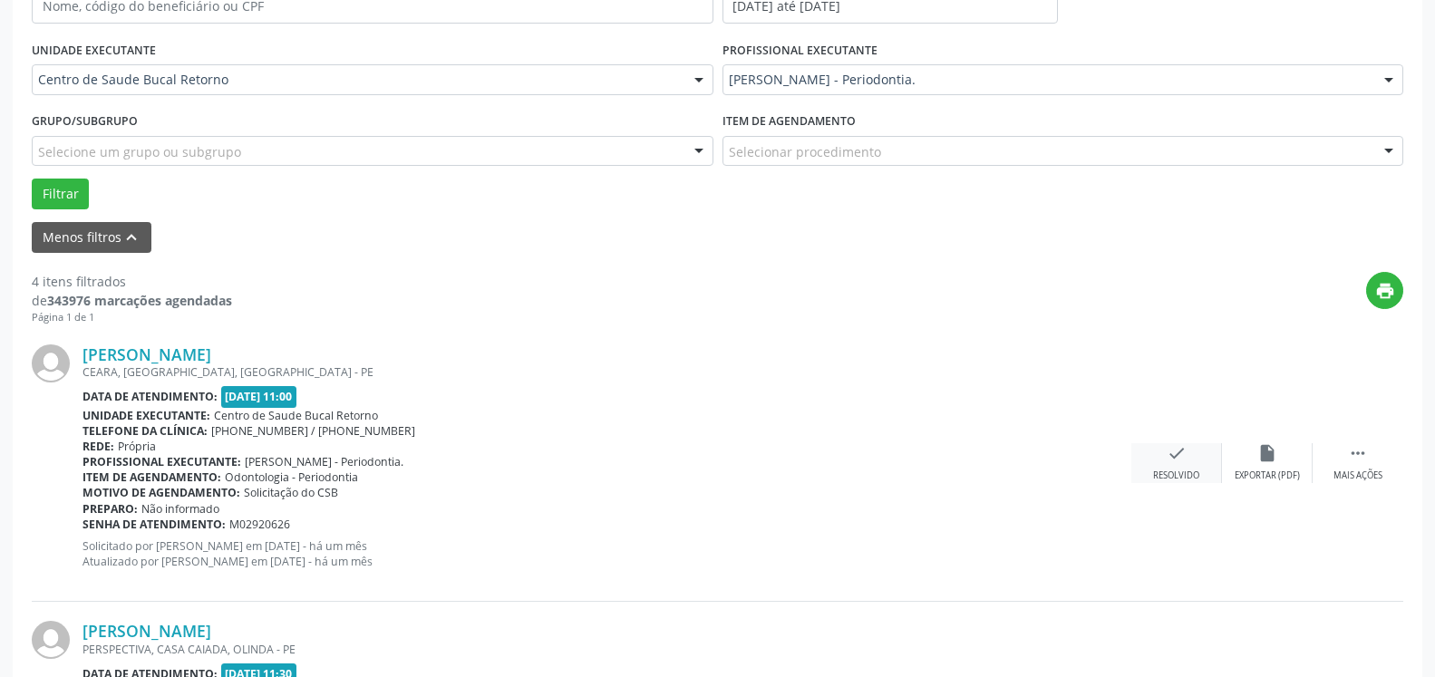
click at [1180, 458] on icon "check" at bounding box center [1177, 453] width 20 height 20
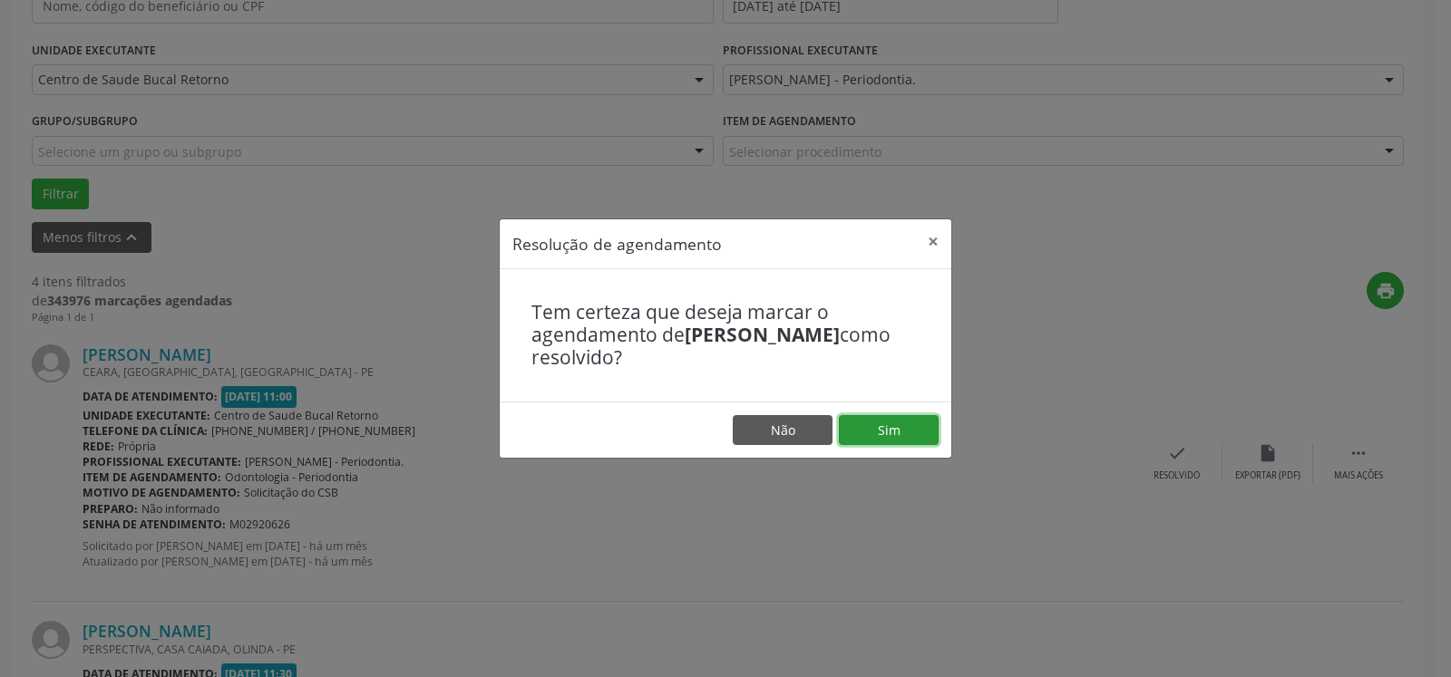
click at [928, 433] on button "Sim" at bounding box center [889, 430] width 100 height 31
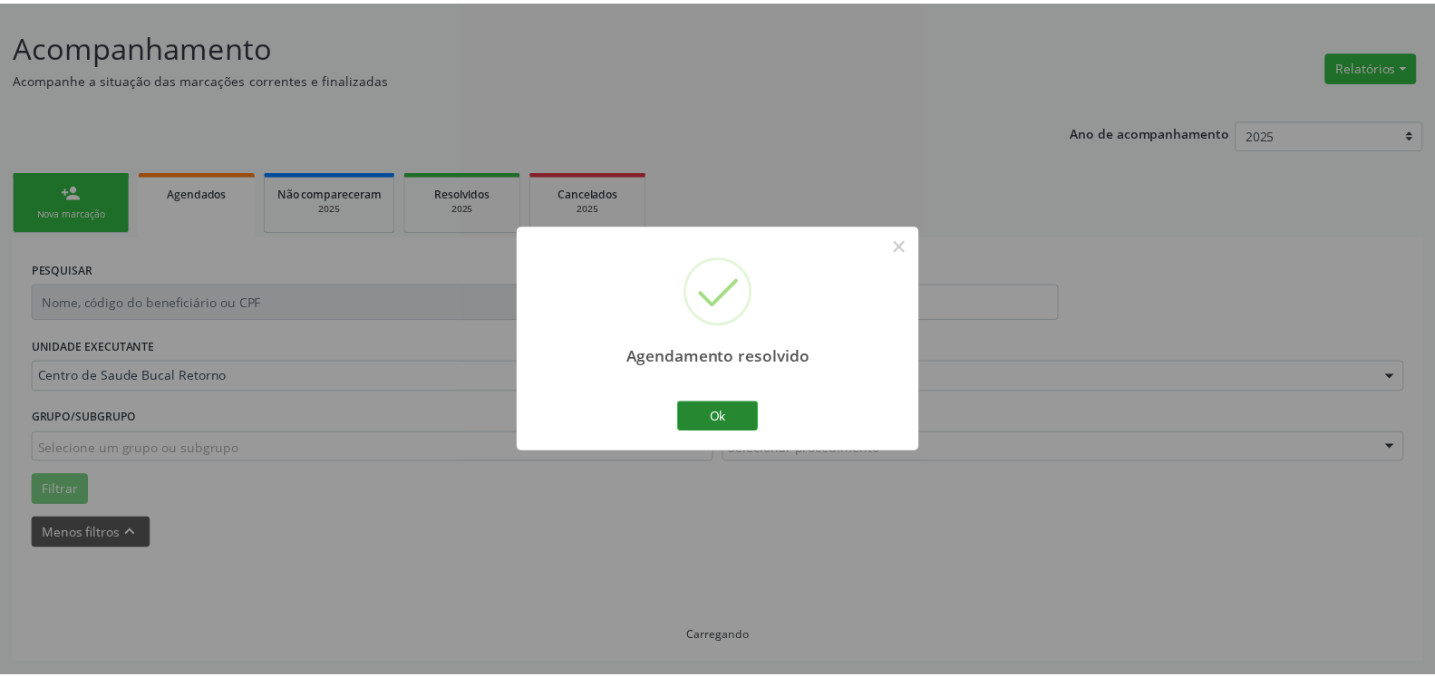
scroll to position [100, 0]
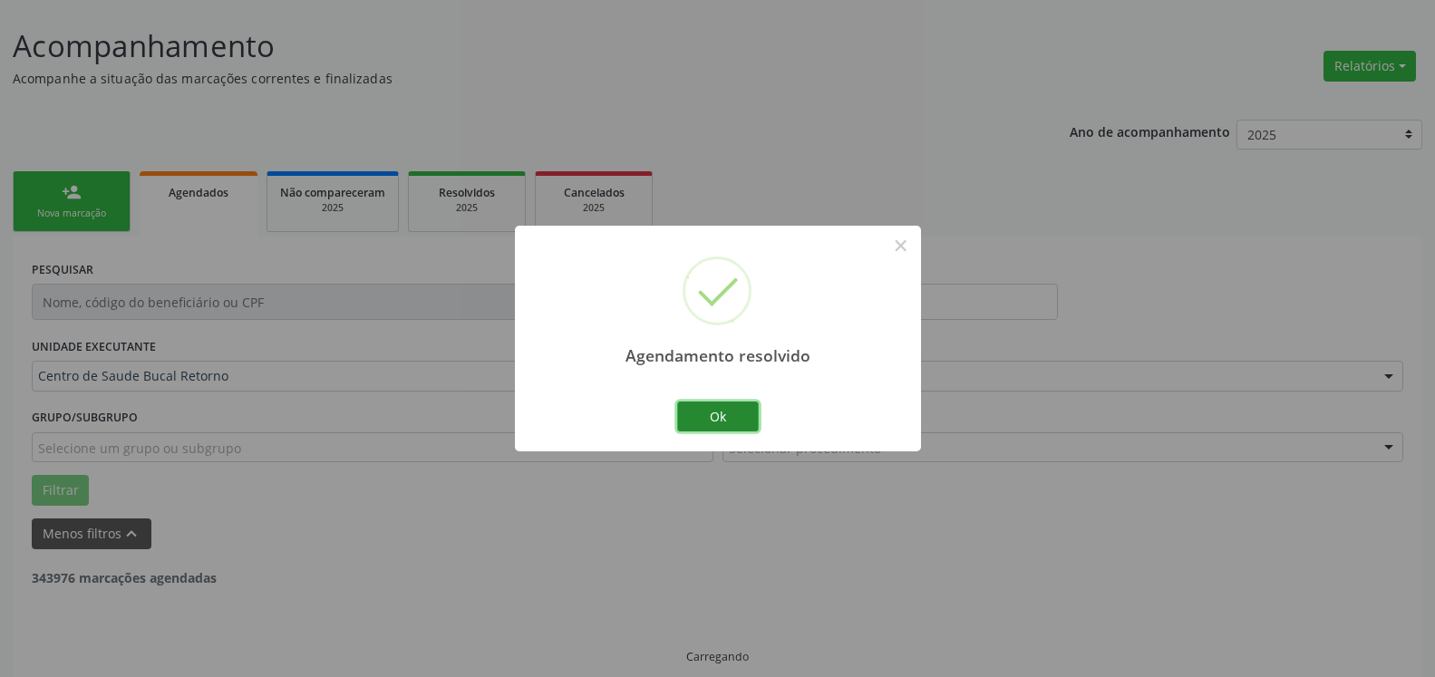
click at [715, 418] on button "Ok" at bounding box center [718, 417] width 82 height 31
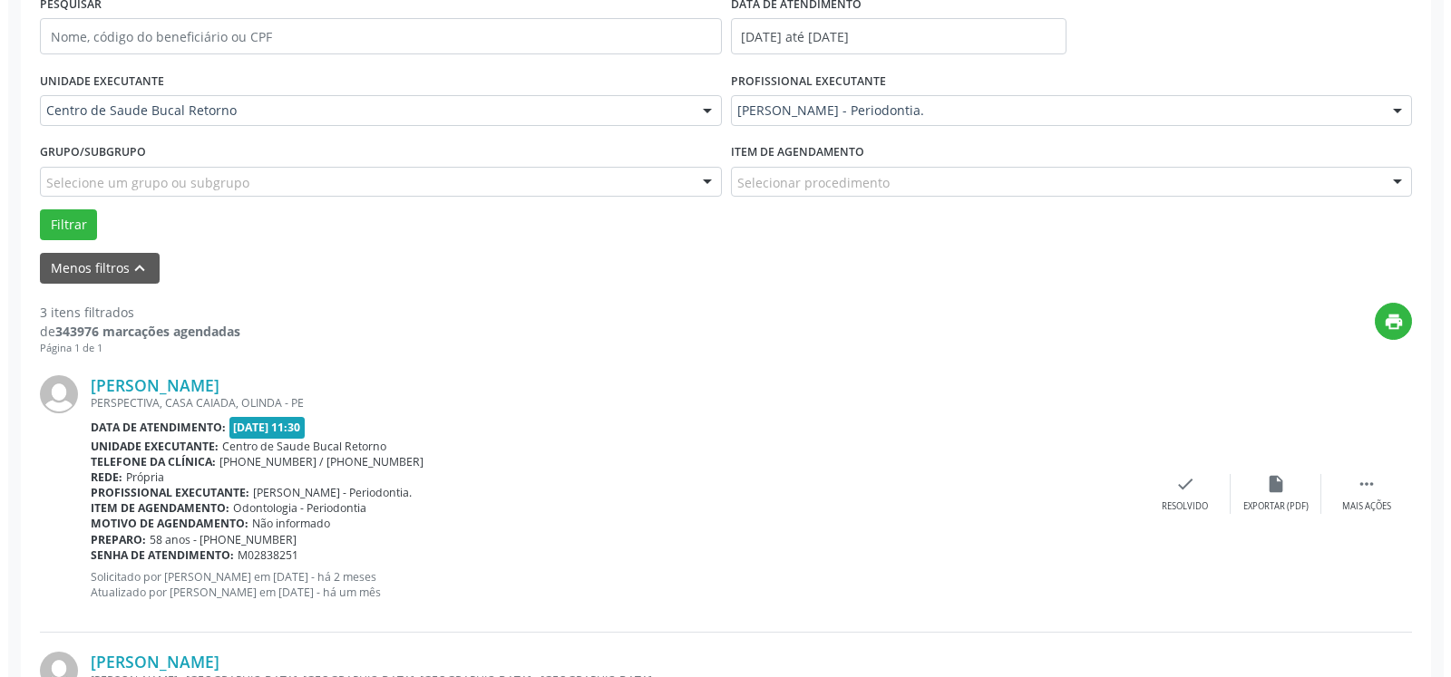
scroll to position [396, 0]
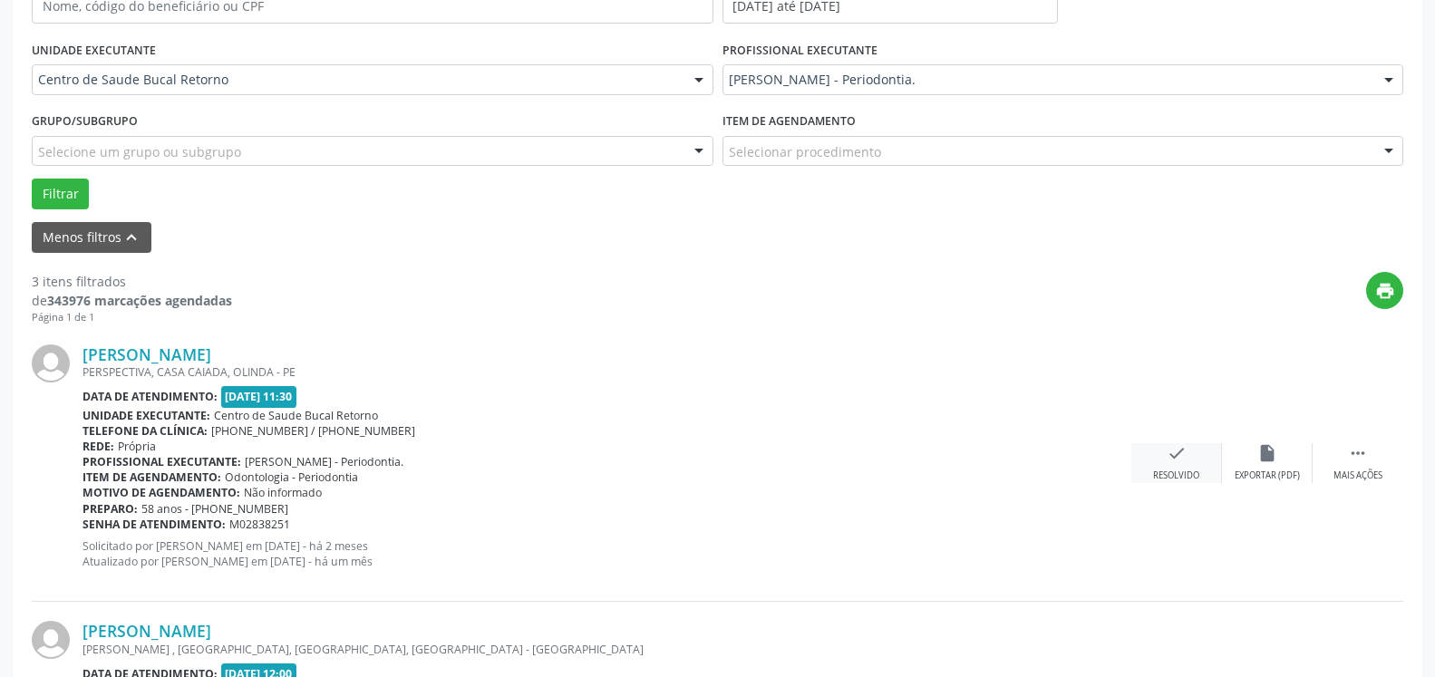
click at [1176, 456] on icon "check" at bounding box center [1177, 453] width 20 height 20
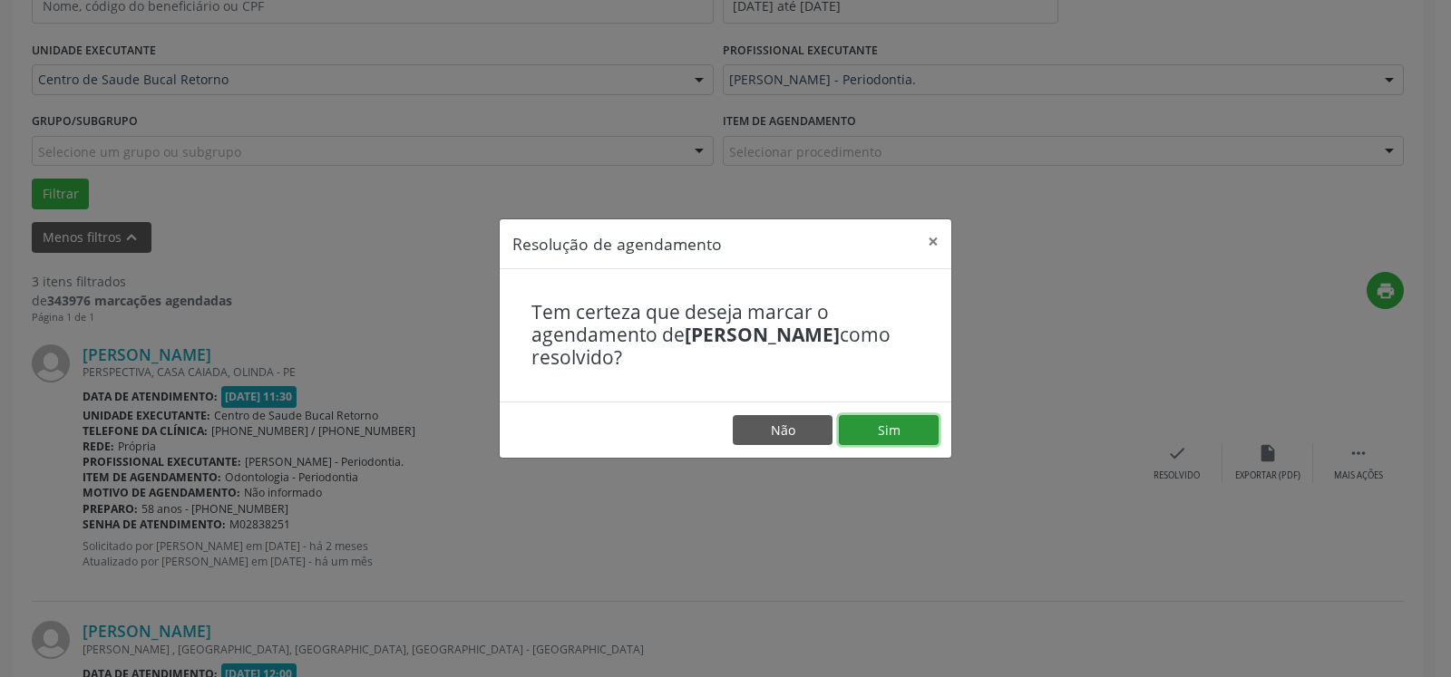
click at [880, 426] on button "Sim" at bounding box center [889, 430] width 100 height 31
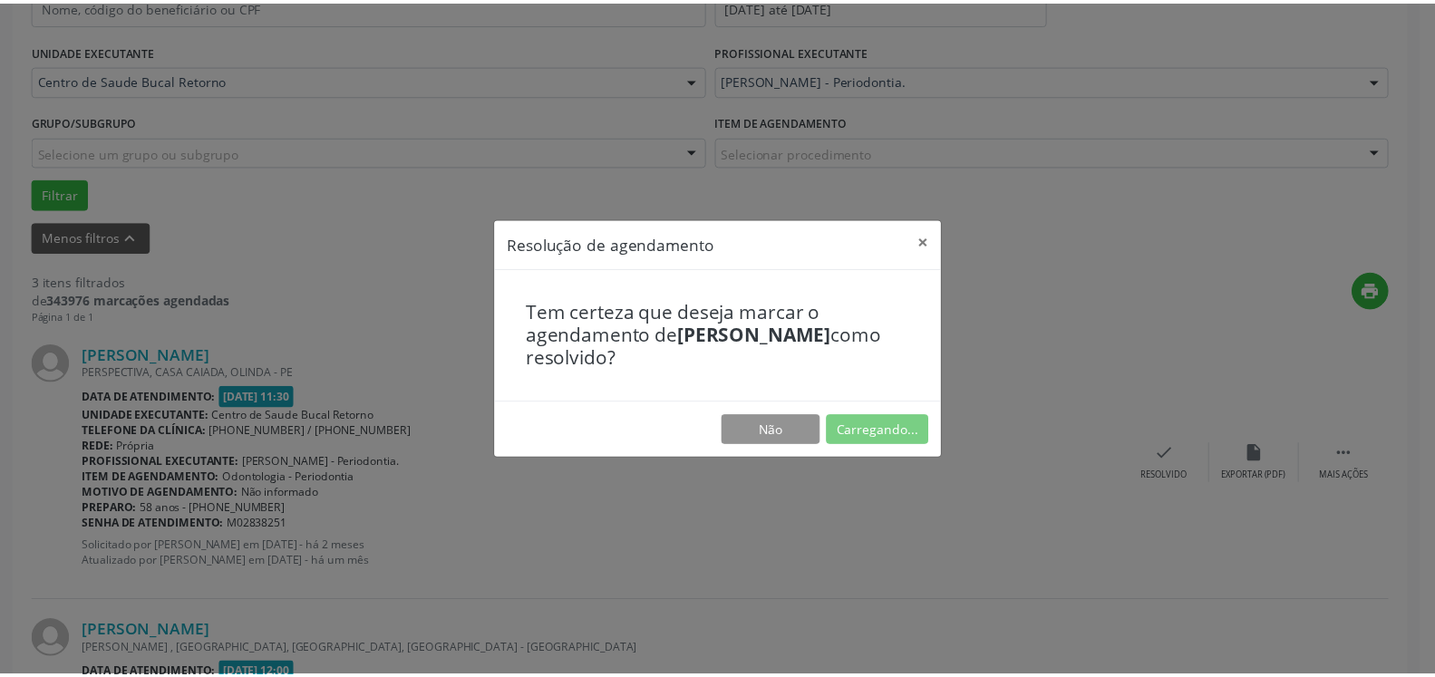
scroll to position [100, 0]
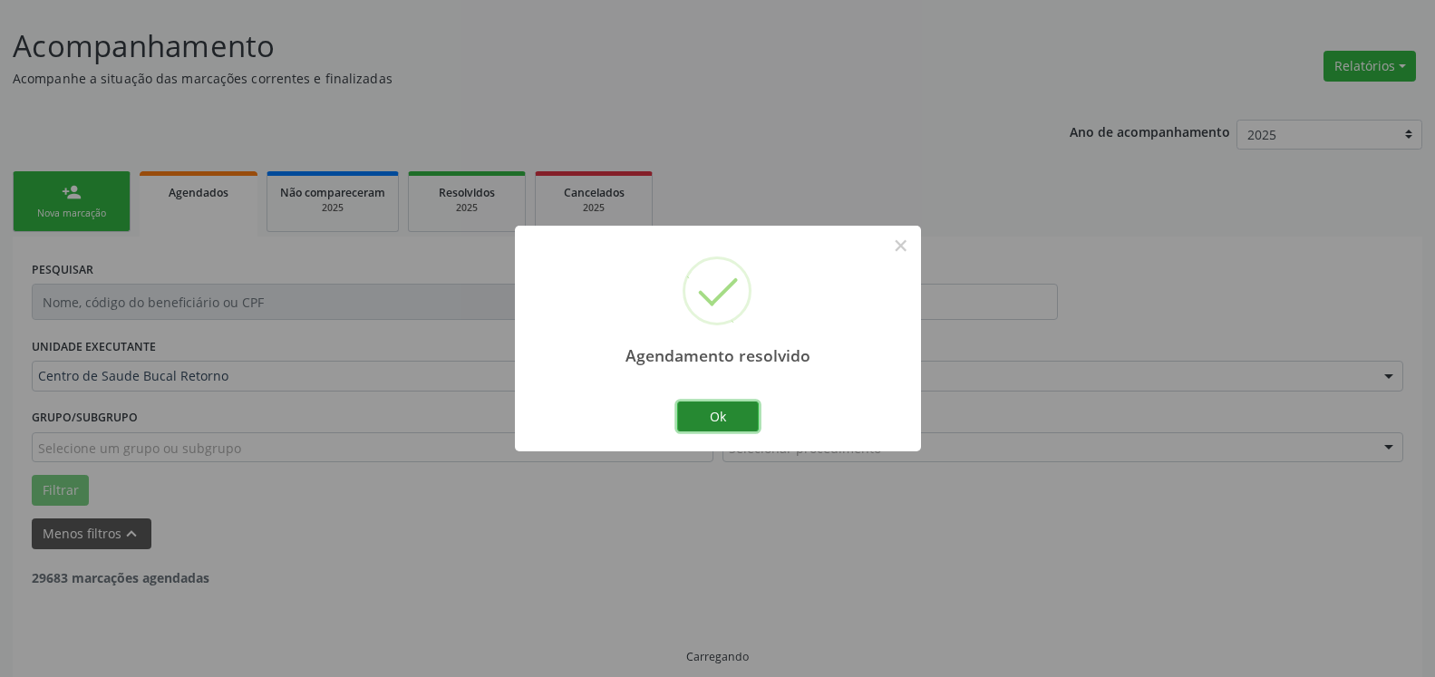
click at [735, 423] on button "Ok" at bounding box center [718, 417] width 82 height 31
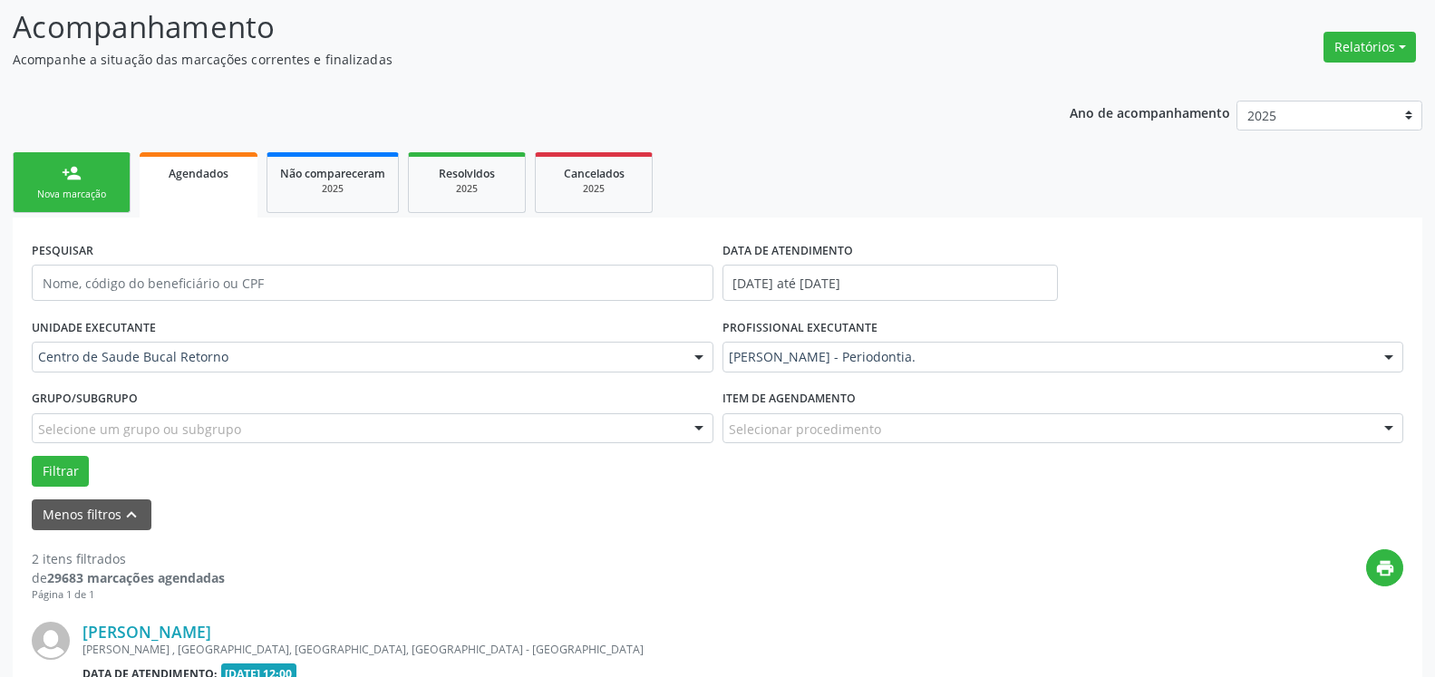
scroll to position [396, 0]
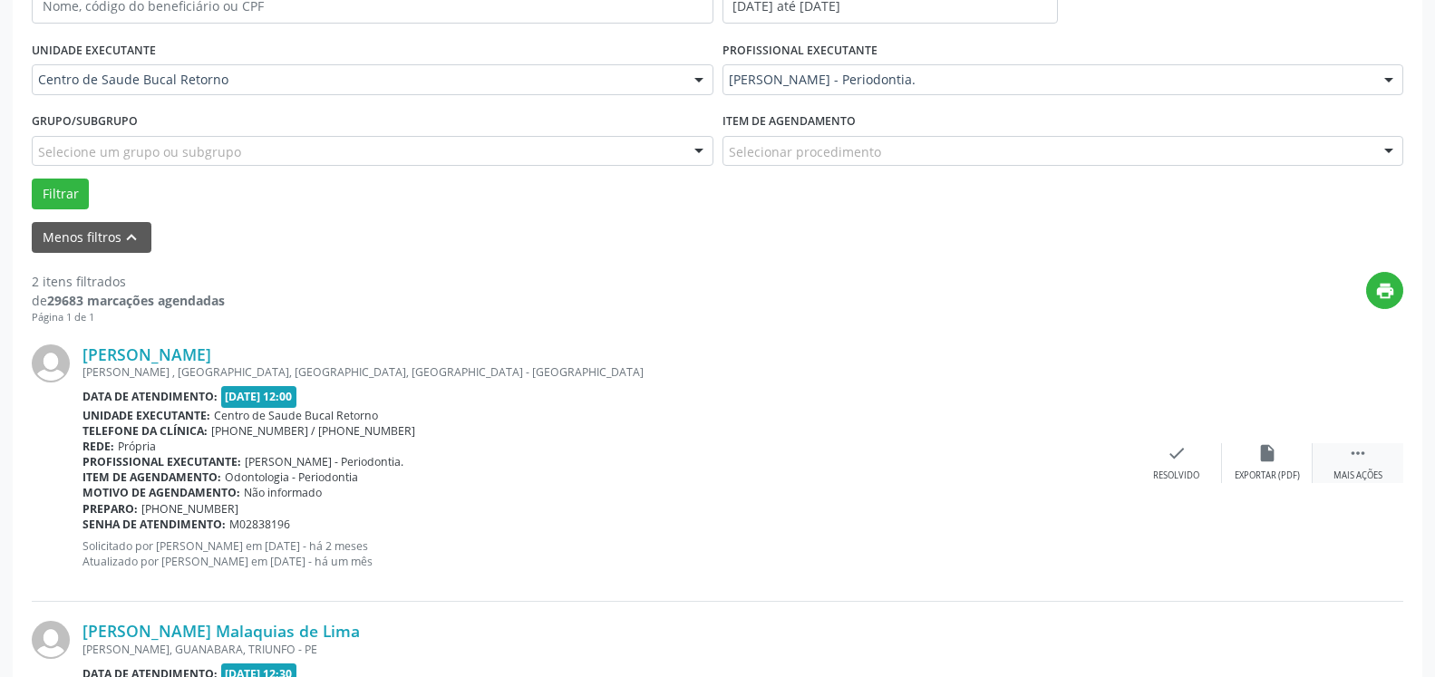
drag, startPoint x: 1368, startPoint y: 472, endPoint x: 1353, endPoint y: 466, distance: 16.7
click at [1366, 471] on div "Mais ações" at bounding box center [1358, 476] width 49 height 13
click at [1263, 455] on icon "alarm_off" at bounding box center [1268, 453] width 20 height 20
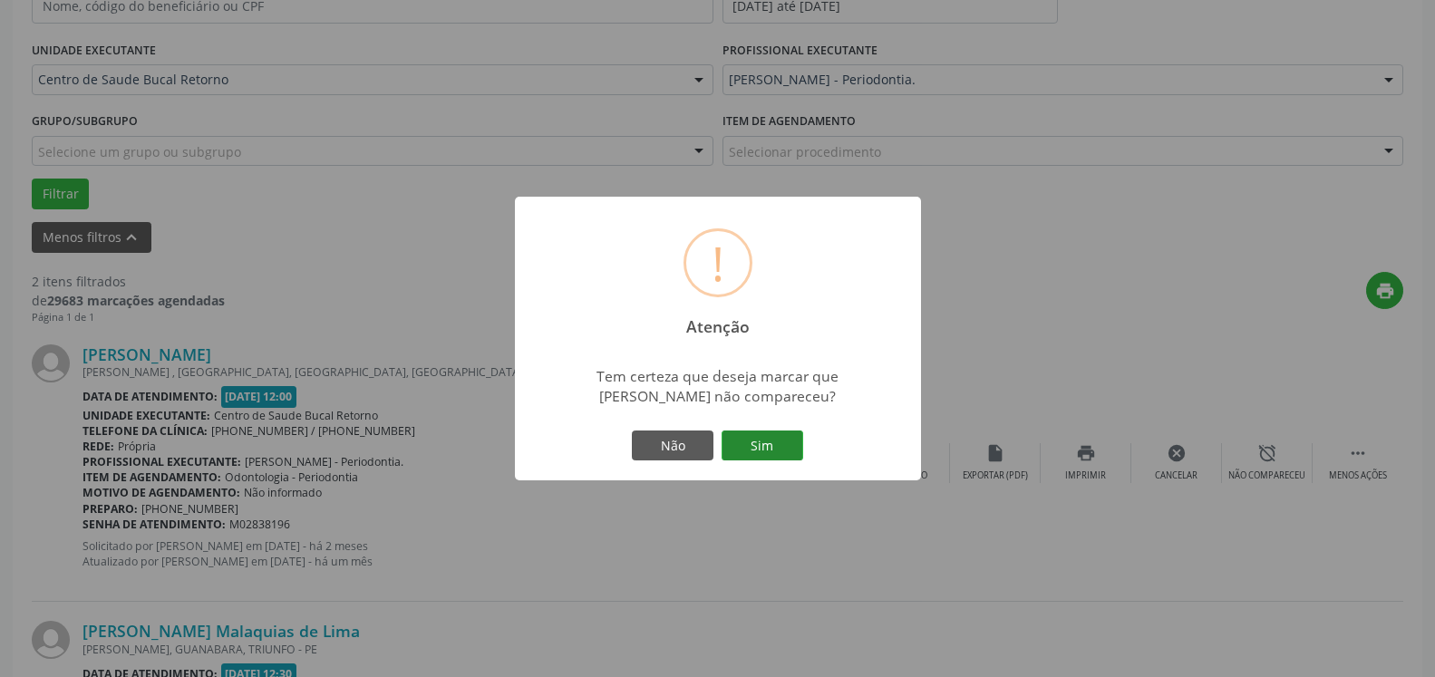
click at [776, 433] on button "Sim" at bounding box center [763, 446] width 82 height 31
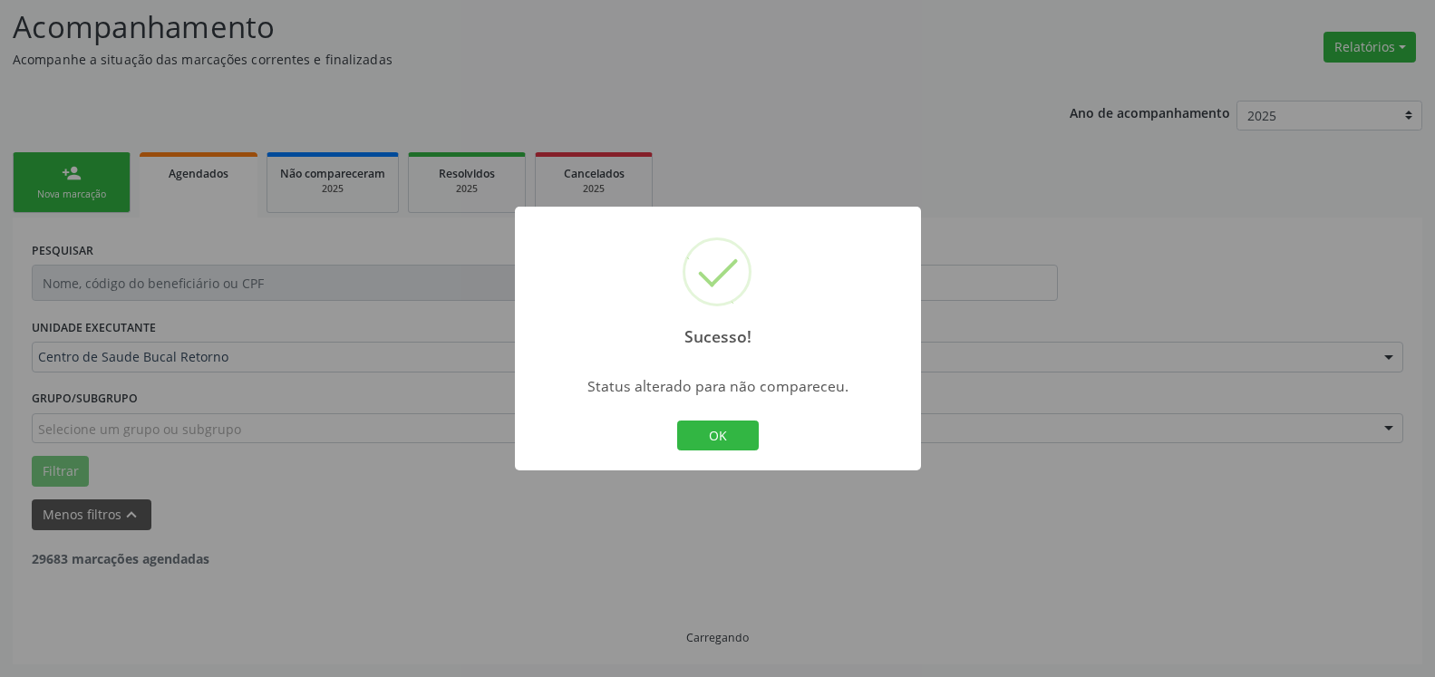
scroll to position [119, 0]
click at [721, 442] on button "OK" at bounding box center [718, 436] width 82 height 31
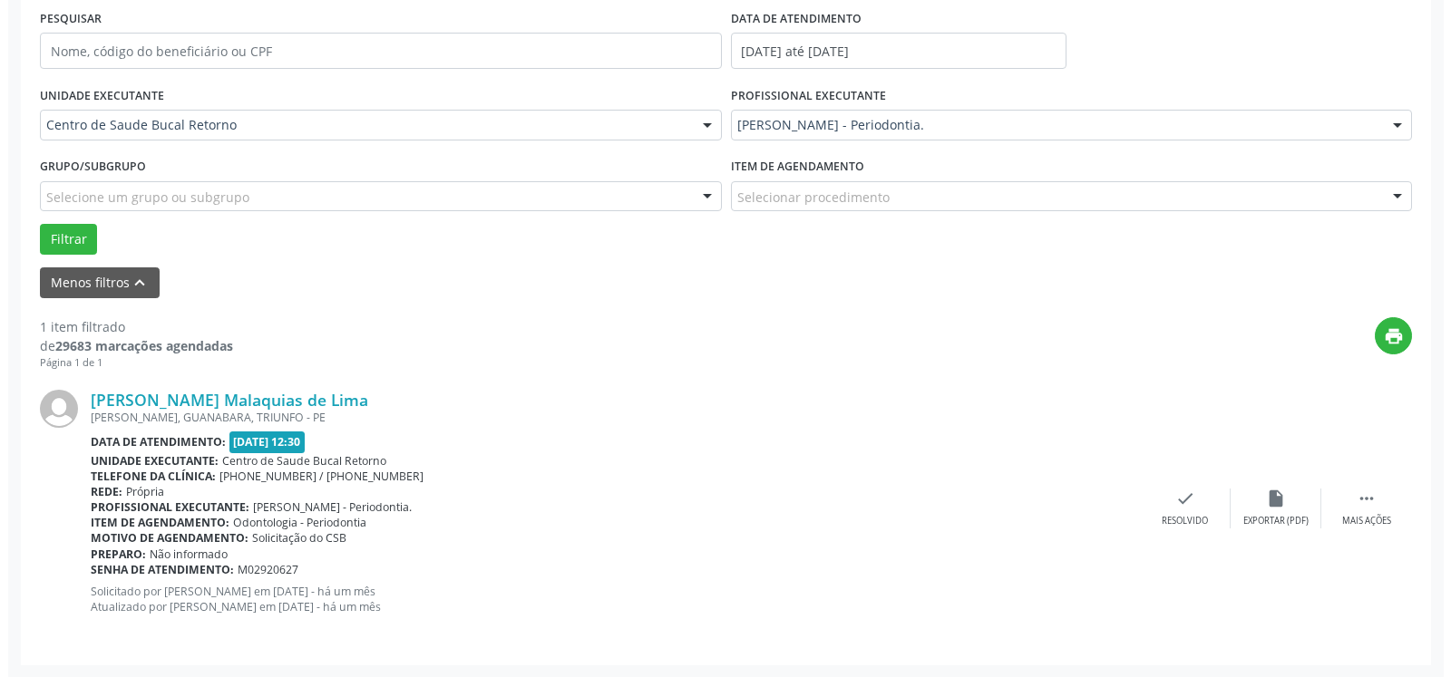
scroll to position [352, 0]
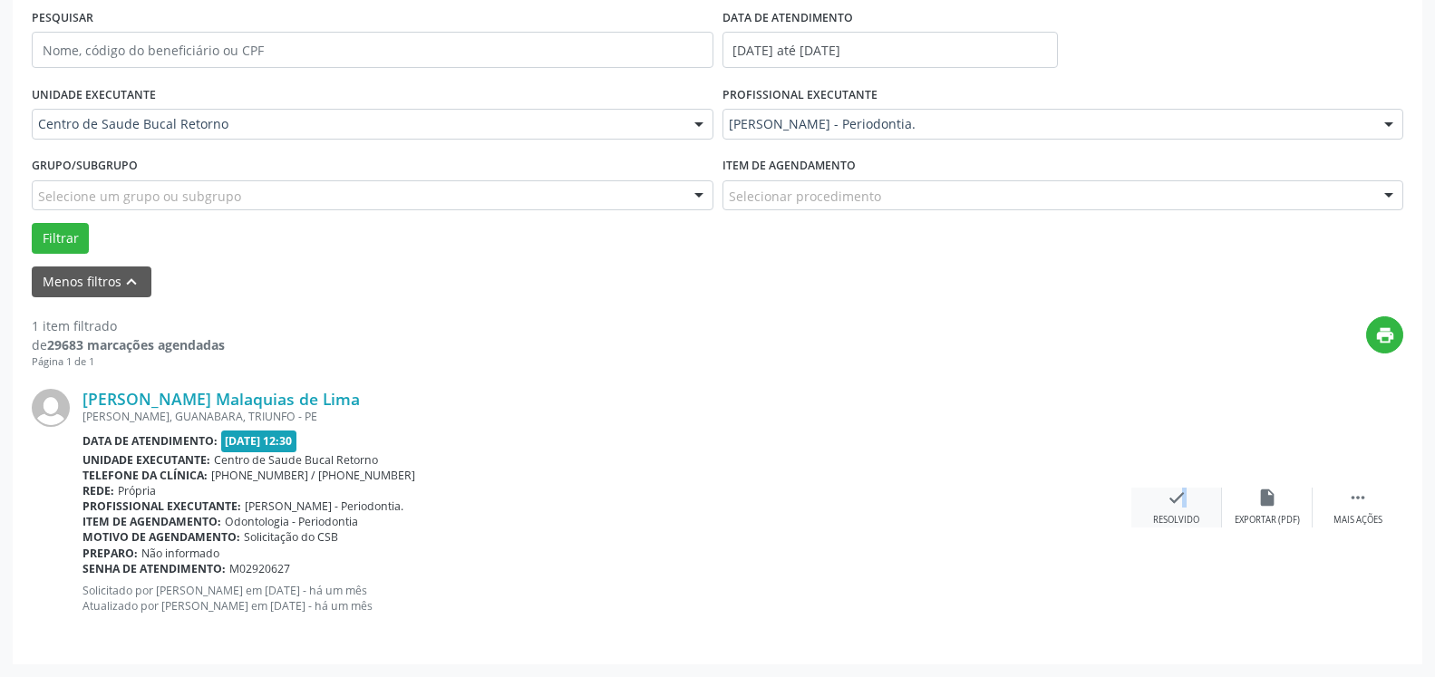
click at [1173, 501] on icon "check" at bounding box center [1177, 498] width 20 height 20
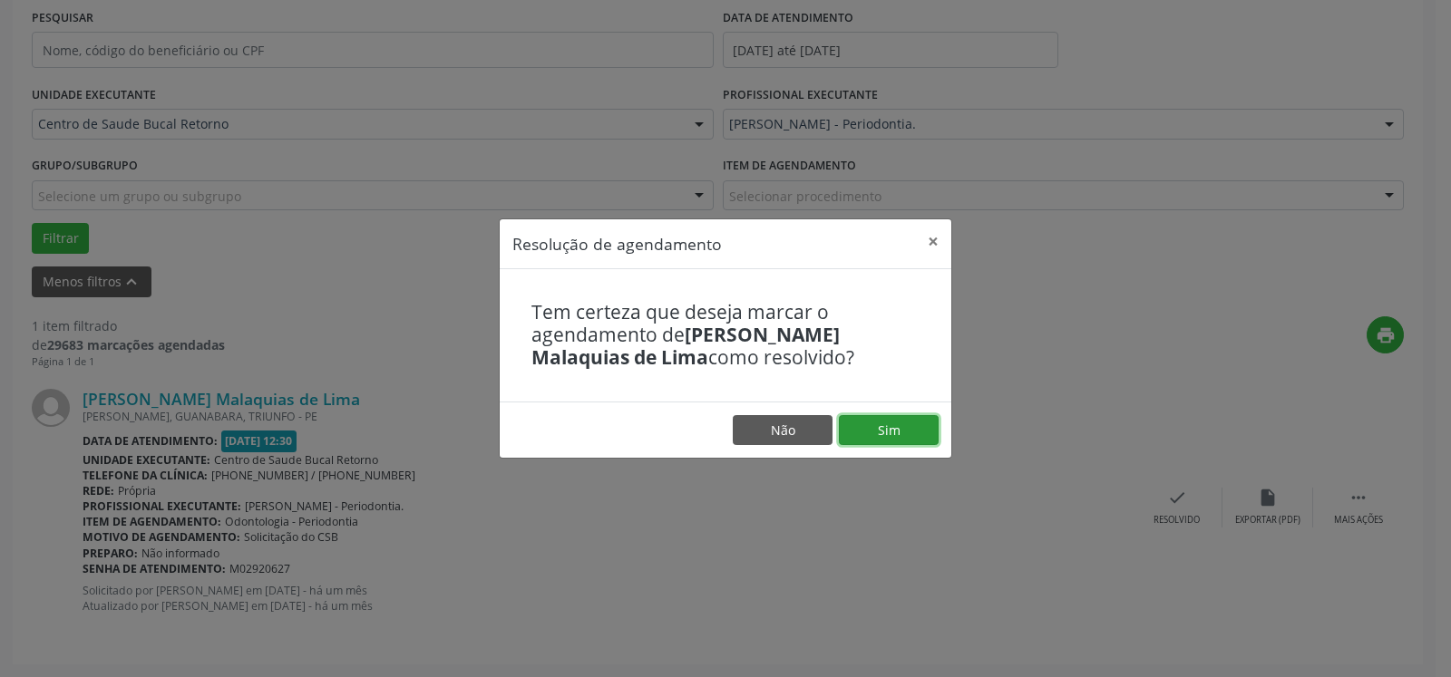
click at [898, 429] on button "Sim" at bounding box center [889, 430] width 100 height 31
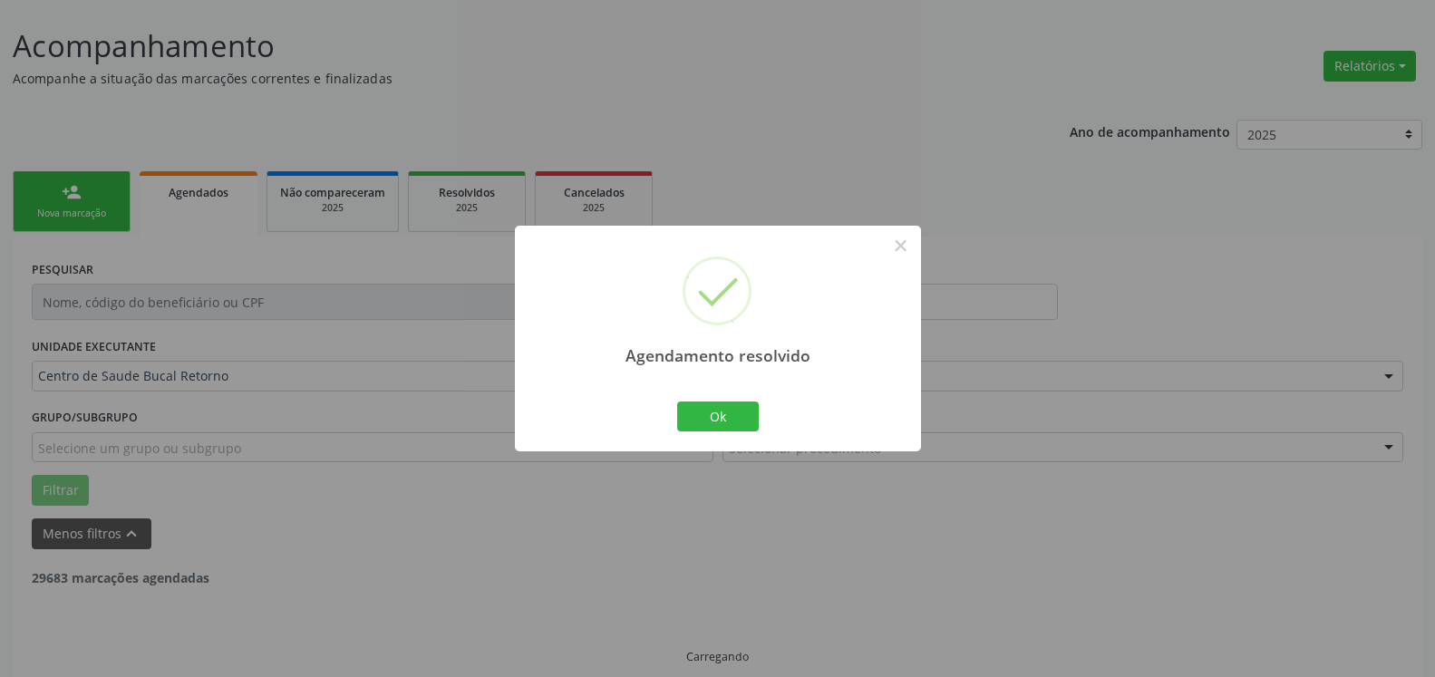
scroll to position [61, 0]
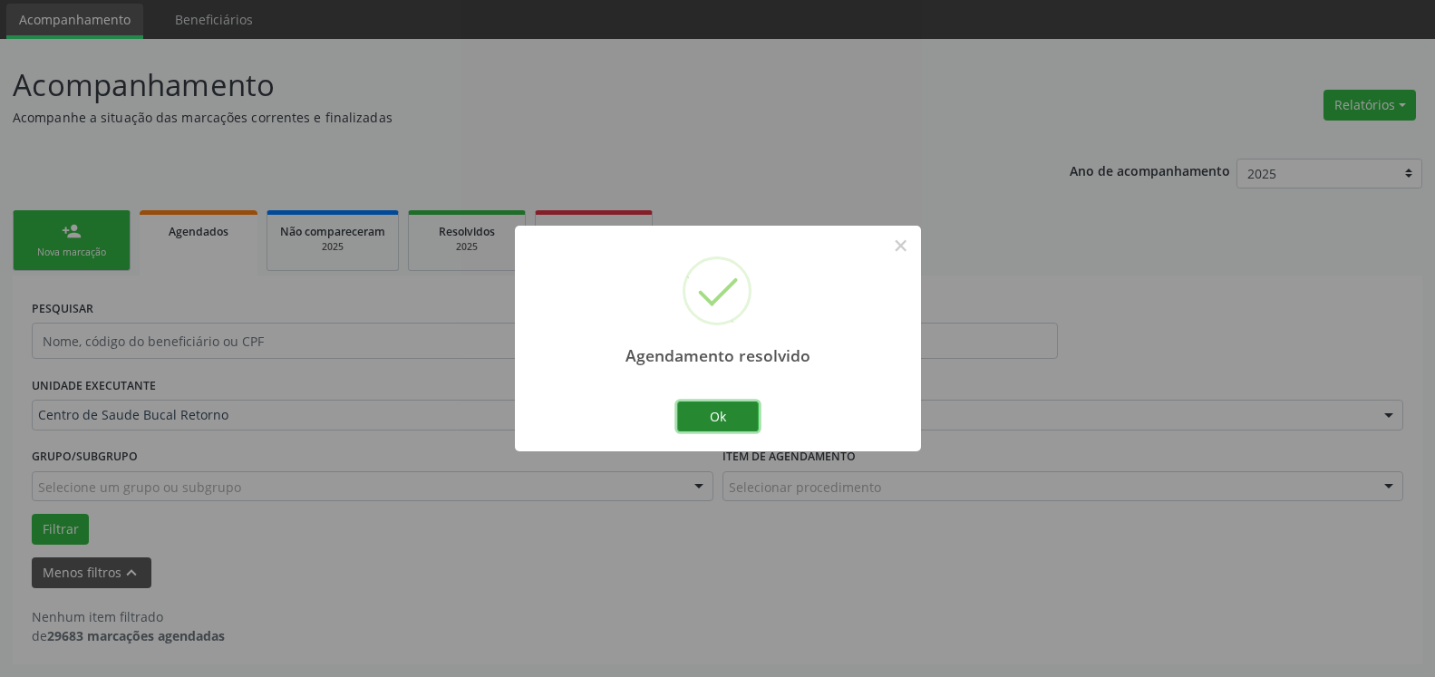
click at [705, 412] on button "Ok" at bounding box center [718, 417] width 82 height 31
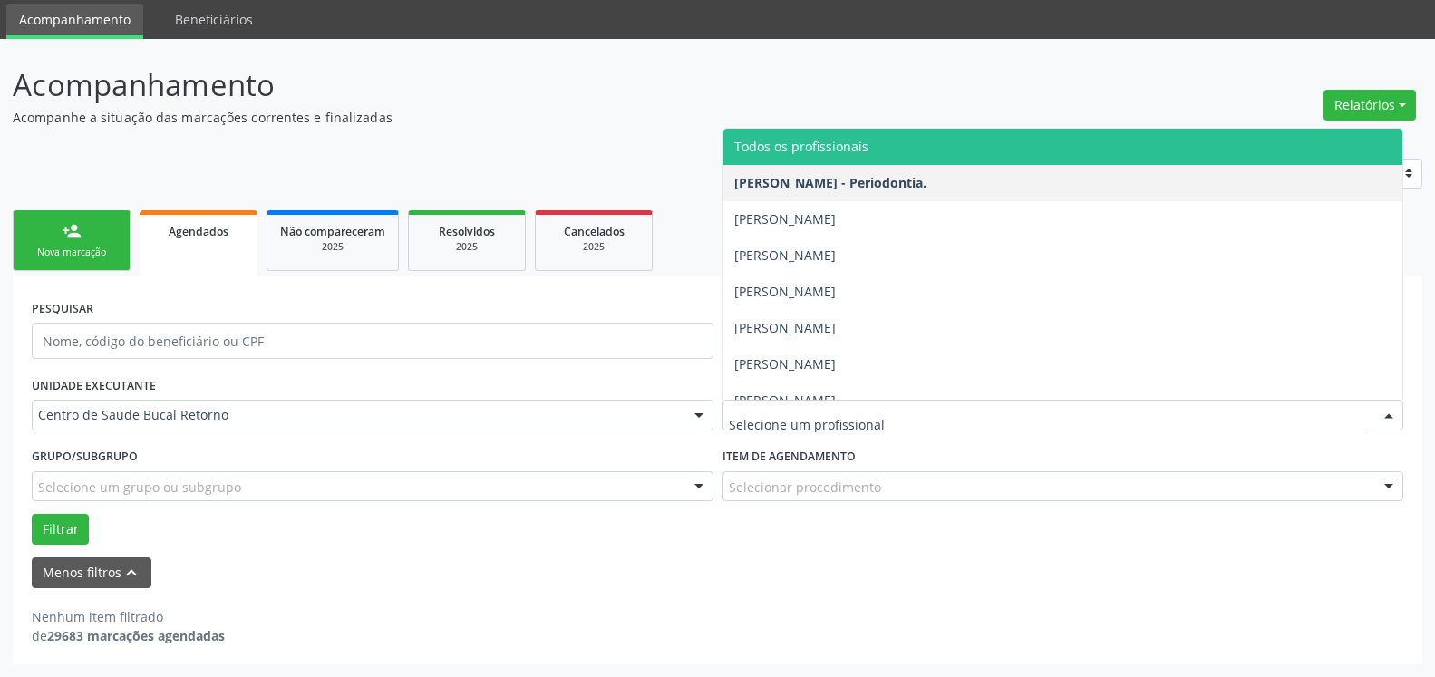
click at [833, 152] on span "Todos os profissionais" at bounding box center [802, 146] width 134 height 17
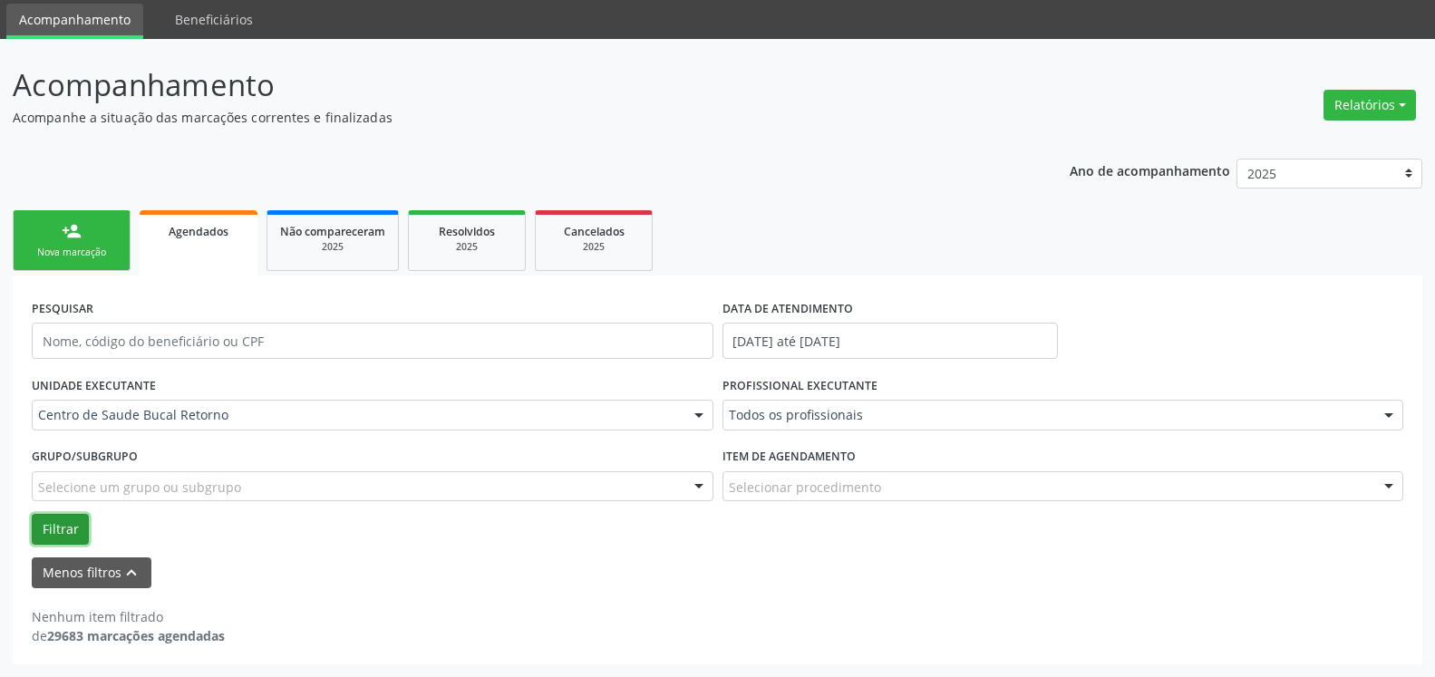
click at [74, 521] on button "Filtrar" at bounding box center [60, 529] width 57 height 31
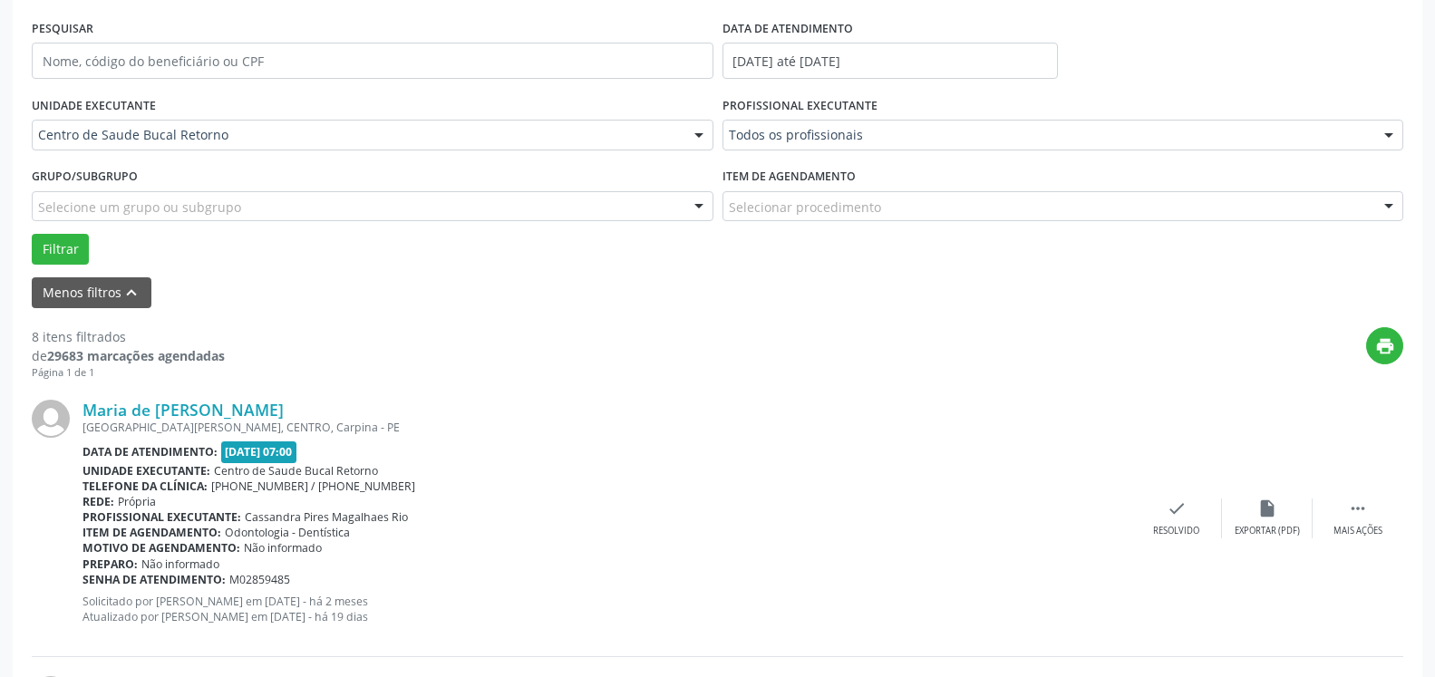
scroll to position [153, 0]
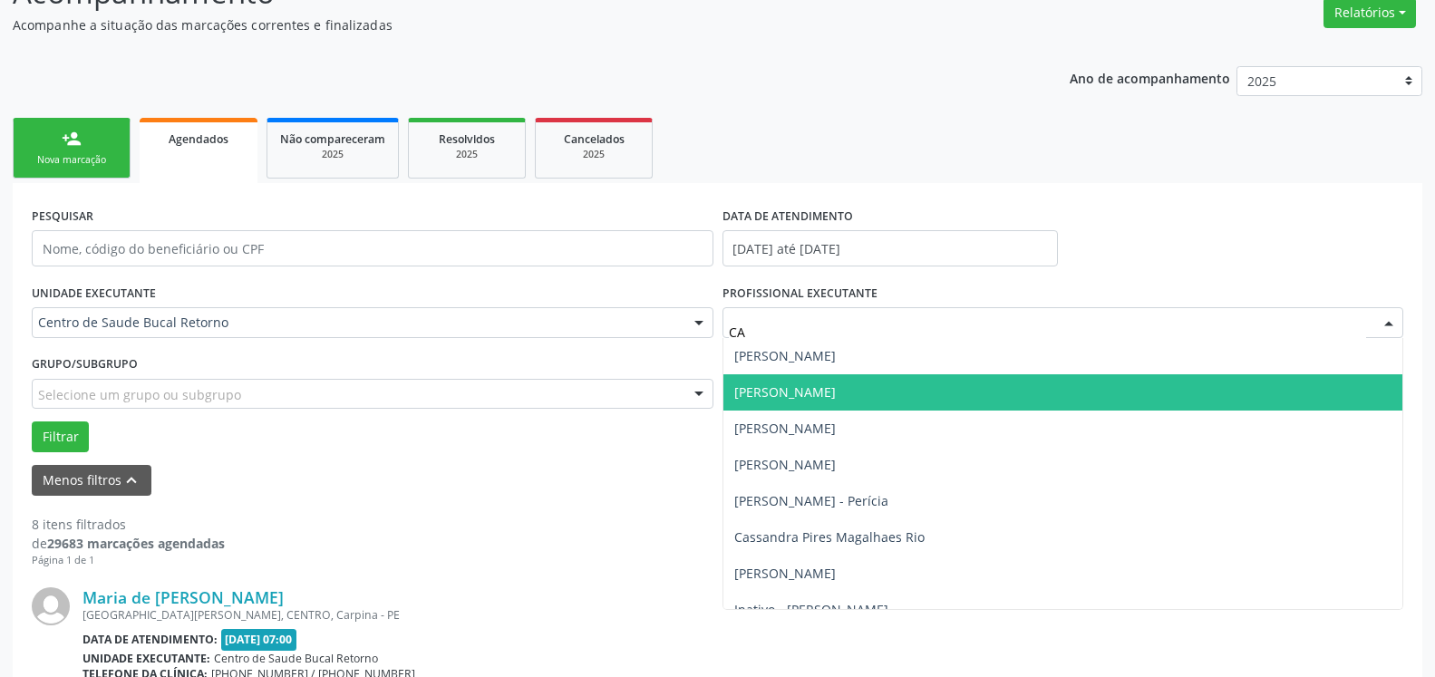
type input "CAS"
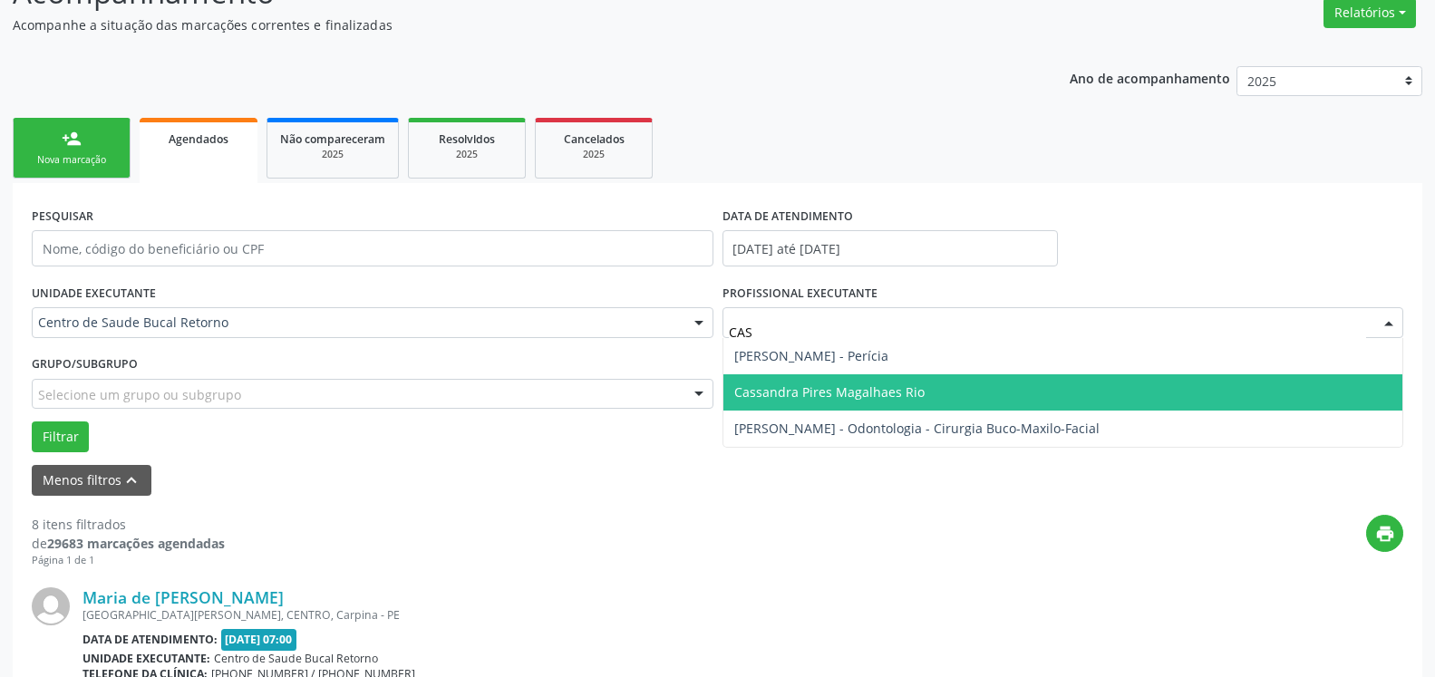
click at [812, 392] on span "Cassandra Pires Magalhaes Rio" at bounding box center [830, 392] width 190 height 17
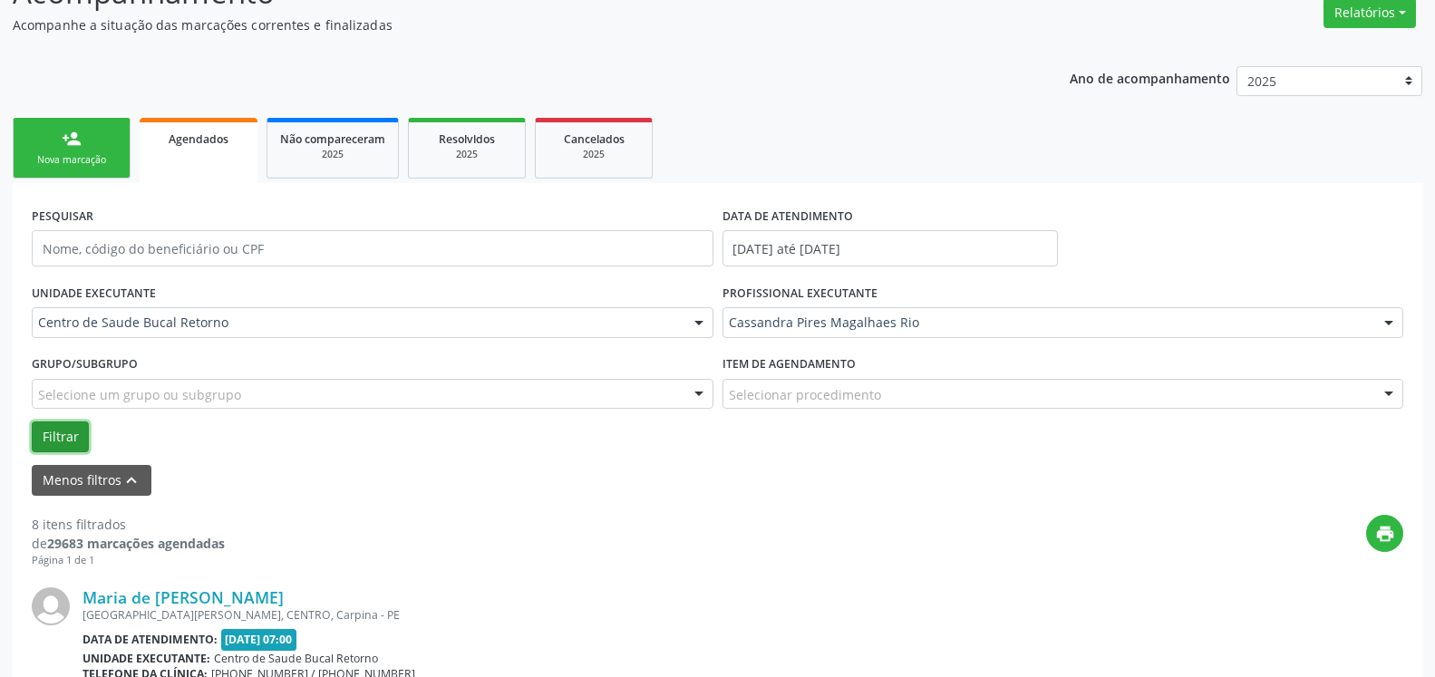
click at [69, 435] on button "Filtrar" at bounding box center [60, 437] width 57 height 31
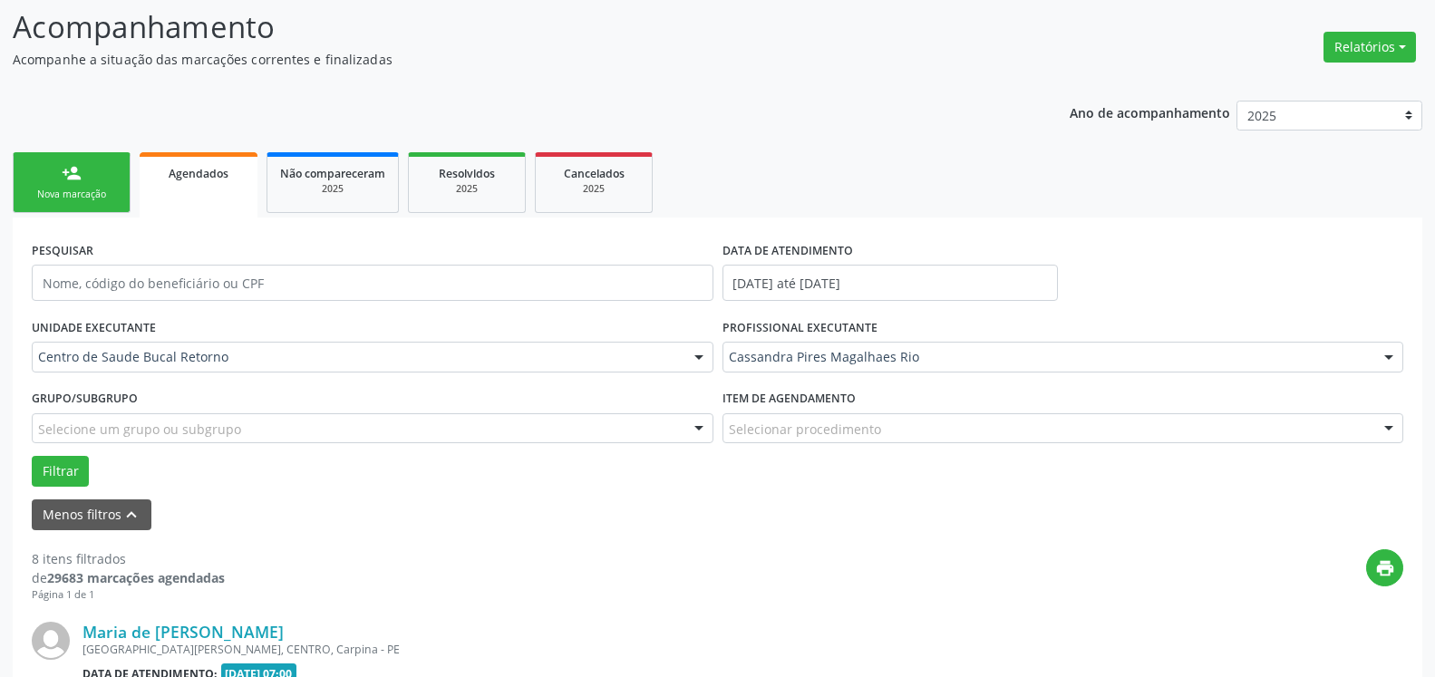
scroll to position [304, 0]
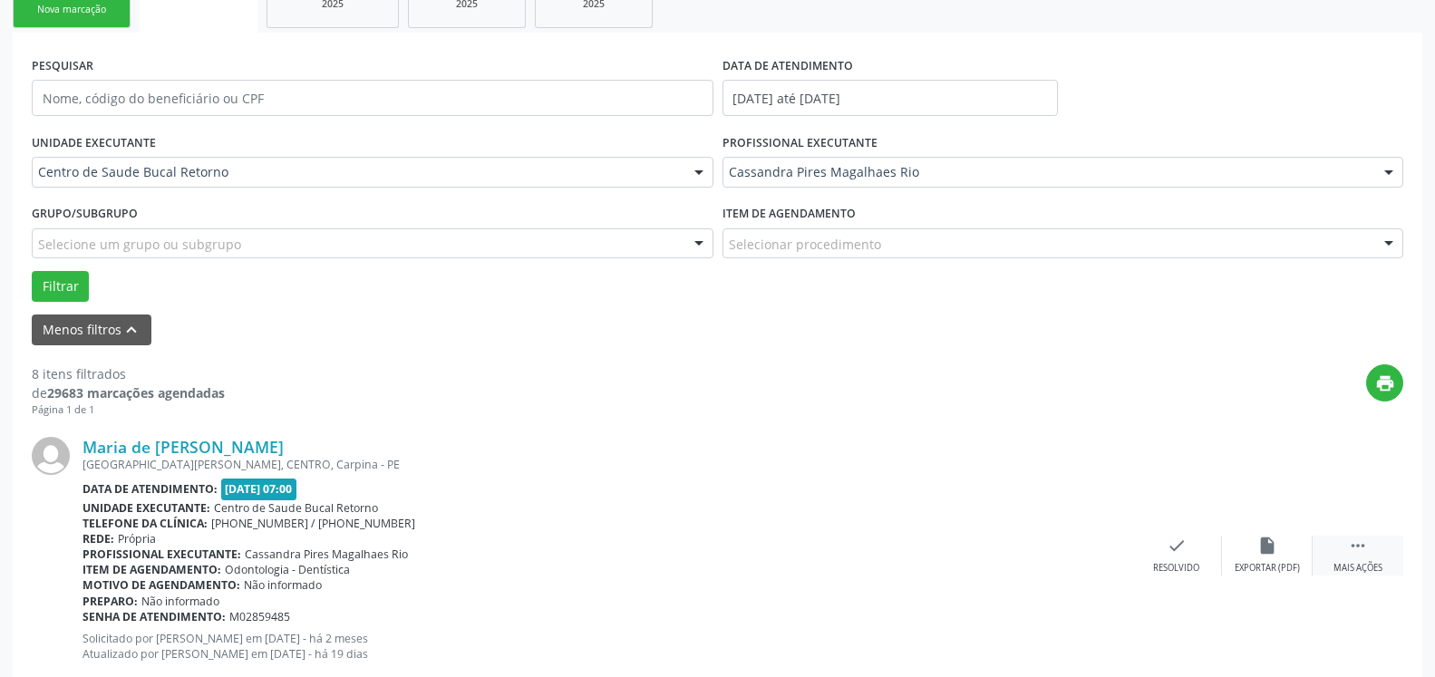
click at [1363, 546] on icon "" at bounding box center [1358, 546] width 20 height 20
click at [1268, 546] on icon "alarm_off" at bounding box center [1268, 546] width 20 height 20
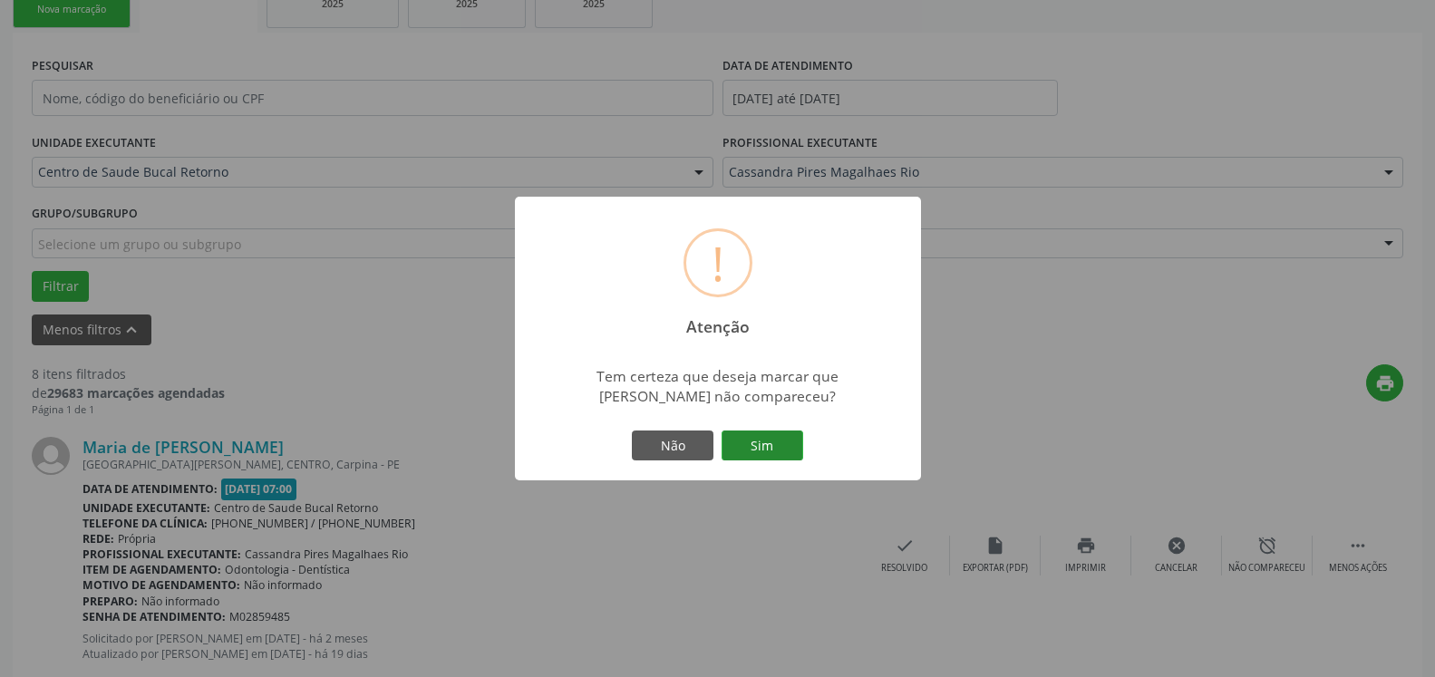
click at [761, 439] on button "Sim" at bounding box center [763, 446] width 82 height 31
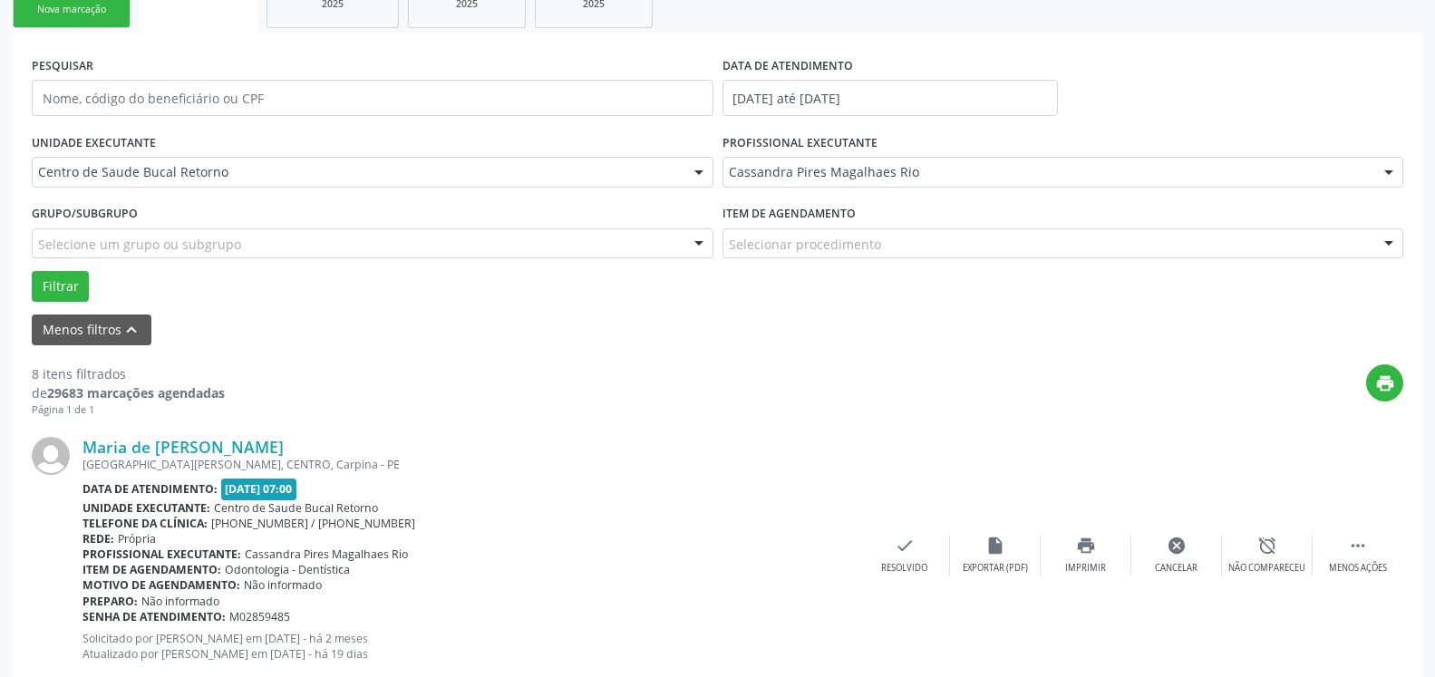
scroll to position [119, 0]
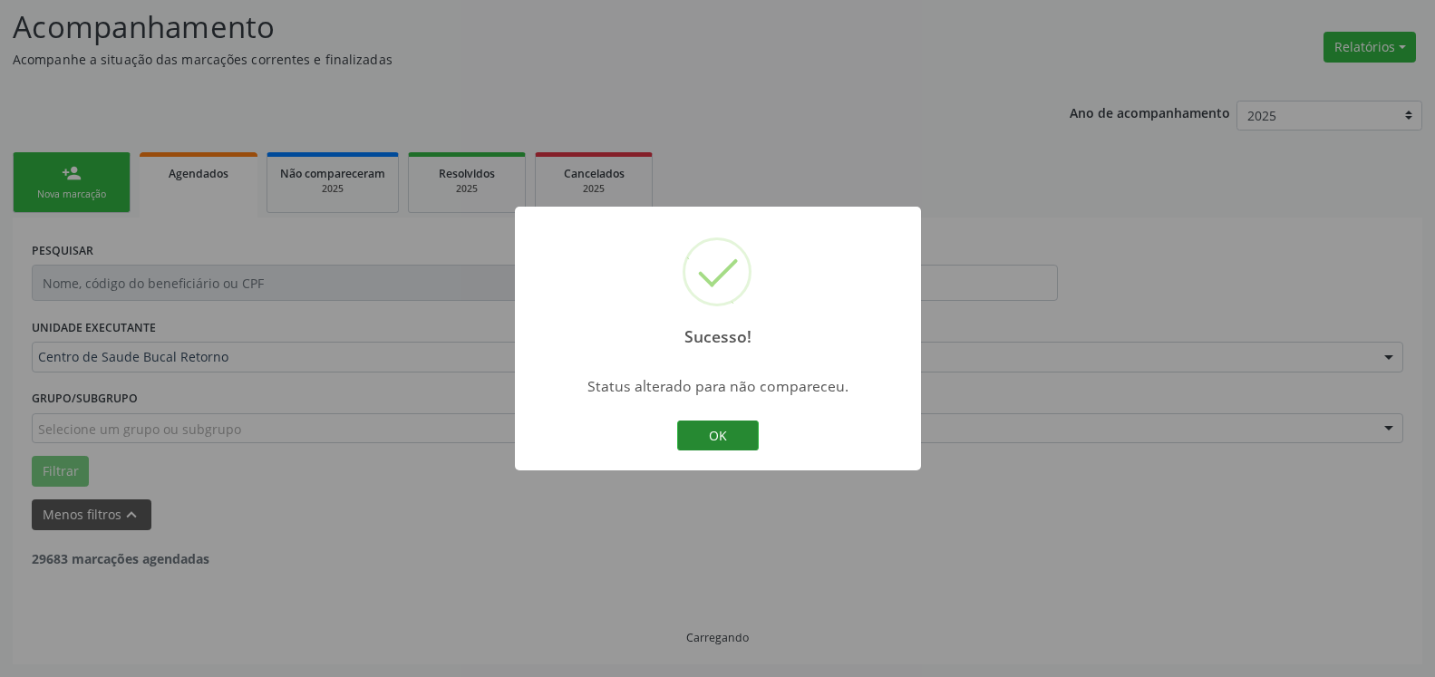
click at [745, 440] on button "OK" at bounding box center [718, 436] width 82 height 31
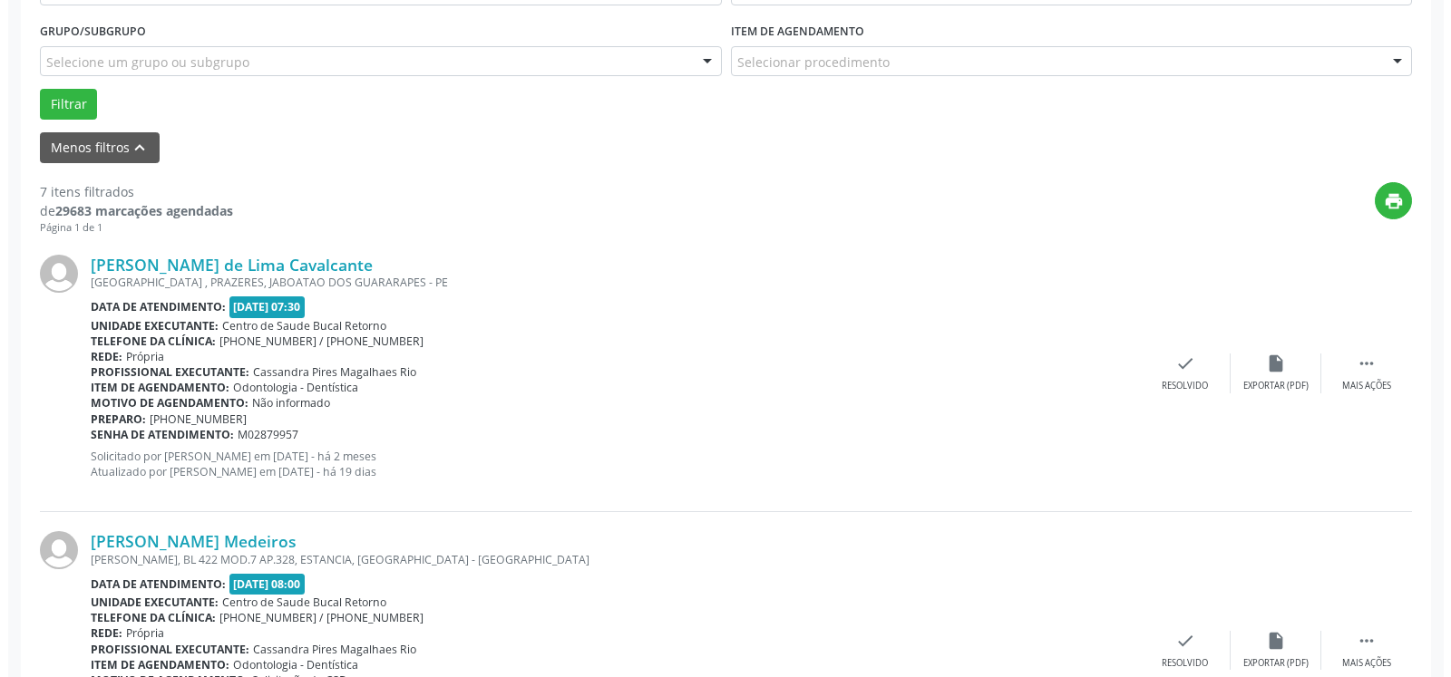
scroll to position [489, 0]
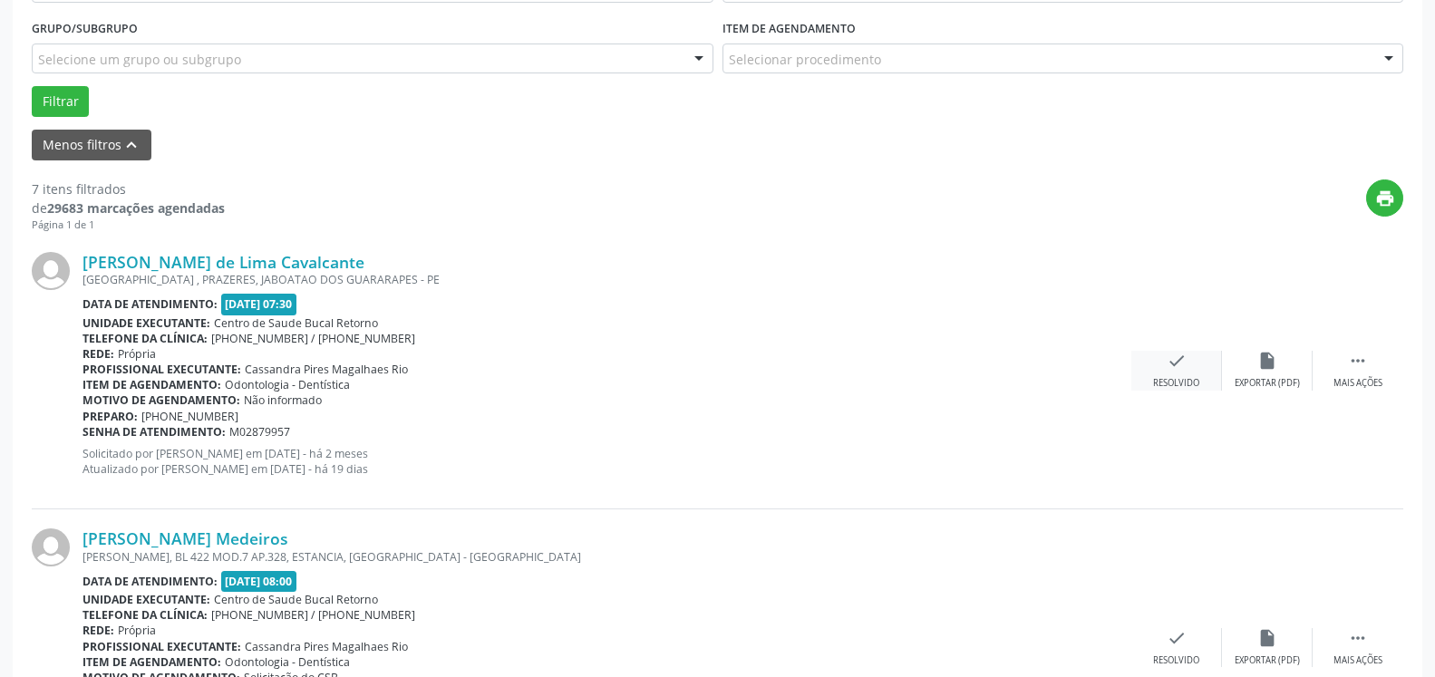
click at [1163, 377] on div "check Resolvido" at bounding box center [1177, 370] width 91 height 39
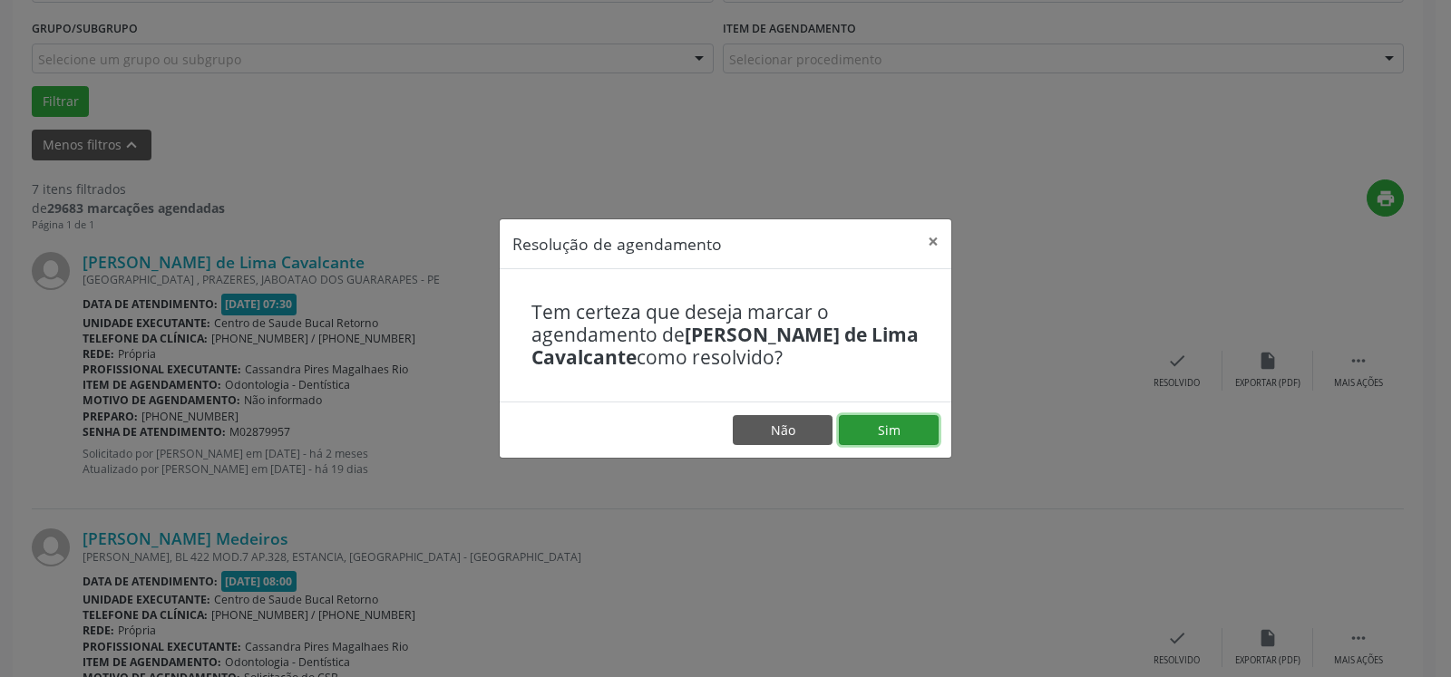
click at [889, 425] on button "Sim" at bounding box center [889, 430] width 100 height 31
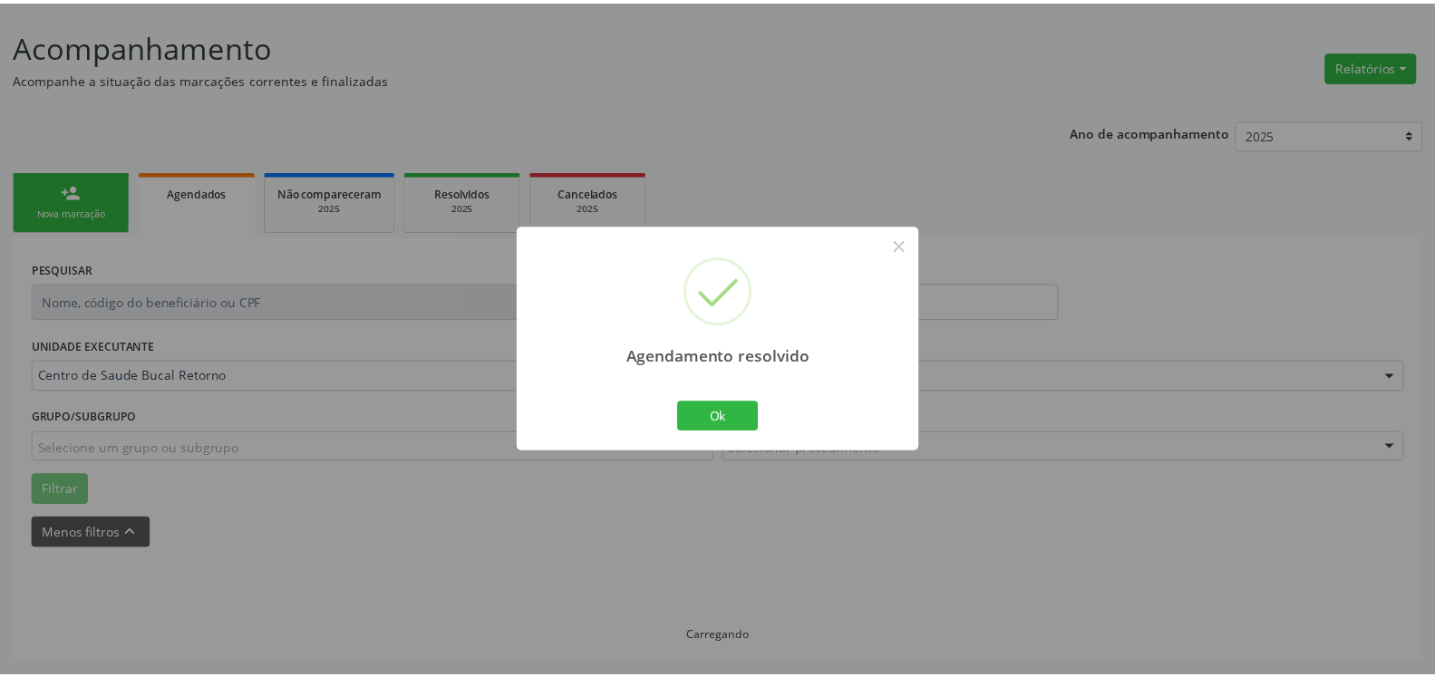
scroll to position [100, 0]
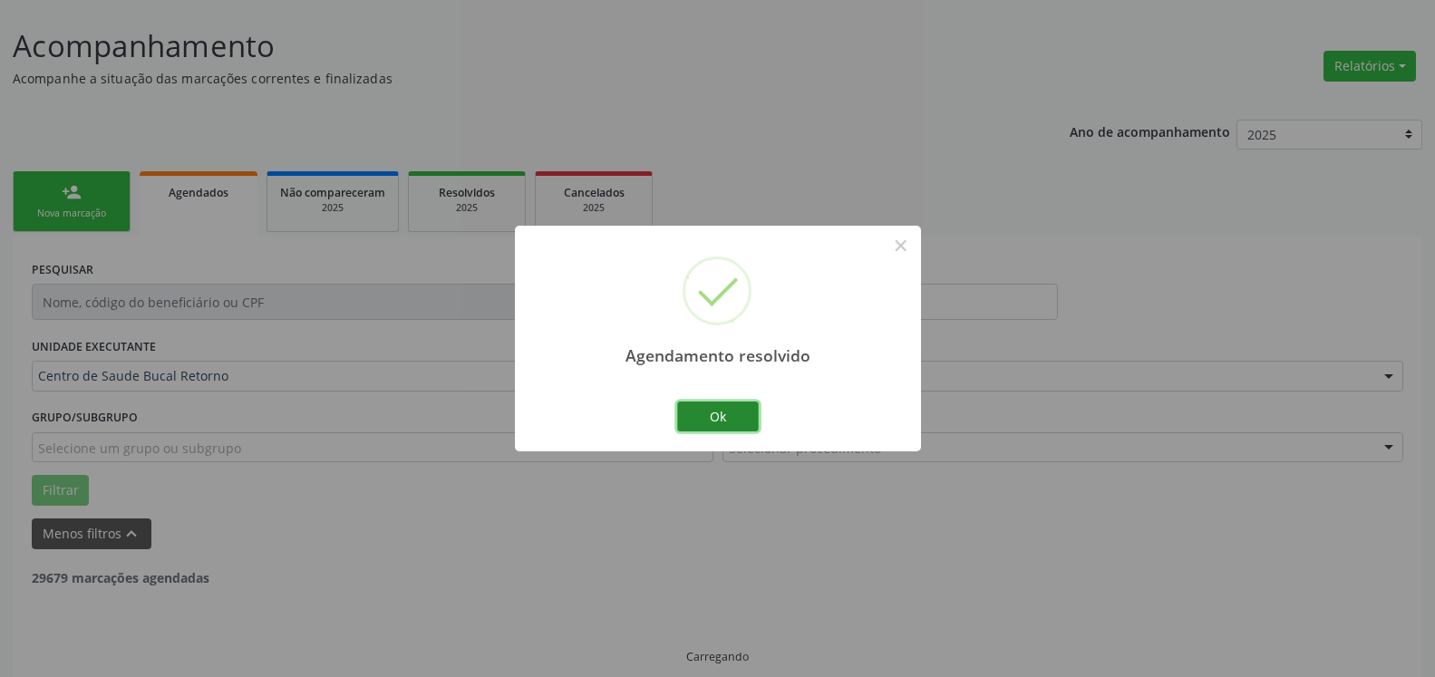
click at [702, 411] on button "Ok" at bounding box center [718, 417] width 82 height 31
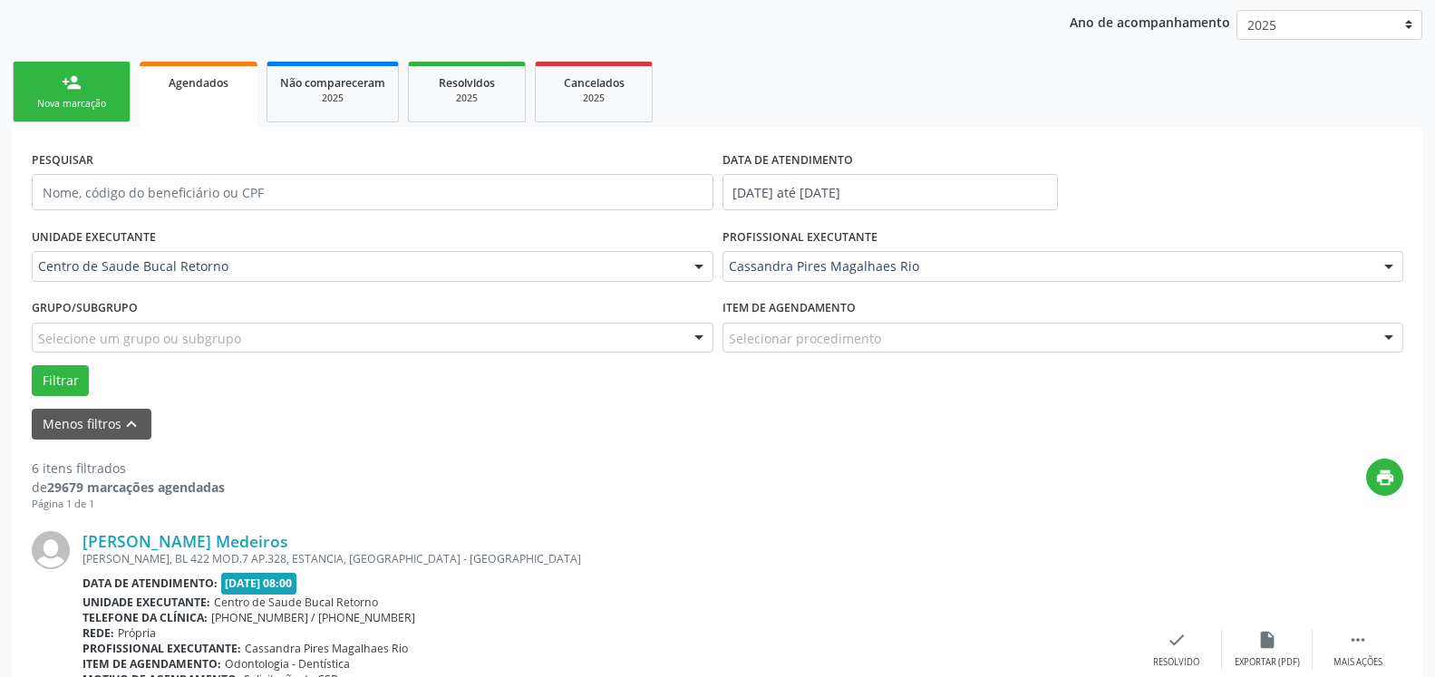
scroll to position [562, 0]
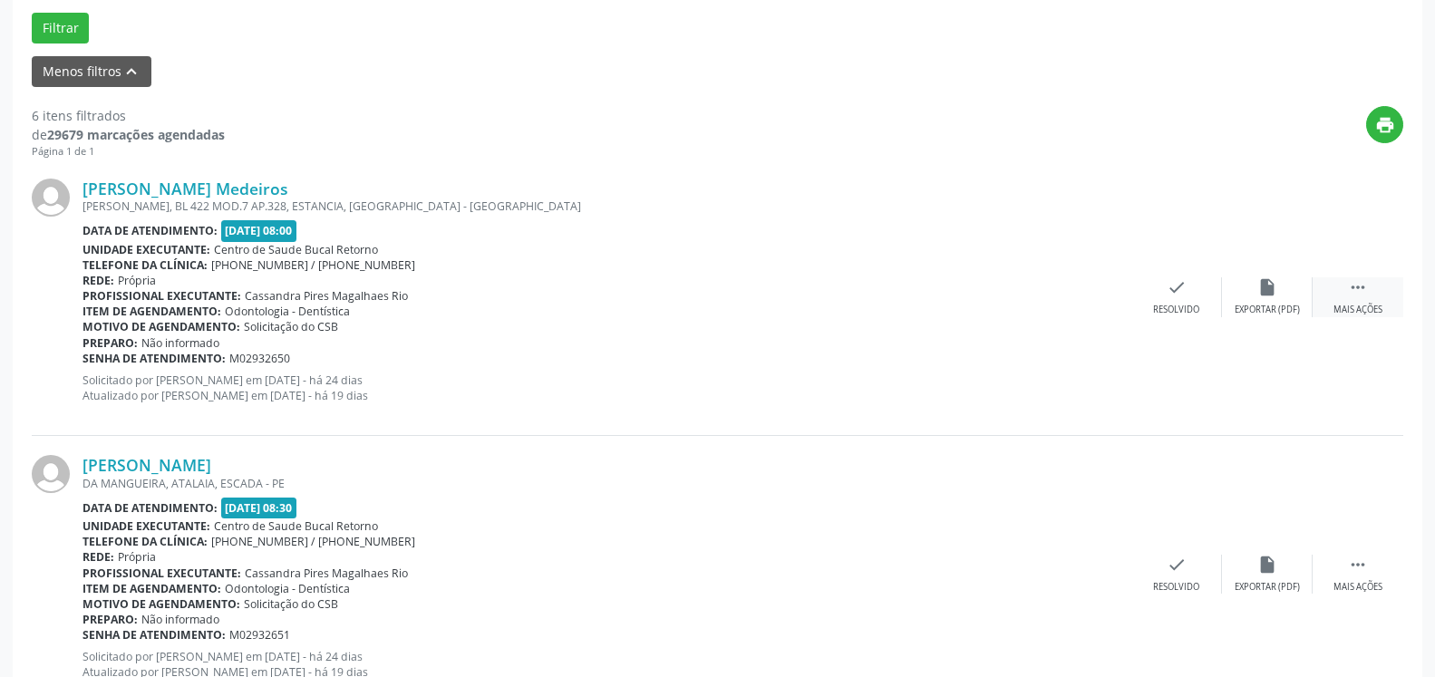
click at [1382, 290] on div " Mais ações" at bounding box center [1358, 296] width 91 height 39
click at [1284, 301] on div "alarm_off Não compareceu" at bounding box center [1267, 296] width 91 height 39
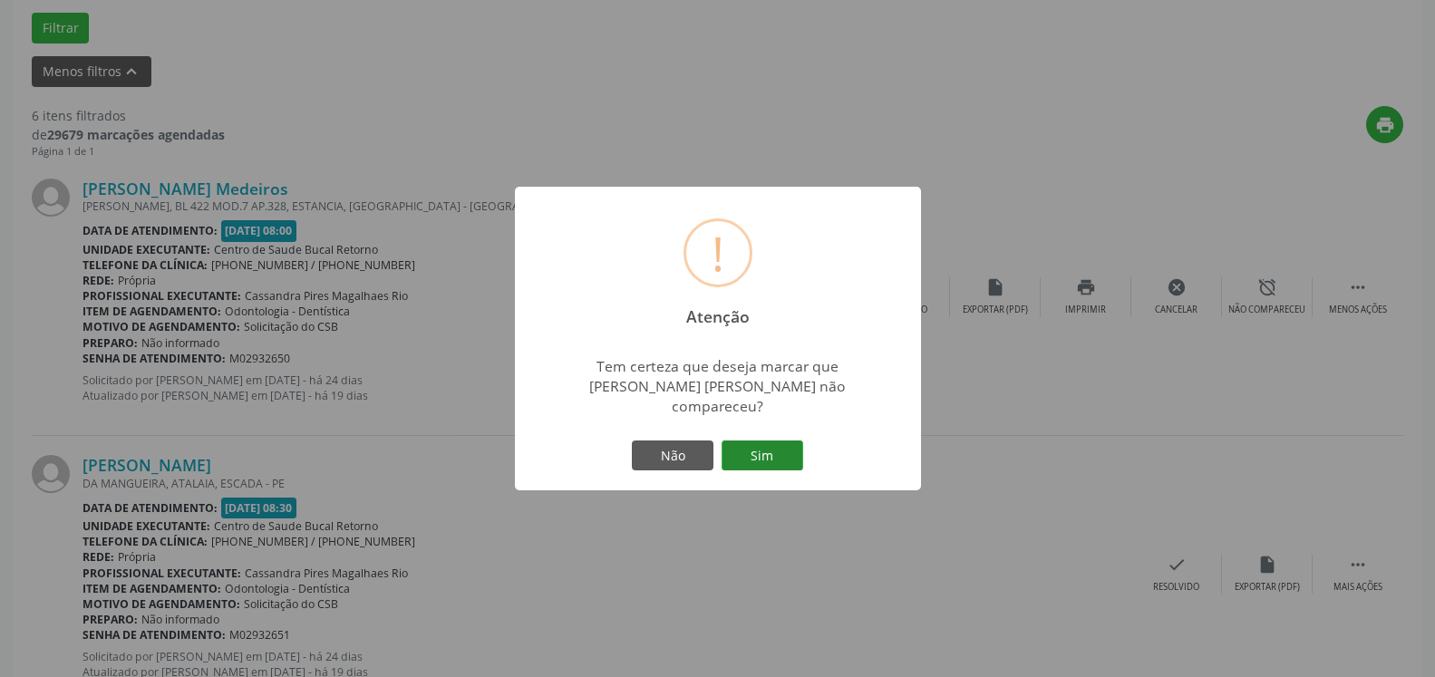
click at [777, 445] on button "Sim" at bounding box center [763, 456] width 82 height 31
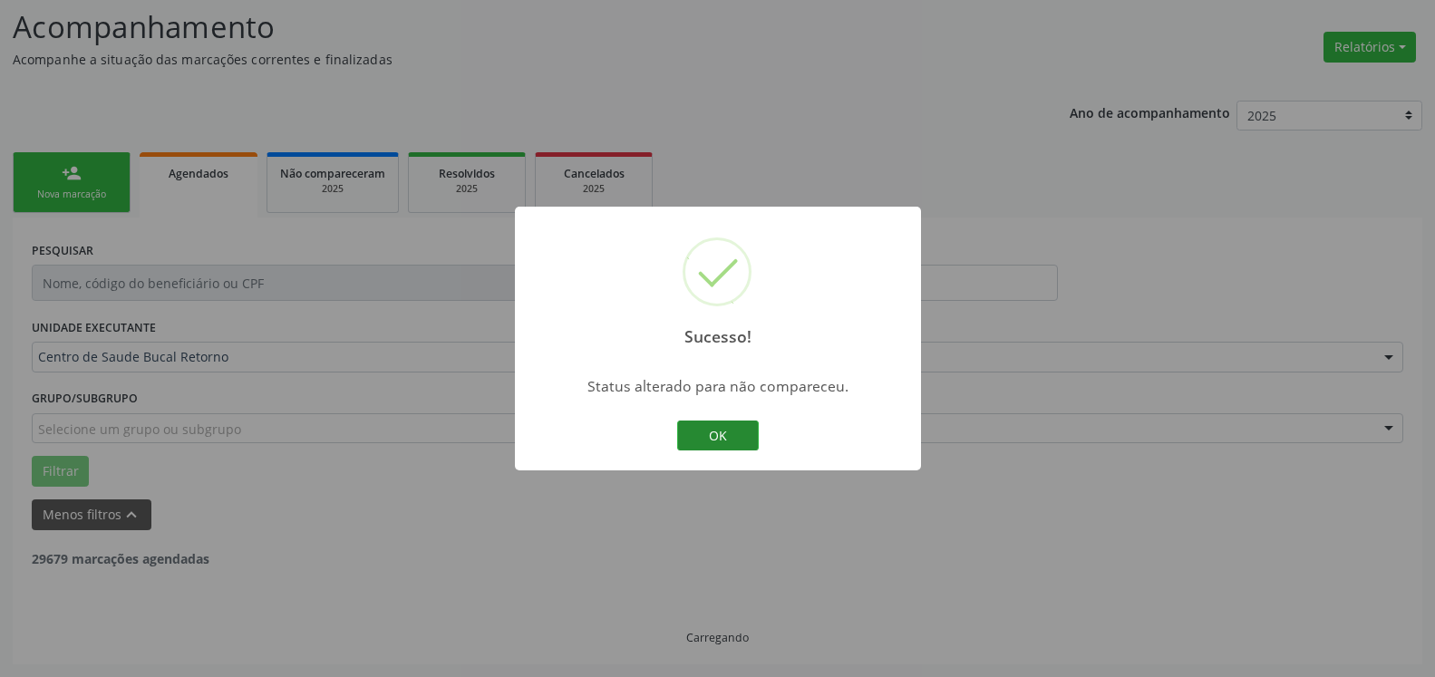
scroll to position [119, 0]
click at [746, 436] on button "OK" at bounding box center [718, 436] width 82 height 31
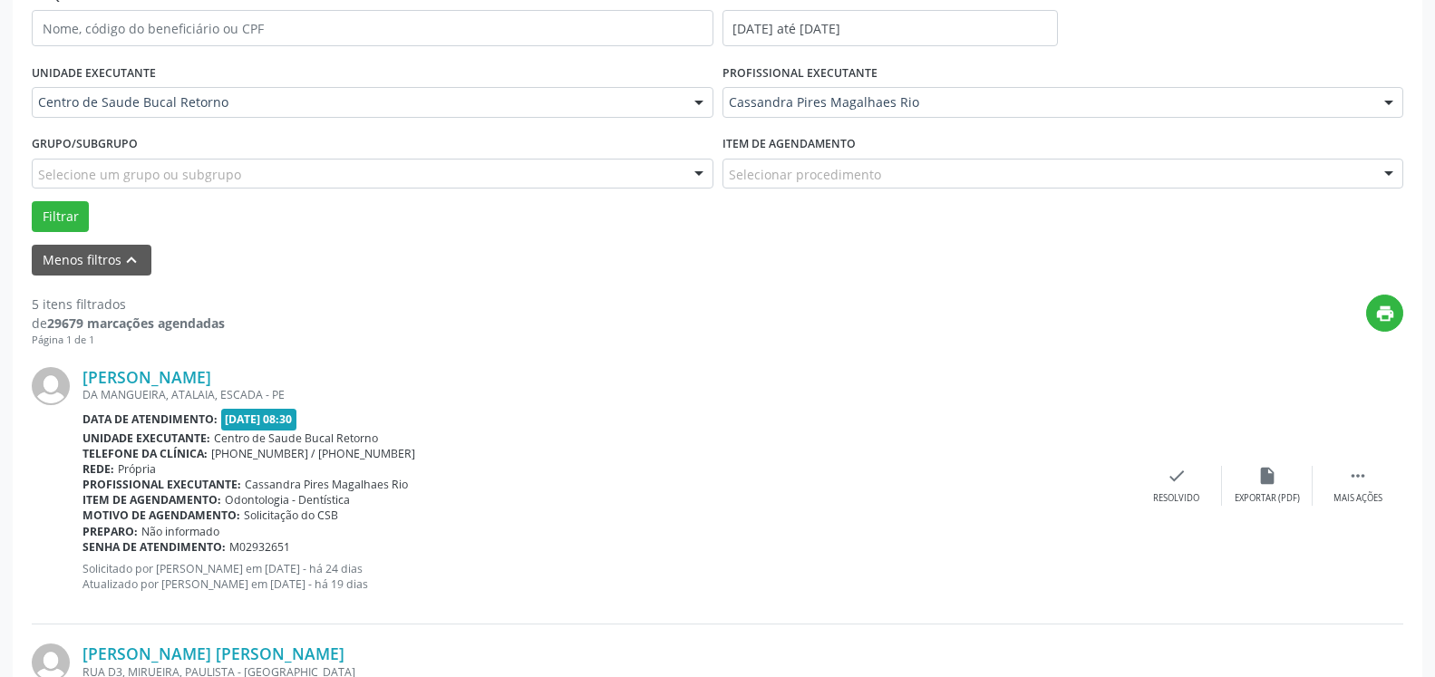
scroll to position [489, 0]
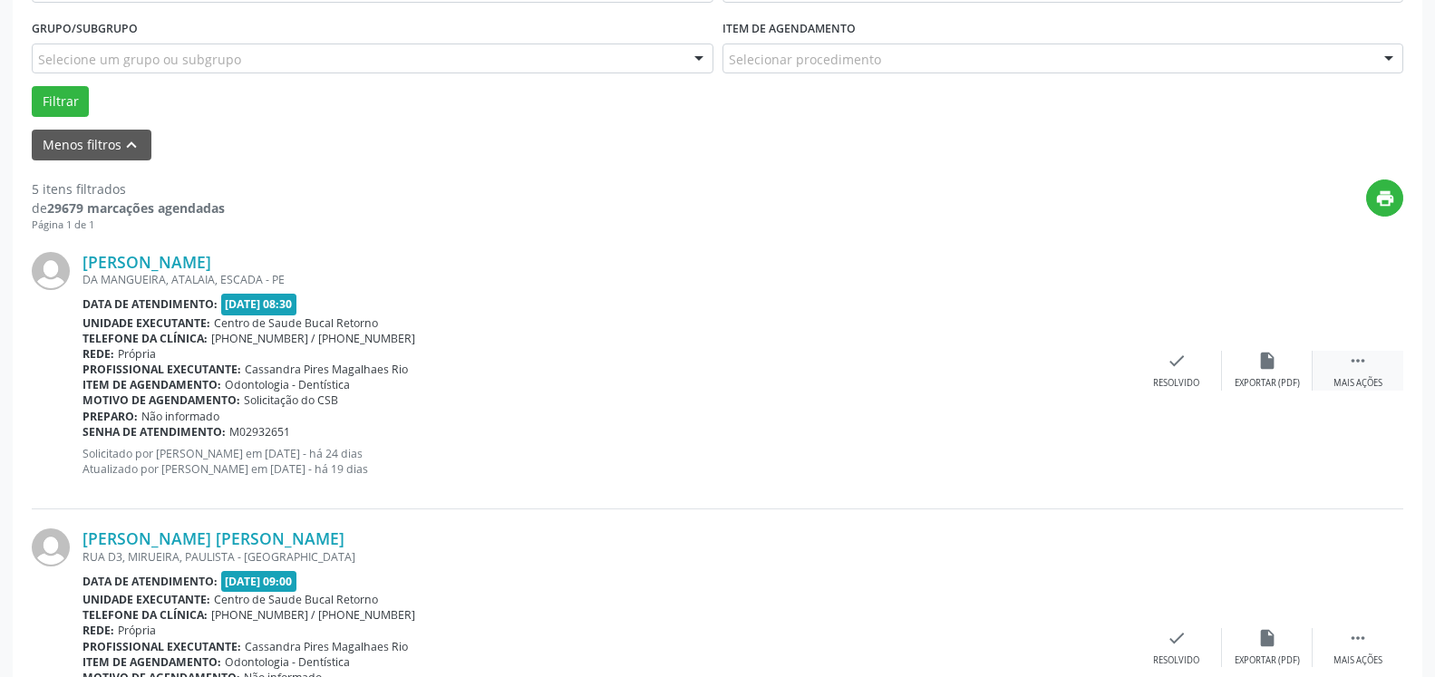
click at [1358, 364] on icon "" at bounding box center [1358, 361] width 20 height 20
click at [1270, 369] on icon "alarm_off" at bounding box center [1268, 361] width 20 height 20
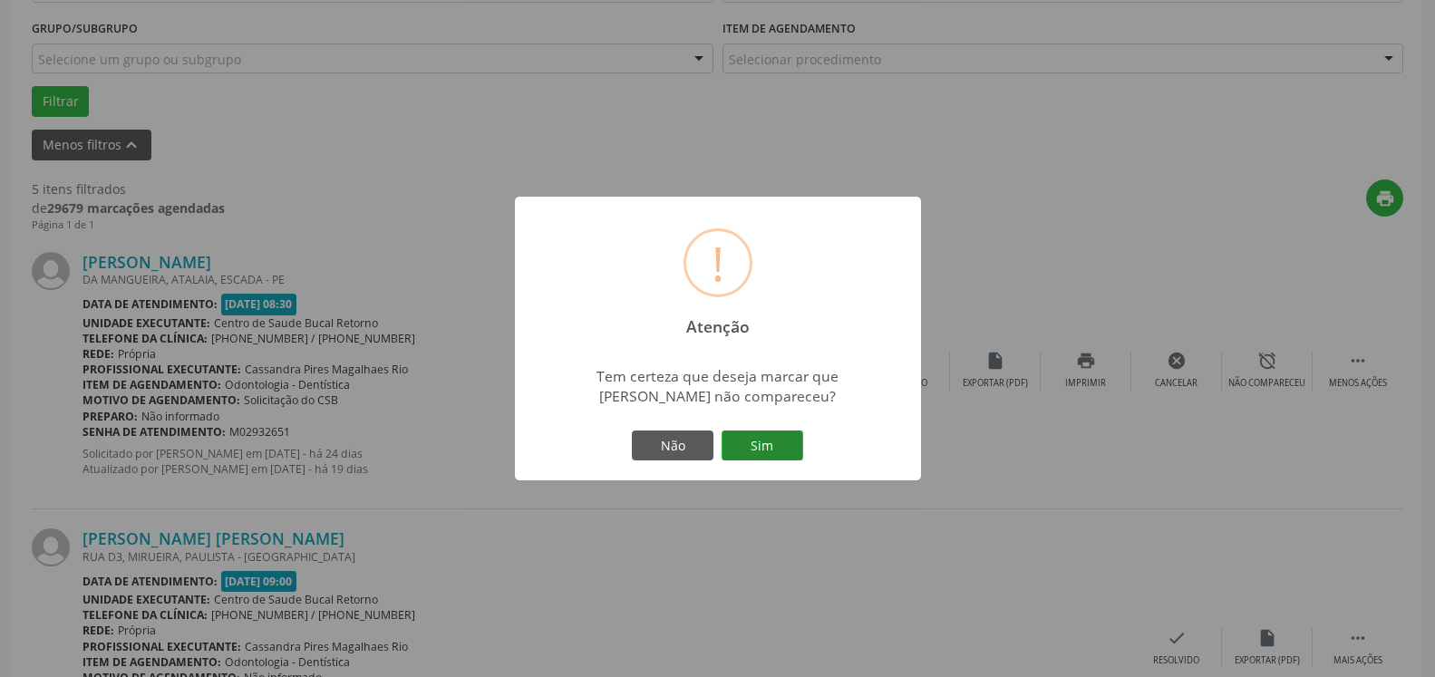
click at [744, 443] on button "Sim" at bounding box center [763, 446] width 82 height 31
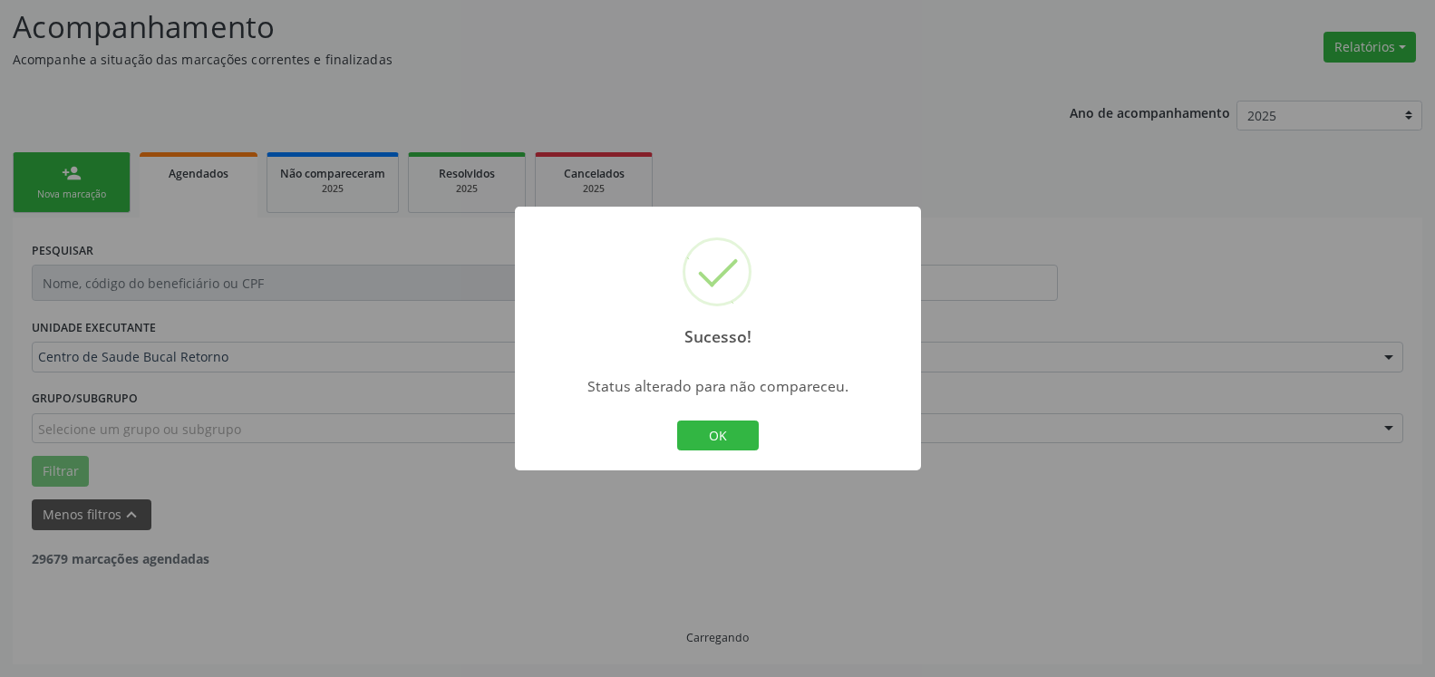
scroll to position [119, 0]
click at [724, 434] on button "OK" at bounding box center [718, 436] width 82 height 31
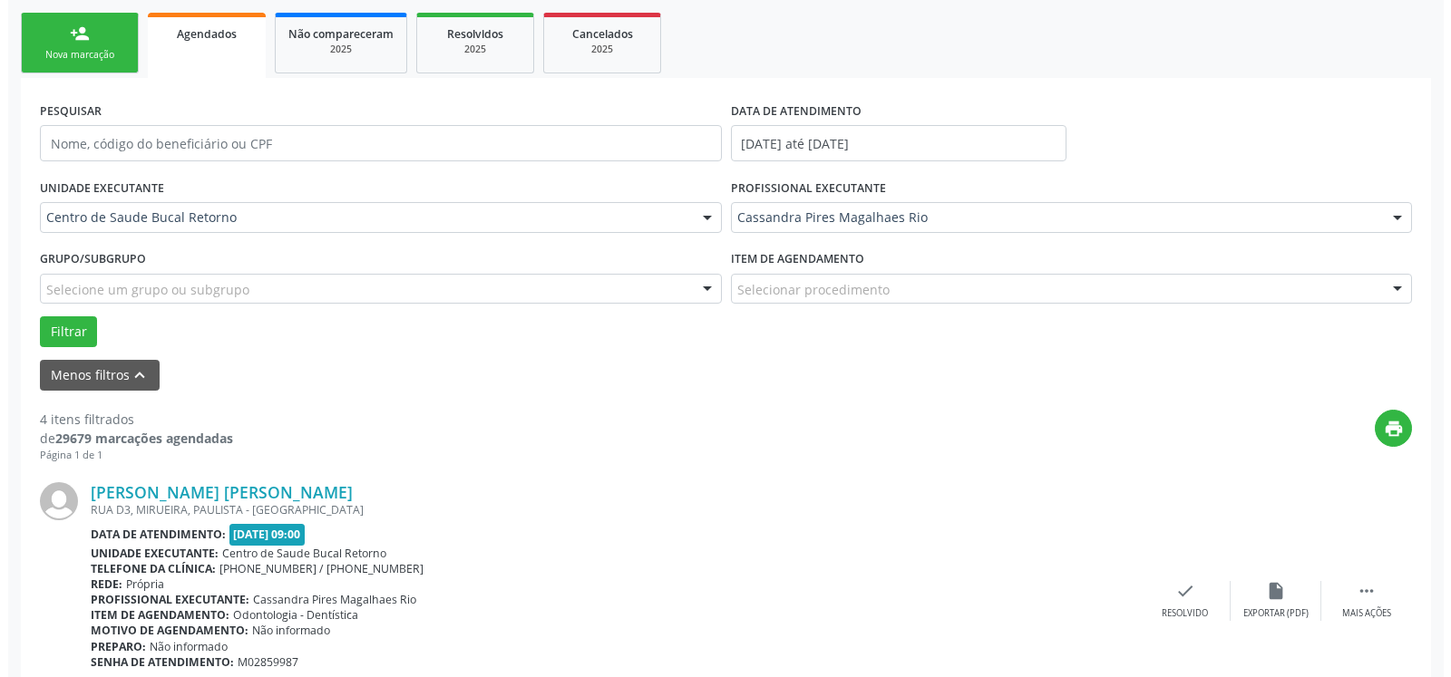
scroll to position [304, 0]
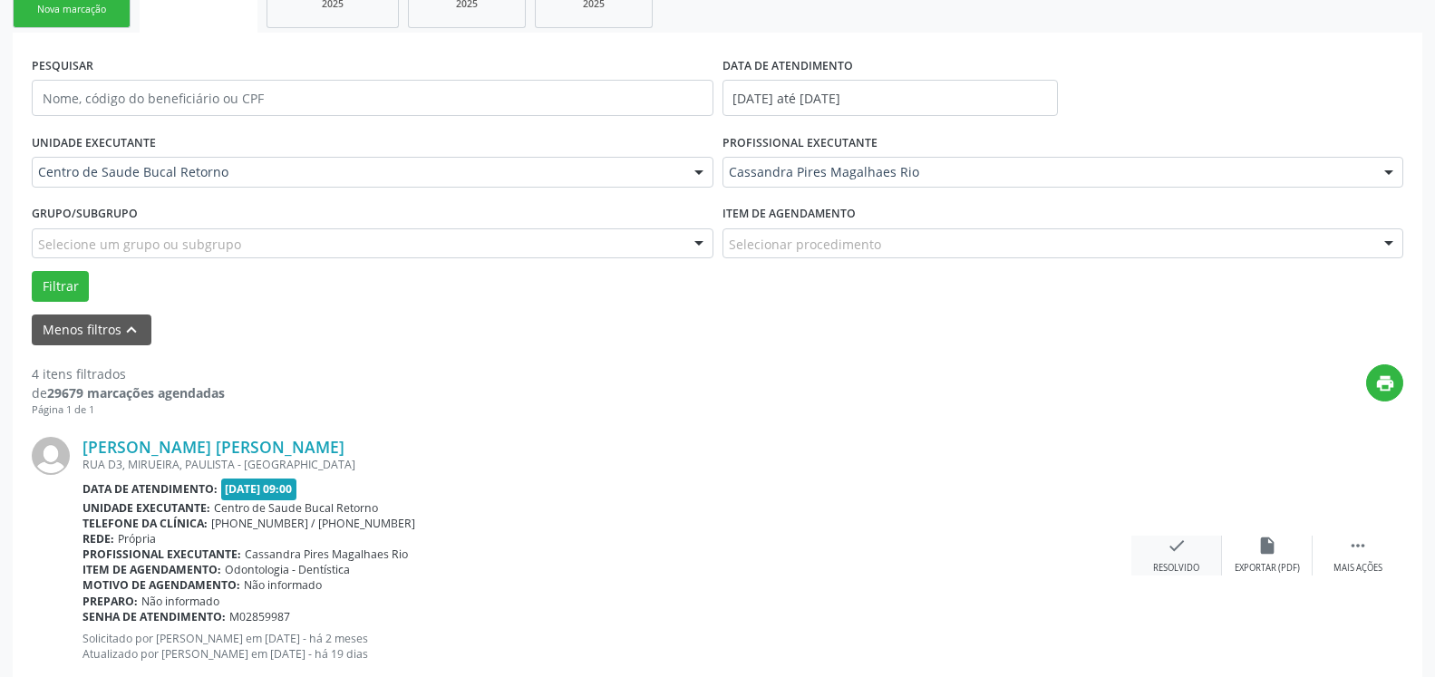
click at [1164, 559] on div "check Resolvido" at bounding box center [1177, 555] width 91 height 39
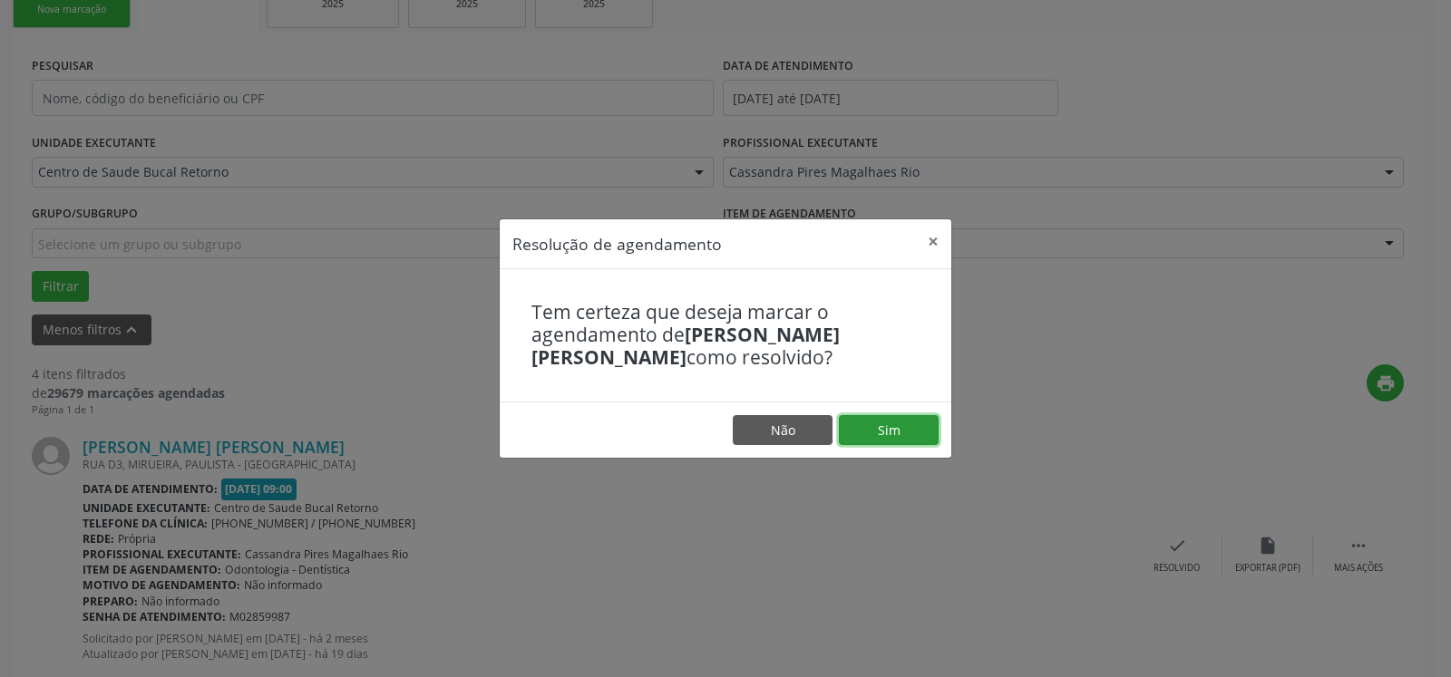
click at [889, 430] on button "Sim" at bounding box center [889, 430] width 100 height 31
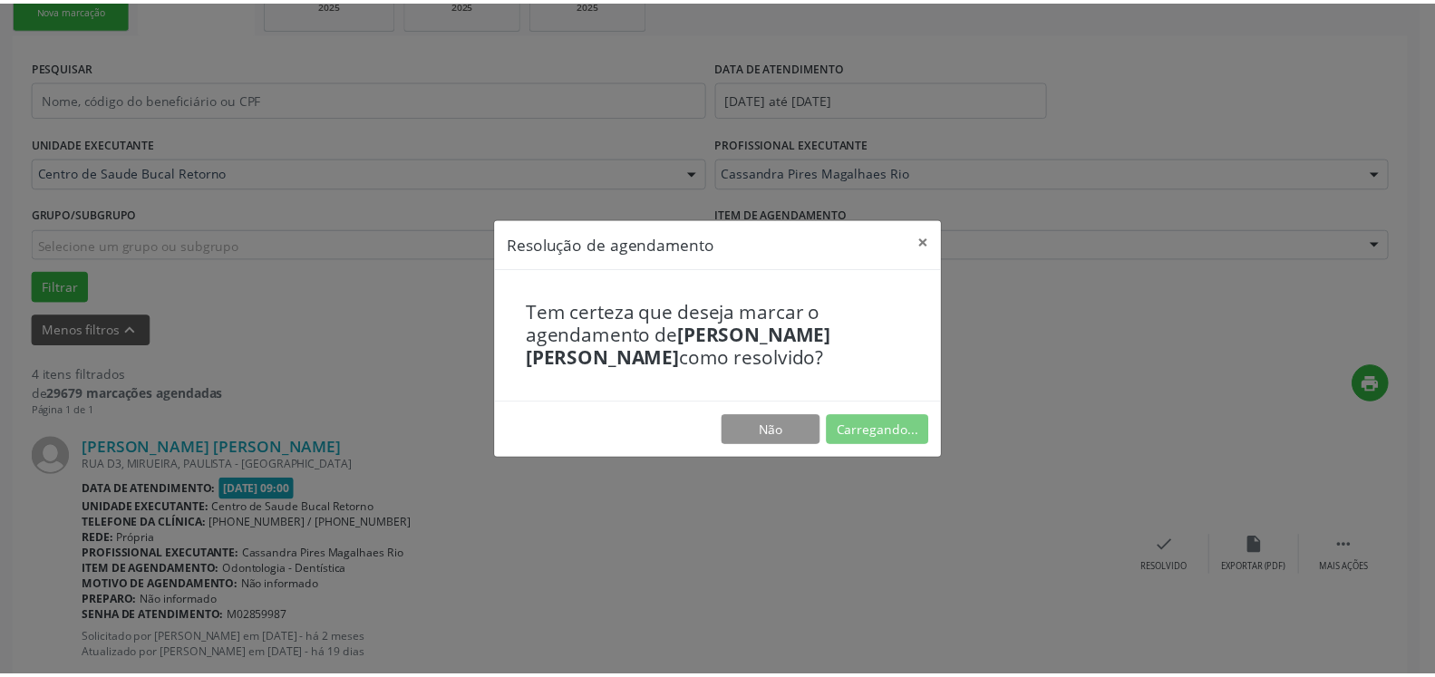
scroll to position [100, 0]
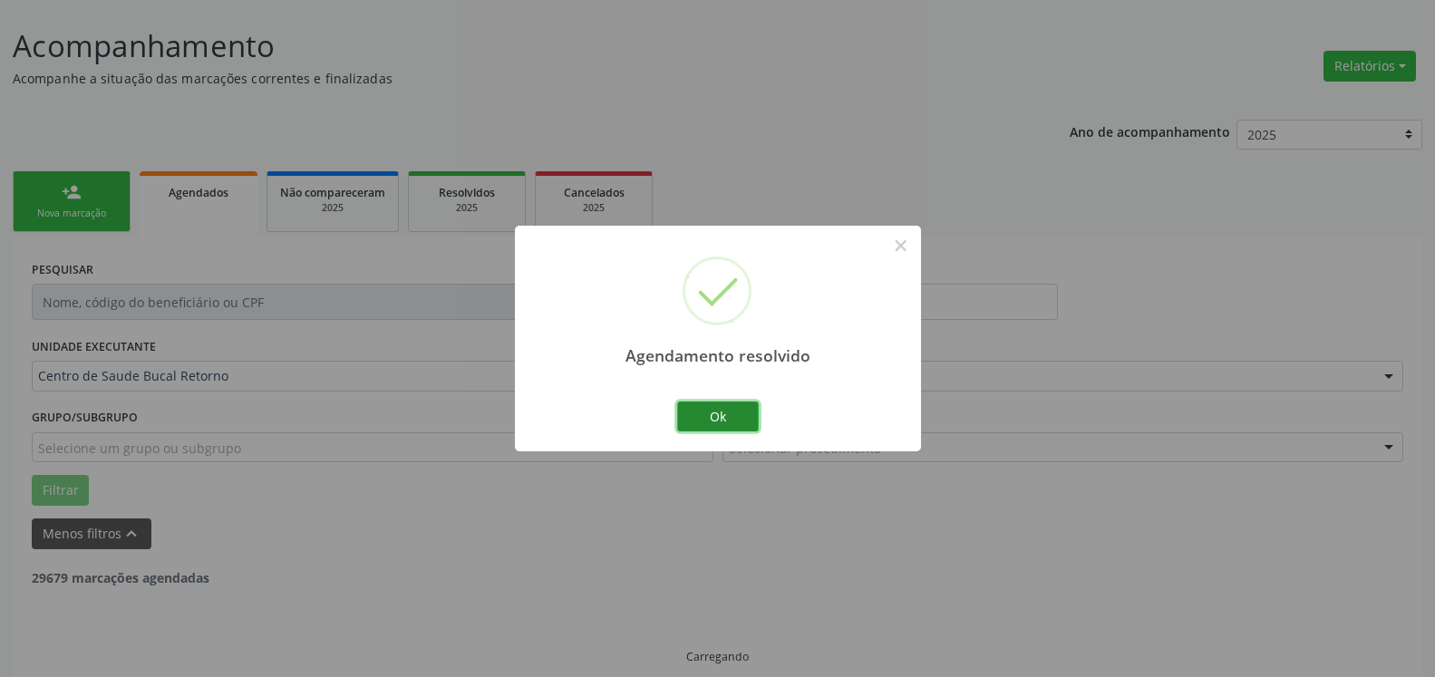
click at [719, 421] on button "Ok" at bounding box center [718, 417] width 82 height 31
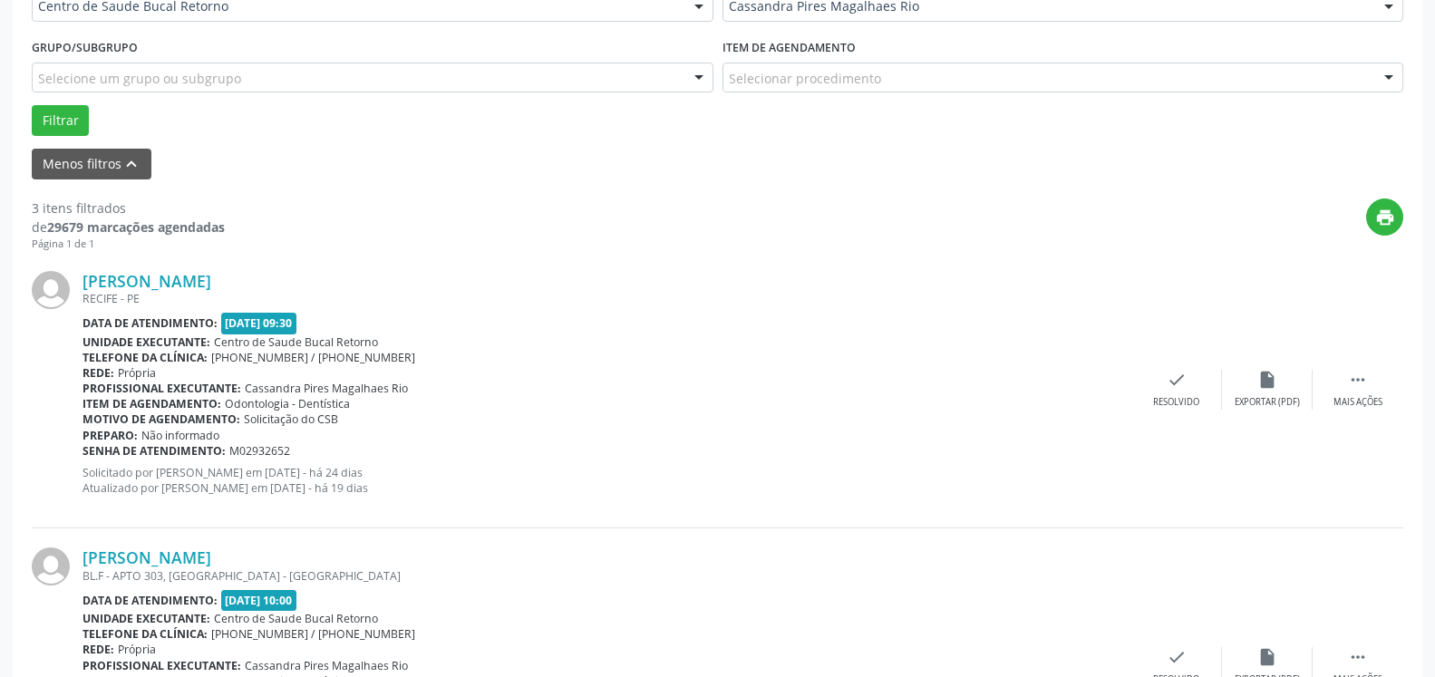
scroll to position [489, 0]
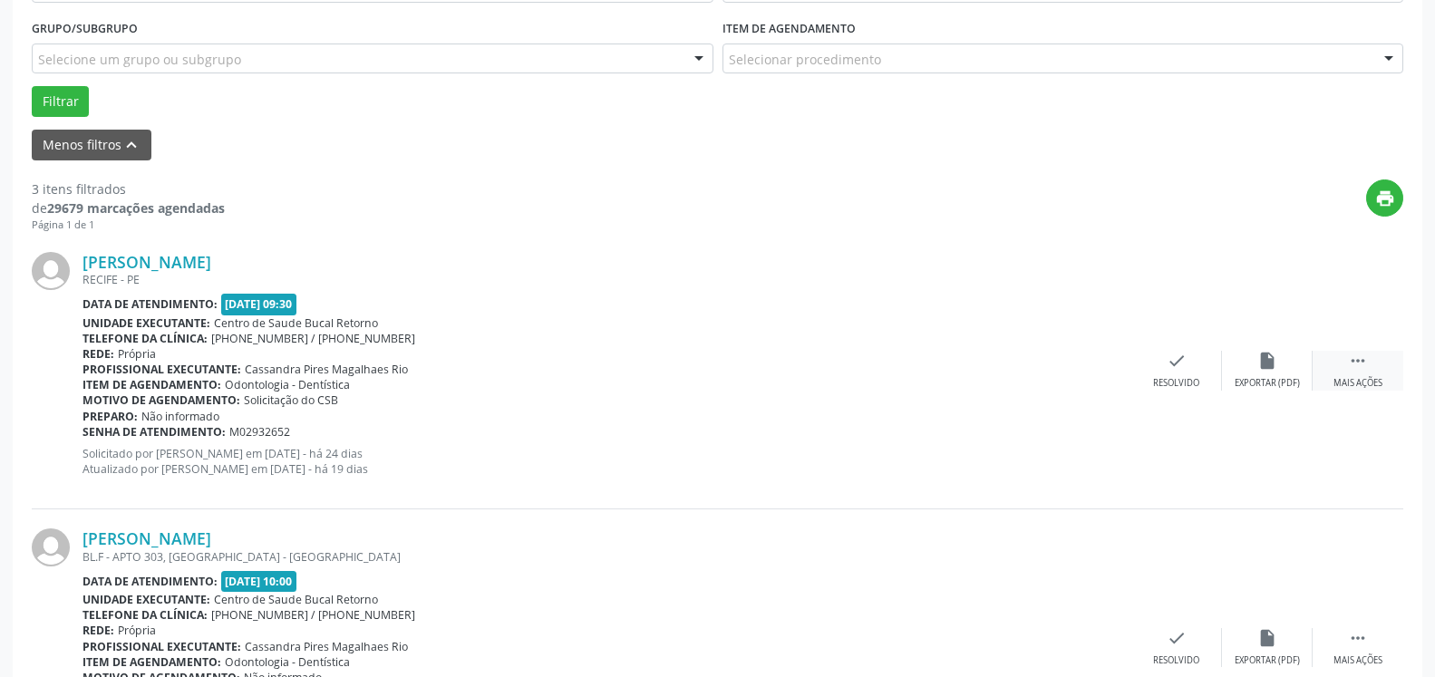
drag, startPoint x: 1364, startPoint y: 375, endPoint x: 1322, endPoint y: 372, distance: 41.8
click at [1363, 371] on icon "" at bounding box center [1358, 361] width 20 height 20
click at [1270, 377] on div "alarm_off Não compareceu" at bounding box center [1267, 370] width 91 height 39
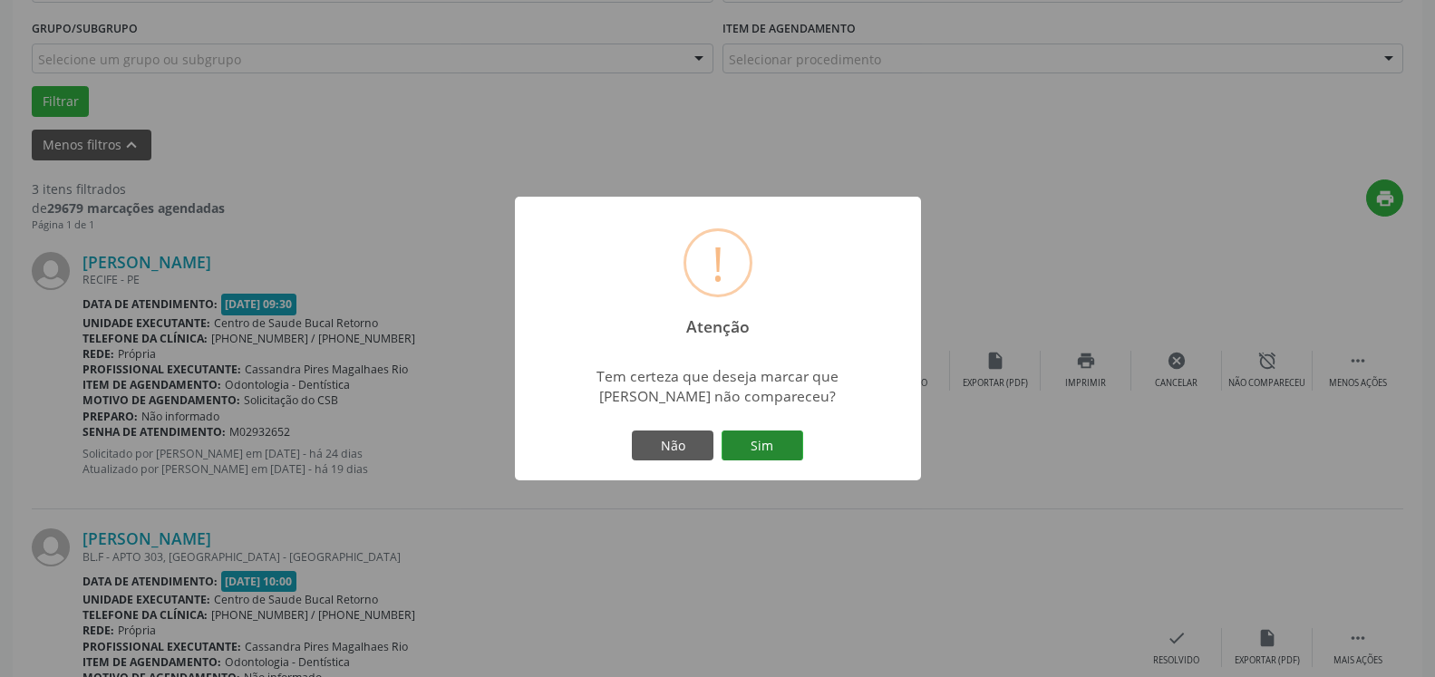
click at [768, 443] on button "Sim" at bounding box center [763, 446] width 82 height 31
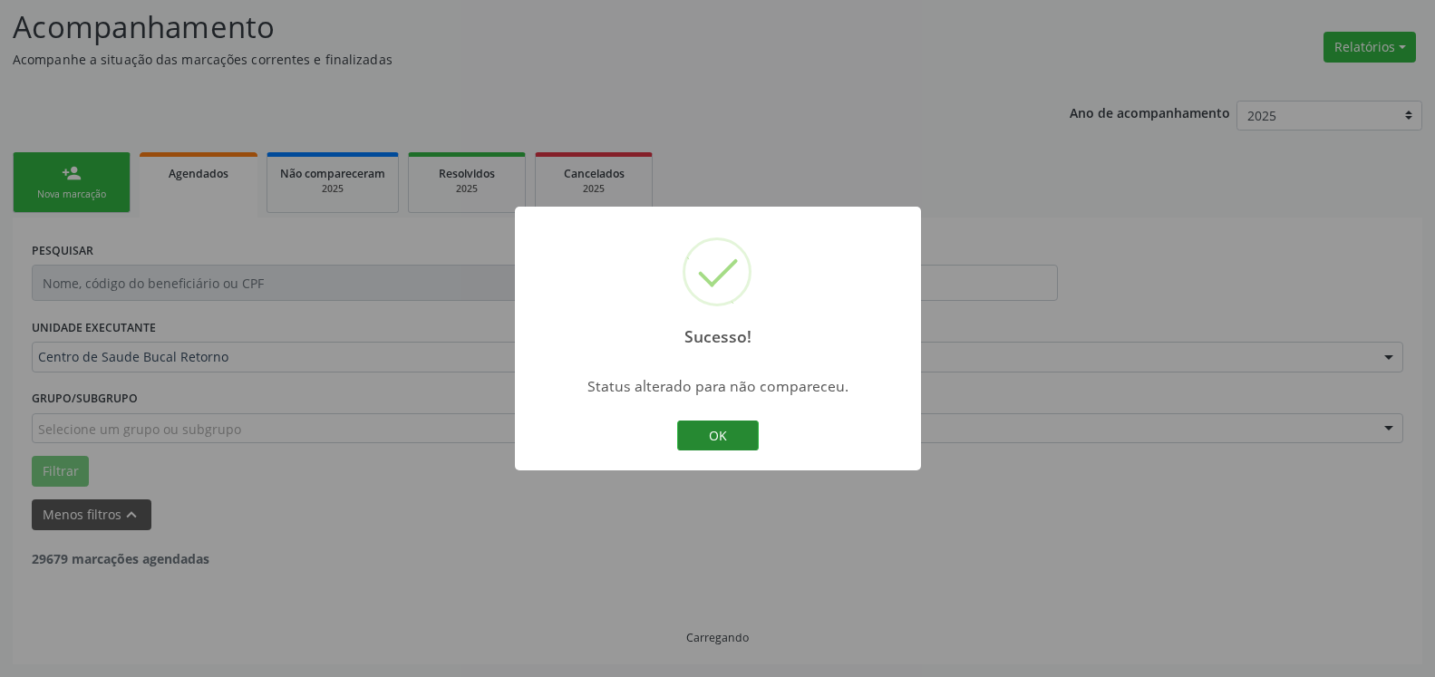
scroll to position [119, 0]
click at [708, 439] on button "OK" at bounding box center [718, 436] width 82 height 31
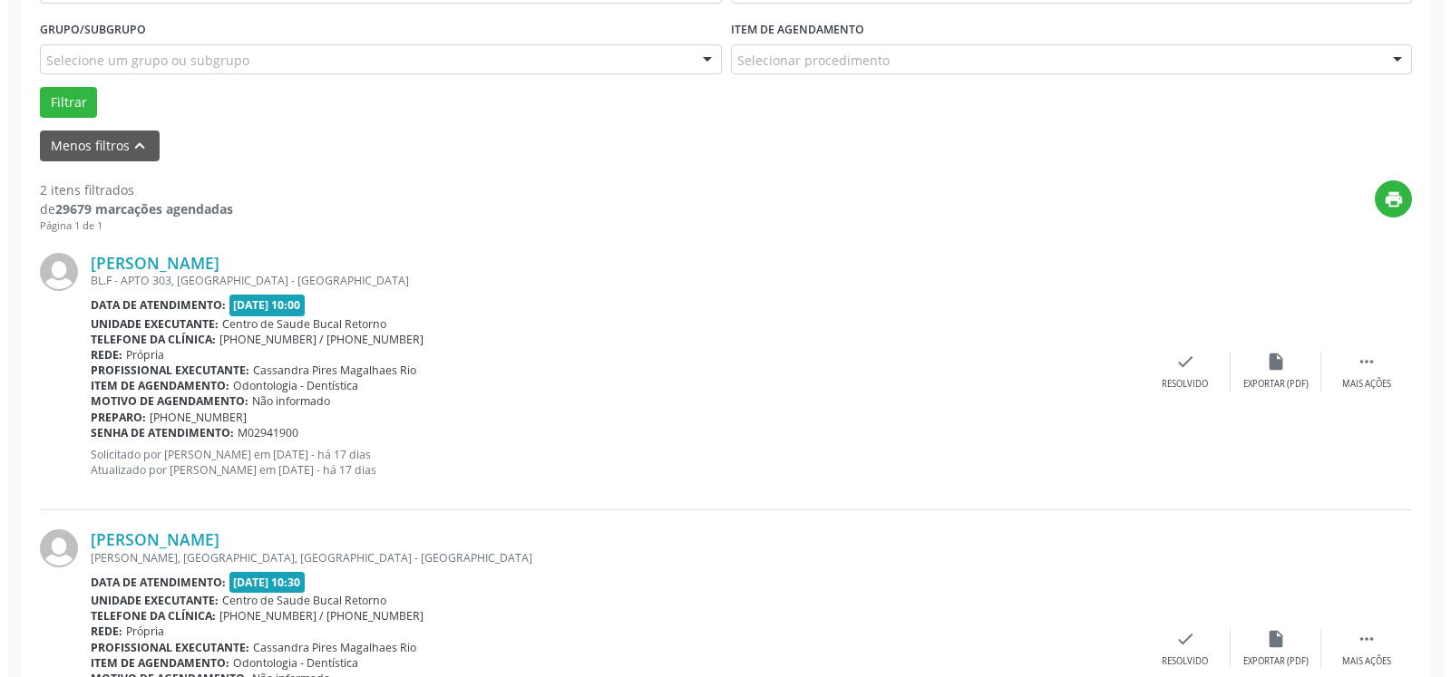
scroll to position [489, 0]
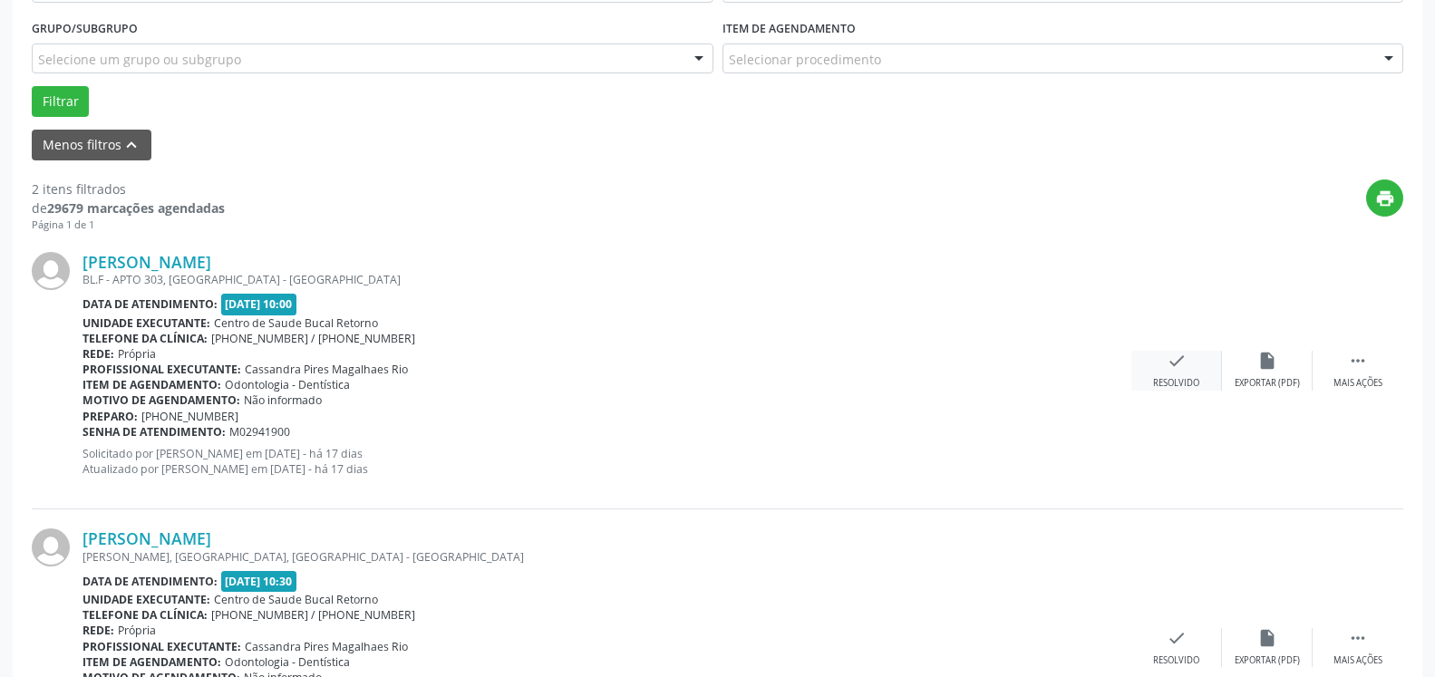
click at [1182, 371] on icon "check" at bounding box center [1177, 361] width 20 height 20
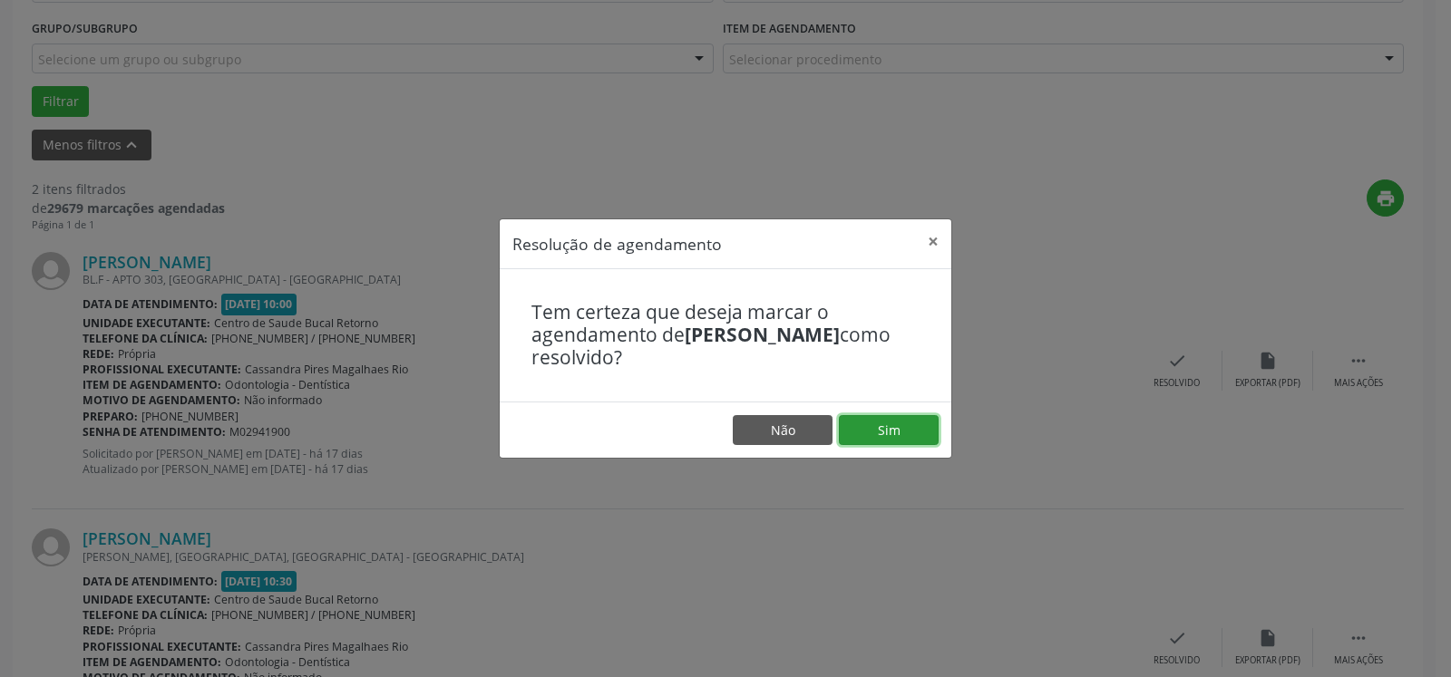
click at [910, 428] on button "Sim" at bounding box center [889, 430] width 100 height 31
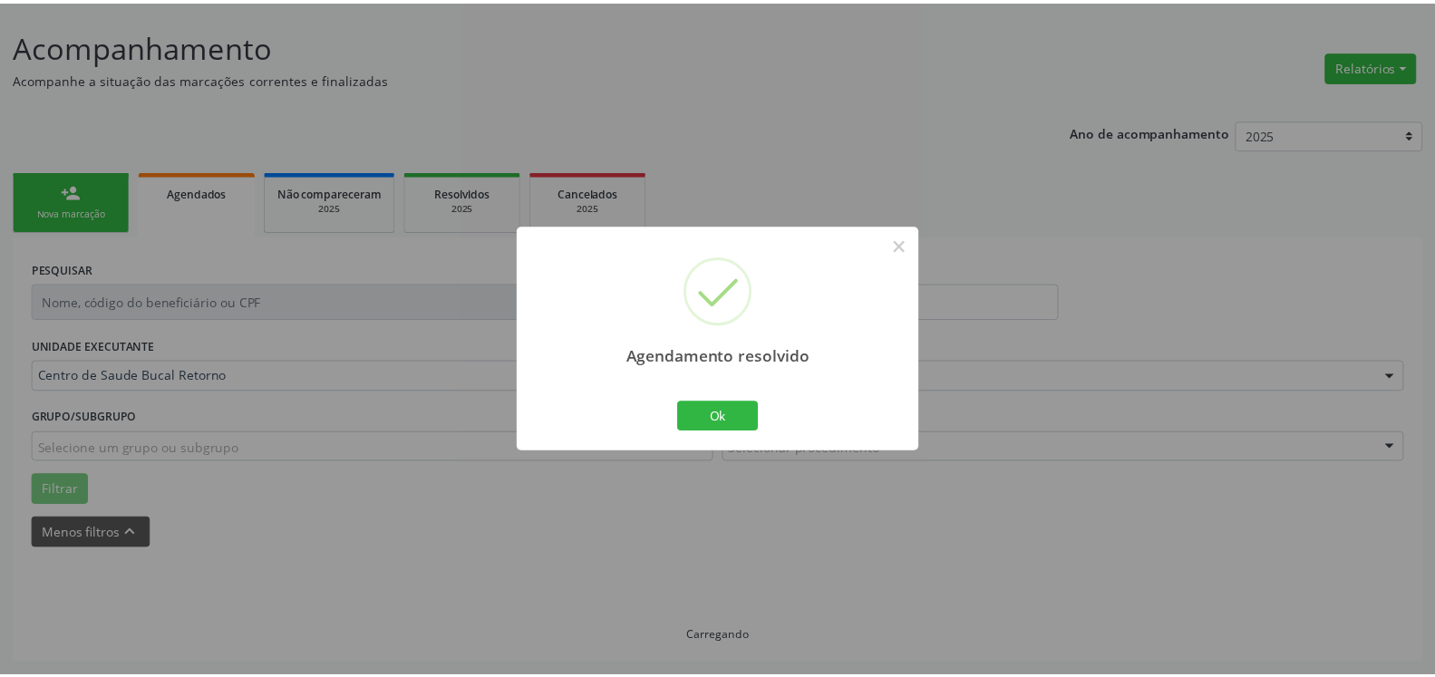
scroll to position [100, 0]
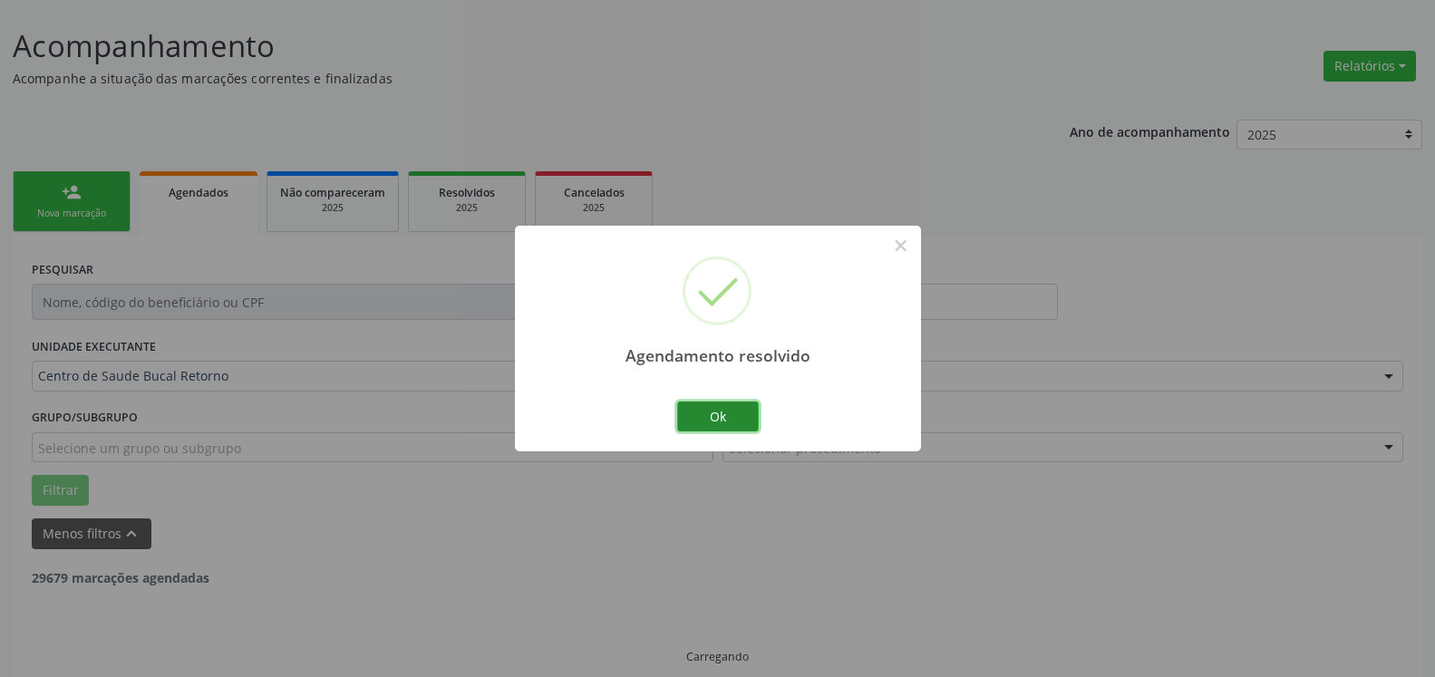
click at [716, 418] on button "Ok" at bounding box center [718, 417] width 82 height 31
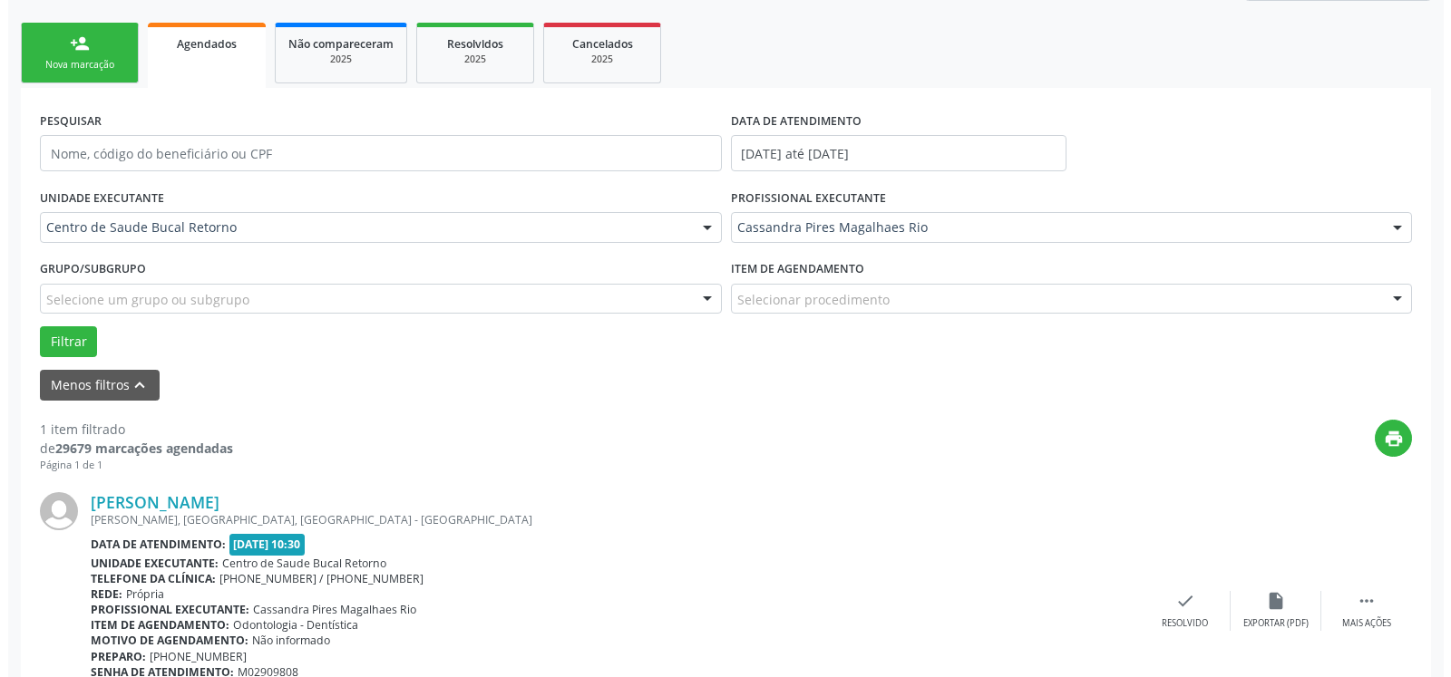
scroll to position [352, 0]
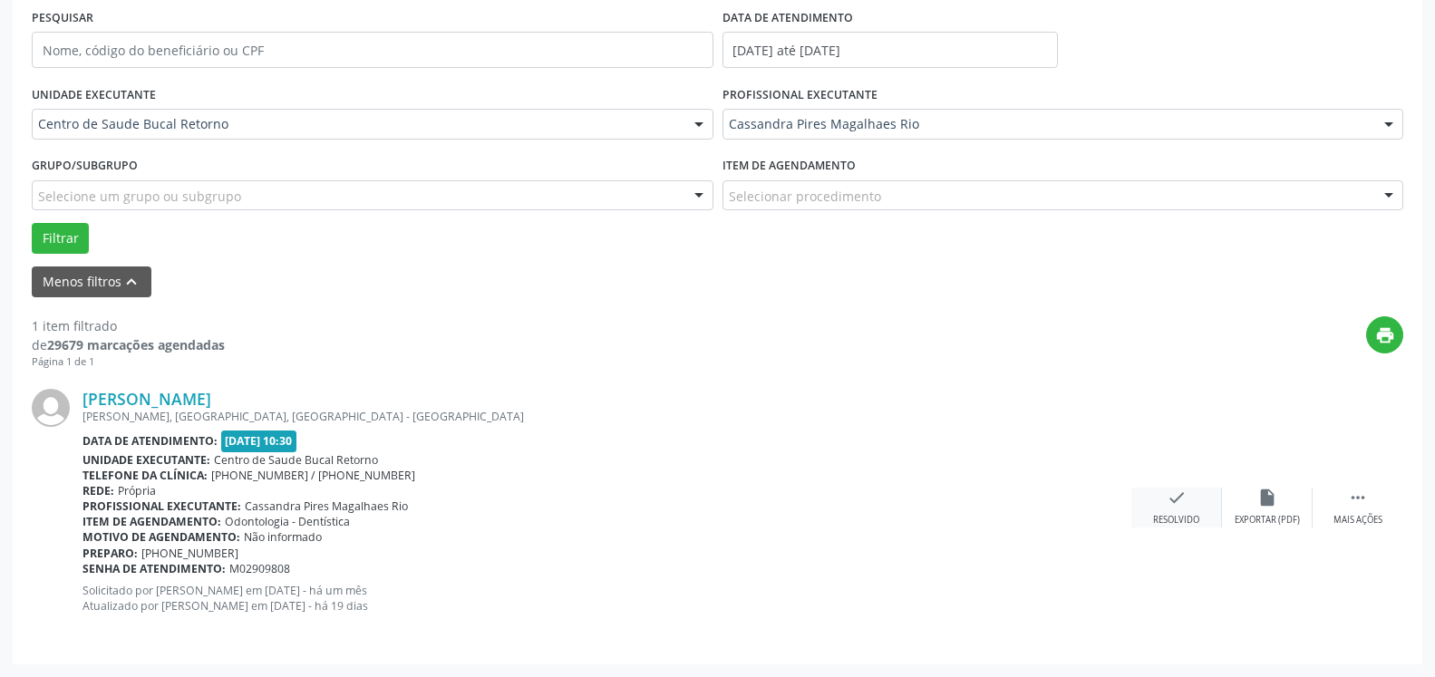
click at [1180, 520] on div "Resolvido" at bounding box center [1176, 520] width 46 height 13
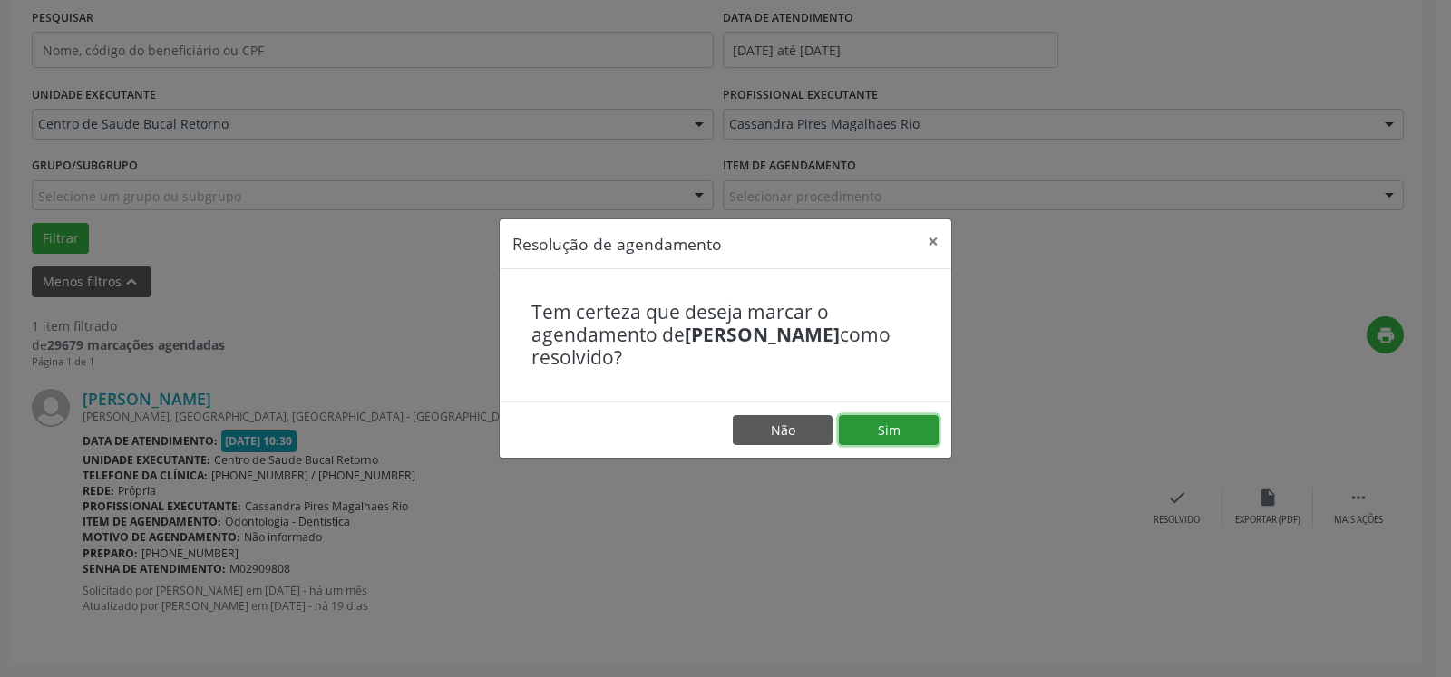
click at [910, 420] on button "Sim" at bounding box center [889, 430] width 100 height 31
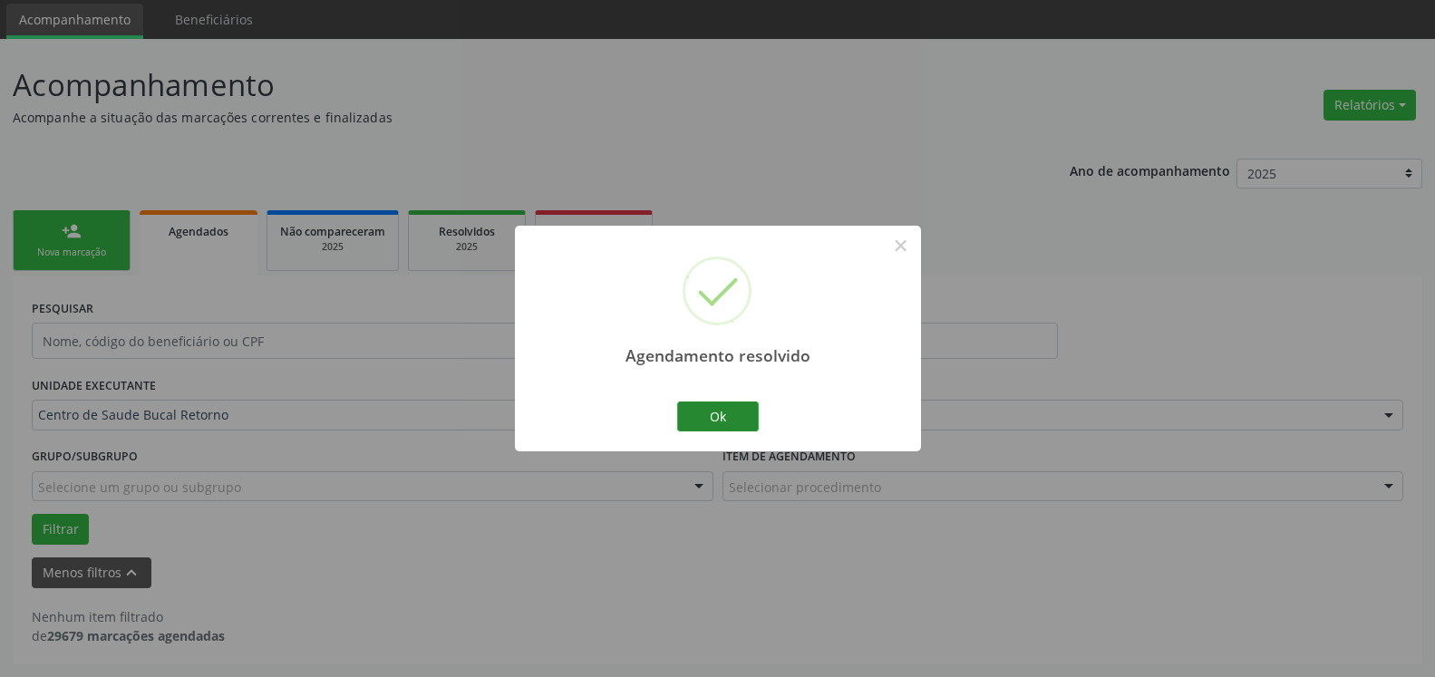
scroll to position [61, 0]
click at [694, 418] on button "Ok" at bounding box center [718, 417] width 82 height 31
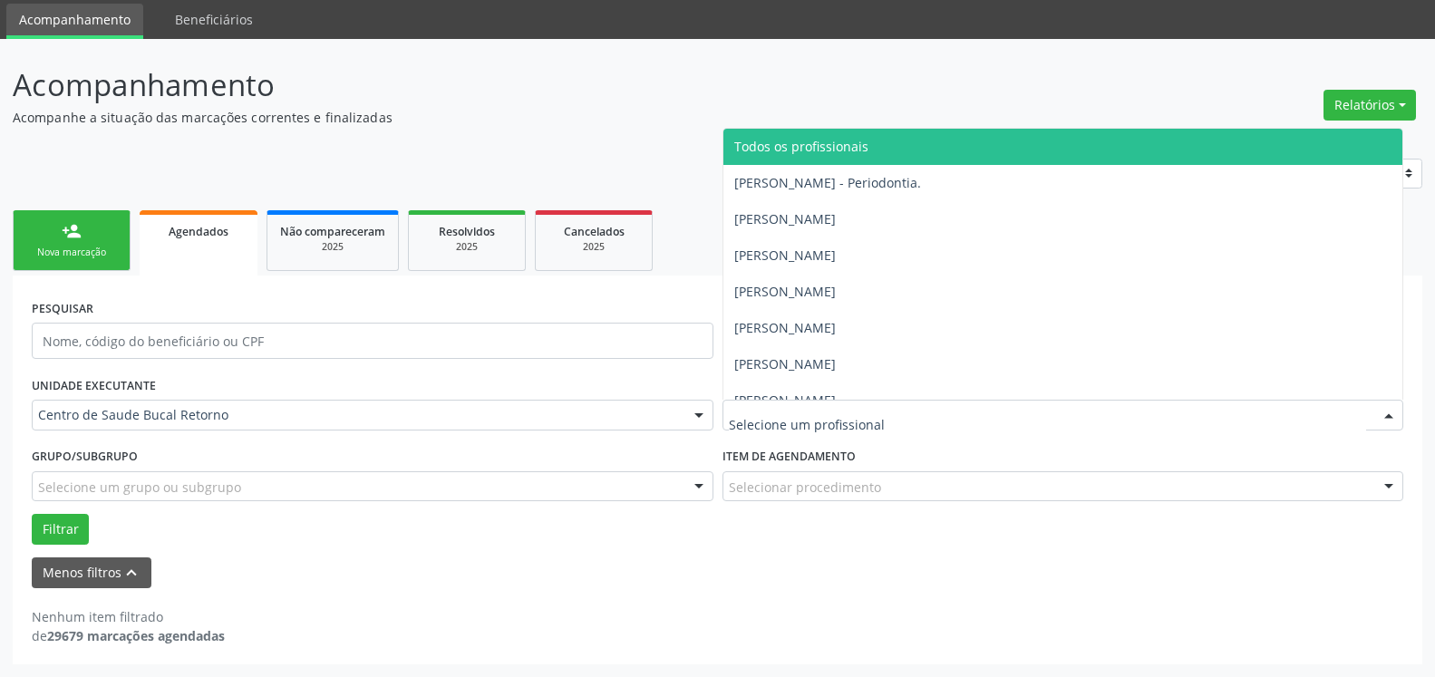
click at [807, 140] on span "Todos os profissionais" at bounding box center [802, 146] width 134 height 17
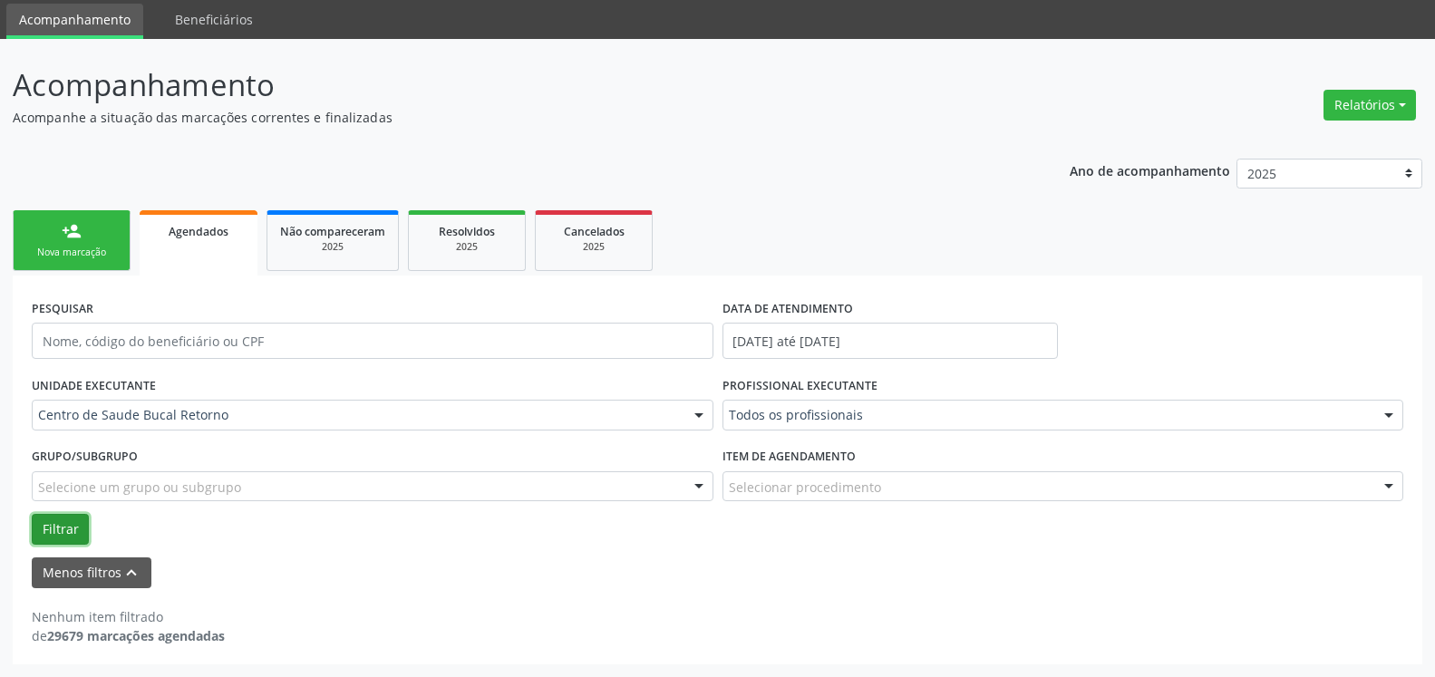
click at [59, 524] on button "Filtrar" at bounding box center [60, 529] width 57 height 31
click at [910, 341] on input "[DATE] até [DATE]" at bounding box center [891, 341] width 336 height 36
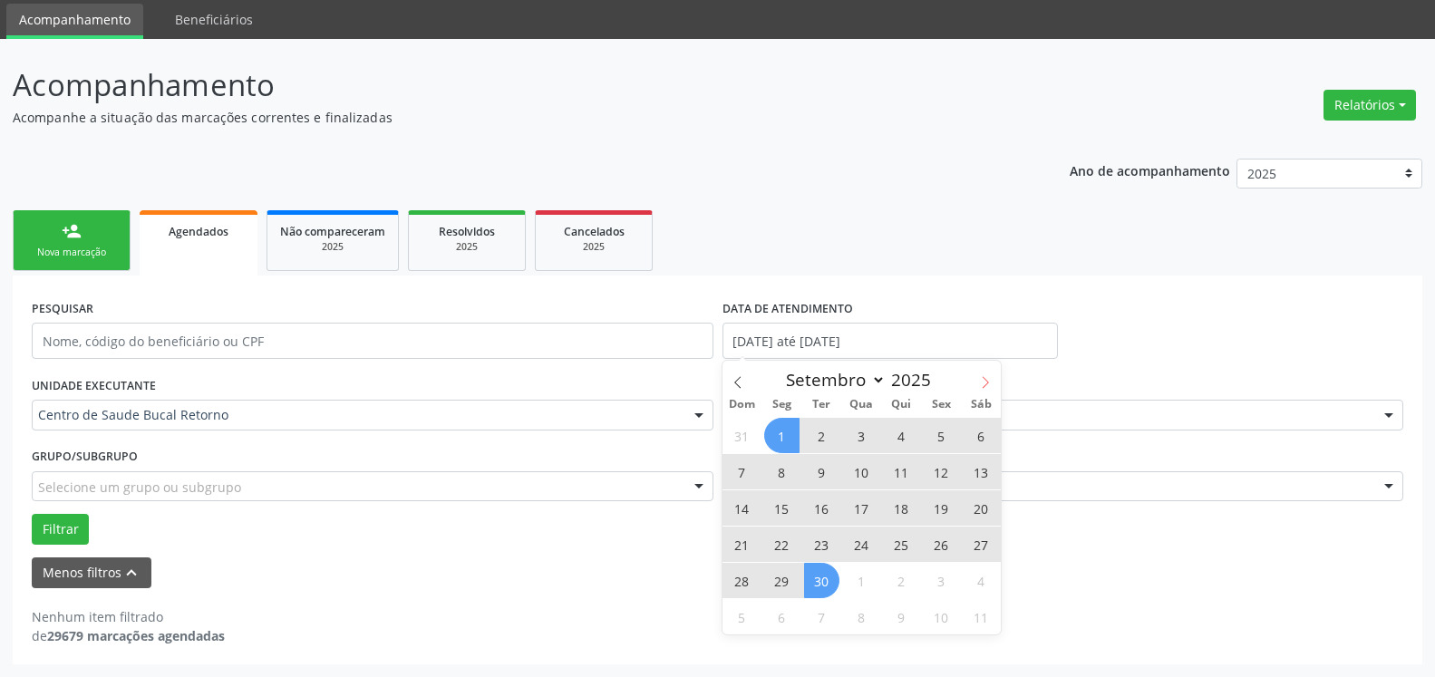
click at [981, 384] on icon at bounding box center [985, 382] width 13 height 13
select select "9"
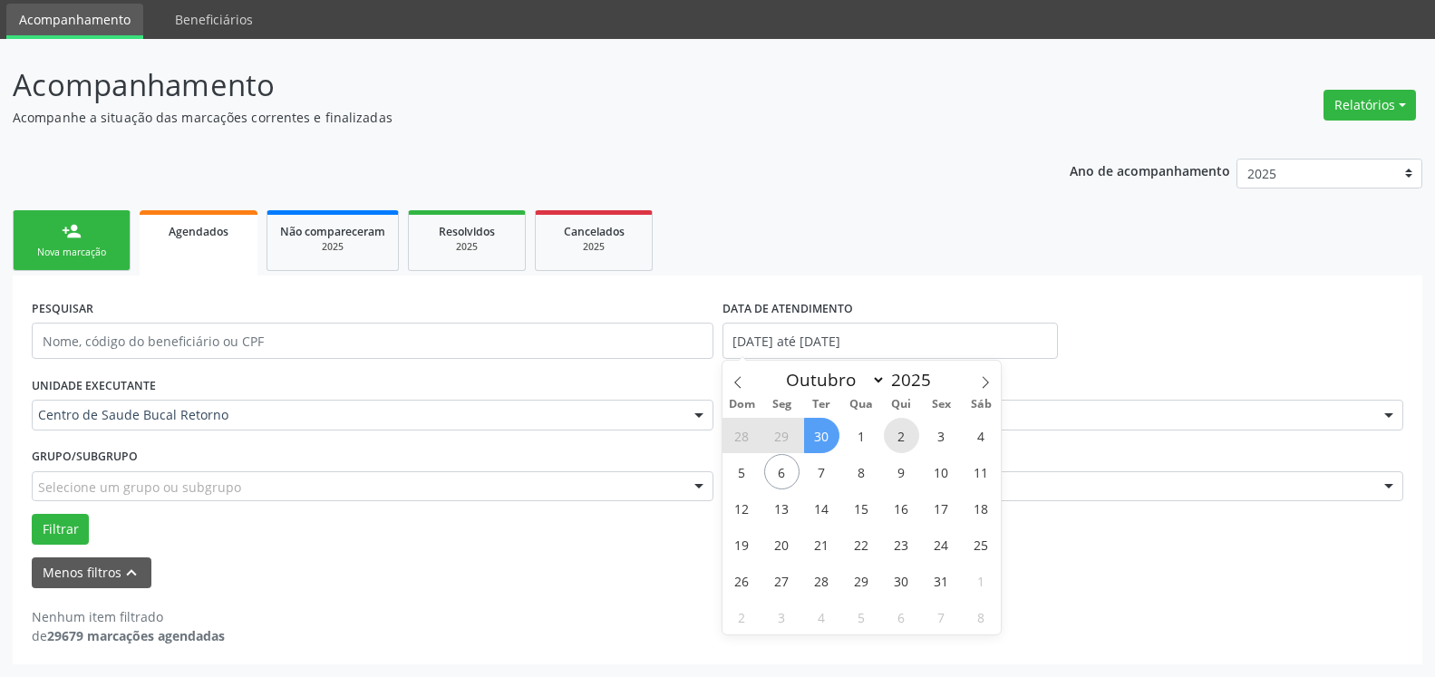
click at [898, 447] on span "2" at bounding box center [901, 435] width 35 height 35
type input "[DATE]"
click at [898, 447] on span "2" at bounding box center [901, 435] width 35 height 35
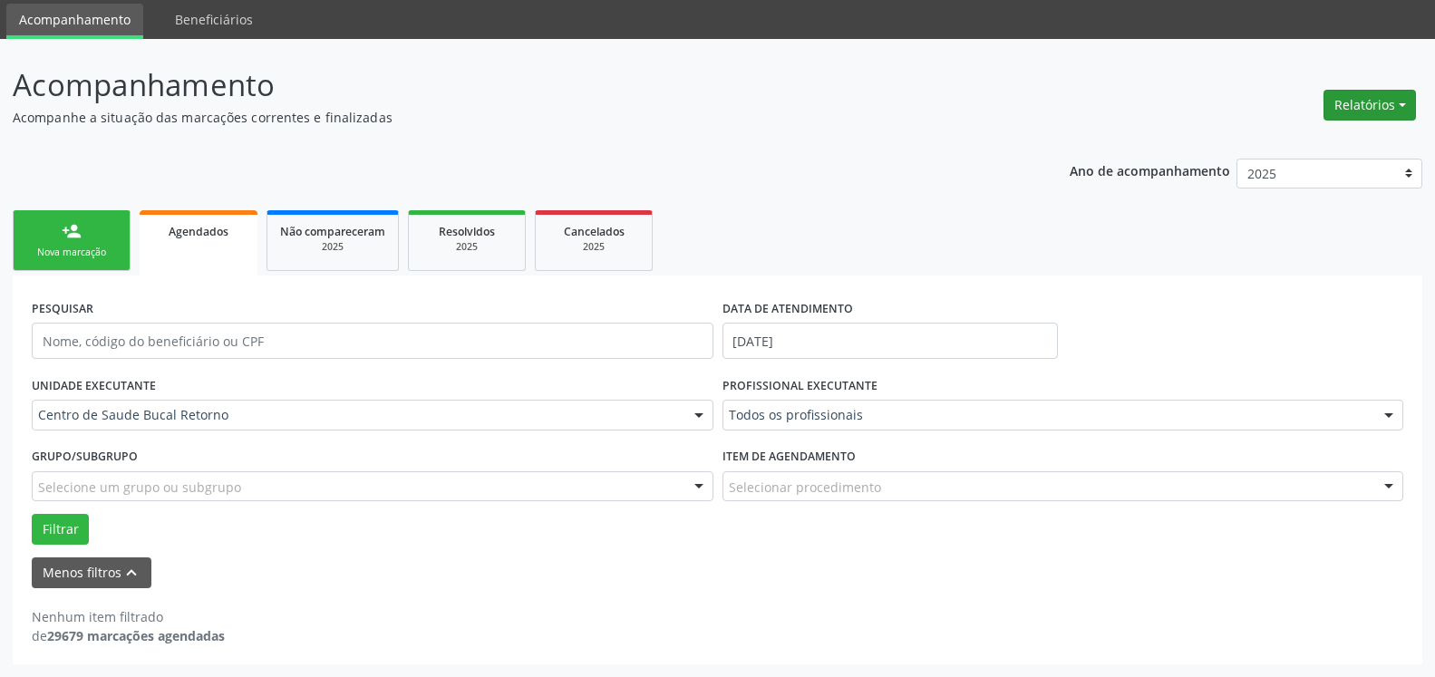
click at [1383, 106] on button "Relatórios" at bounding box center [1370, 105] width 92 height 31
click at [1324, 145] on link "Agendamentos" at bounding box center [1319, 143] width 195 height 25
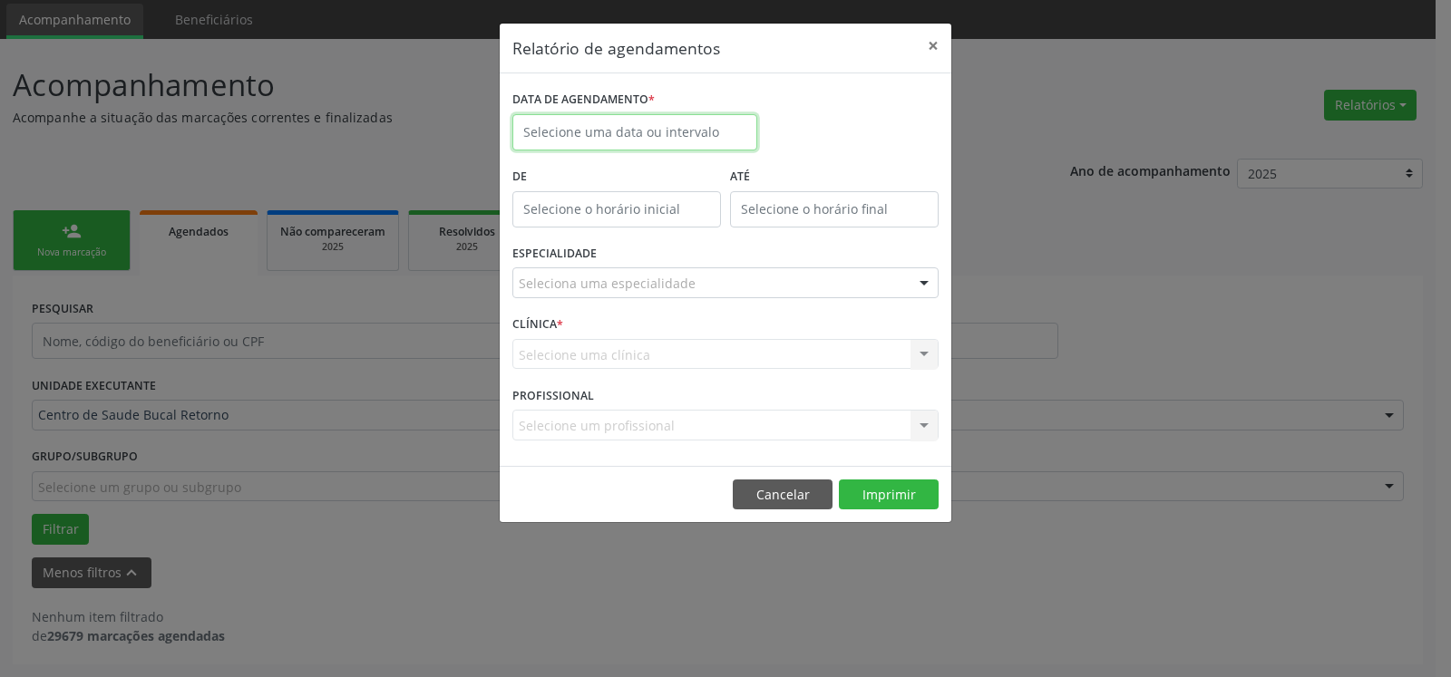
click at [658, 123] on input "text" at bounding box center [634, 132] width 245 height 36
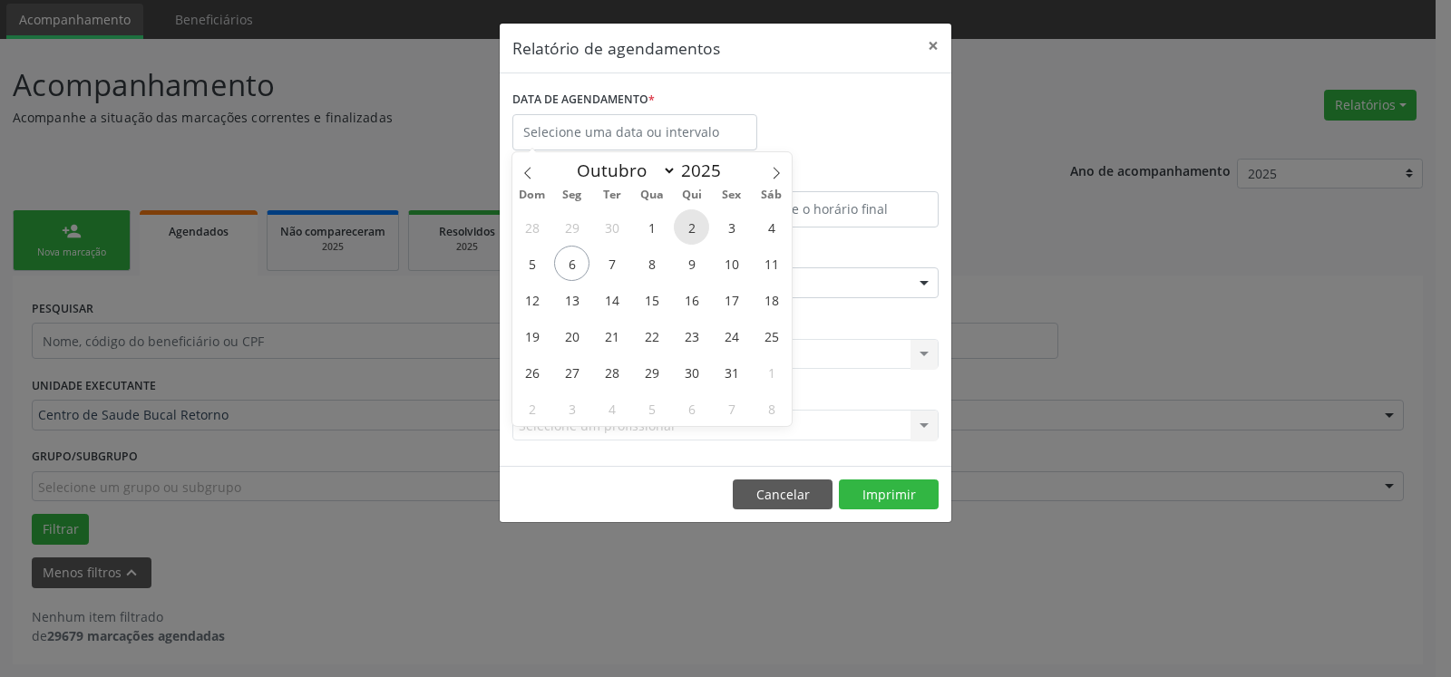
click at [690, 235] on span "2" at bounding box center [691, 226] width 35 height 35
type input "[DATE]"
click at [690, 235] on span "2" at bounding box center [691, 226] width 35 height 35
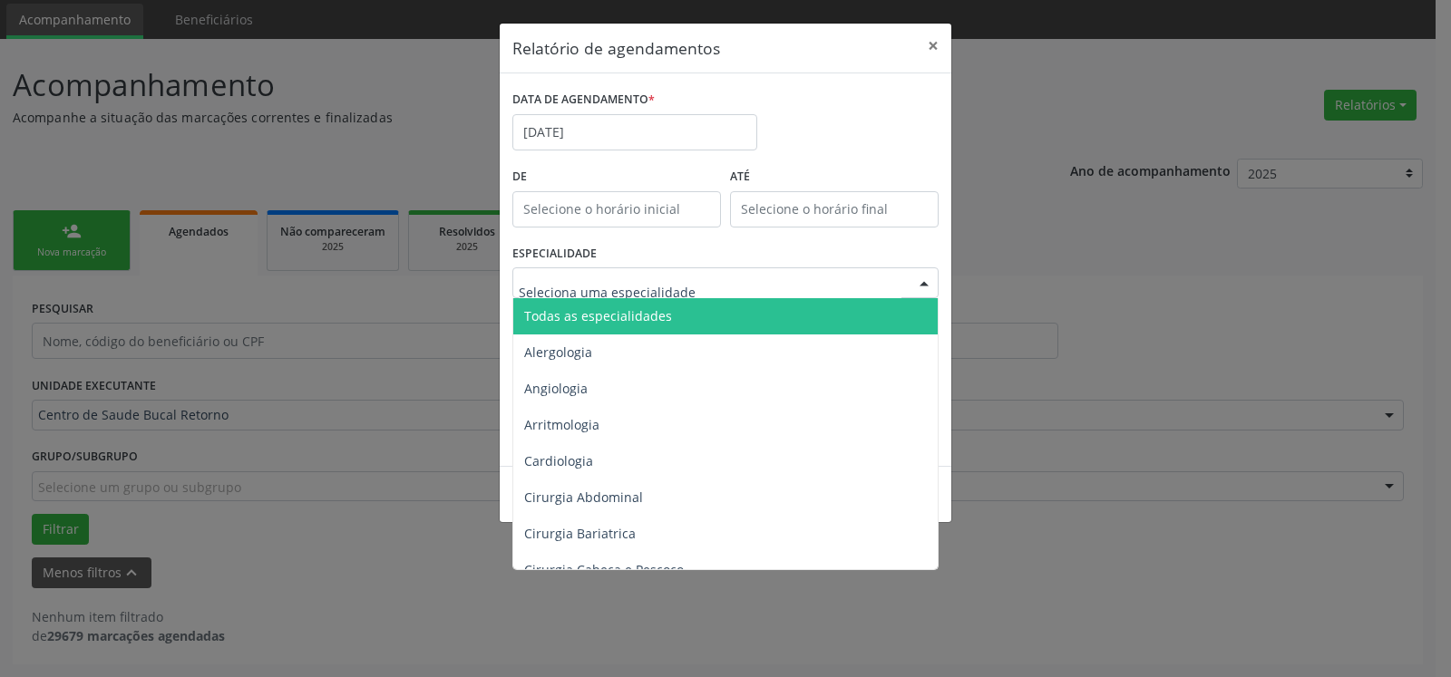
click at [696, 283] on div at bounding box center [725, 283] width 426 height 31
click at [701, 321] on span "Todas as especialidades" at bounding box center [726, 316] width 427 height 36
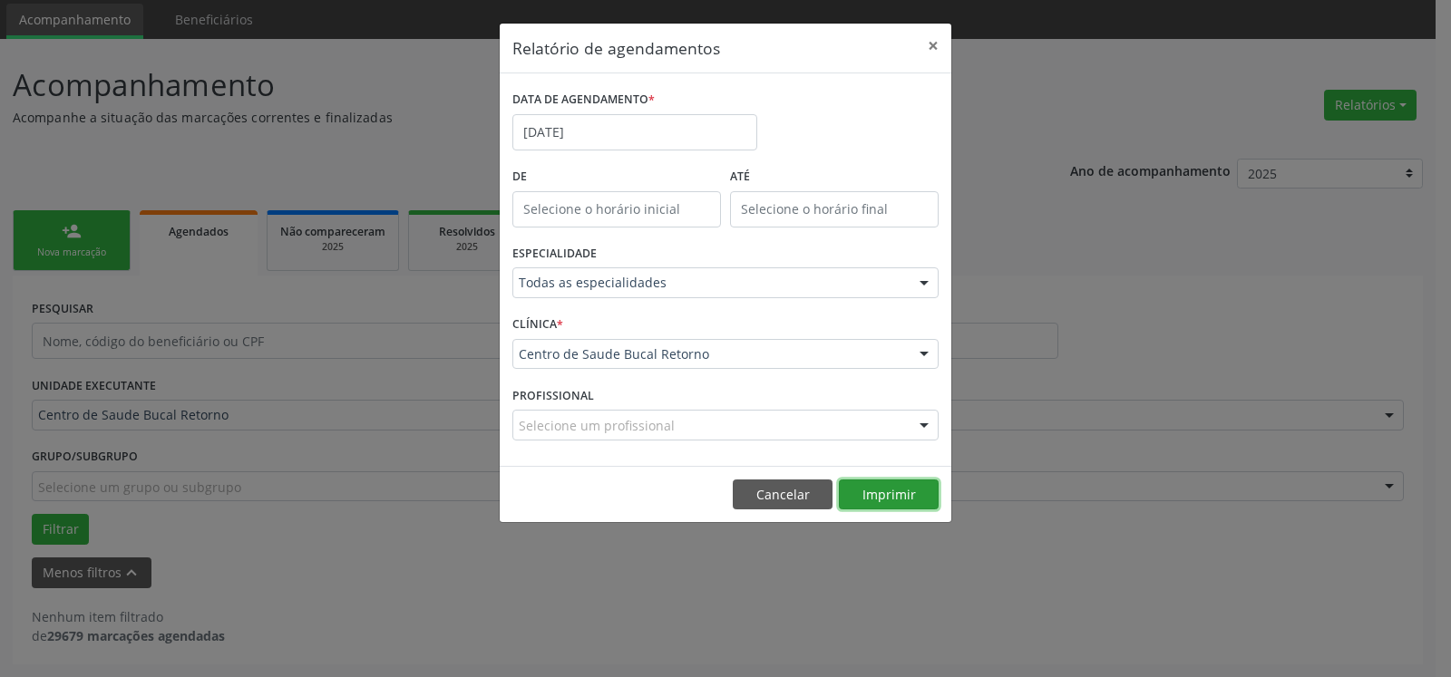
click at [894, 499] on button "Imprimir" at bounding box center [889, 495] width 100 height 31
click at [929, 51] on button "×" at bounding box center [933, 46] width 36 height 44
